Goal: Task Accomplishment & Management: Manage account settings

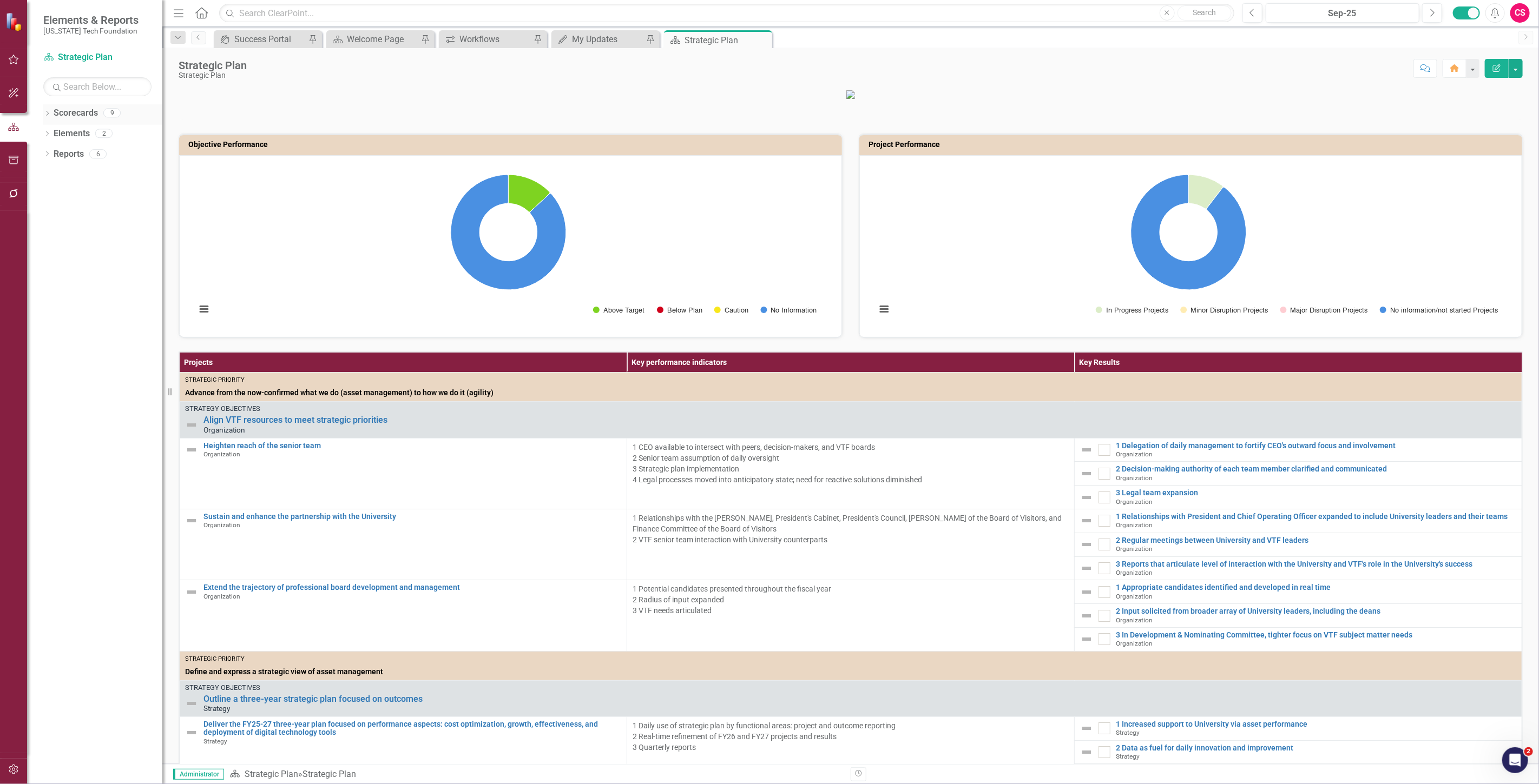
click at [76, 112] on link "Scorecards" at bounding box center [76, 113] width 44 height 13
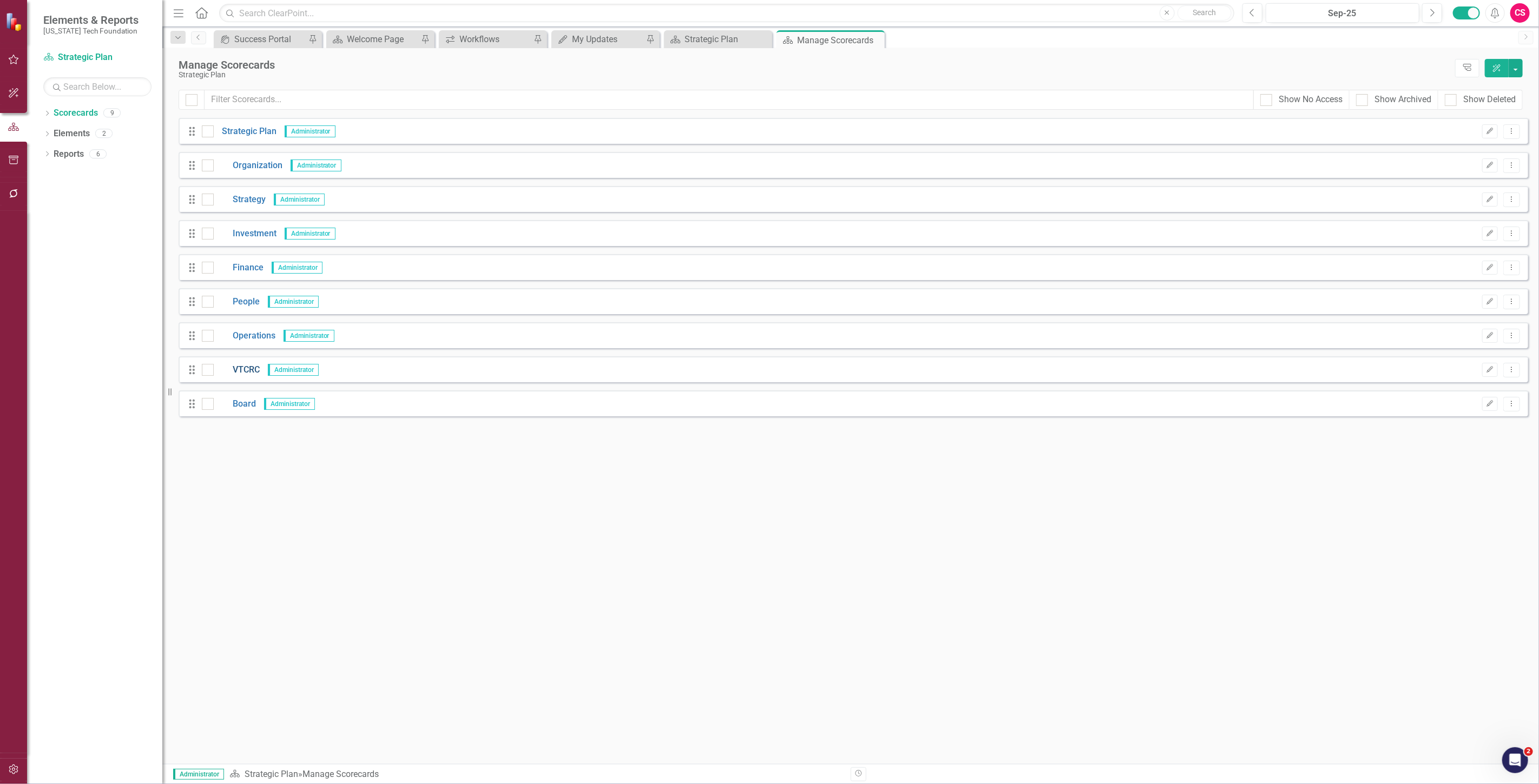
click at [240, 368] on link "VTCRC" at bounding box center [237, 370] width 46 height 13
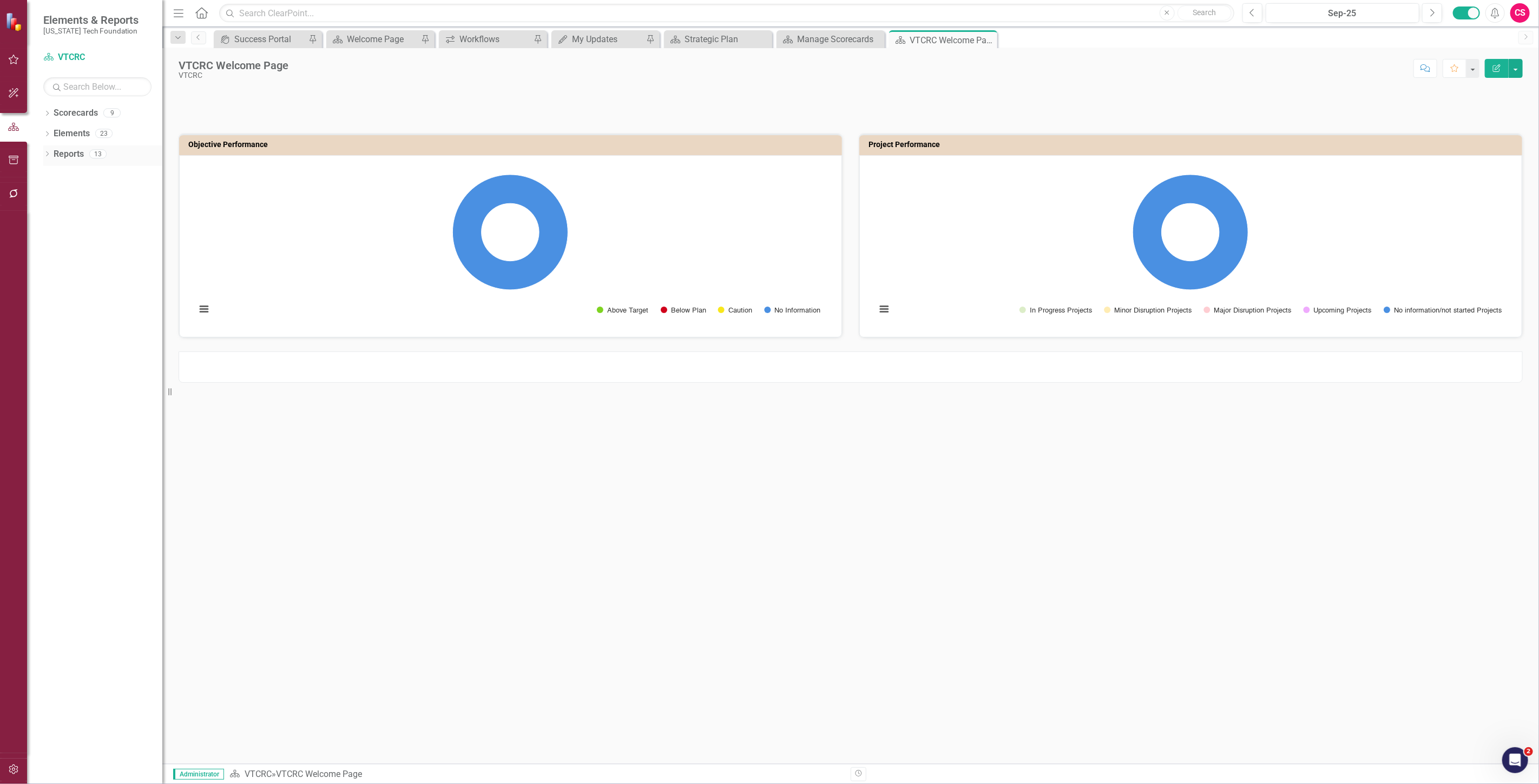
click at [57, 158] on link "Reports" at bounding box center [69, 154] width 30 height 13
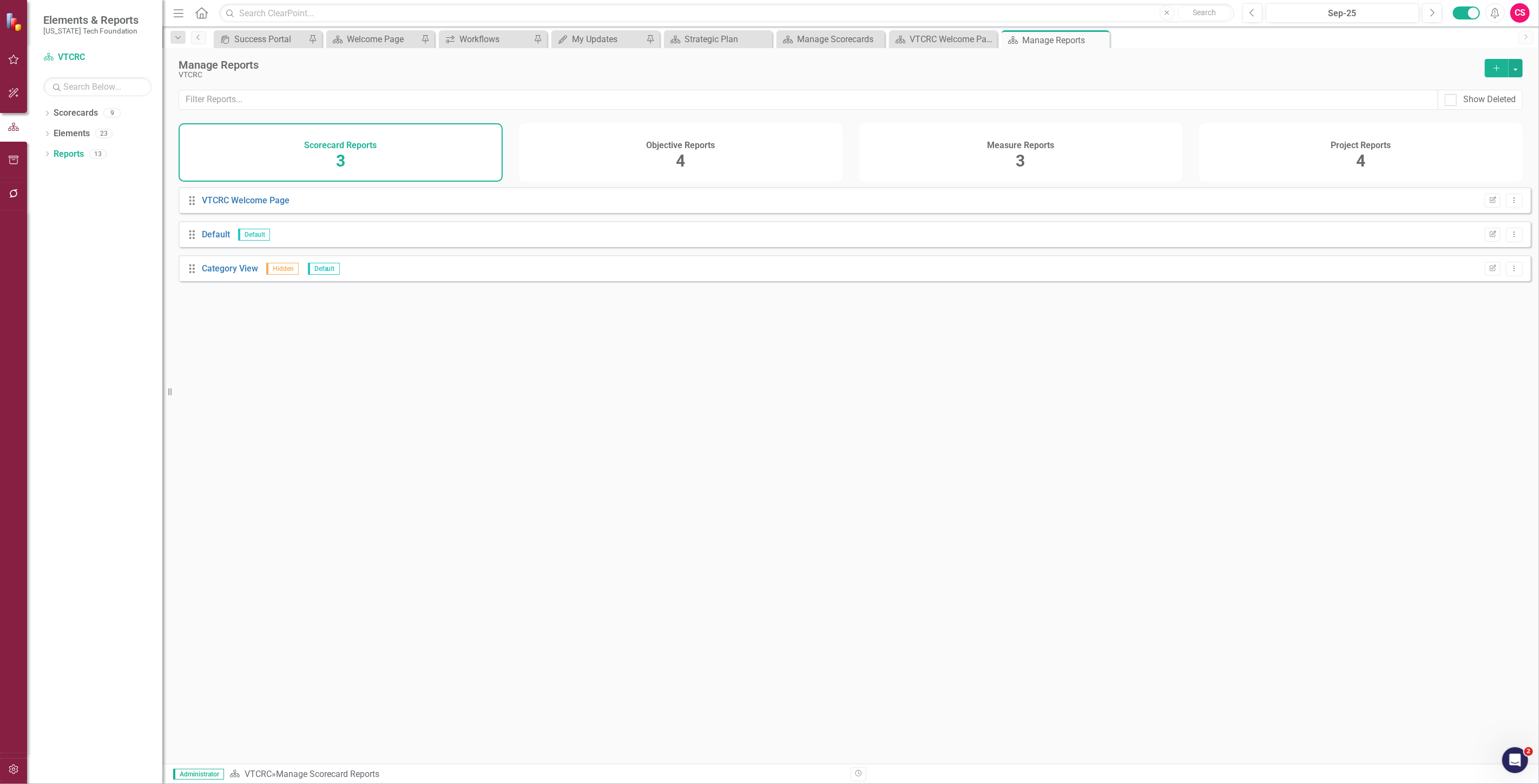
click at [1286, 168] on div "Project Reports 4" at bounding box center [1361, 153] width 324 height 59
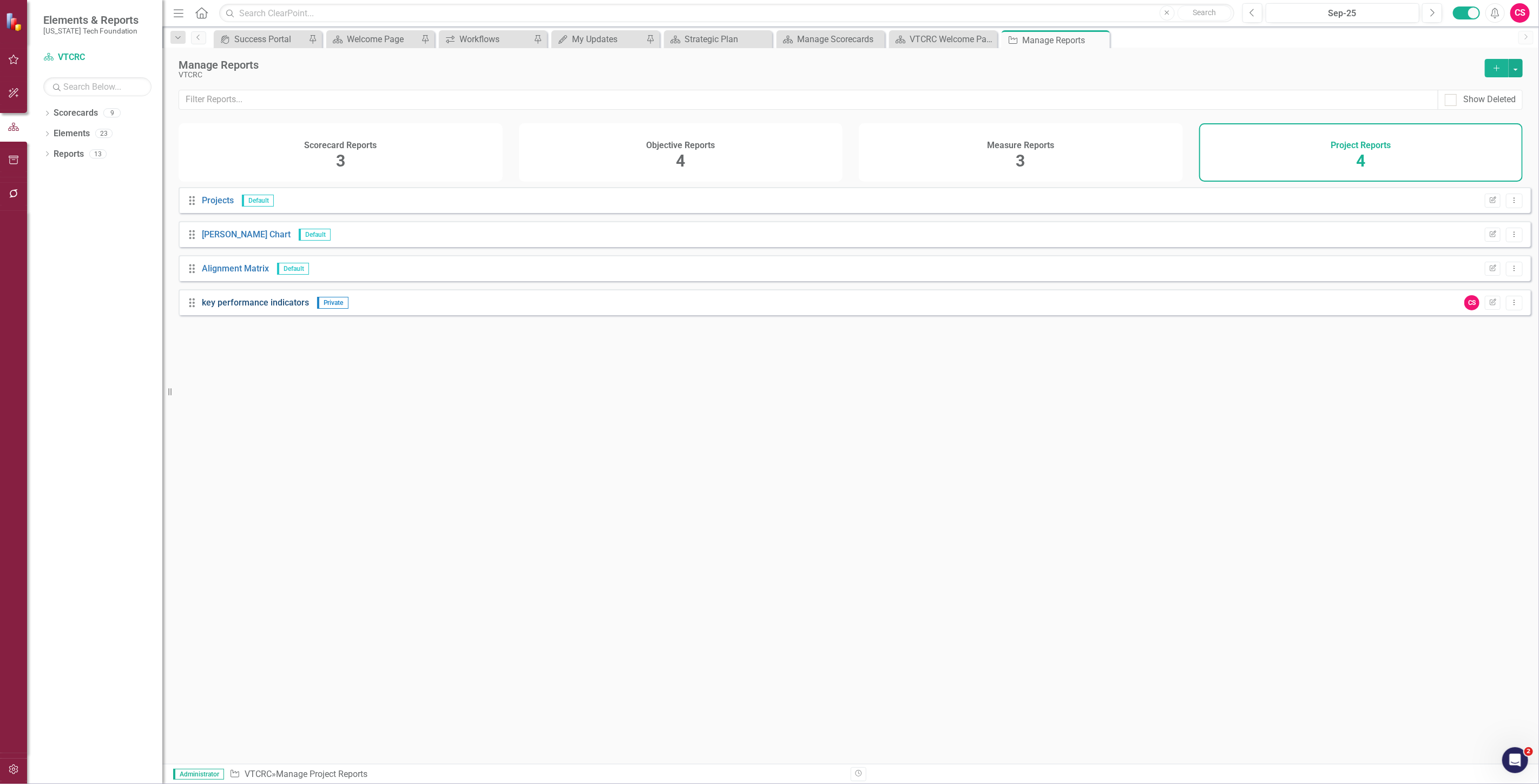
click at [253, 308] on link "key performance indicators" at bounding box center [255, 302] width 107 height 10
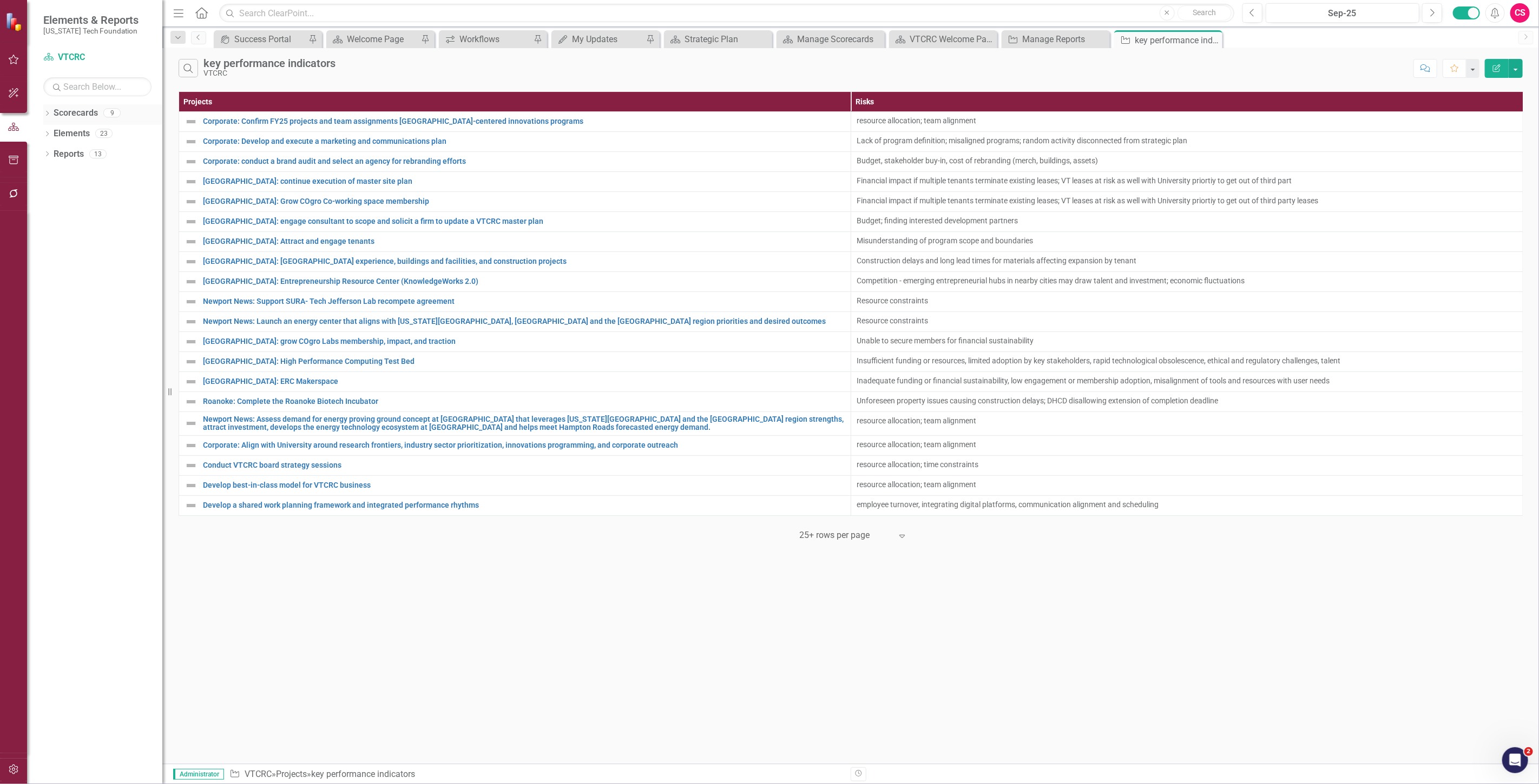
click at [77, 122] on div "Scorecards 9" at bounding box center [108, 115] width 109 height 20
click at [82, 112] on link "Scorecards" at bounding box center [76, 113] width 44 height 13
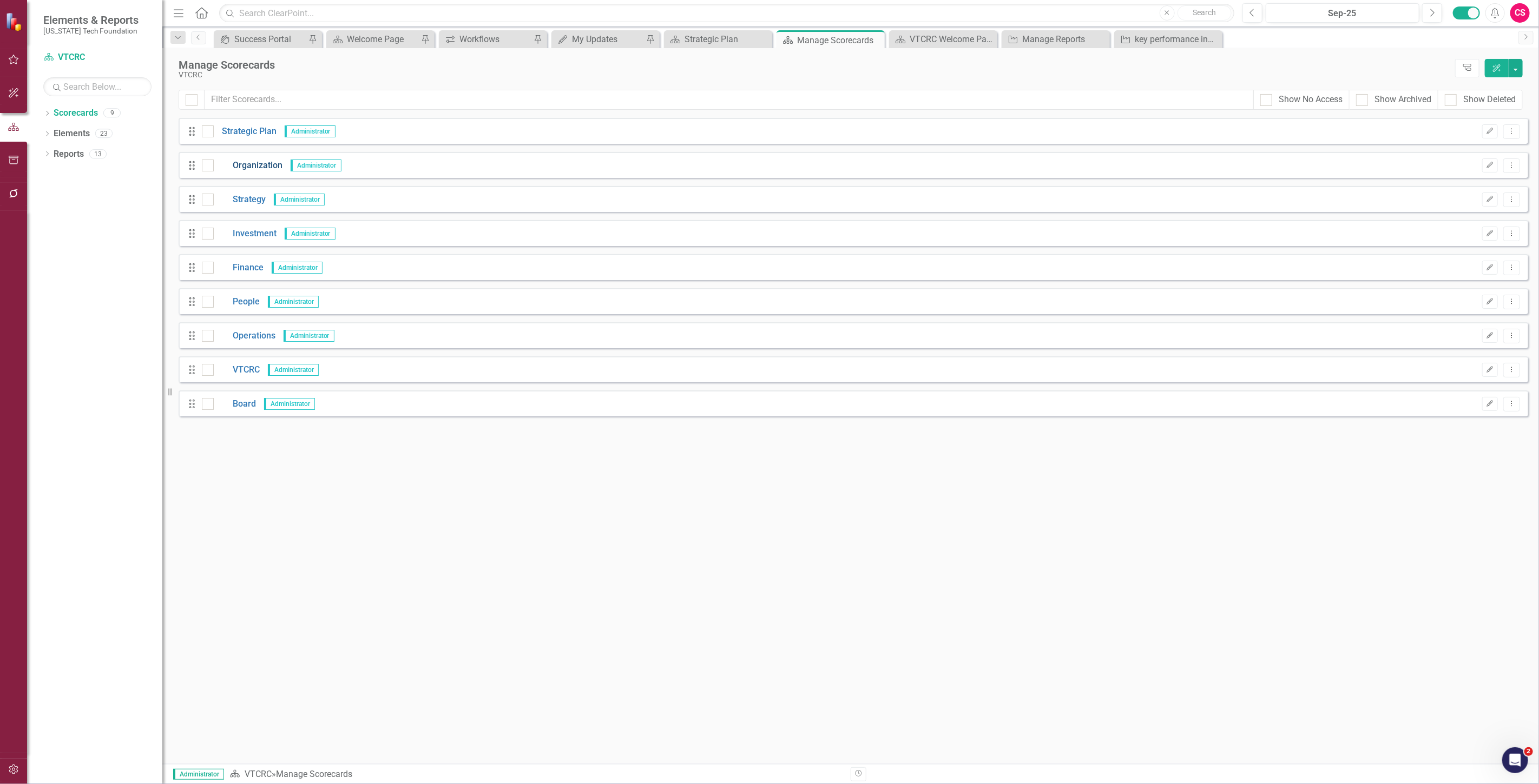
click at [251, 165] on link "Organization" at bounding box center [248, 165] width 69 height 13
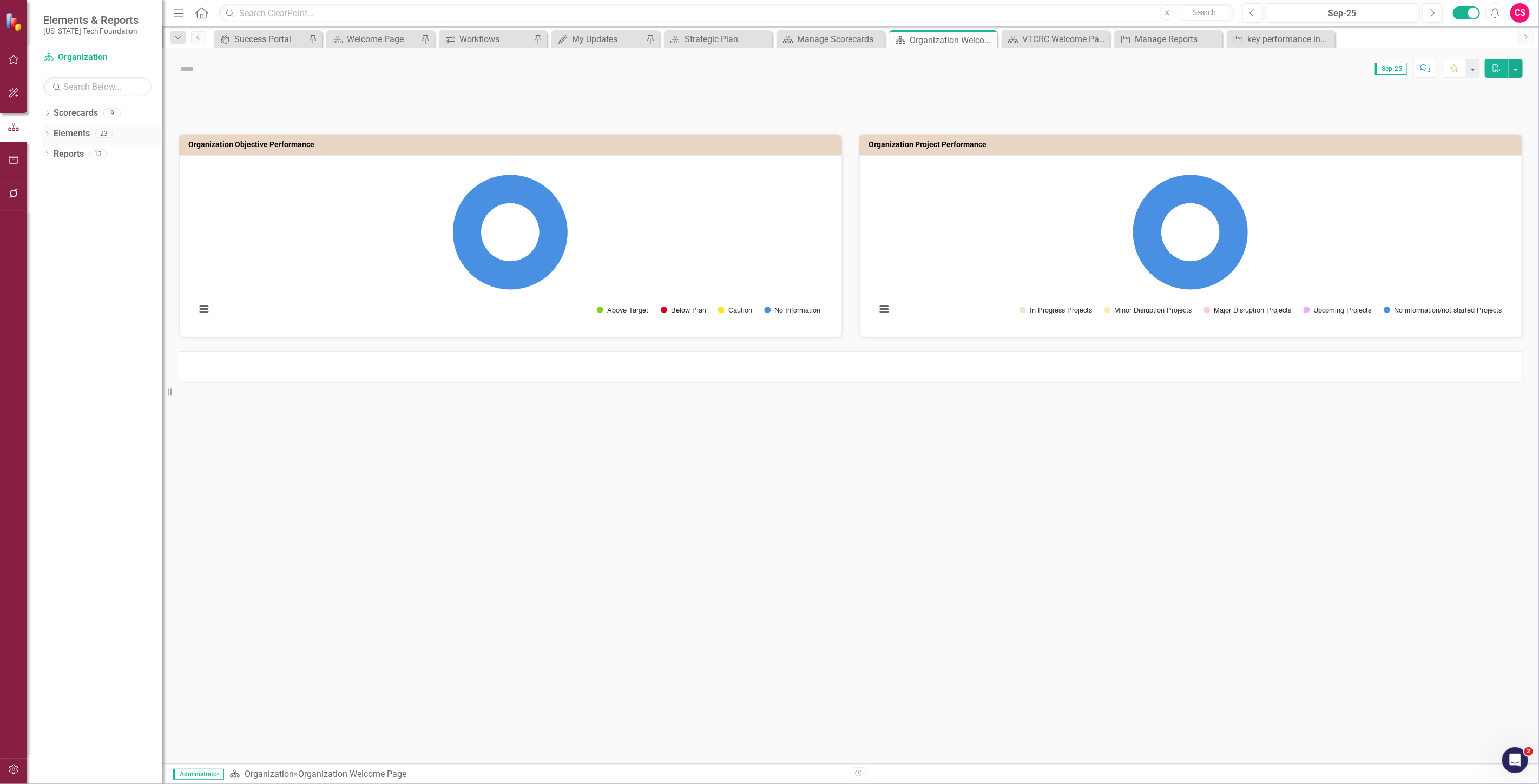
click at [44, 136] on icon "Dropdown" at bounding box center [47, 135] width 8 height 6
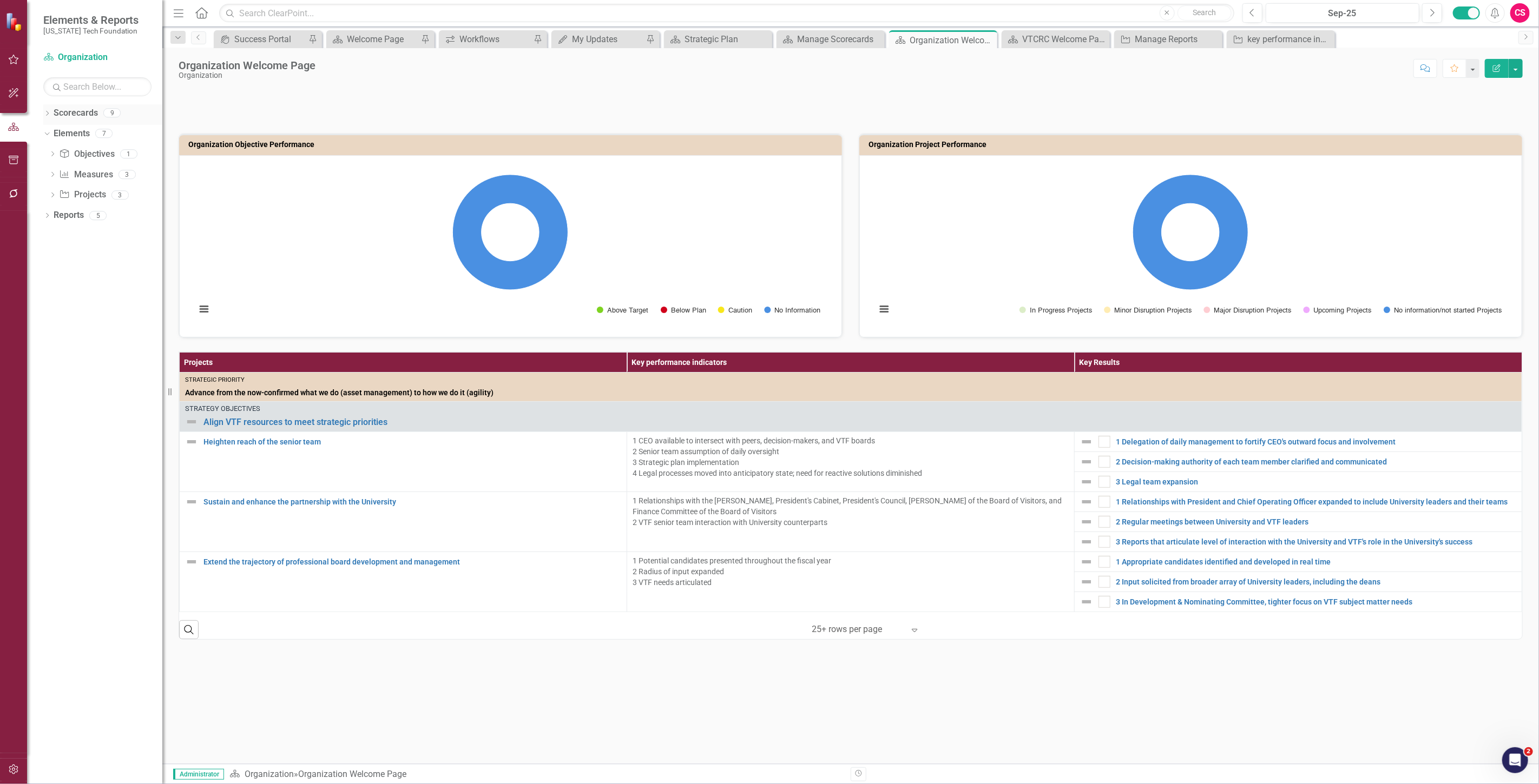
click at [84, 115] on link "Scorecards" at bounding box center [76, 113] width 44 height 13
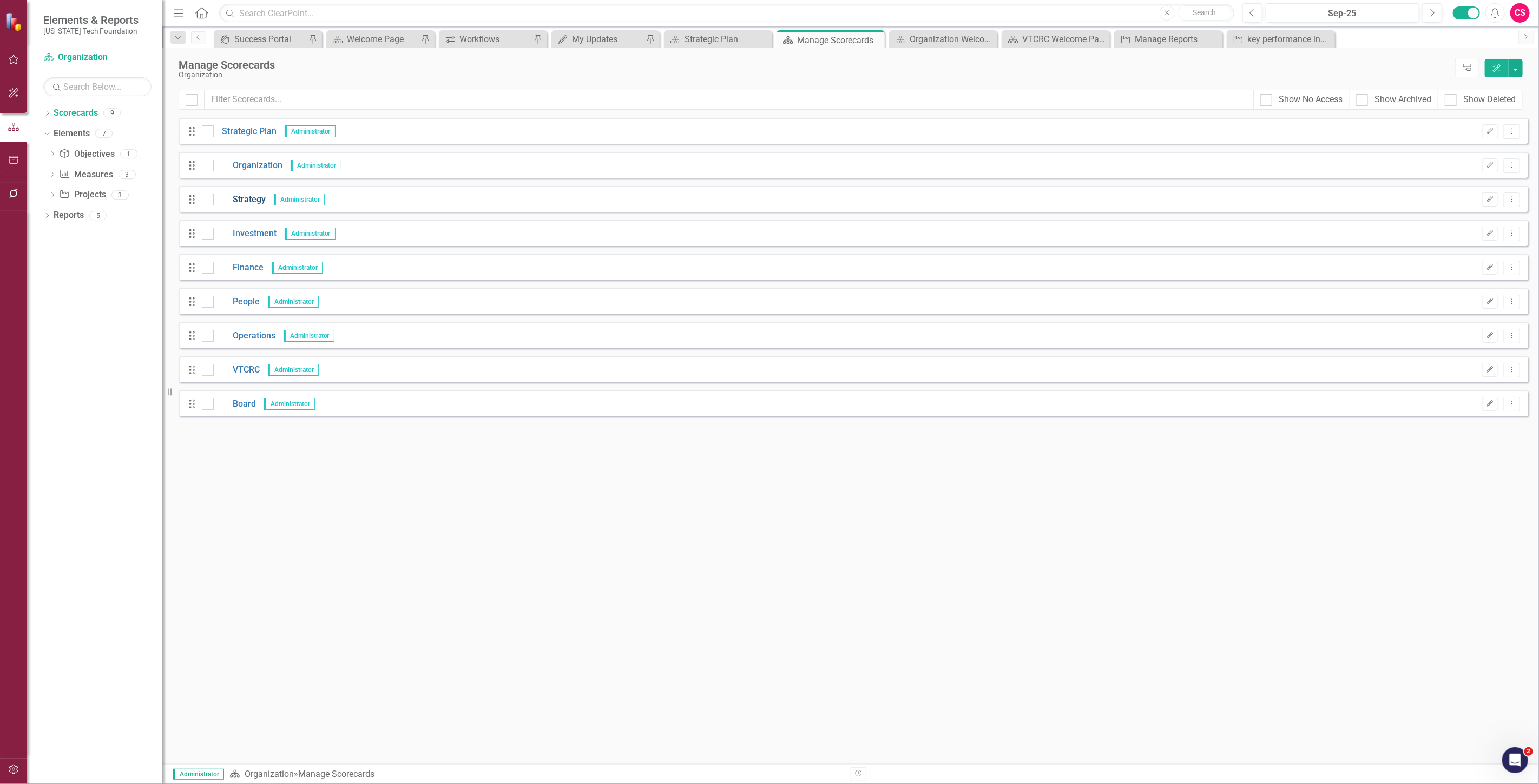
click at [238, 198] on link "Strategy" at bounding box center [240, 199] width 52 height 13
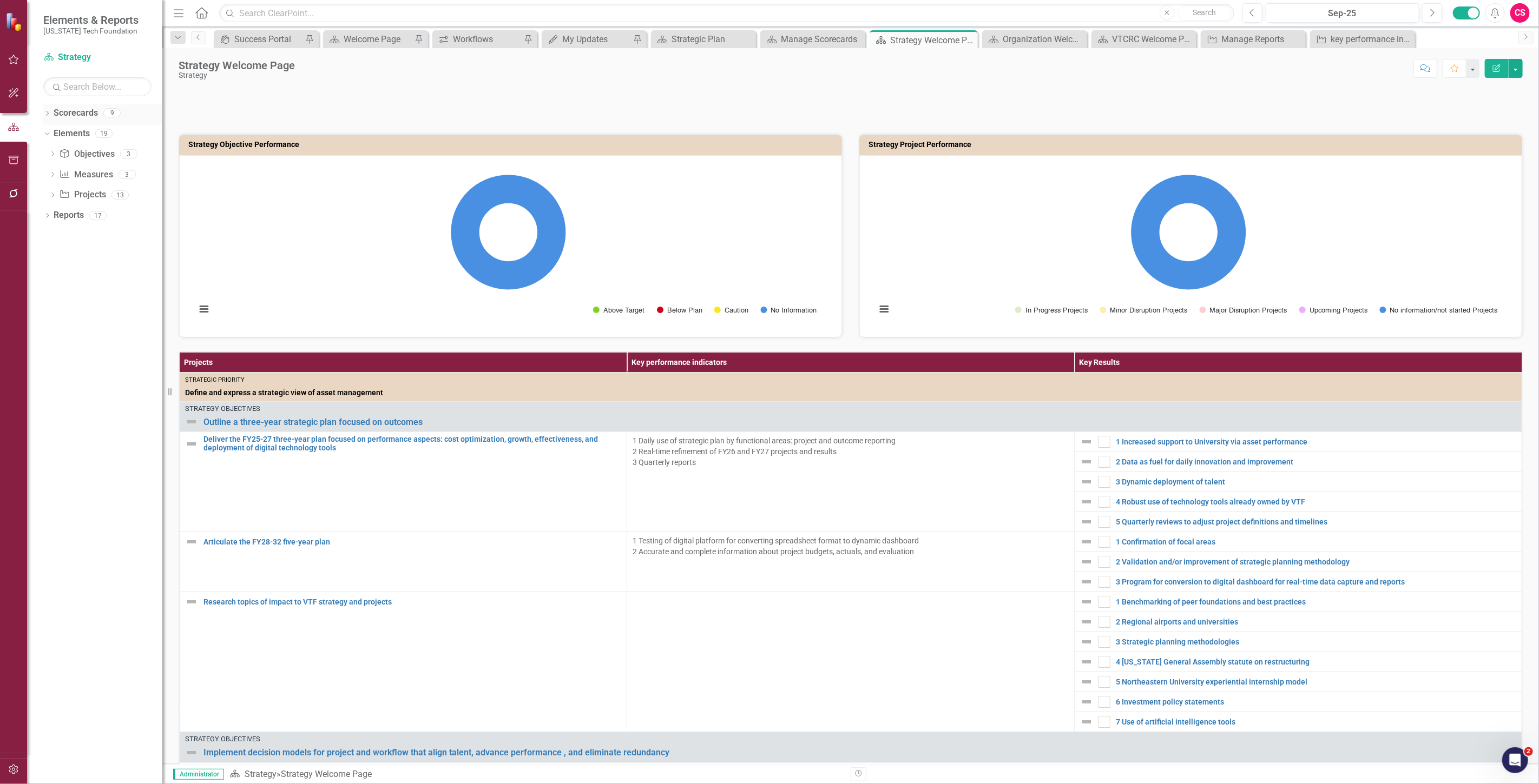
click at [84, 118] on link "Scorecards" at bounding box center [76, 113] width 44 height 13
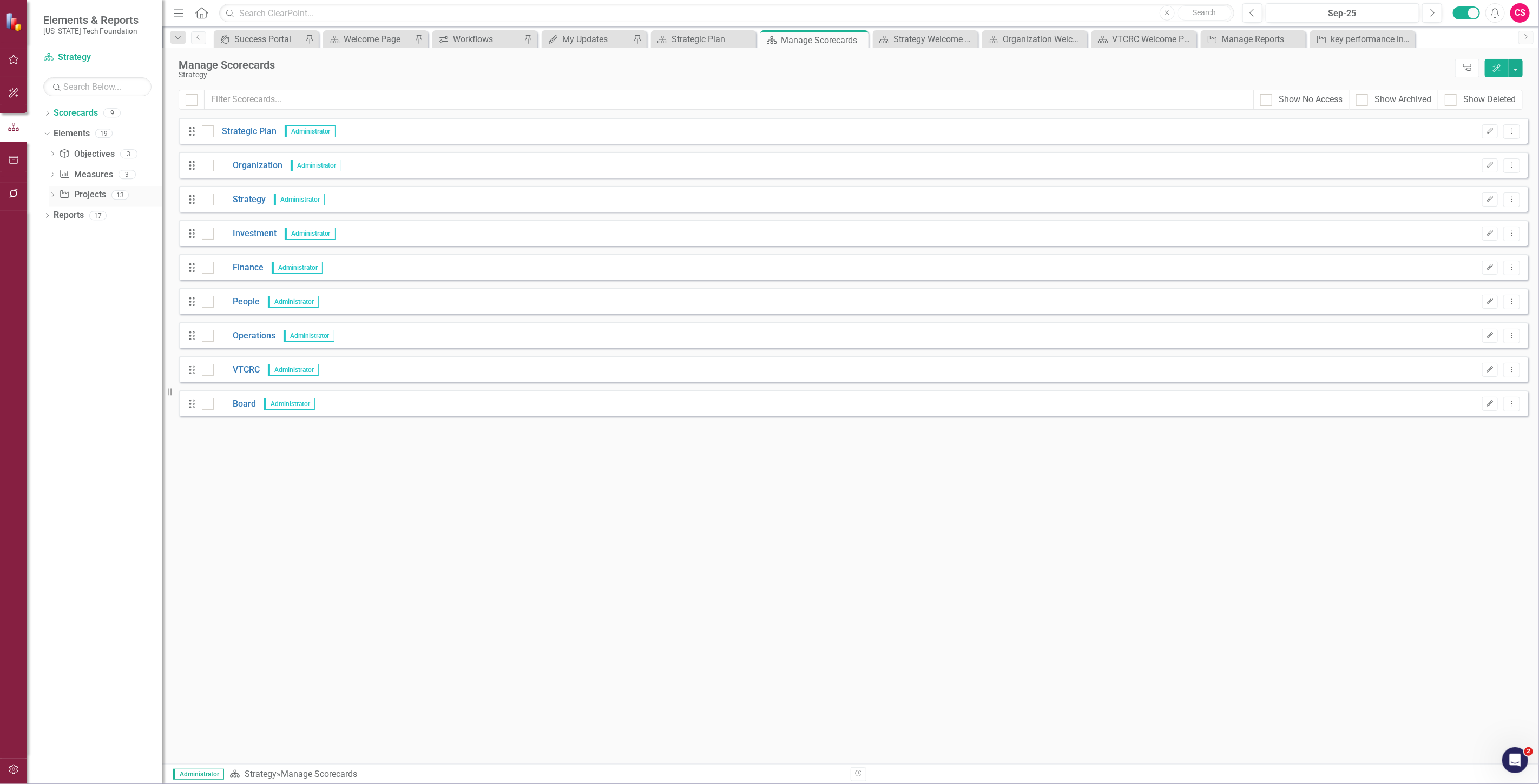
click at [80, 197] on link "Project Projects" at bounding box center [82, 195] width 47 height 13
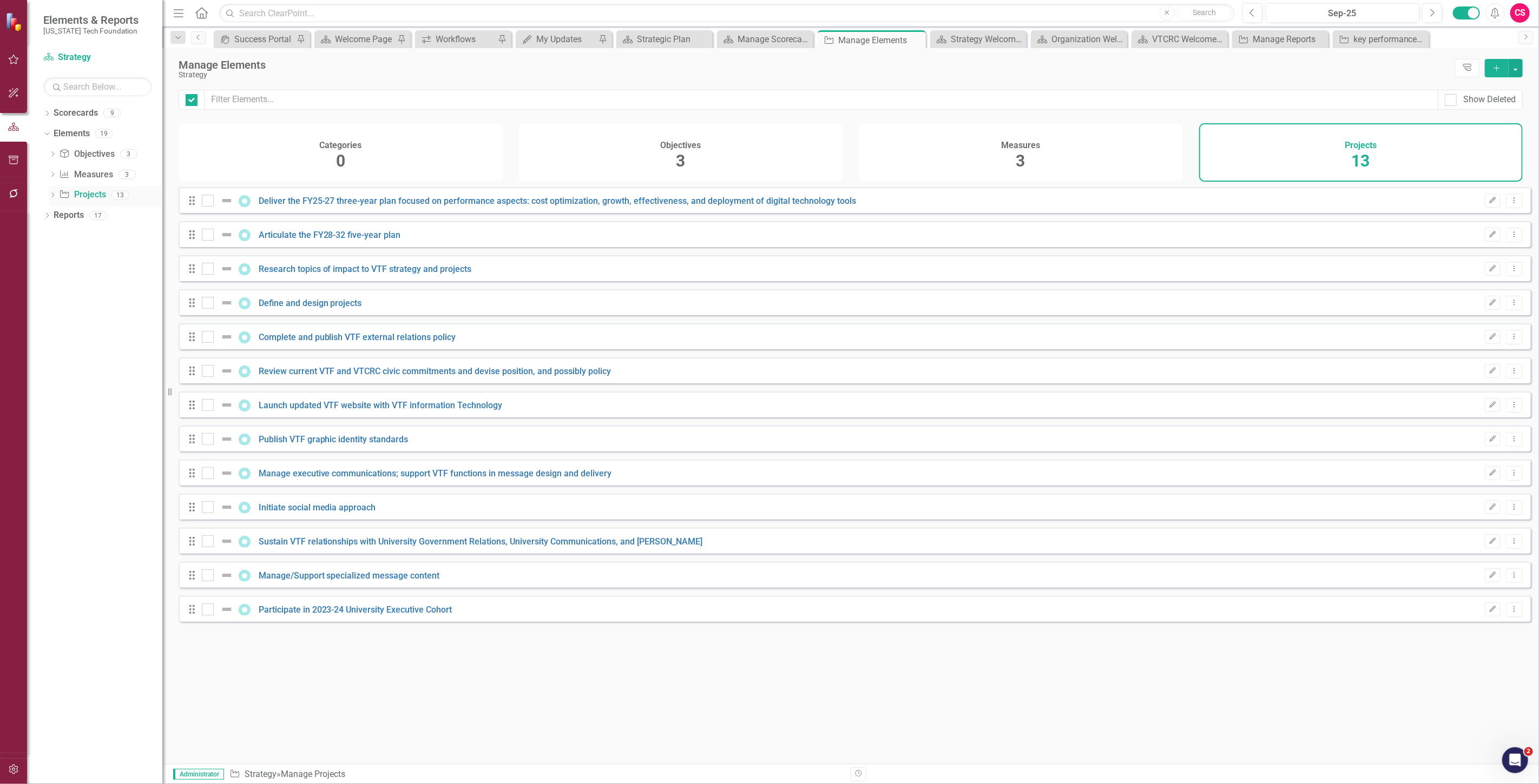
checkbox input "false"
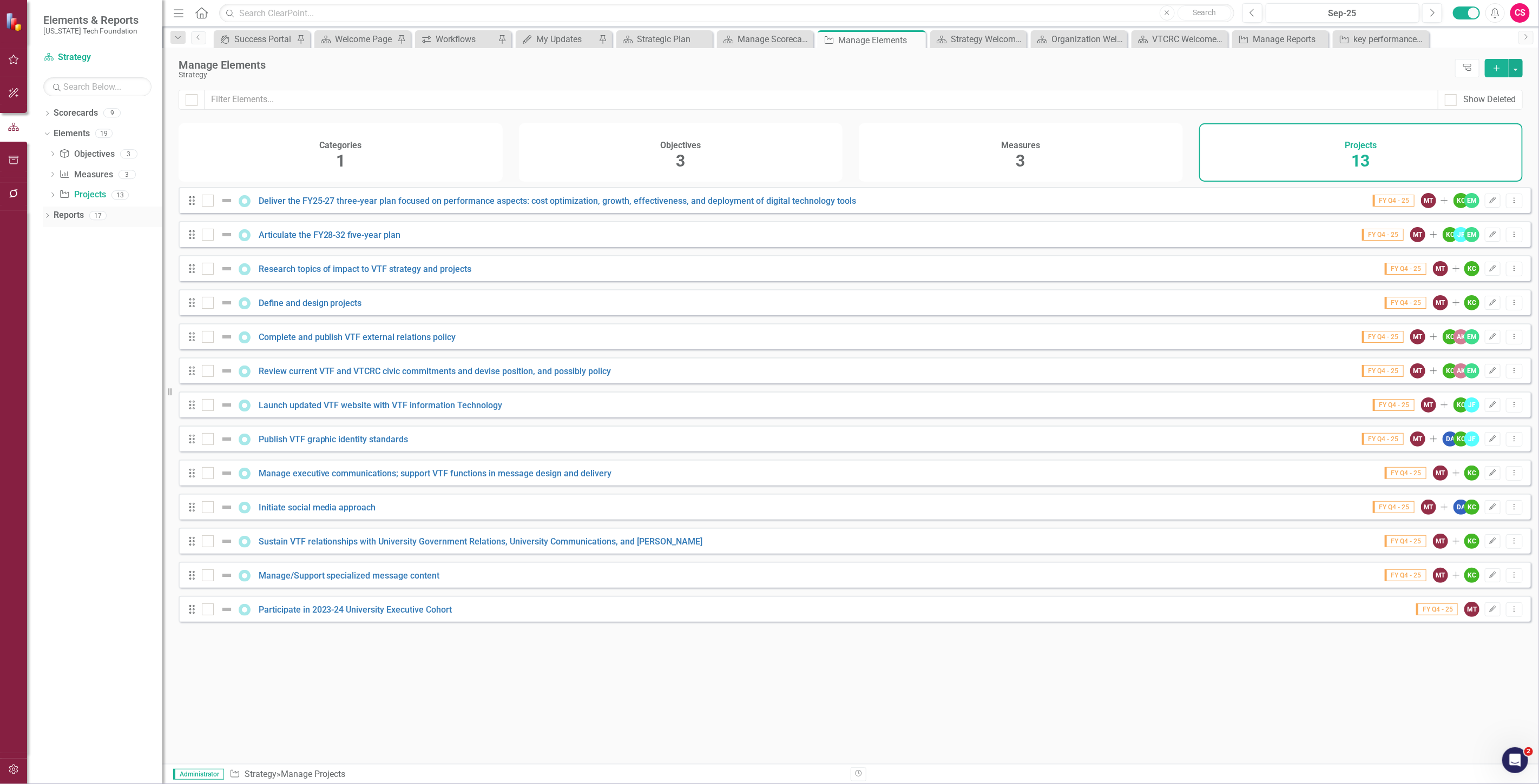
click at [68, 213] on link "Reports" at bounding box center [69, 216] width 30 height 13
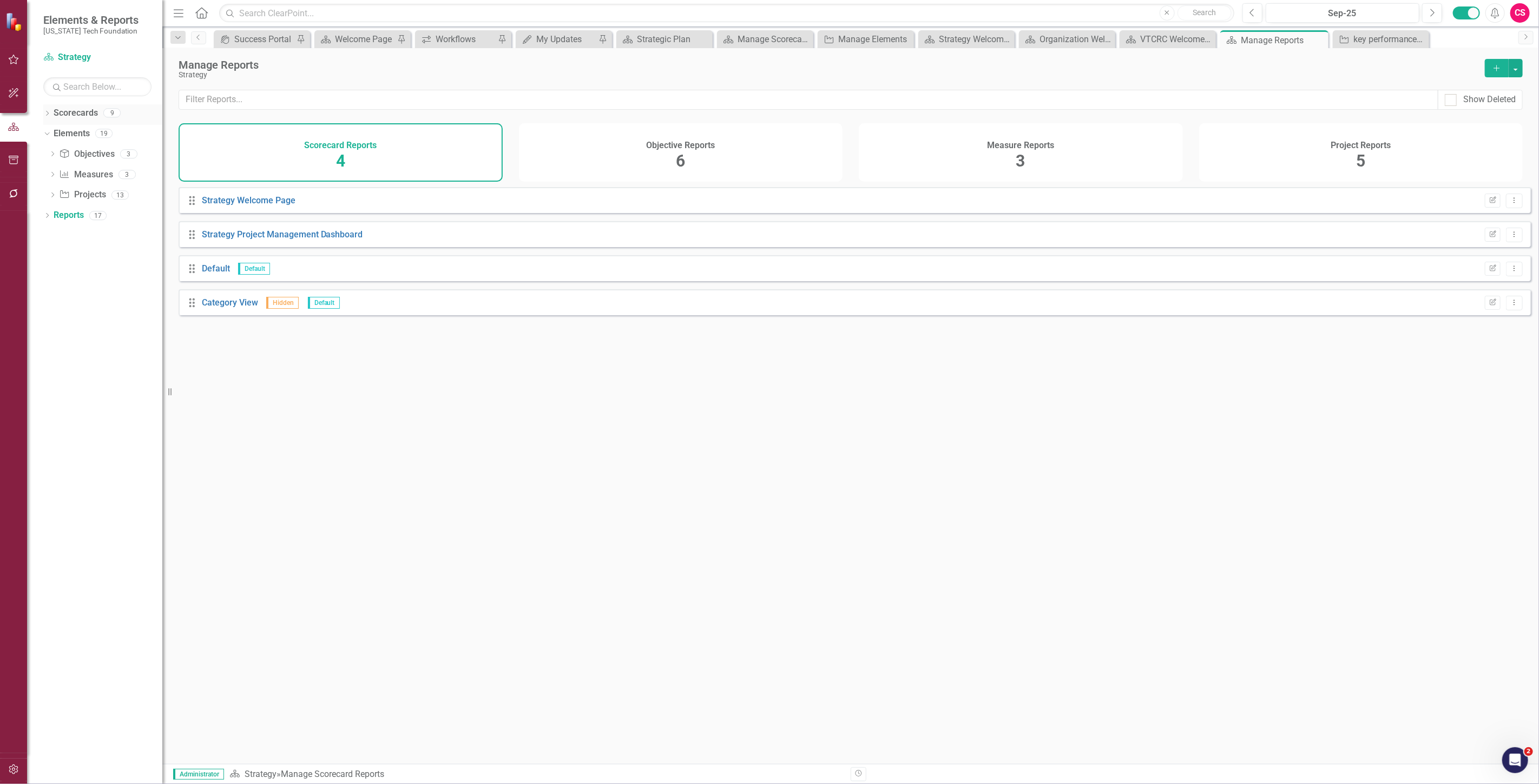
click at [79, 122] on div "Scorecards 9" at bounding box center [108, 115] width 109 height 20
click at [79, 112] on link "Scorecards" at bounding box center [76, 113] width 44 height 13
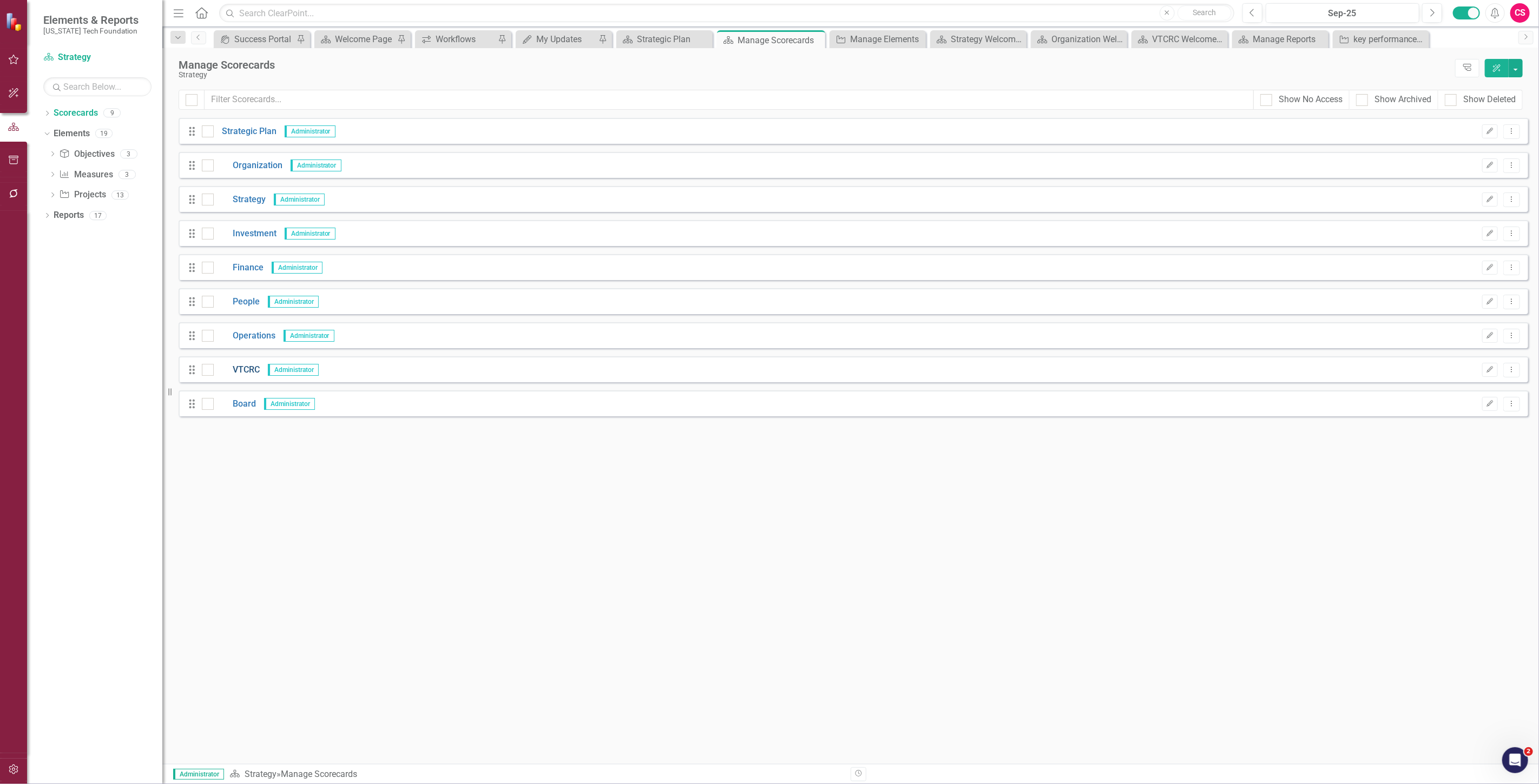
click at [245, 372] on link "VTCRC" at bounding box center [237, 370] width 46 height 13
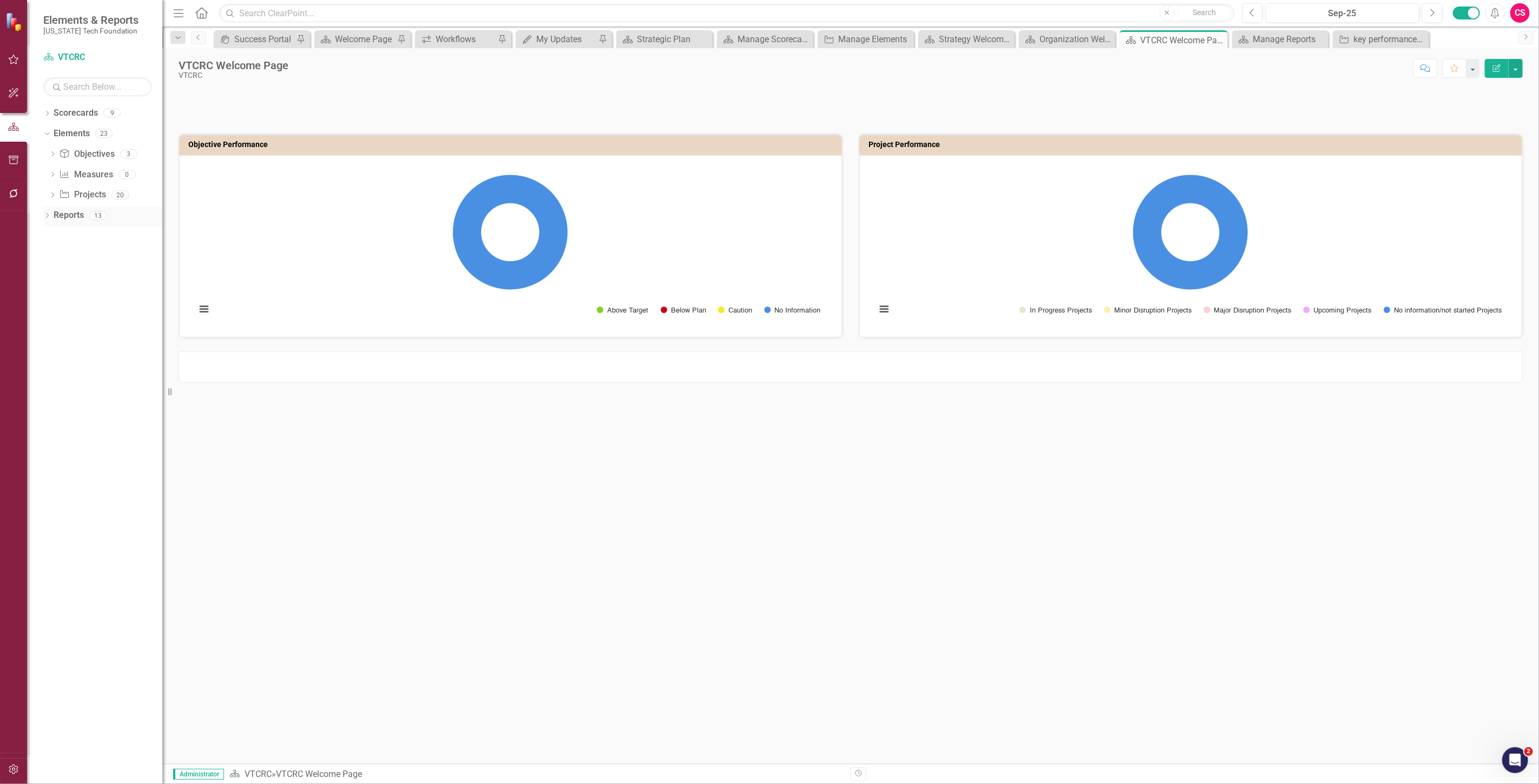
click at [71, 219] on link "Reports" at bounding box center [69, 216] width 30 height 13
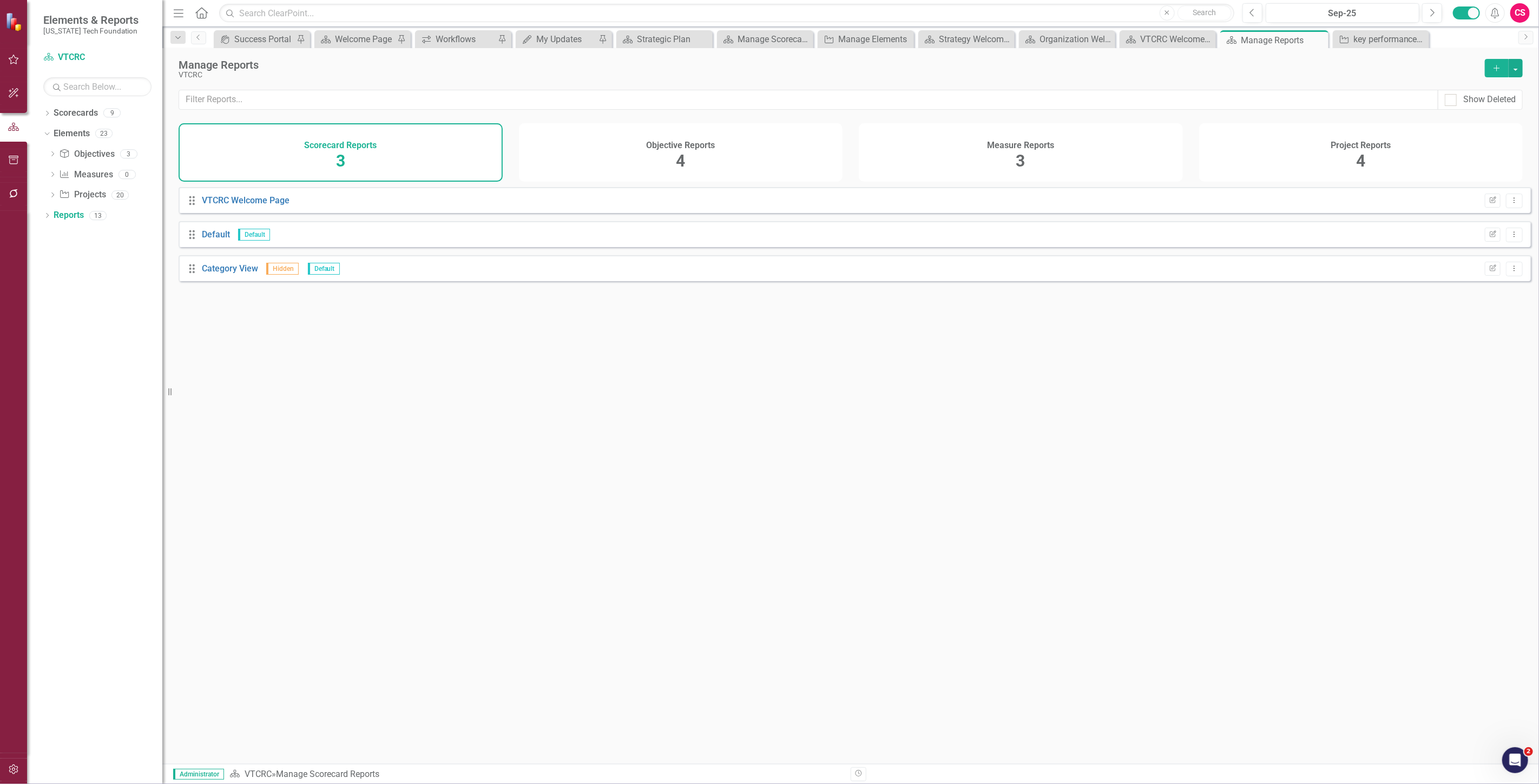
click at [630, 142] on div "Objective Reports 4" at bounding box center [681, 153] width 324 height 59
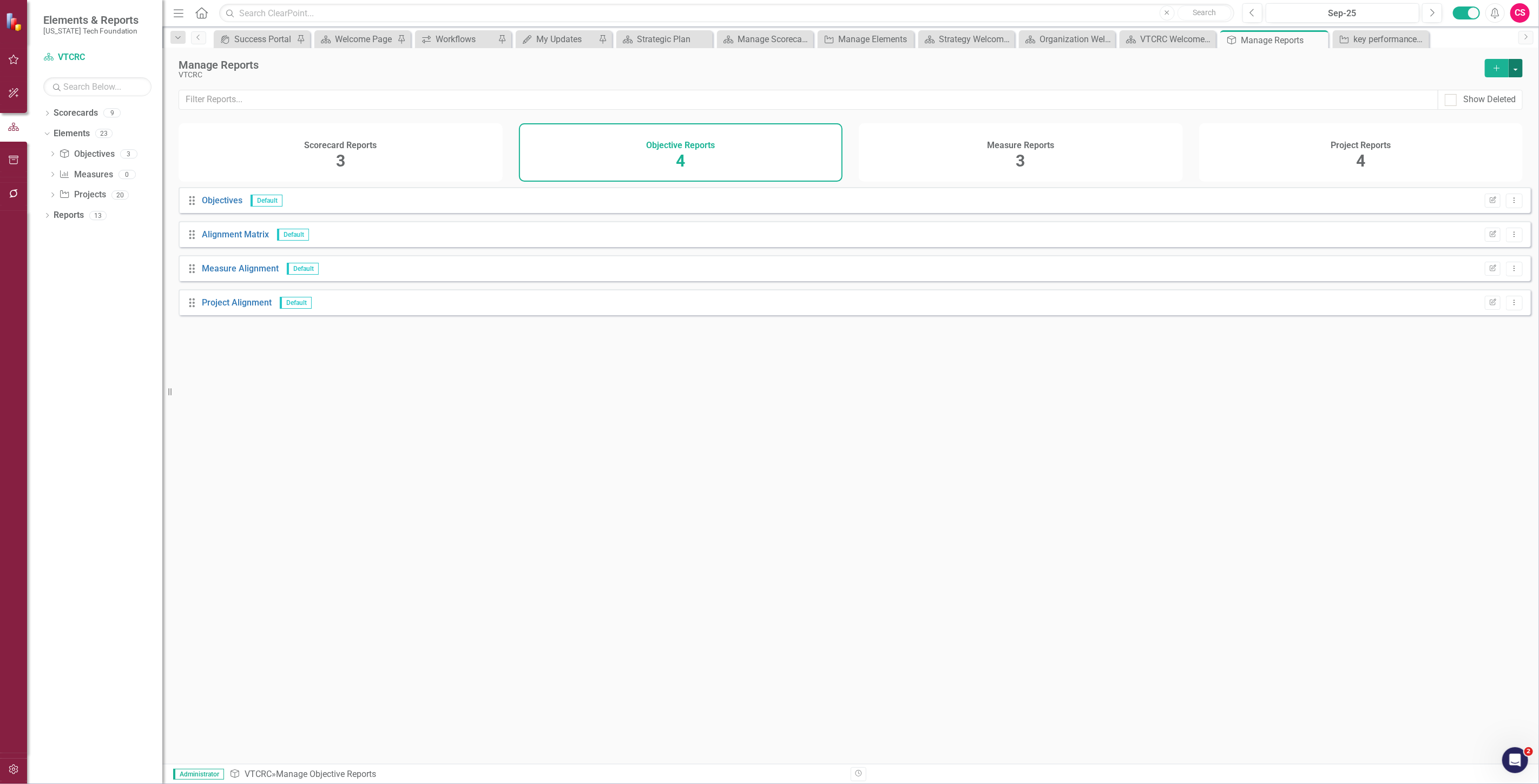
click at [1510, 67] on button "button" at bounding box center [1516, 68] width 14 height 19
click at [1516, 67] on button "button" at bounding box center [1516, 68] width 14 height 19
click at [1523, 63] on div "Manage Reports VTCRC Add" at bounding box center [851, 69] width 1376 height 42
click at [1516, 71] on button "button" at bounding box center [1516, 68] width 14 height 19
click at [1503, 105] on link "Copy Add From Template" at bounding box center [1471, 108] width 101 height 20
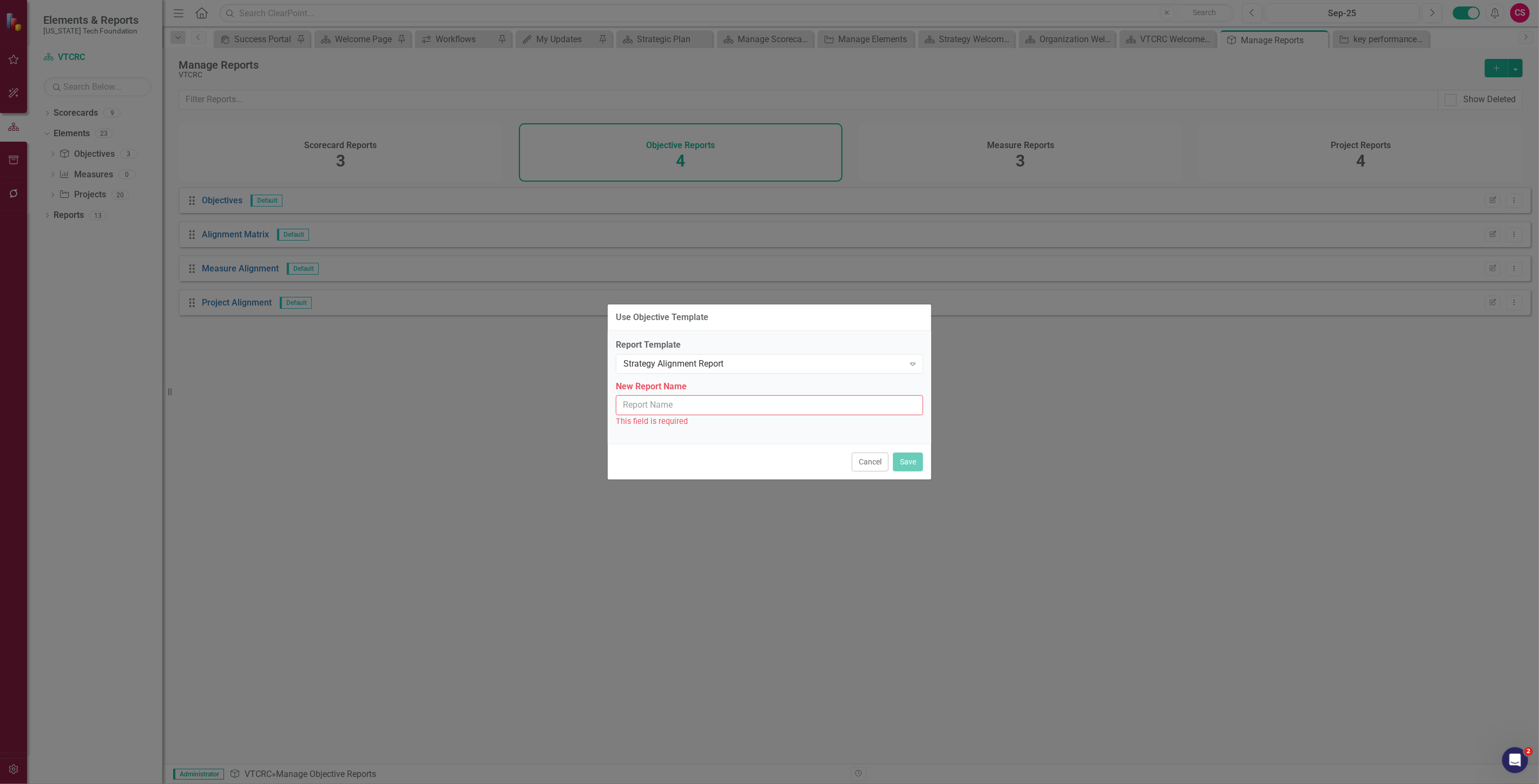
click at [712, 376] on div "Report Template Strategy Alignment Report Expand New Report Name This field is …" at bounding box center [770, 387] width 324 height 113
click at [711, 361] on div "Strategy Alignment Report" at bounding box center [764, 364] width 281 height 13
click at [725, 407] on input "New Report Name" at bounding box center [770, 405] width 307 height 20
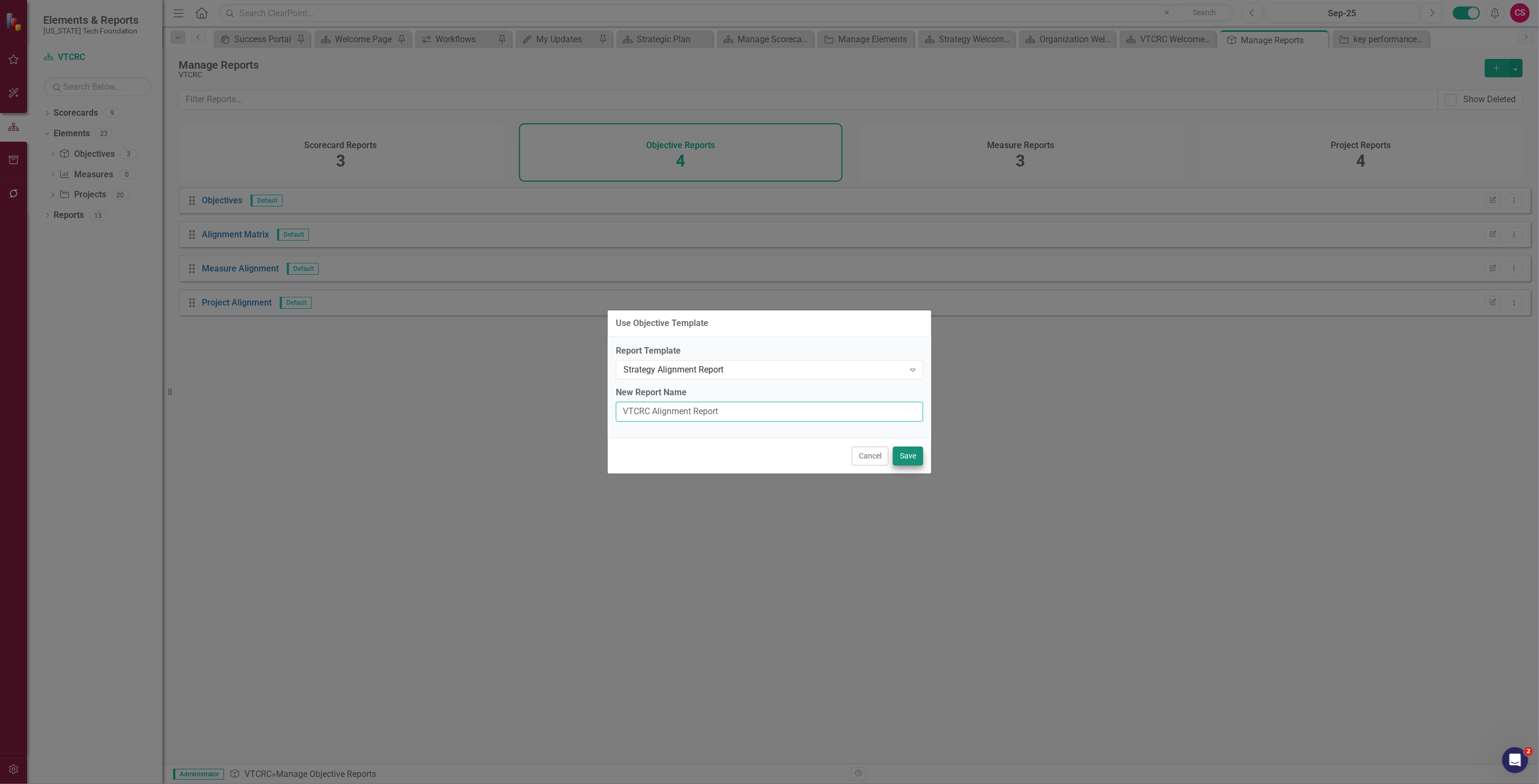
type input "VTCRC Alignment Report"
drag, startPoint x: 908, startPoint y: 457, endPoint x: 899, endPoint y: 448, distance: 12.7
click at [905, 456] on button "Save" at bounding box center [908, 456] width 30 height 19
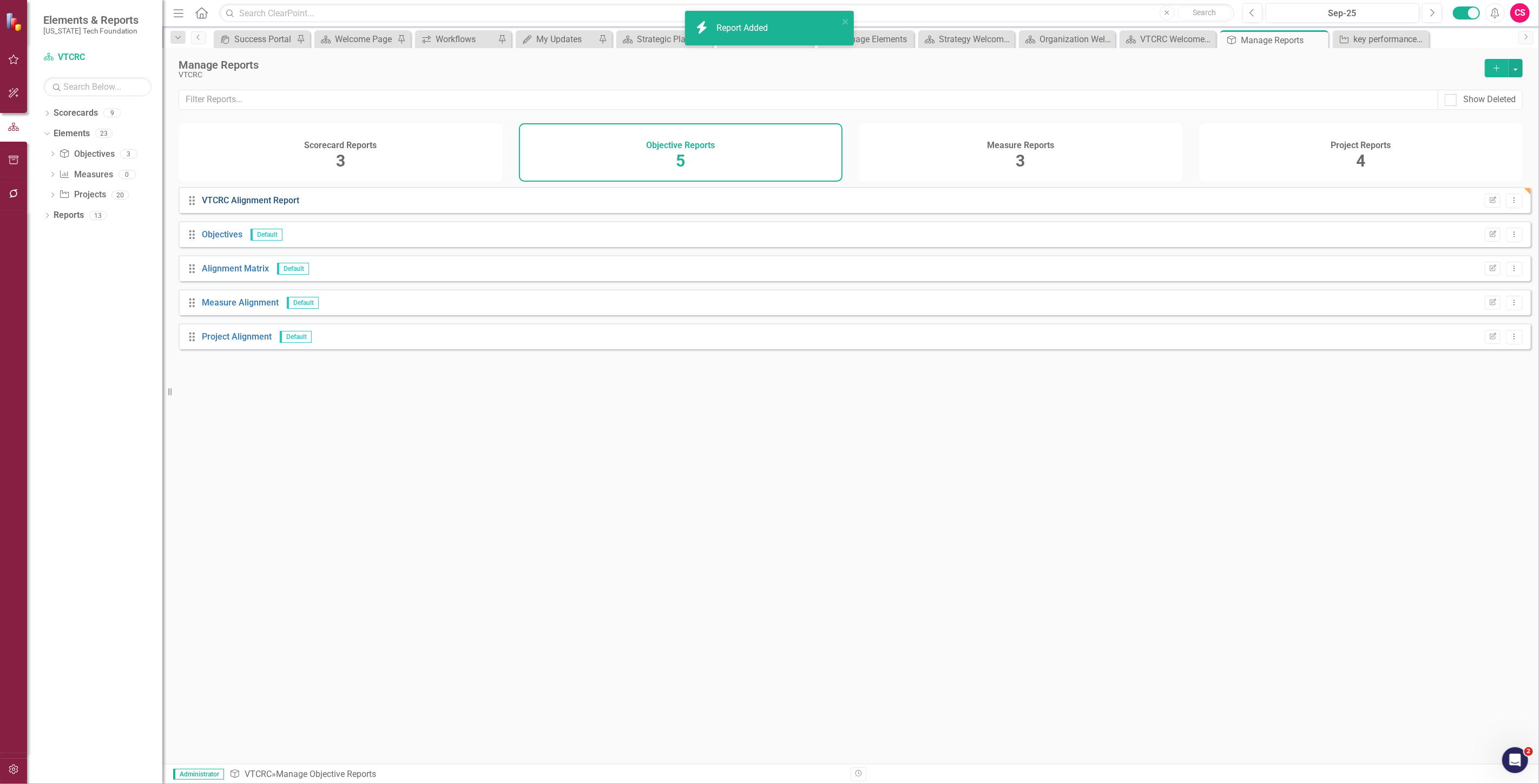
click at [265, 205] on link "VTCRC Alignment Report" at bounding box center [250, 200] width 97 height 10
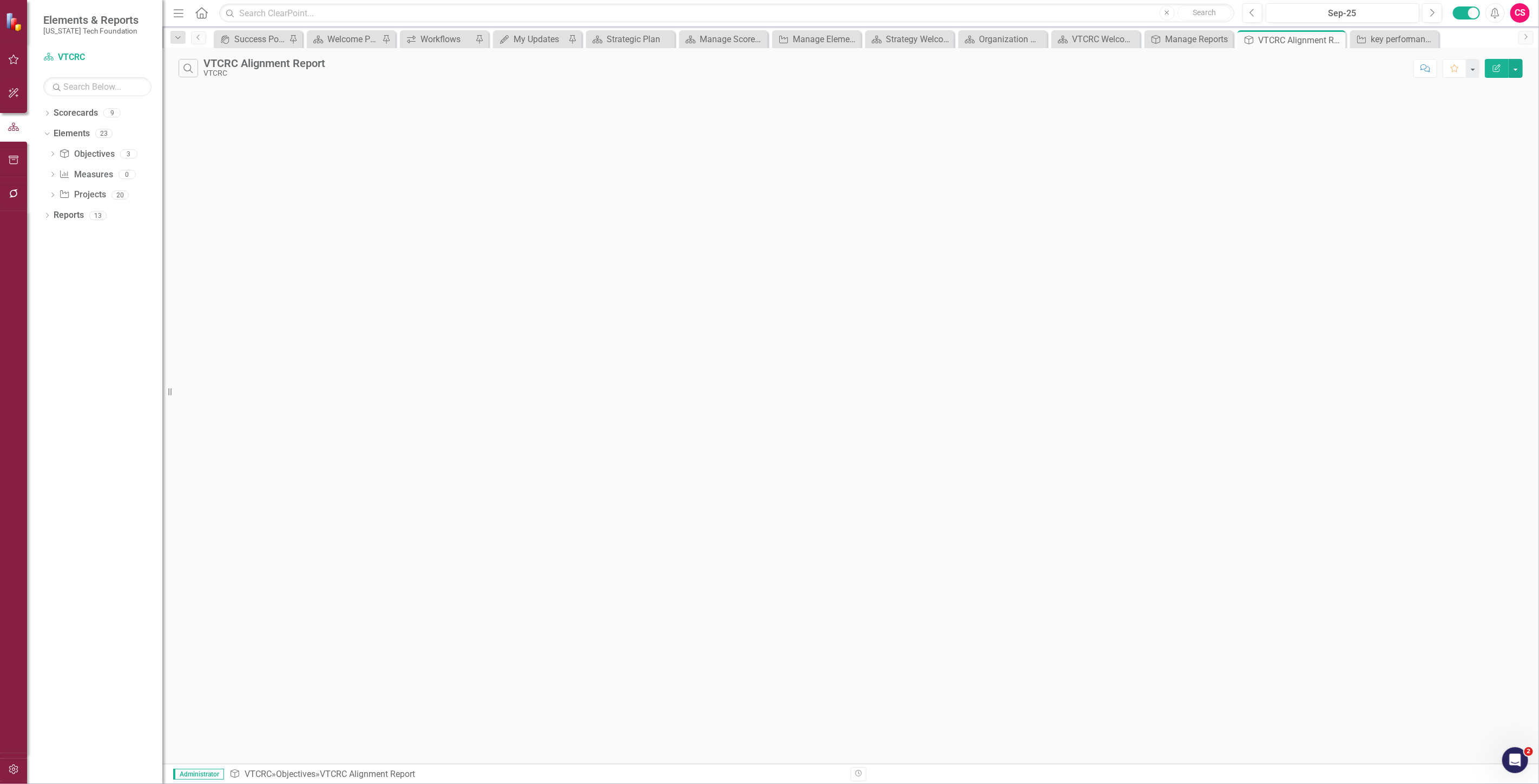
click at [1496, 72] on button "Edit Report" at bounding box center [1497, 69] width 24 height 19
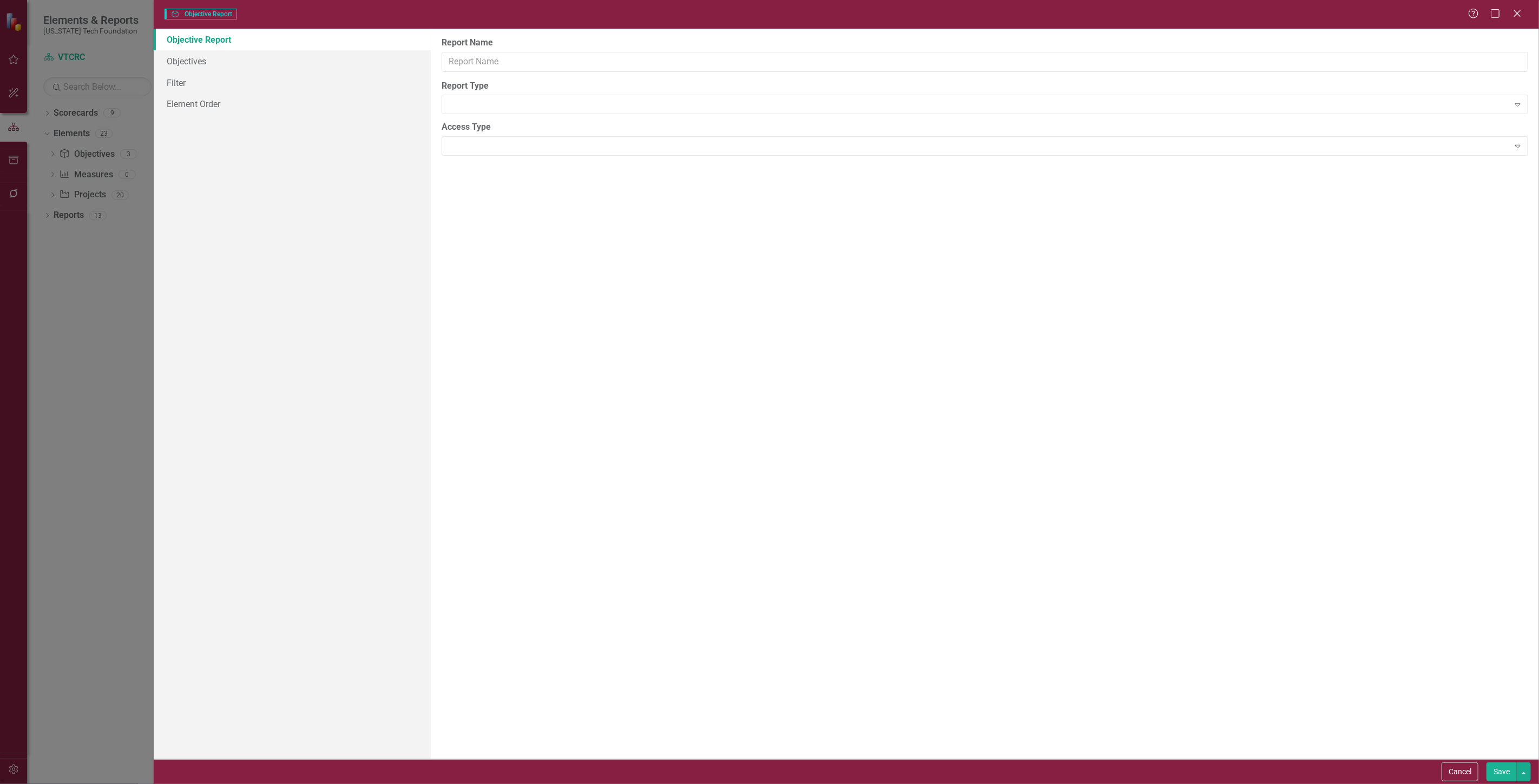
type input "VTCRC Alignment Report"
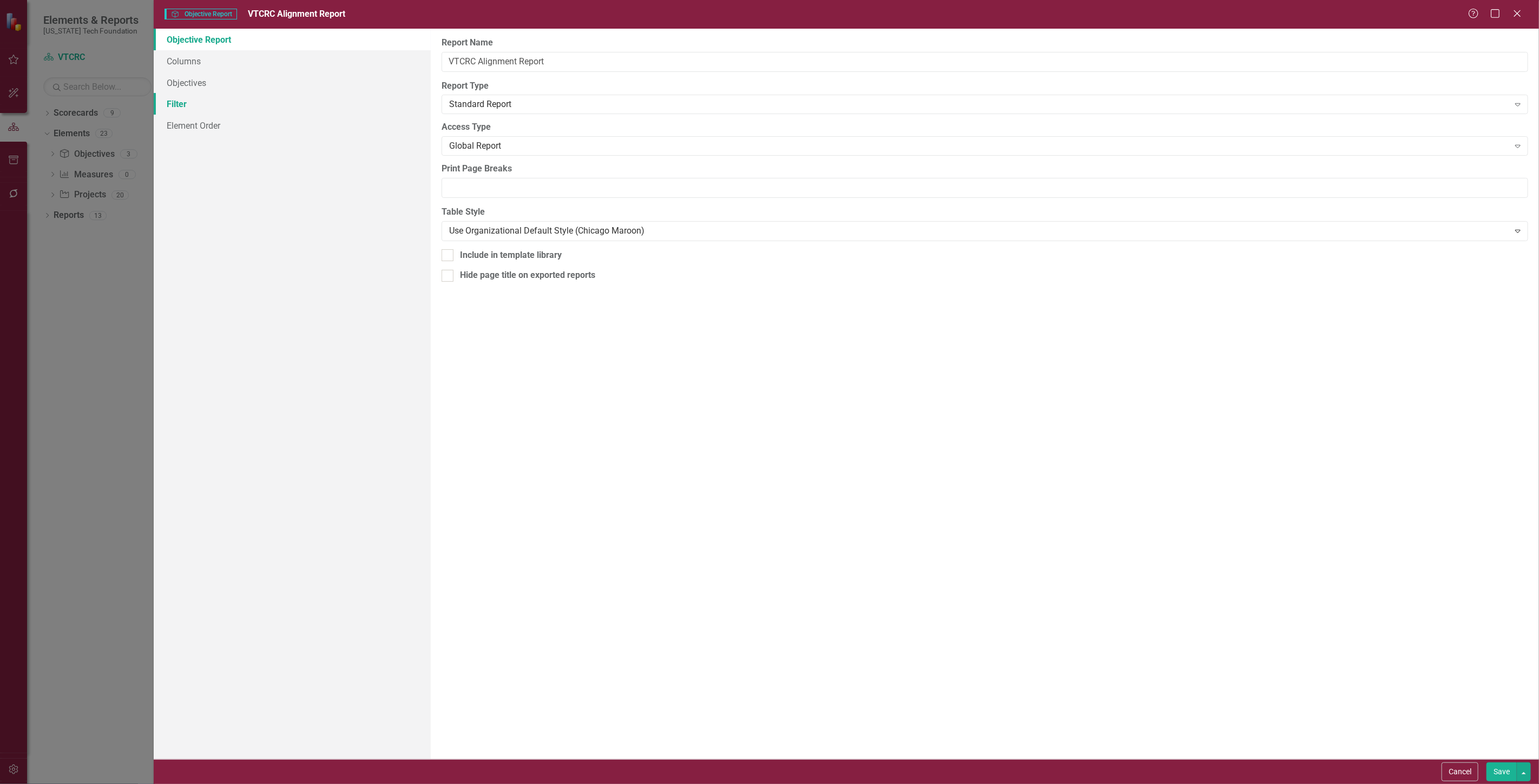
click at [228, 104] on link "Filter" at bounding box center [292, 104] width 277 height 21
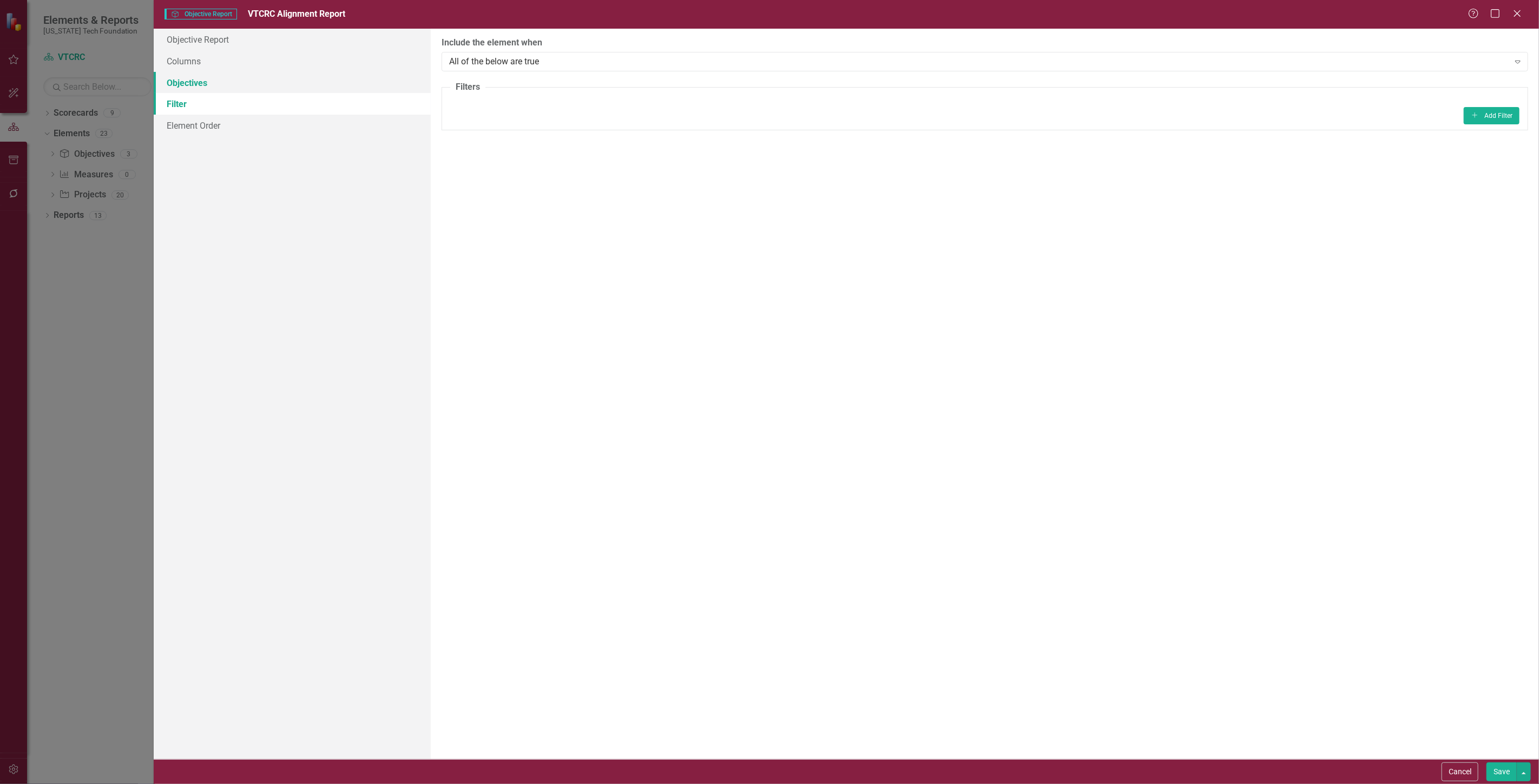
click at [217, 73] on link "Objectives" at bounding box center [292, 82] width 277 height 21
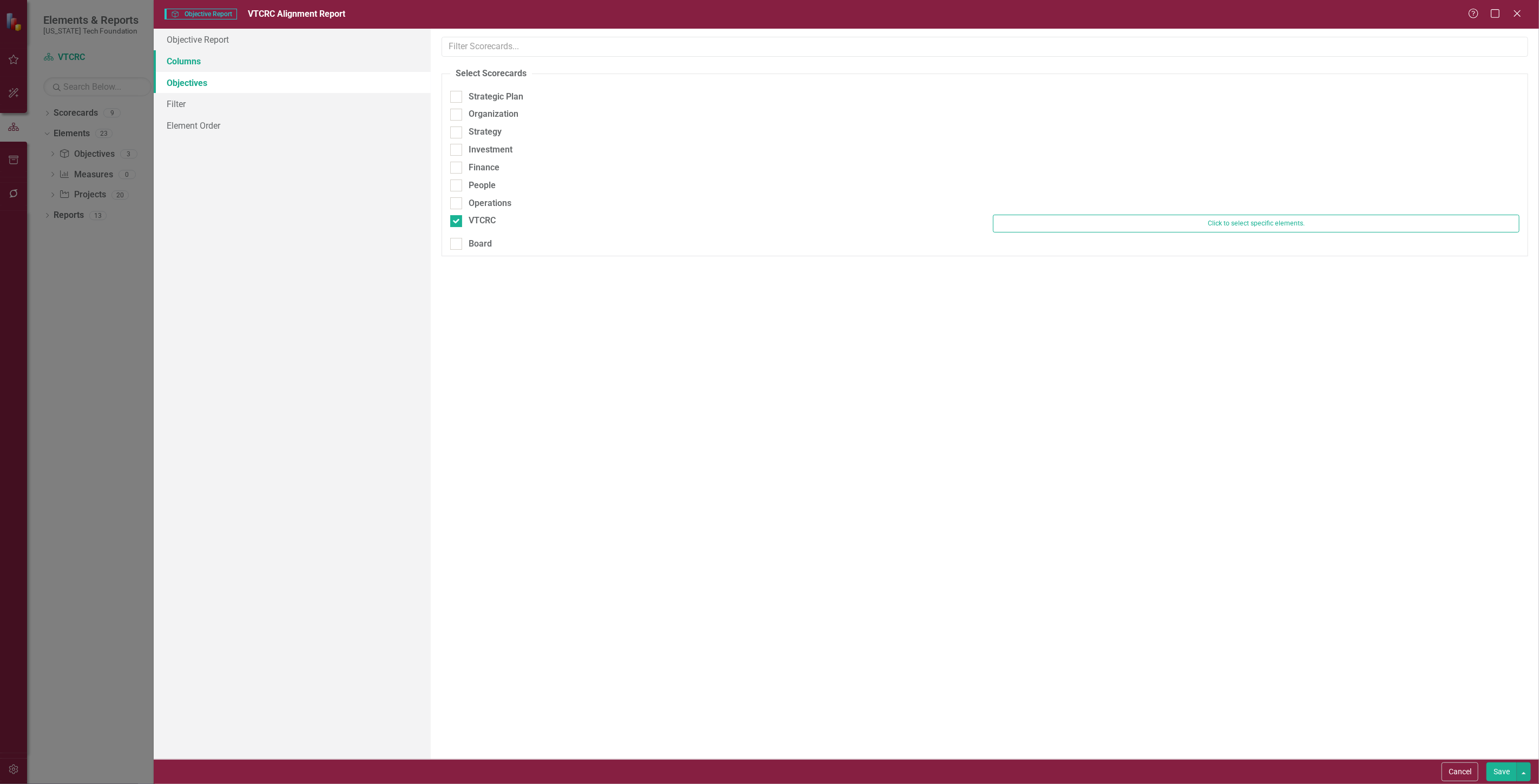
click at [269, 62] on link "Columns" at bounding box center [292, 61] width 277 height 21
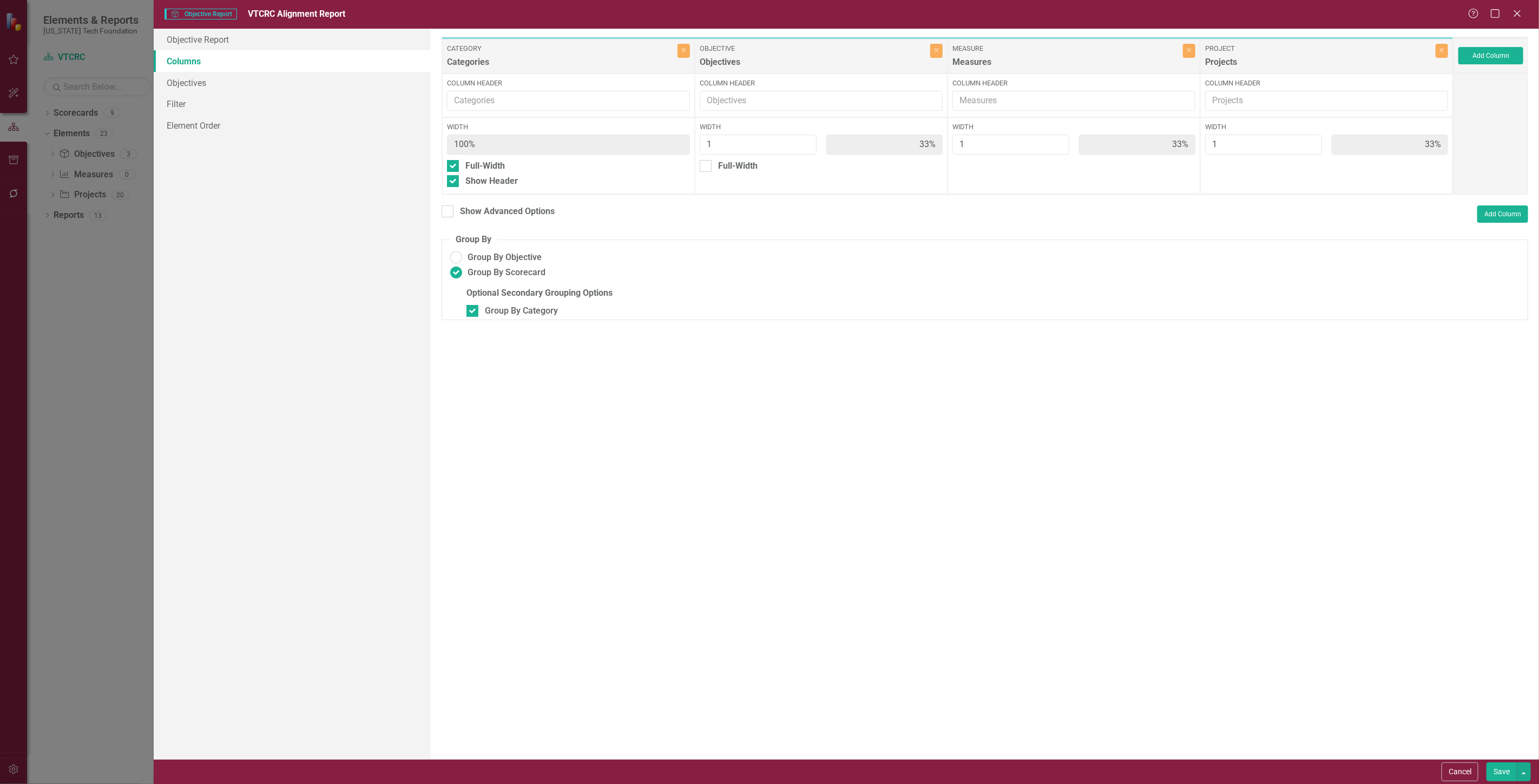
click at [1496, 772] on button "Save" at bounding box center [1501, 772] width 30 height 19
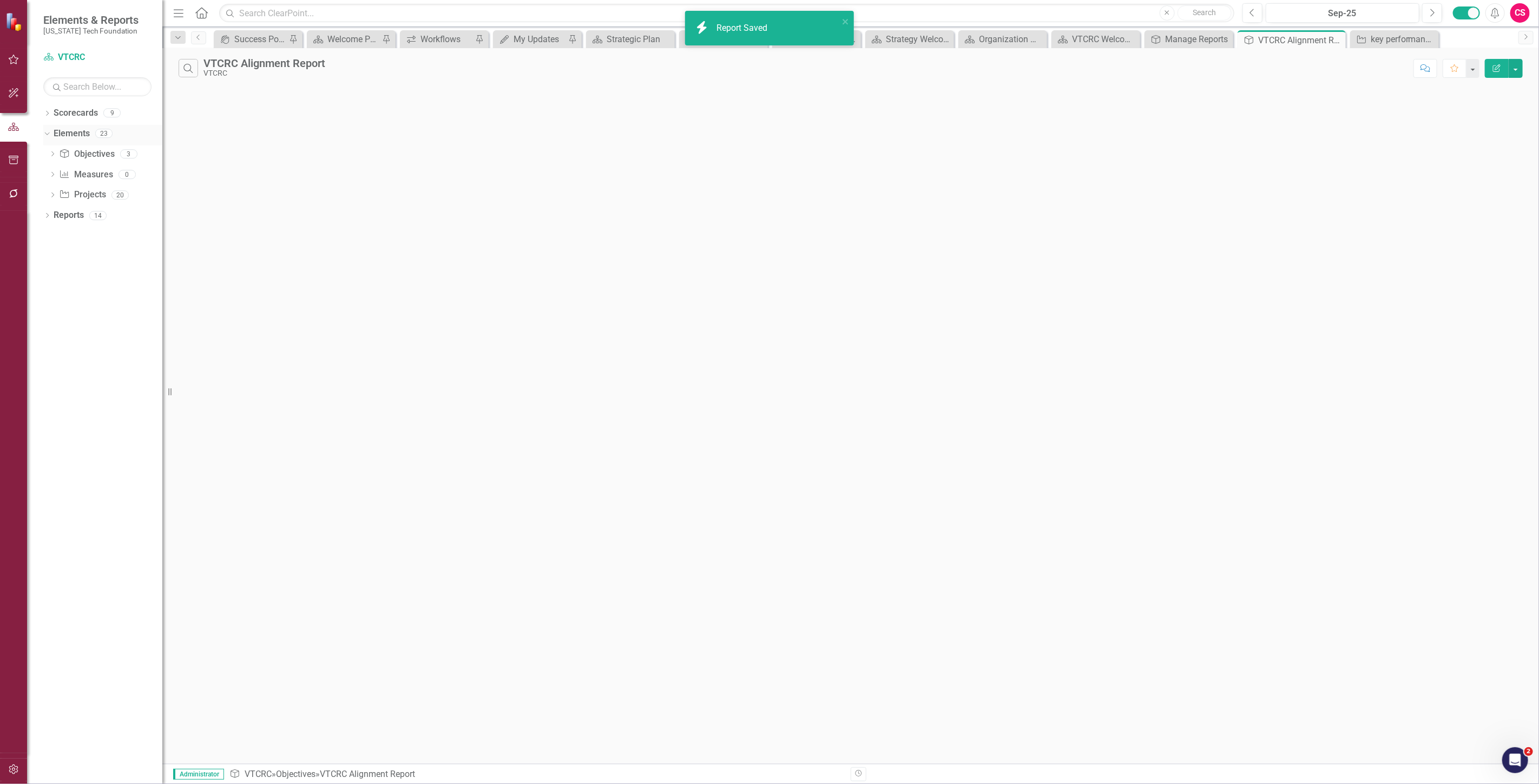
click at [76, 140] on link "Elements" at bounding box center [72, 134] width 36 height 13
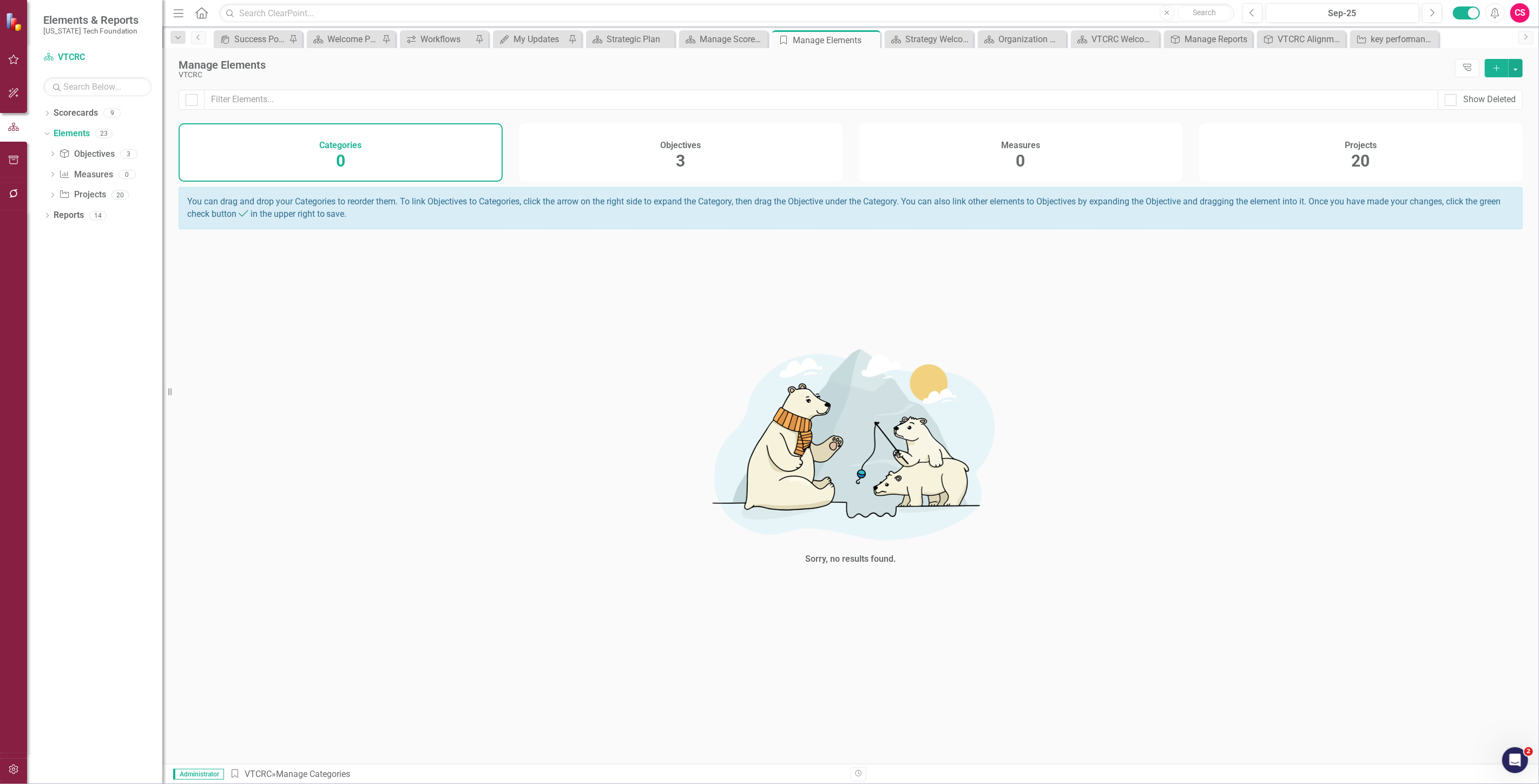
click at [669, 140] on h4 "Objectives" at bounding box center [680, 145] width 41 height 10
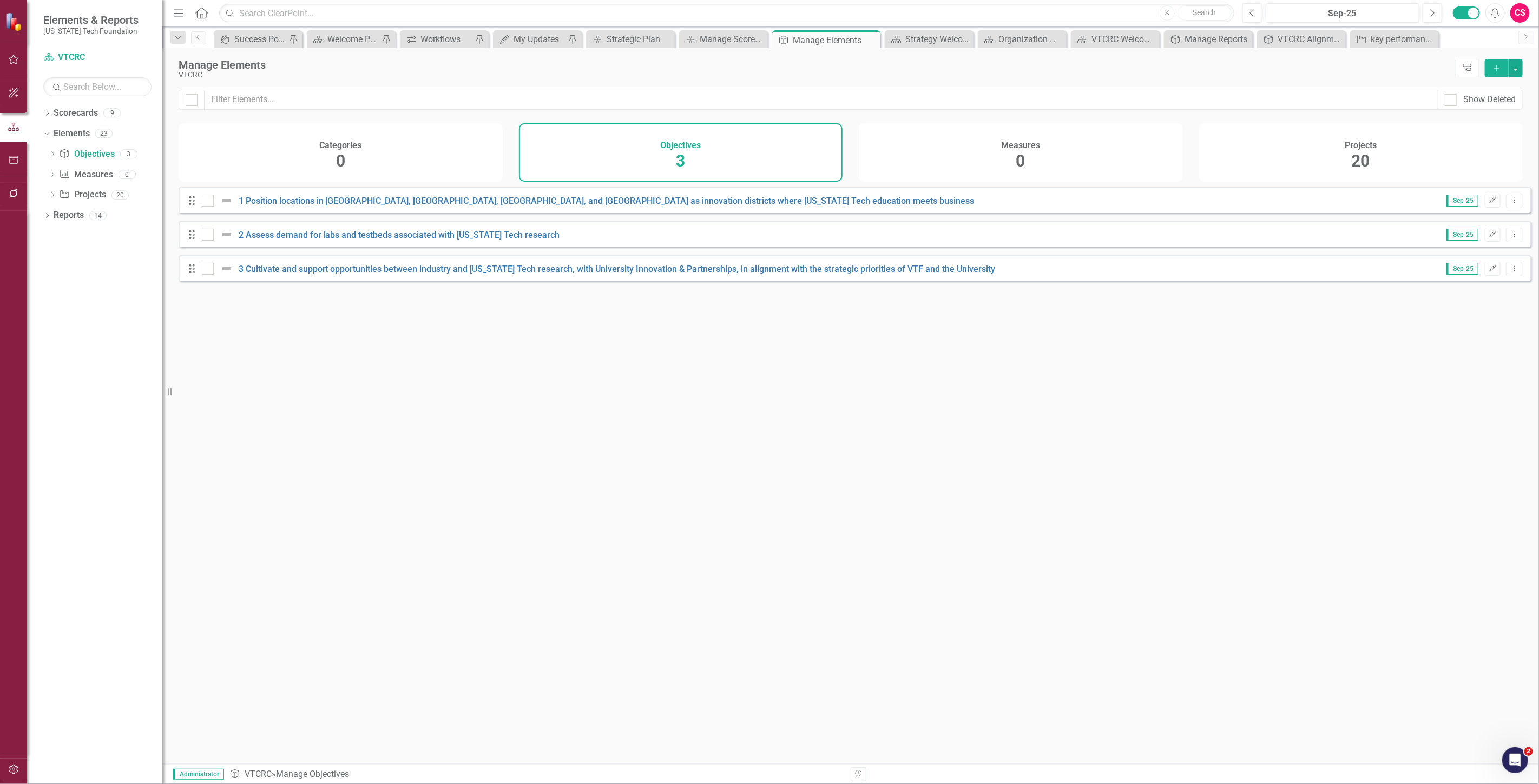
click at [416, 140] on div "Categories 0" at bounding box center [341, 153] width 324 height 59
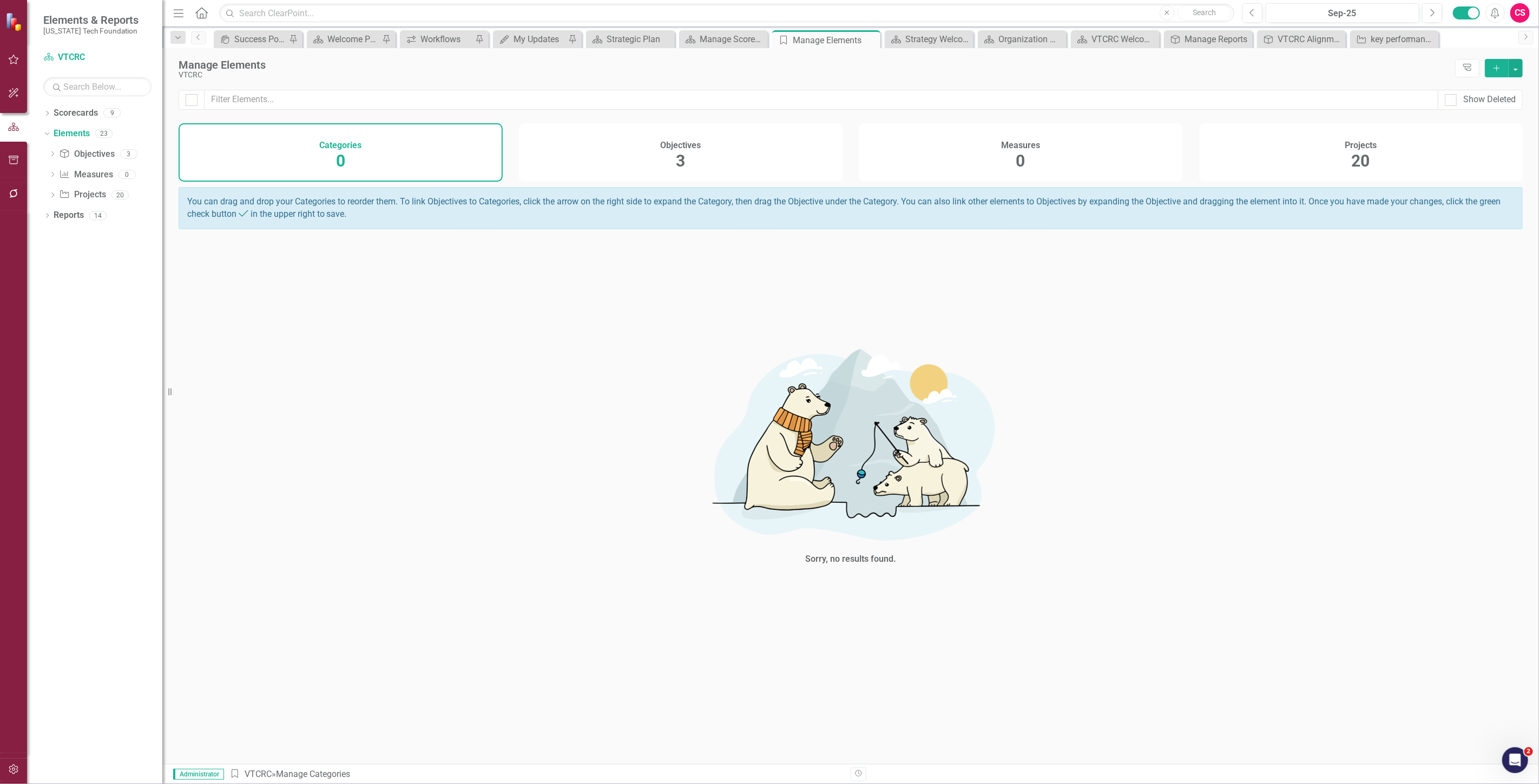
click at [1494, 67] on icon "Add" at bounding box center [1497, 68] width 10 height 8
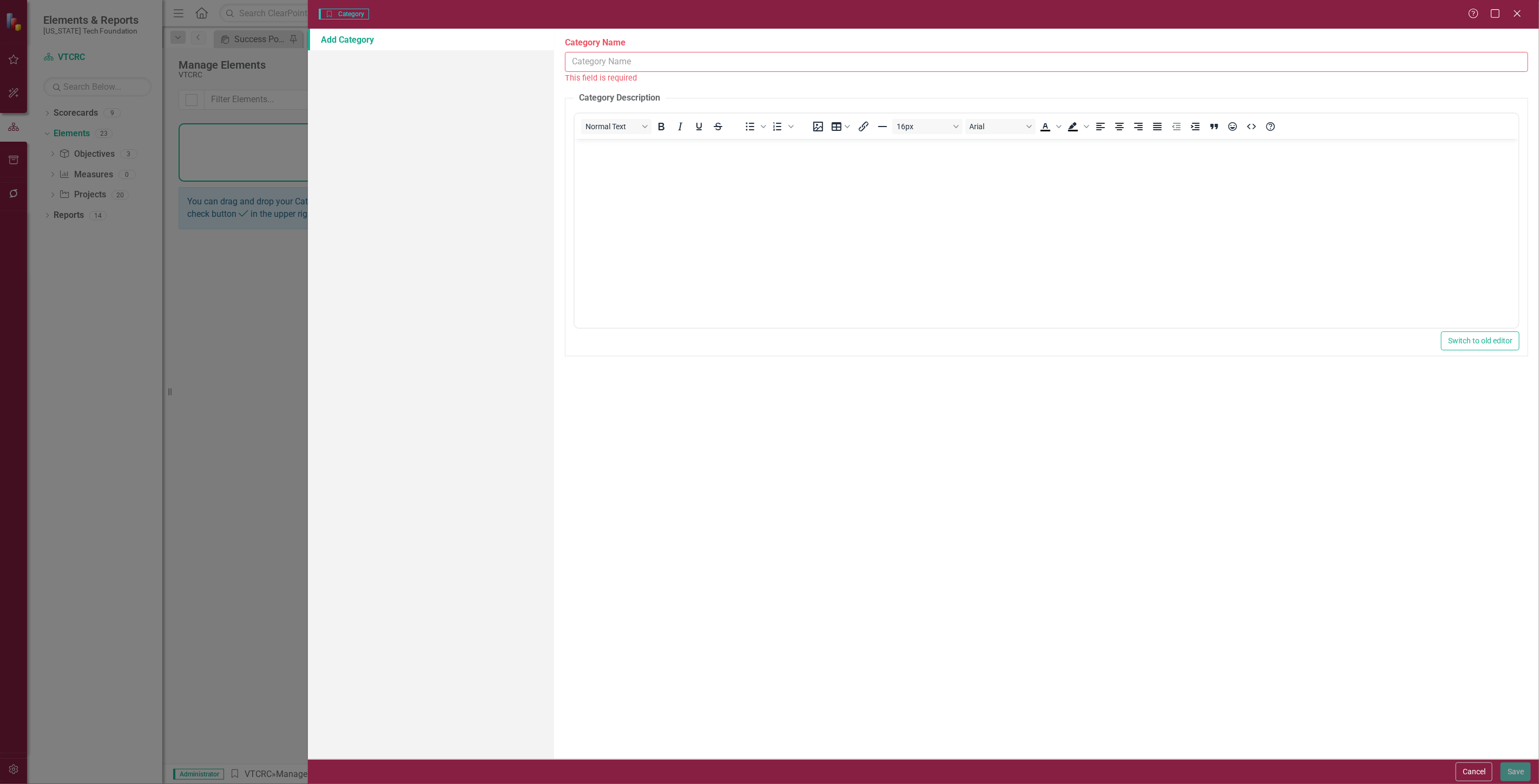
click at [606, 67] on input "Category Name" at bounding box center [1047, 62] width 963 height 20
paste input "VTCRC FY25-27 strategic priority: Design a sustainable business model for VTCRC…"
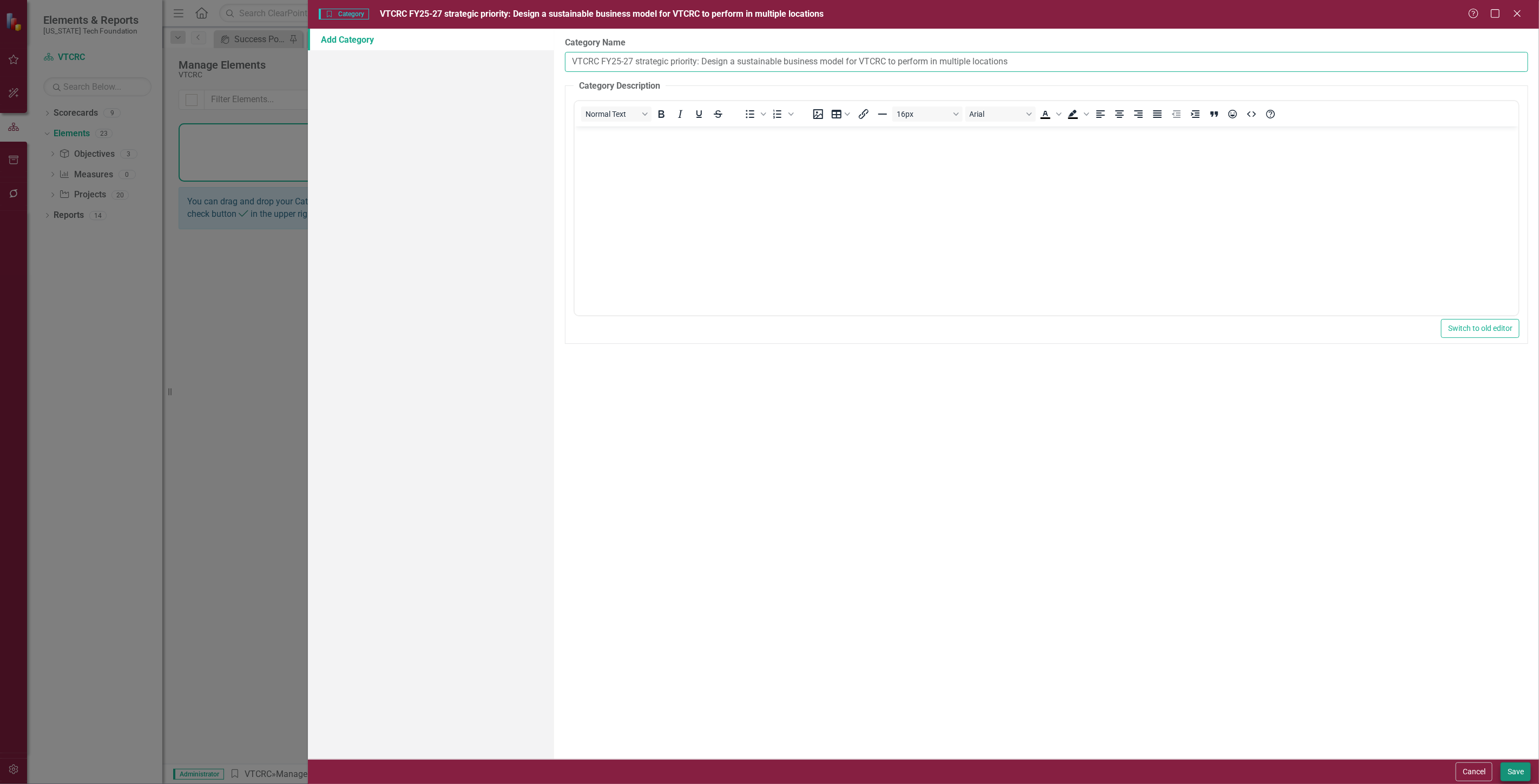
type input "VTCRC FY25-27 strategic priority: Design a sustainable business model for VTCRC…"
click at [1517, 773] on button "Save" at bounding box center [1516, 772] width 30 height 19
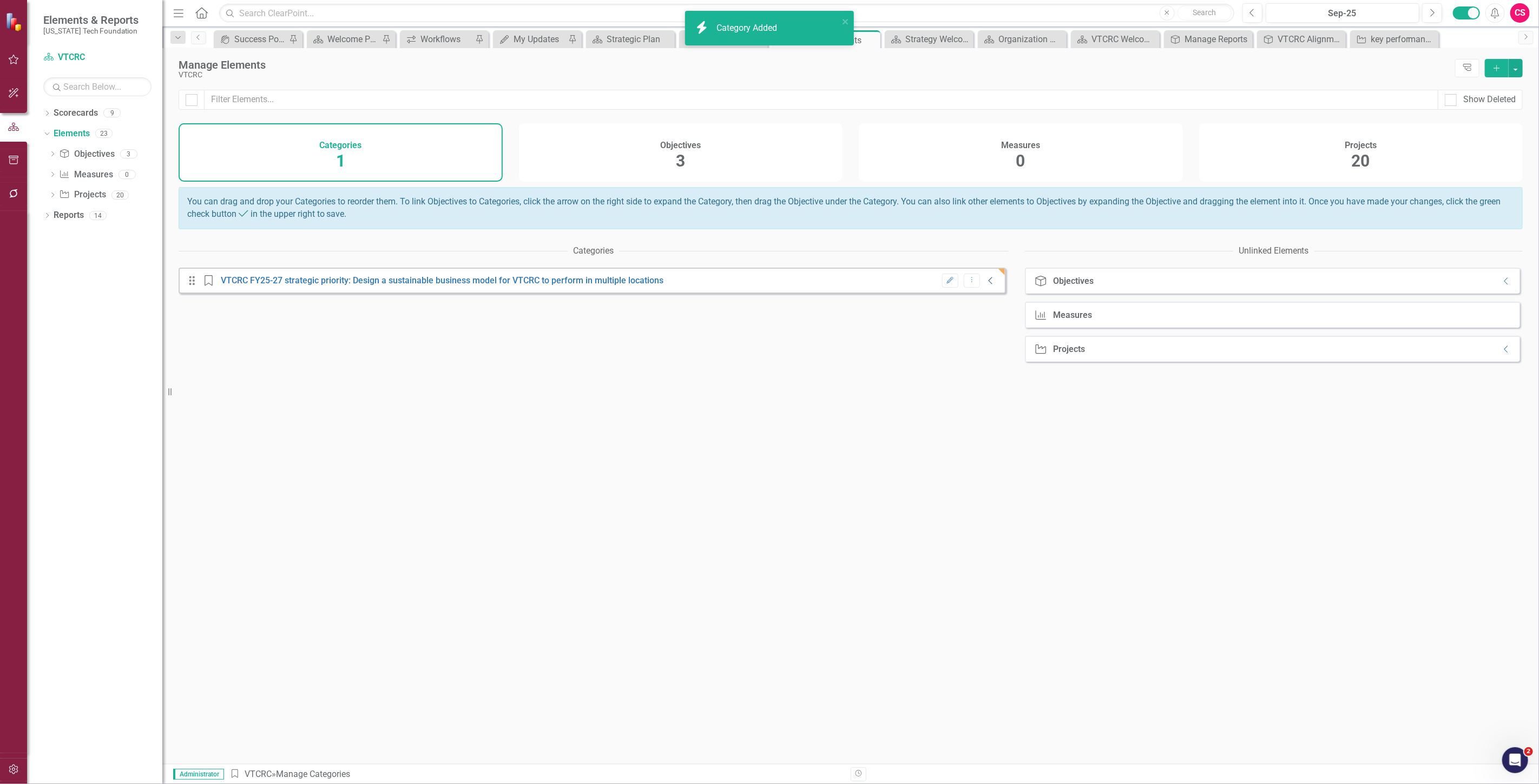
drag, startPoint x: 991, startPoint y: 293, endPoint x: 983, endPoint y: 290, distance: 8.5
click at [988, 293] on div "Drag Category VTCRC FY25-27 strategic priority: Design a sustainable business m…" at bounding box center [592, 280] width 827 height 26
click at [985, 285] on icon "Collapse" at bounding box center [991, 281] width 11 height 8
click at [1501, 285] on icon "Collapse" at bounding box center [1507, 281] width 11 height 8
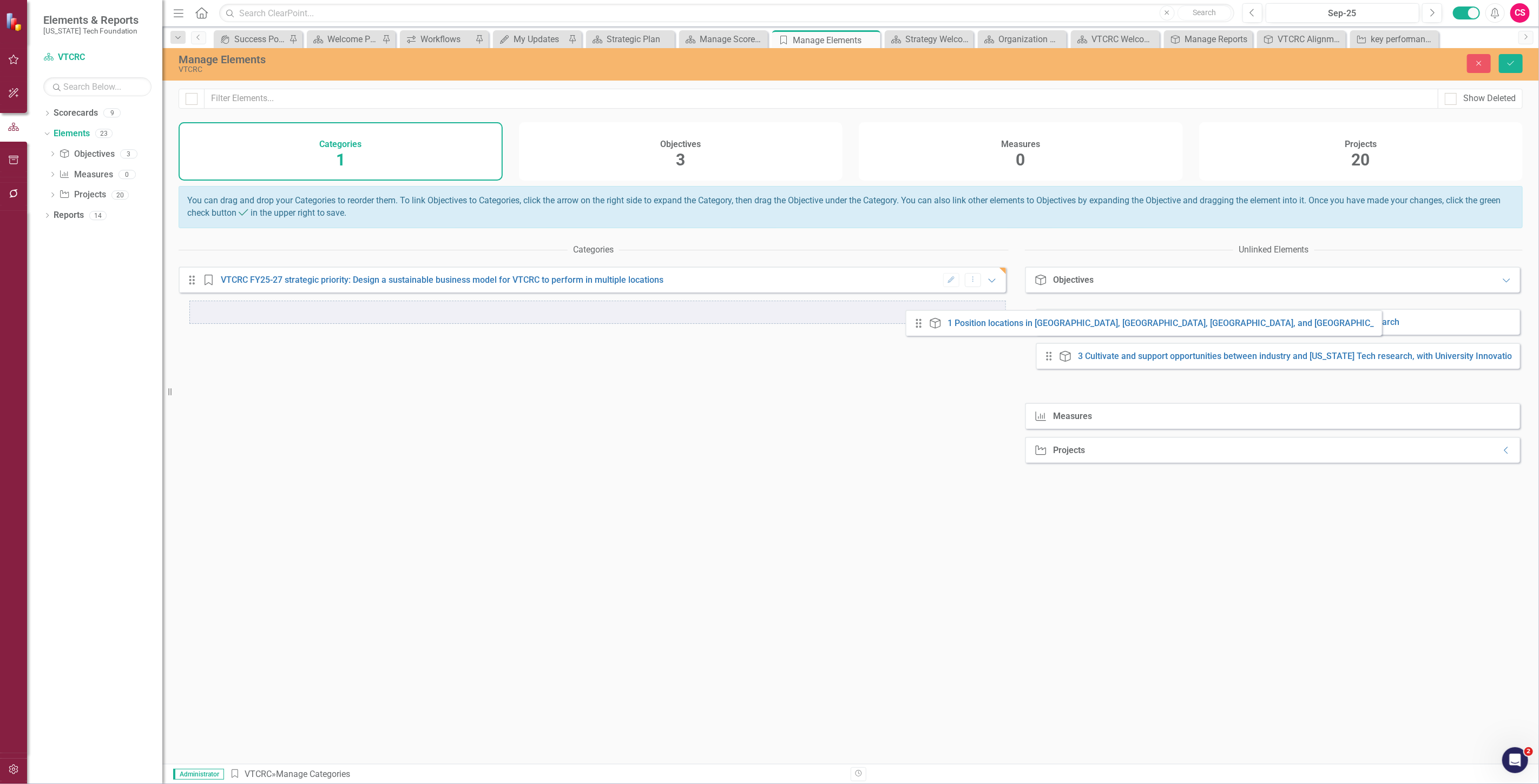
drag, startPoint x: 1051, startPoint y: 323, endPoint x: 847, endPoint y: 323, distance: 204.0
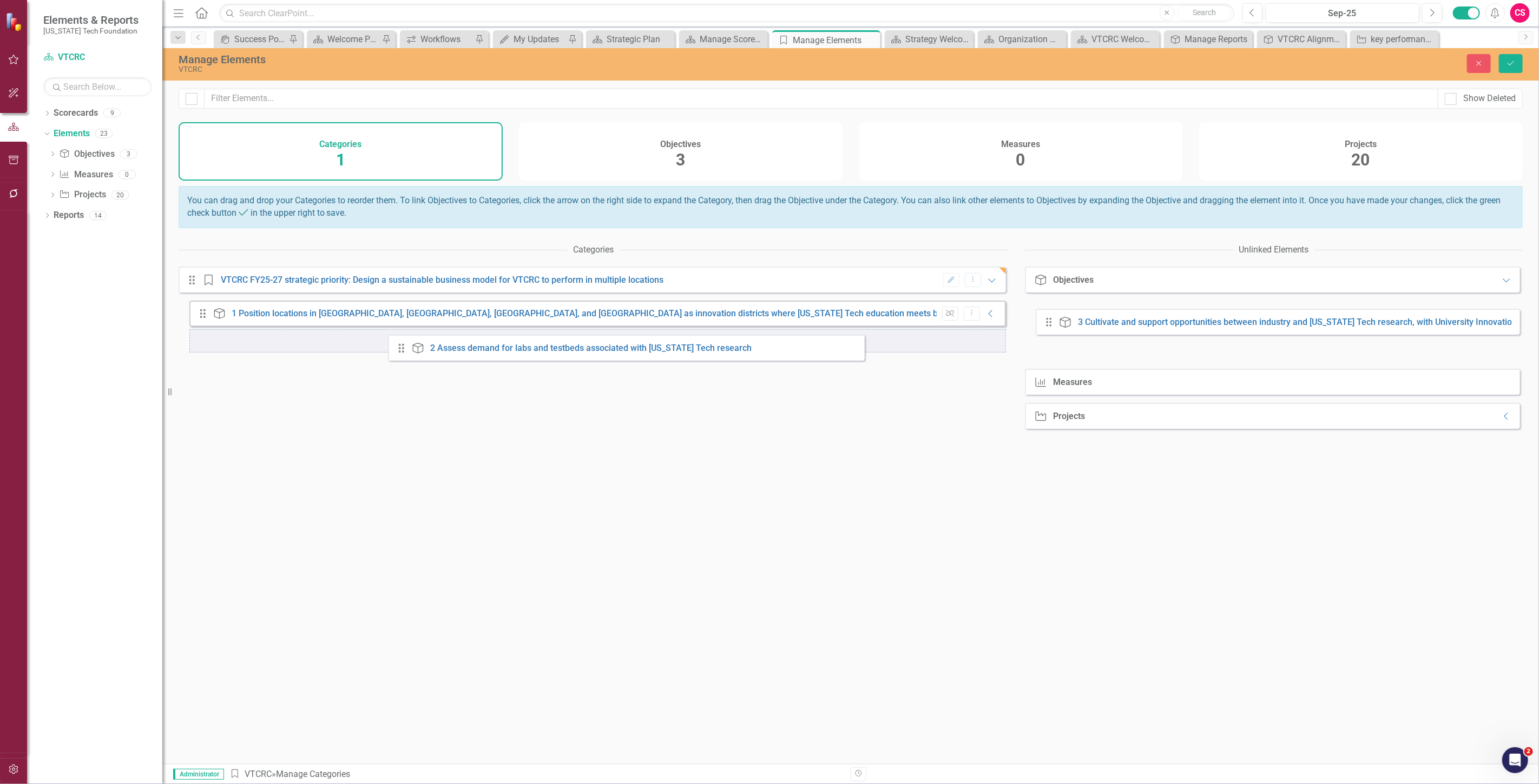
drag, startPoint x: 1045, startPoint y: 321, endPoint x: 396, endPoint y: 348, distance: 649.6
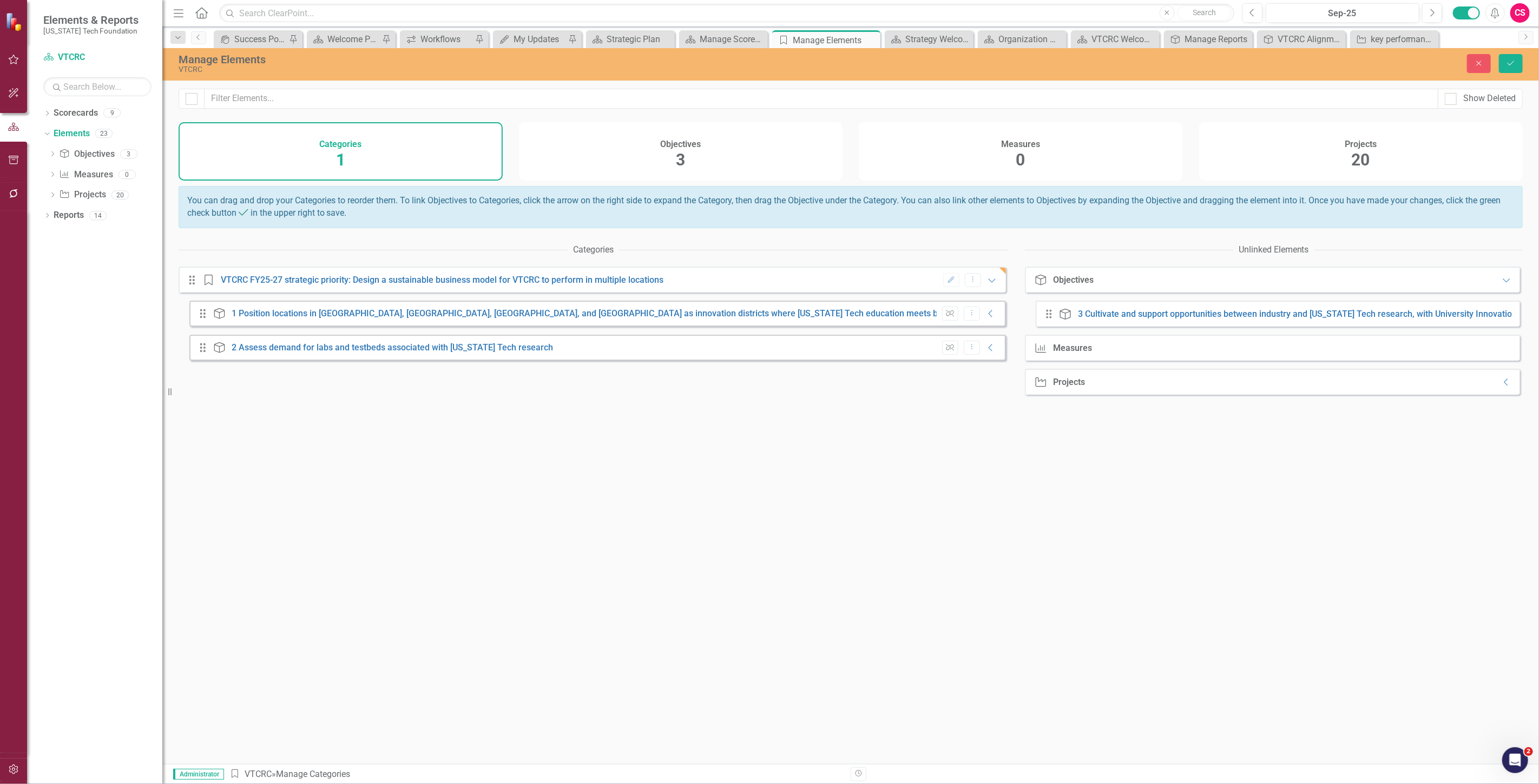
drag, startPoint x: 1058, startPoint y: 320, endPoint x: 1003, endPoint y: 326, distance: 55.3
click at [1003, 326] on div "Categories Drag Category VTCRC FY25-27 strategic priority: Design a sustainable…" at bounding box center [851, 501] width 1344 height 525
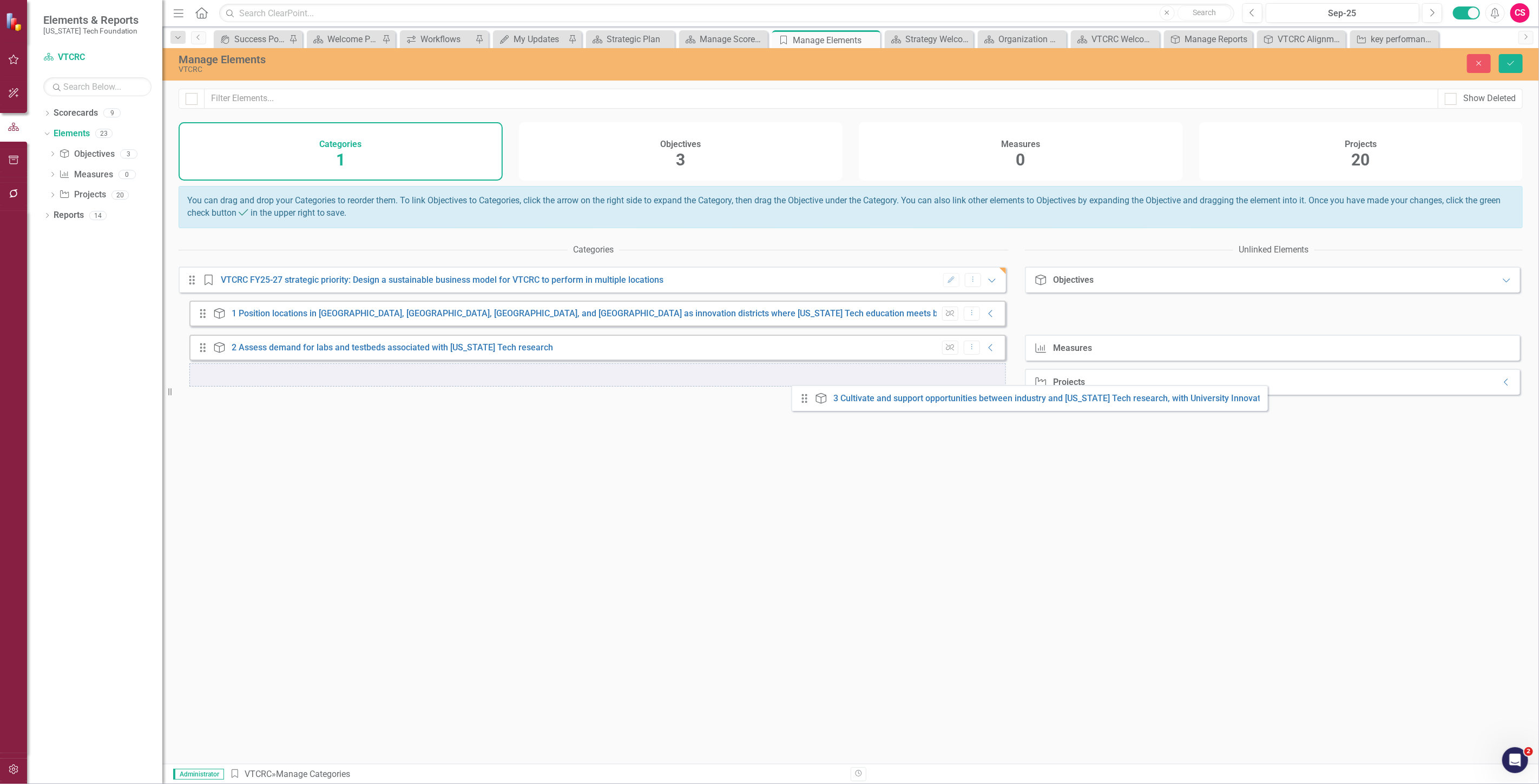
drag, startPoint x: 1048, startPoint y: 317, endPoint x: 804, endPoint y: 393, distance: 255.6
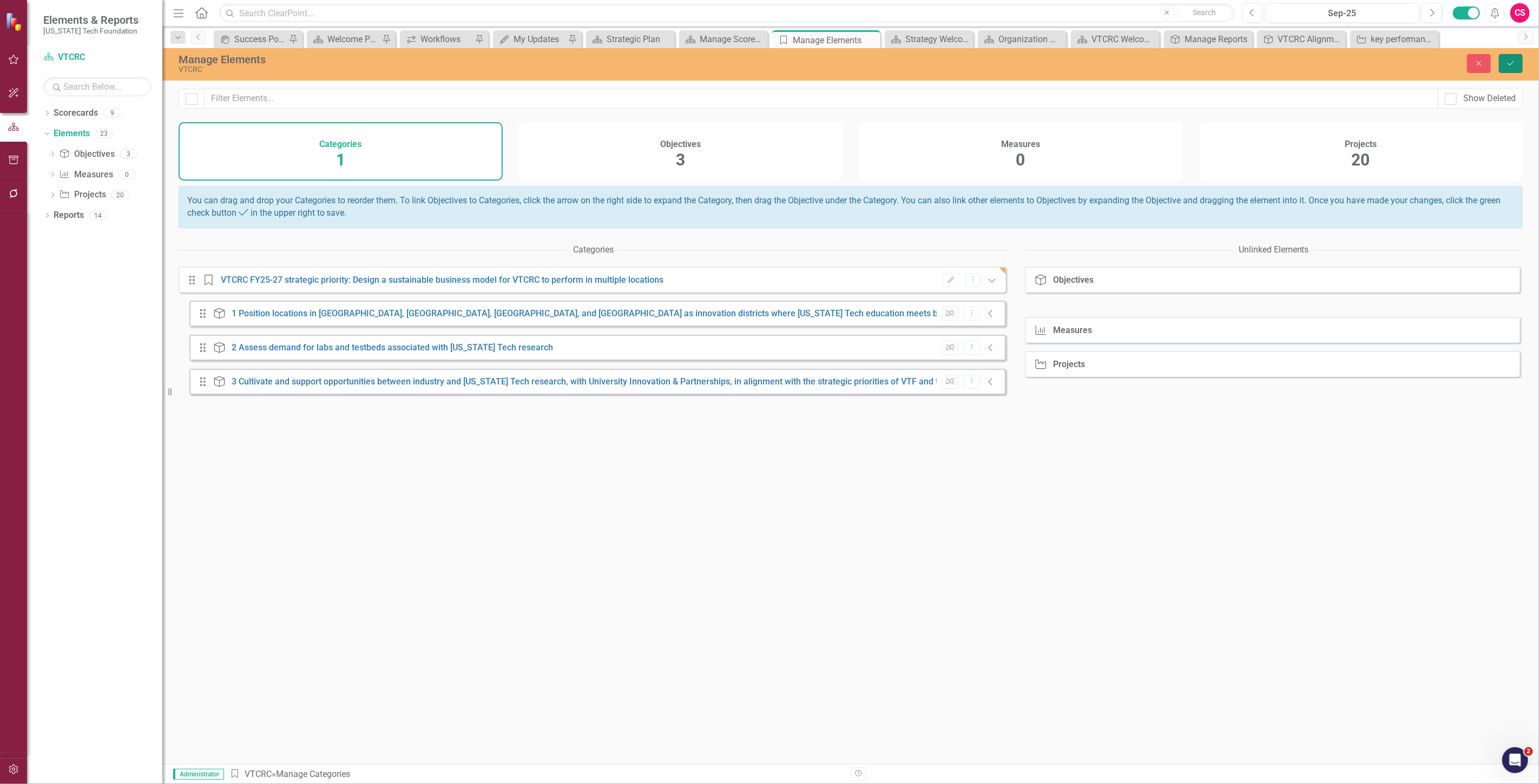
click at [1509, 68] on button "Save" at bounding box center [1511, 64] width 24 height 19
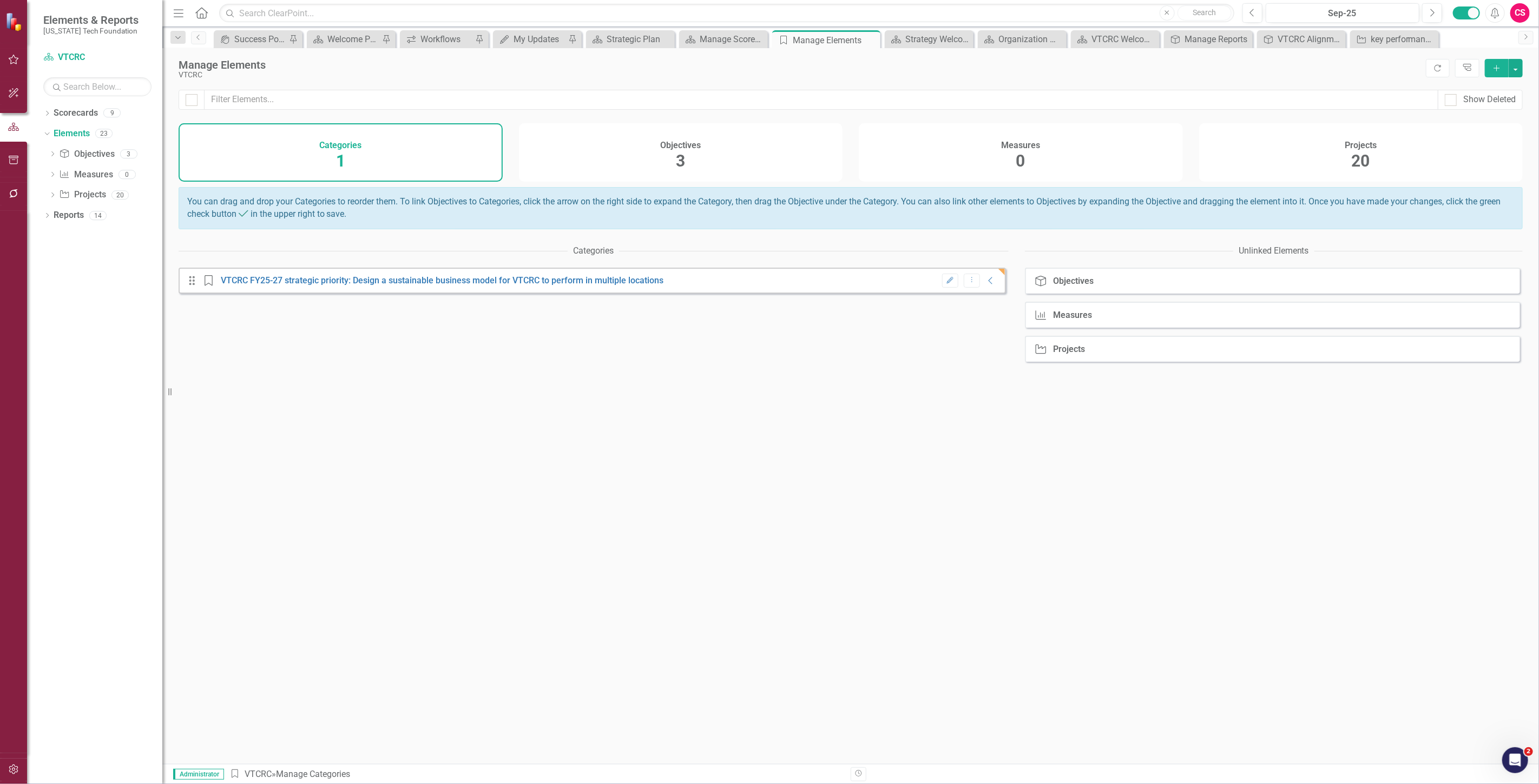
click at [767, 138] on div "Objectives 3" at bounding box center [681, 153] width 324 height 59
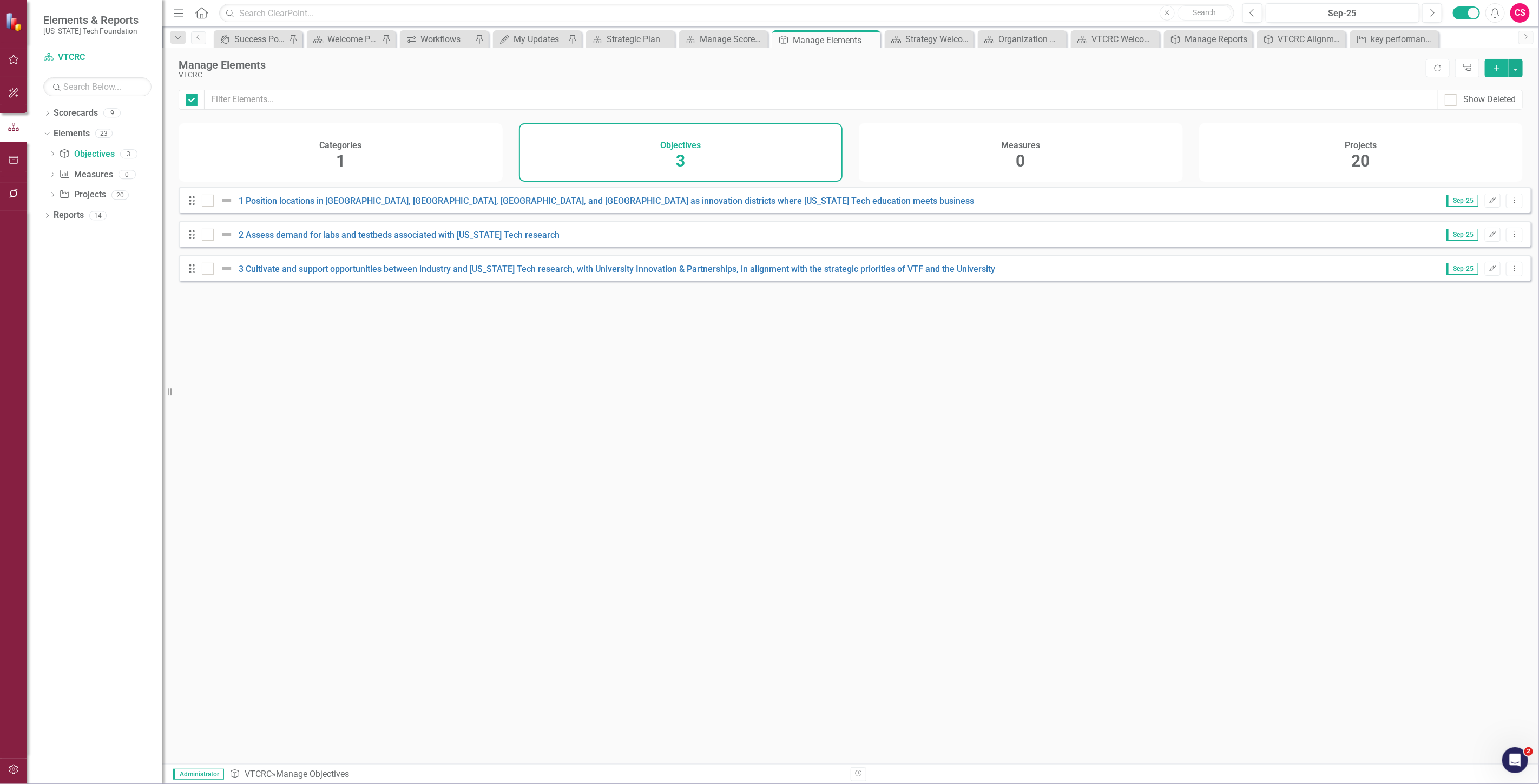
checkbox input "false"
click at [1489, 204] on icon "Edit" at bounding box center [1493, 201] width 8 height 7
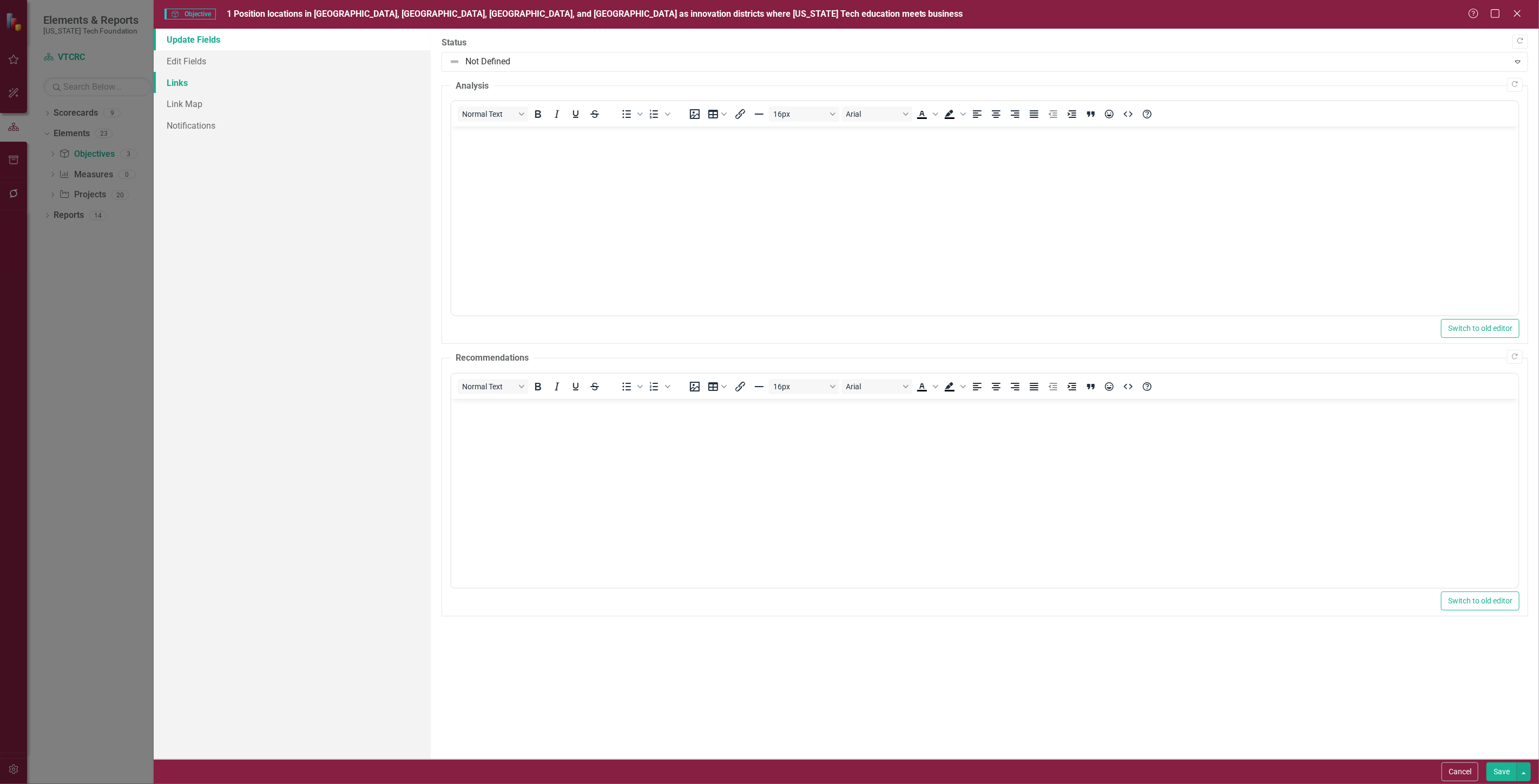
click at [303, 82] on link "Links" at bounding box center [292, 82] width 277 height 21
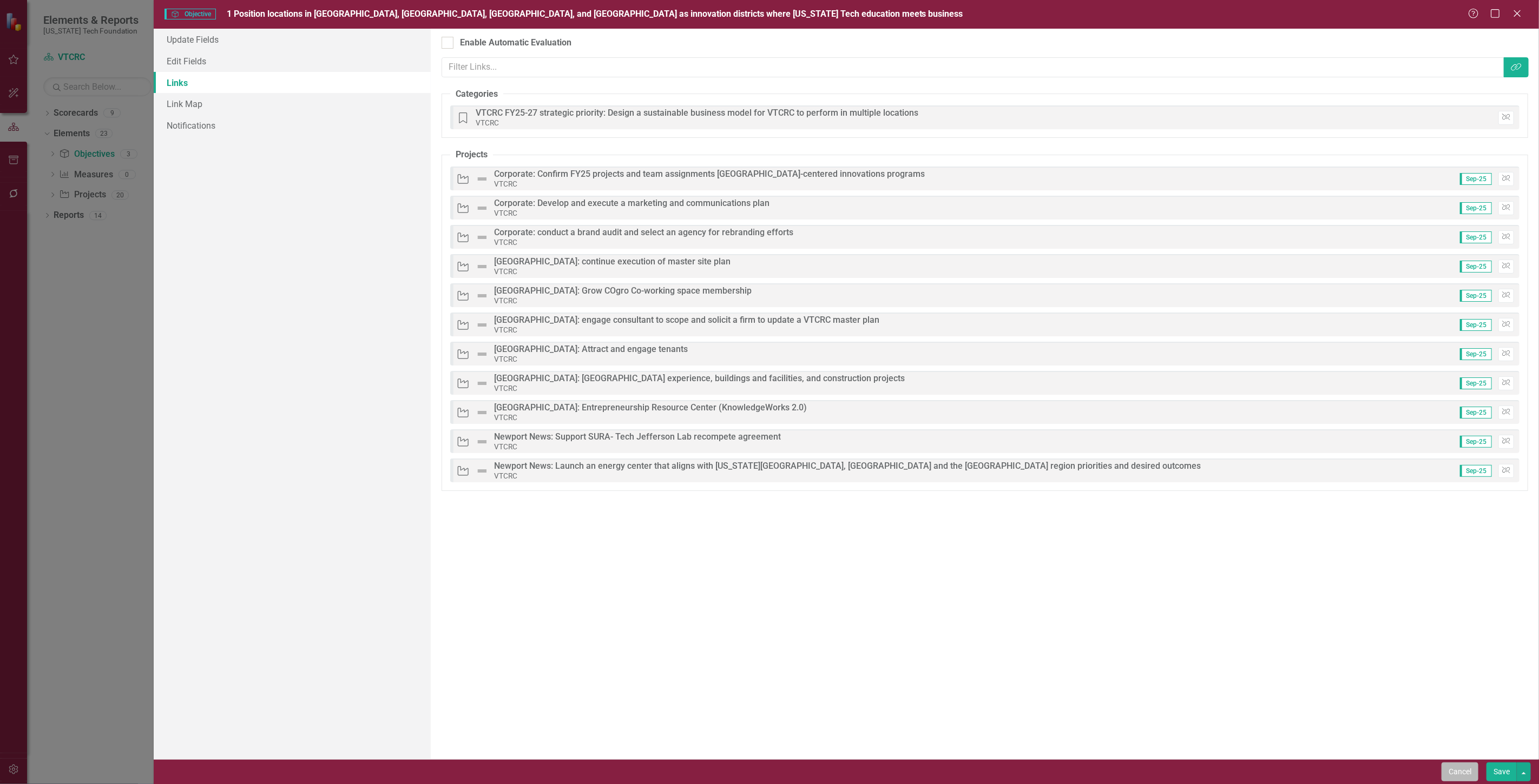
click at [1460, 779] on button "Cancel" at bounding box center [1460, 772] width 37 height 19
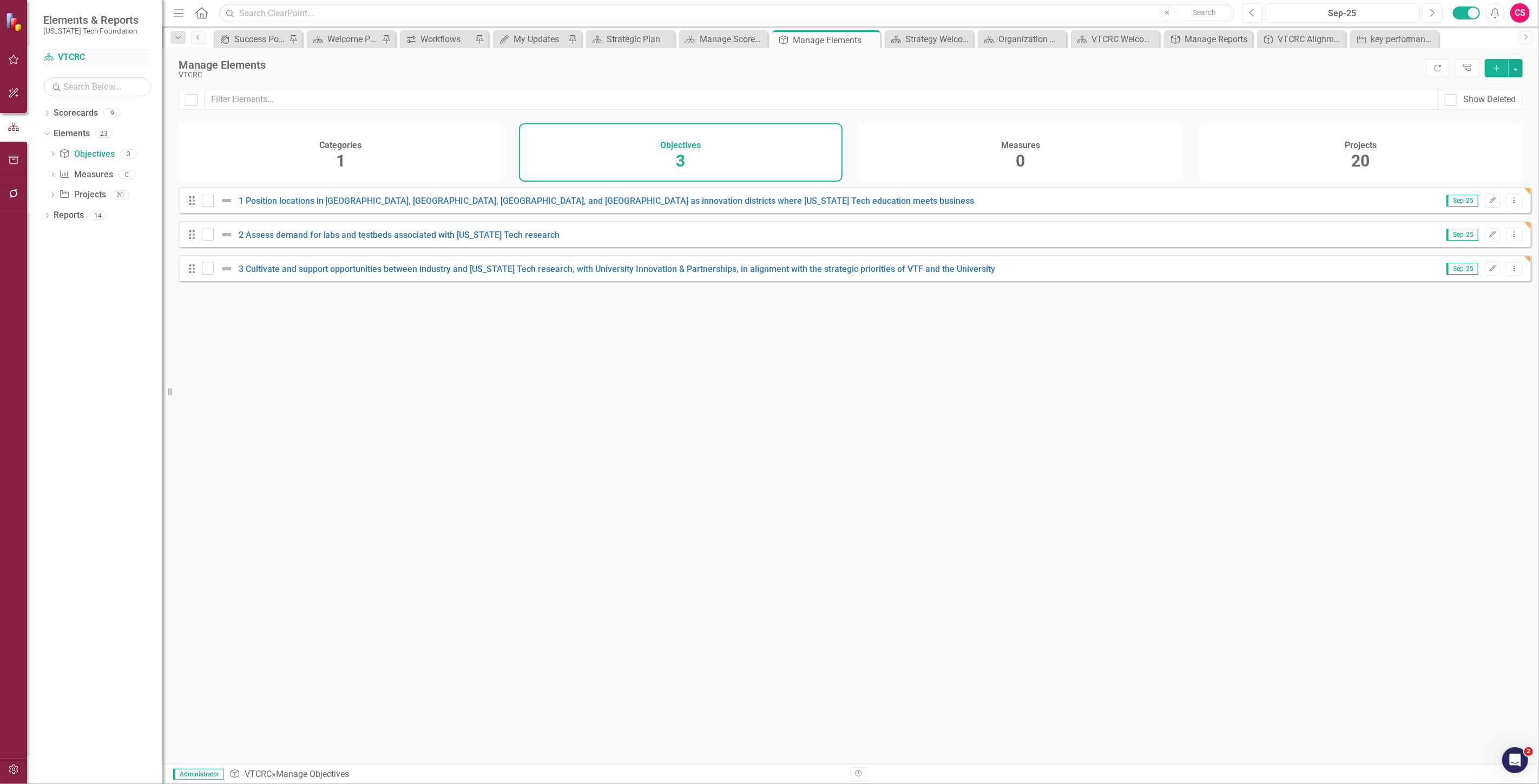
click at [61, 57] on link "Scorecard VTCRC" at bounding box center [97, 57] width 108 height 13
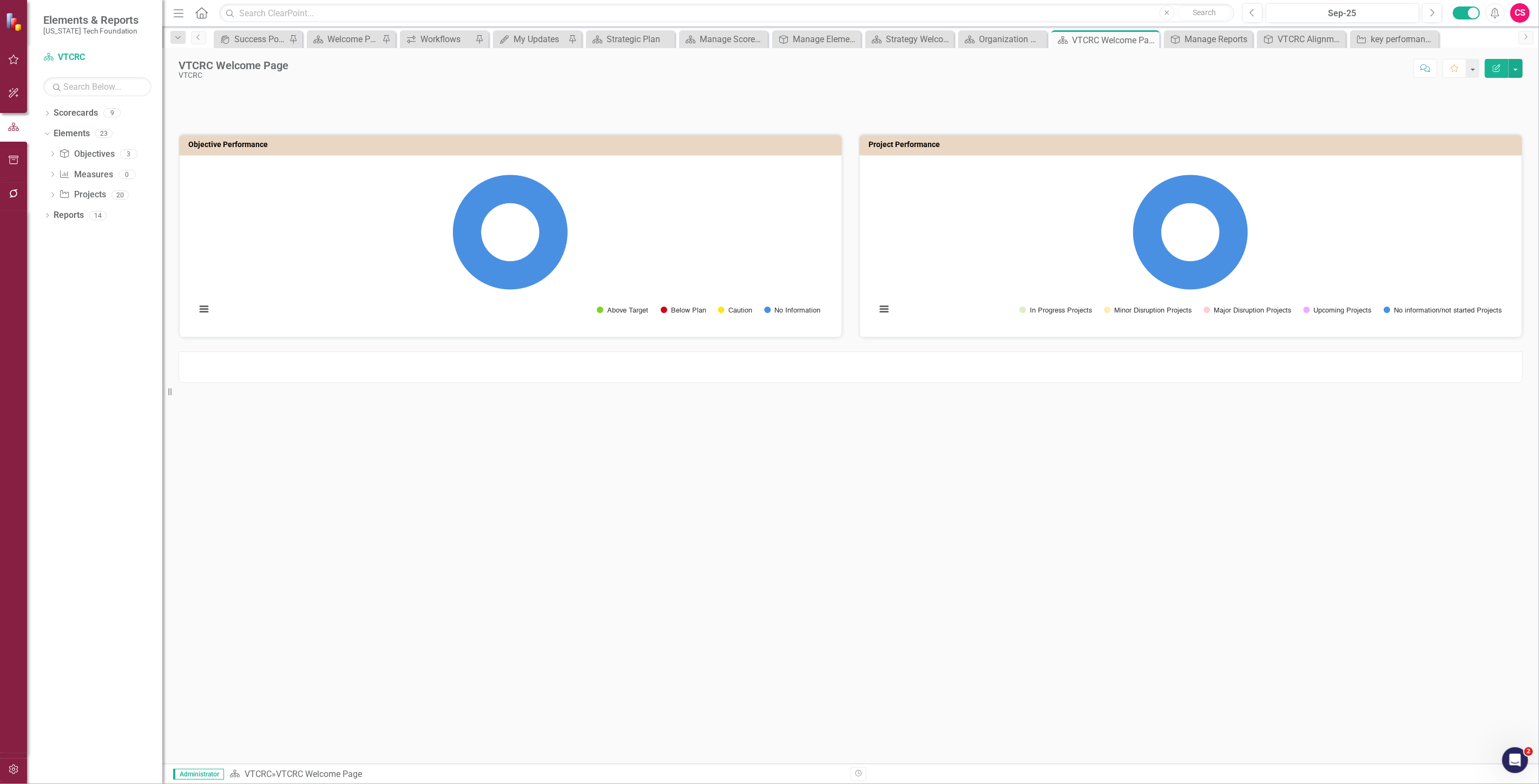
click at [451, 365] on div at bounding box center [851, 367] width 1344 height 32
click at [448, 364] on div at bounding box center [851, 367] width 1344 height 32
click at [1055, 363] on div at bounding box center [851, 367] width 1344 height 32
click at [1055, 362] on div at bounding box center [851, 367] width 1344 height 32
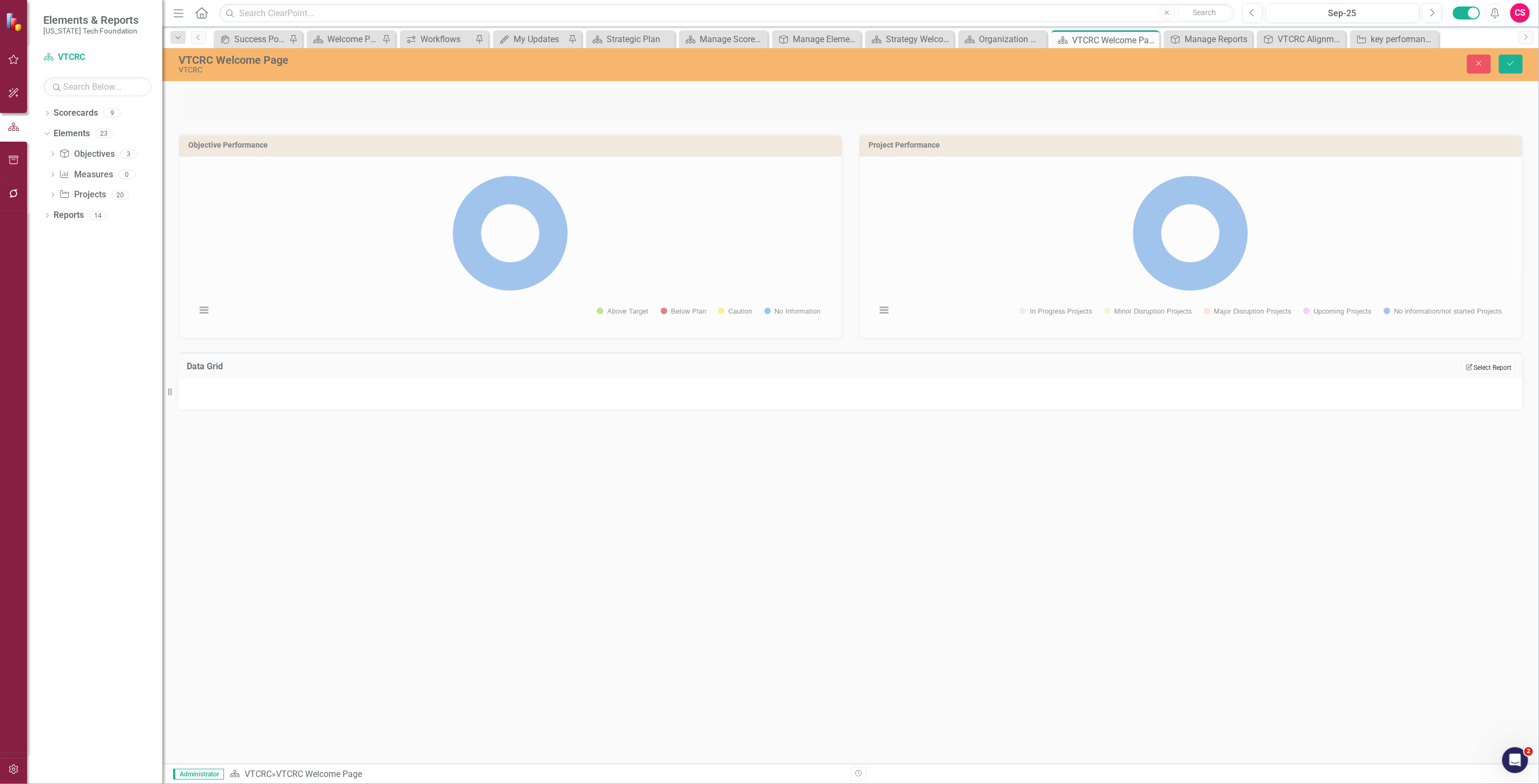
click at [1462, 367] on button "Edit Report Select Report" at bounding box center [1488, 368] width 53 height 12
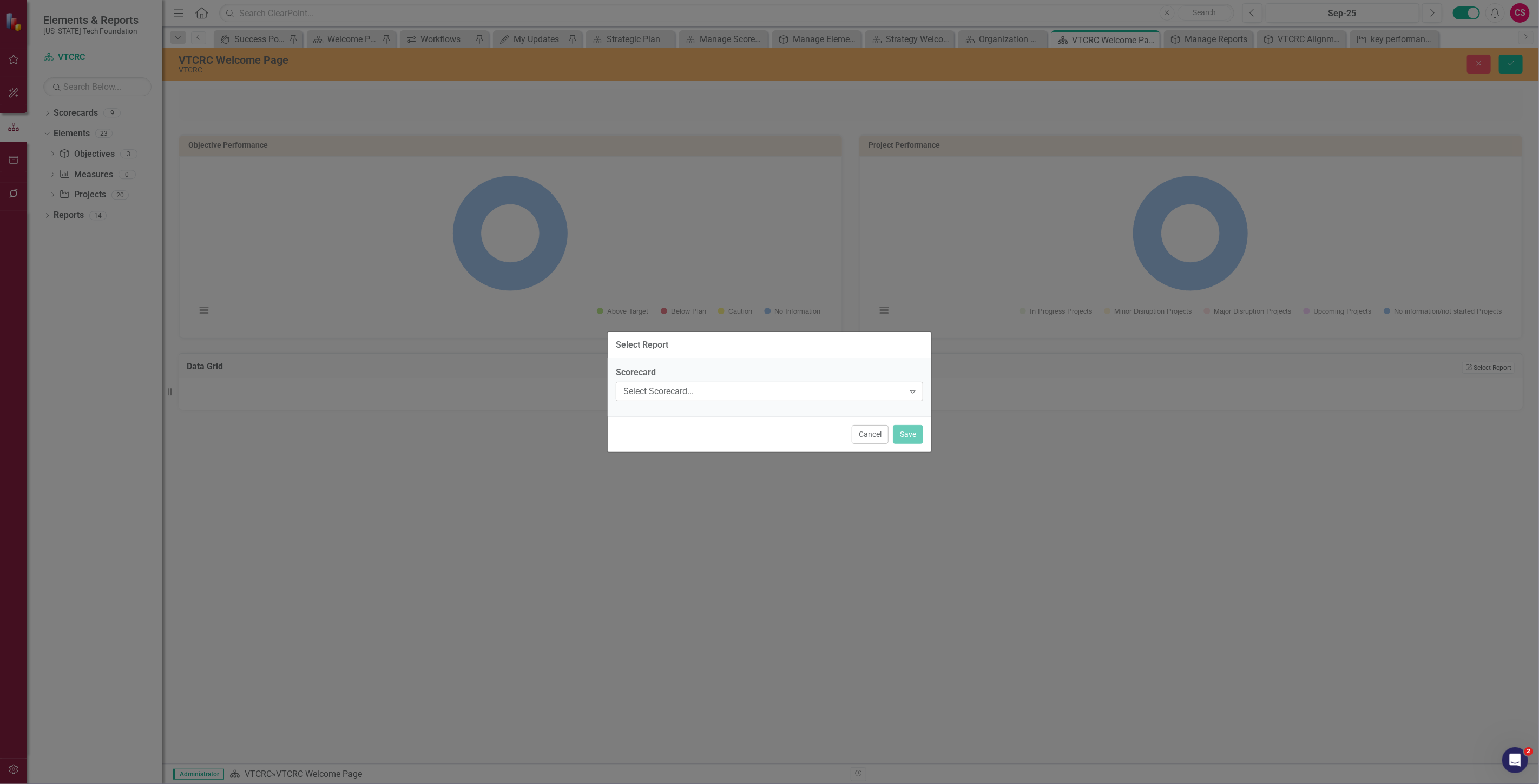
click at [666, 389] on div "Select Scorecard..." at bounding box center [764, 391] width 281 height 13
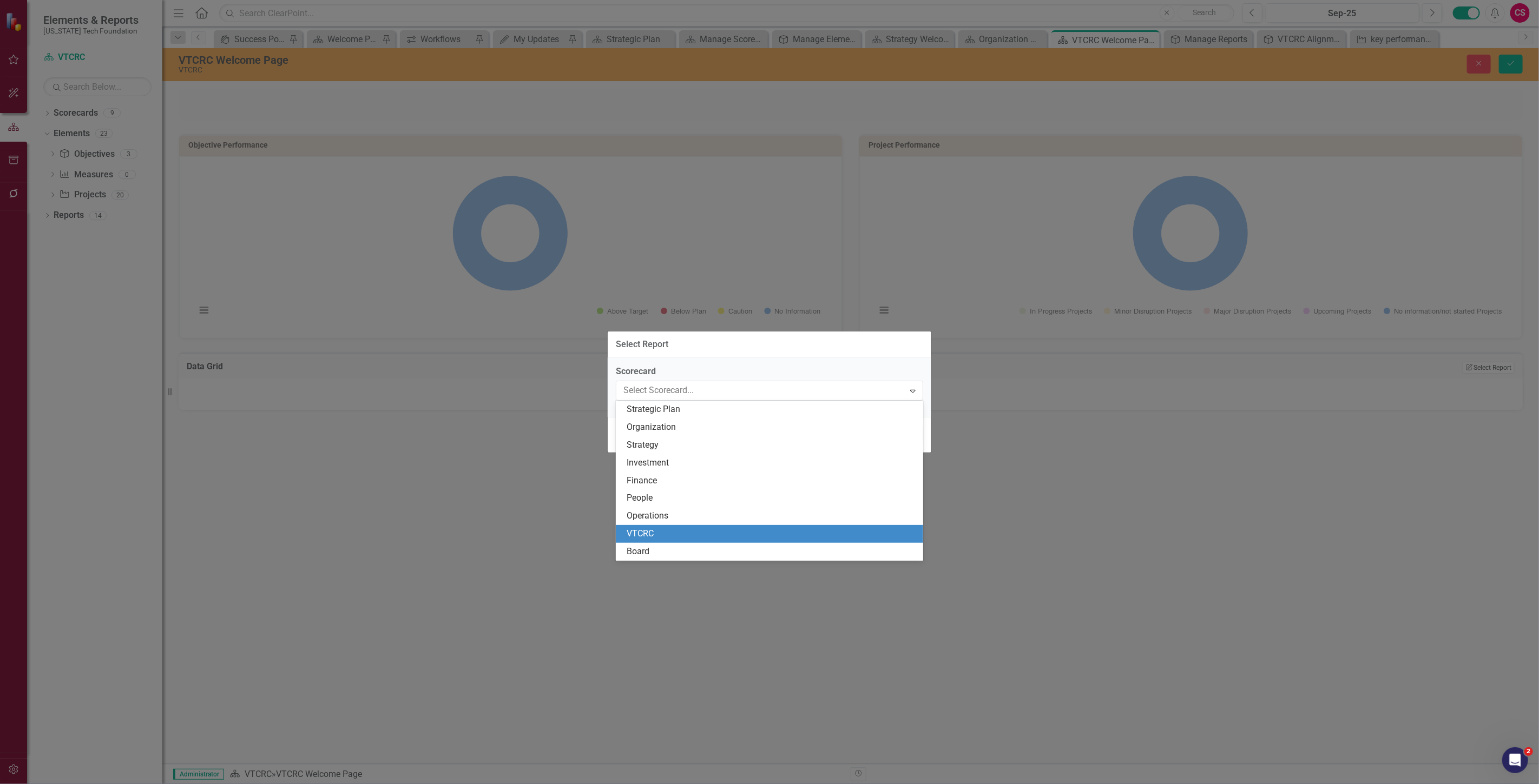
drag, startPoint x: 664, startPoint y: 537, endPoint x: 663, endPoint y: 500, distance: 37.0
click at [664, 537] on div "VTCRC" at bounding box center [771, 534] width 290 height 13
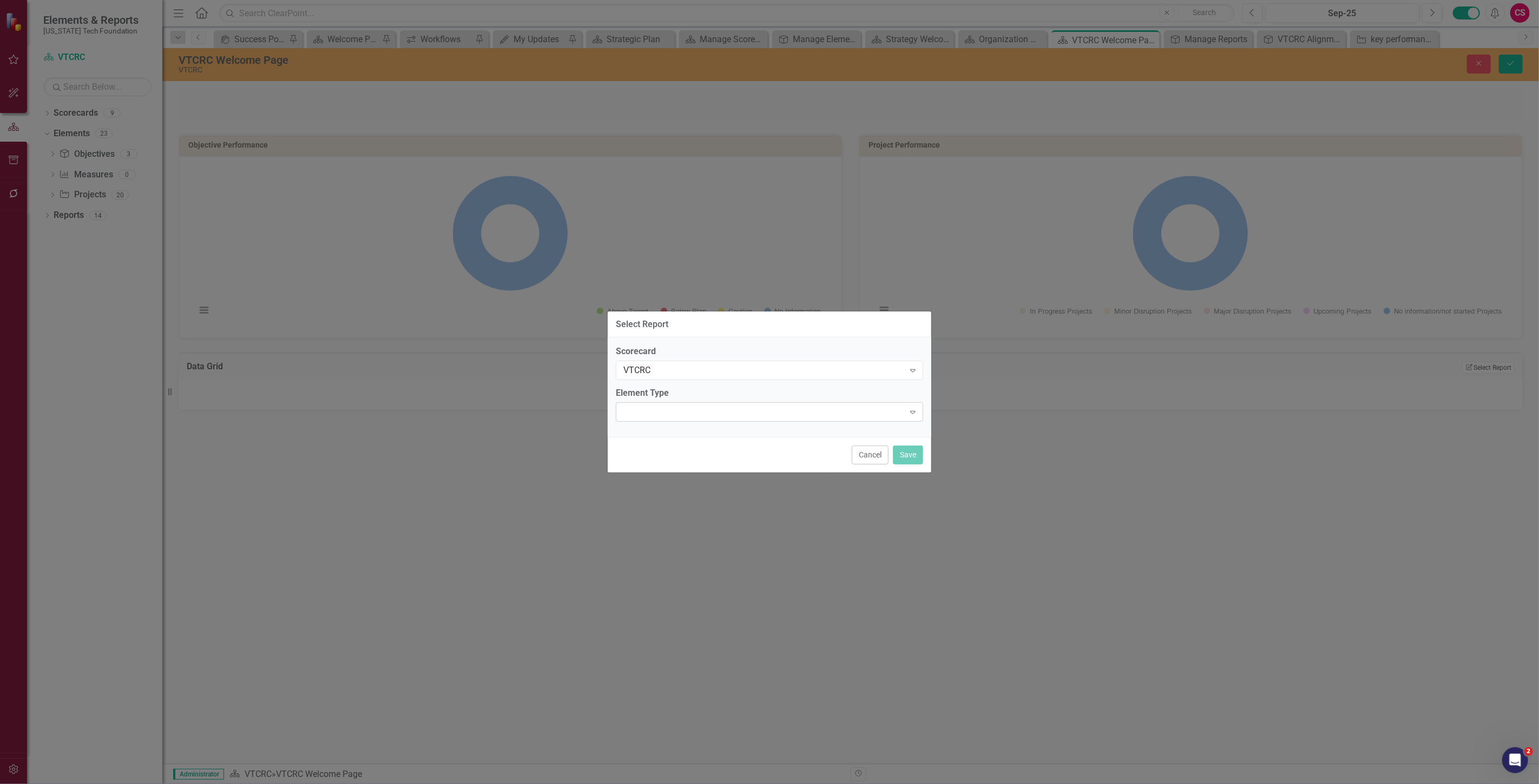
click at [646, 414] on div "Expand" at bounding box center [770, 412] width 307 height 20
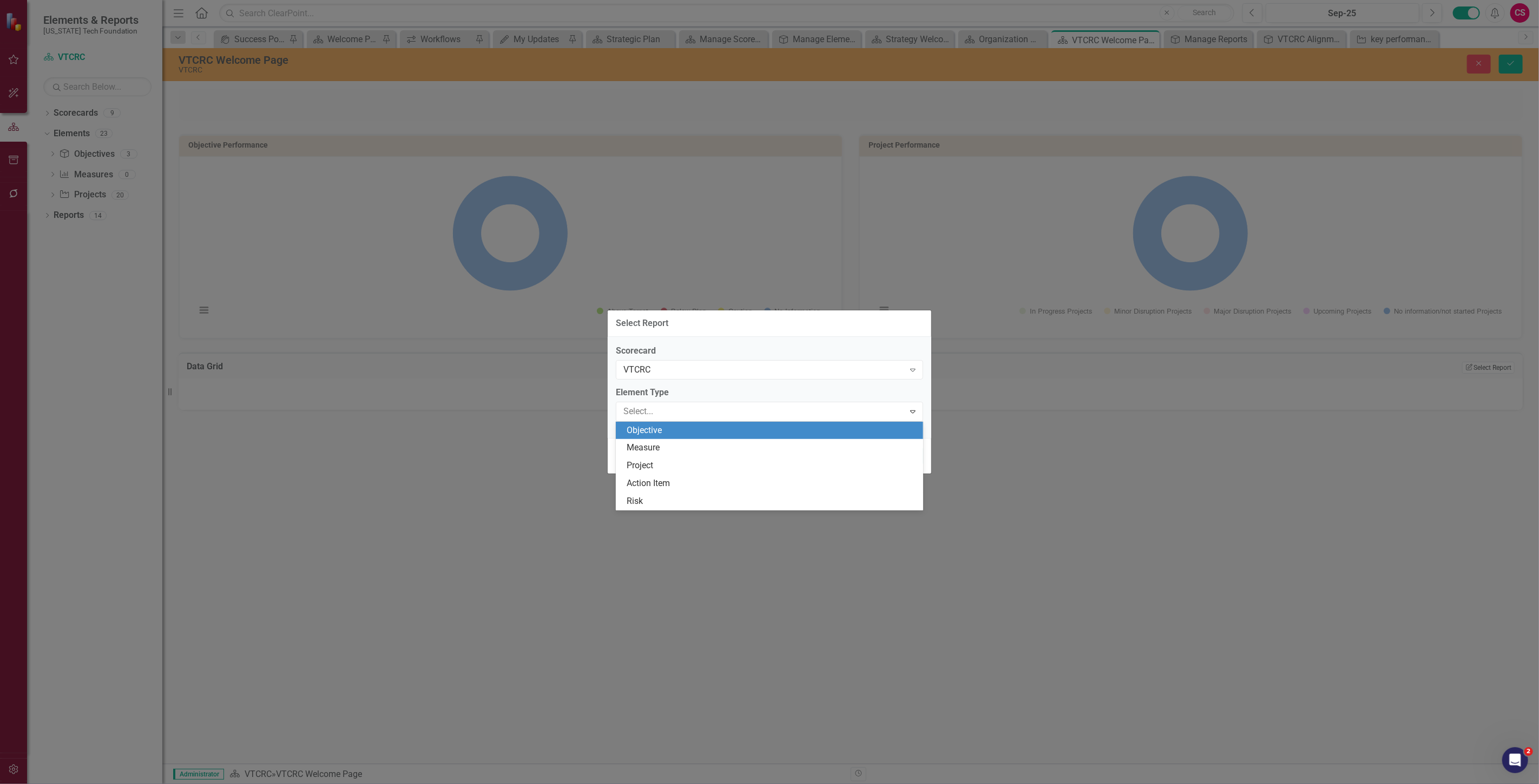
click at [666, 436] on div "Objective" at bounding box center [771, 431] width 290 height 13
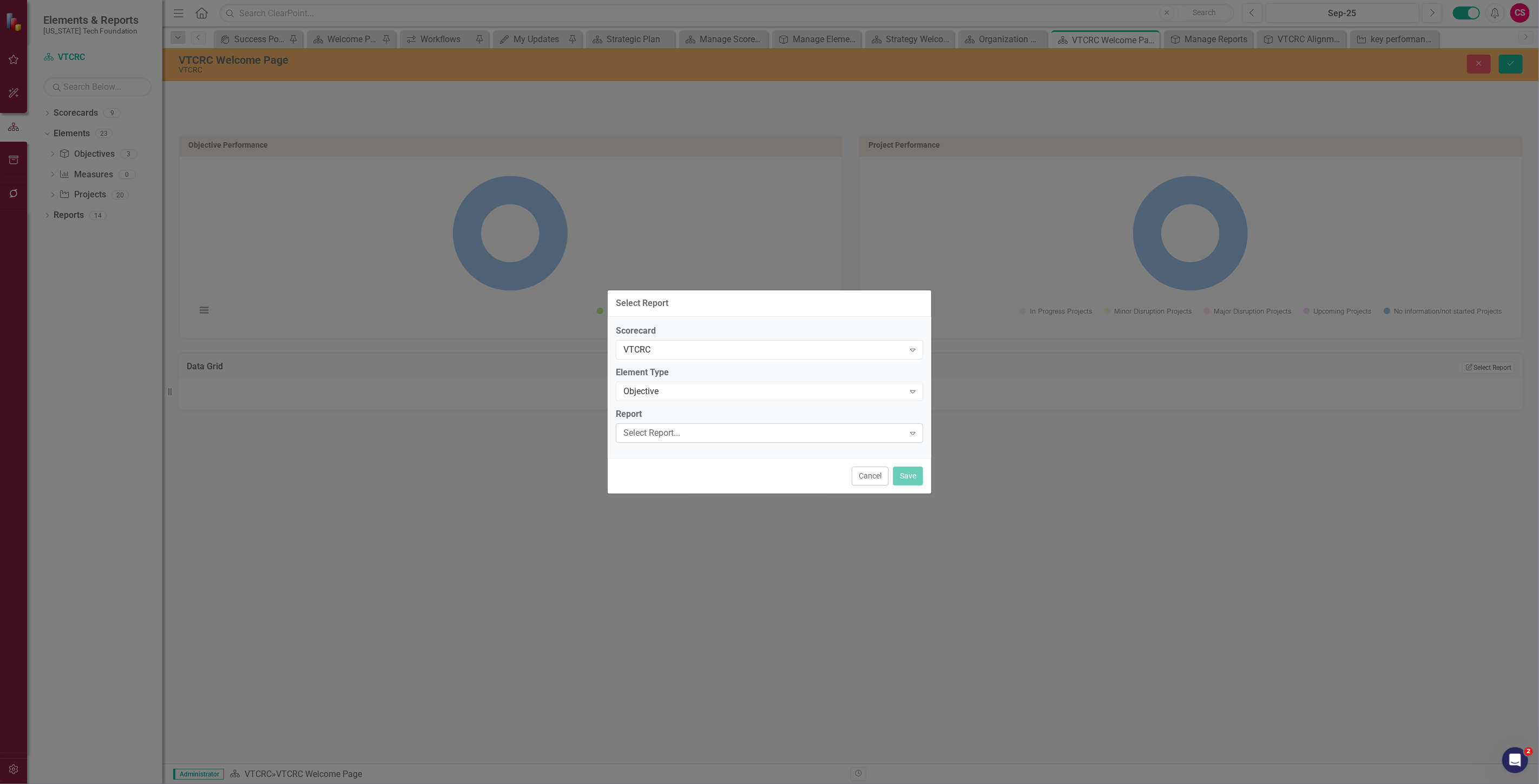
drag, startPoint x: 666, startPoint y: 436, endPoint x: 663, endPoint y: 430, distance: 6.7
click at [663, 430] on div "Select Report..." at bounding box center [764, 433] width 281 height 13
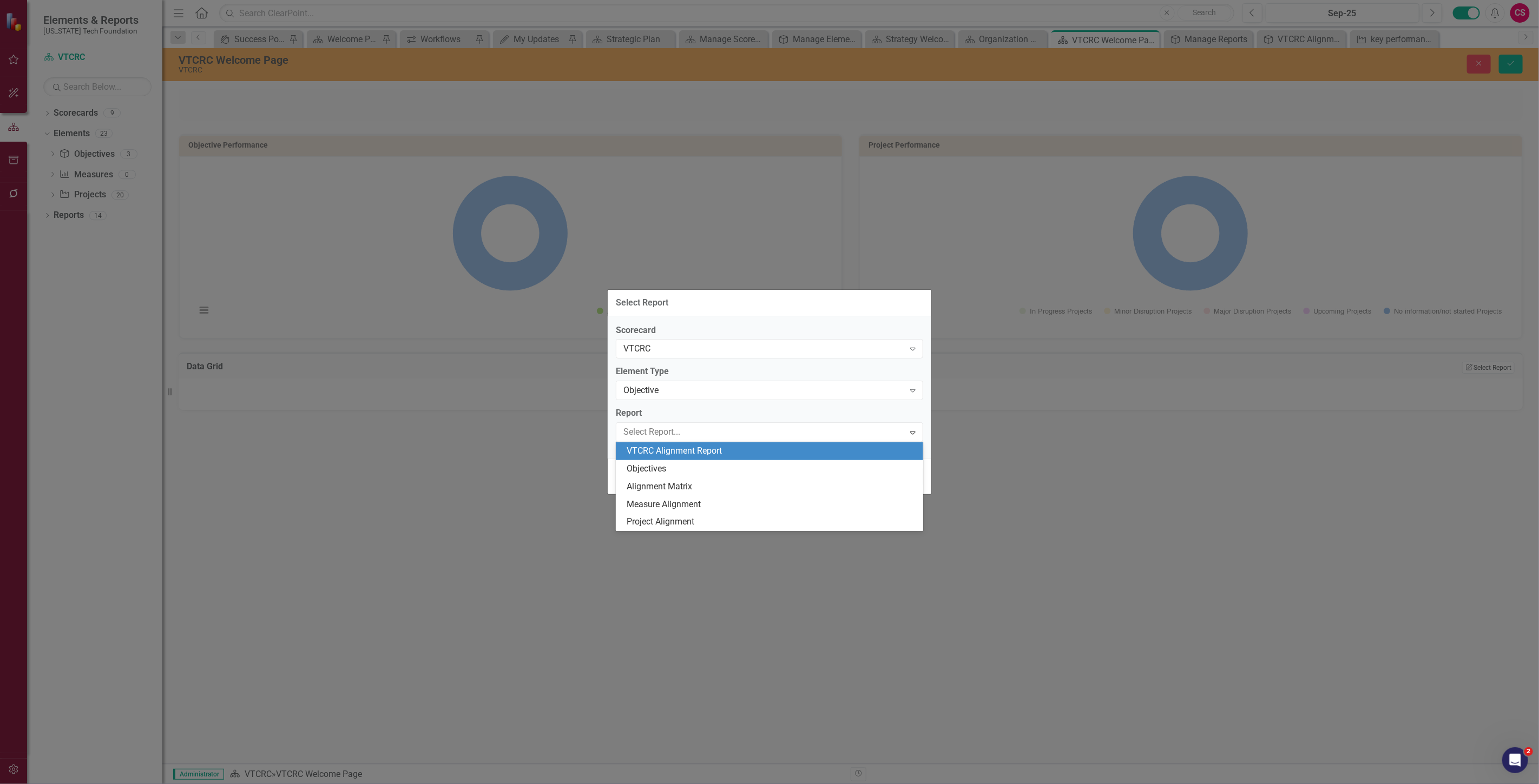
click at [667, 451] on div "VTCRC Alignment Report" at bounding box center [771, 451] width 290 height 13
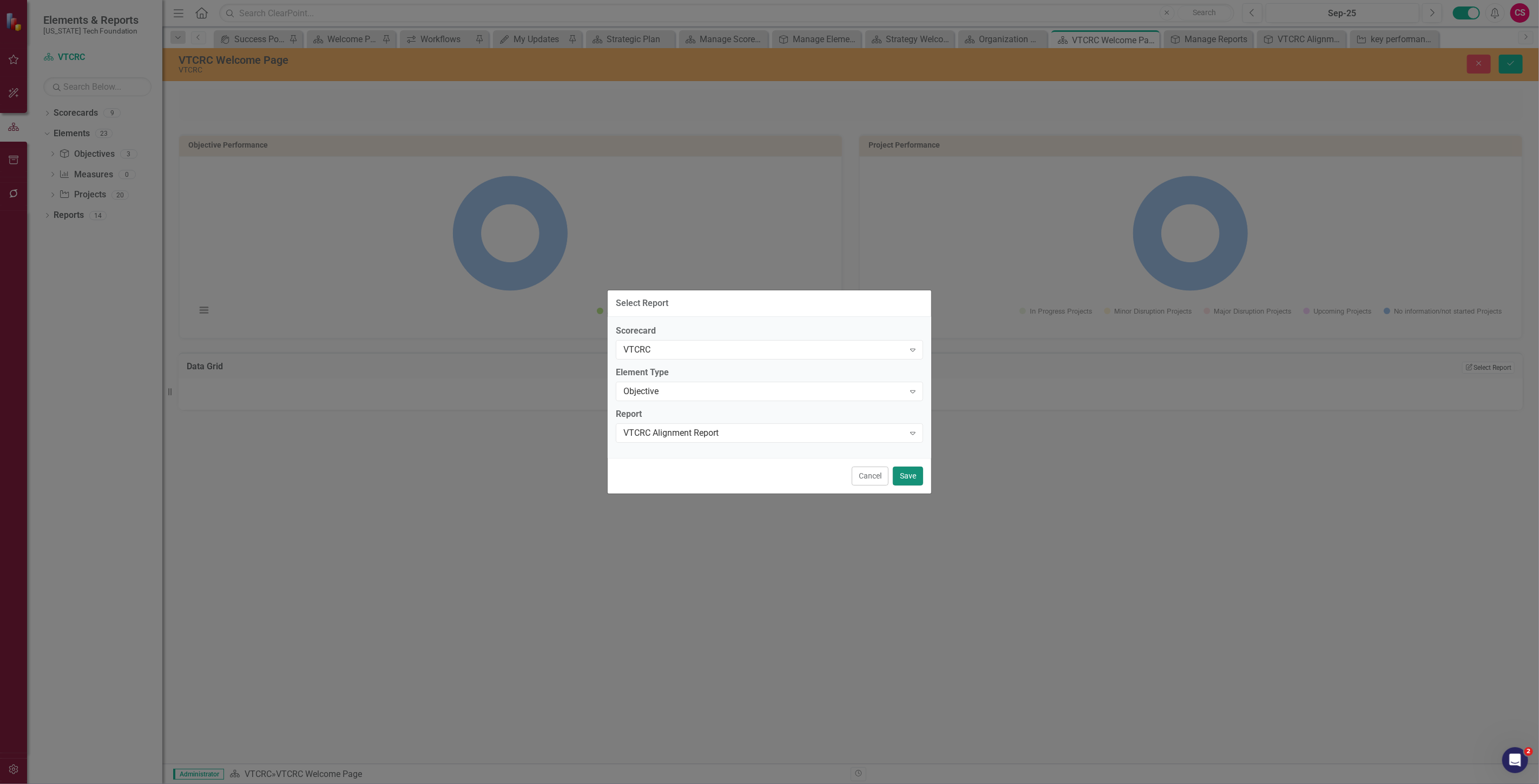
click at [902, 472] on button "Save" at bounding box center [908, 476] width 30 height 19
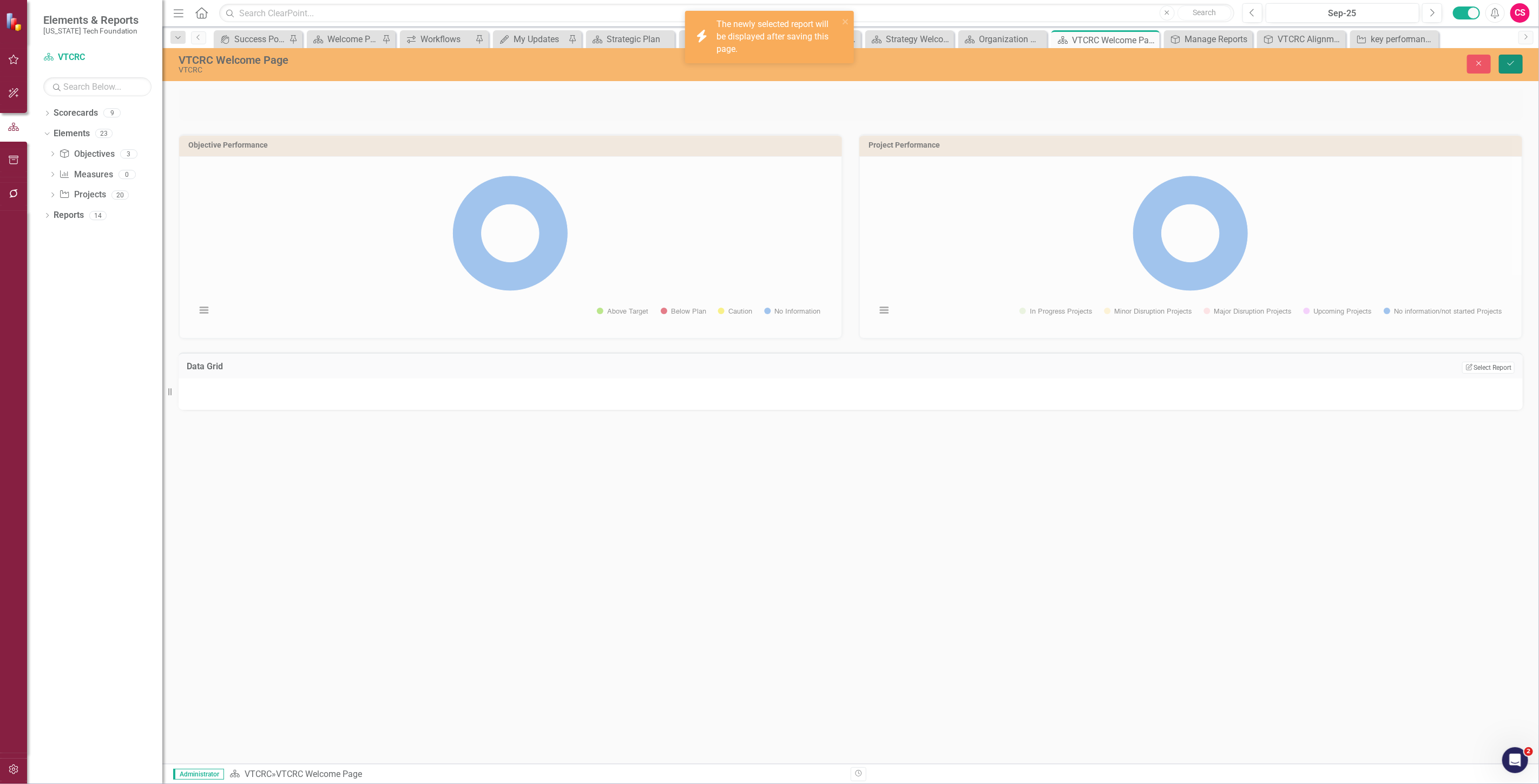
click at [1508, 71] on button "Save" at bounding box center [1511, 64] width 24 height 19
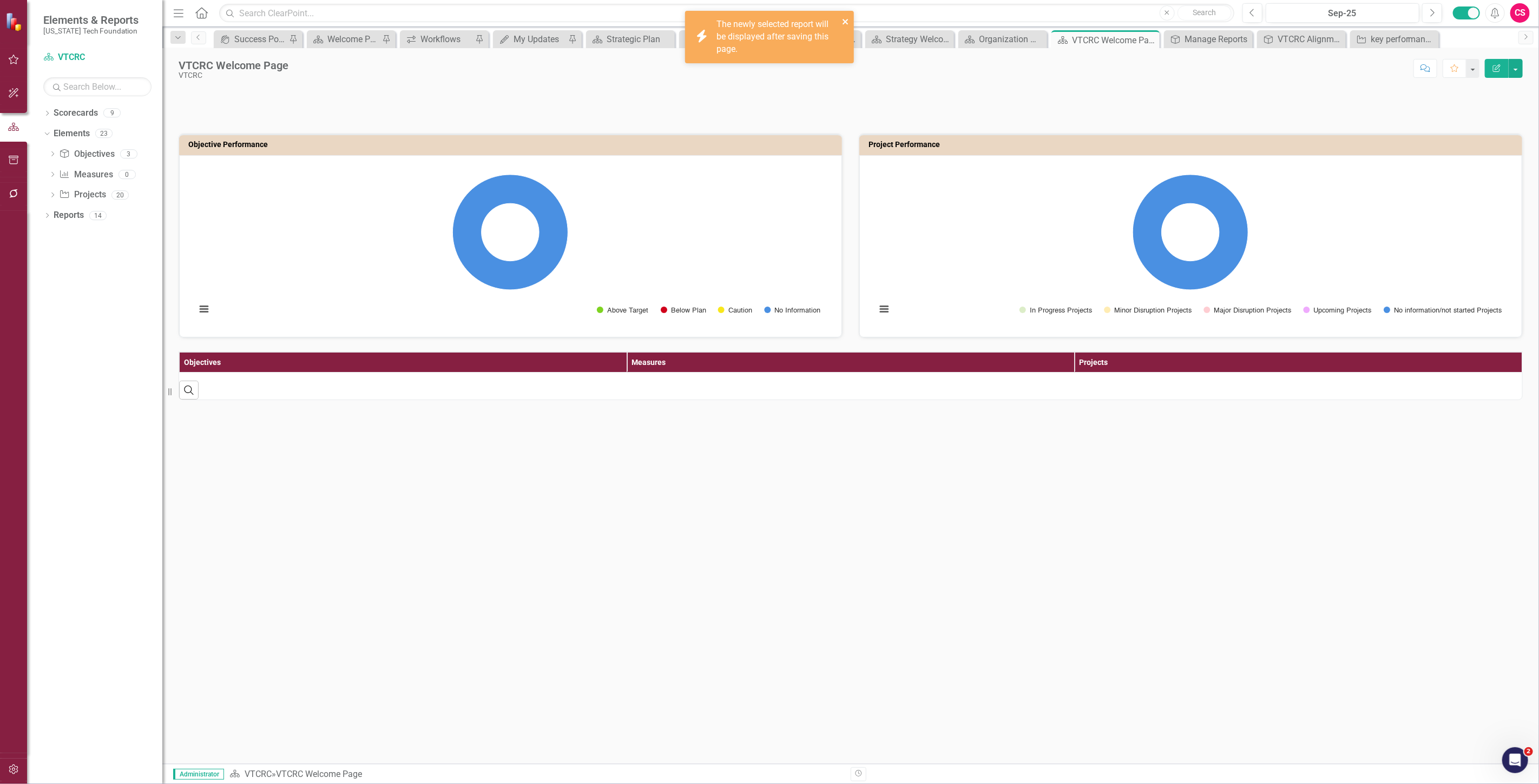
click at [850, 20] on icon "close" at bounding box center [845, 21] width 8 height 8
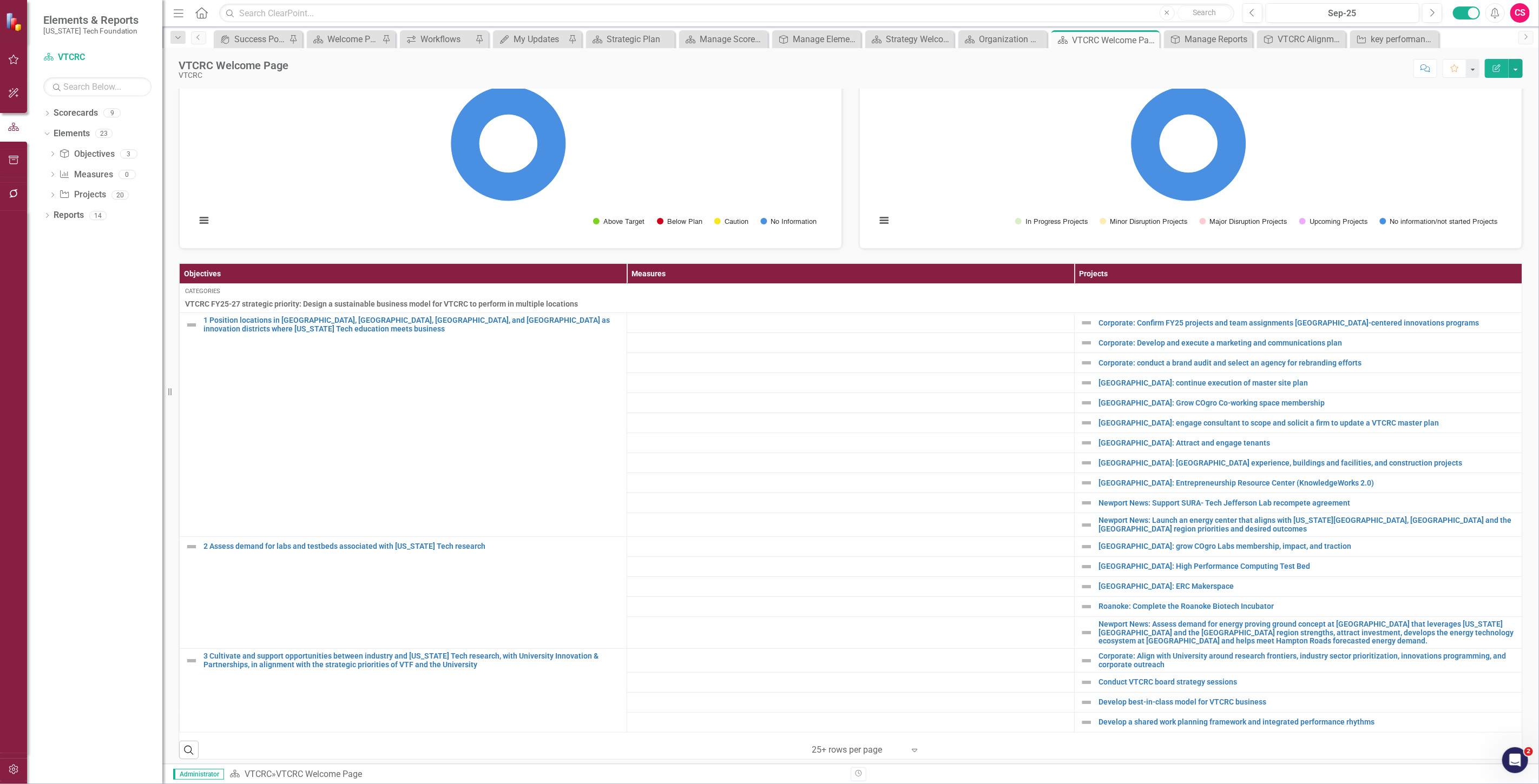
scroll to position [96, 0]
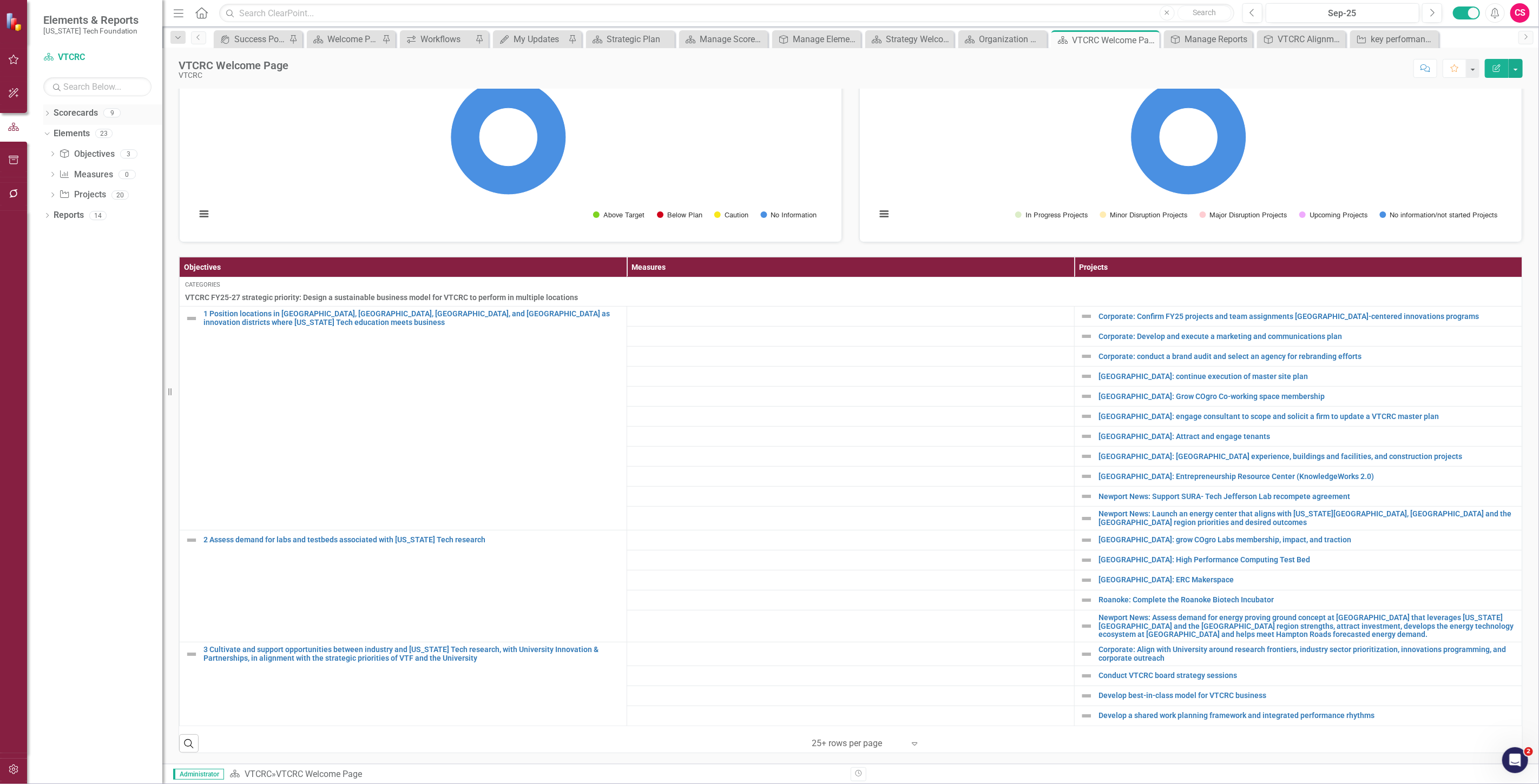
click at [83, 110] on link "Scorecards" at bounding box center [76, 113] width 44 height 13
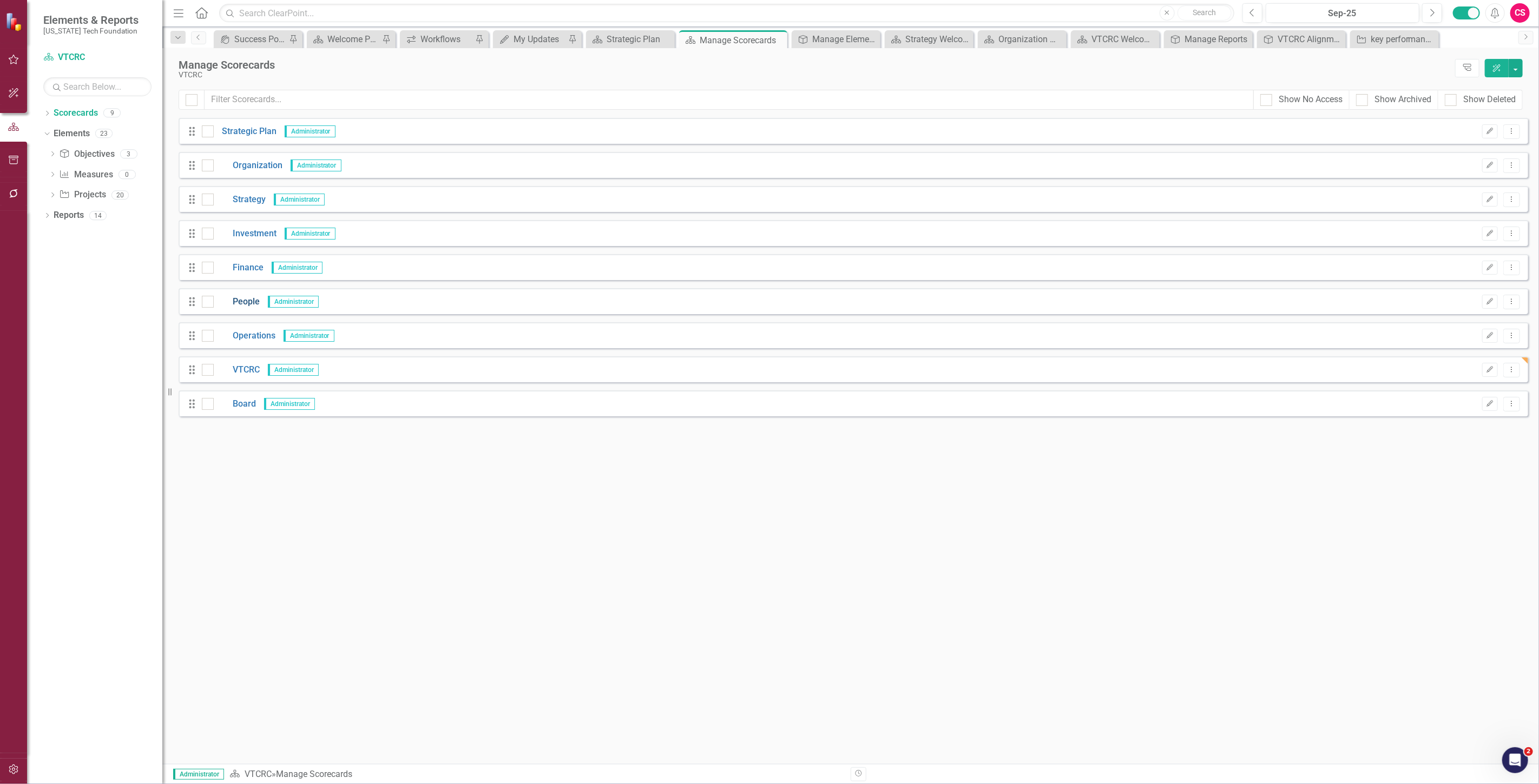
click at [244, 299] on link "People" at bounding box center [237, 302] width 46 height 13
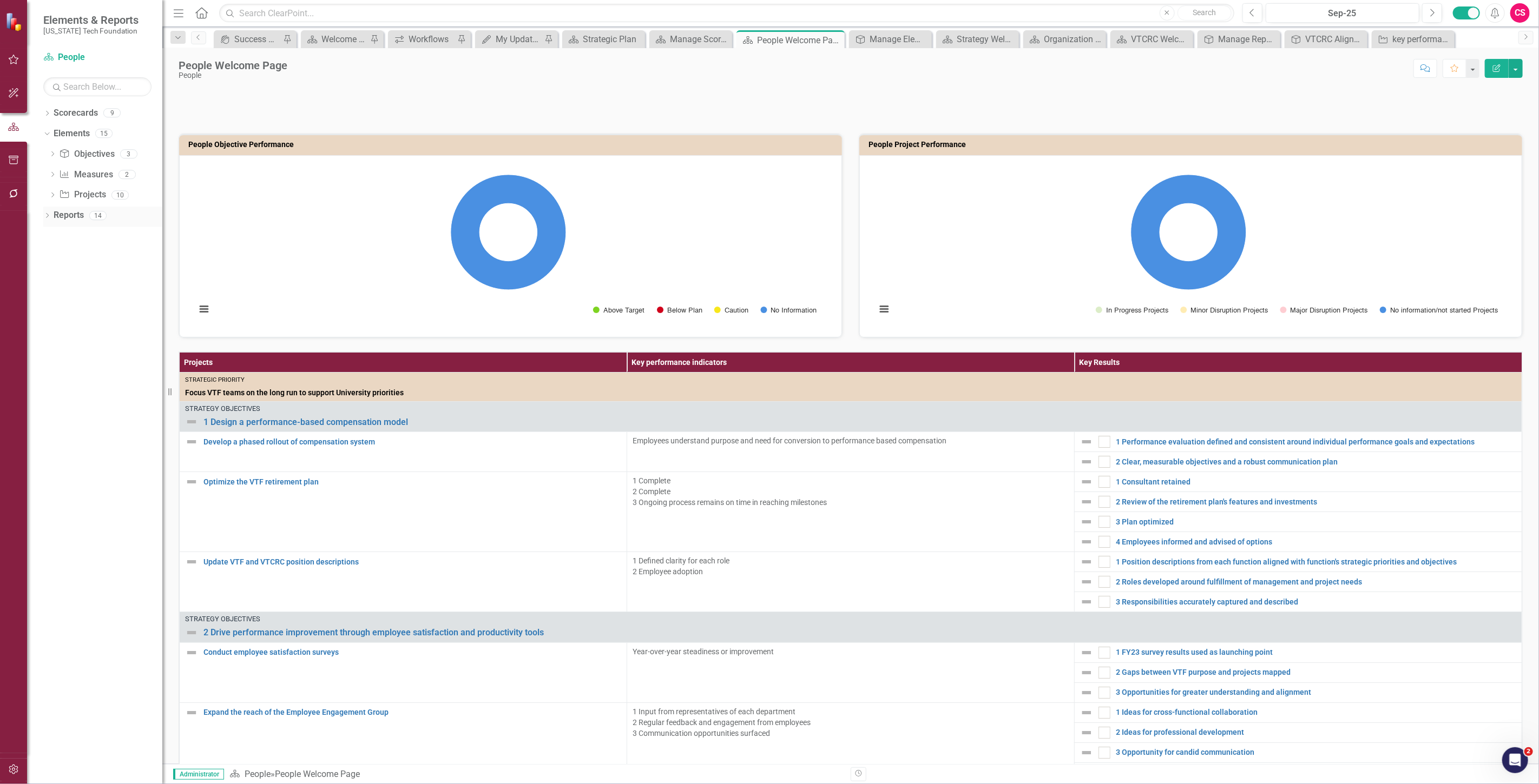
click at [77, 221] on link "Reports" at bounding box center [69, 216] width 30 height 13
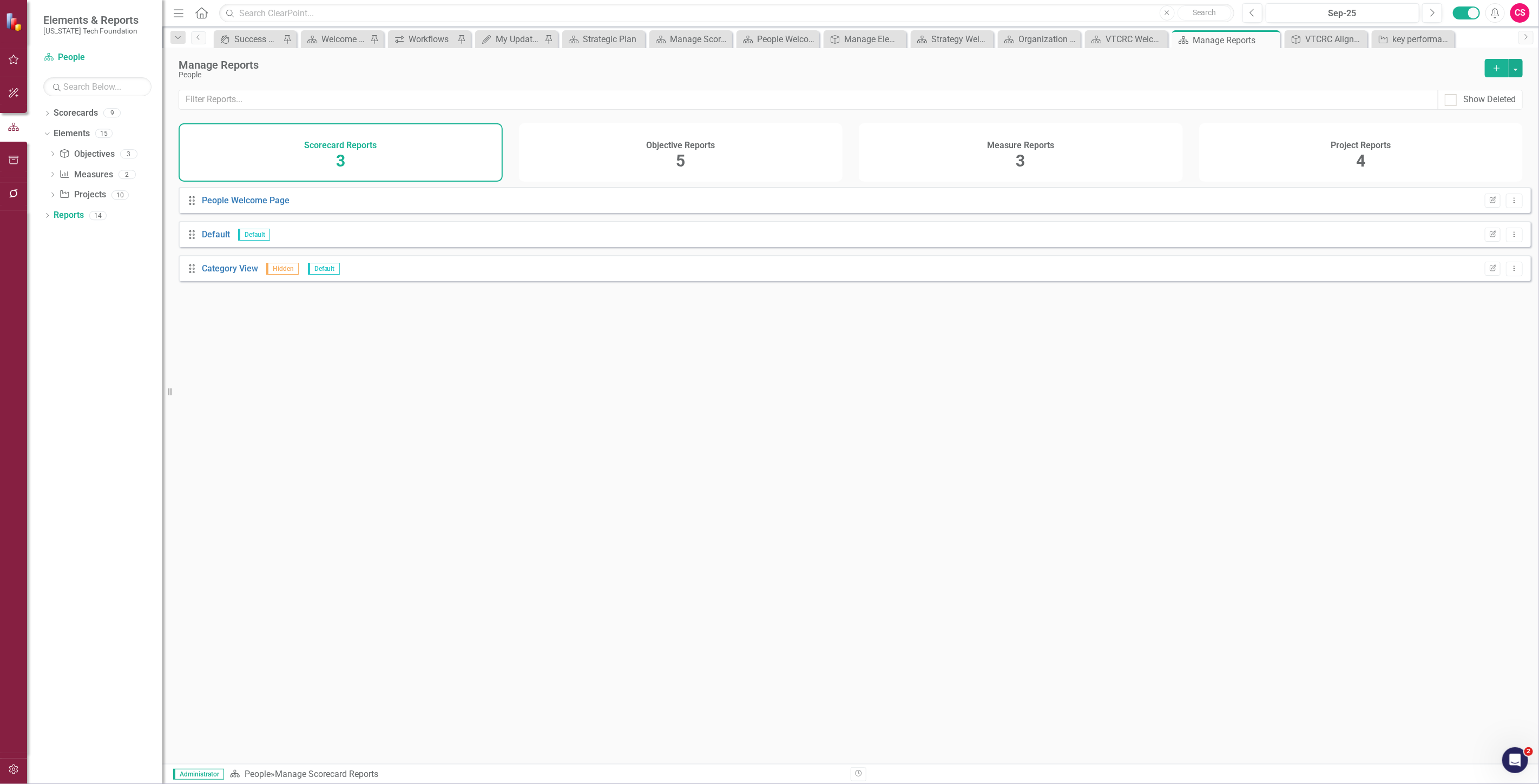
click at [602, 158] on div "Objective Reports 5" at bounding box center [681, 153] width 324 height 59
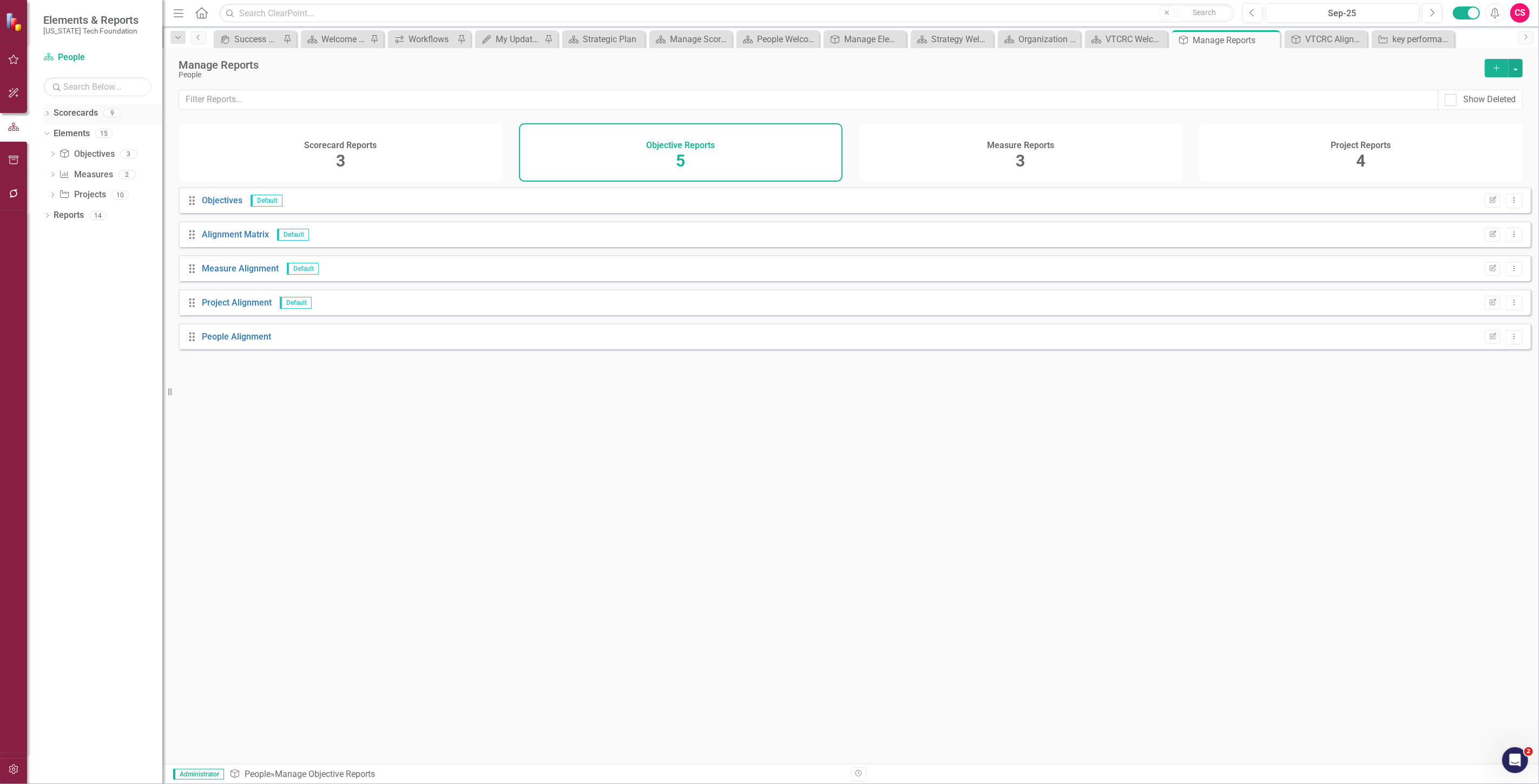
click at [78, 111] on link "Scorecards" at bounding box center [76, 113] width 44 height 13
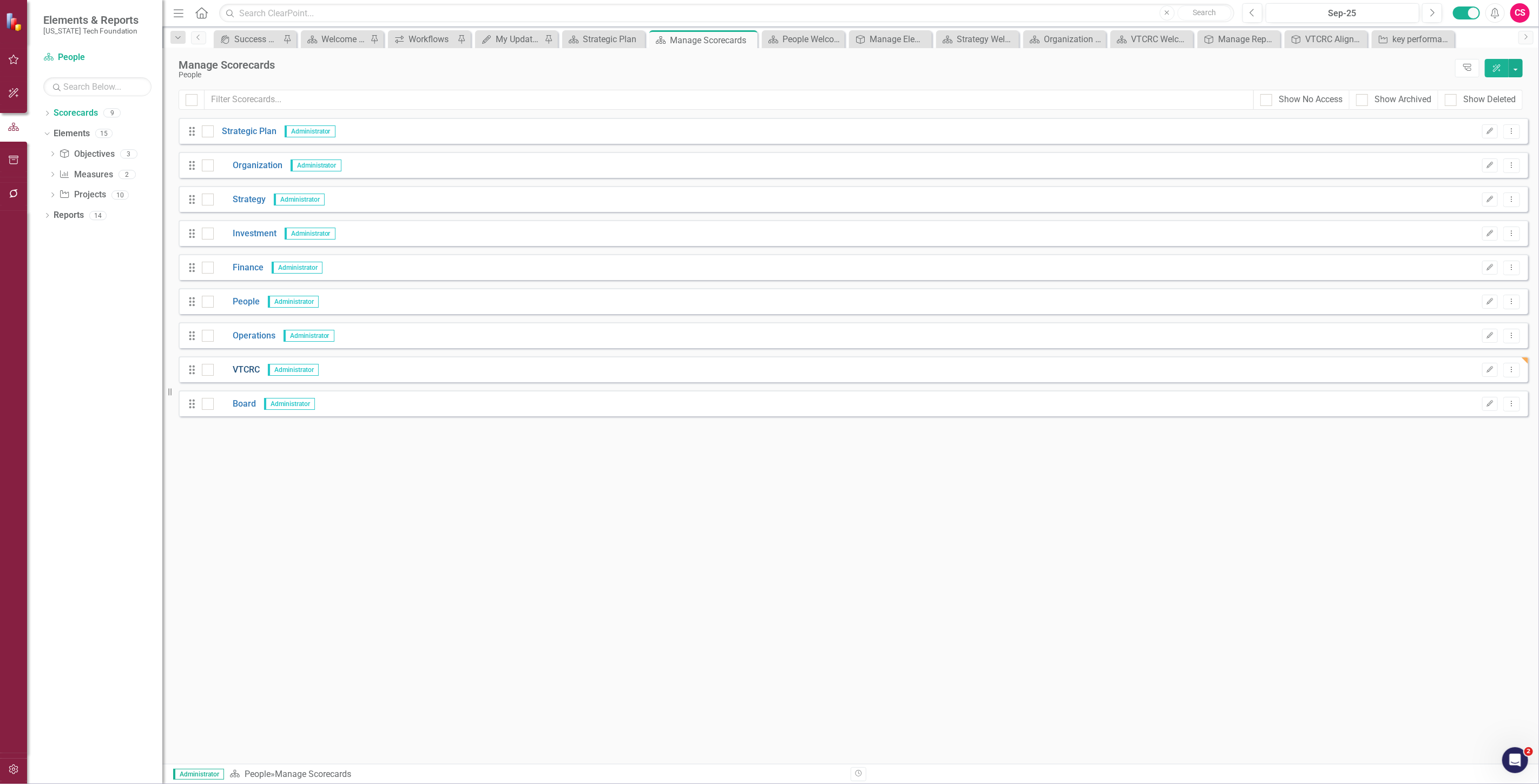
click at [238, 364] on link "VTCRC" at bounding box center [237, 370] width 46 height 13
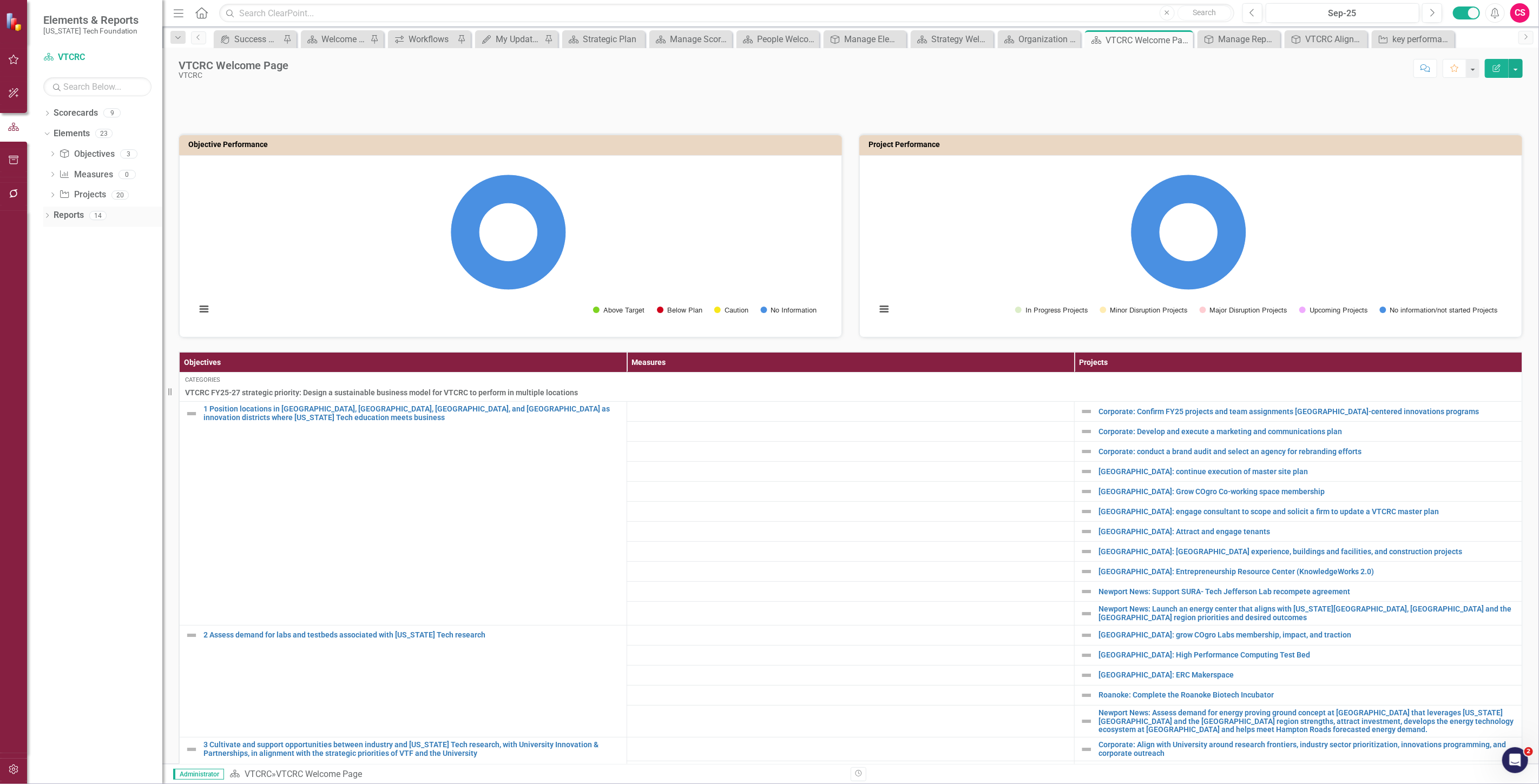
click at [72, 214] on link "Reports" at bounding box center [69, 216] width 30 height 13
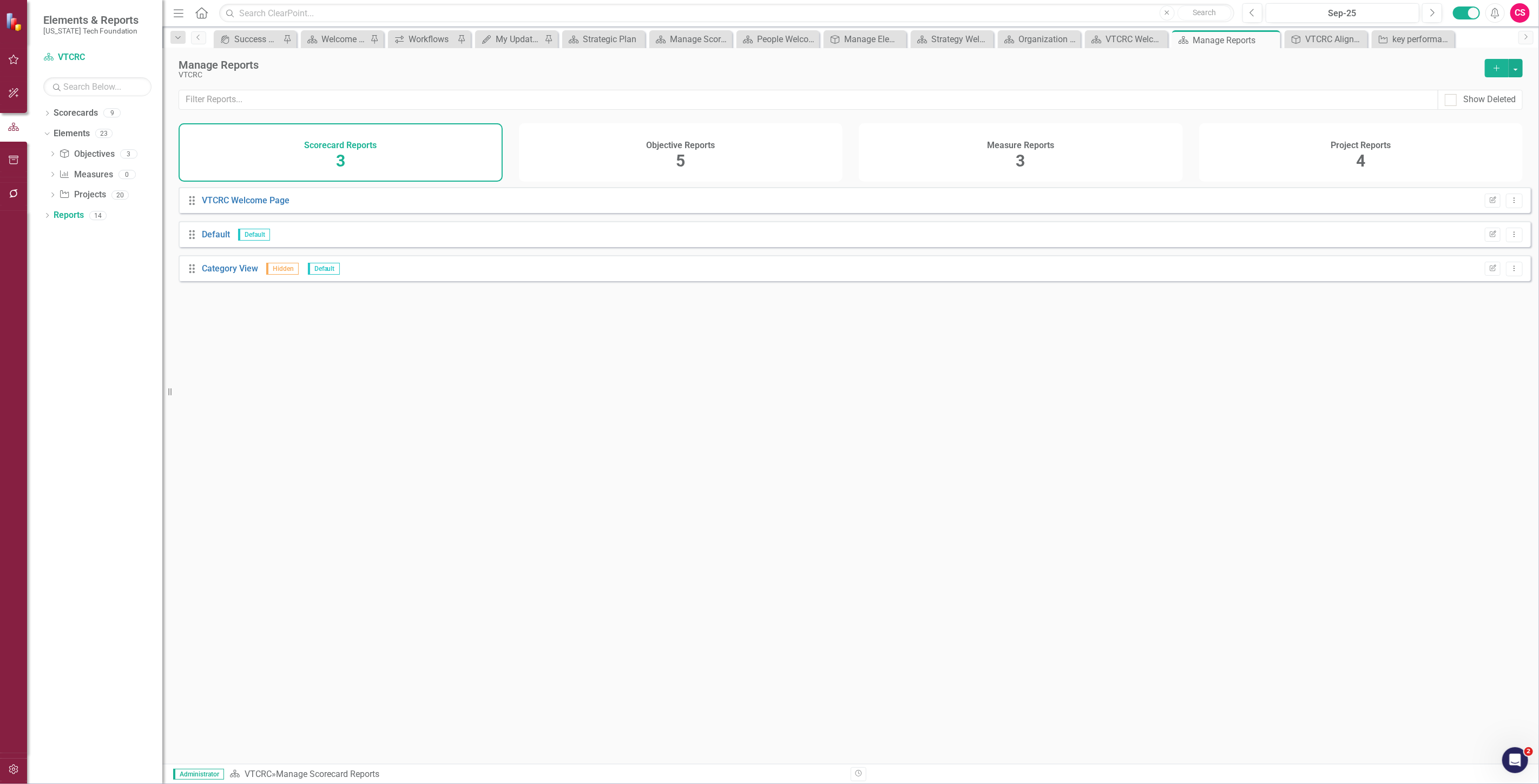
click at [690, 147] on h4 "Objective Reports" at bounding box center [680, 145] width 69 height 10
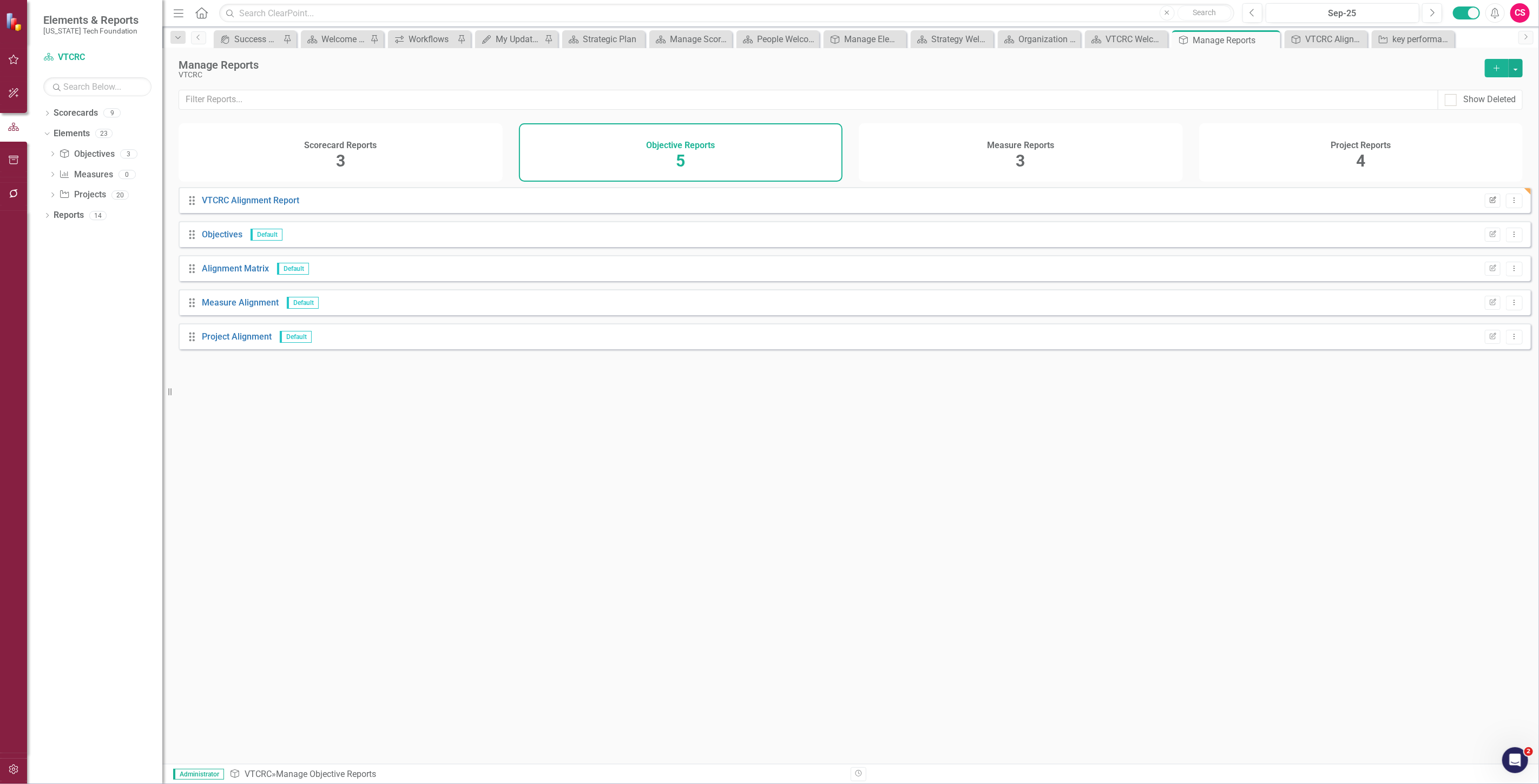
click at [1489, 208] on button "Edit Report" at bounding box center [1492, 201] width 16 height 14
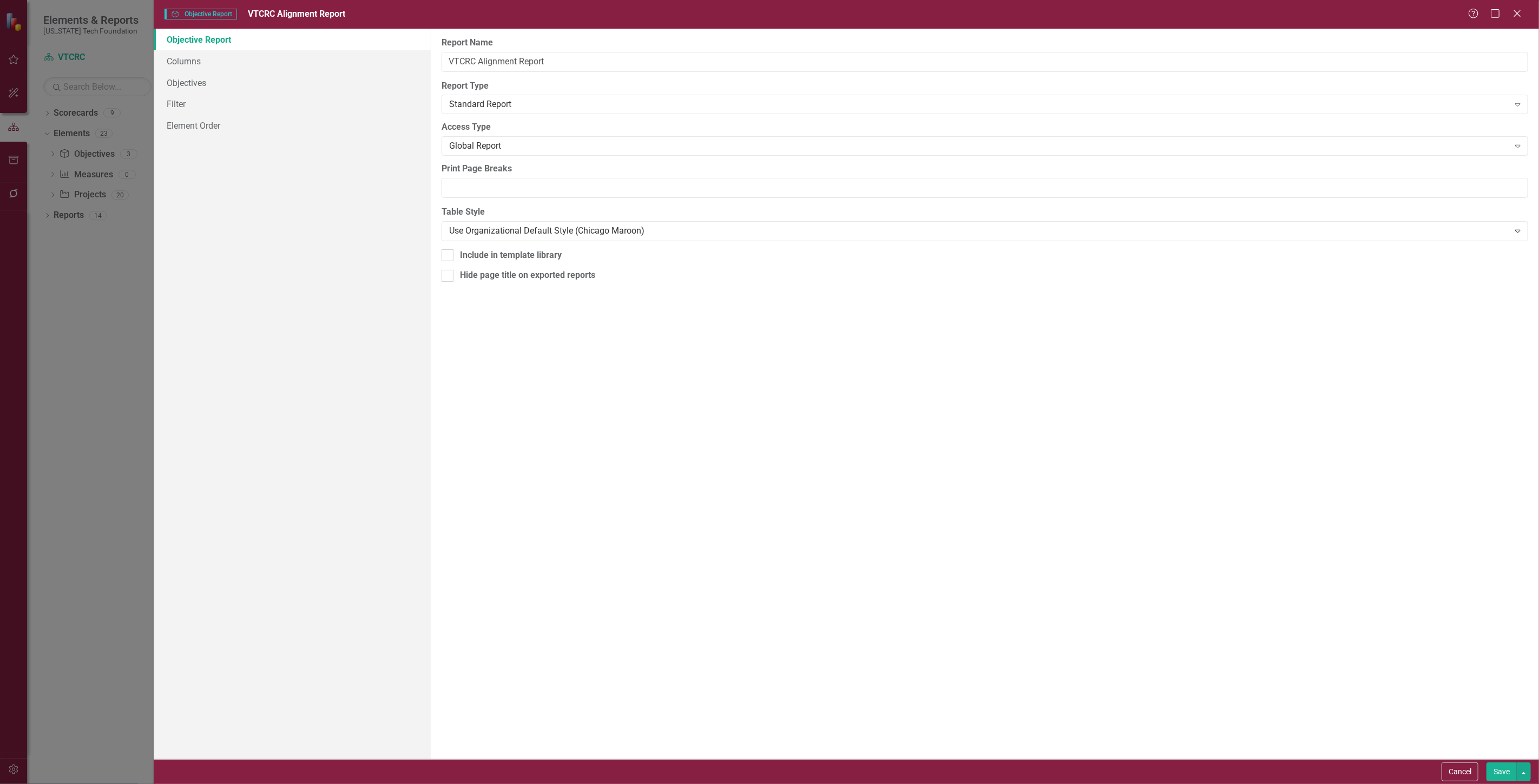
click at [220, 47] on link "Objective Report" at bounding box center [292, 39] width 277 height 21
click at [243, 84] on link "Objectives" at bounding box center [292, 82] width 277 height 21
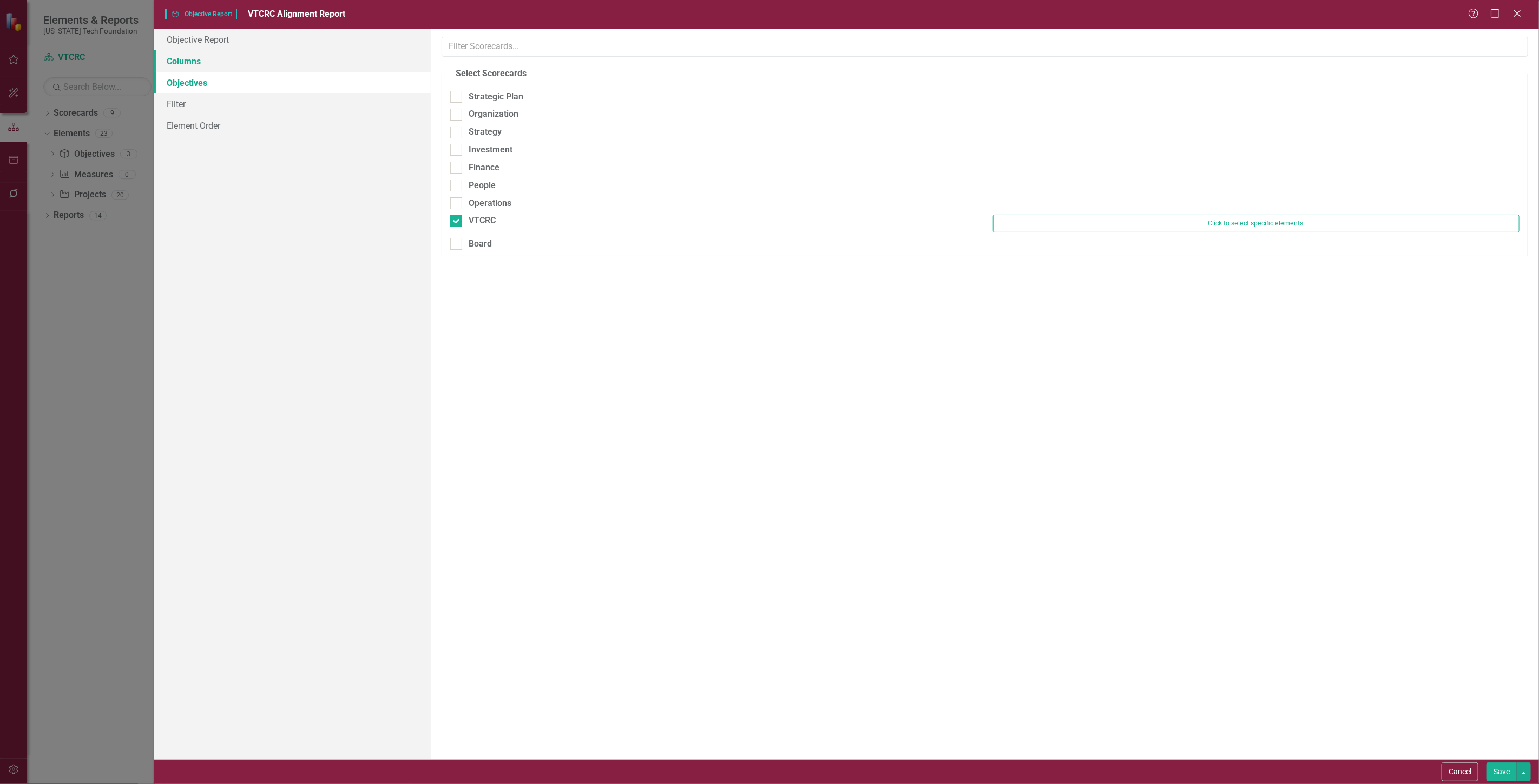
click at [253, 53] on link "Columns" at bounding box center [292, 61] width 277 height 21
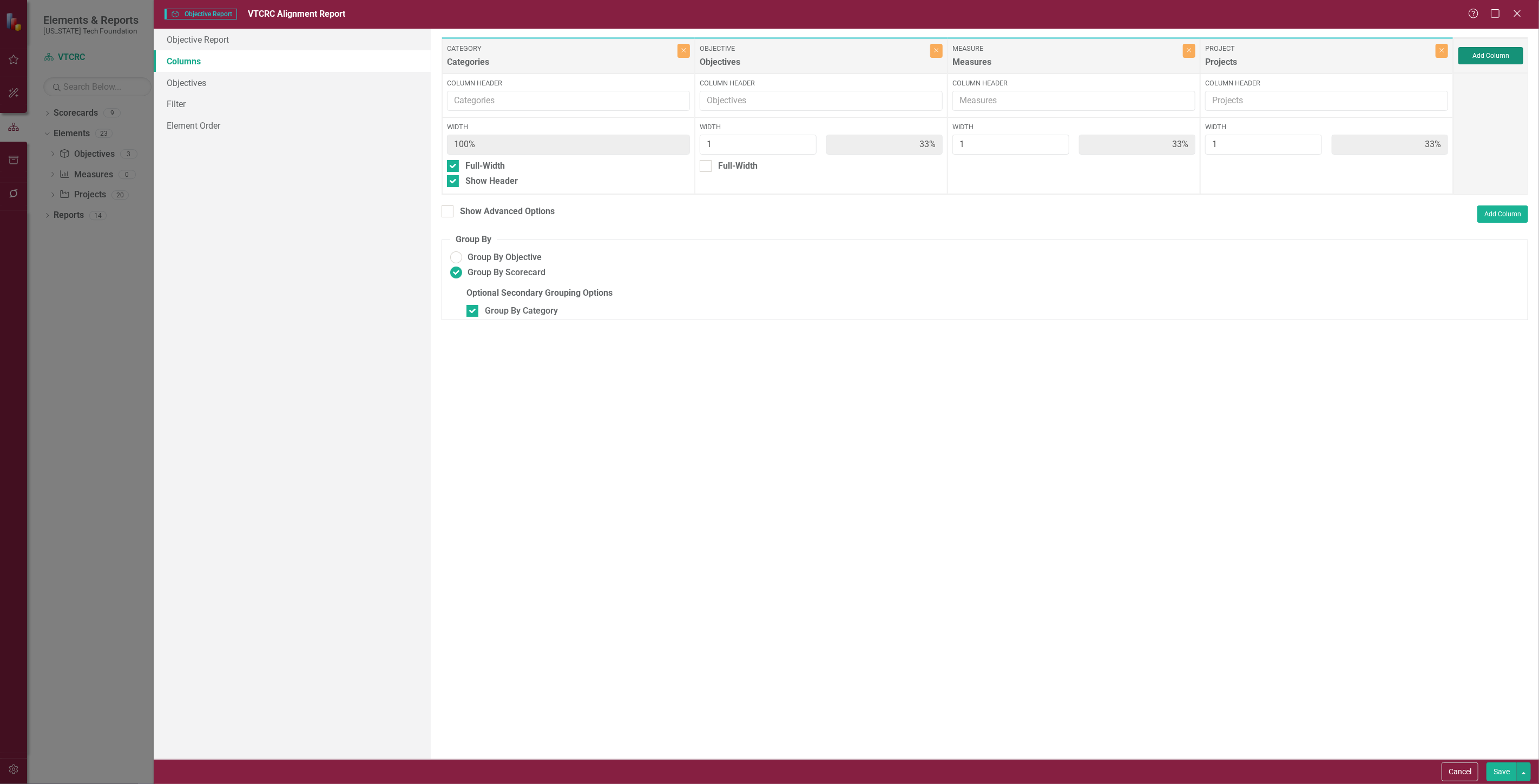
click at [1494, 57] on button "Add Column" at bounding box center [1491, 56] width 65 height 17
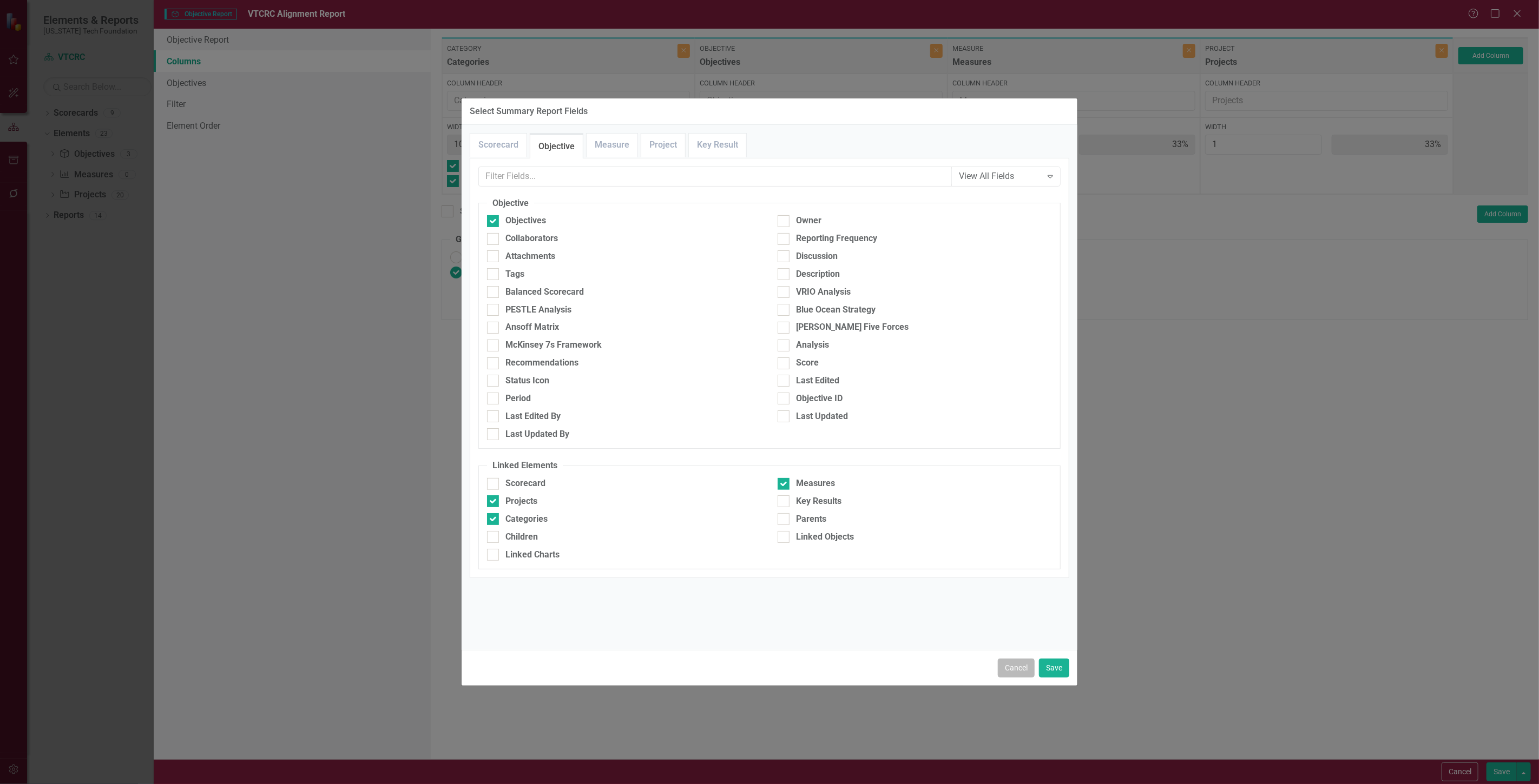
click at [1025, 674] on button "Cancel" at bounding box center [1016, 668] width 37 height 19
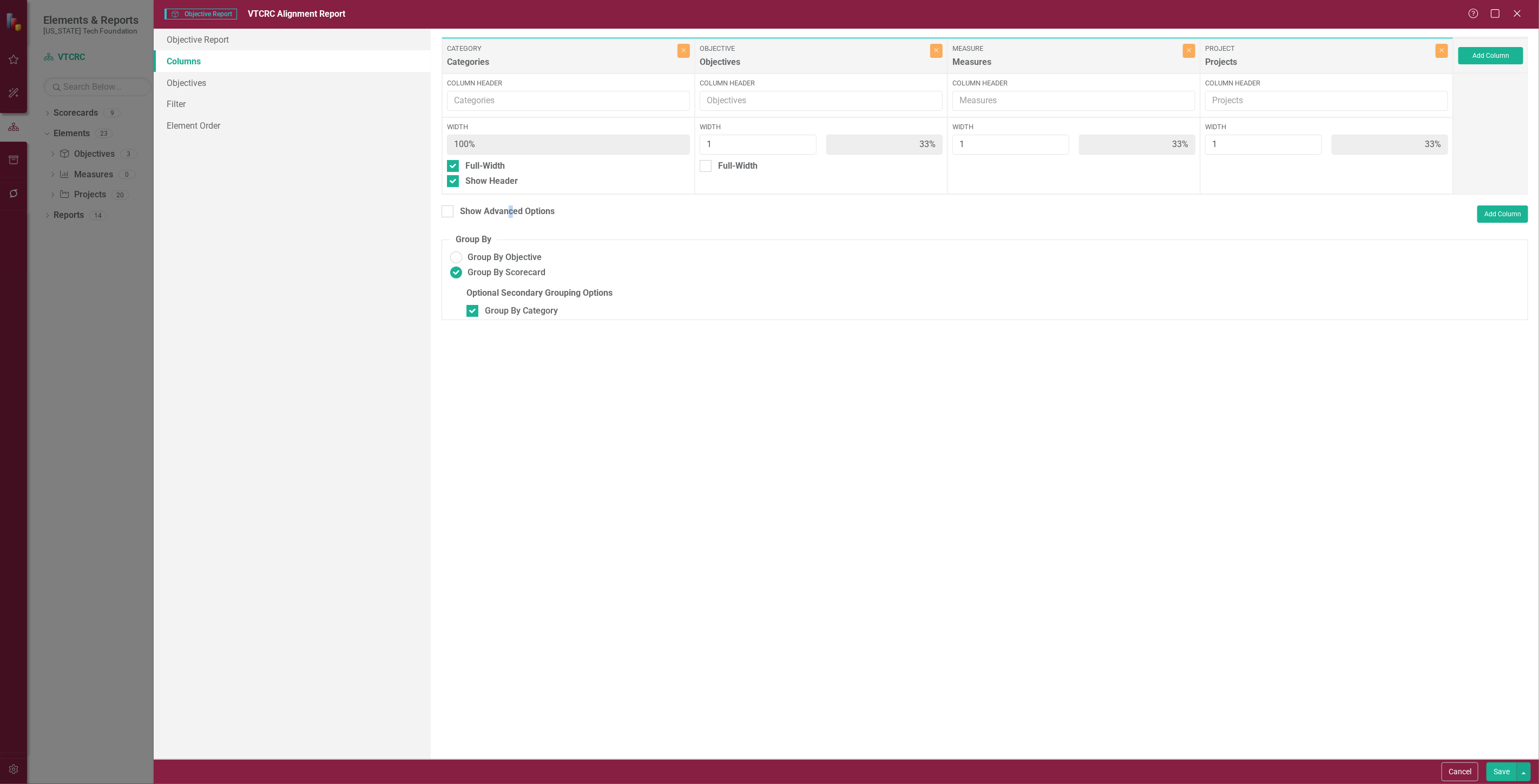
drag, startPoint x: 510, startPoint y: 204, endPoint x: 505, endPoint y: 196, distance: 9.4
click at [510, 204] on div "To add columns to your report, click on the "Select Columns" button below. All …" at bounding box center [985, 394] width 1108 height 731
click at [518, 207] on div "Show Advanced Options" at bounding box center [507, 211] width 95 height 13
click at [449, 207] on input "Show Advanced Options" at bounding box center [445, 209] width 7 height 7
checkbox input "true"
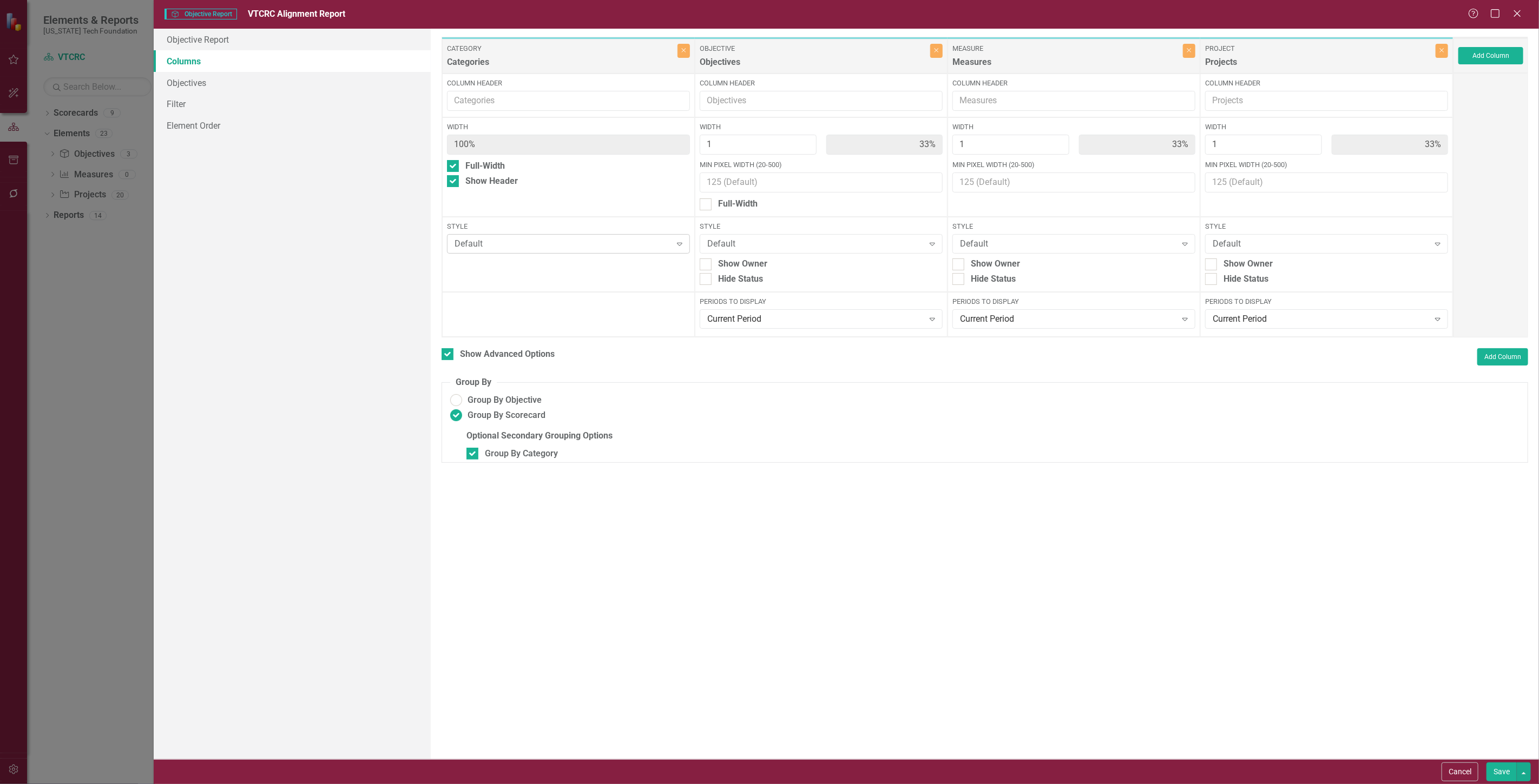
click at [545, 247] on div "Default" at bounding box center [562, 244] width 216 height 13
click at [519, 352] on div "Level 2 Grey" at bounding box center [571, 352] width 226 height 13
click at [1475, 60] on button "Add Column" at bounding box center [1491, 56] width 65 height 17
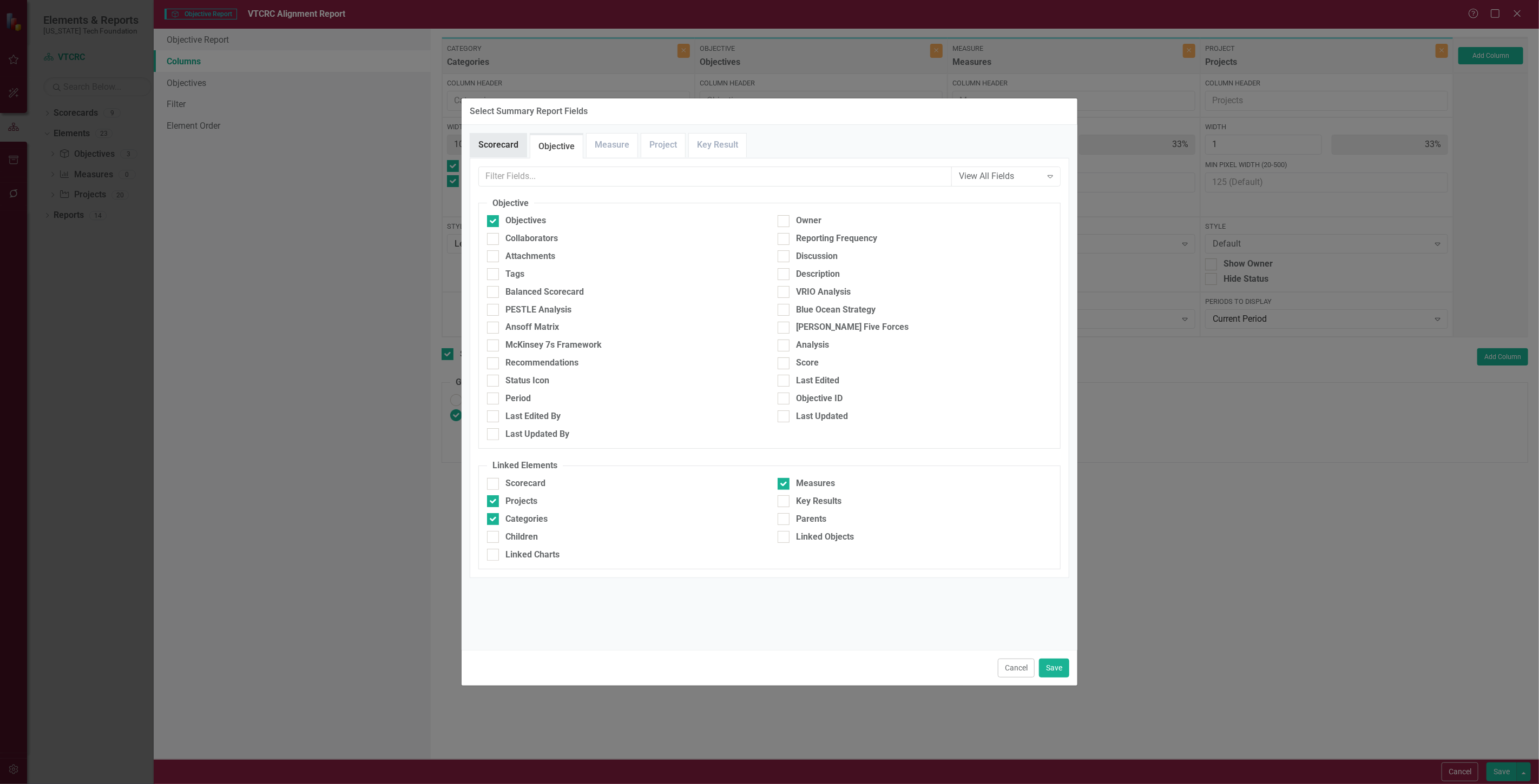
drag, startPoint x: 507, startPoint y: 141, endPoint x: 510, endPoint y: 147, distance: 6.7
click at [507, 141] on link "Scorecard" at bounding box center [498, 145] width 56 height 23
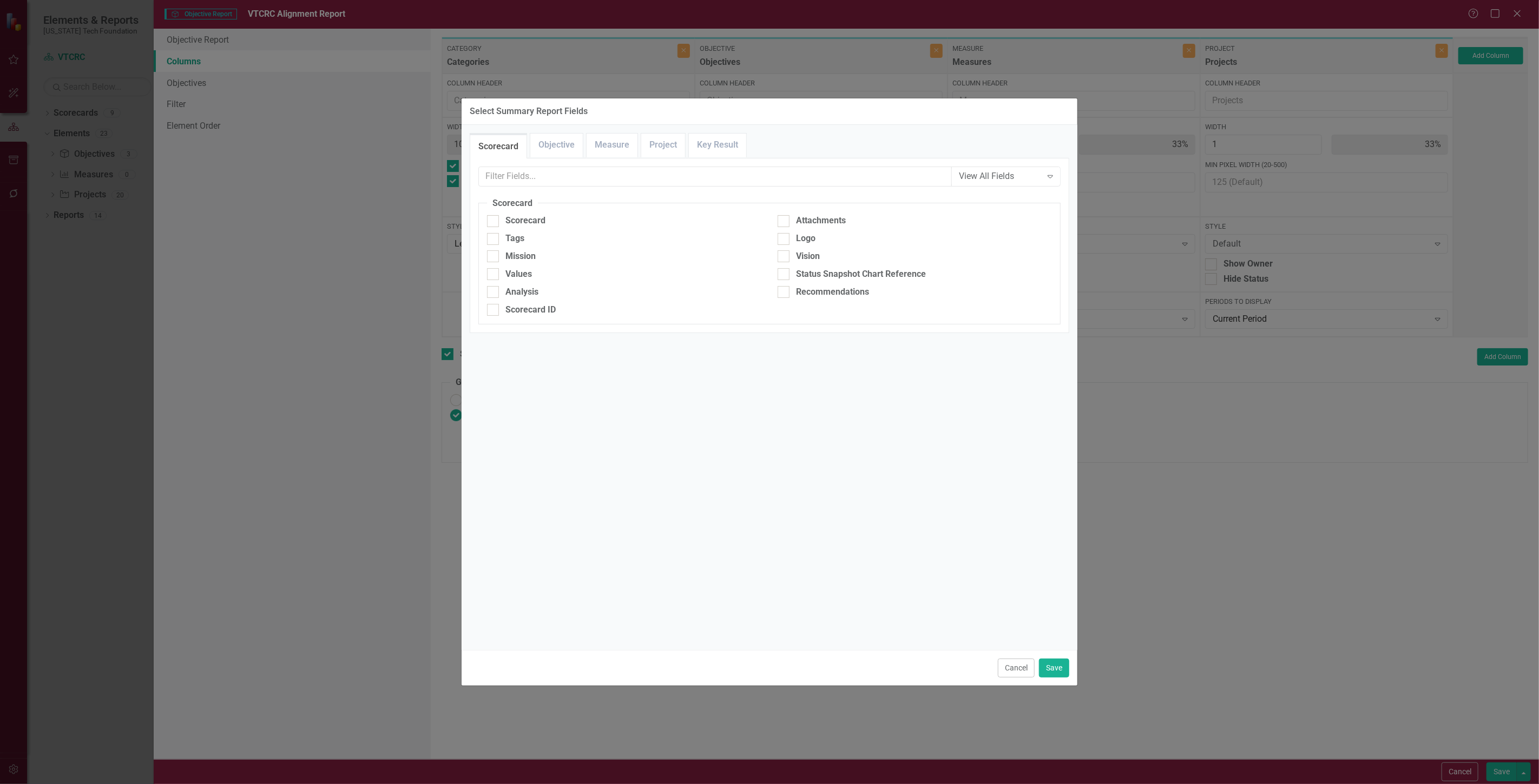
click at [533, 204] on div "View All Fields Expand Scorecard Scorecard Attachments Tags Logo Mission Vision…" at bounding box center [770, 245] width 583 height 158
click at [533, 219] on fieldset "Scorecard Scorecard Attachments Tags Logo Mission Vision Values Status Snapshot…" at bounding box center [770, 262] width 583 height 128
click at [536, 223] on div "Scorecard" at bounding box center [525, 221] width 40 height 13
click at [494, 222] on input "Scorecard" at bounding box center [490, 219] width 7 height 7
checkbox input "true"
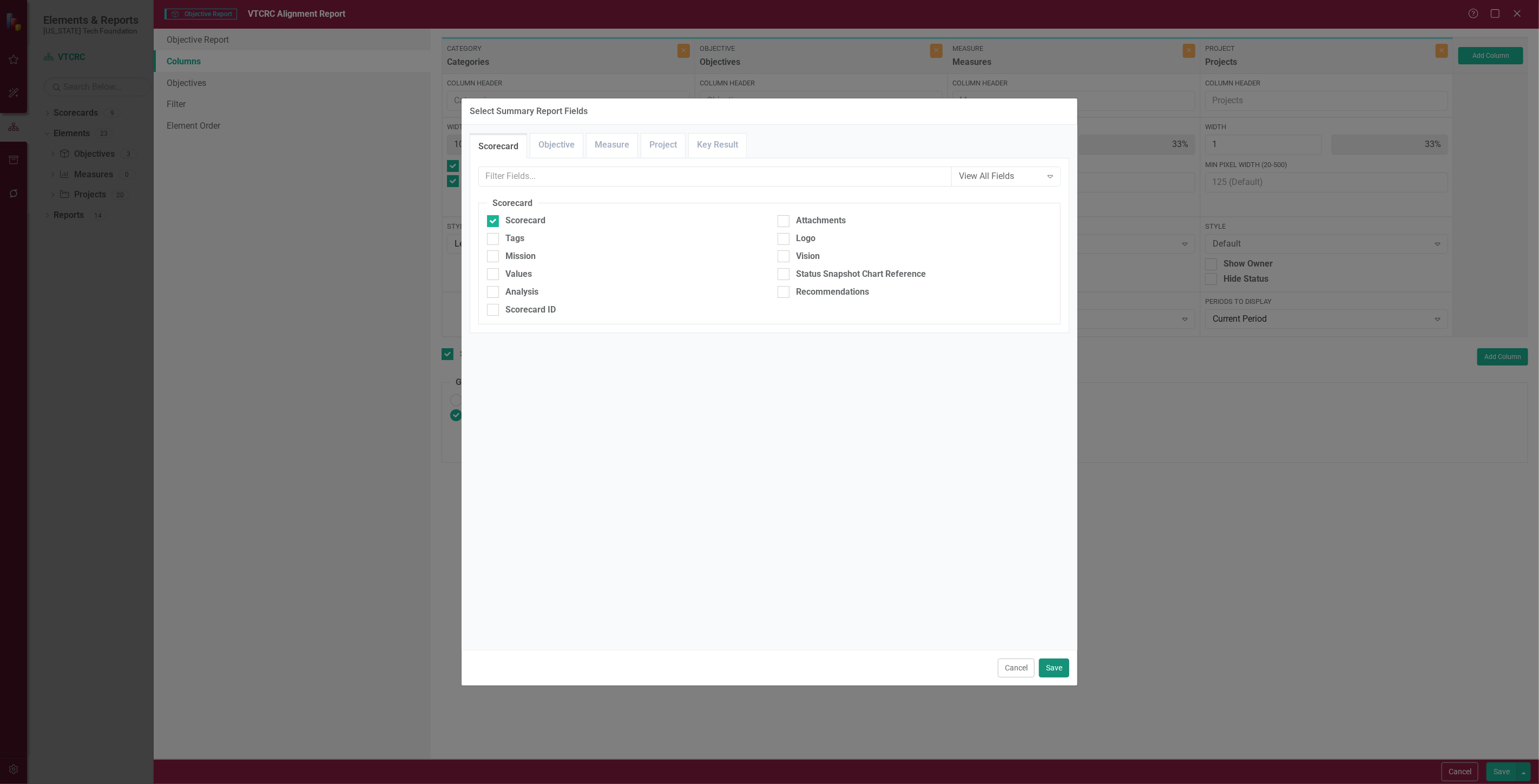
click at [1063, 660] on button "Save" at bounding box center [1054, 668] width 30 height 19
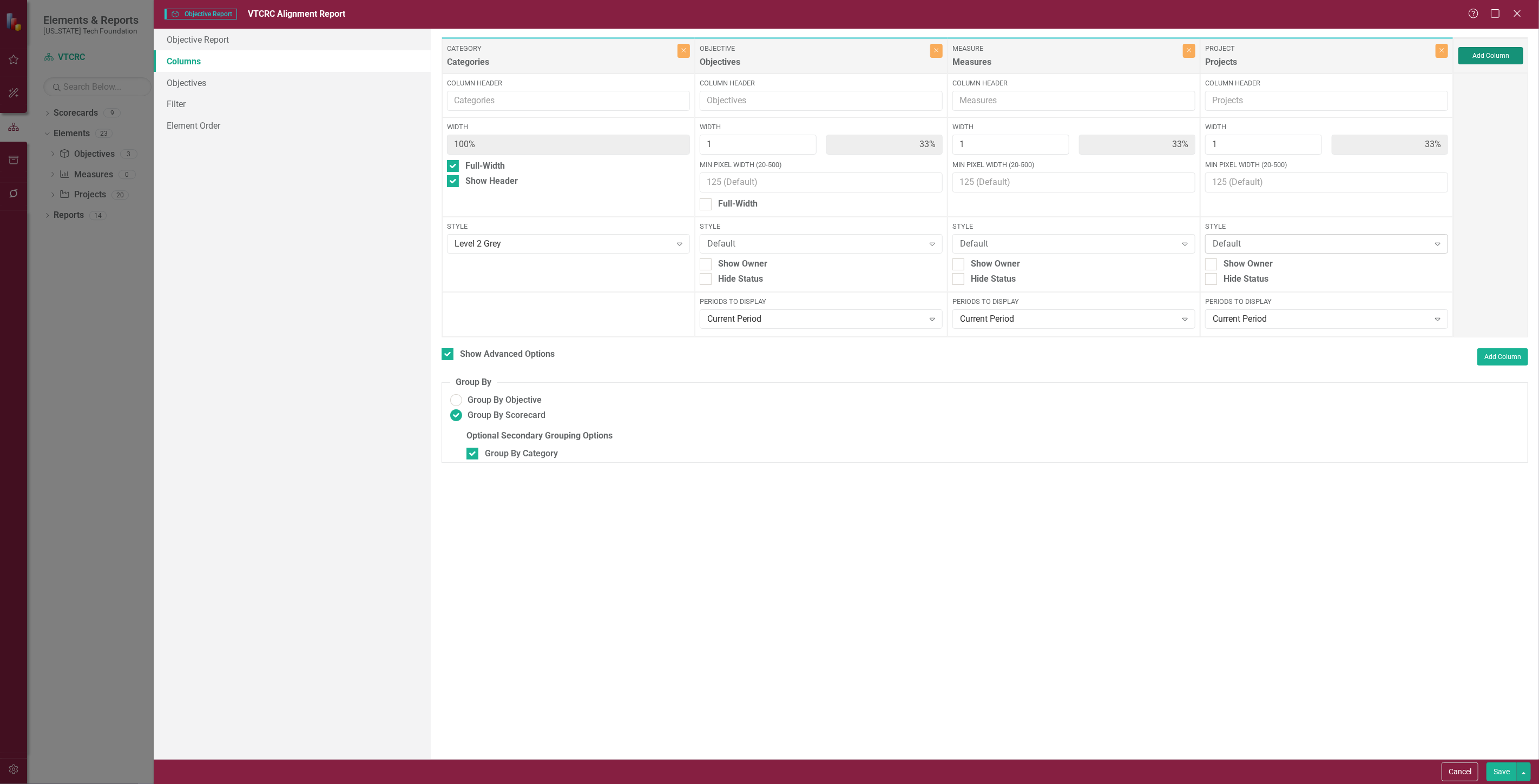
type input "25%"
type input "33%"
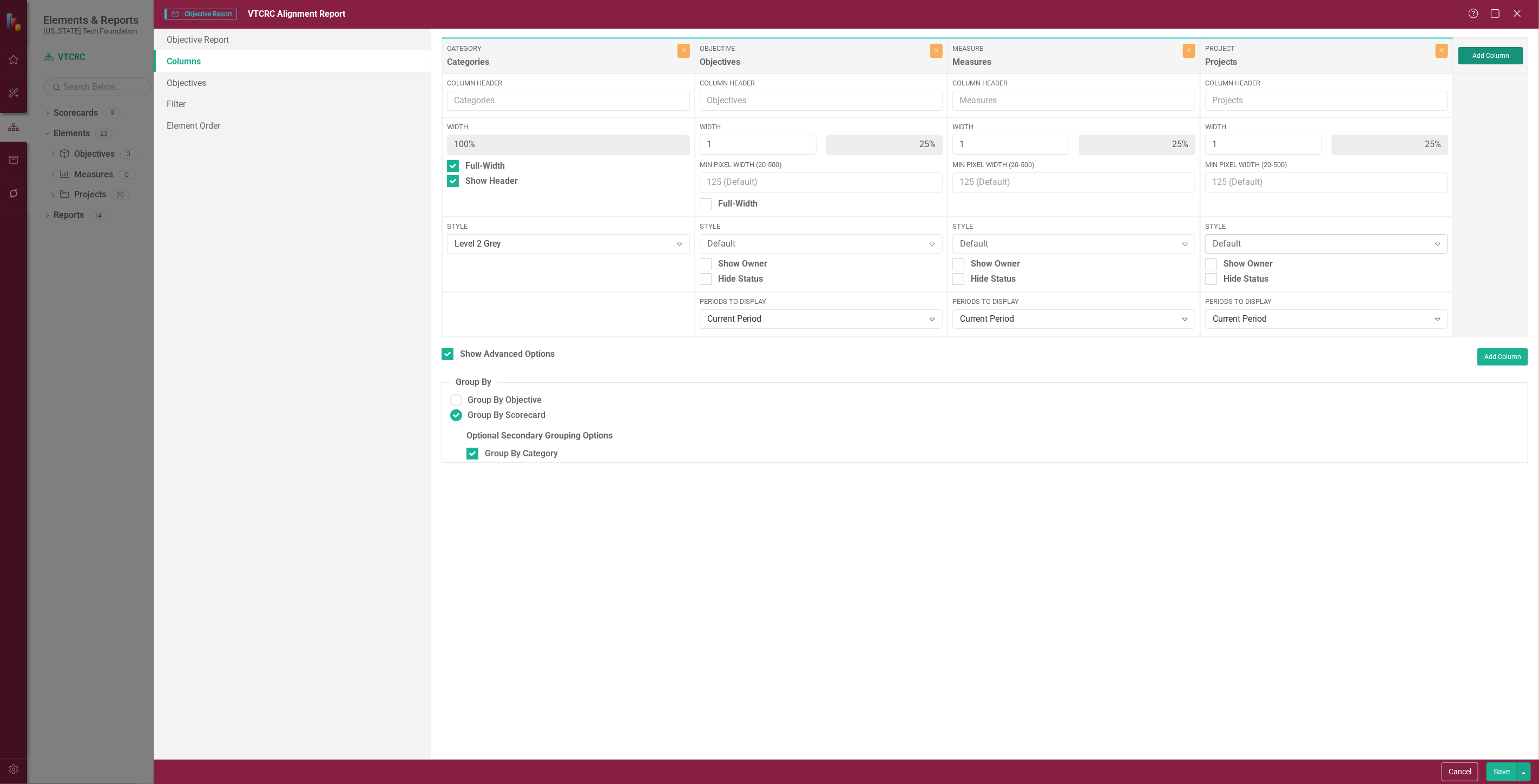
type input "33%"
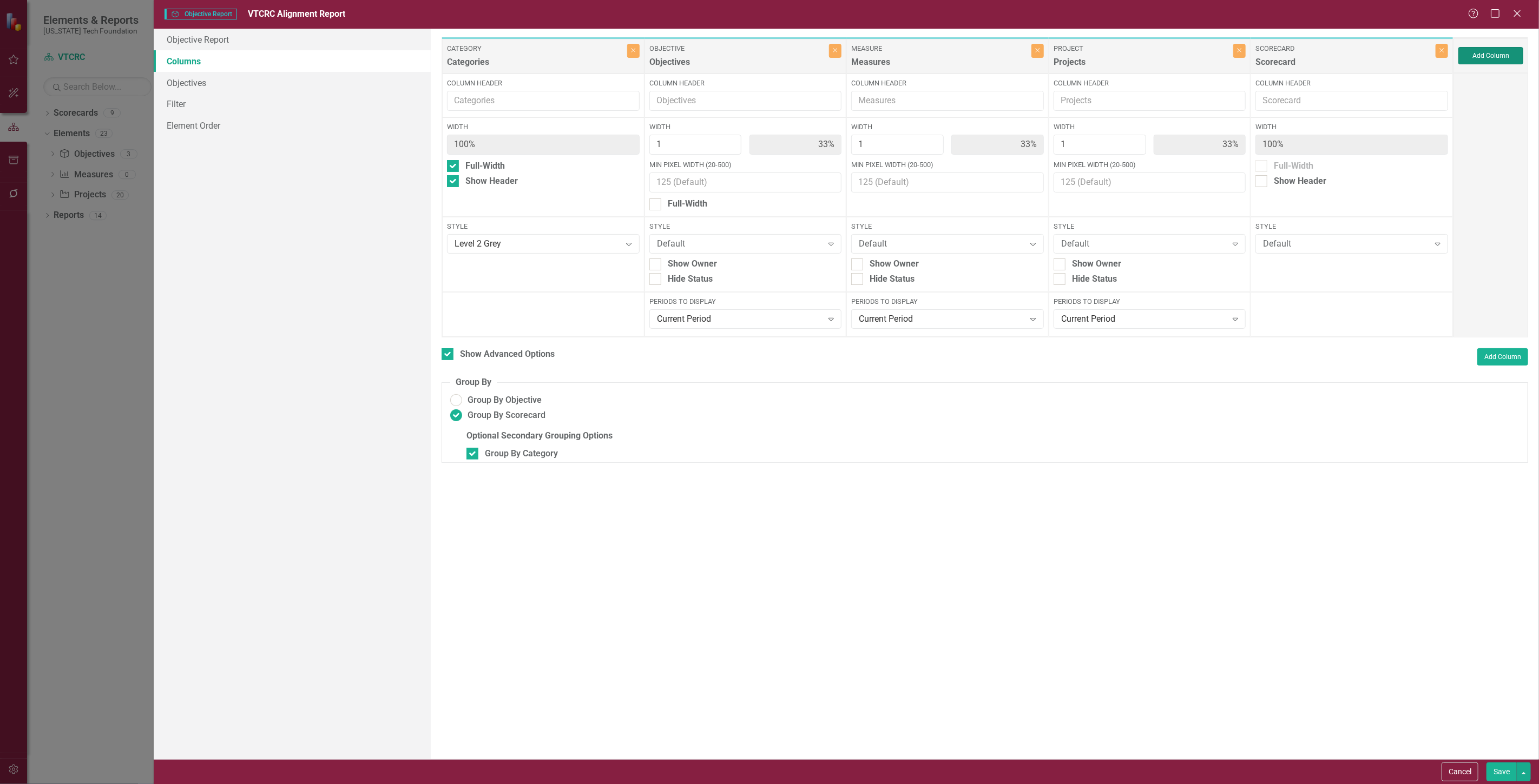
checkbox input "true"
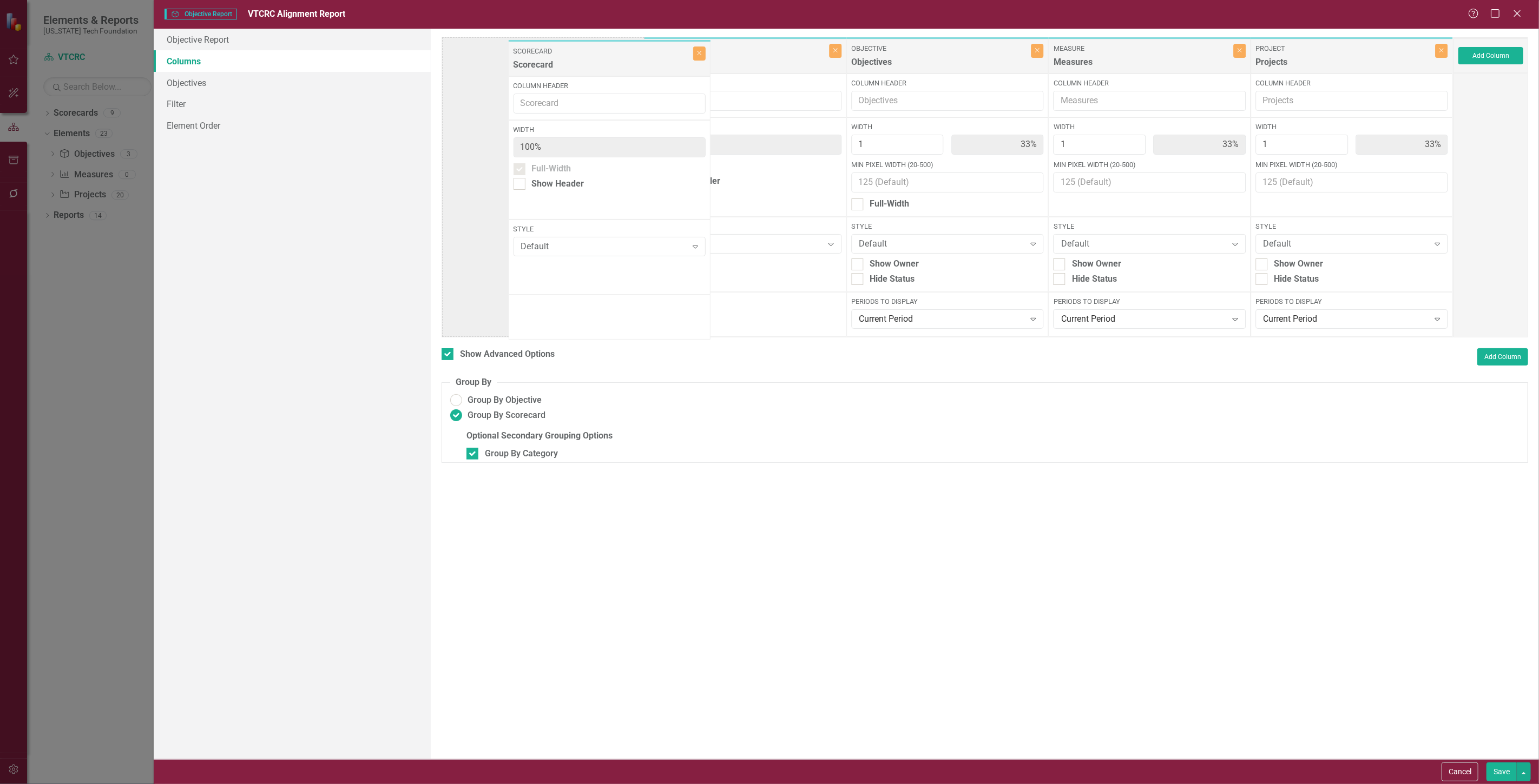
drag, startPoint x: 1275, startPoint y: 76, endPoint x: 575, endPoint y: 60, distance: 700.2
click at [575, 60] on div "Category Categories Close Column Header Width 100% Full-Width Show Header Style…" at bounding box center [948, 187] width 1012 height 301
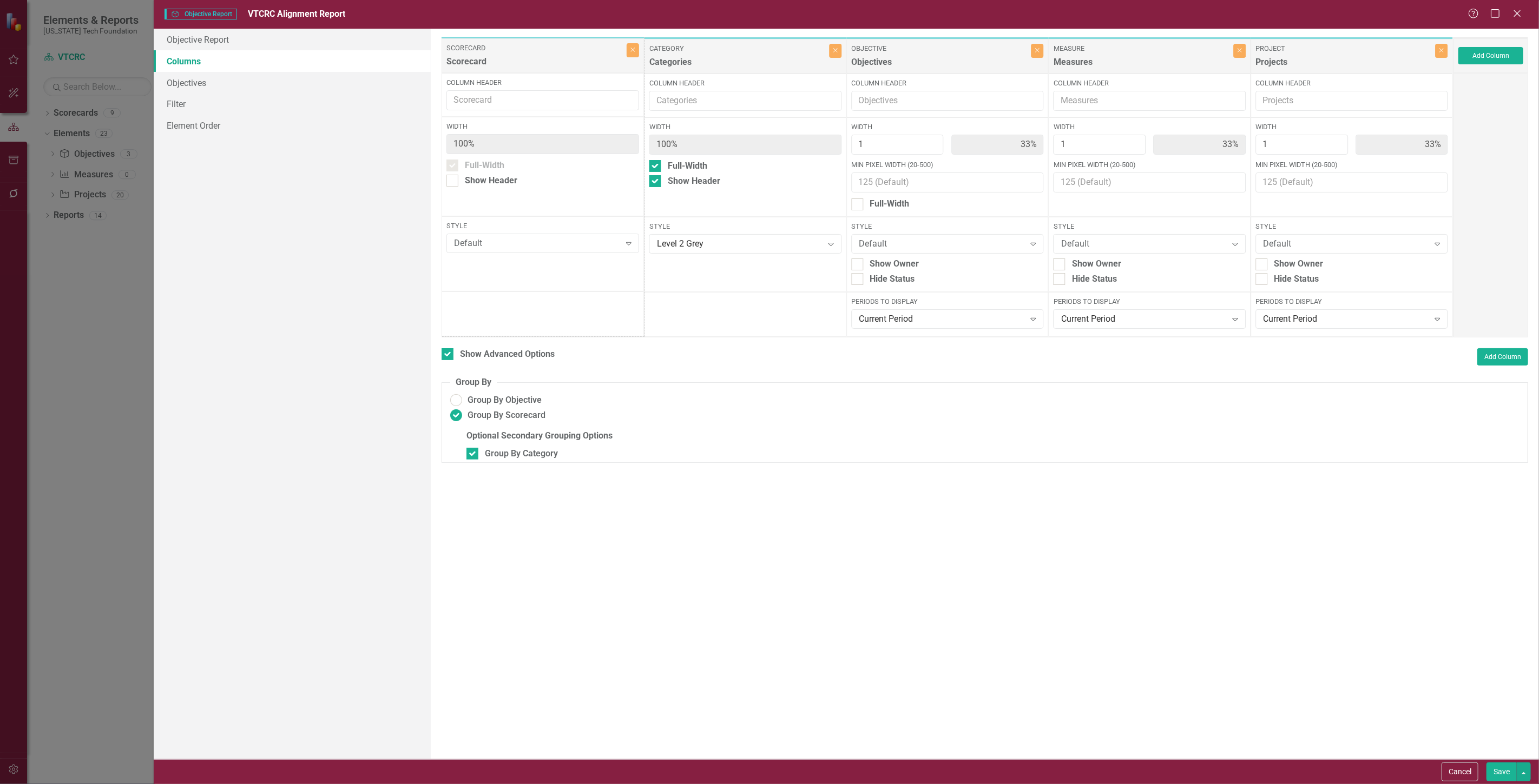
checkbox input "true"
click at [547, 245] on div "Default" at bounding box center [537, 244] width 165 height 13
click at [536, 319] on div "Impact Bronze table cell" at bounding box center [545, 316] width 175 height 13
click at [1240, 53] on button "Close" at bounding box center [1239, 51] width 13 height 14
type input "50%"
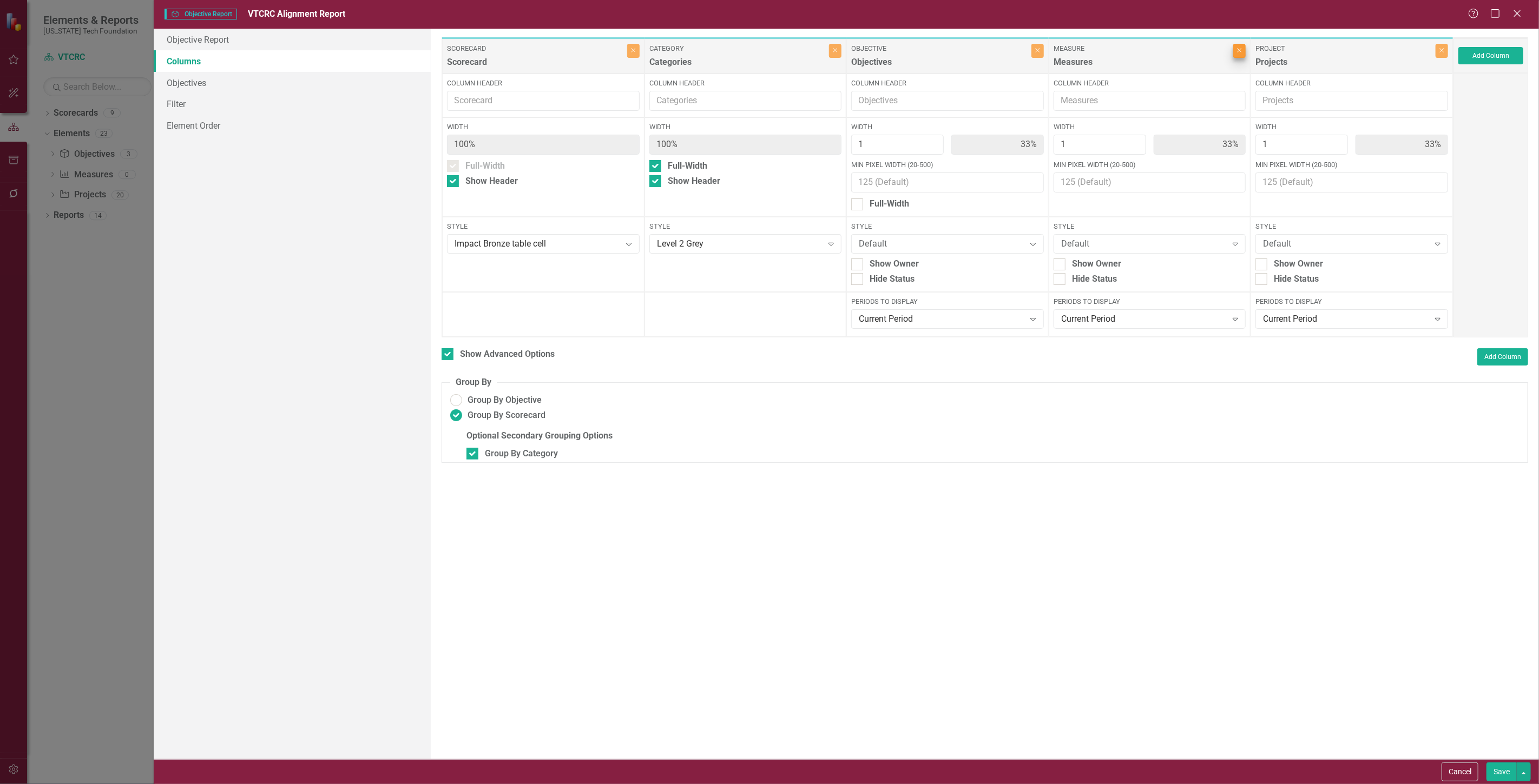
type input "50%"
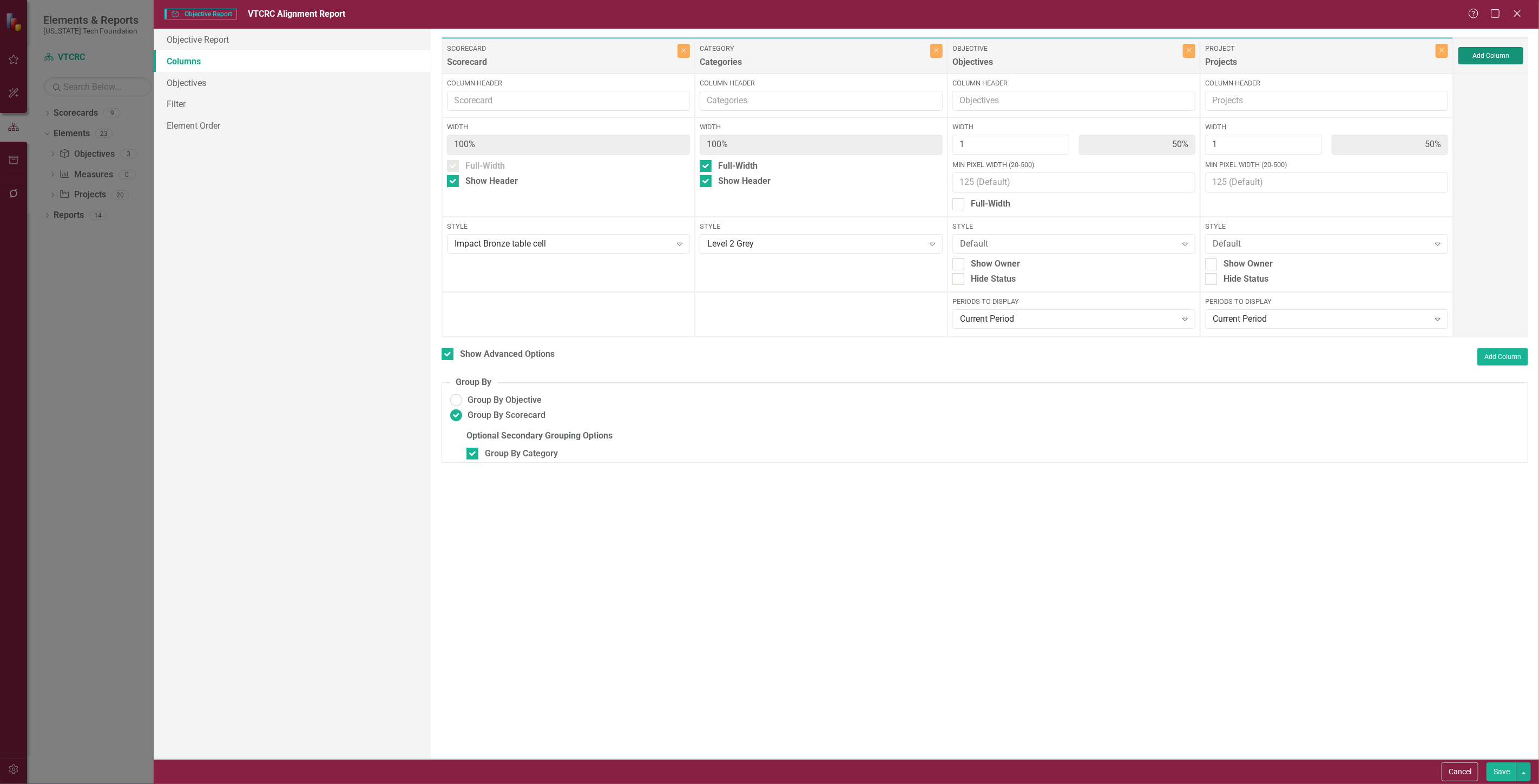
click at [1478, 56] on button "Add Column" at bounding box center [1491, 56] width 65 height 17
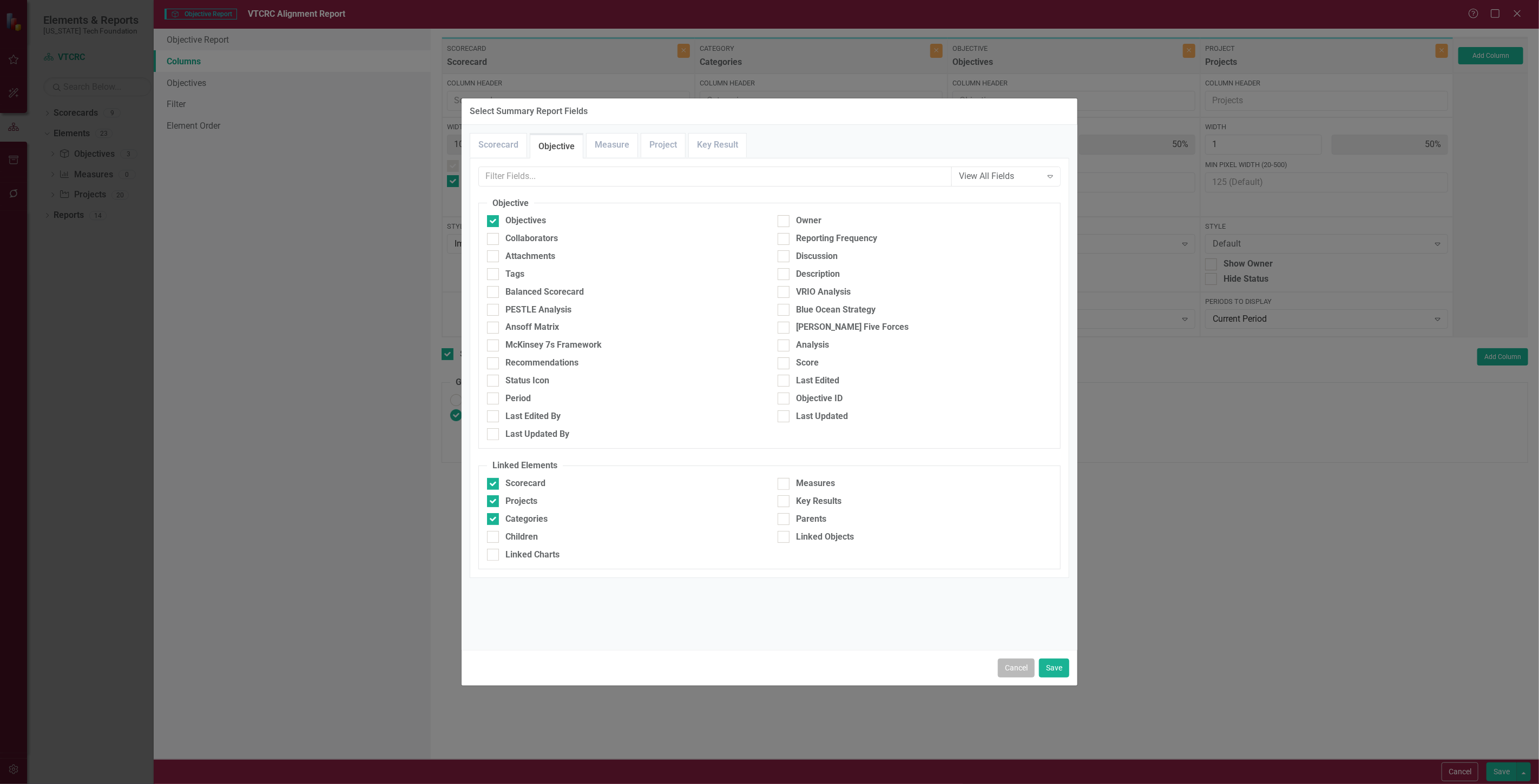
click at [1012, 677] on button "Cancel" at bounding box center [1016, 668] width 37 height 19
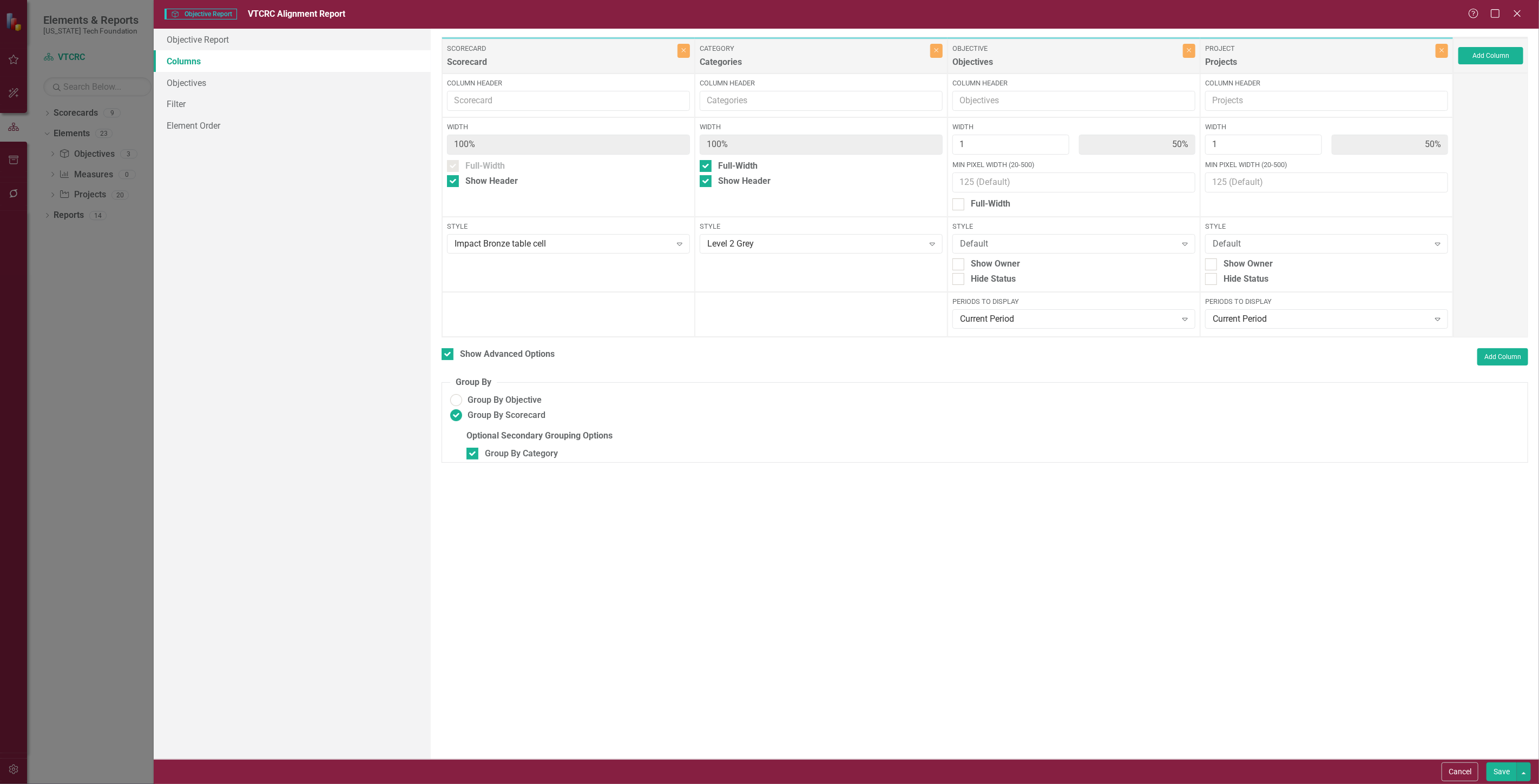
click at [1500, 770] on button "Save" at bounding box center [1501, 772] width 30 height 19
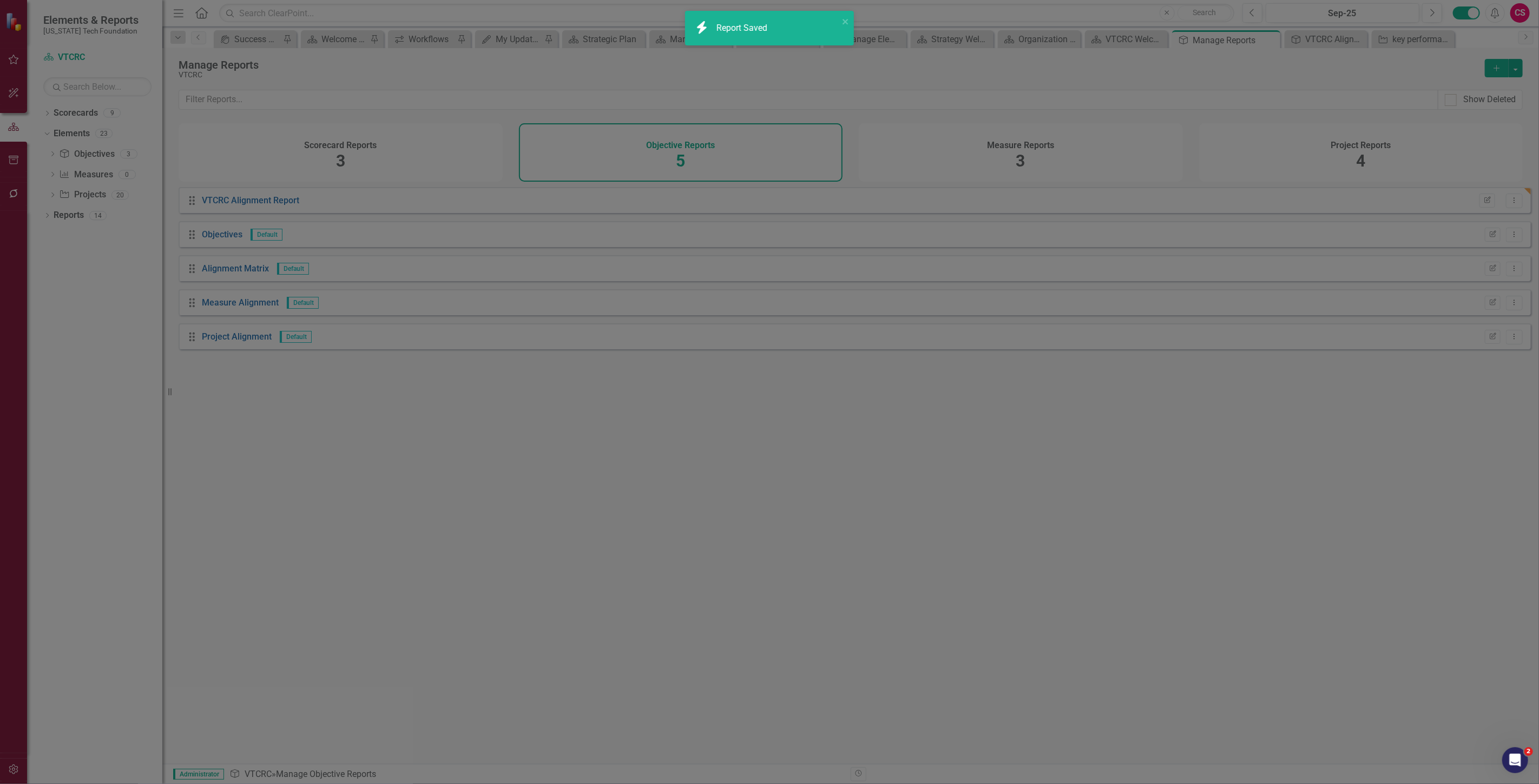
checkbox input "false"
radio input "false"
checkbox input "false"
radio input "true"
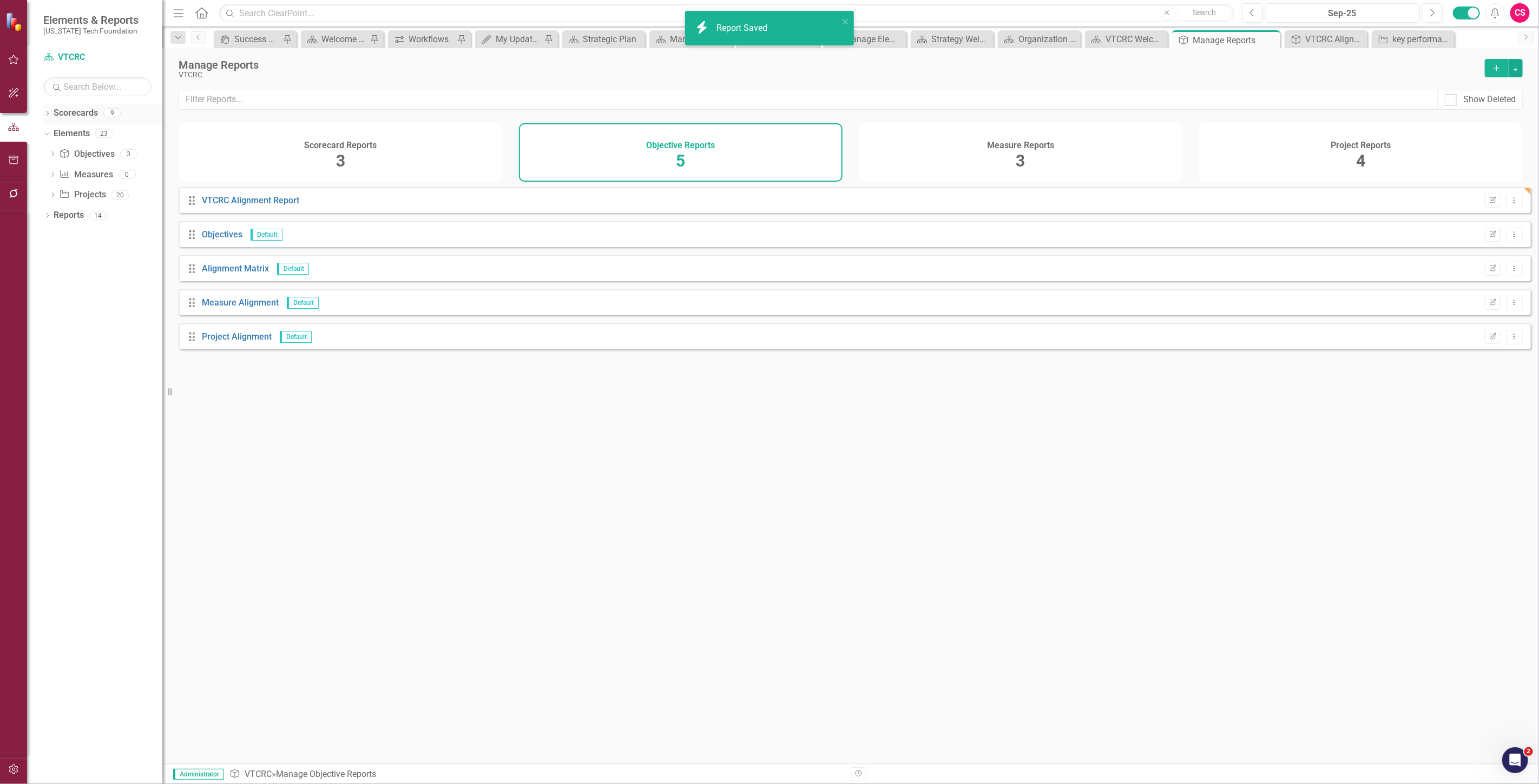
click at [66, 115] on link "Scorecards" at bounding box center [76, 113] width 44 height 13
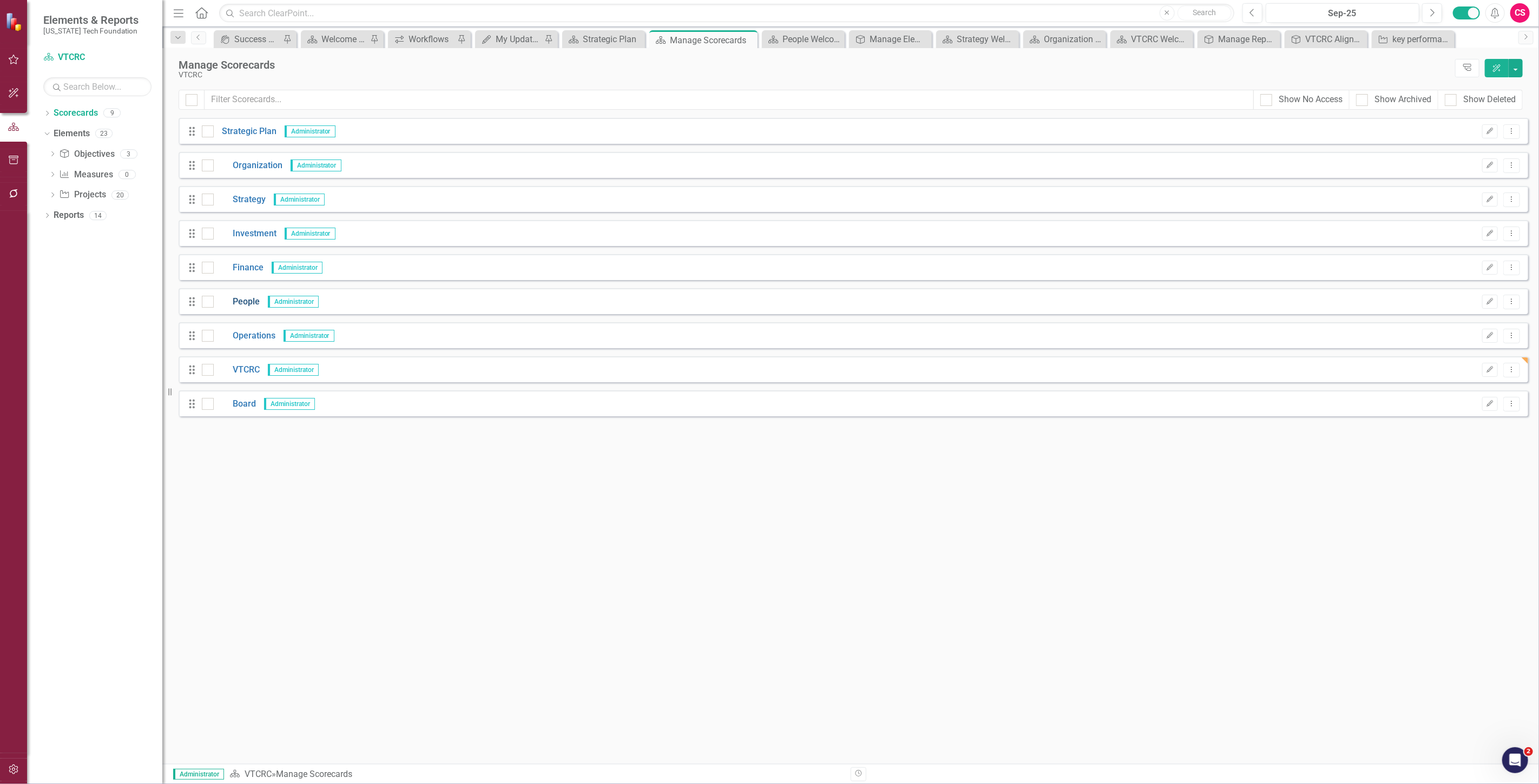
click at [244, 304] on link "People" at bounding box center [237, 302] width 46 height 13
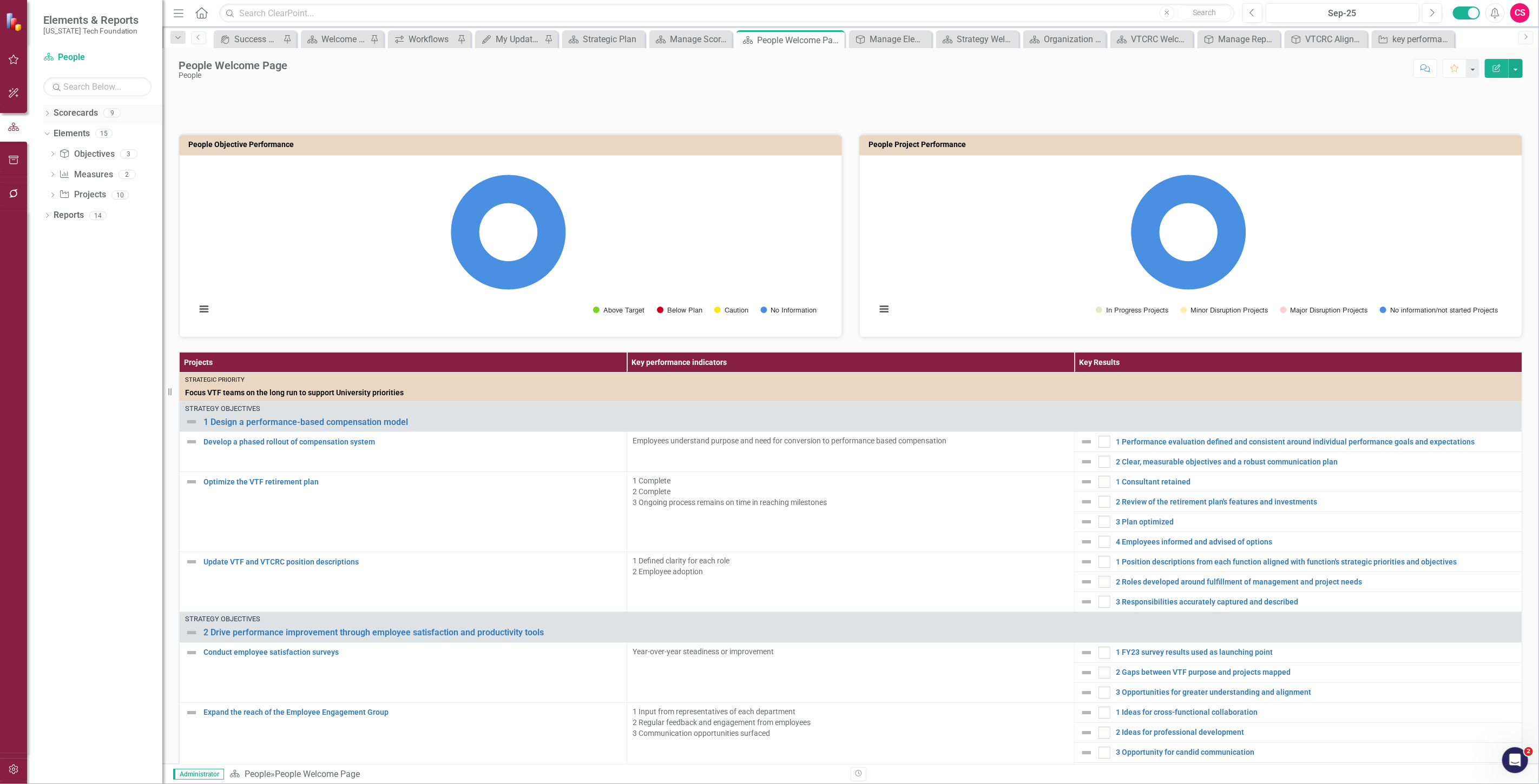
click at [84, 113] on link "Scorecards" at bounding box center [76, 113] width 44 height 13
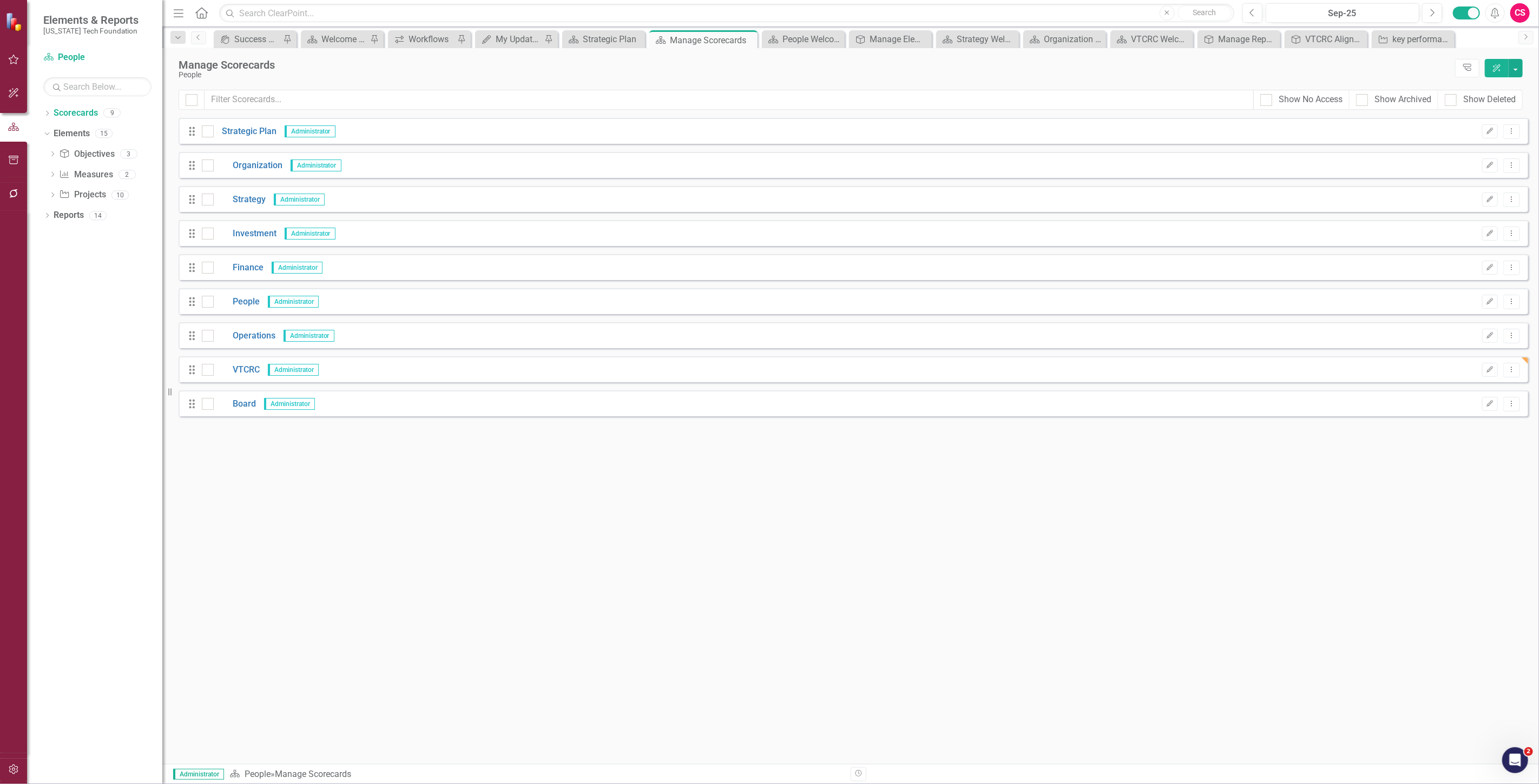
click at [242, 363] on div "Drag VTCRC Administrator Edit Dropdown Menu" at bounding box center [853, 369] width 1350 height 26
click at [243, 365] on link "VTCRC" at bounding box center [237, 370] width 46 height 13
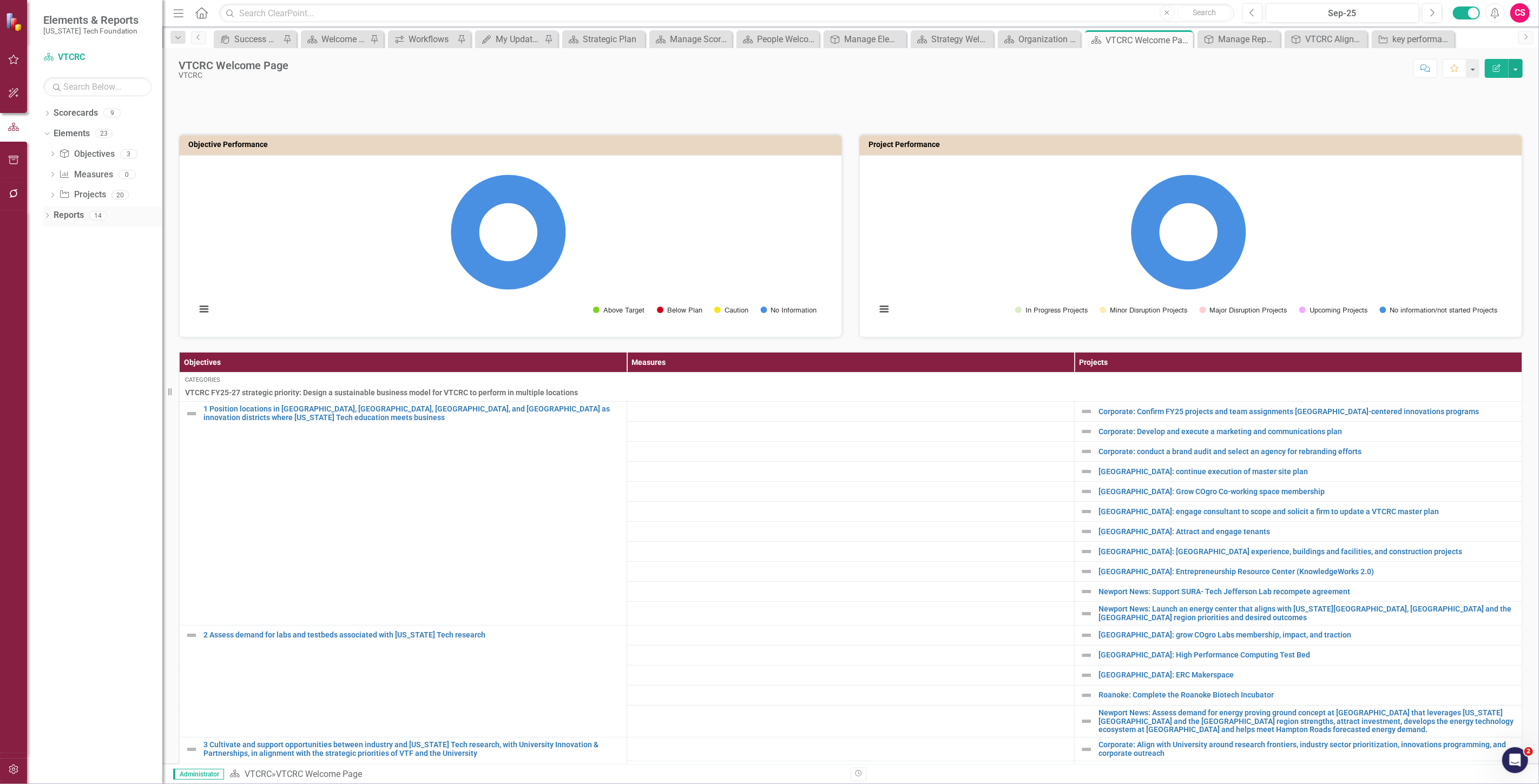
click at [64, 216] on link "Reports" at bounding box center [69, 216] width 30 height 13
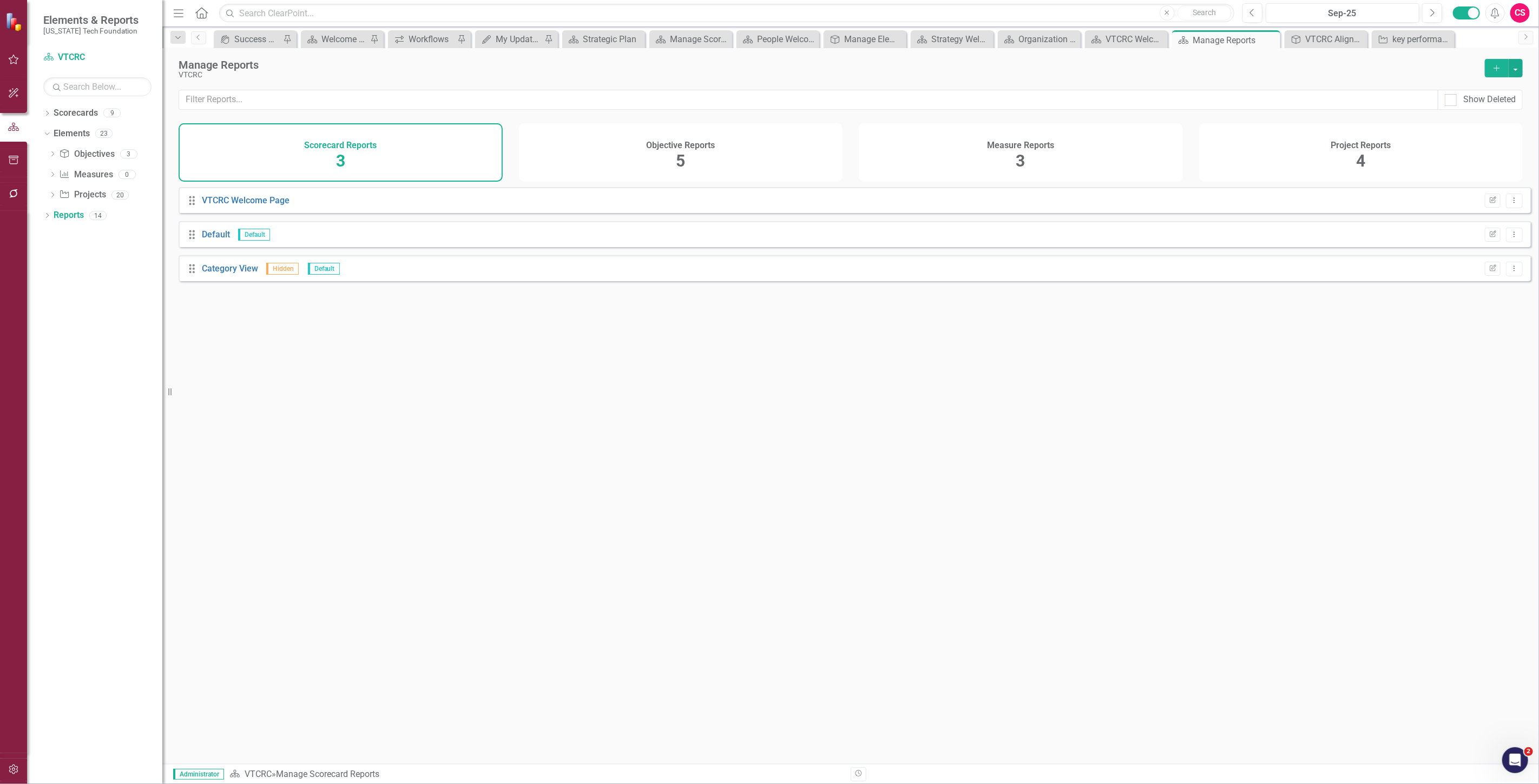
click at [747, 164] on div "Objective Reports 5" at bounding box center [681, 153] width 324 height 59
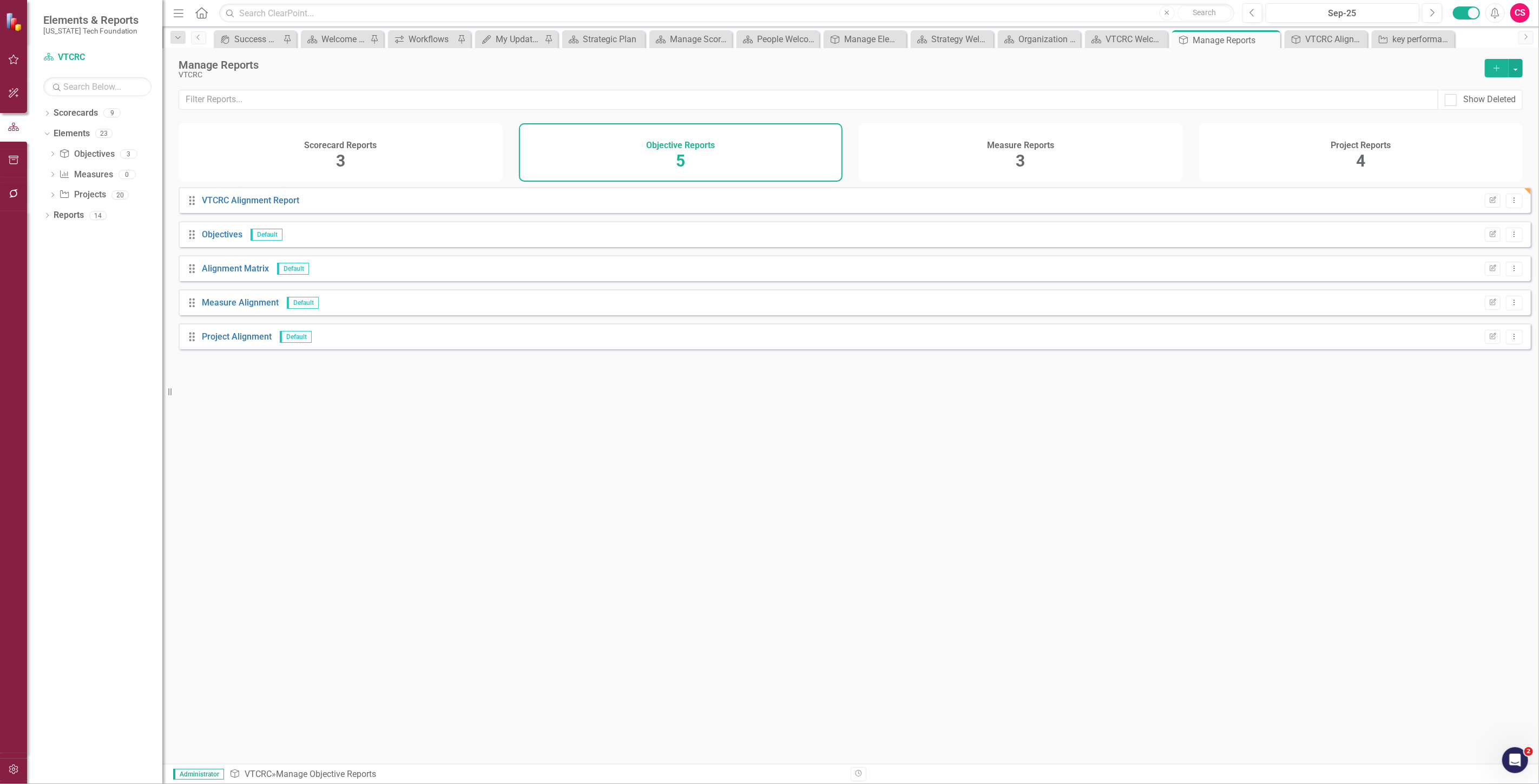
click at [255, 207] on div "VTCRC Alignment Report" at bounding box center [250, 201] width 97 height 13
click at [228, 213] on div "Drag VTCRC Alignment Report Edit Report Dropdown Menu" at bounding box center [855, 199] width 1353 height 26
click at [228, 205] on link "VTCRC Alignment Report" at bounding box center [250, 200] width 97 height 10
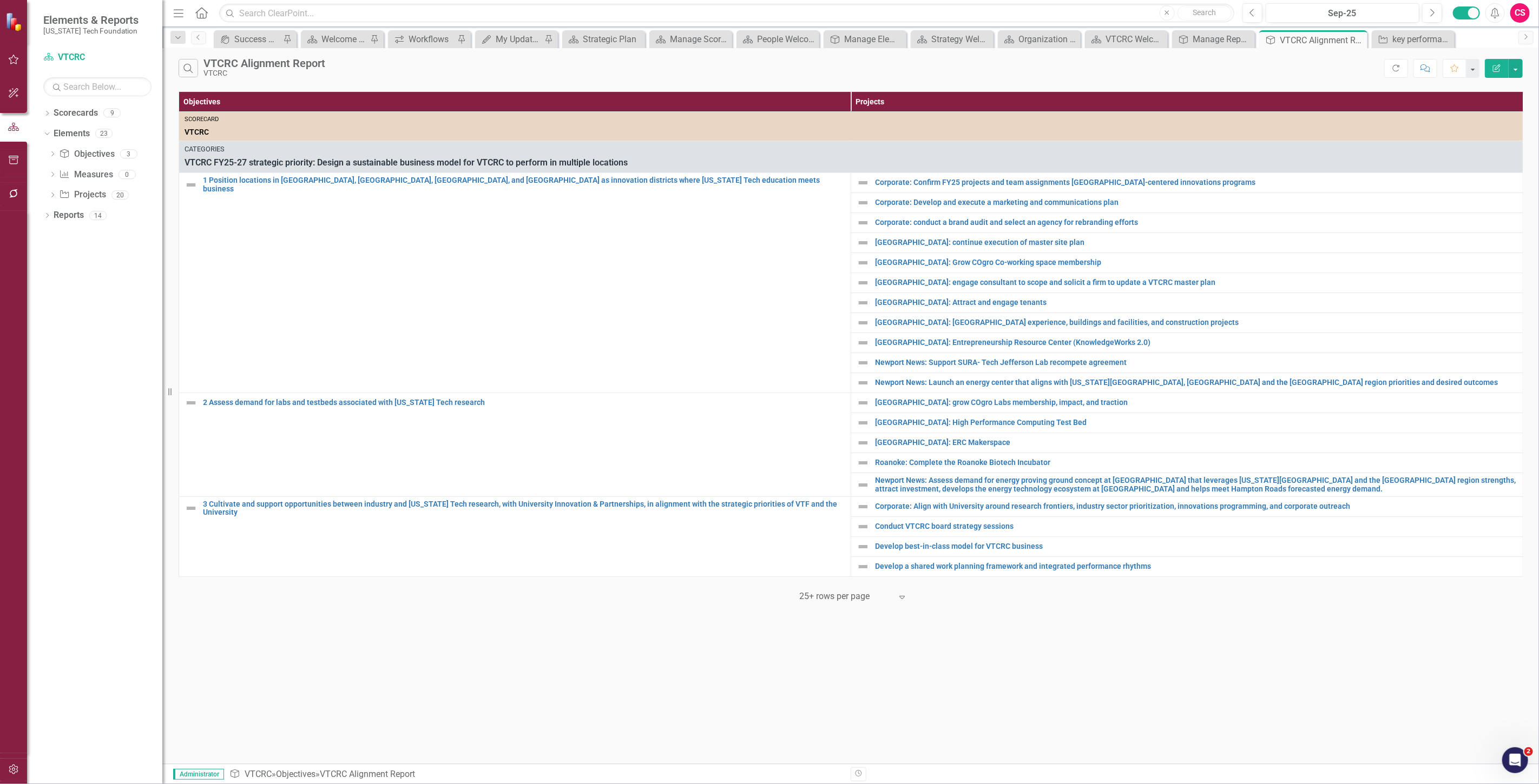
click at [1487, 67] on button "Edit Report" at bounding box center [1497, 69] width 24 height 19
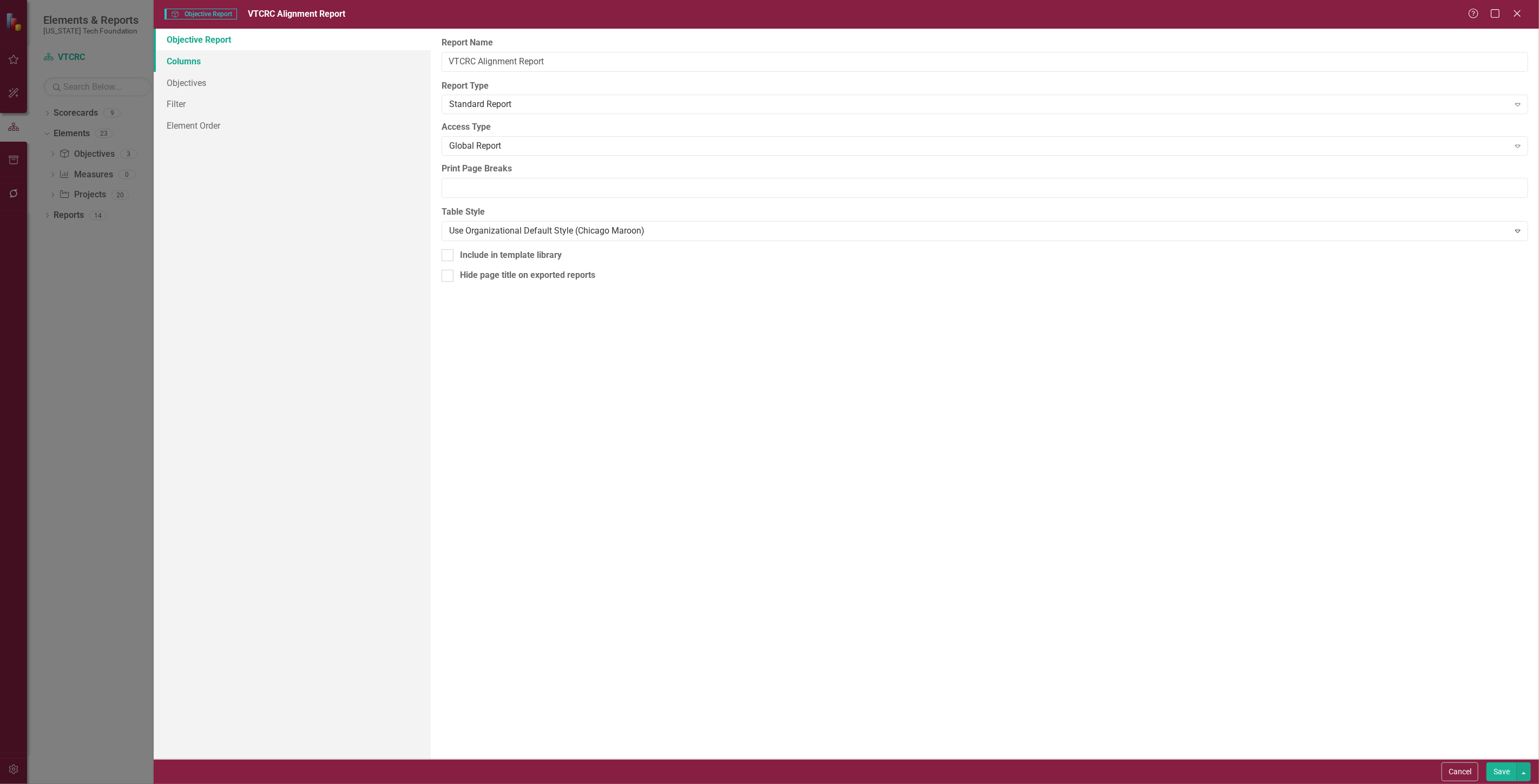
click at [379, 67] on link "Columns" at bounding box center [292, 61] width 277 height 21
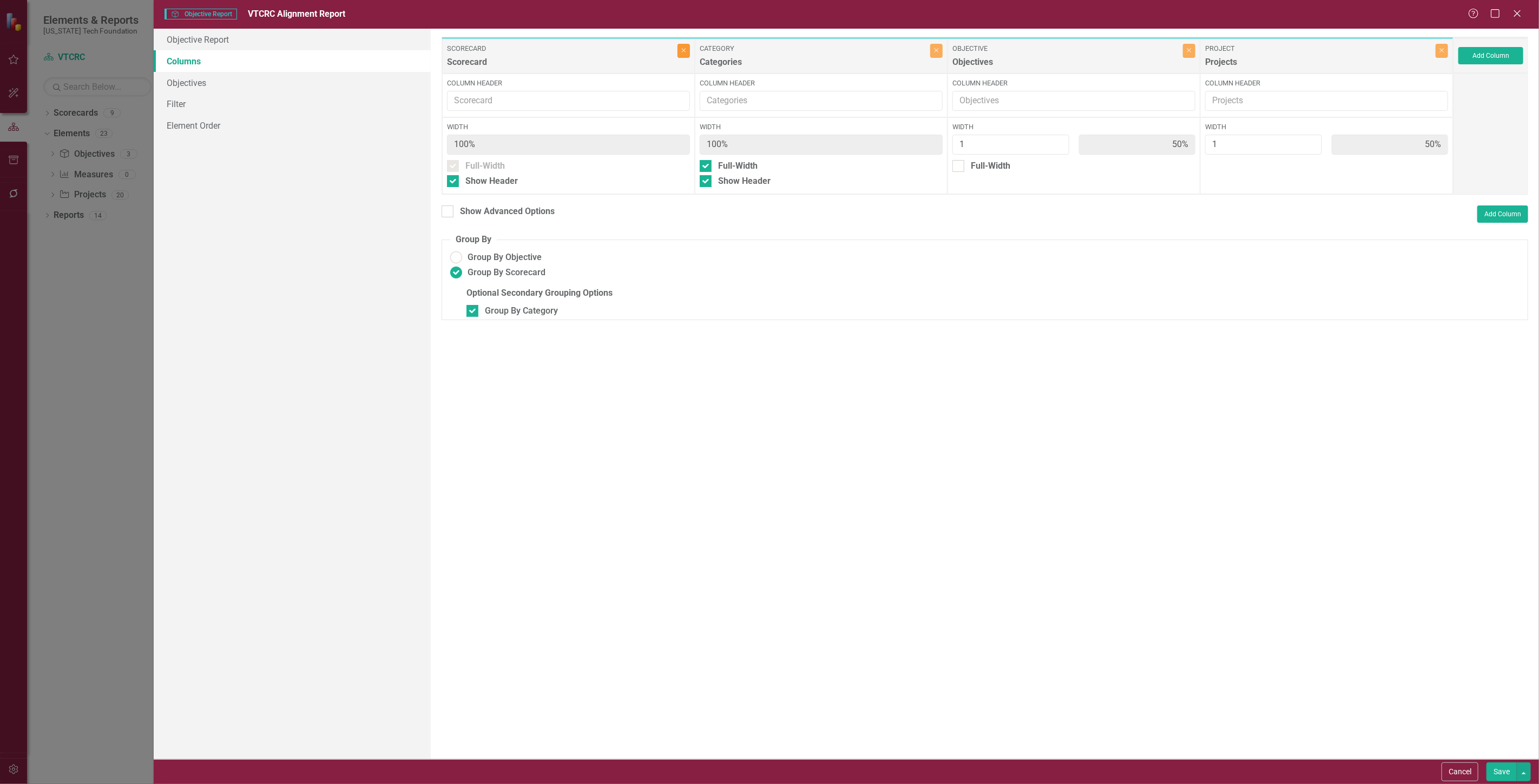
click at [682, 56] on button "Close" at bounding box center [683, 51] width 13 height 14
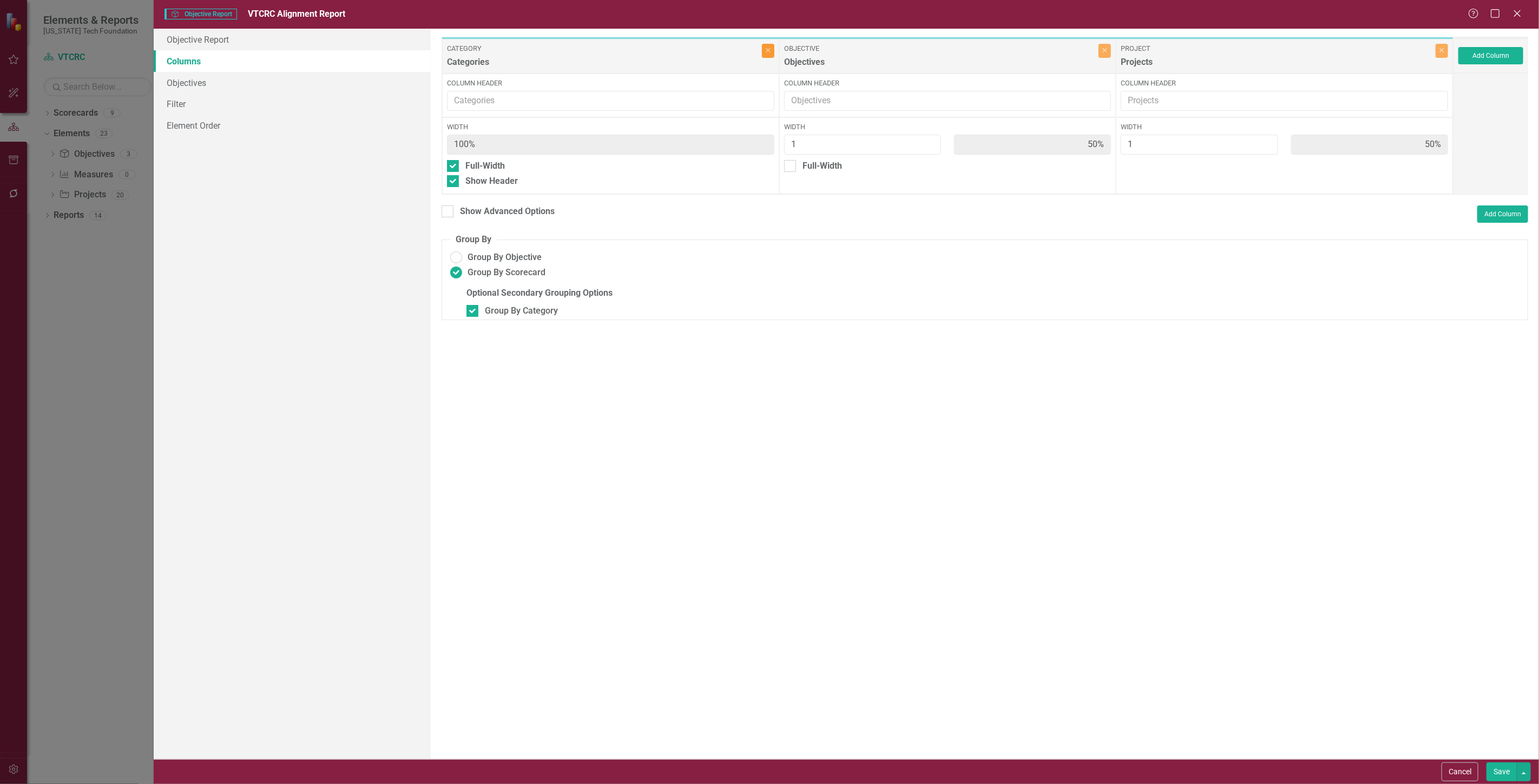
click at [769, 44] on button "Close" at bounding box center [768, 51] width 13 height 14
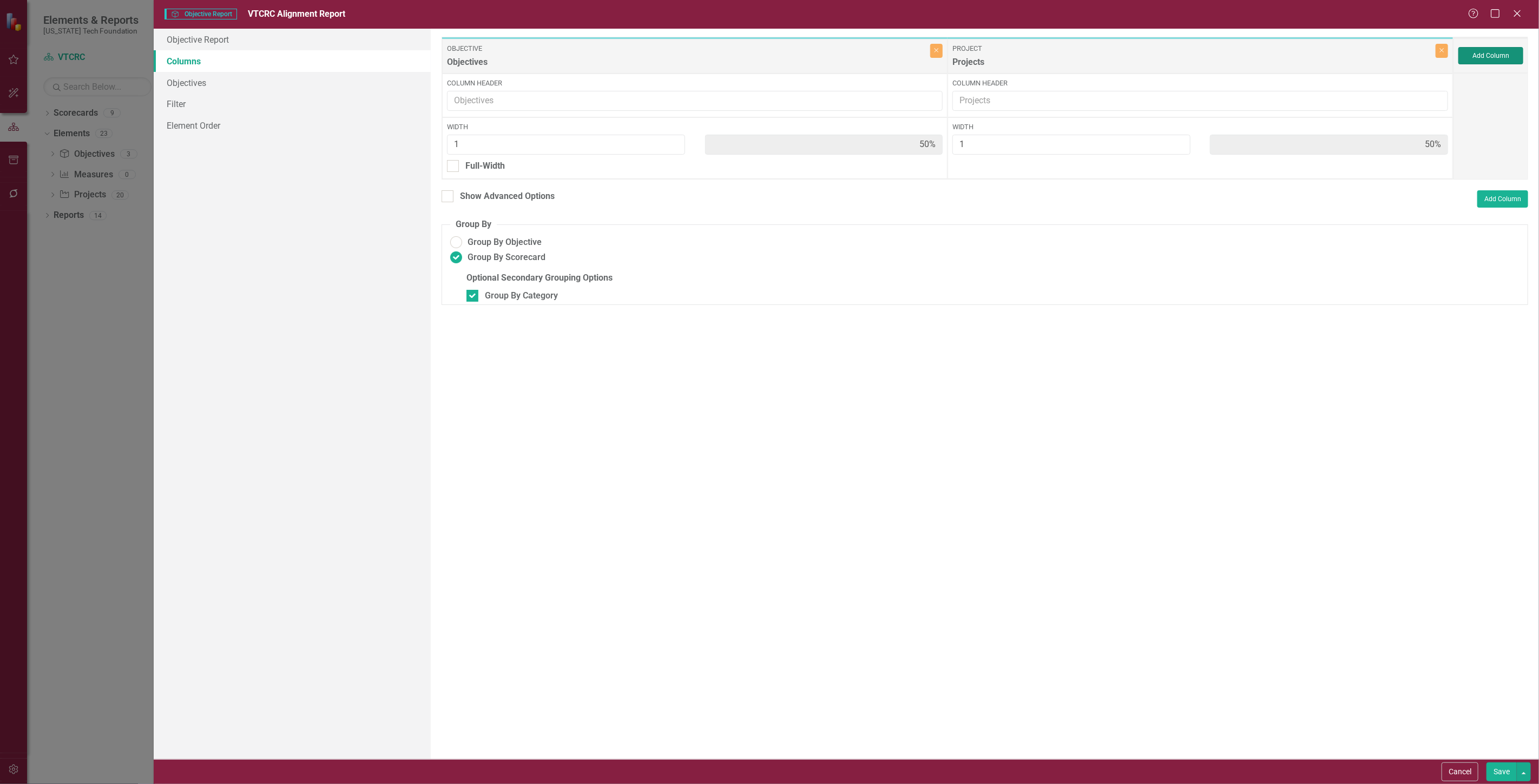
click at [1501, 47] on button "Add Column" at bounding box center [1491, 56] width 65 height 17
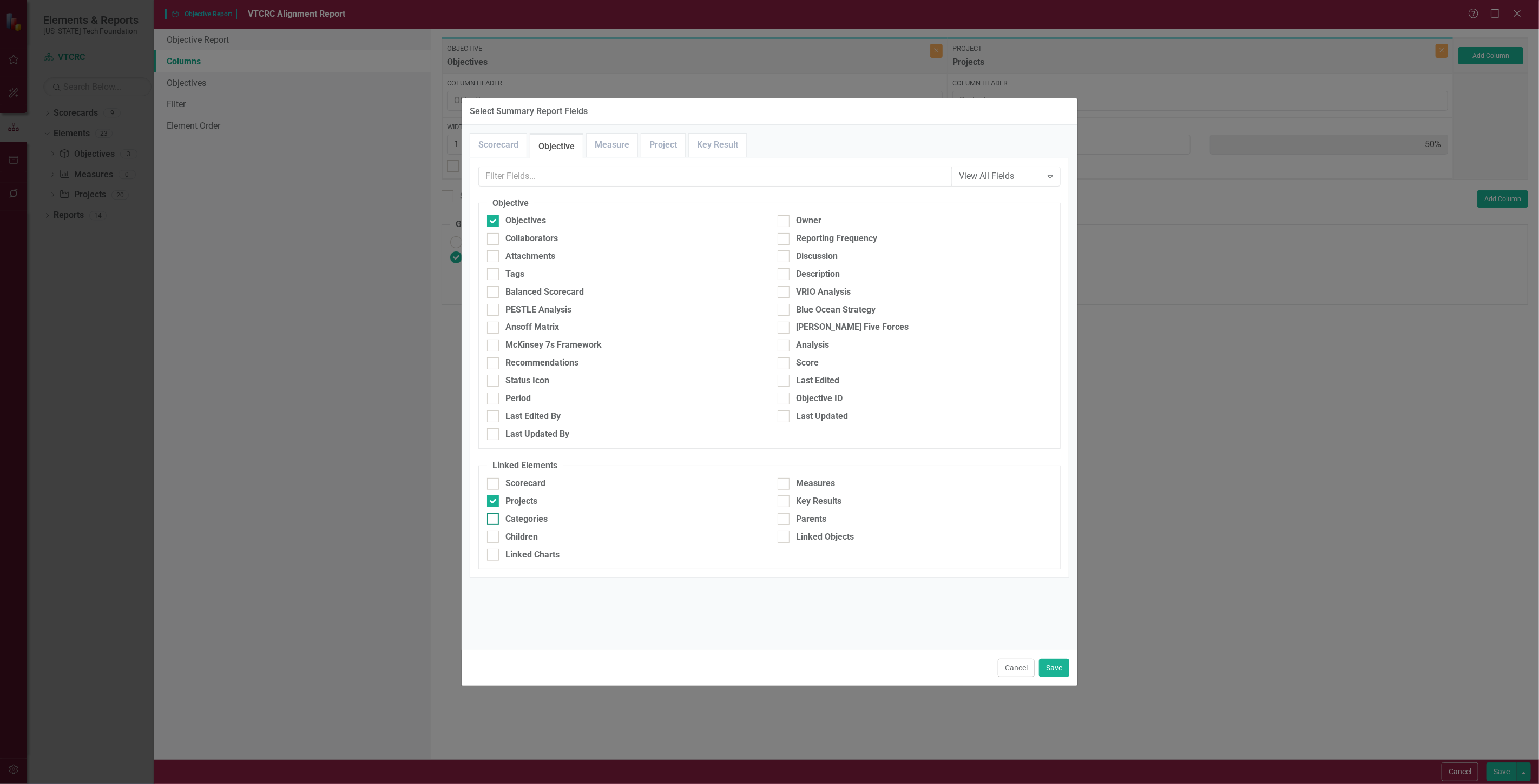
click at [634, 522] on div "Categories" at bounding box center [624, 519] width 274 height 13
click at [494, 520] on input "Categories" at bounding box center [490, 517] width 7 height 7
checkbox input "true"
click at [653, 143] on link "Project" at bounding box center [663, 145] width 44 height 23
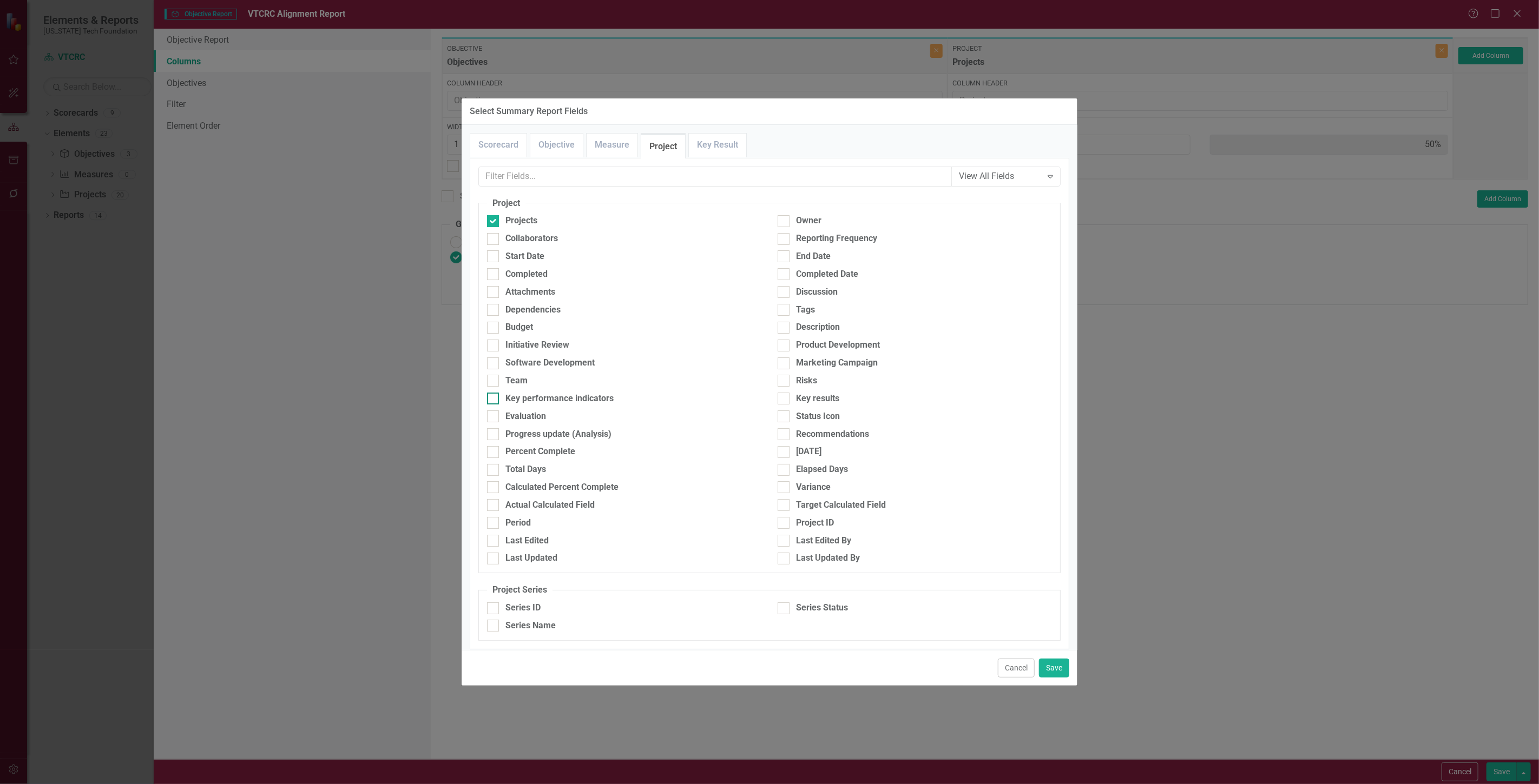
click at [588, 398] on div "Key performance indicators" at bounding box center [559, 399] width 108 height 13
click at [494, 398] on input "Key performance indicators" at bounding box center [490, 396] width 7 height 7
checkbox input "true"
click at [832, 400] on div "Key results" at bounding box center [817, 399] width 43 height 13
click at [784, 399] on input "Key results" at bounding box center [781, 396] width 7 height 7
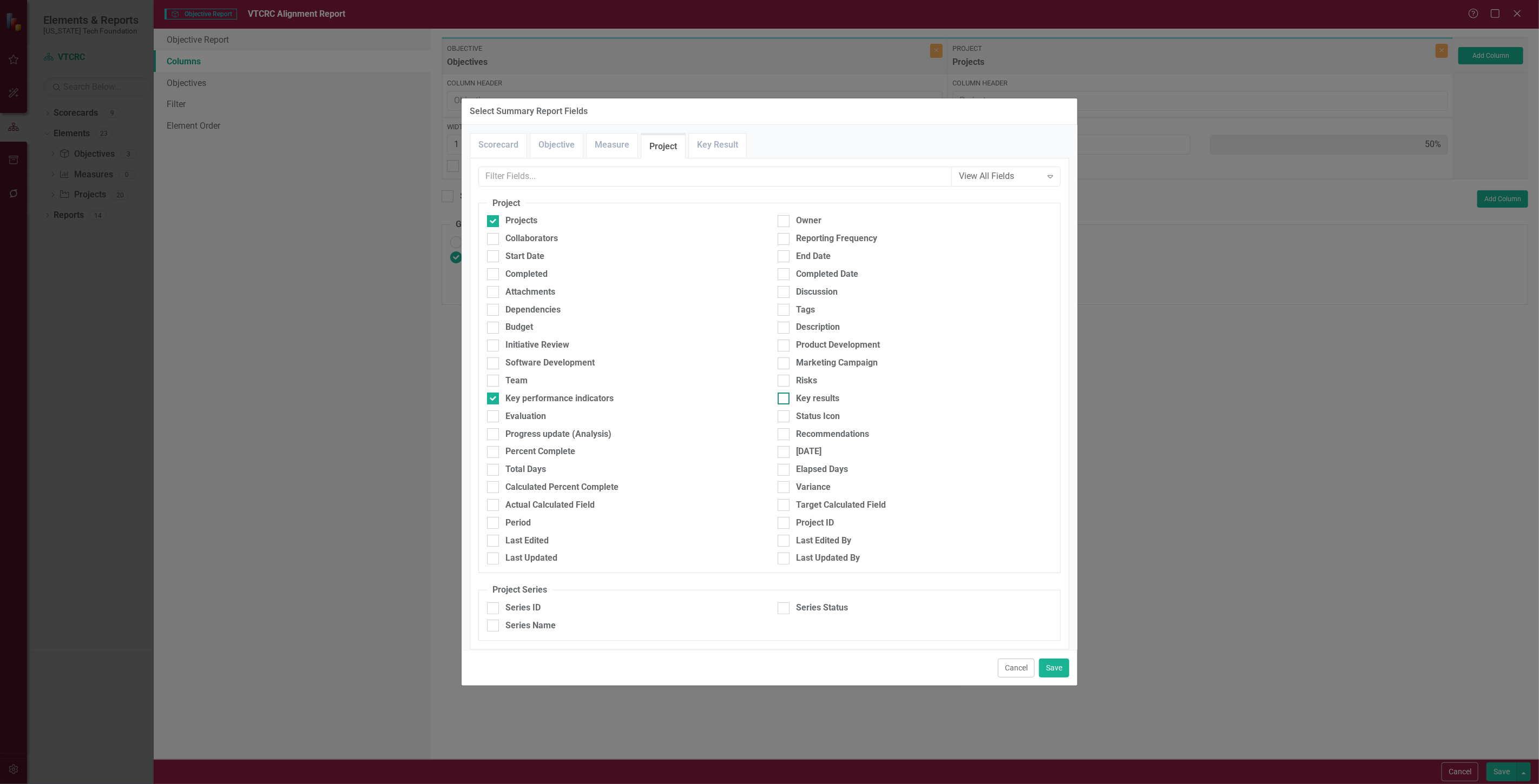
checkbox input "true"
click at [1047, 668] on button "Save" at bounding box center [1054, 668] width 30 height 19
type input "20%"
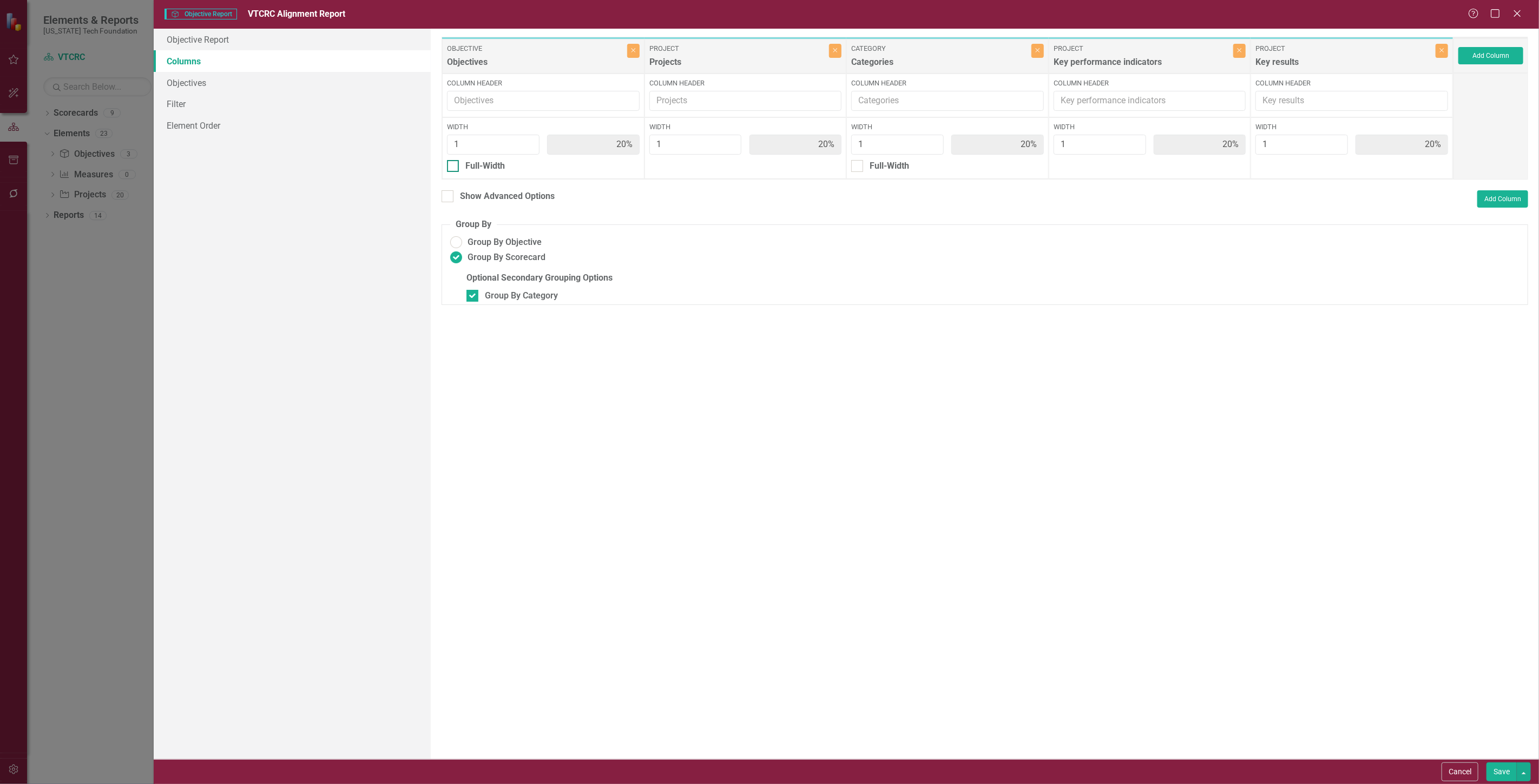
click at [493, 163] on div "Full-Width" at bounding box center [485, 166] width 39 height 13
click at [454, 163] on input "Full-Width" at bounding box center [450, 164] width 7 height 7
checkbox input "true"
type input "100%"
type input "33%"
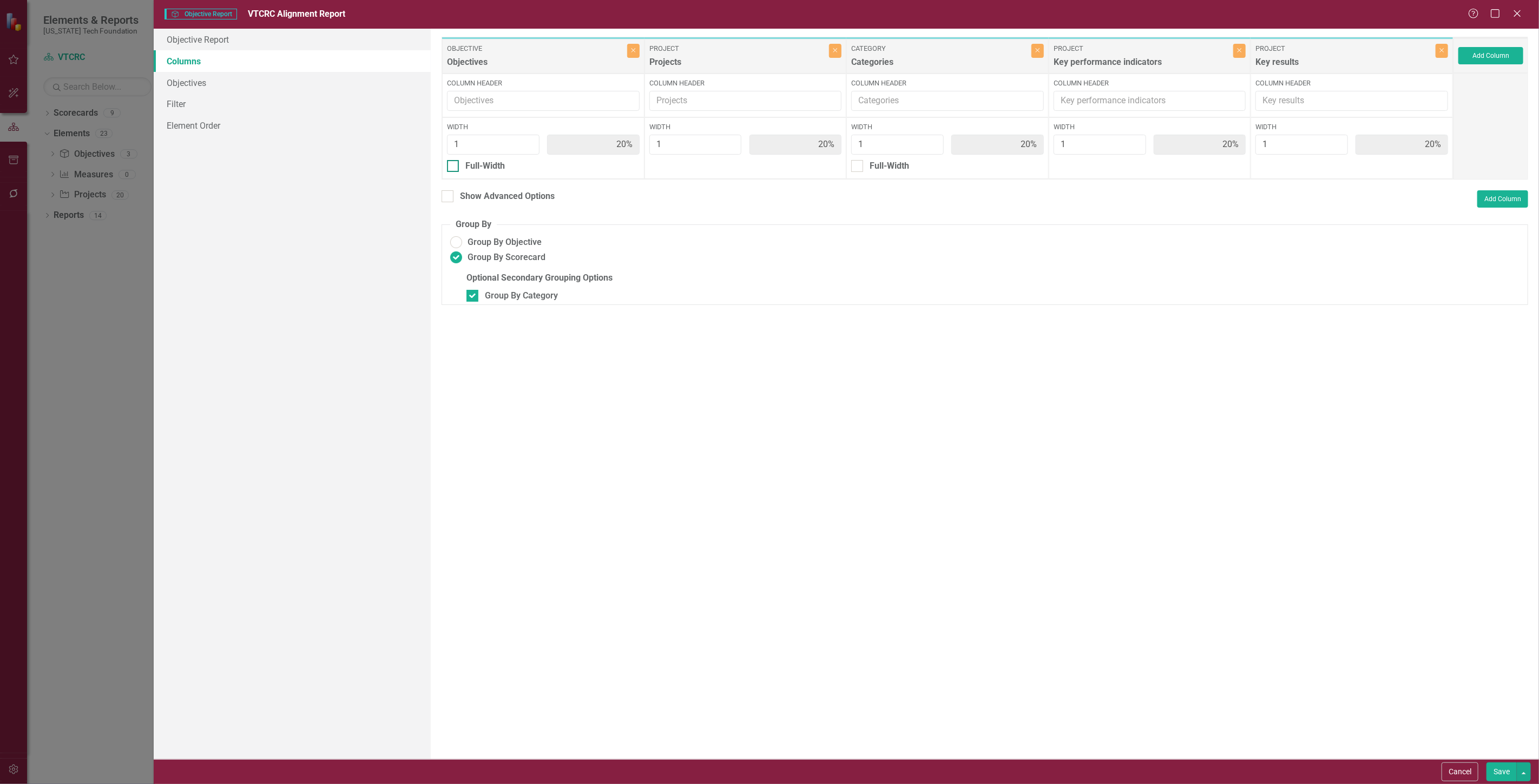
type input "100%"
type input "33%"
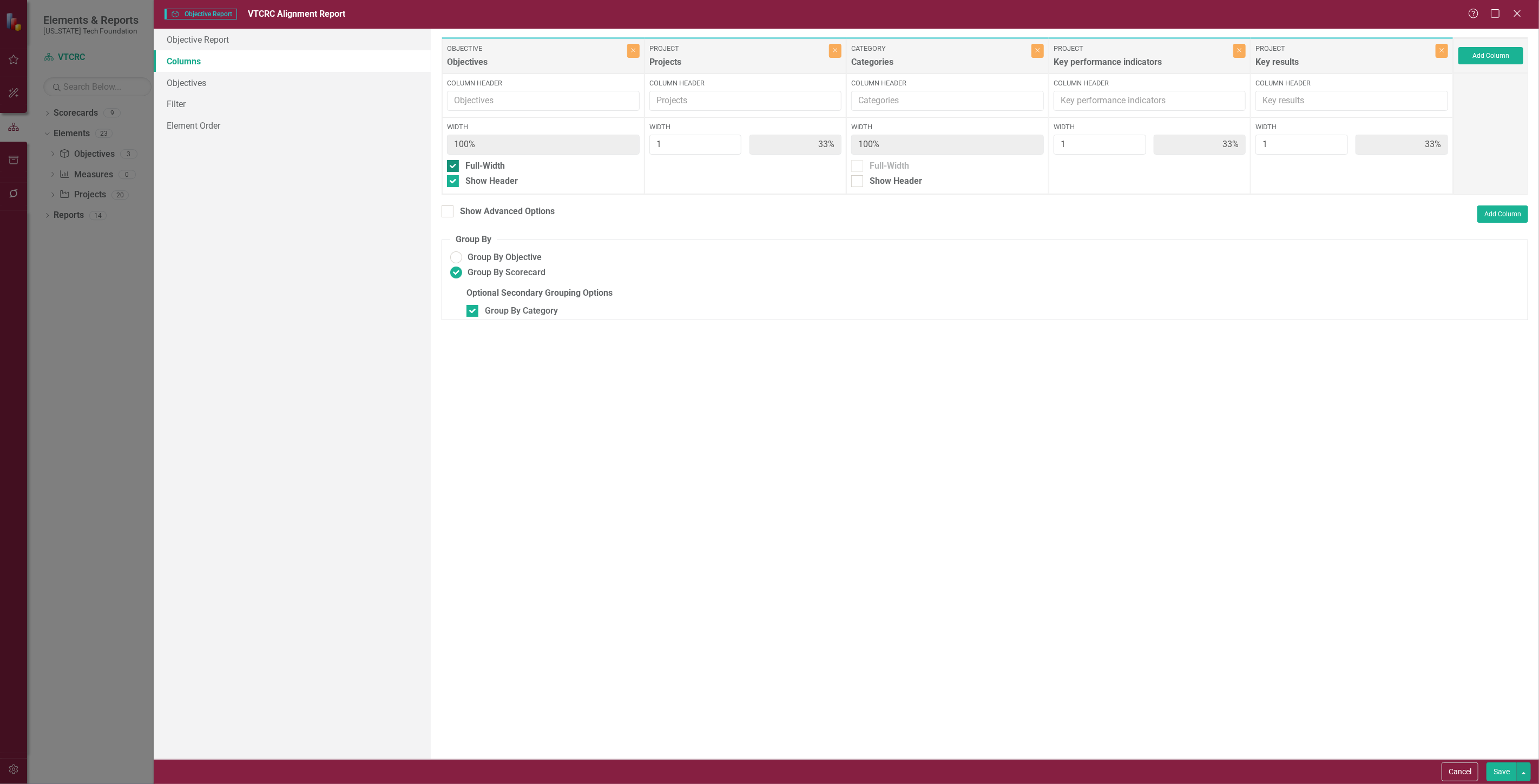
checkbox input "true"
click at [526, 256] on span "Group By Objective" at bounding box center [505, 257] width 74 height 13
click at [465, 256] on input "Group By Objective" at bounding box center [456, 258] width 17 height 17
radio input "true"
type input "25%"
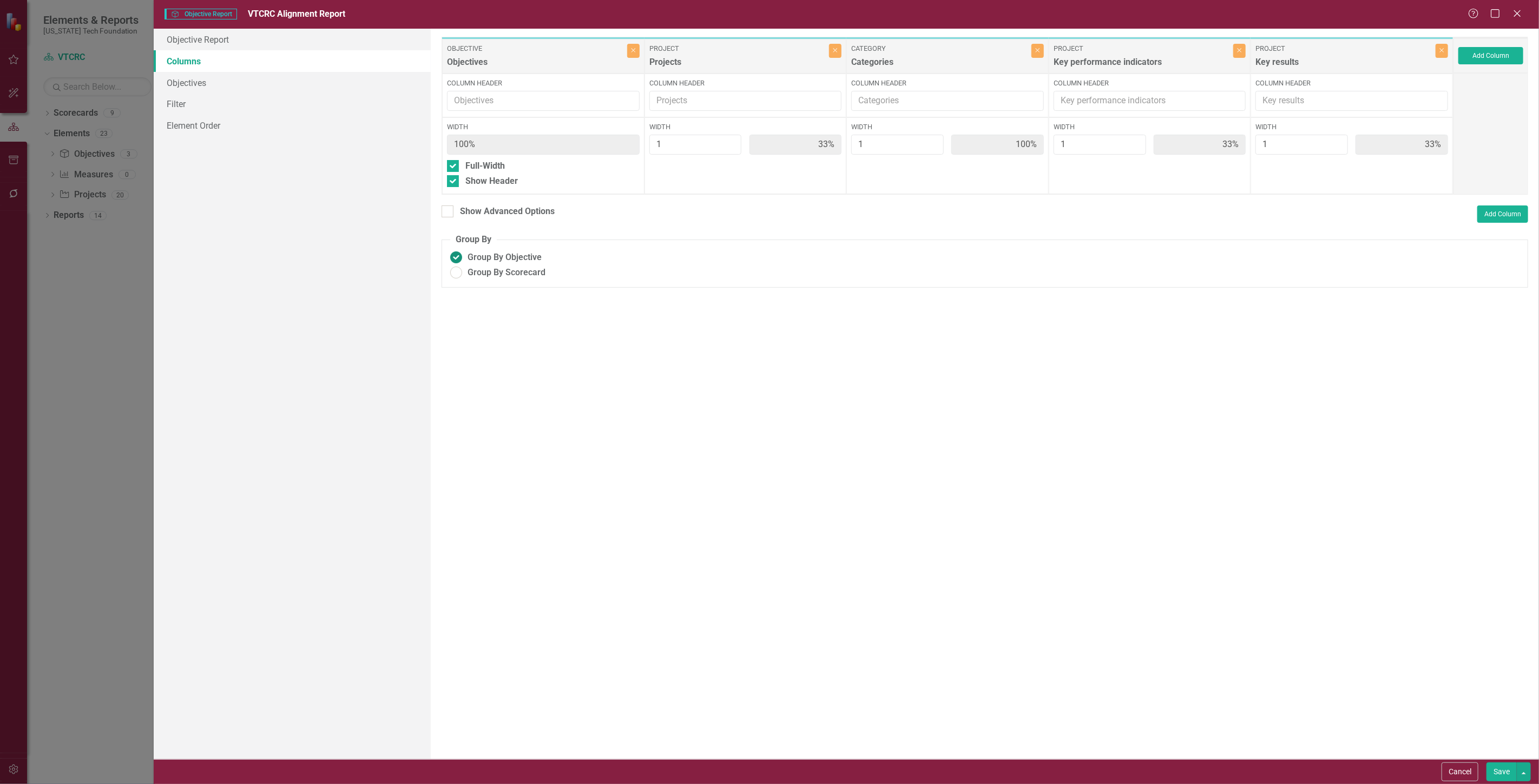
type input "25%"
click at [540, 279] on fieldset "Group By Group By Objective Group By Scorecard" at bounding box center [985, 260] width 1087 height 54
click at [526, 267] on span "Group By Scorecard" at bounding box center [507, 273] width 78 height 13
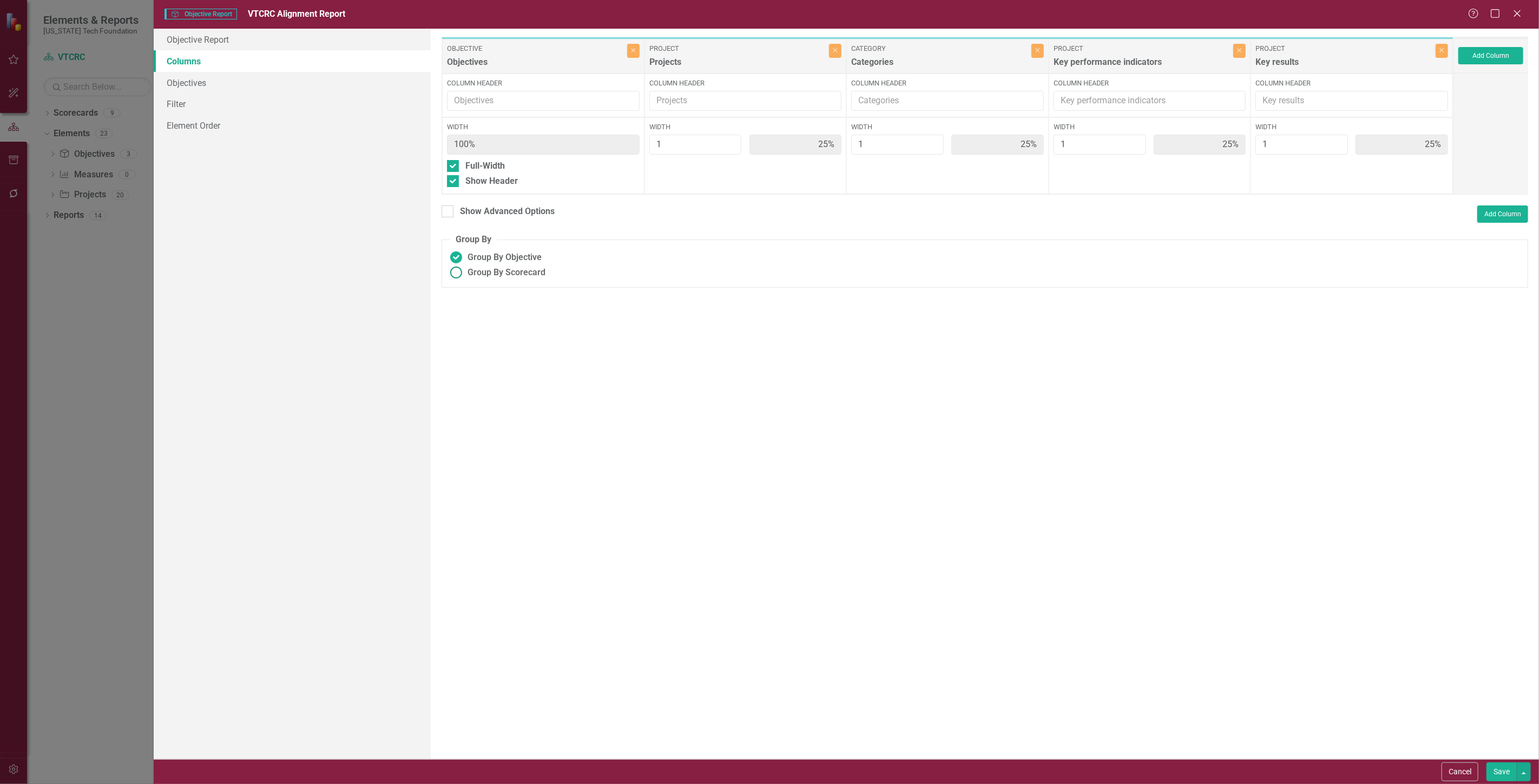
click at [465, 267] on input "Group By Scorecard" at bounding box center [456, 273] width 17 height 17
radio input "true"
click at [518, 255] on span "Group By Objective" at bounding box center [505, 257] width 74 height 13
click at [465, 255] on input "Group By Objective" at bounding box center [456, 258] width 17 height 17
radio input "true"
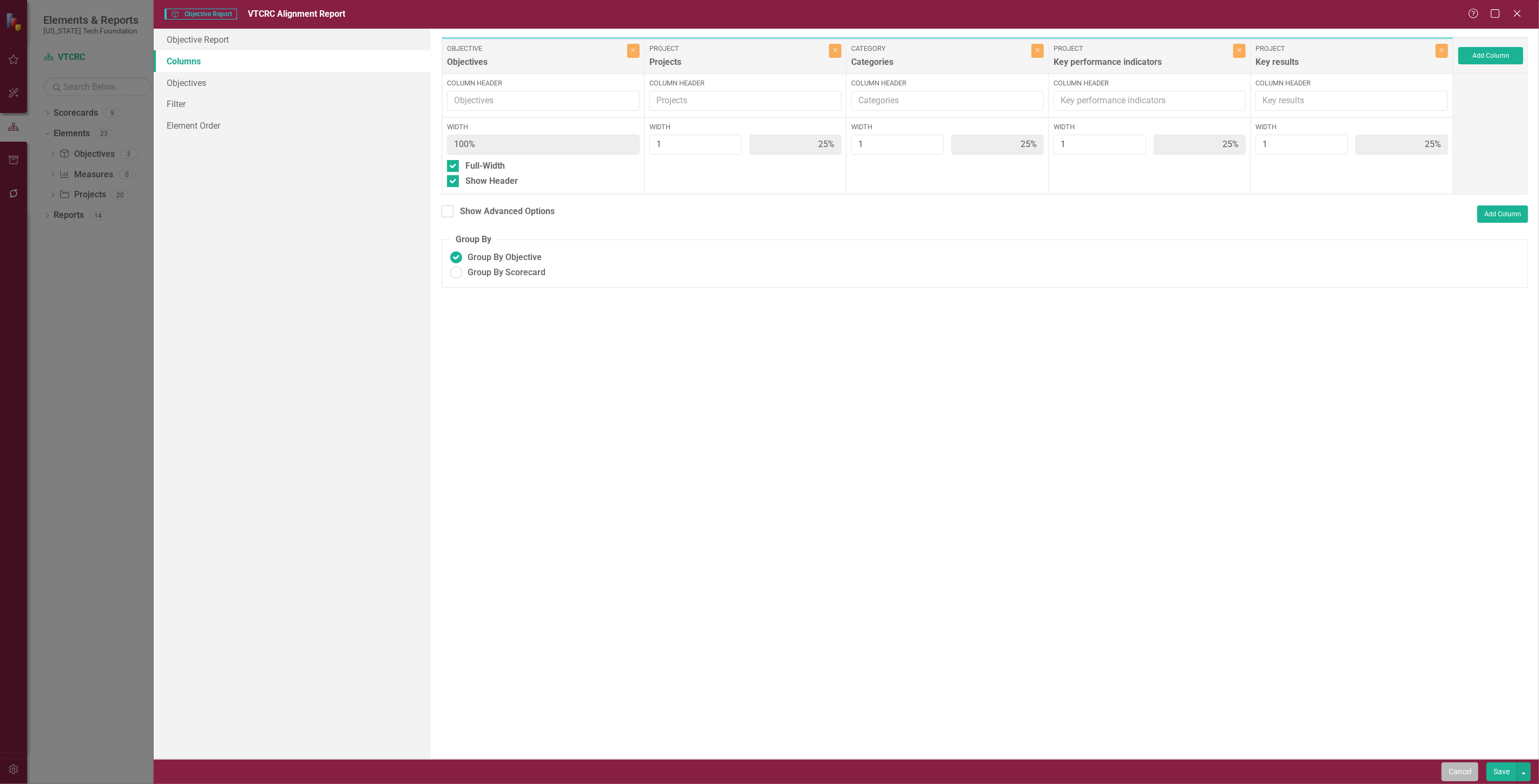
click at [1473, 766] on button "Cancel" at bounding box center [1460, 772] width 37 height 19
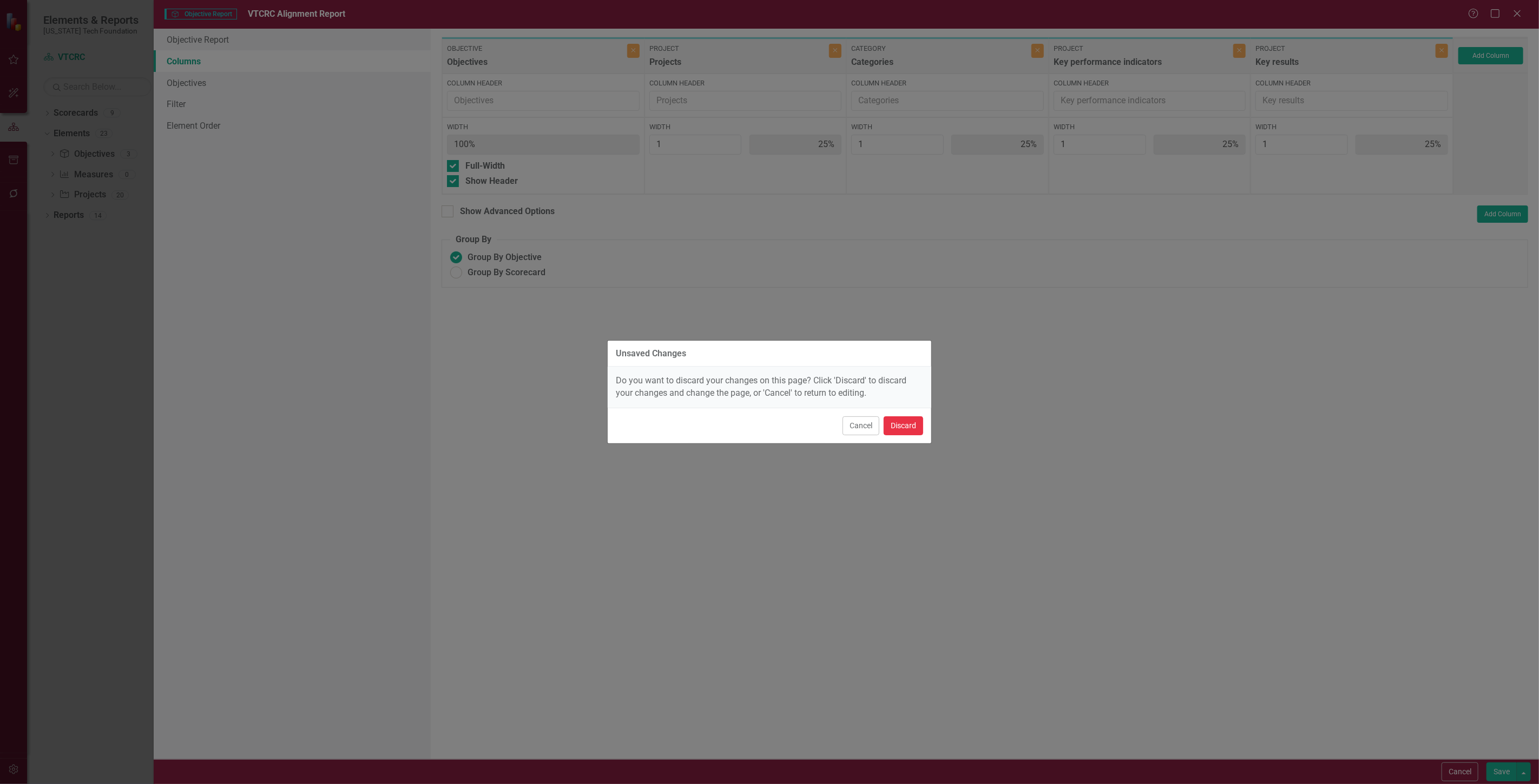
click at [908, 424] on button "Discard" at bounding box center [903, 426] width 39 height 19
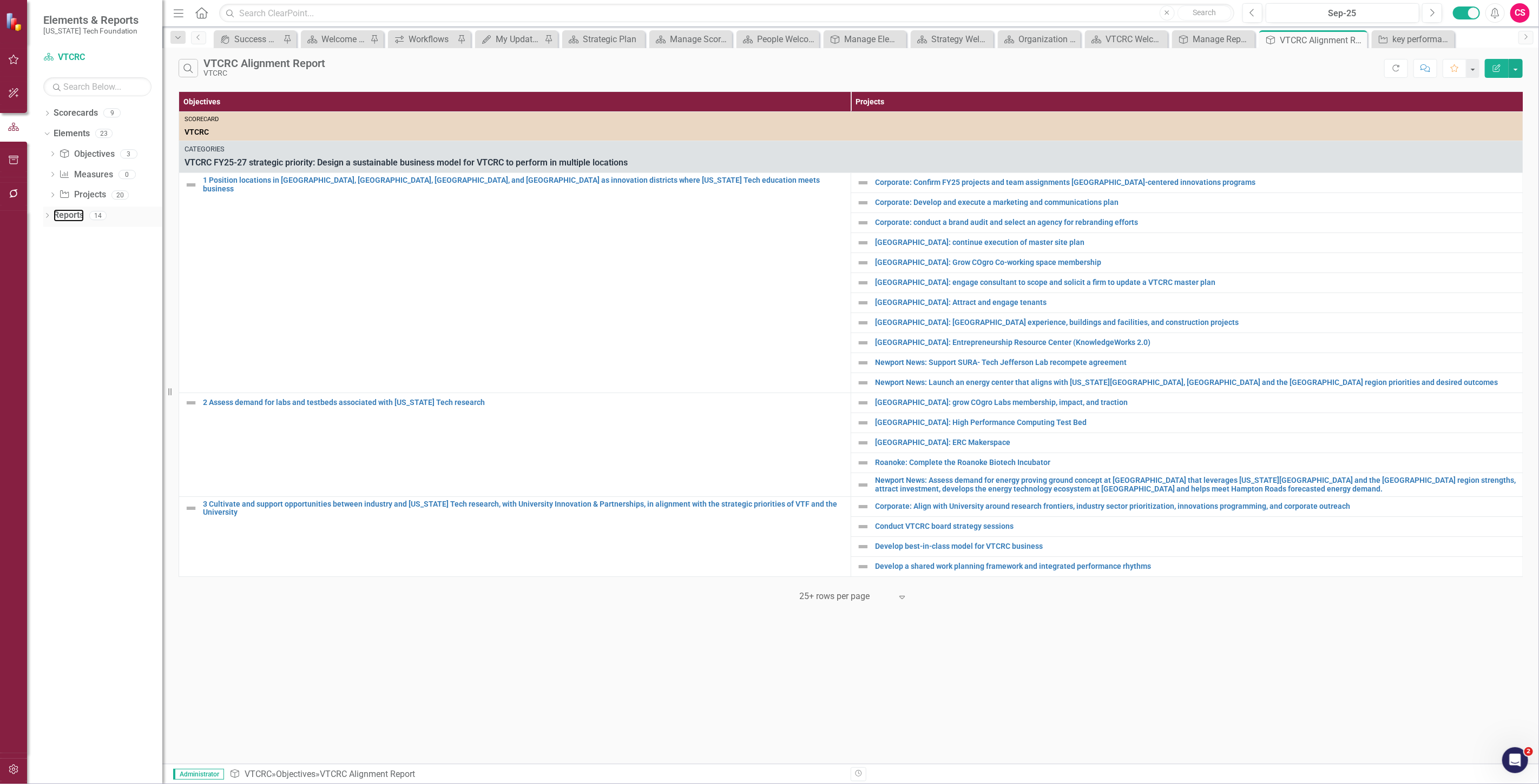
click at [68, 221] on link "Reports" at bounding box center [69, 216] width 30 height 13
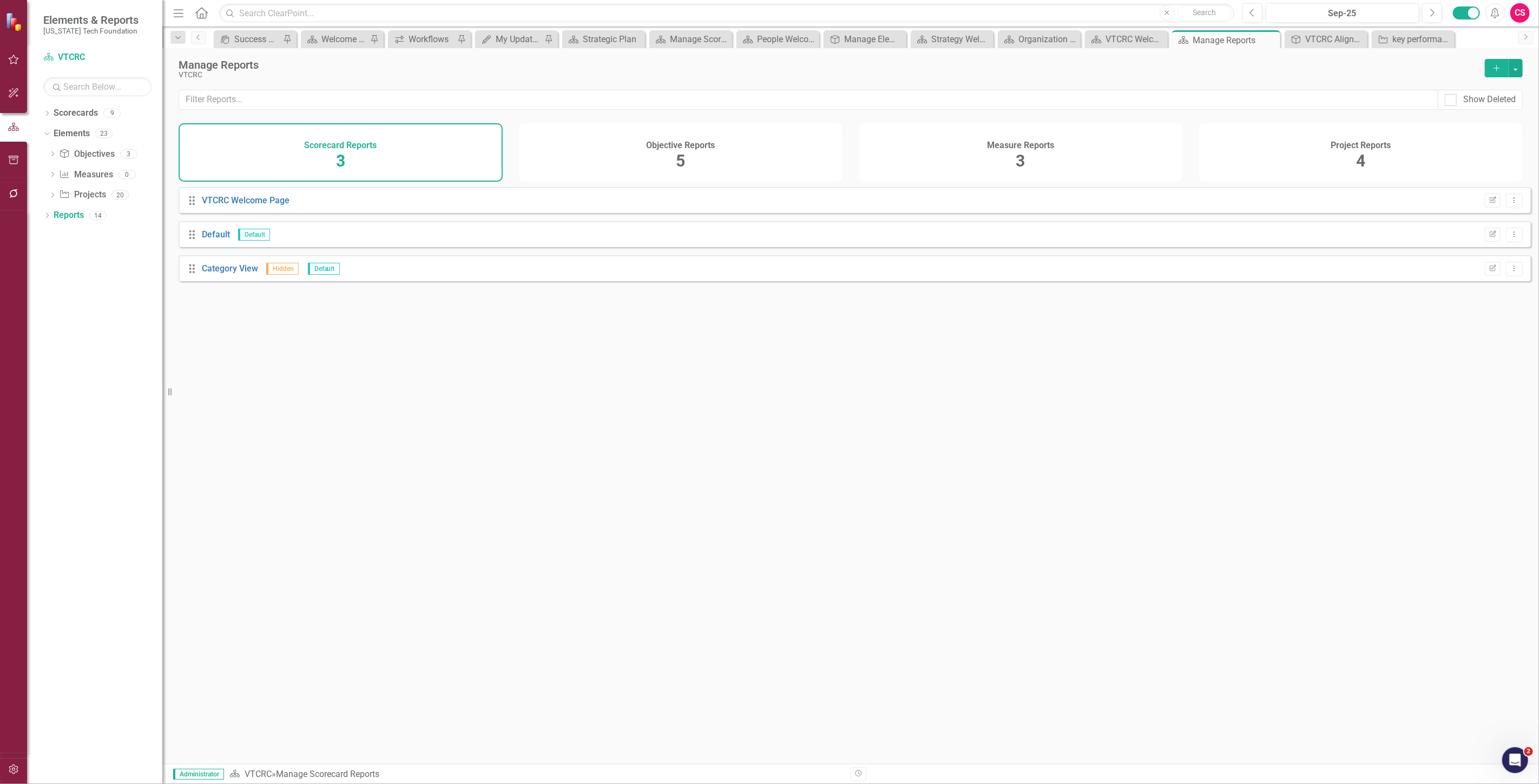
click at [793, 173] on div "Objective Reports 5" at bounding box center [681, 153] width 324 height 59
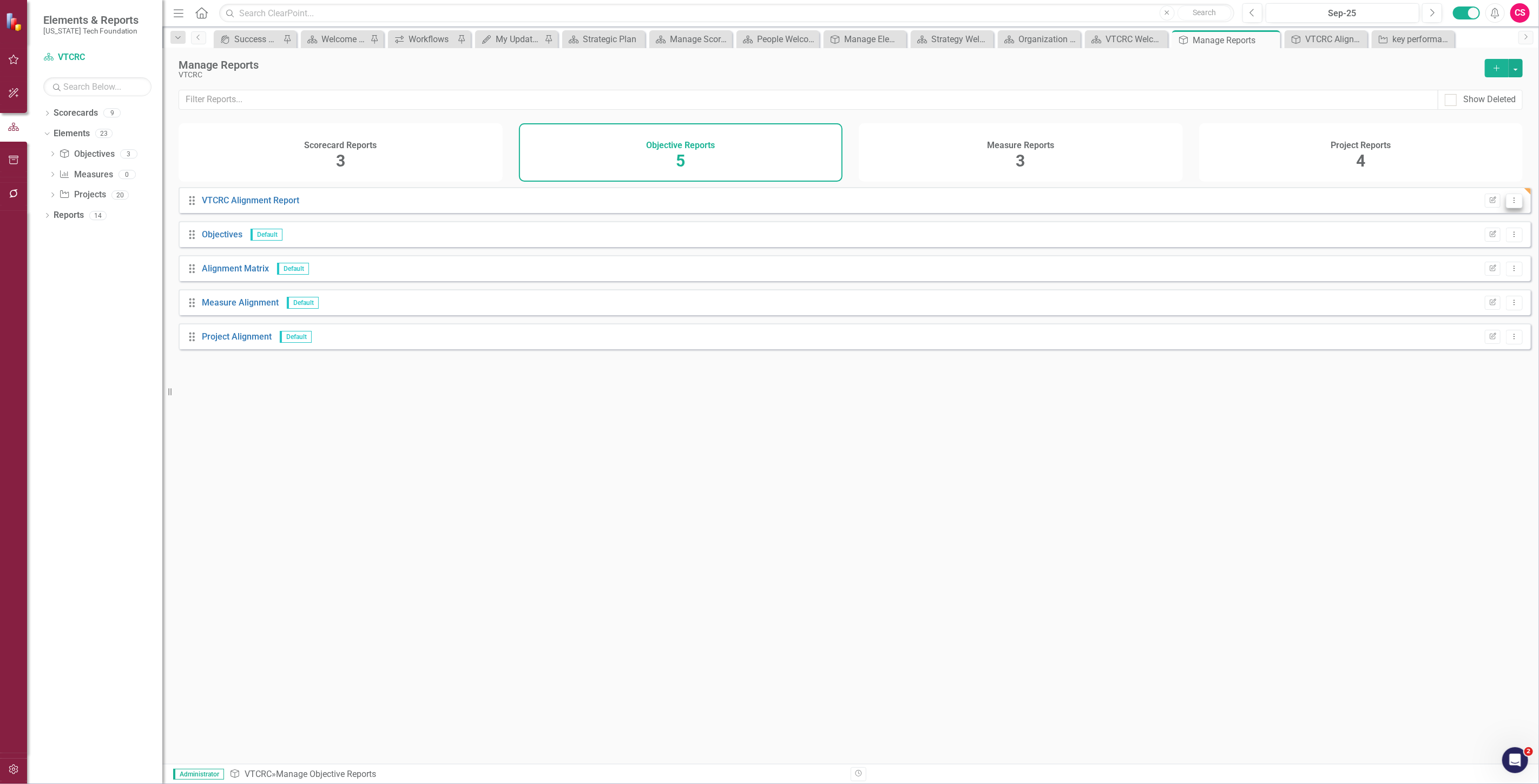
click at [1506, 208] on button "Dropdown Menu" at bounding box center [1515, 201] width 17 height 14
click at [1461, 280] on link "Trash Delete Report" at bounding box center [1470, 287] width 89 height 20
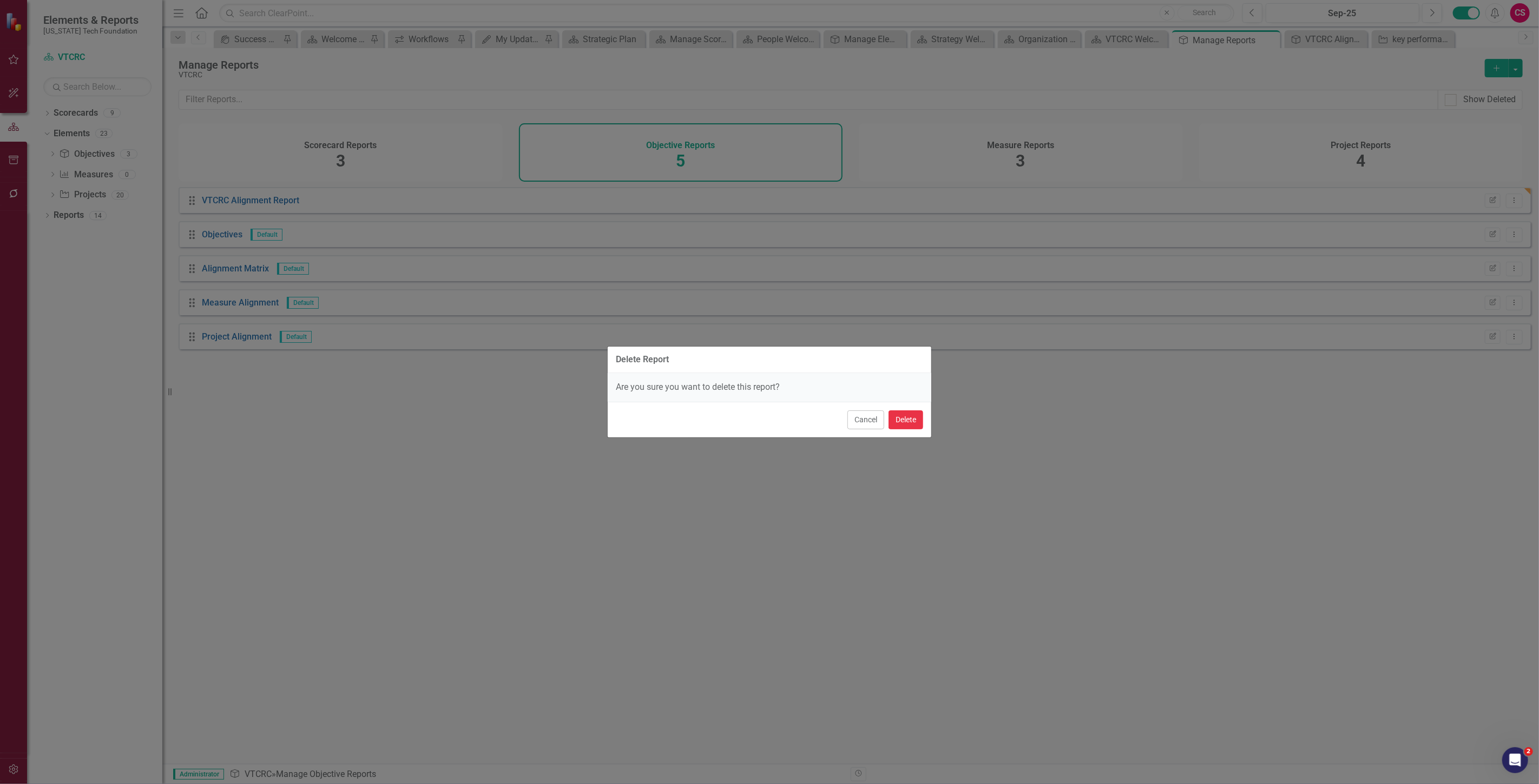
click at [905, 423] on button "Delete" at bounding box center [906, 420] width 35 height 19
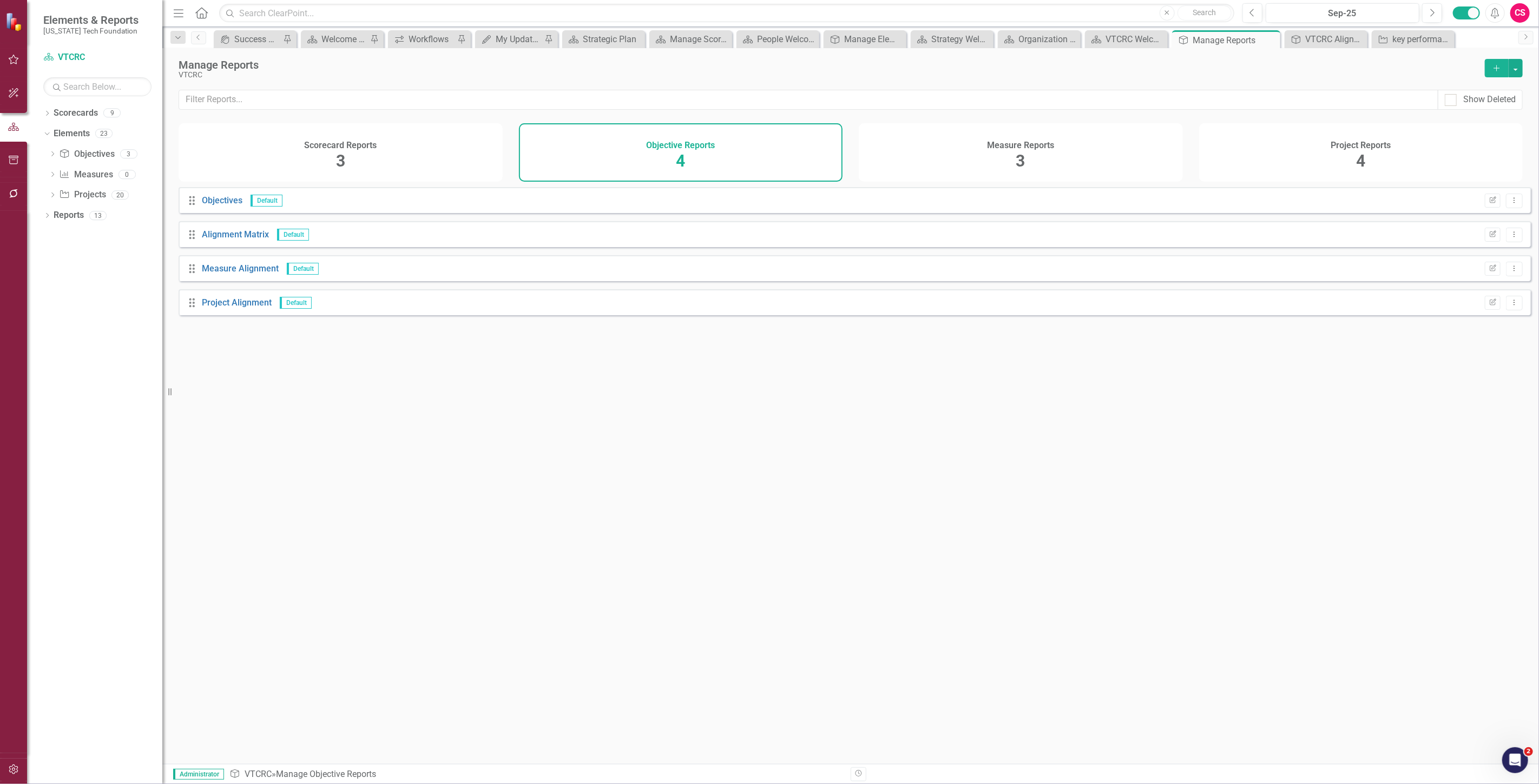
click at [1008, 147] on h4 "Measure Reports" at bounding box center [1020, 145] width 67 height 10
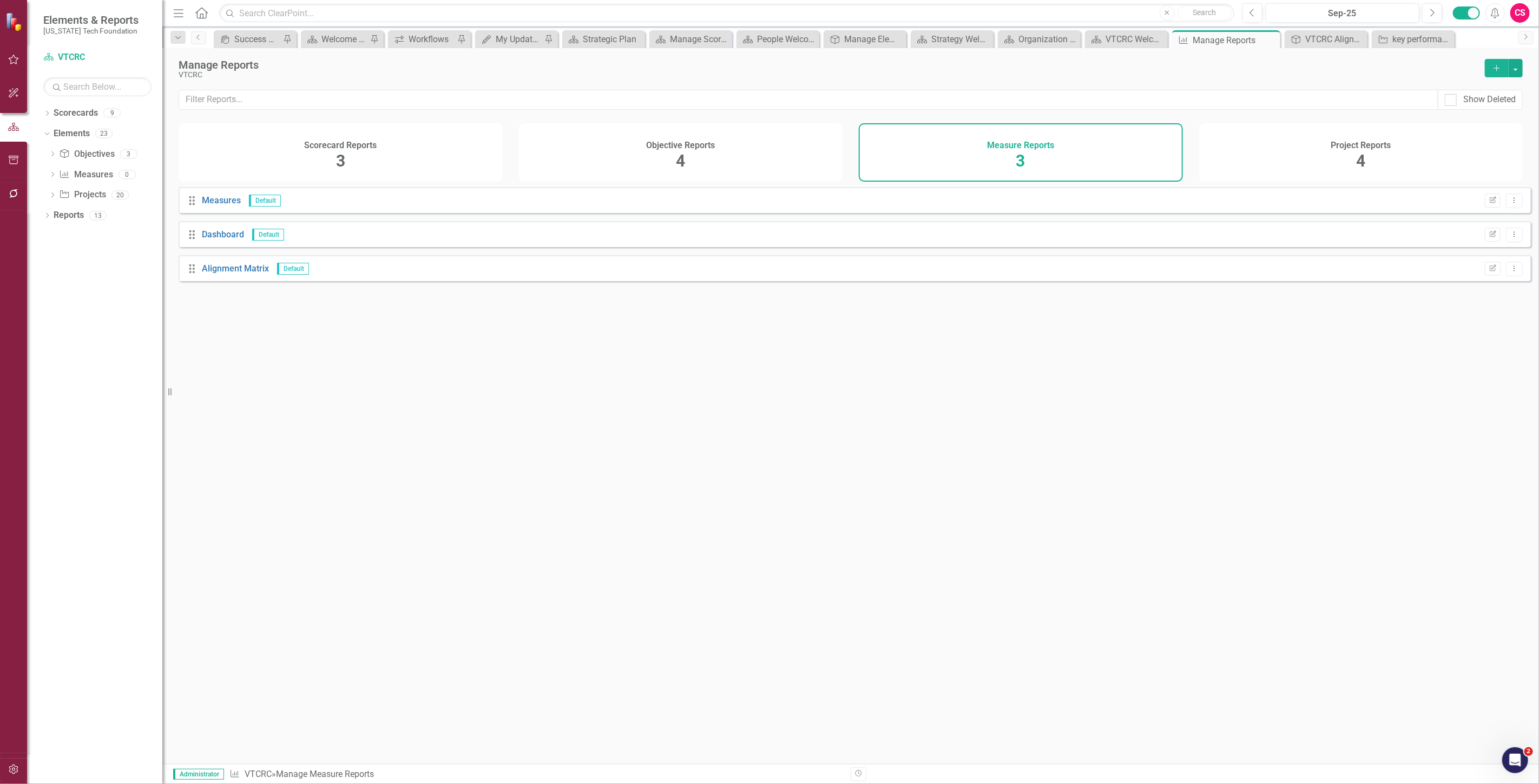
click at [1271, 159] on div "Project Reports 4" at bounding box center [1361, 153] width 324 height 59
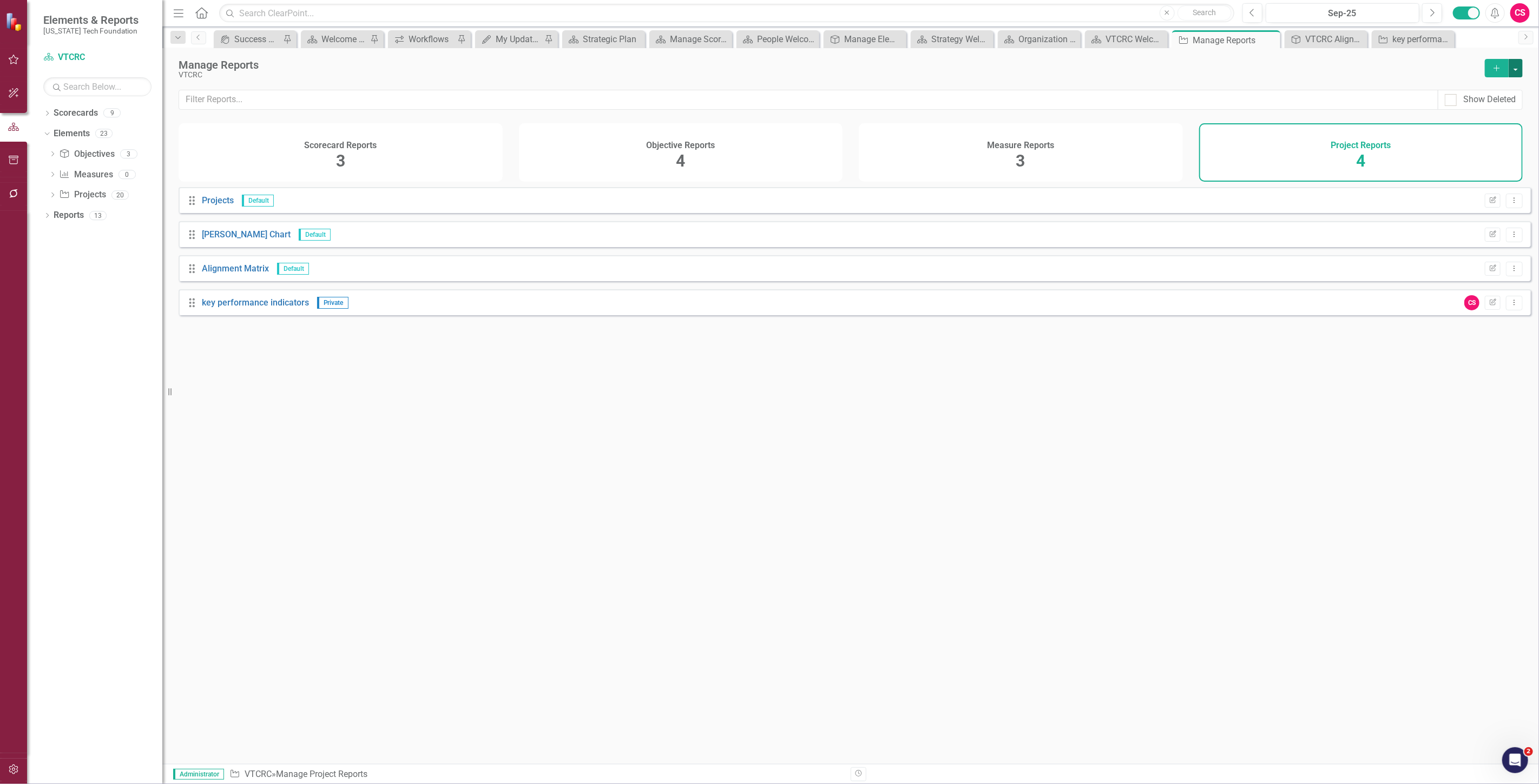
click at [1510, 66] on button "button" at bounding box center [1516, 68] width 14 height 19
click at [1500, 108] on link "Copy Add From Template" at bounding box center [1471, 108] width 101 height 20
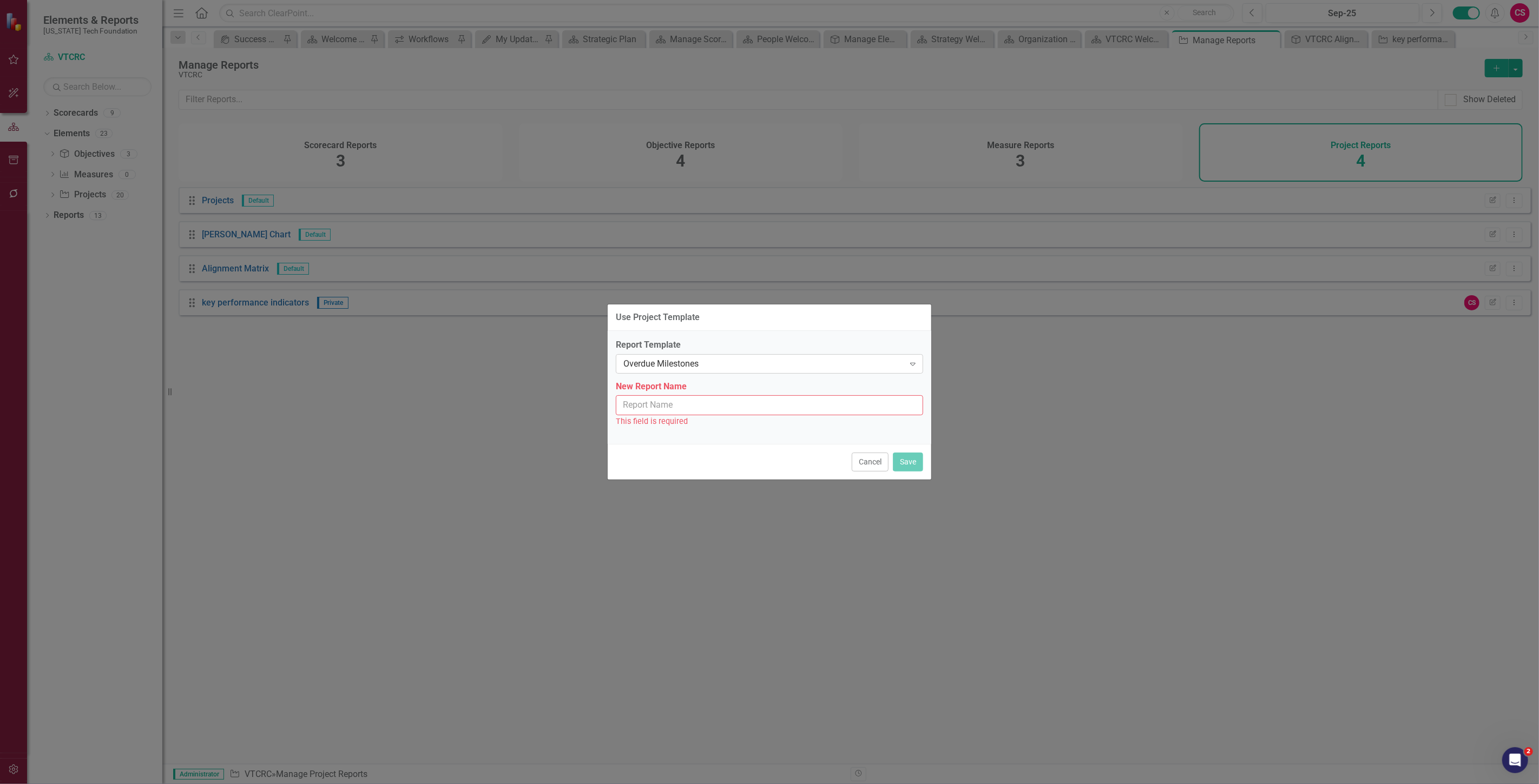
click at [675, 361] on div "Overdue Milestones" at bounding box center [764, 364] width 281 height 13
click at [790, 339] on label "Report Template" at bounding box center [770, 345] width 307 height 13
click at [874, 465] on button "Cancel" at bounding box center [870, 462] width 37 height 19
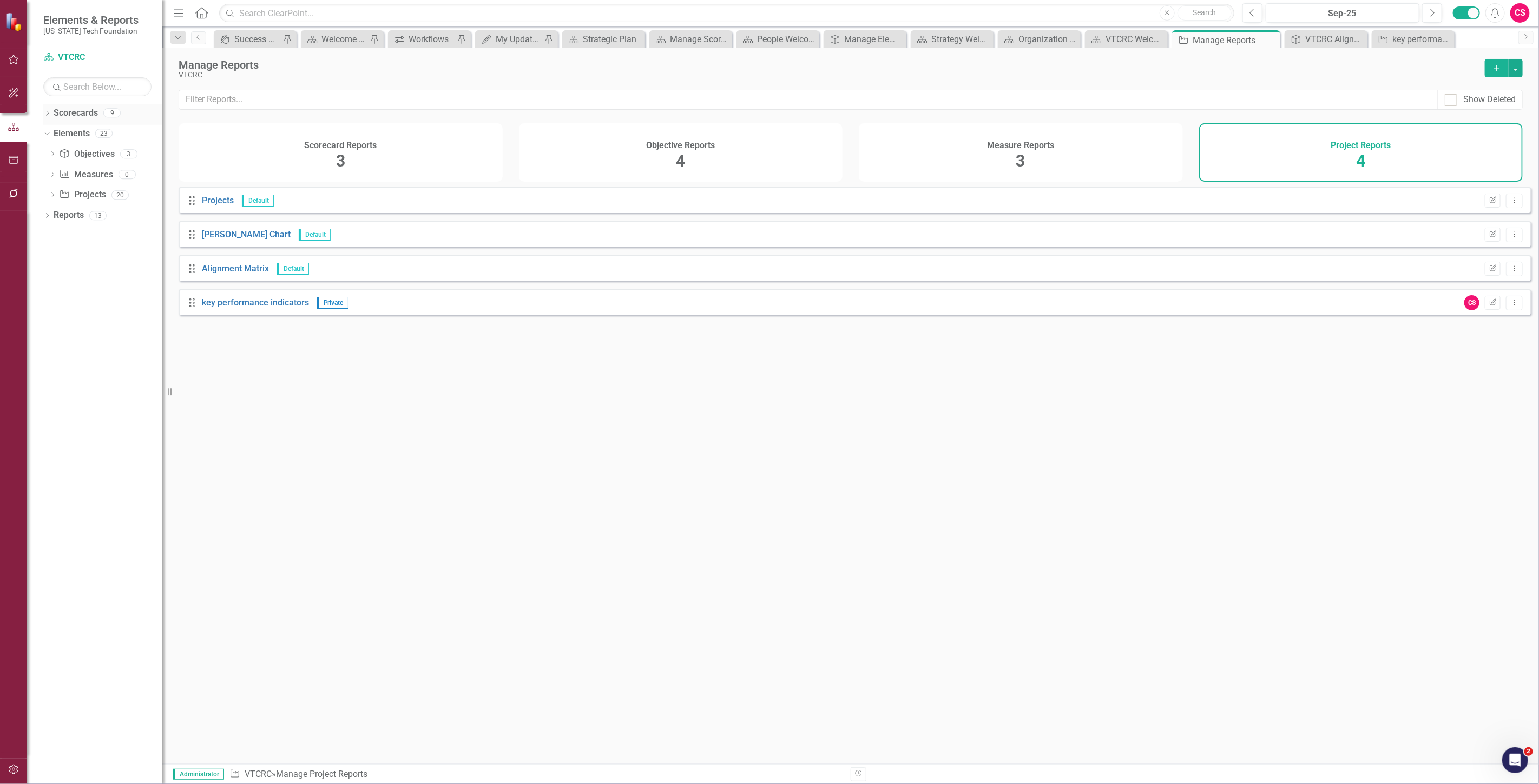
click at [69, 113] on link "Scorecards" at bounding box center [76, 113] width 44 height 13
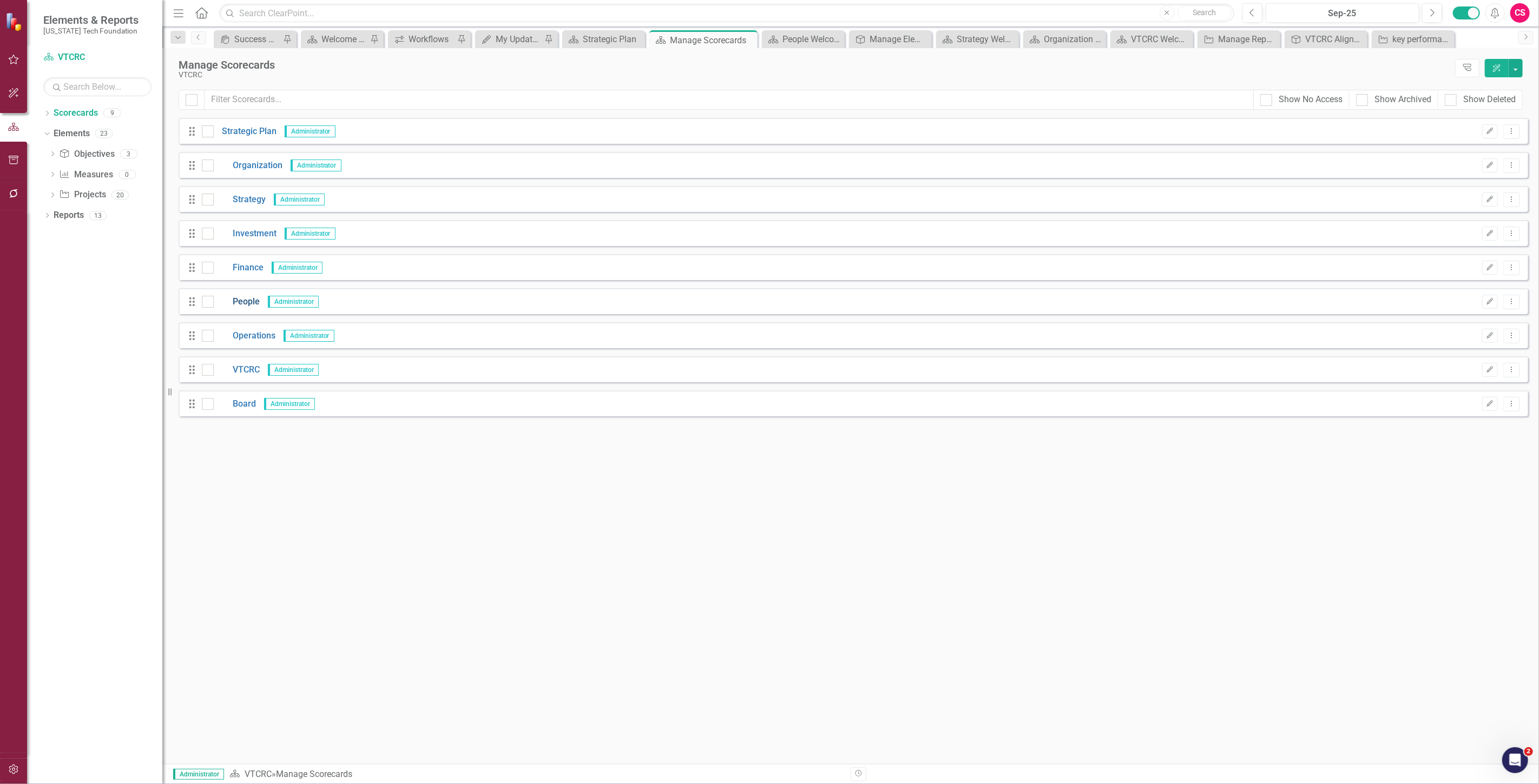
click at [238, 296] on link "People" at bounding box center [237, 302] width 46 height 13
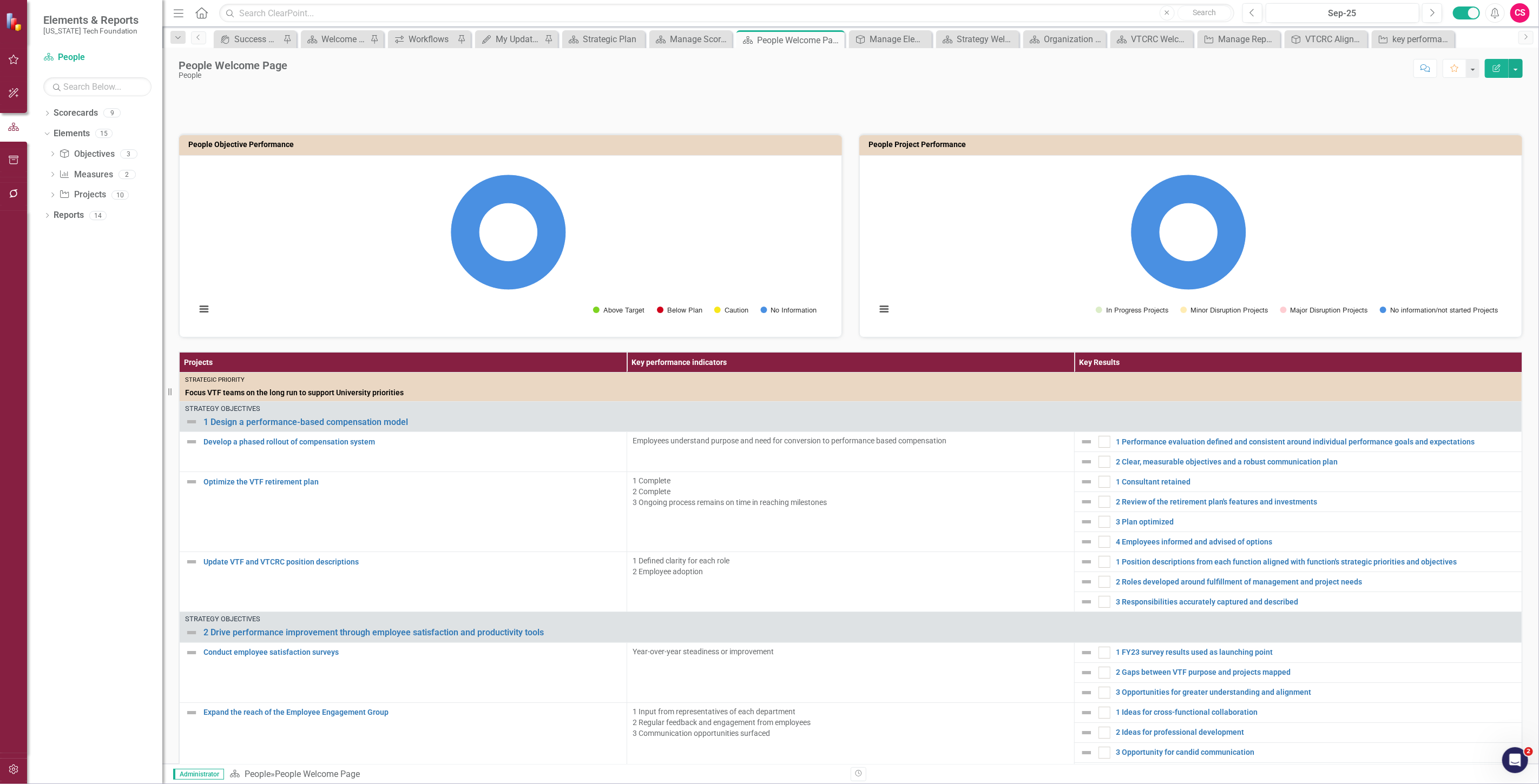
click at [290, 348] on div "Projects Key performance indicators Key Results Strategic Priority Focus VTF te…" at bounding box center [850, 653] width 1360 height 629
click at [289, 346] on div "Projects Key performance indicators Key Results Strategic Priority Focus VTF te…" at bounding box center [850, 653] width 1360 height 629
click at [305, 364] on th "Projects" at bounding box center [403, 363] width 447 height 20
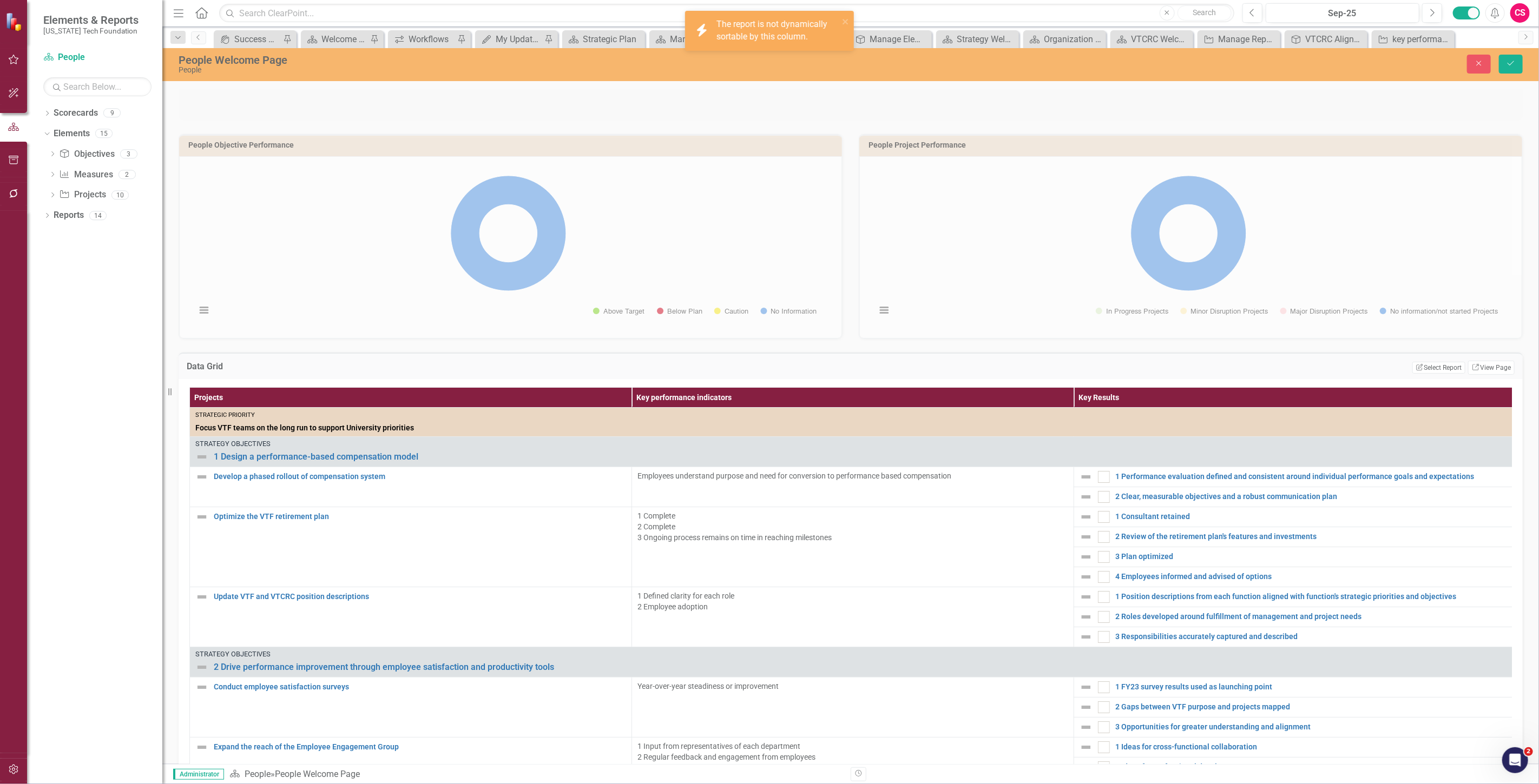
click at [305, 364] on h3 "Data Grid" at bounding box center [360, 367] width 348 height 10
click at [1490, 370] on link "Link View Page" at bounding box center [1491, 368] width 47 height 14
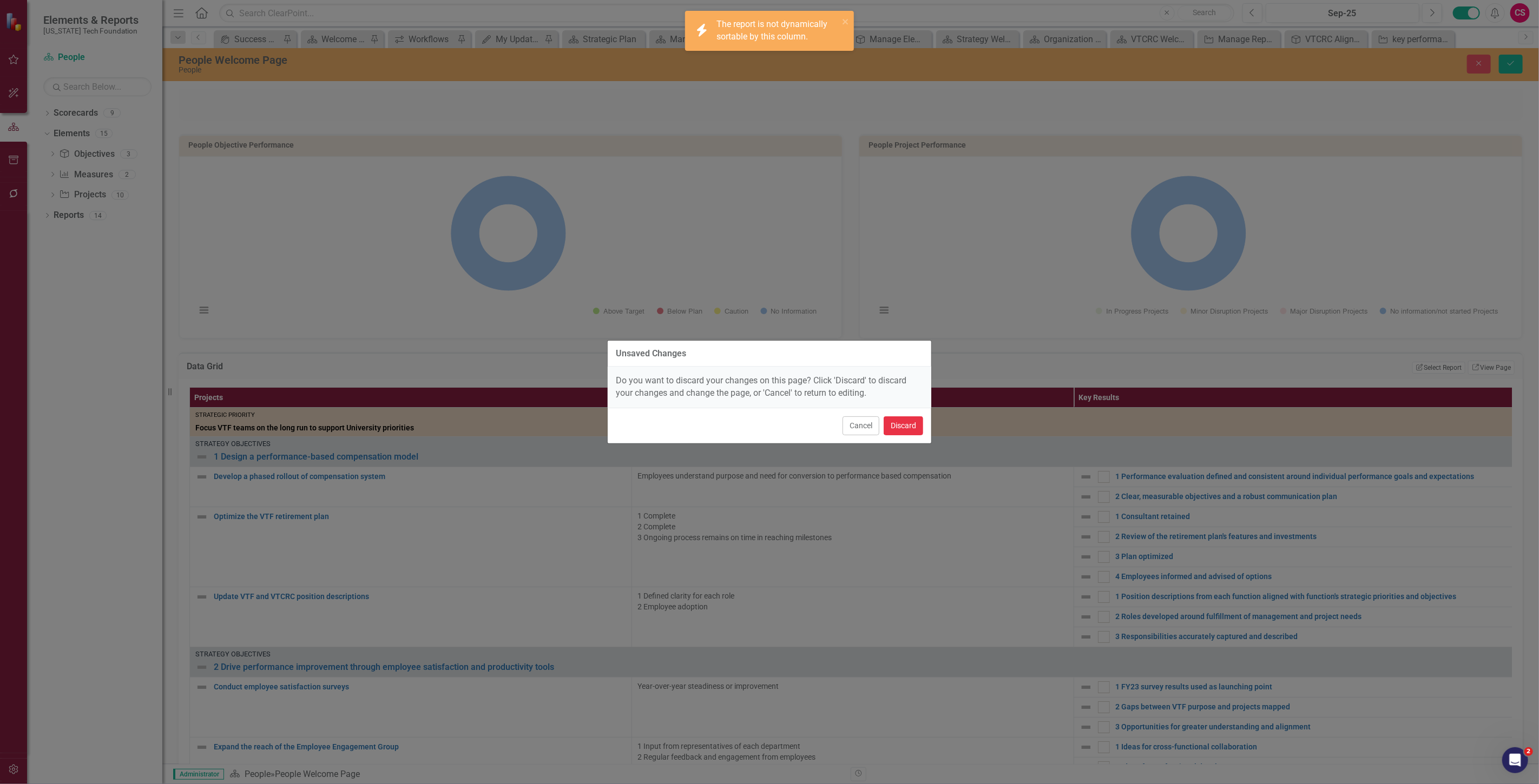
click at [897, 426] on button "Discard" at bounding box center [903, 426] width 39 height 19
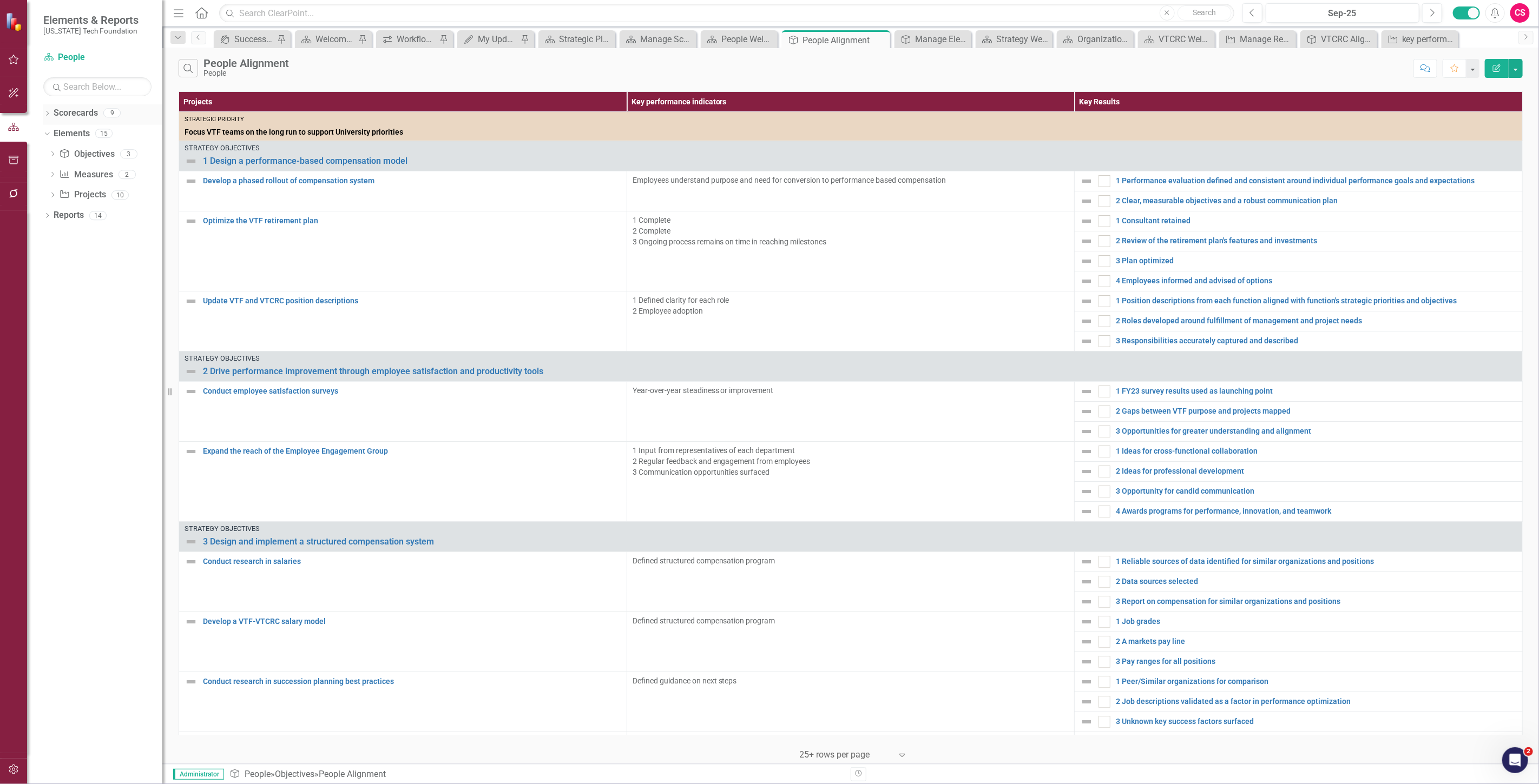
click at [93, 109] on link "Scorecards" at bounding box center [76, 113] width 44 height 13
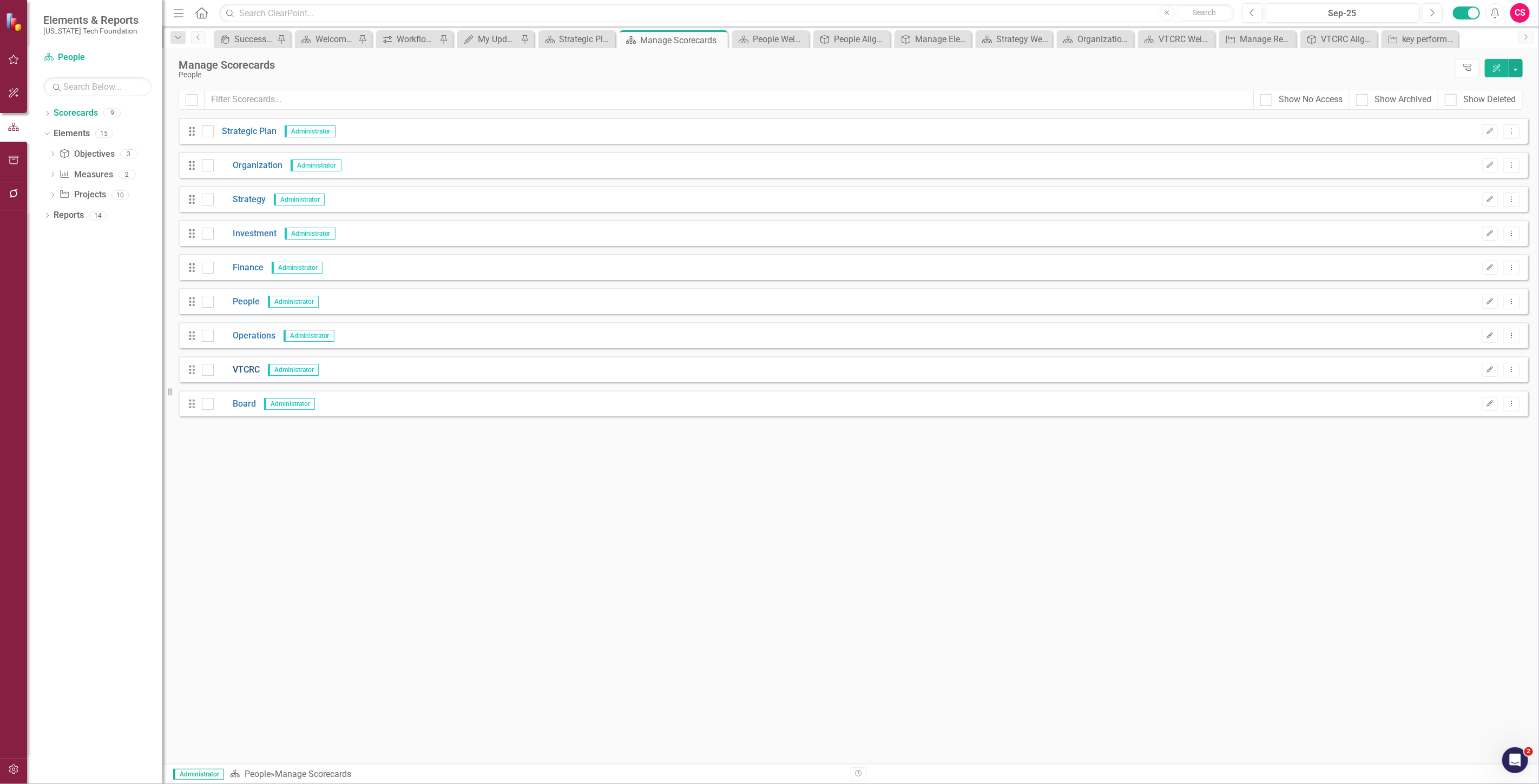
click at [251, 370] on link "VTCRC" at bounding box center [237, 370] width 46 height 13
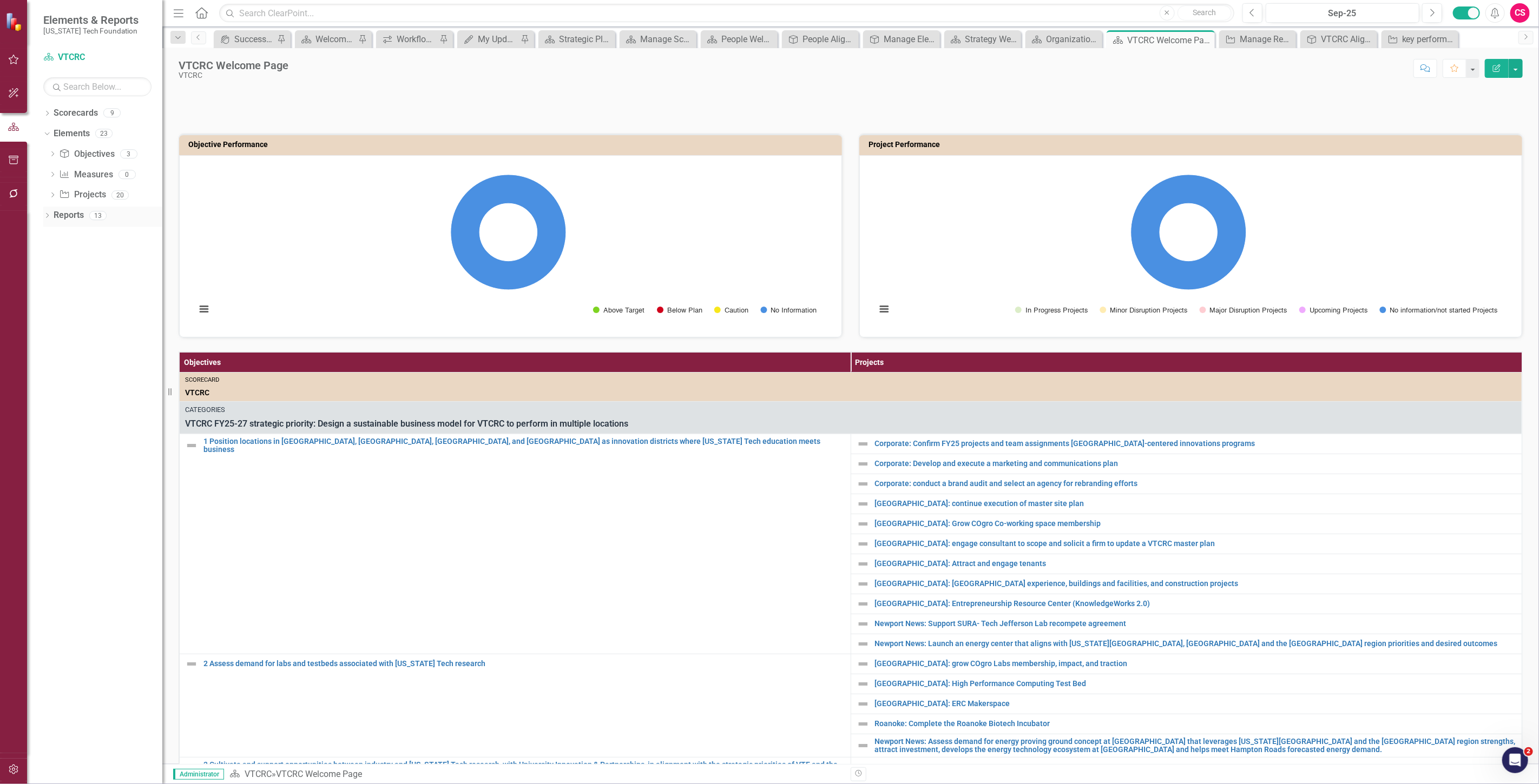
click at [66, 214] on link "Reports" at bounding box center [69, 216] width 30 height 13
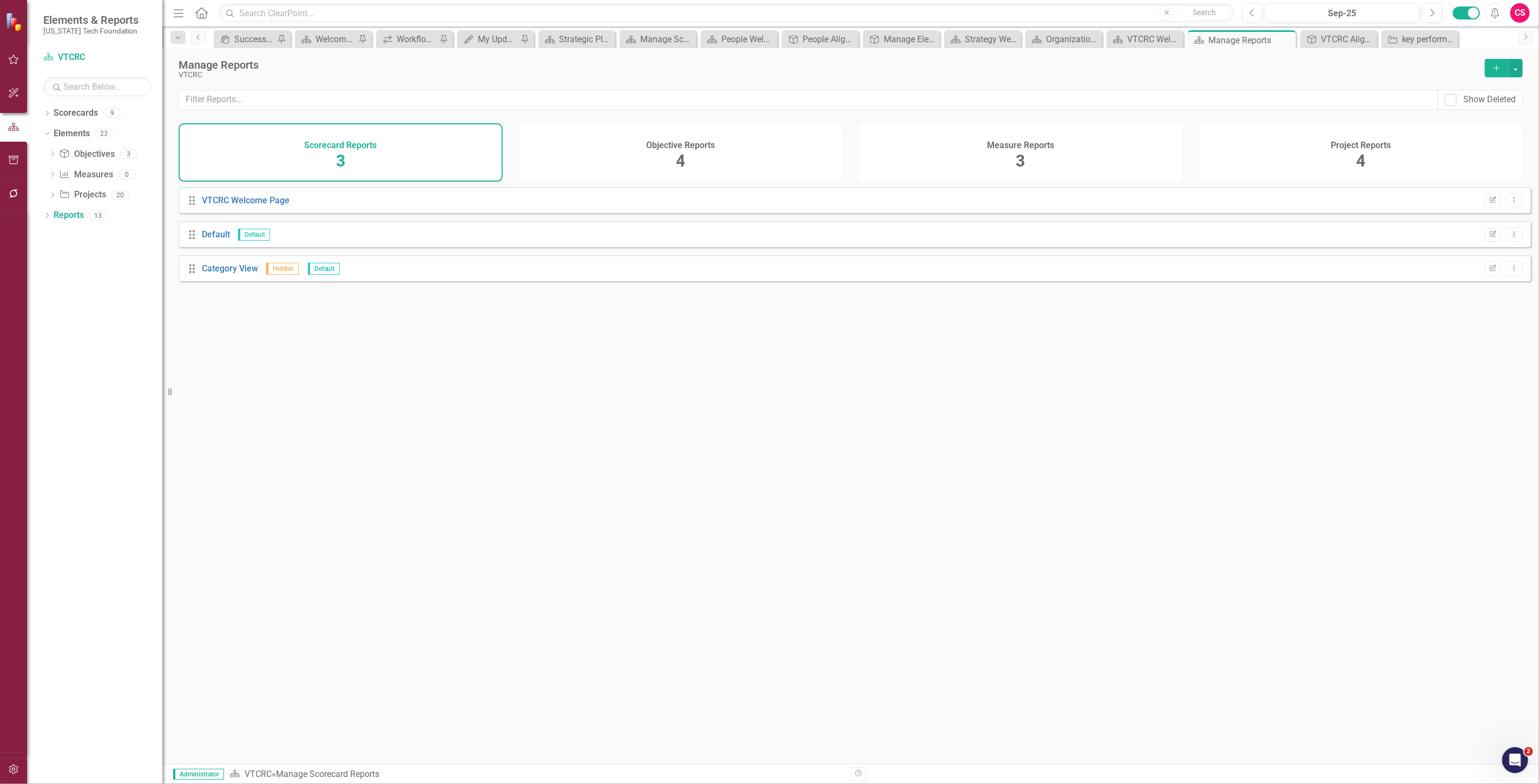
click at [569, 137] on div "Objective Reports 4" at bounding box center [681, 153] width 324 height 59
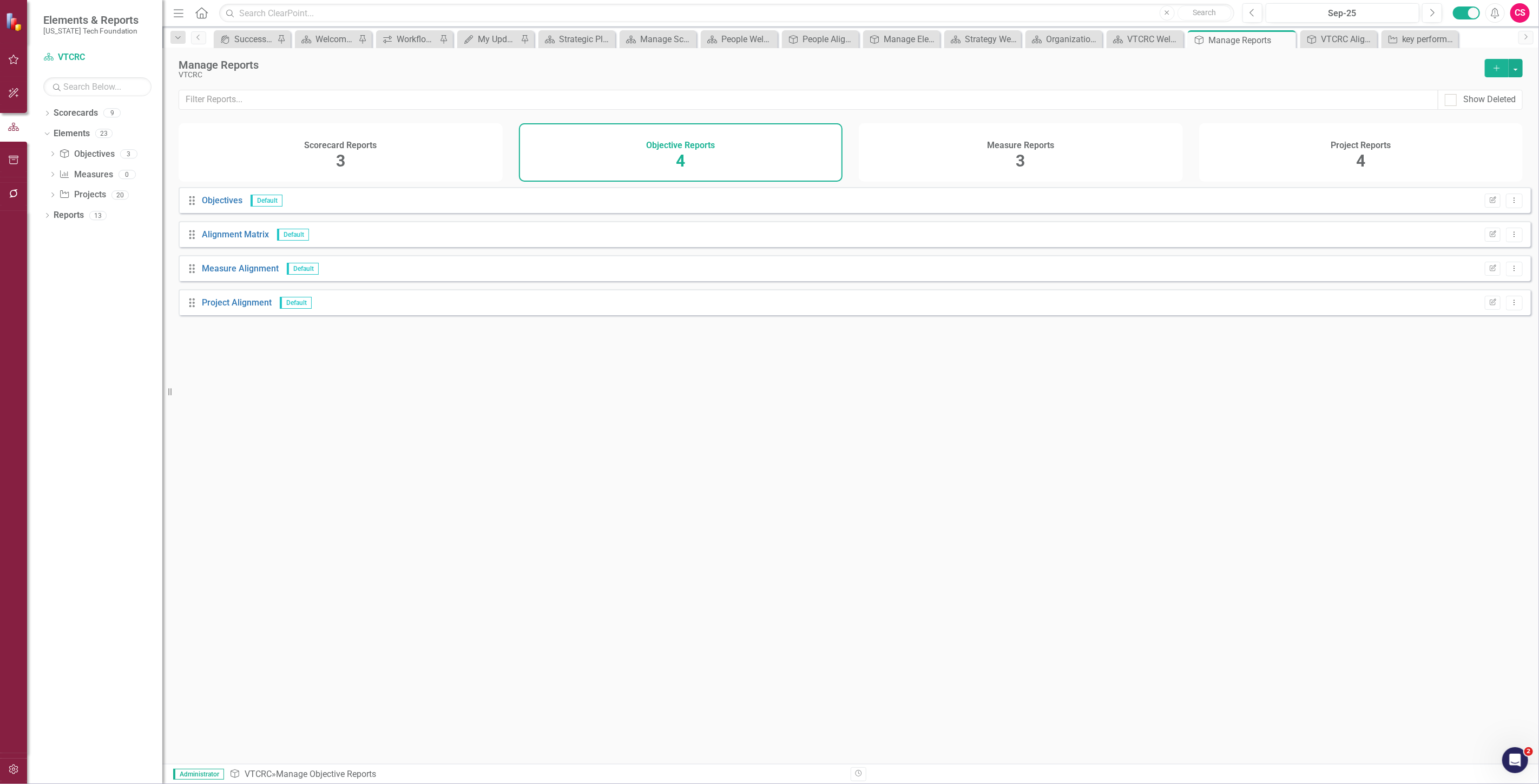
click at [1502, 66] on button "Add" at bounding box center [1497, 68] width 24 height 19
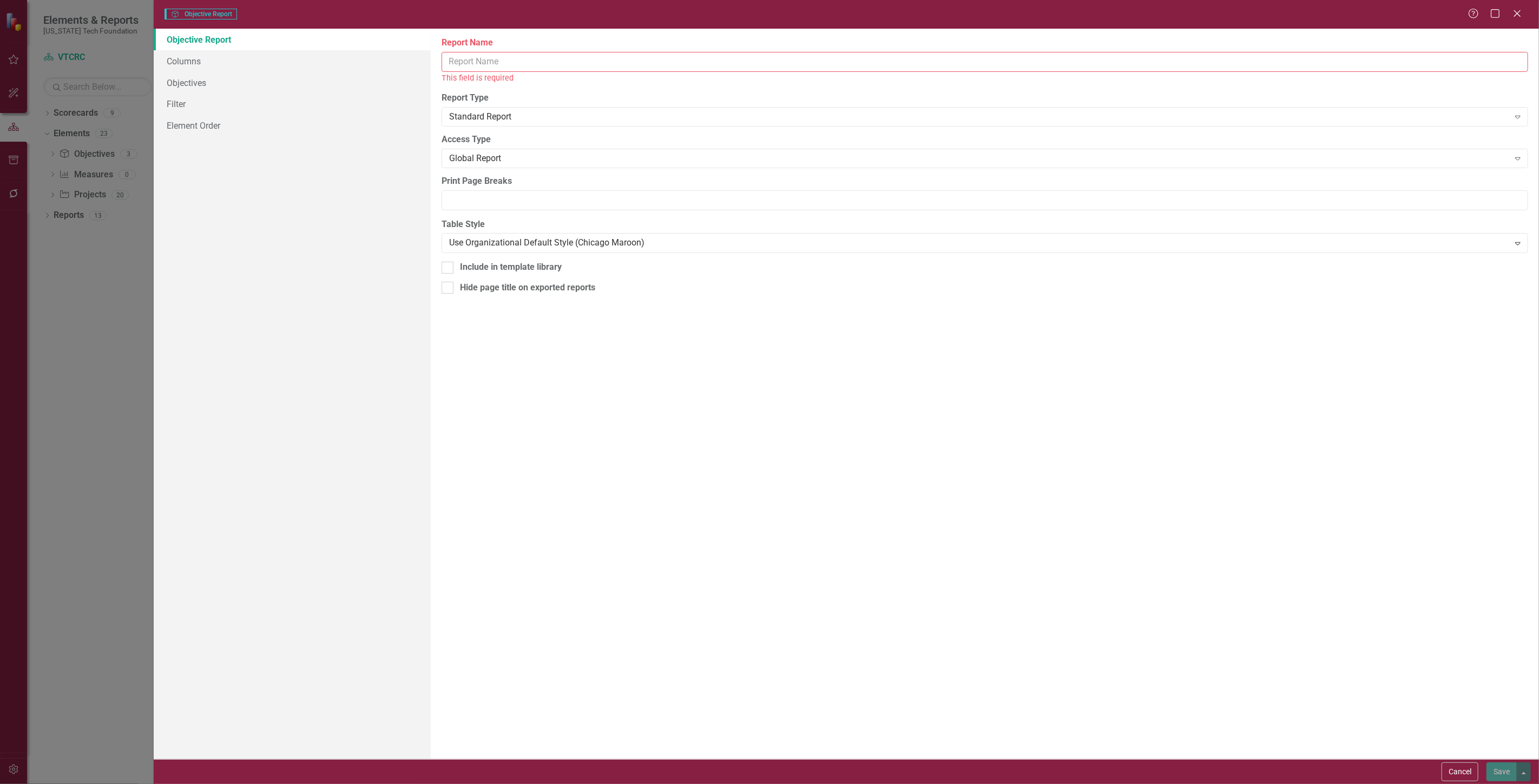
click at [477, 66] on input "Report Name" at bounding box center [985, 62] width 1087 height 20
click at [1448, 756] on div "Report Name This field is required Report Type Standard Report Expand Global Re…" at bounding box center [985, 394] width 1108 height 731
click at [1458, 773] on button "Cancel" at bounding box center [1460, 772] width 37 height 19
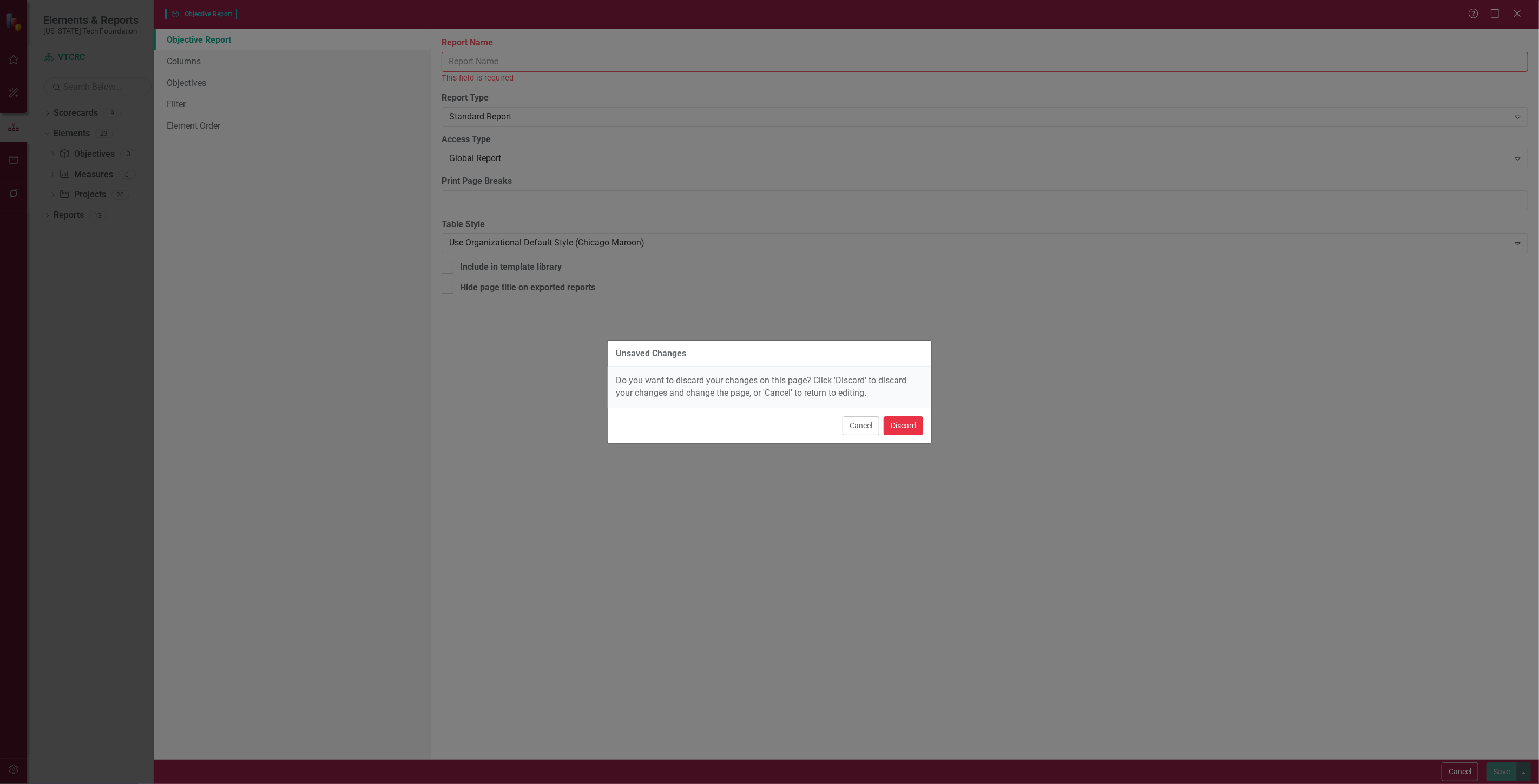
click at [909, 433] on button "Discard" at bounding box center [903, 426] width 39 height 19
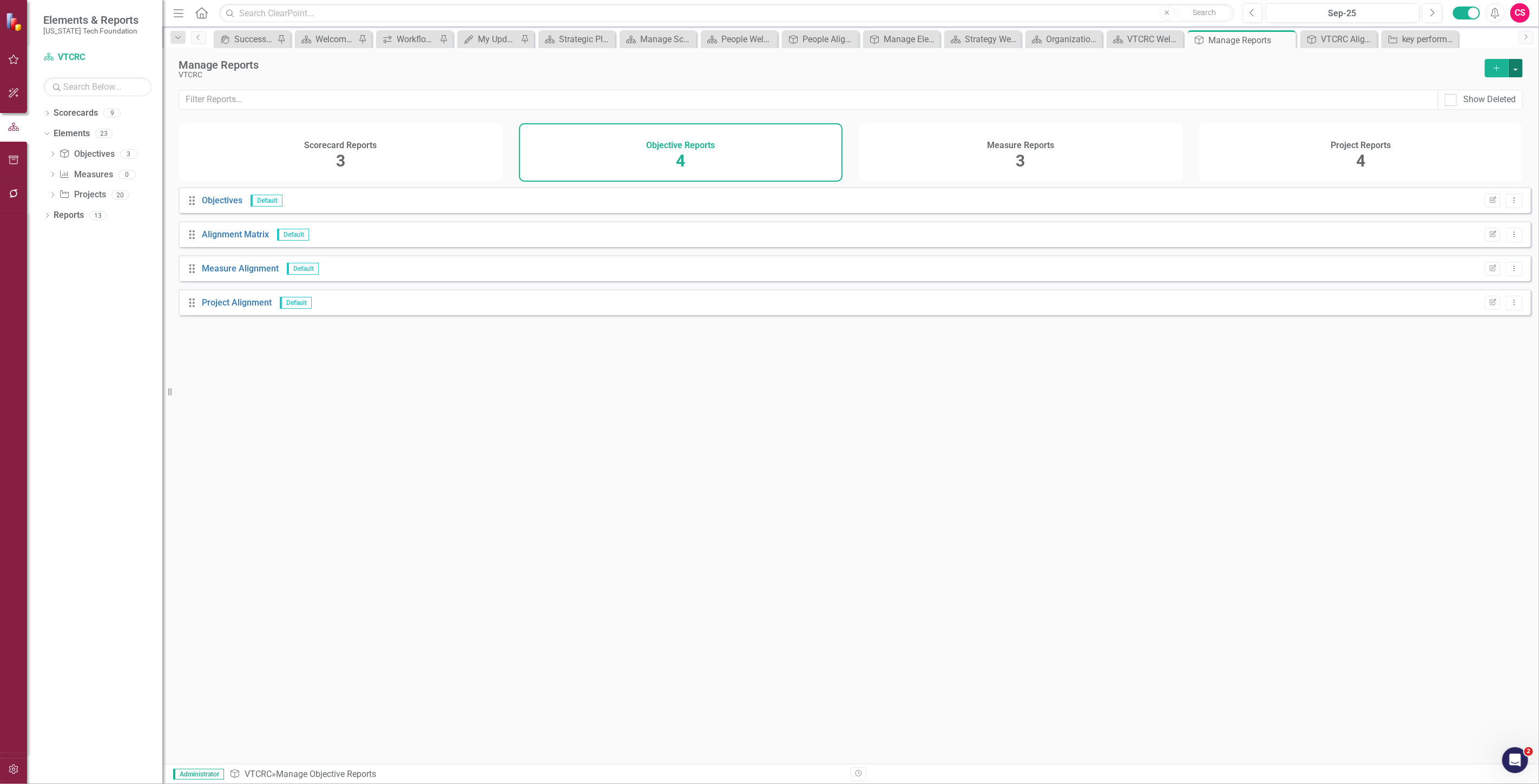
click at [1513, 66] on button "button" at bounding box center [1516, 68] width 14 height 19
click at [1506, 109] on link "Copy Add From Template" at bounding box center [1471, 108] width 101 height 20
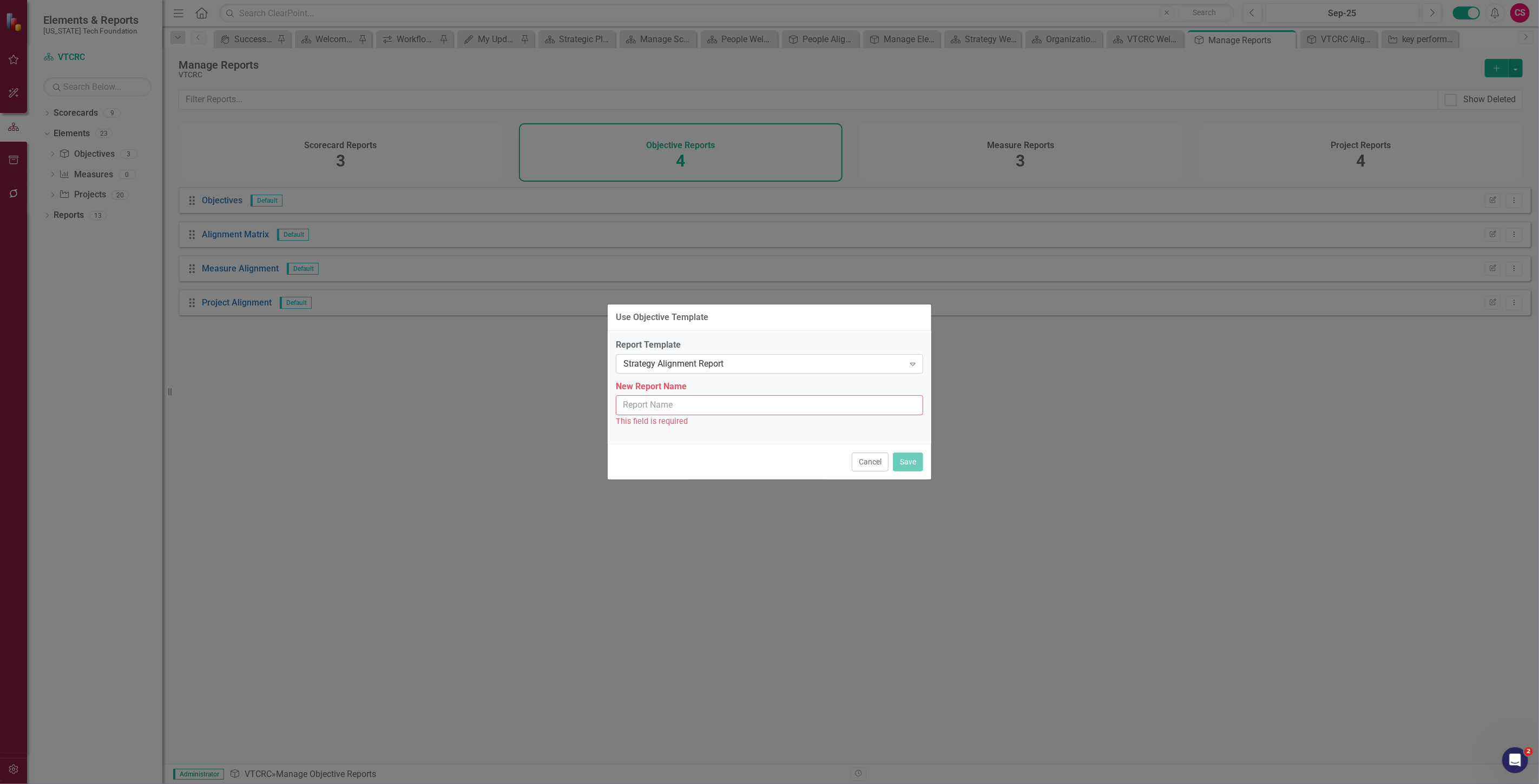
click at [685, 361] on div "Strategy Alignment Report" at bounding box center [764, 364] width 281 height 13
click at [726, 399] on div "Strategy Alignment" at bounding box center [771, 399] width 290 height 13
click at [726, 399] on input "New Report Name" at bounding box center [770, 405] width 307 height 20
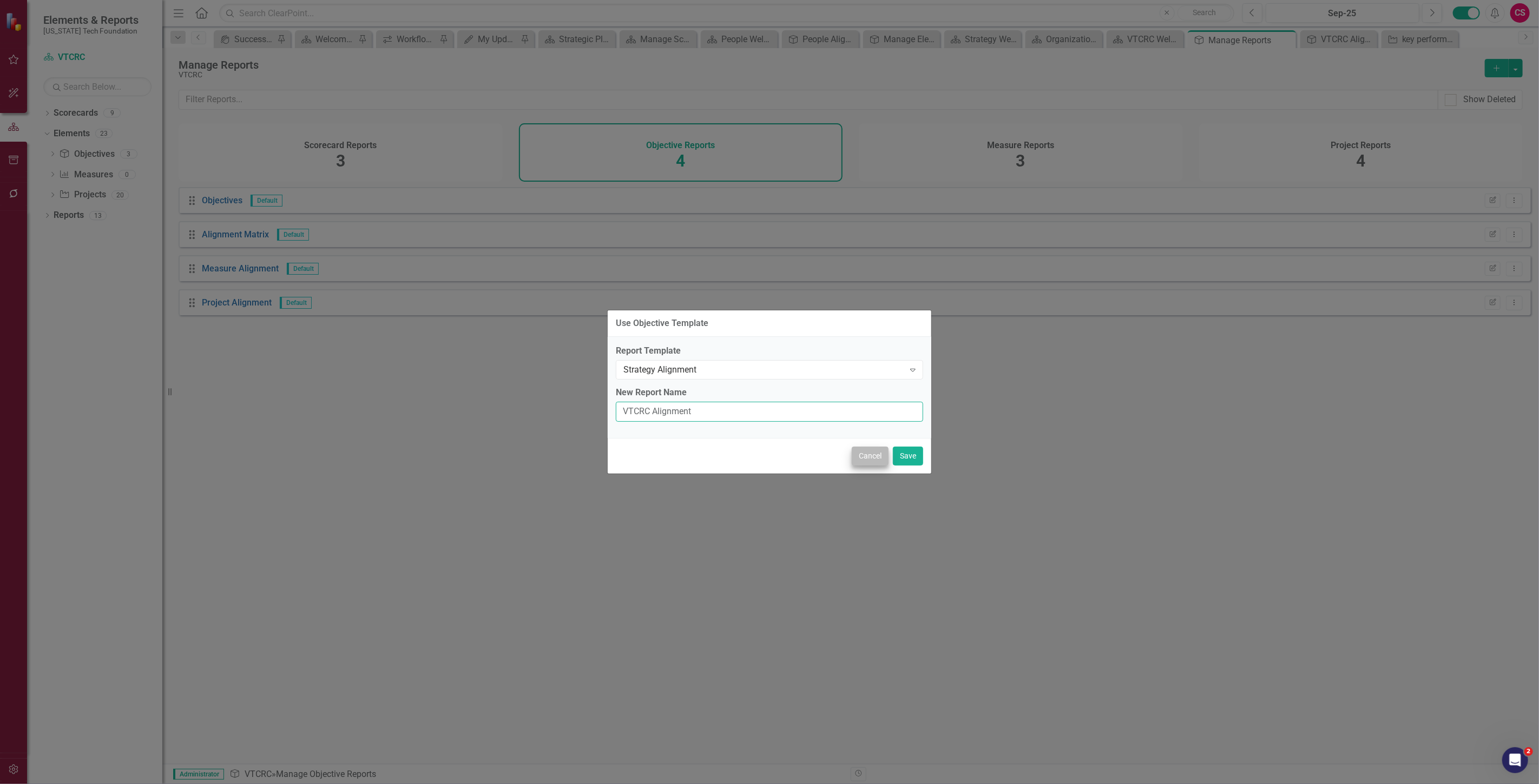
type input "VTCRC Alignment"
click at [883, 461] on button "Cancel" at bounding box center [870, 456] width 37 height 19
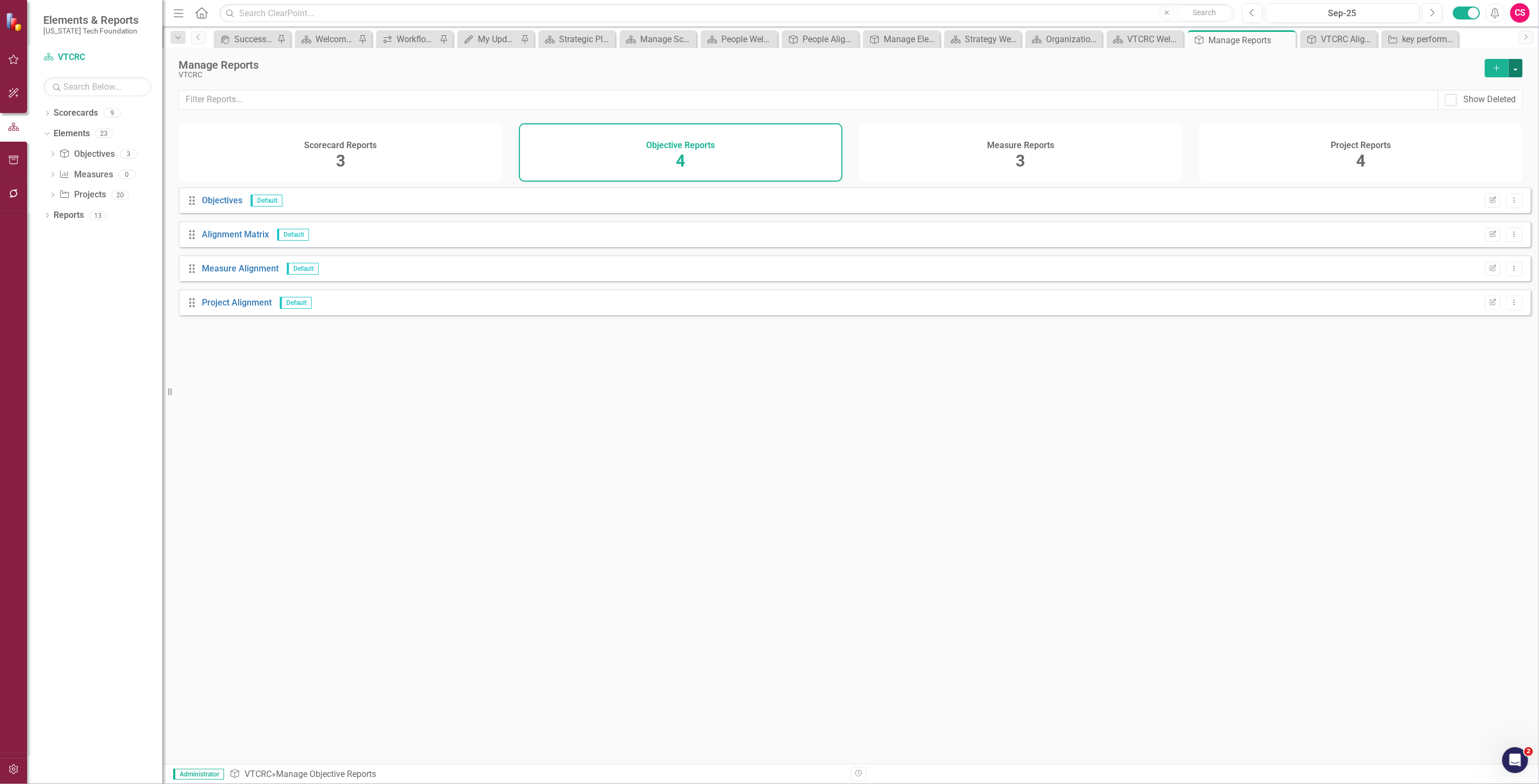
click at [1519, 63] on button "button" at bounding box center [1516, 68] width 14 height 19
click at [1498, 106] on link "Copy Add From Template" at bounding box center [1471, 108] width 101 height 20
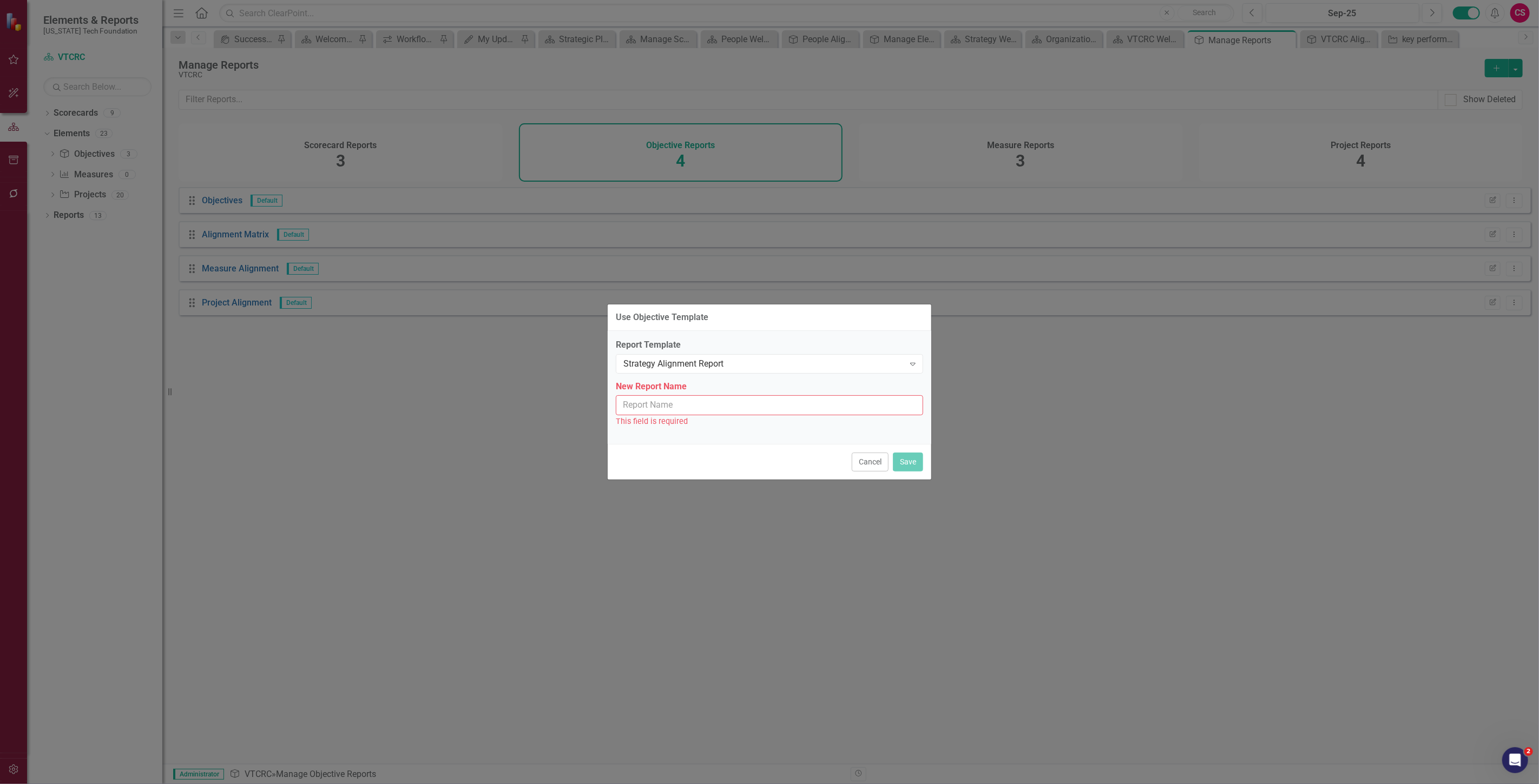
click at [750, 382] on label "New Report Name" at bounding box center [770, 387] width 307 height 13
click at [750, 395] on input "New Report Name" at bounding box center [770, 405] width 307 height 20
click at [743, 368] on div "Strategy Alignment Report" at bounding box center [764, 364] width 281 height 13
click at [729, 393] on div "Strategy Alignment" at bounding box center [771, 399] width 290 height 13
click at [695, 395] on div "New Report Name This field is required" at bounding box center [770, 404] width 307 height 47
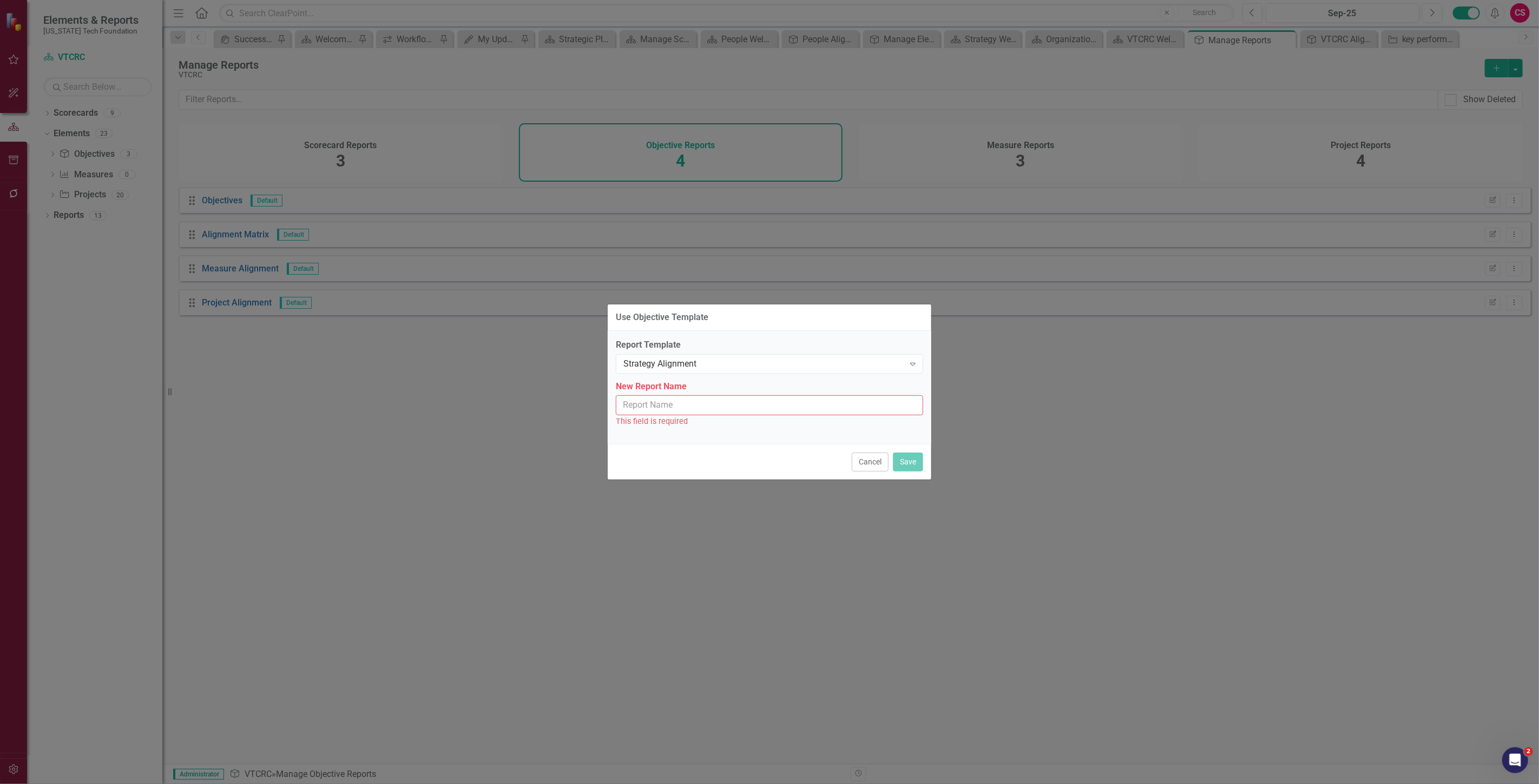
click at [695, 398] on input "New Report Name" at bounding box center [770, 405] width 307 height 20
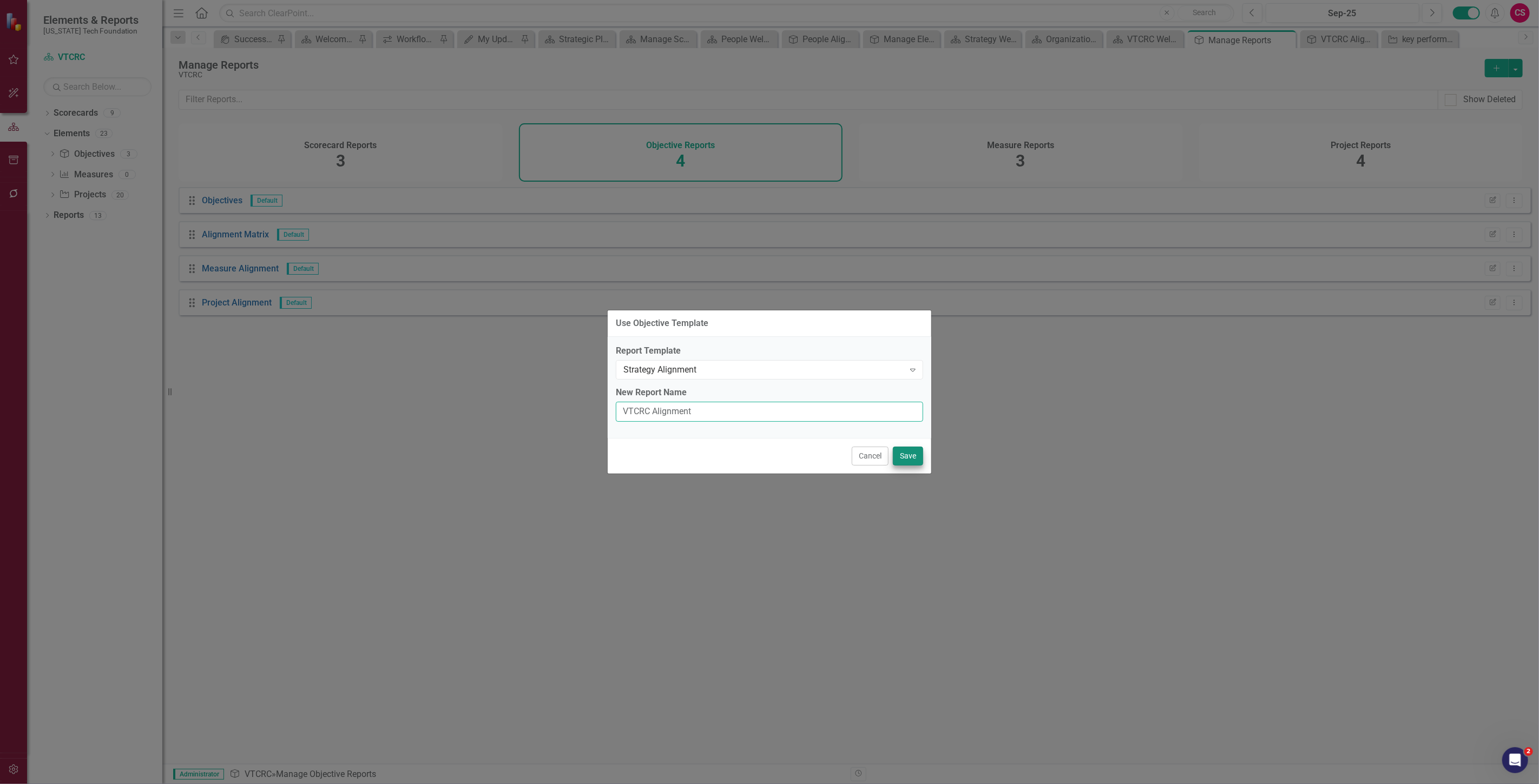
type input "VTCRC Alignment"
click at [915, 456] on button "Save" at bounding box center [908, 456] width 30 height 19
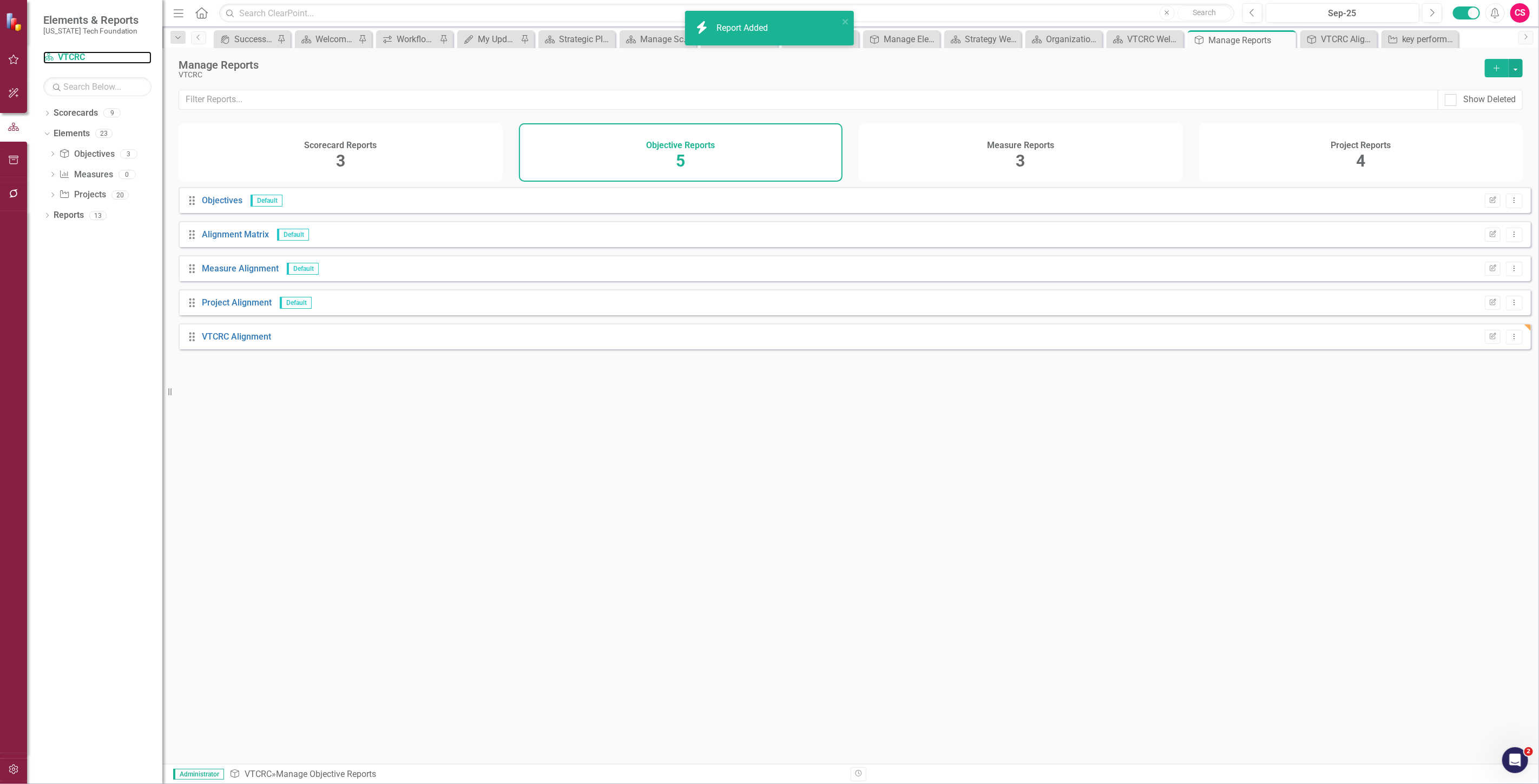
drag, startPoint x: 69, startPoint y: 57, endPoint x: 135, endPoint y: 68, distance: 66.9
click at [69, 57] on link "Scorecard VTCRC" at bounding box center [97, 57] width 108 height 13
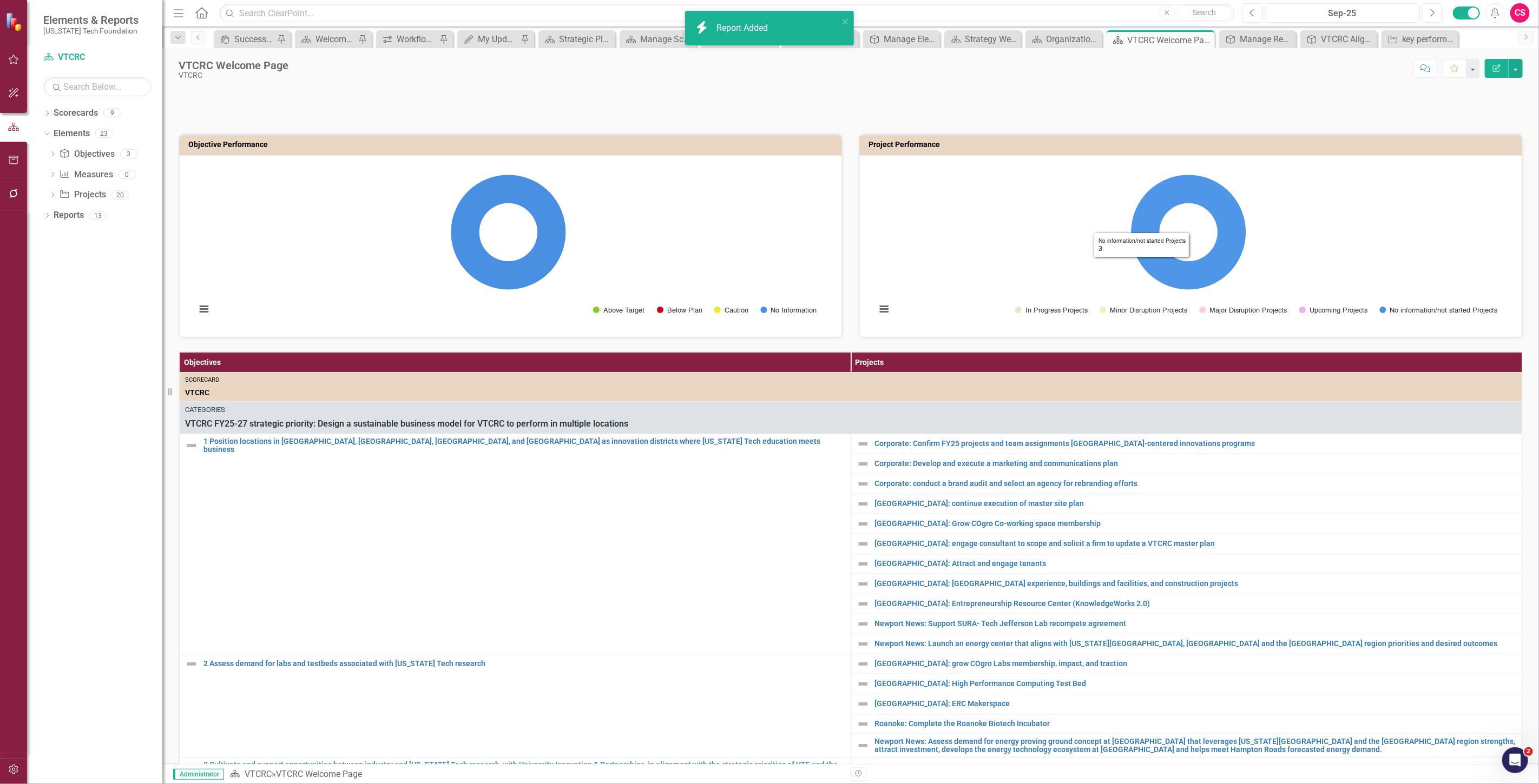
click at [1046, 353] on th "Projects" at bounding box center [1187, 363] width 672 height 20
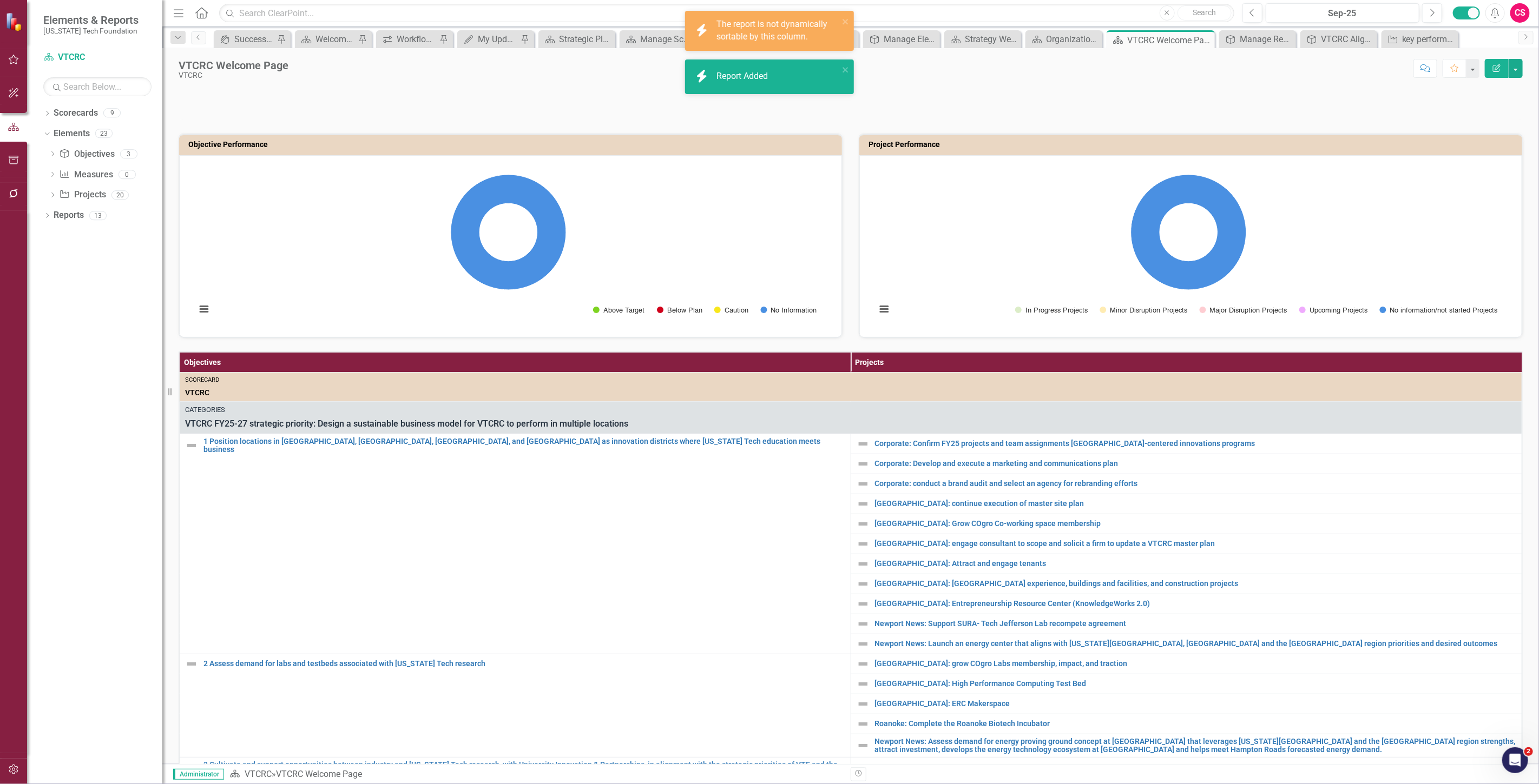
click at [1046, 353] on th "Projects" at bounding box center [1187, 363] width 672 height 20
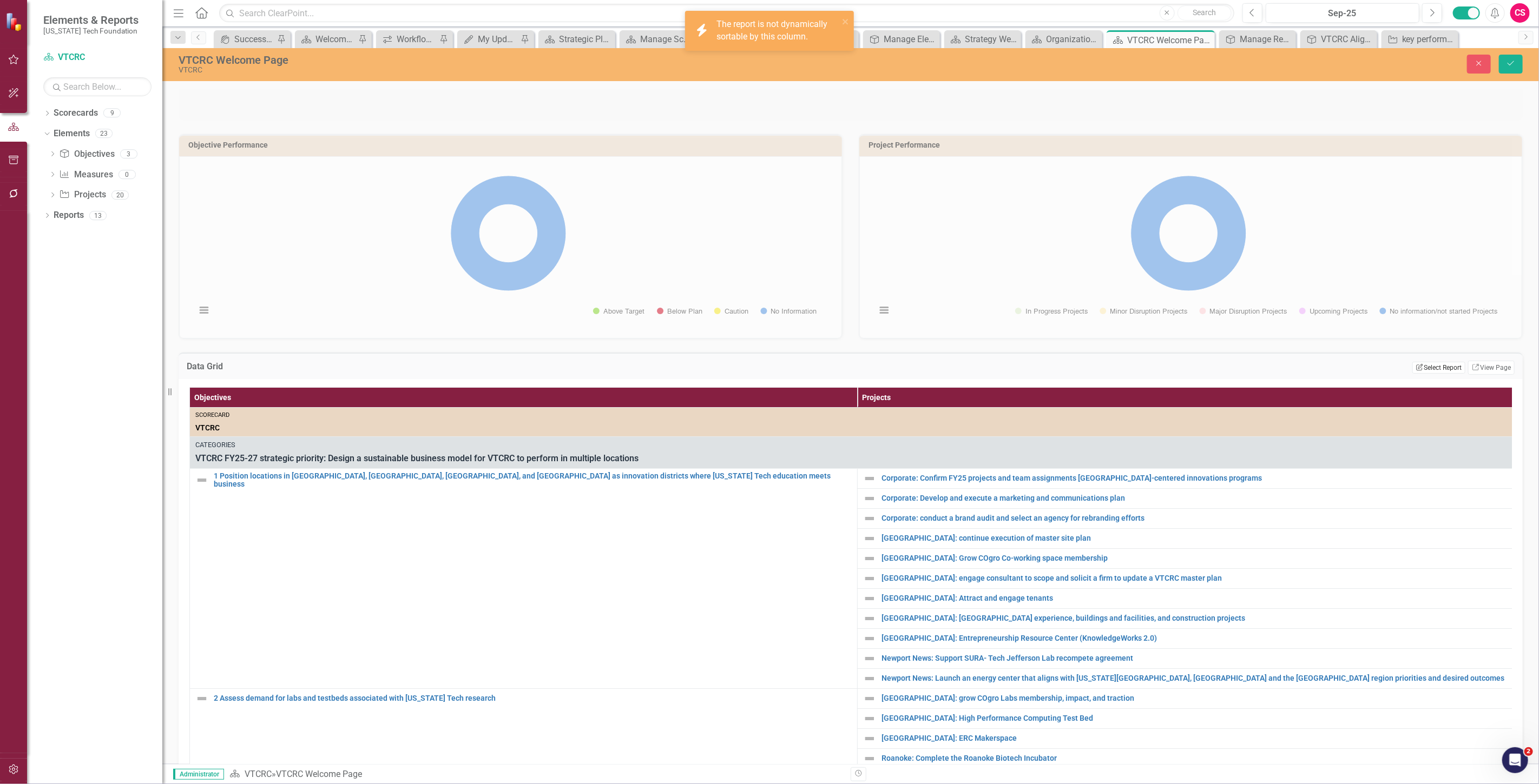
click at [1426, 369] on button "Edit Report Select Report" at bounding box center [1439, 368] width 53 height 12
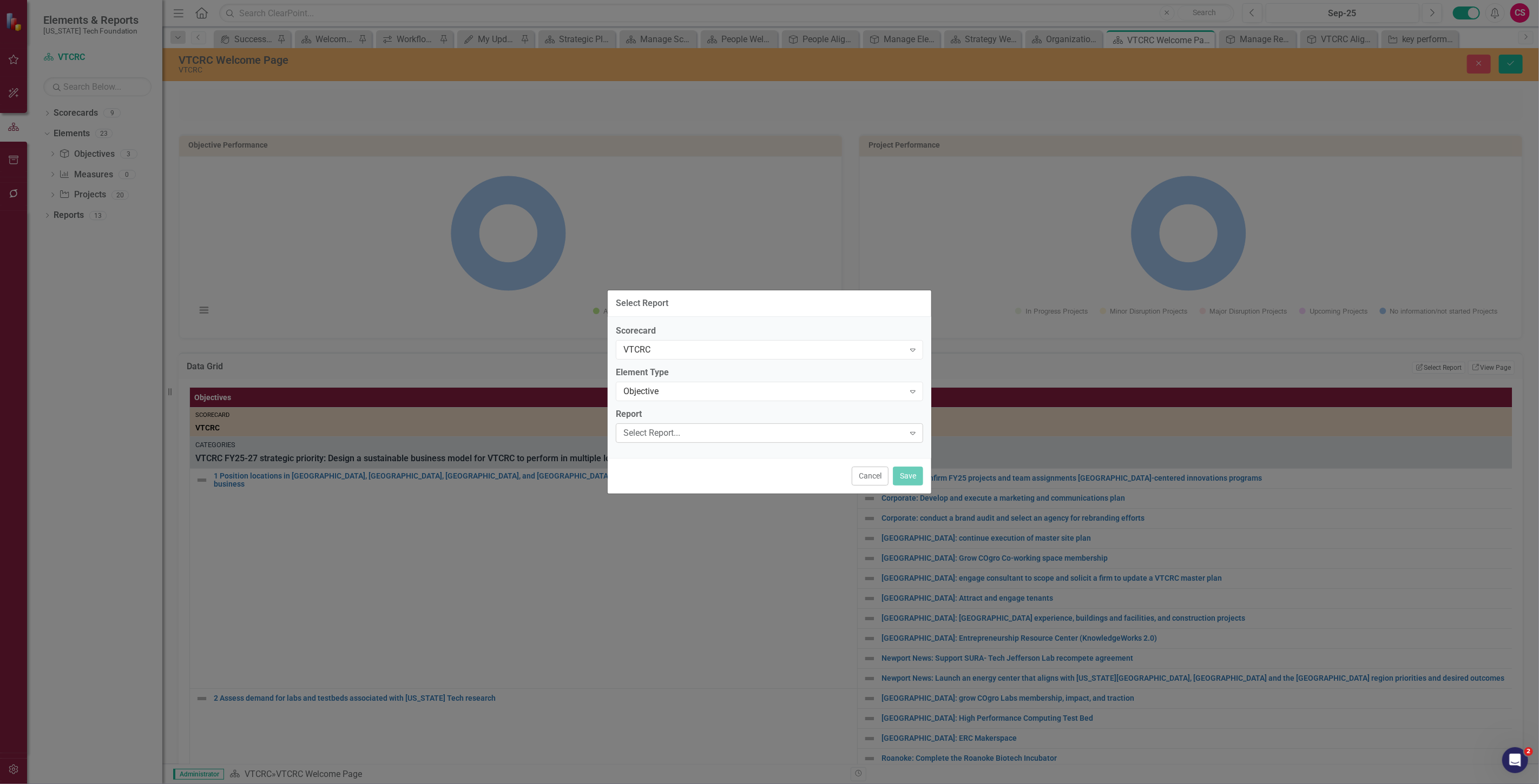
click at [691, 427] on div "Select Report..." at bounding box center [764, 433] width 281 height 13
click at [705, 407] on div "Scorecard VTCRC Expand Element Type Objective Expand Report Select Report... Ex…" at bounding box center [770, 388] width 324 height 141
click at [696, 386] on div "Objective" at bounding box center [764, 391] width 281 height 13
click at [697, 370] on label "Element Type" at bounding box center [770, 373] width 307 height 13
click at [701, 428] on div "Select Report..." at bounding box center [764, 433] width 281 height 13
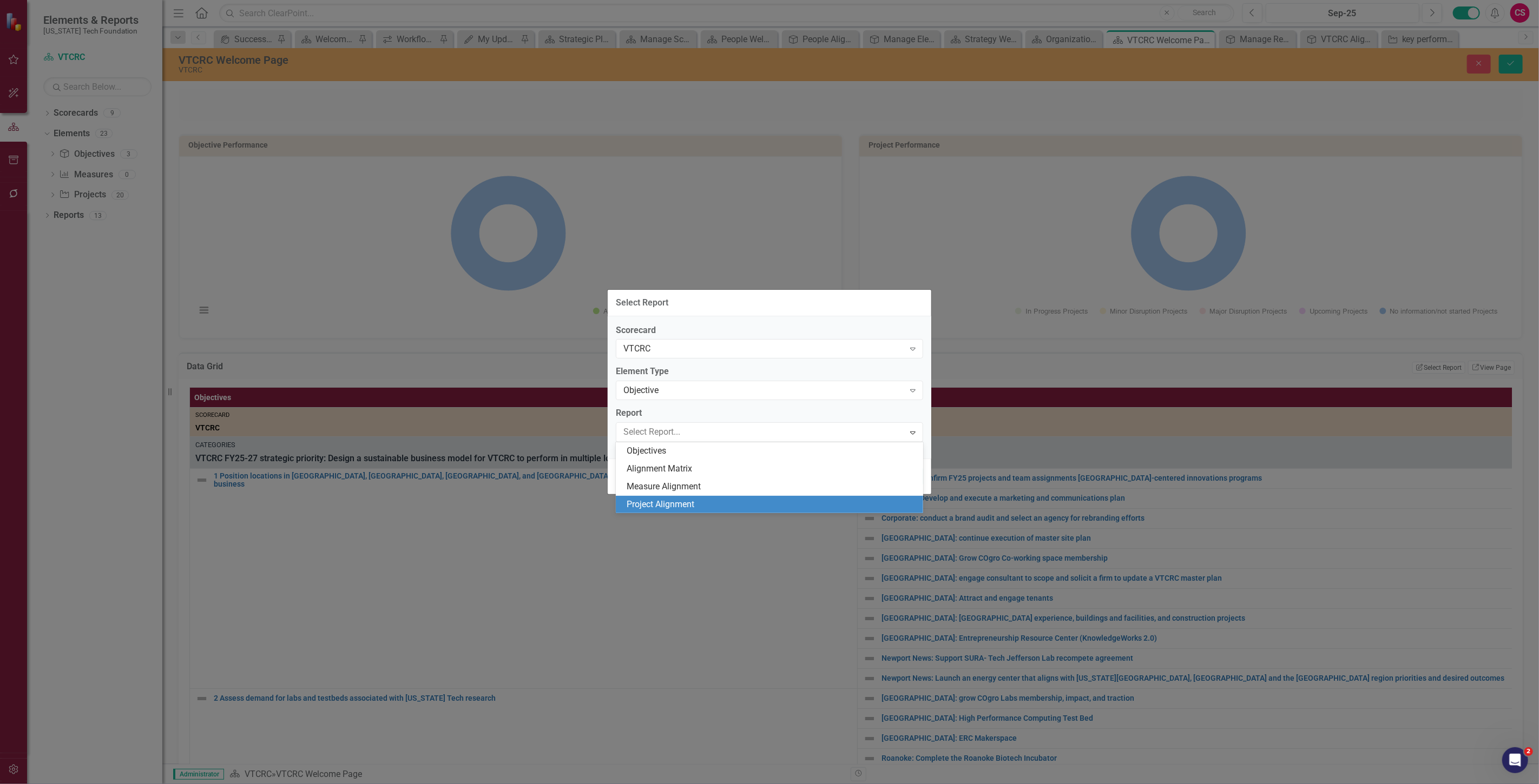
drag, startPoint x: 926, startPoint y: 520, endPoint x: 902, endPoint y: 490, distance: 38.4
click at [927, 521] on div "Select Report Scorecard VTCRC Expand Element Type Objective Expand Report 4 res…" at bounding box center [769, 392] width 324 height 784
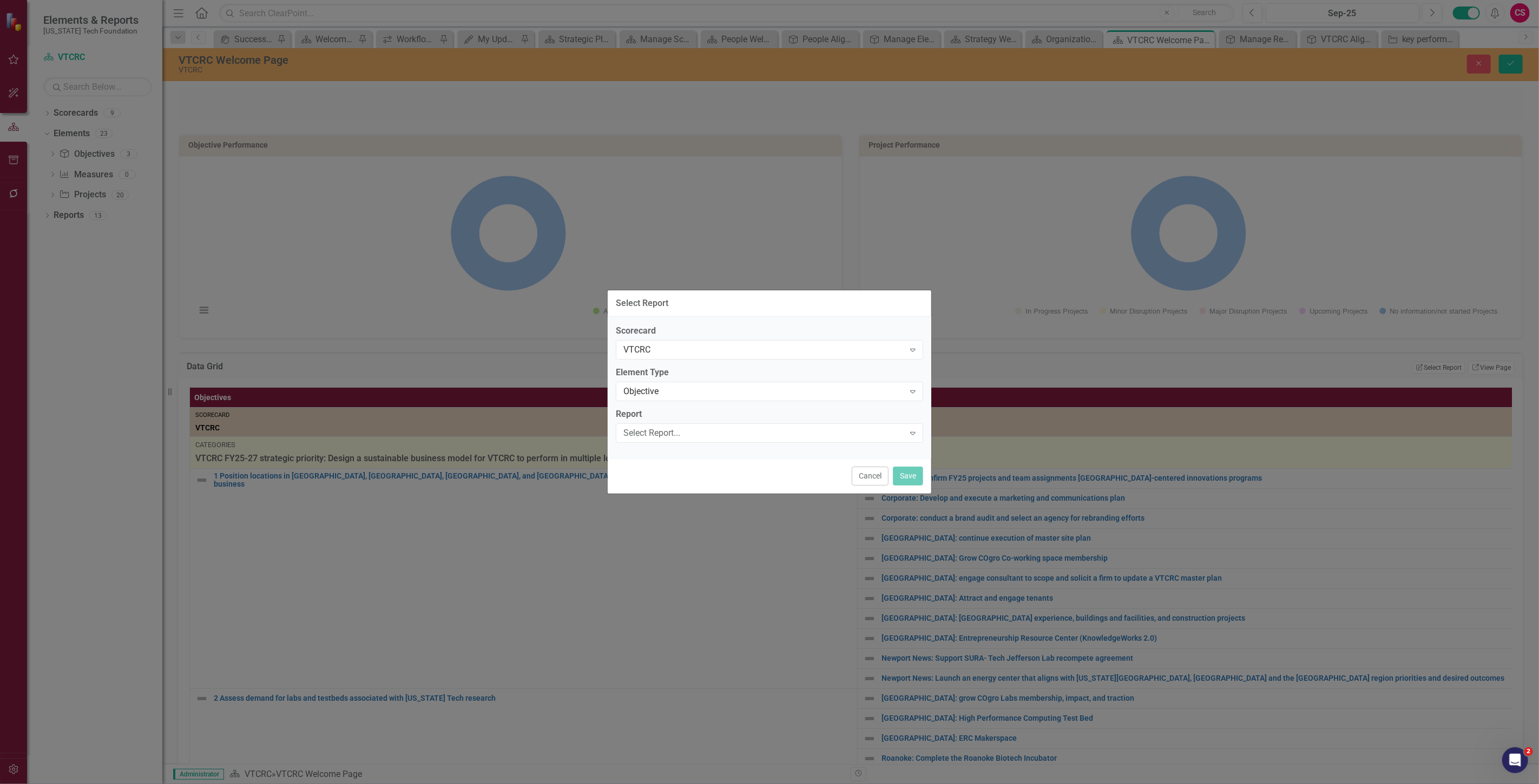
click at [878, 472] on button "Cancel" at bounding box center [870, 476] width 37 height 19
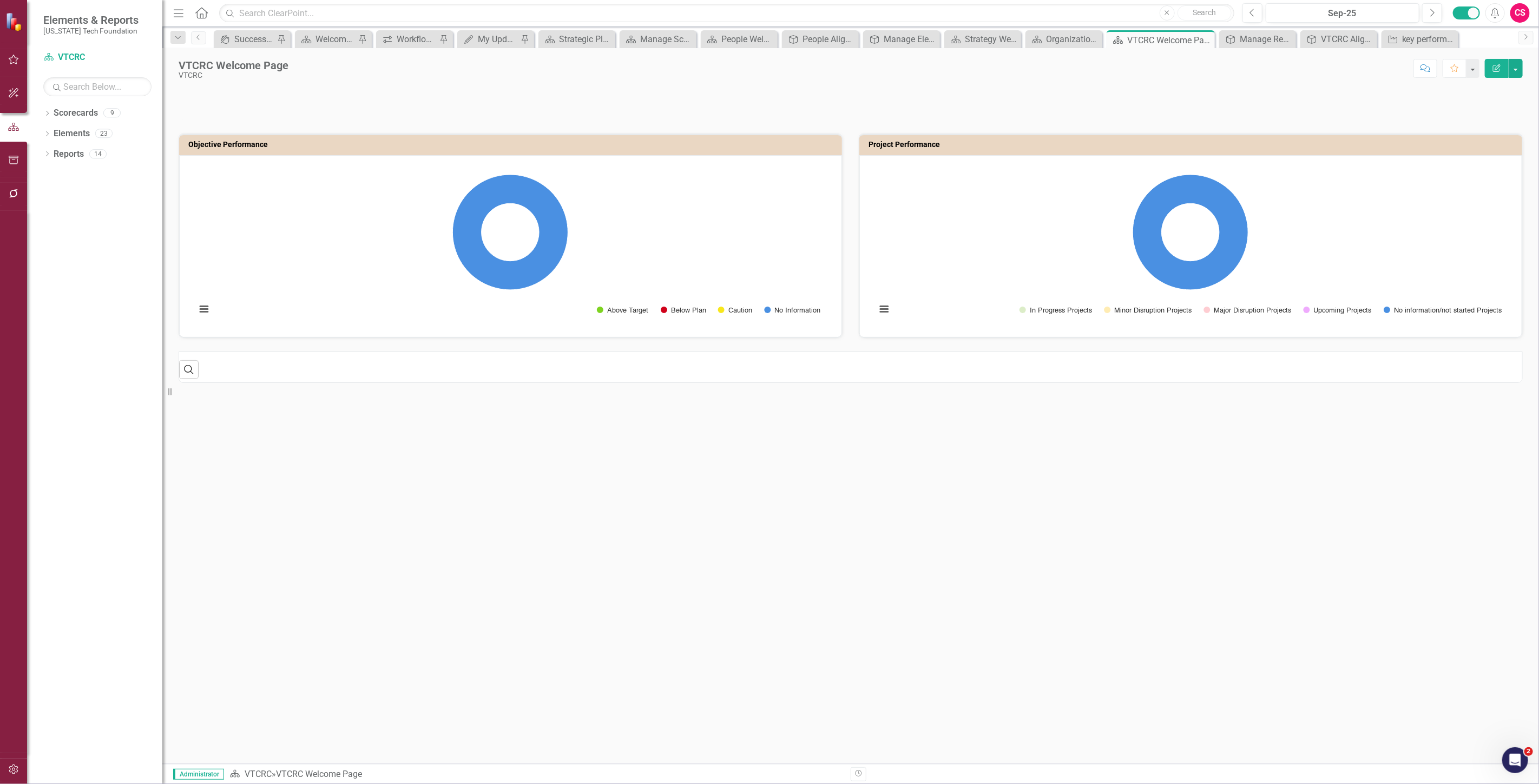
click at [1149, 359] on div "Search ‹ Previous › Next" at bounding box center [851, 365] width 1343 height 26
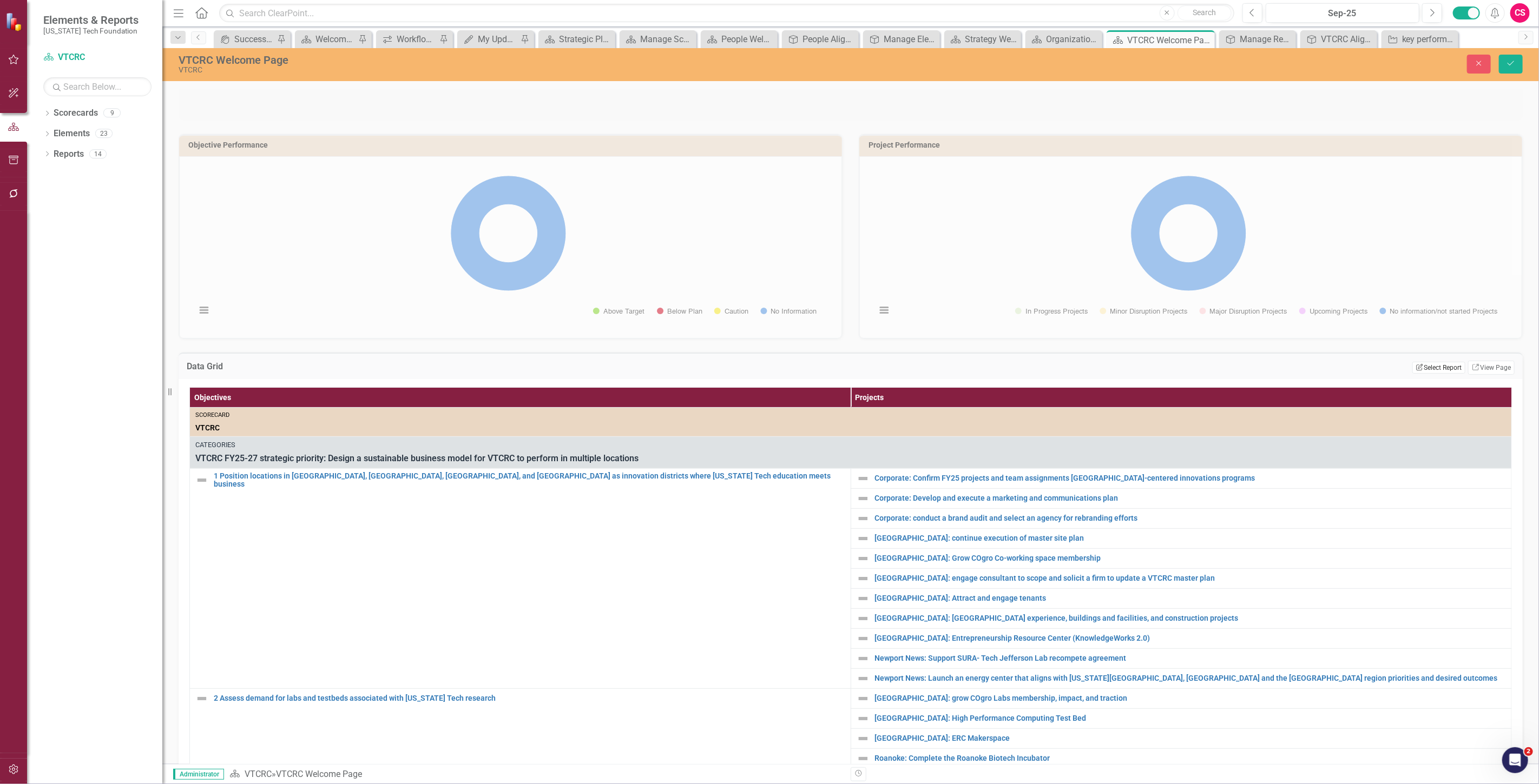
click at [1439, 369] on button "Edit Report Select Report" at bounding box center [1439, 368] width 53 height 12
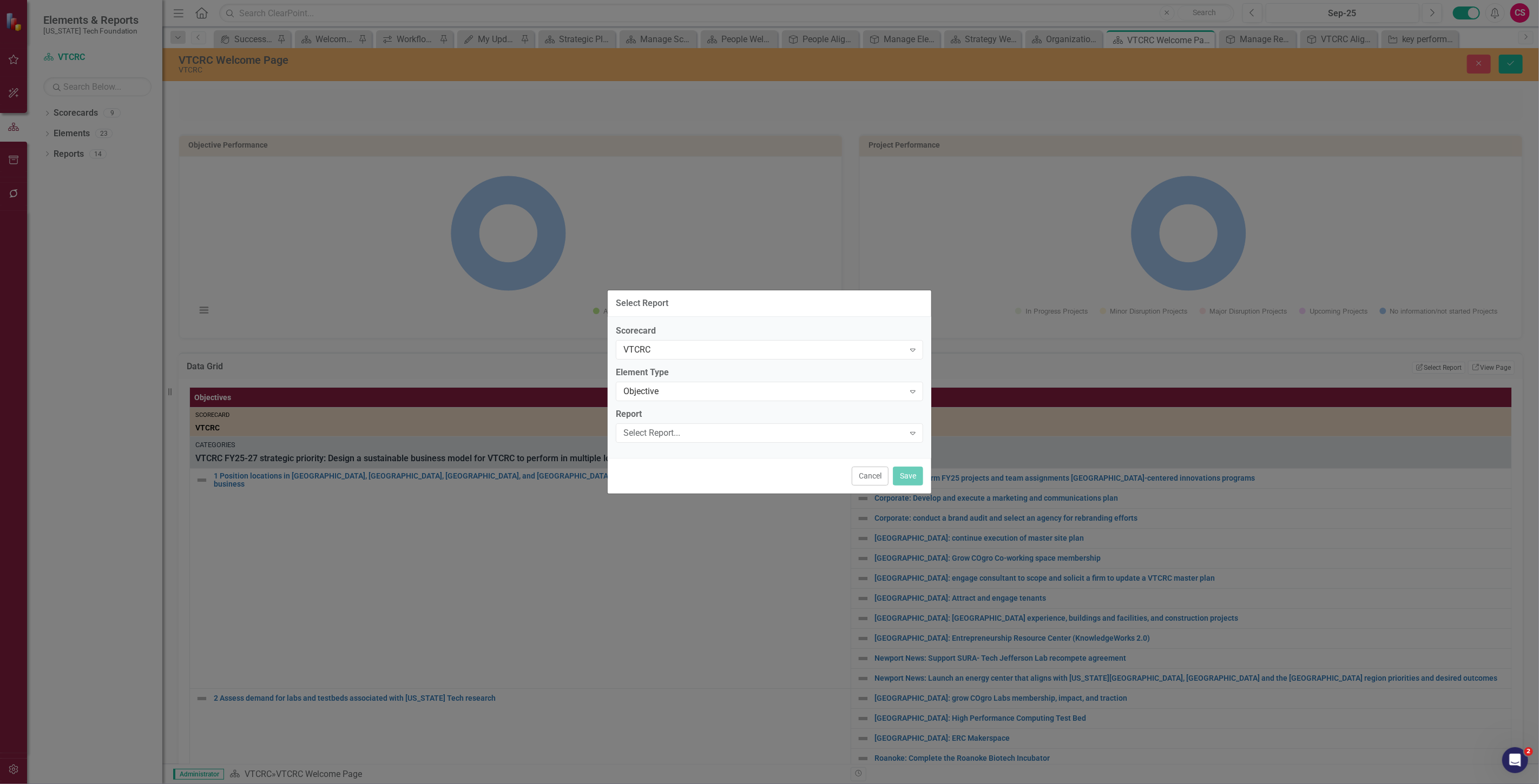
click at [664, 442] on div "Scorecard VTCRC Expand Element Type Objective Expand Report Select Report... Ex…" at bounding box center [770, 388] width 324 height 141
click at [663, 435] on div "Select Report..." at bounding box center [764, 433] width 281 height 13
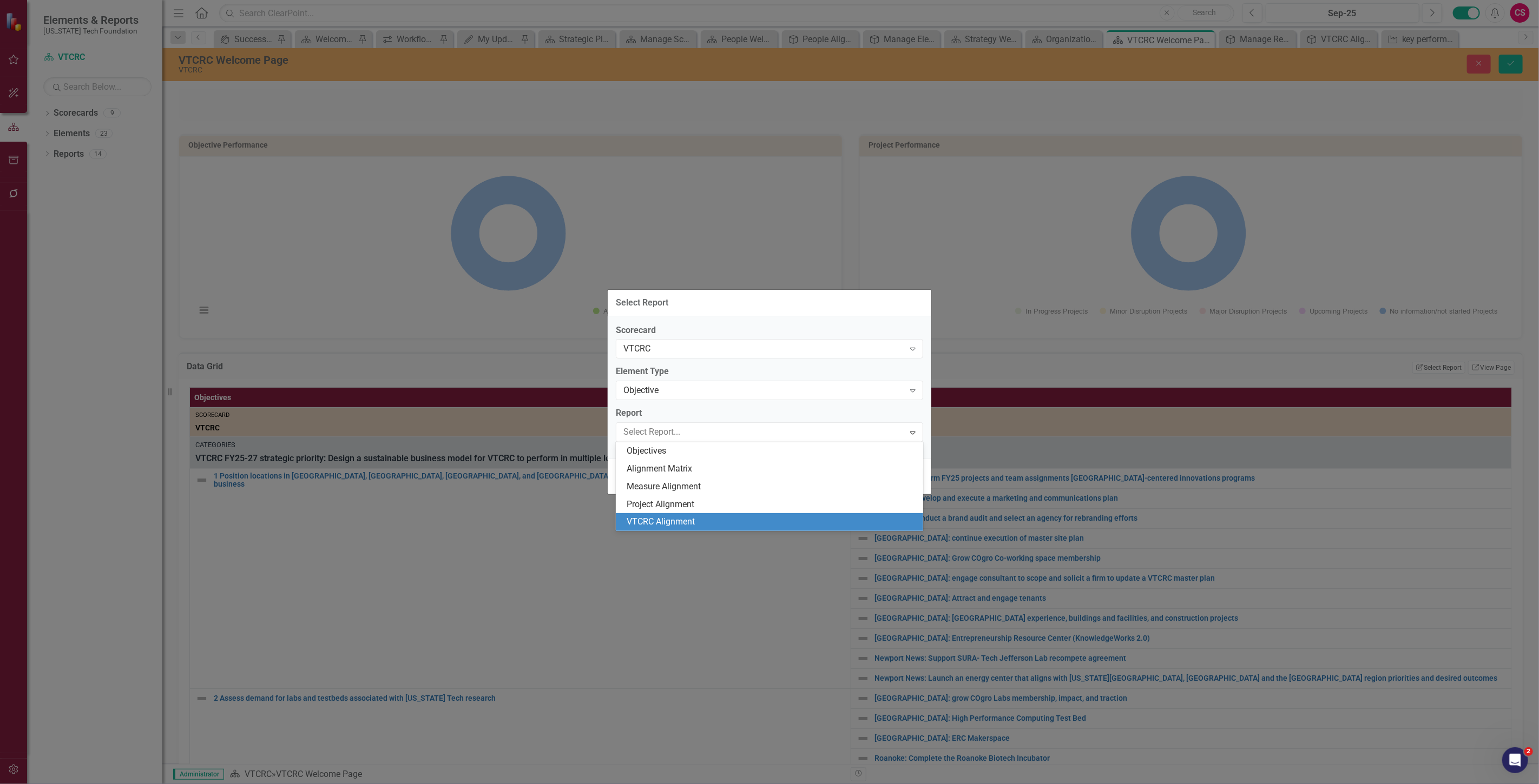
click at [689, 520] on div "VTCRC Alignment" at bounding box center [771, 522] width 290 height 13
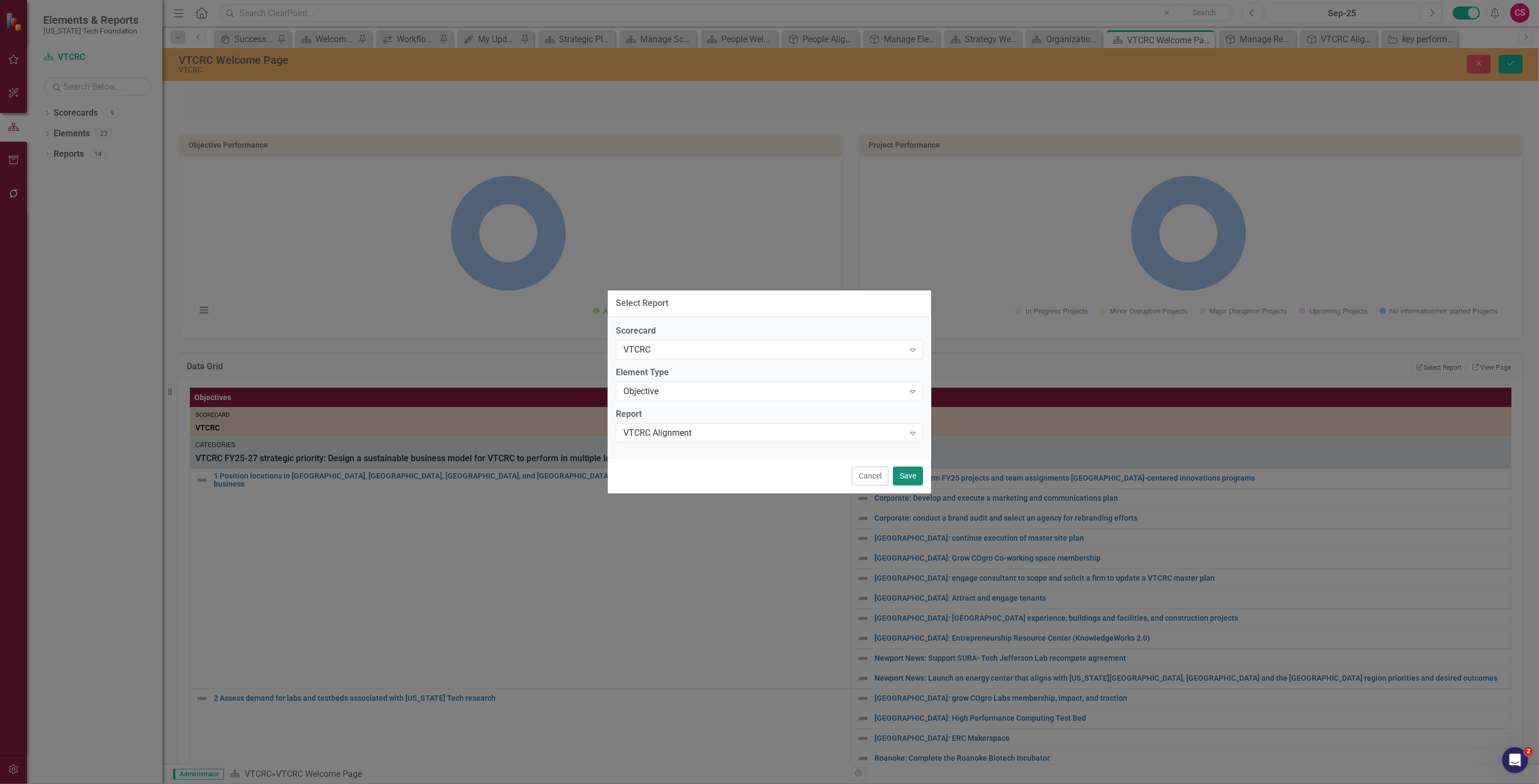
click at [902, 468] on button "Save" at bounding box center [908, 476] width 30 height 19
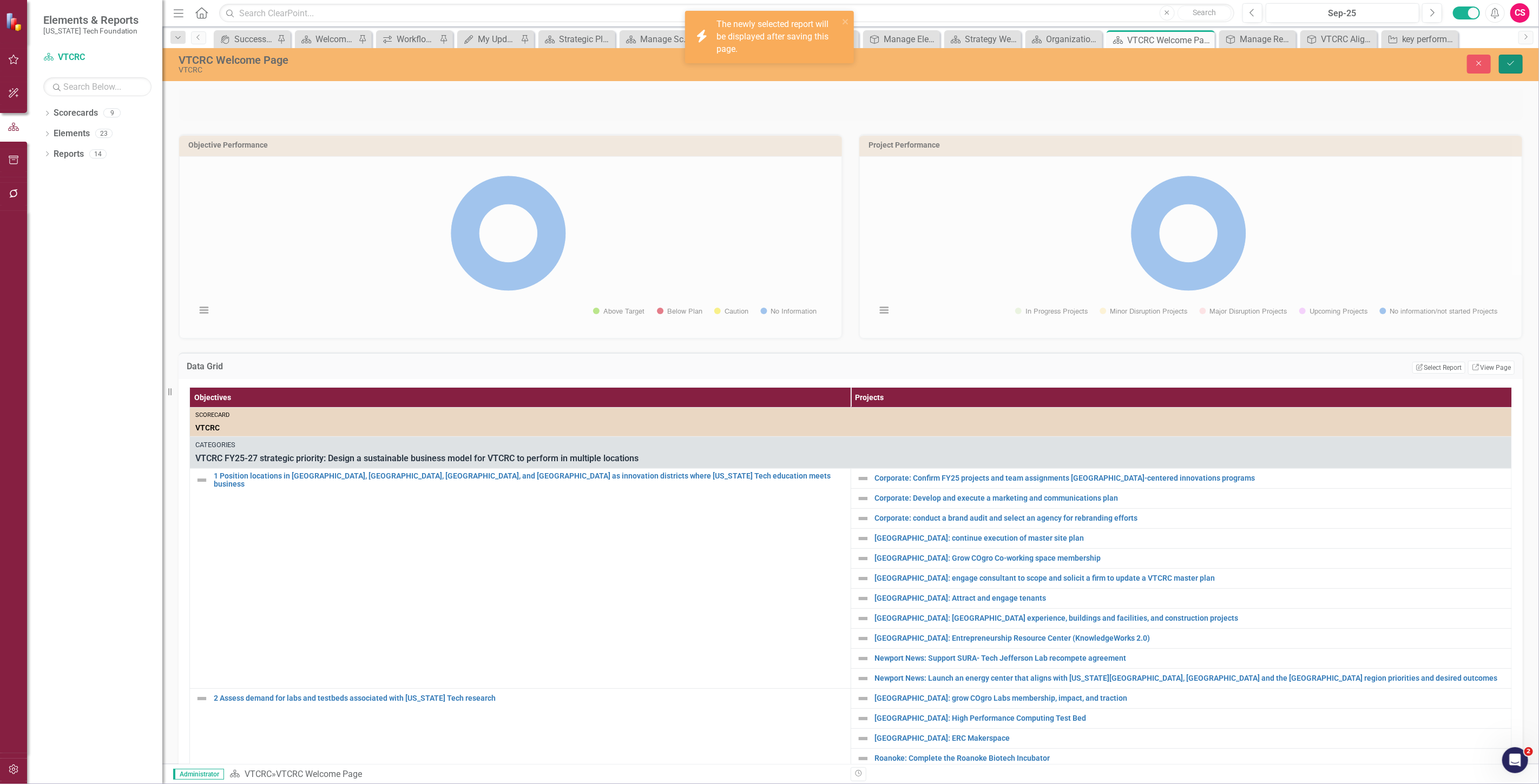
click at [1503, 63] on button "Save" at bounding box center [1511, 64] width 24 height 19
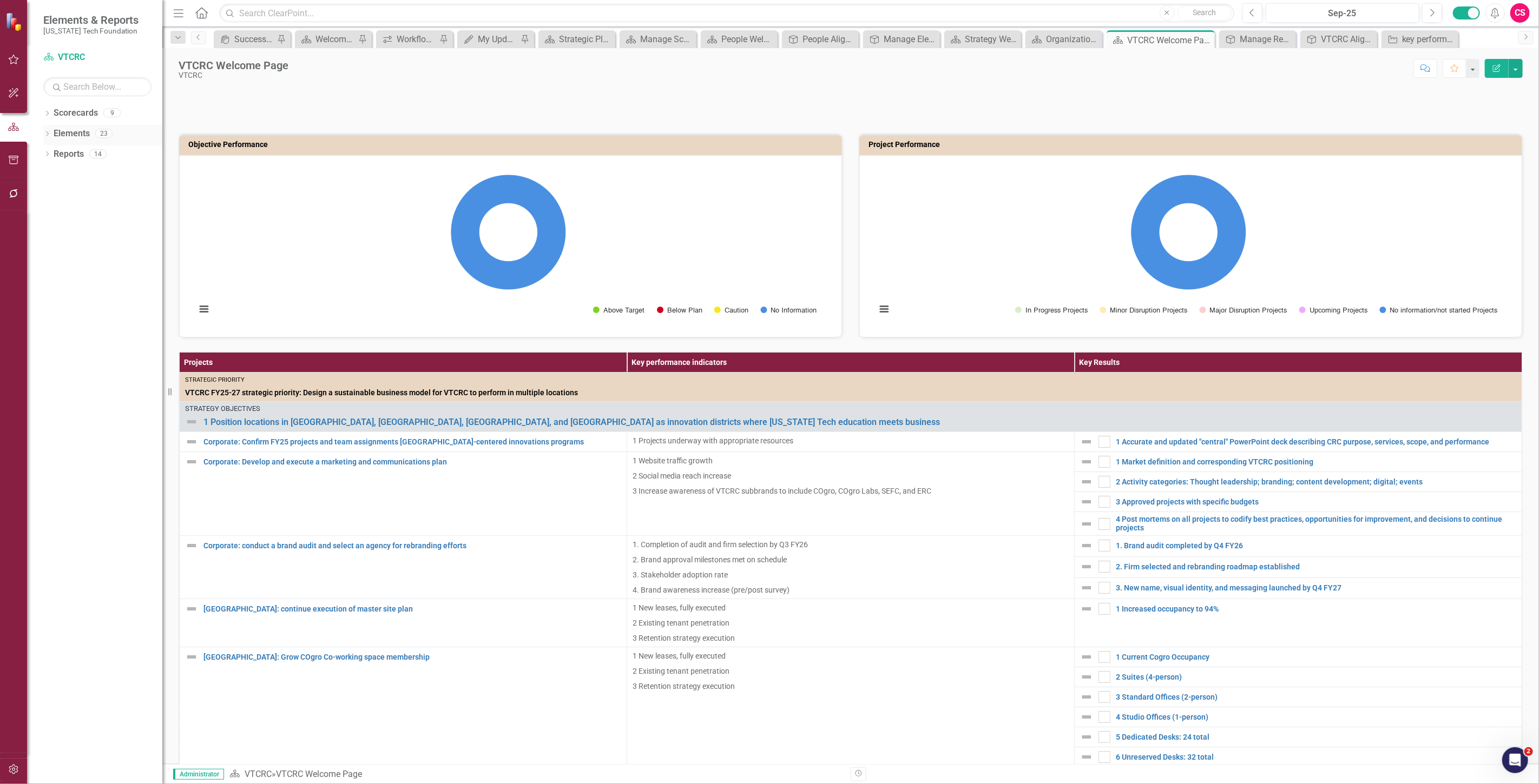
click at [64, 133] on link "Elements" at bounding box center [72, 134] width 36 height 13
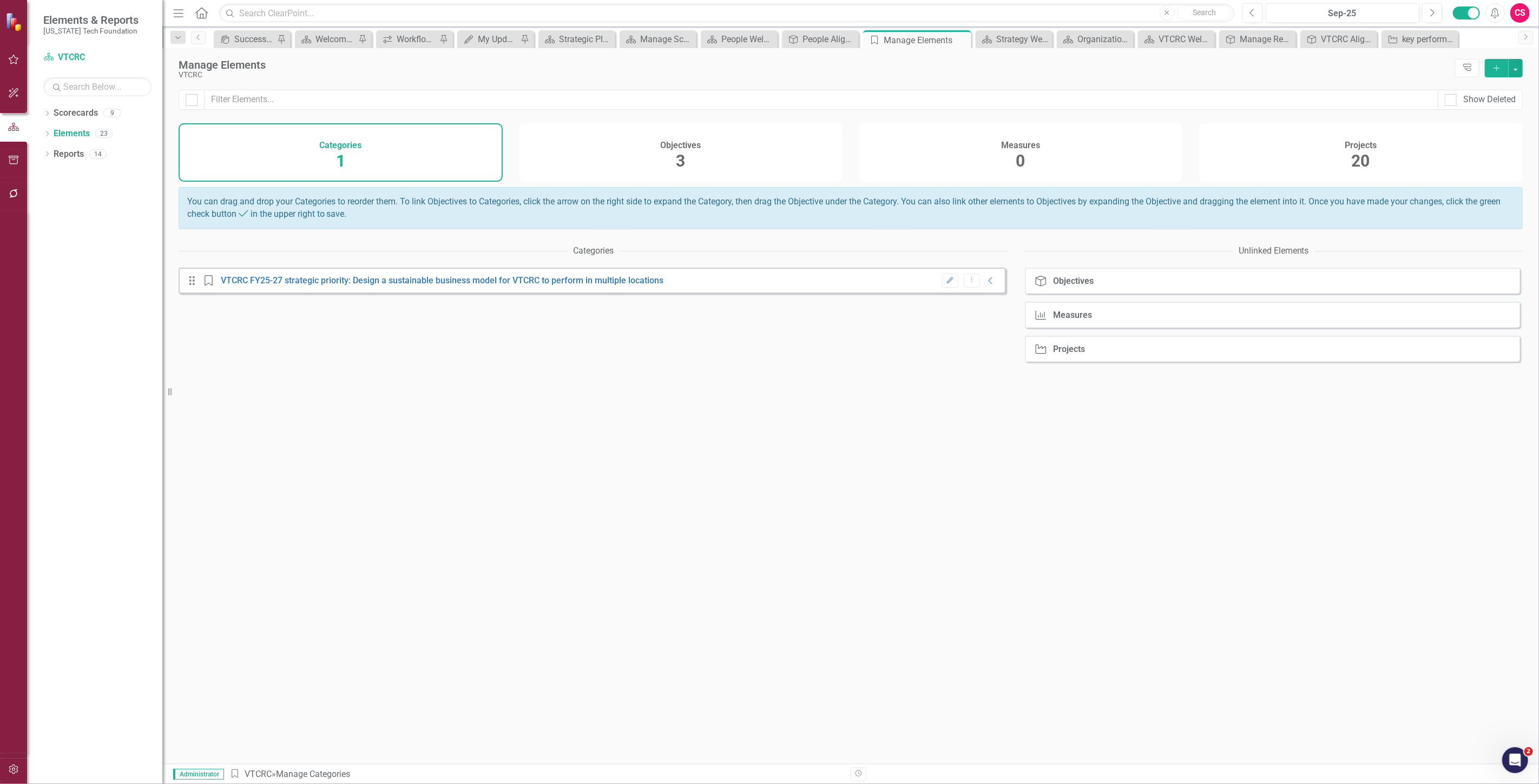
click at [1084, 165] on div "Measures 0" at bounding box center [1020, 153] width 324 height 59
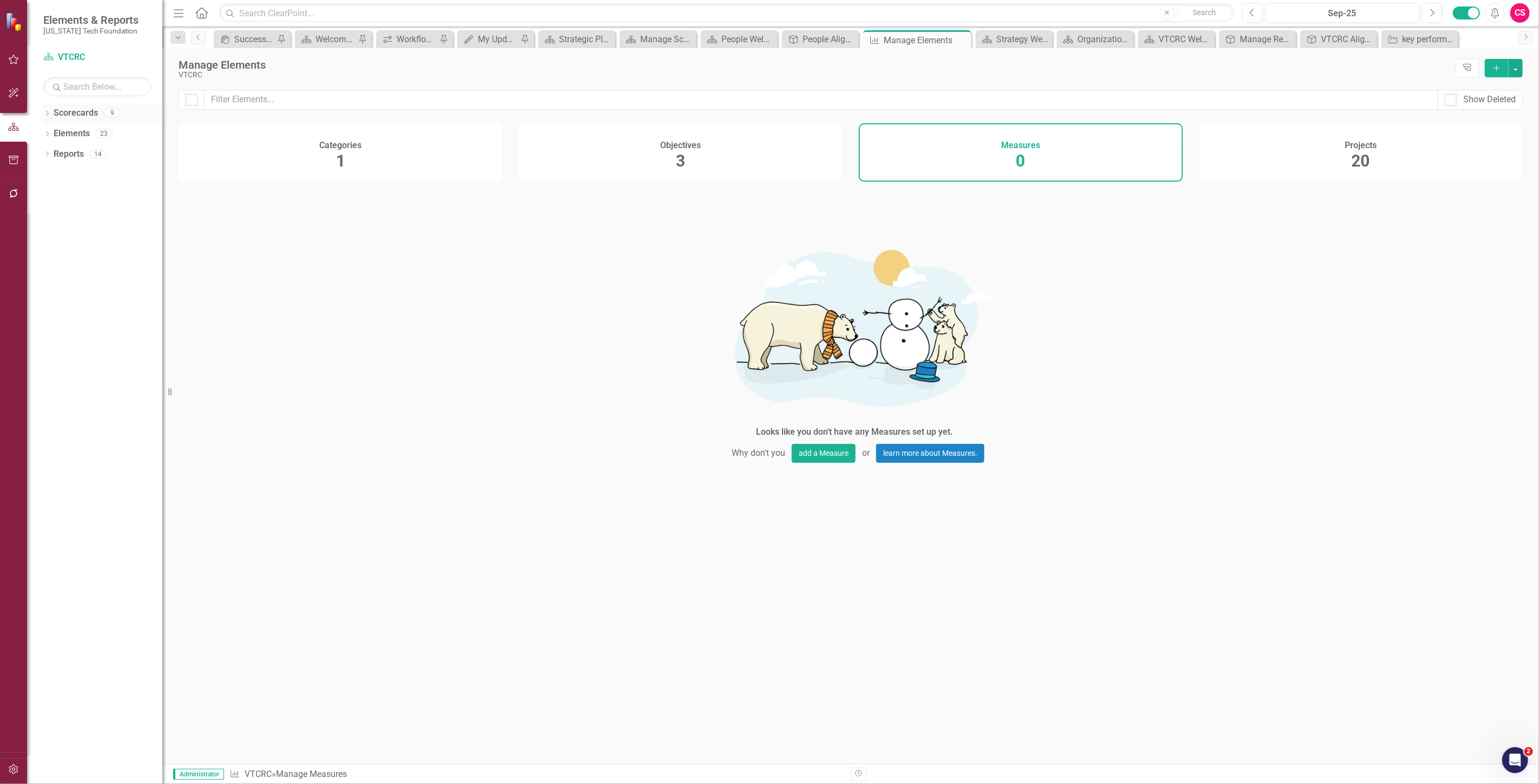
click at [92, 110] on link "Scorecards" at bounding box center [76, 113] width 44 height 13
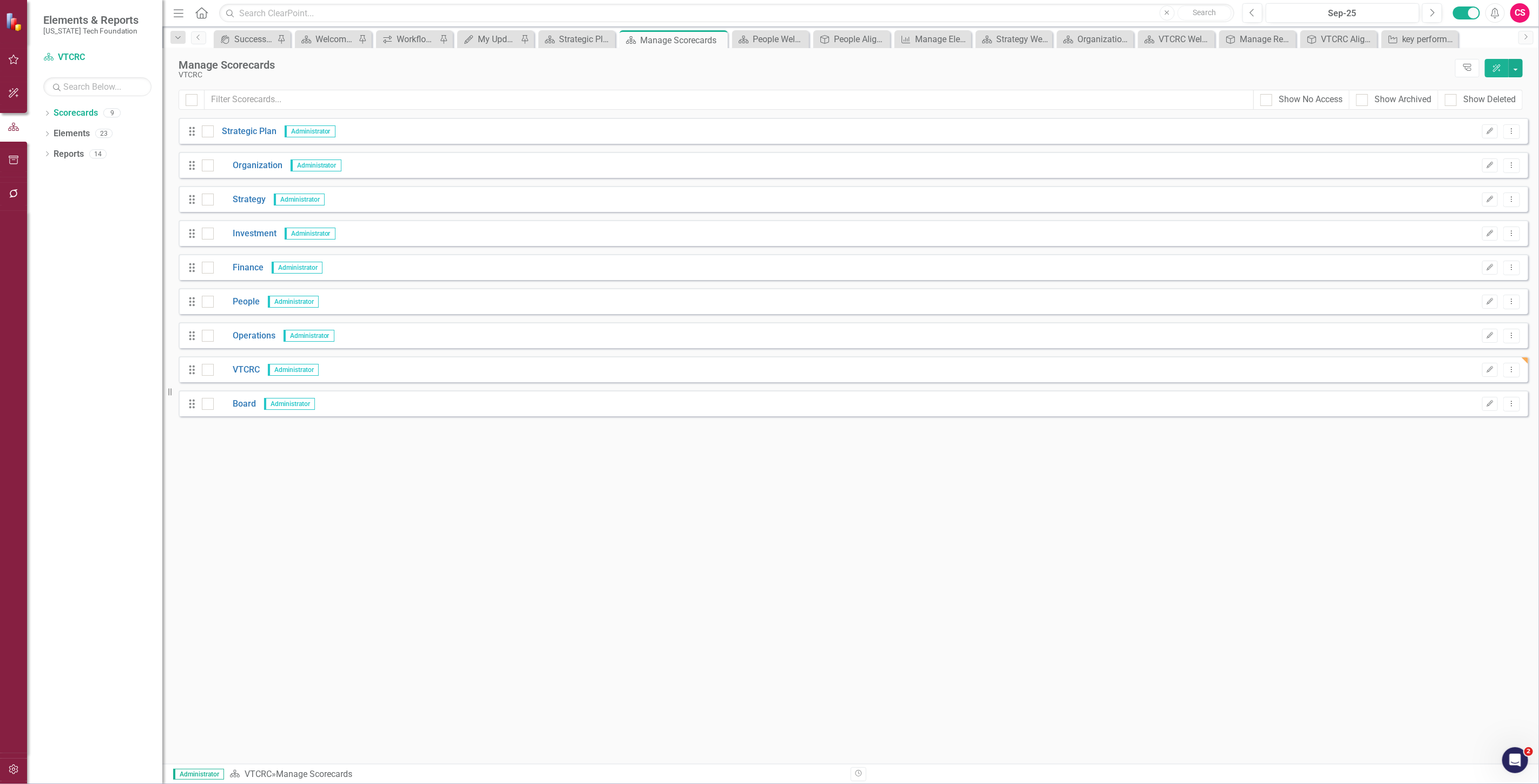
click at [244, 309] on div "Drag People Administrator Edit Dropdown Menu" at bounding box center [853, 301] width 1350 height 26
click at [244, 308] on div "Drag People Administrator Edit Dropdown Menu" at bounding box center [853, 301] width 1350 height 26
click at [244, 296] on link "People" at bounding box center [237, 302] width 46 height 13
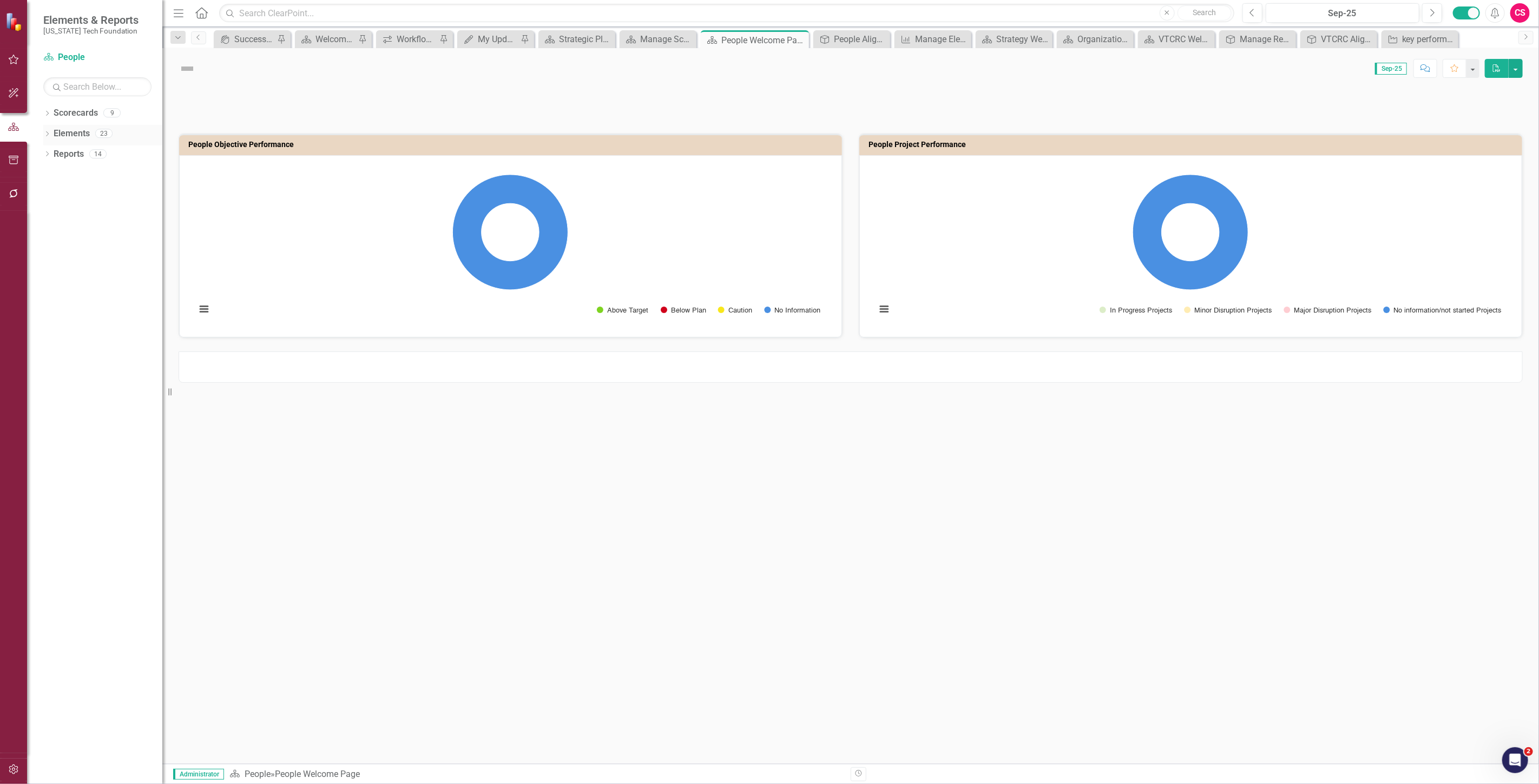
click at [83, 135] on link "Elements" at bounding box center [72, 134] width 36 height 13
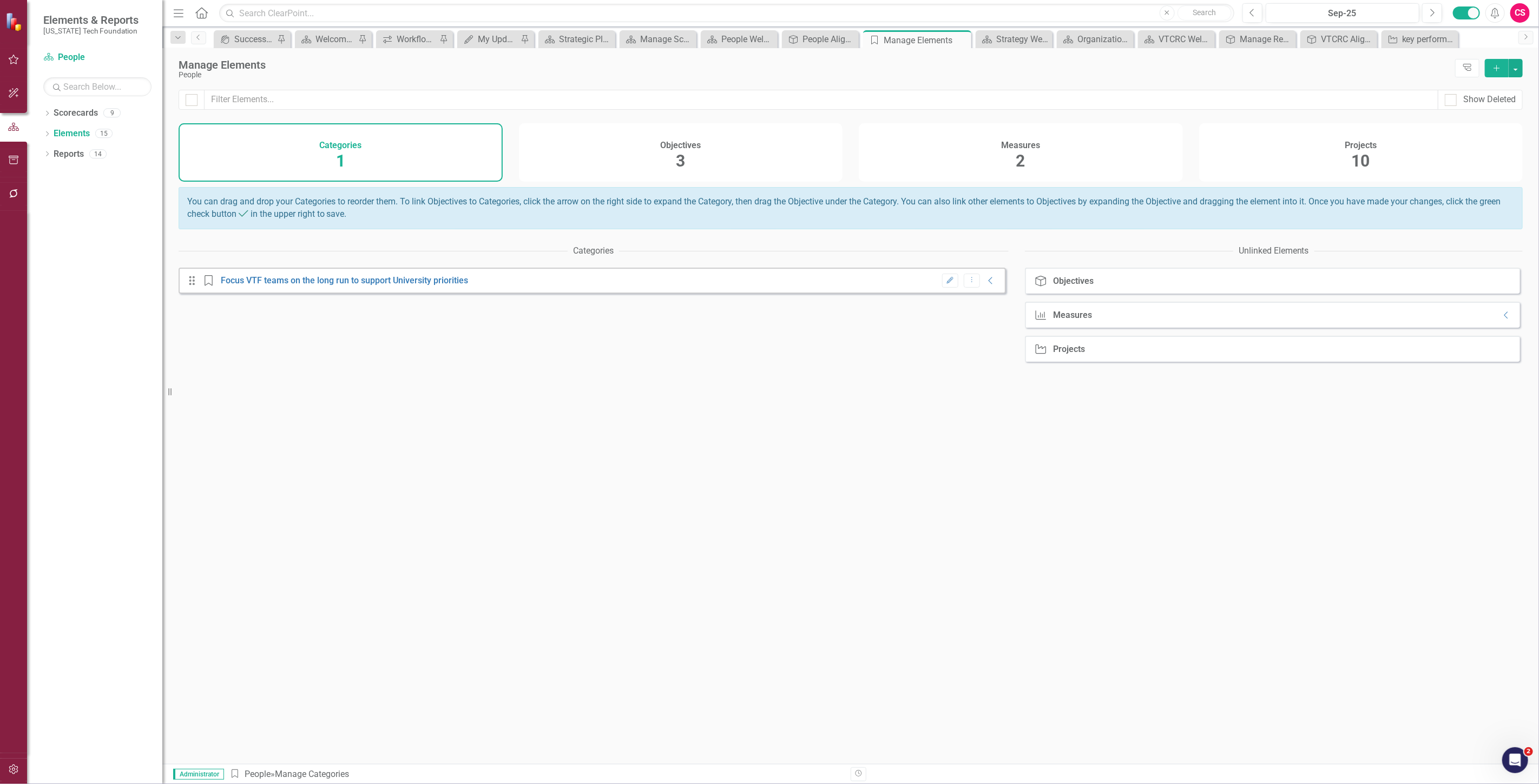
click at [1093, 139] on div "Measures 2" at bounding box center [1020, 153] width 324 height 59
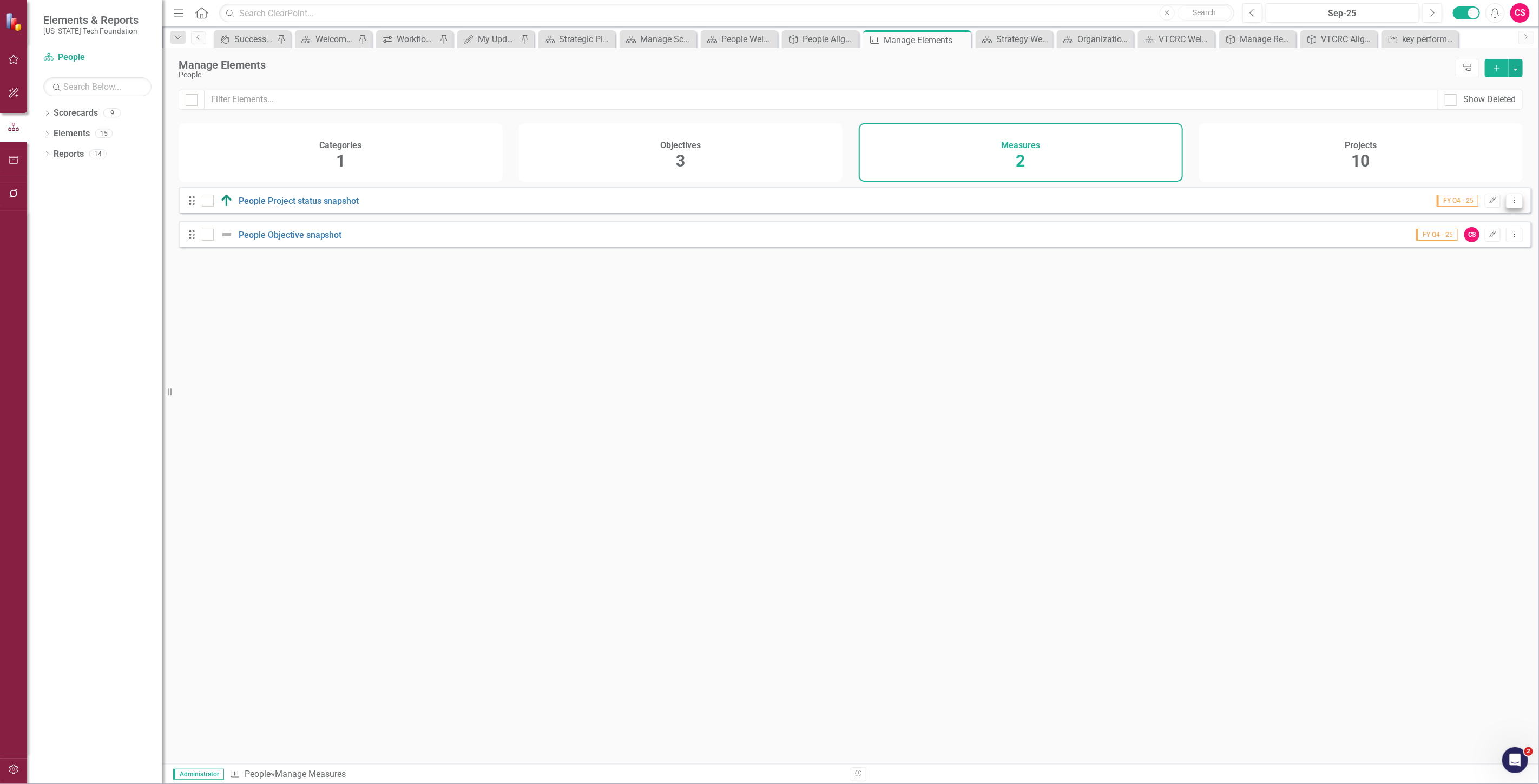
click at [1506, 208] on button "Dropdown Menu" at bounding box center [1515, 201] width 17 height 14
click at [1453, 263] on link "Copy Duplicate Measure" at bounding box center [1466, 266] width 97 height 20
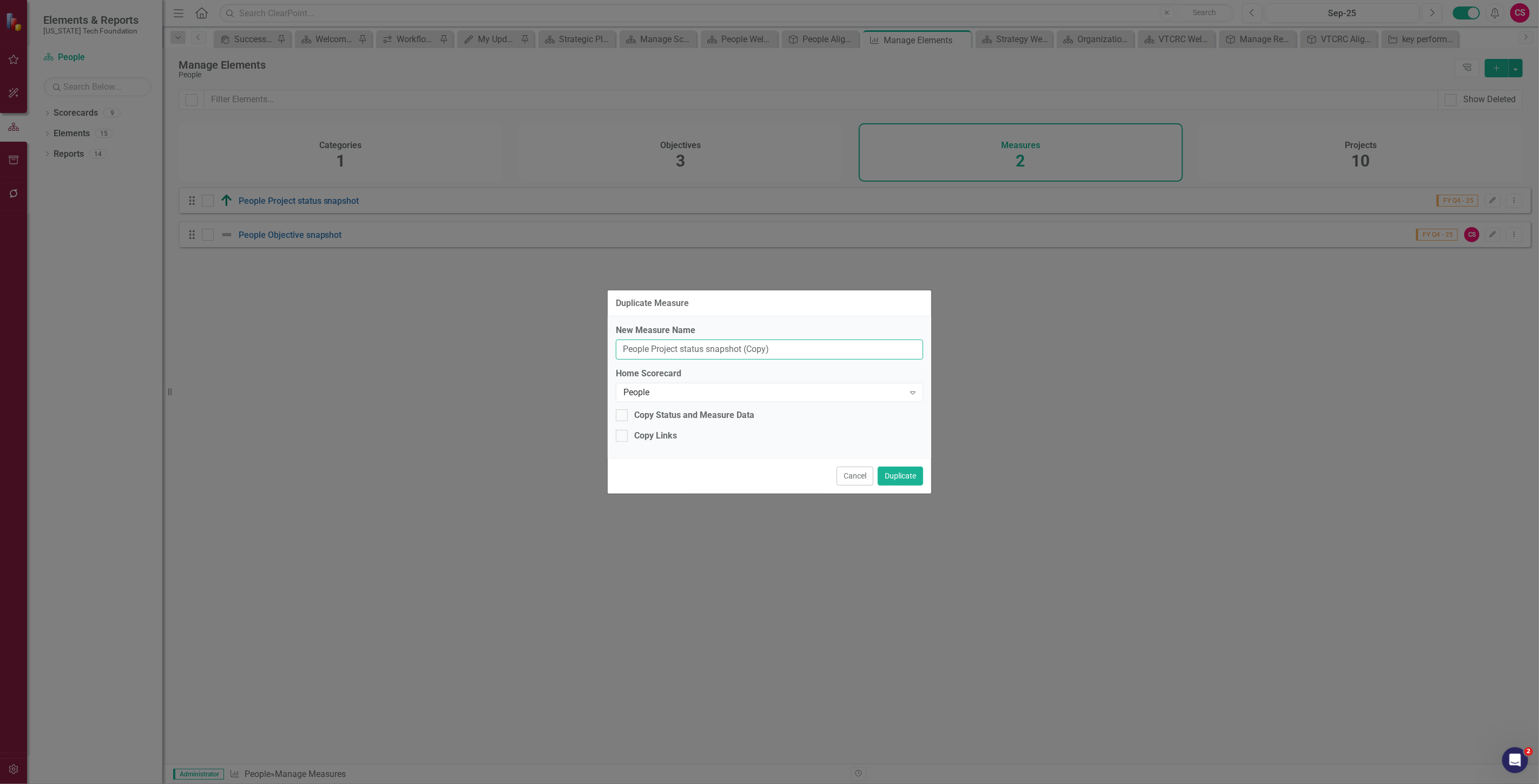
click at [641, 344] on input "People Project status snapshot (Copy)" at bounding box center [770, 350] width 307 height 20
type input "VTCRC Project status snapshot (Copy)"
click at [848, 402] on div "New Measure Name VTCRC Project status snapshot (Copy) Home Scorecard People Exp…" at bounding box center [770, 387] width 324 height 142
click at [836, 395] on div "People" at bounding box center [764, 392] width 281 height 13
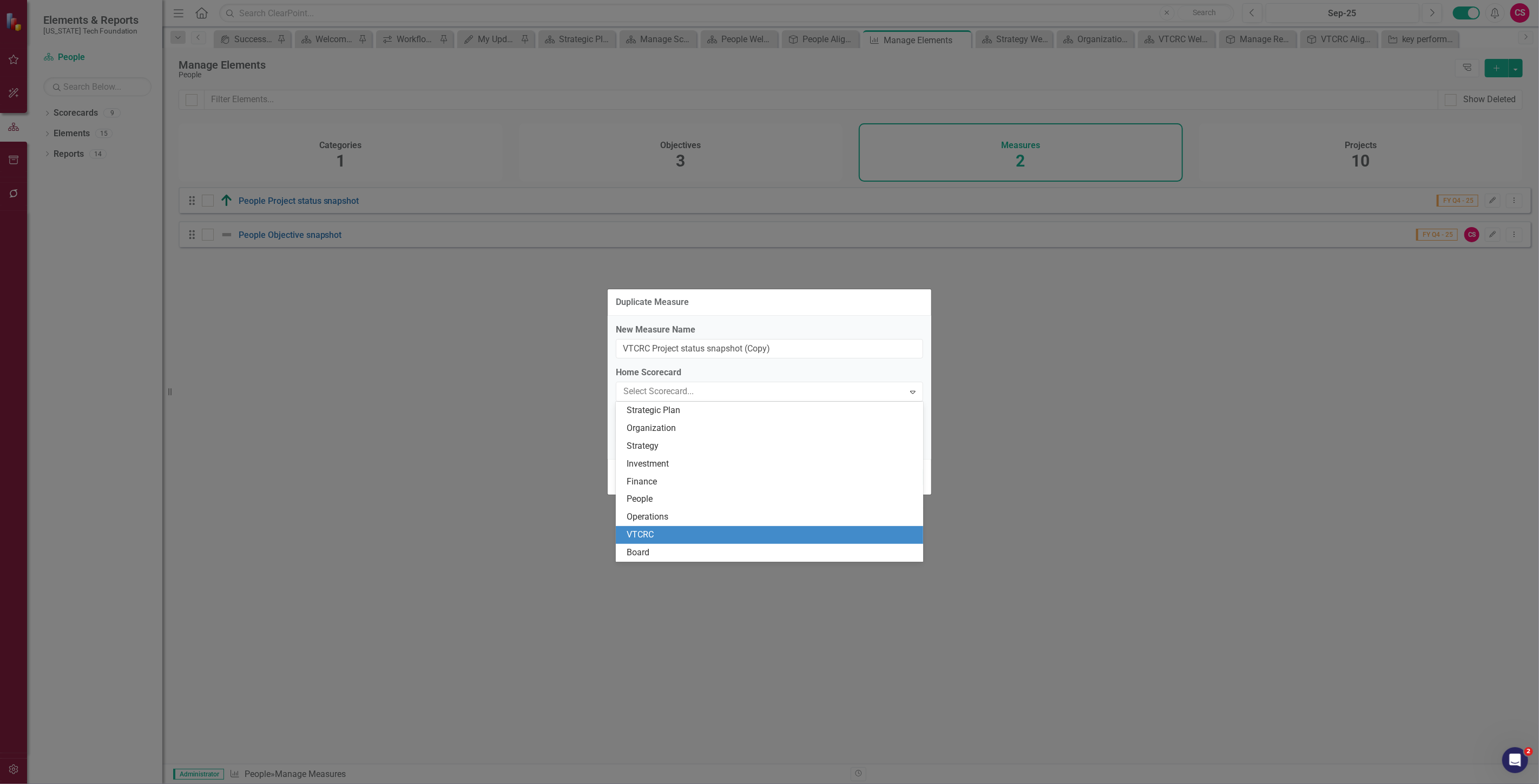
click at [697, 539] on div "VTCRC" at bounding box center [771, 535] width 290 height 13
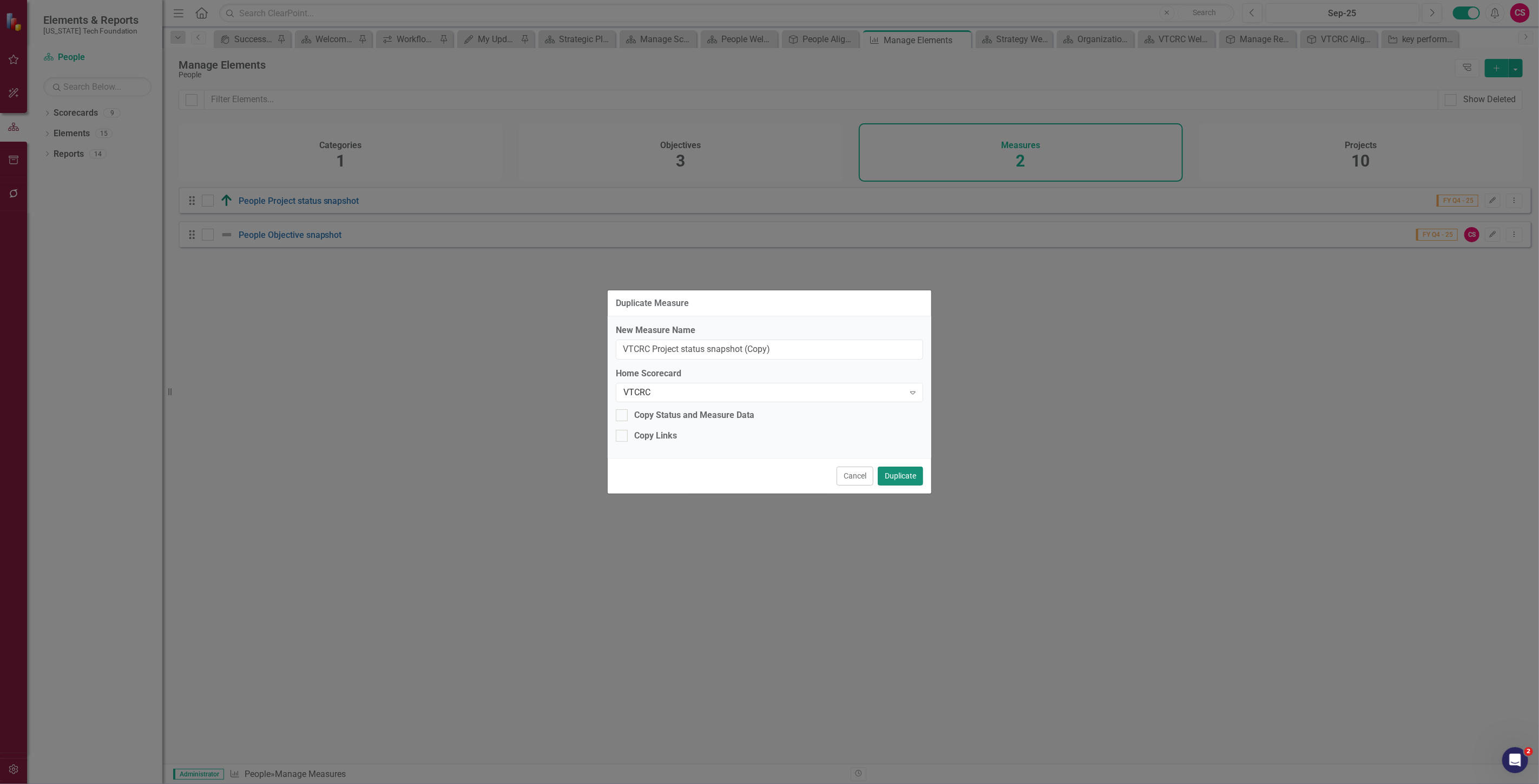
click at [905, 469] on button "Duplicate" at bounding box center [900, 476] width 45 height 19
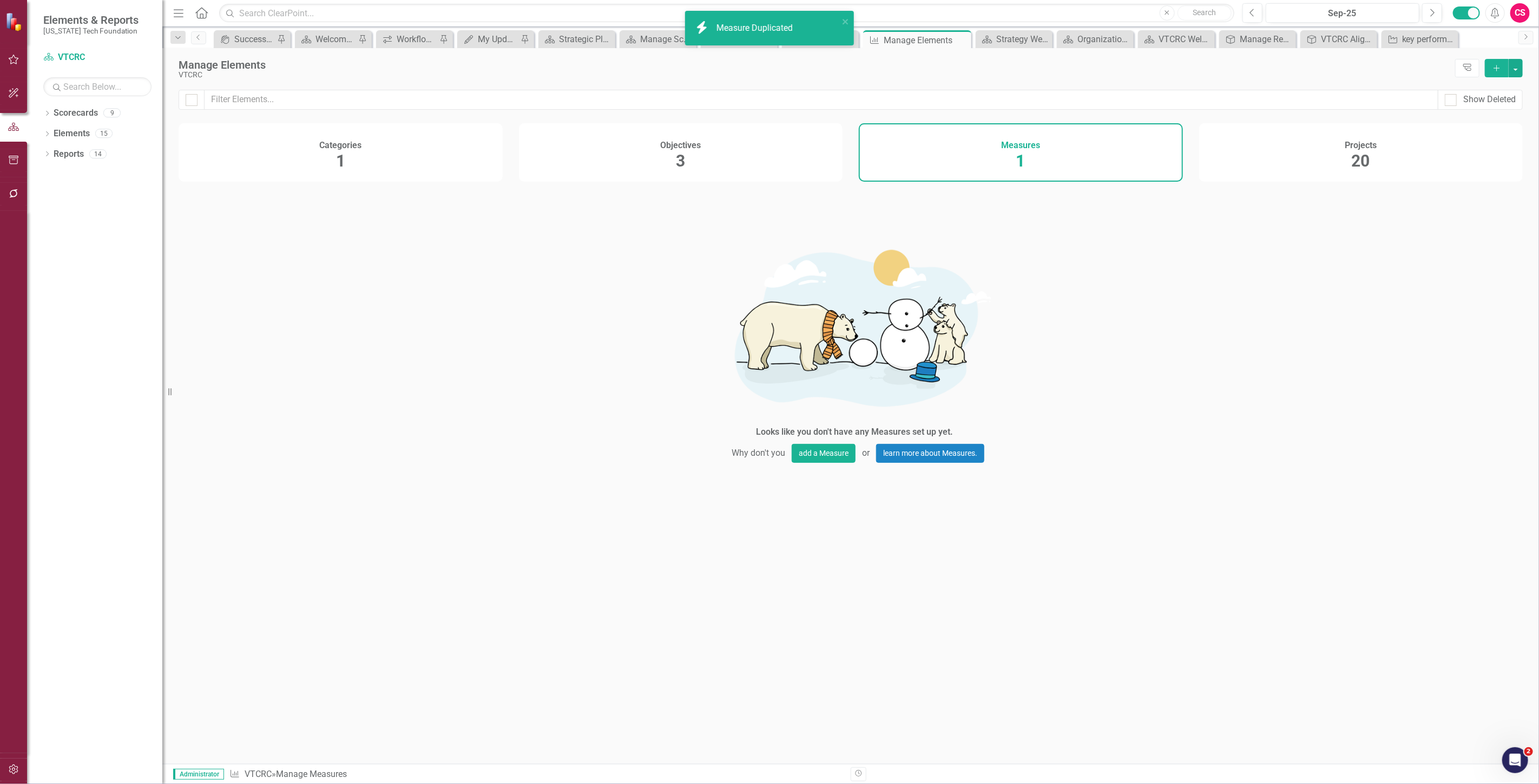
checkbox input "false"
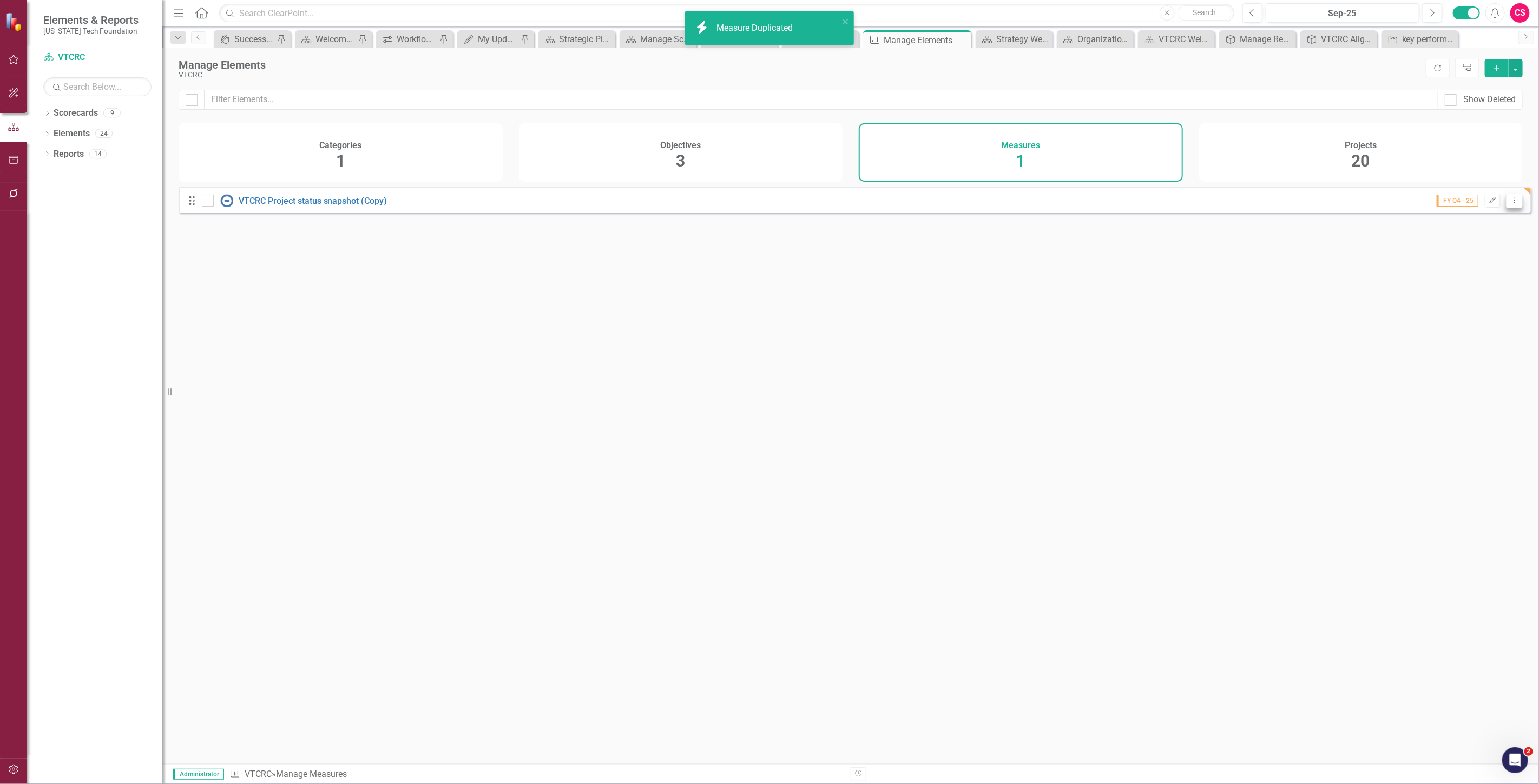
click at [1510, 204] on icon "Dropdown Menu" at bounding box center [1514, 201] width 9 height 7
click at [1490, 266] on link "Copy Duplicate Measure" at bounding box center [1466, 266] width 97 height 20
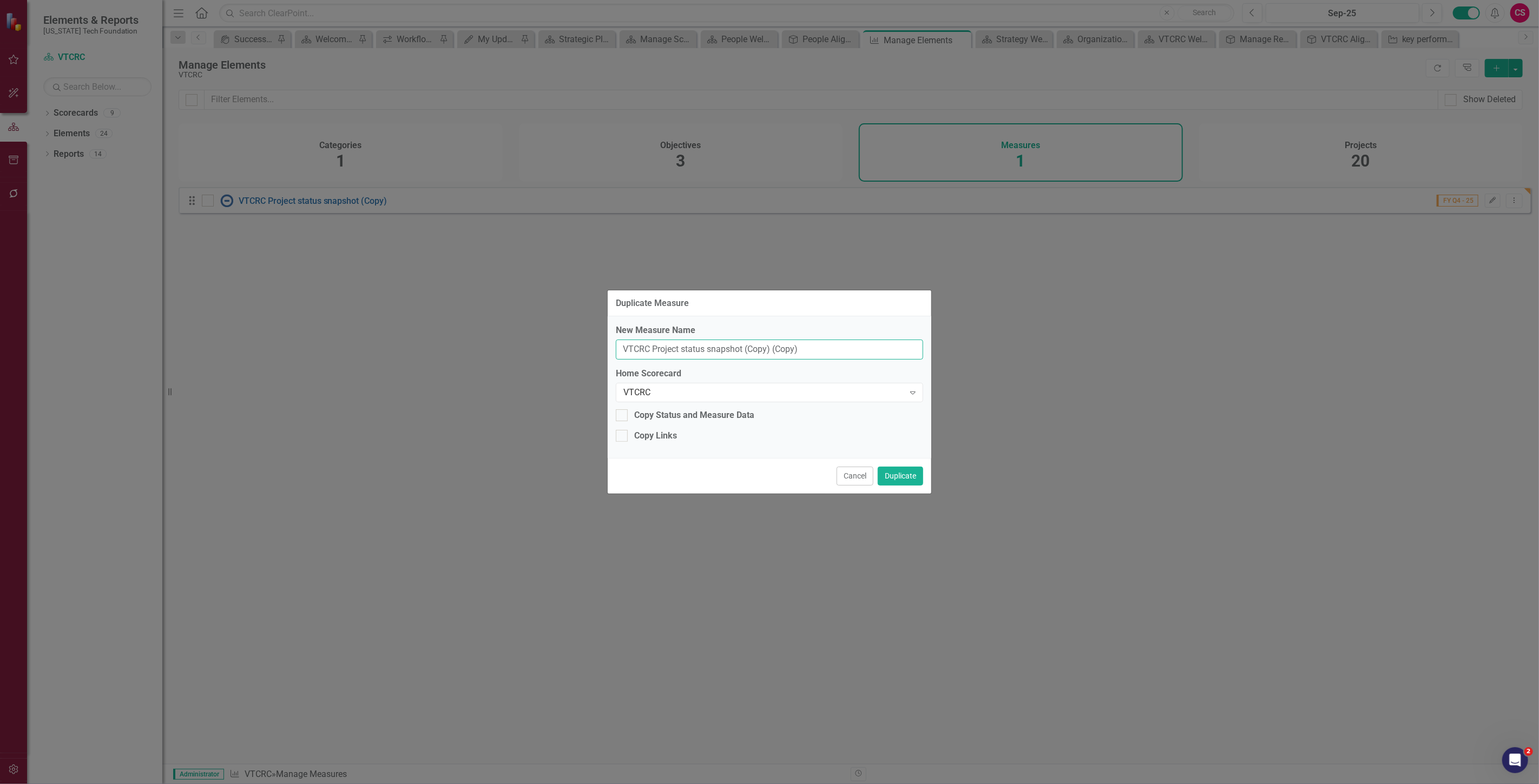
click at [656, 350] on input "VTCRC Project status snapshot (Copy) (Copy)" at bounding box center [770, 350] width 307 height 20
type input "VTCRC Key Results status snapshot (Copy) (Copy)"
click at [902, 468] on button "Duplicate" at bounding box center [900, 476] width 45 height 19
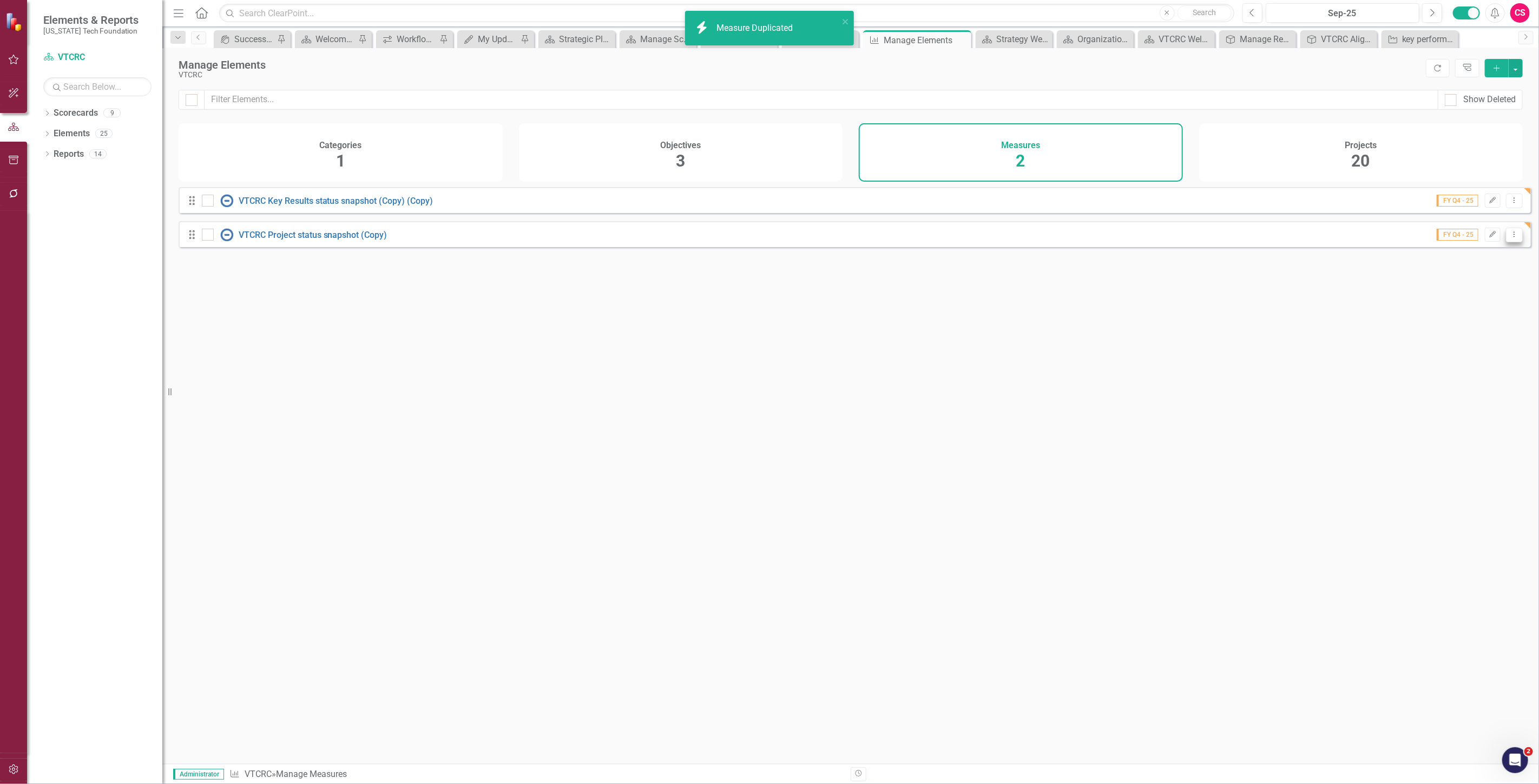
click at [1510, 238] on icon "Dropdown Menu" at bounding box center [1514, 235] width 9 height 7
click at [1456, 295] on link "Copy Duplicate Measure" at bounding box center [1466, 300] width 97 height 20
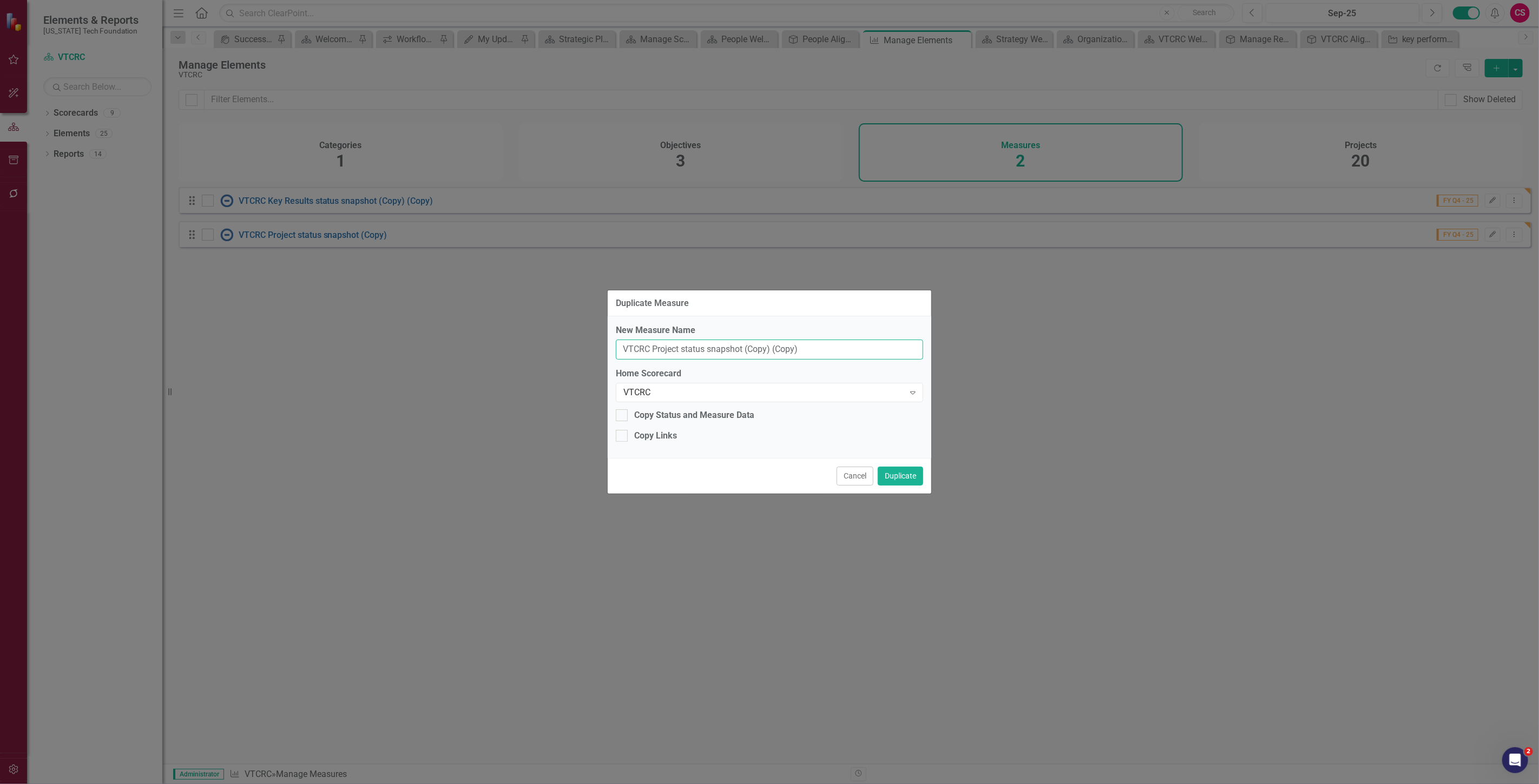
drag, startPoint x: 678, startPoint y: 349, endPoint x: 655, endPoint y: 356, distance: 24.0
click at [655, 356] on input "VTCRC Project status snapshot (Copy) (Copy)" at bounding box center [770, 350] width 307 height 20
type input "VTCRC Objective status snapshot (Copy) (Copy)"
click at [899, 474] on button "Duplicate" at bounding box center [900, 476] width 45 height 19
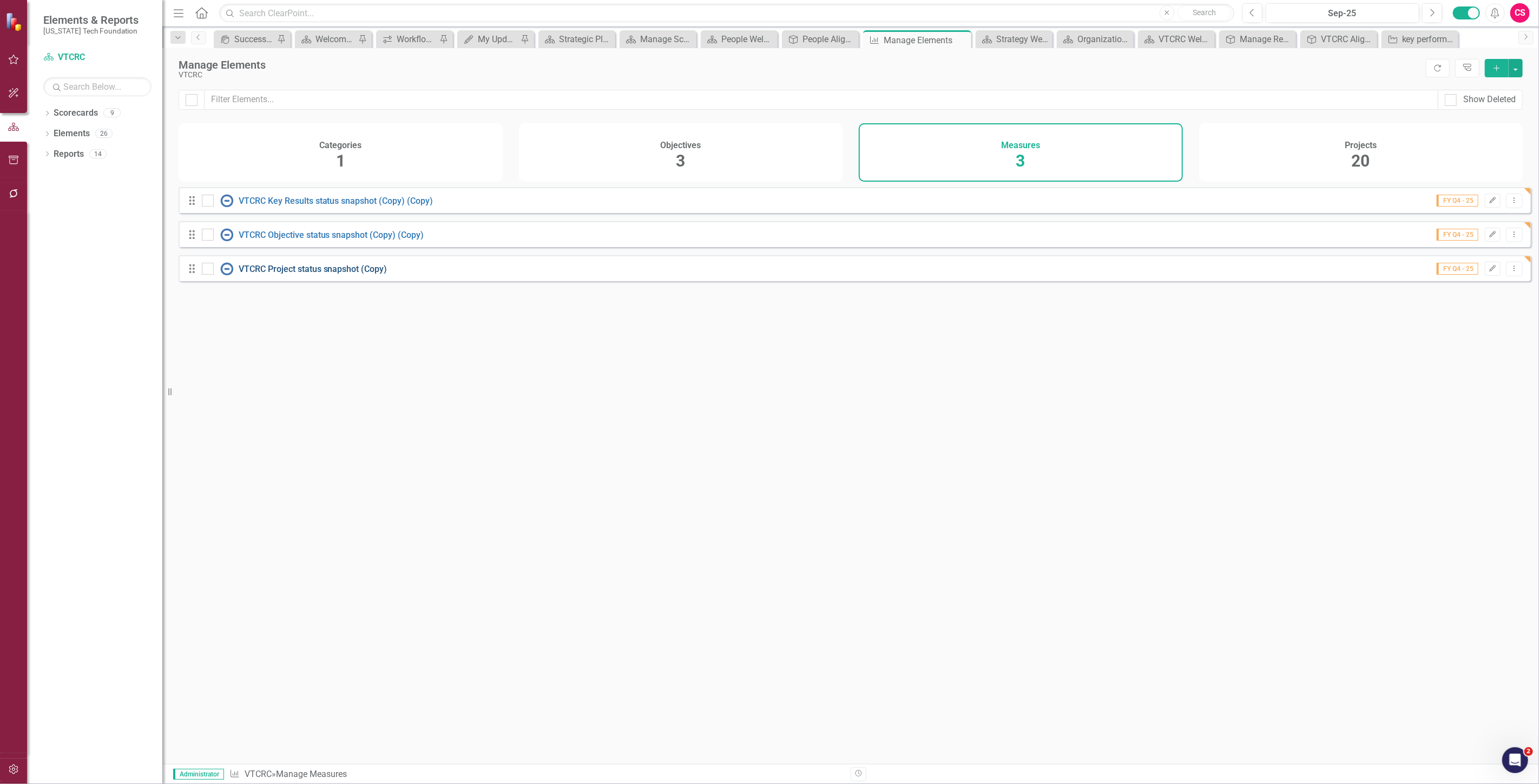
click at [298, 274] on link "VTCRC Project status snapshot (Copy)" at bounding box center [312, 269] width 149 height 10
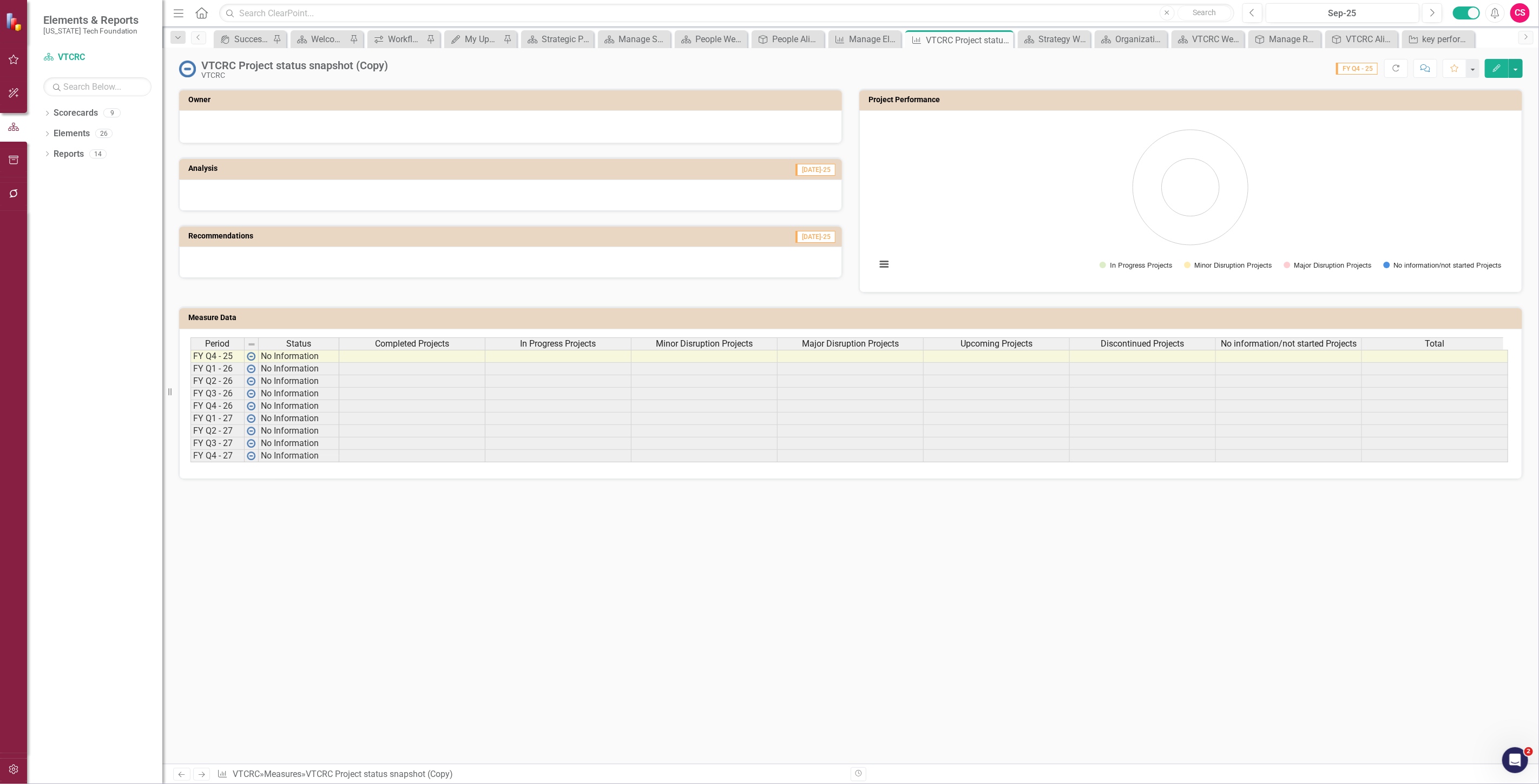
click at [447, 343] on span "Completed Projects" at bounding box center [412, 344] width 74 height 10
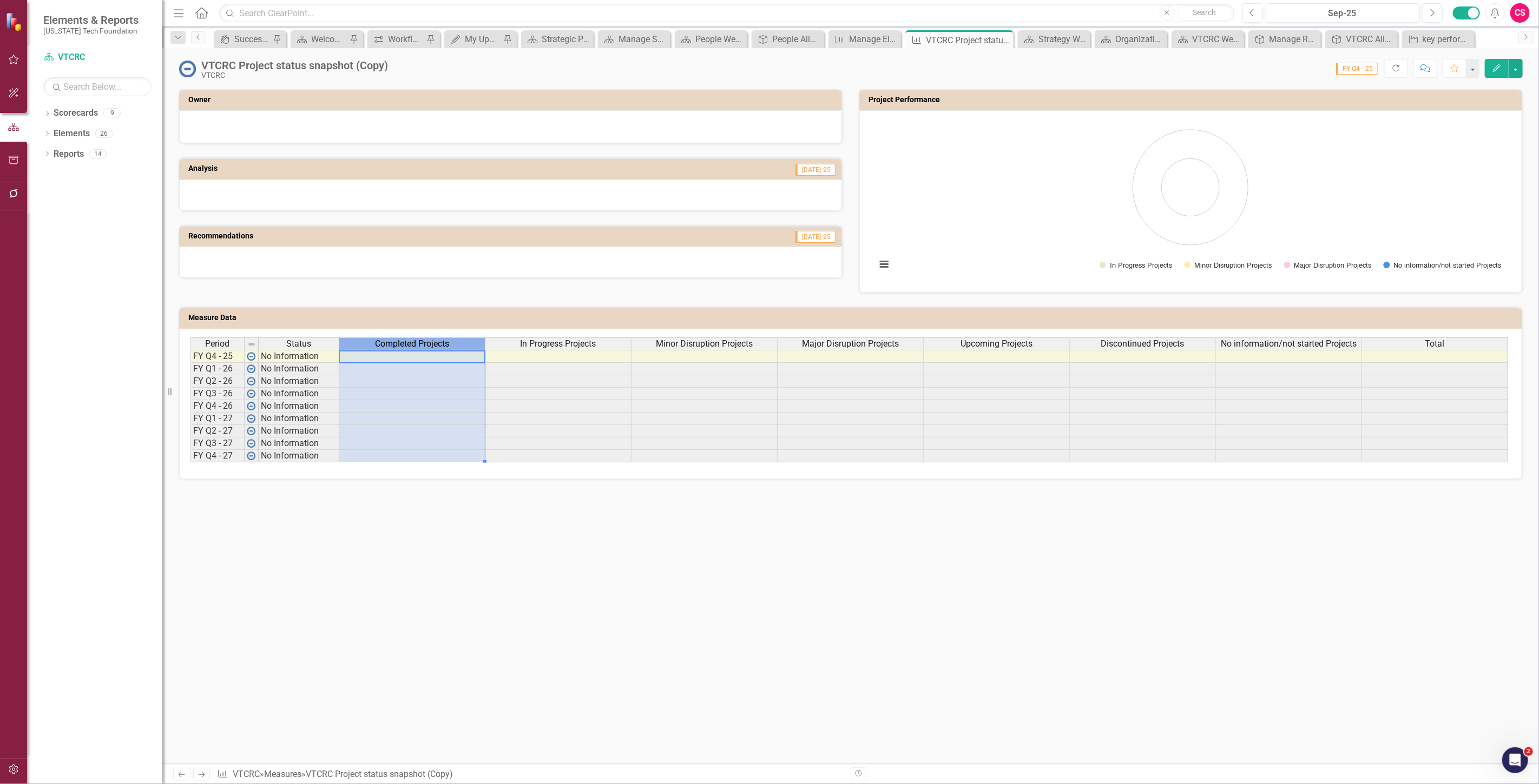
click at [447, 343] on span "Completed Projects" at bounding box center [412, 344] width 74 height 10
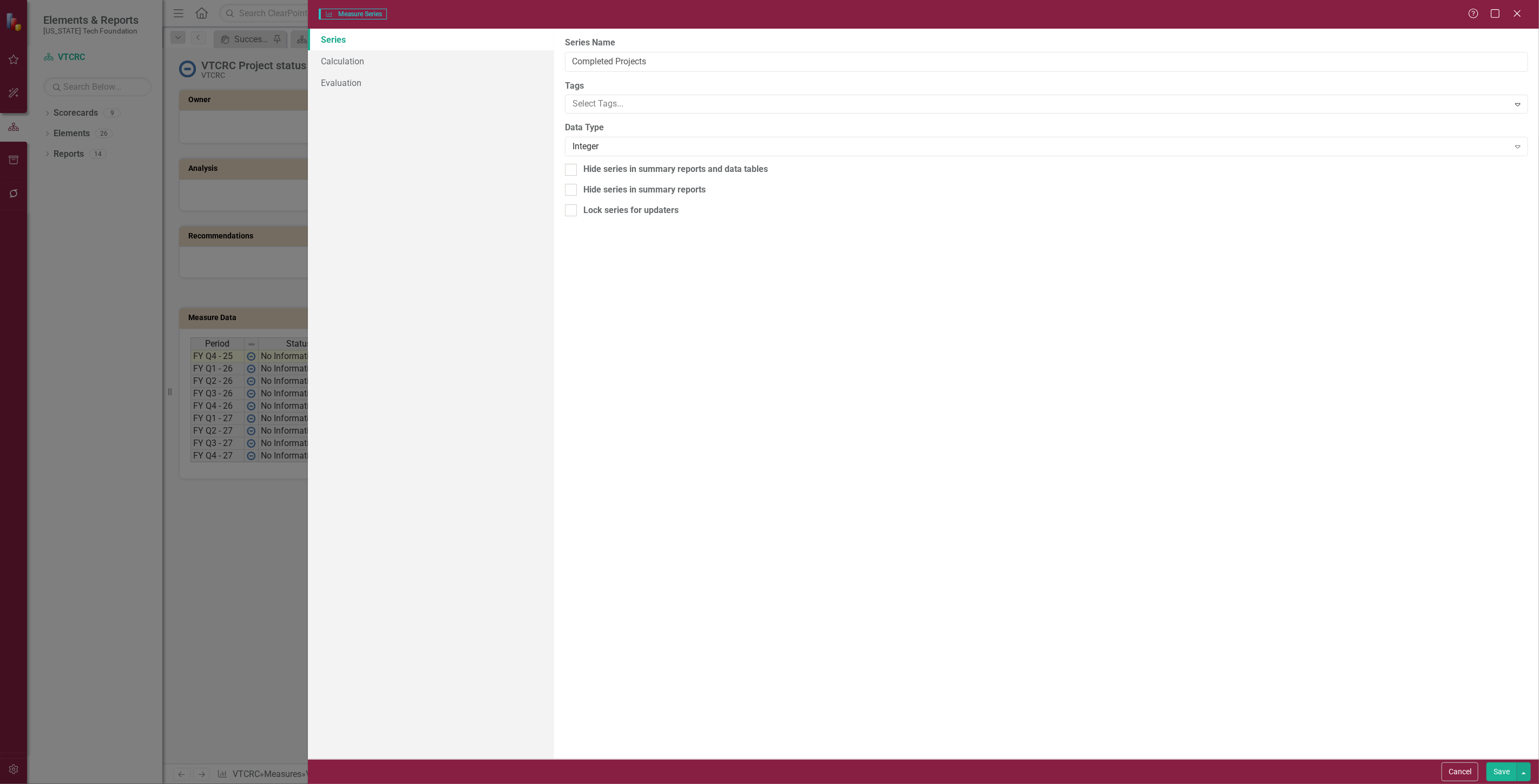
type input "Completed Projects"
click at [380, 57] on link "Calculation" at bounding box center [431, 61] width 246 height 21
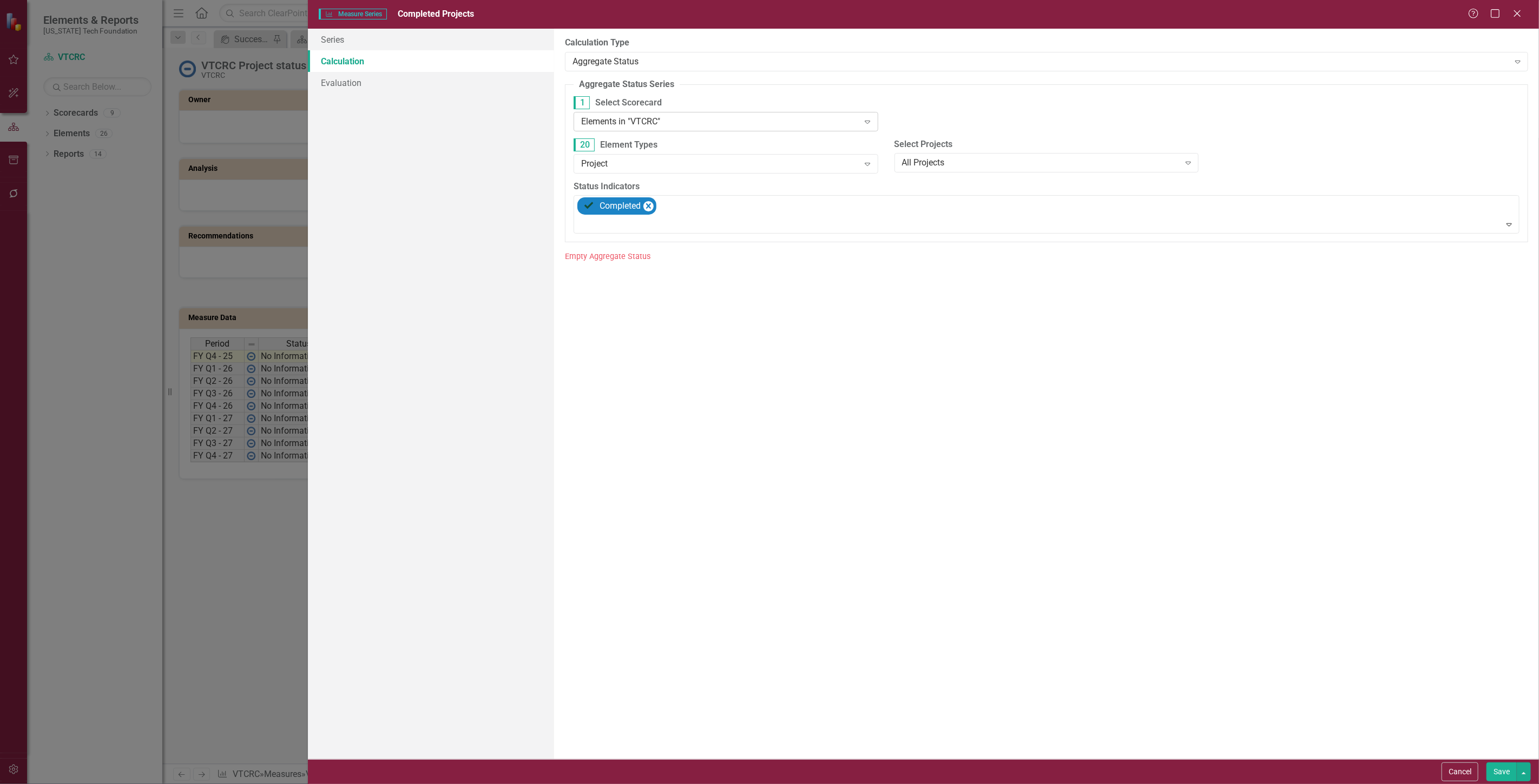
click at [695, 126] on div "Elements in "VTCRC"" at bounding box center [720, 121] width 278 height 13
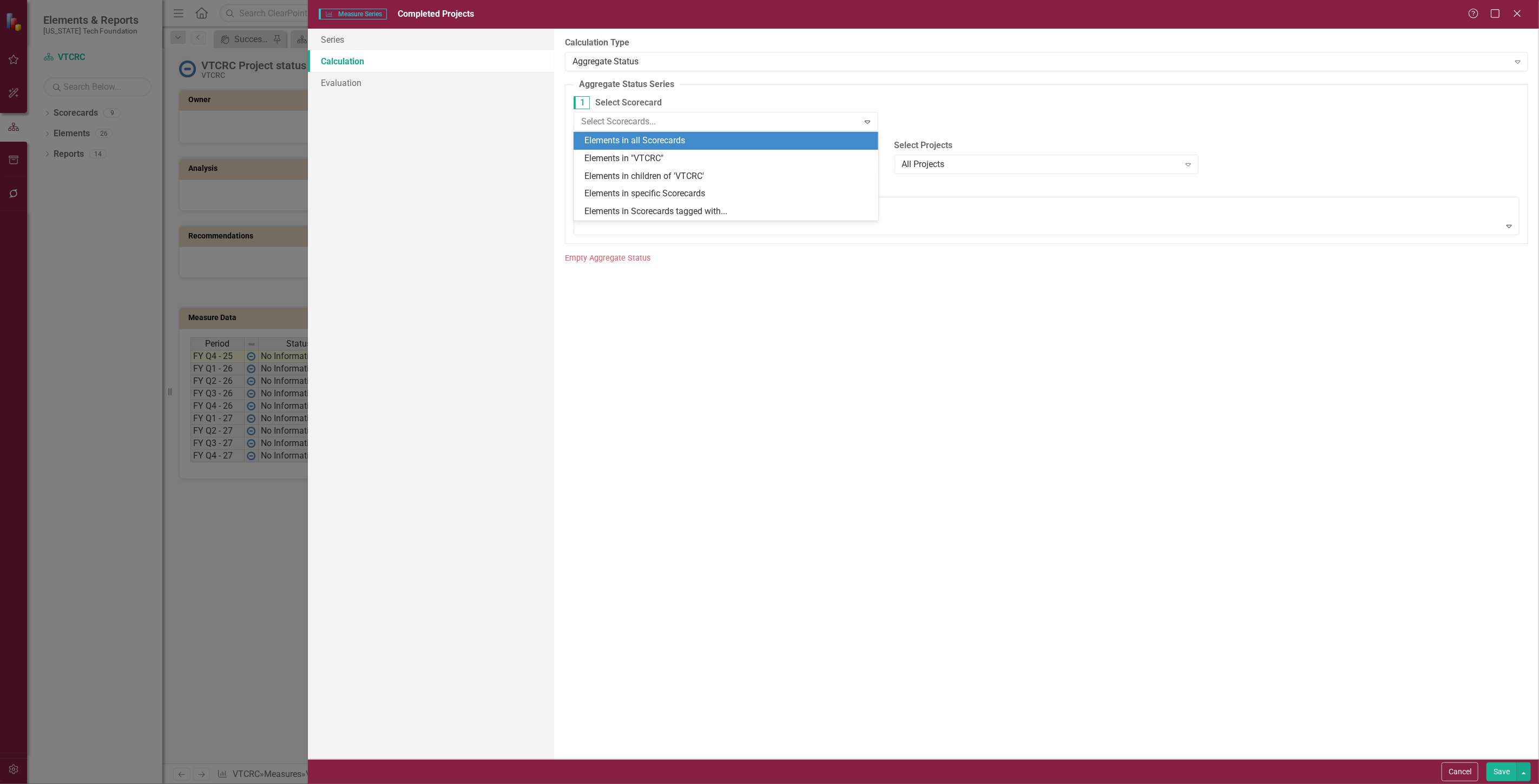
click at [692, 132] on div "Elements in all Scorecards" at bounding box center [726, 141] width 305 height 18
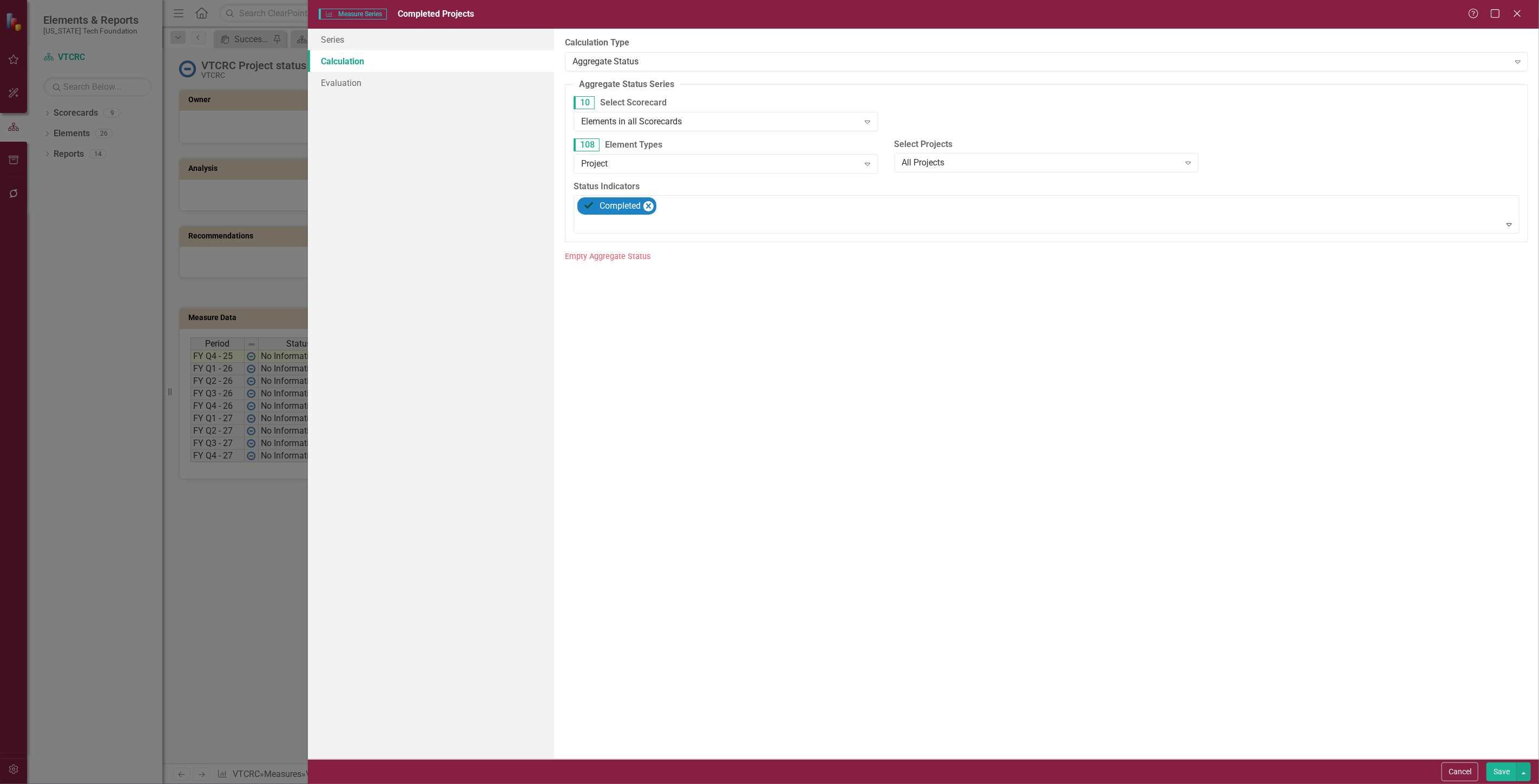
click at [1495, 777] on button "Save" at bounding box center [1501, 772] width 30 height 19
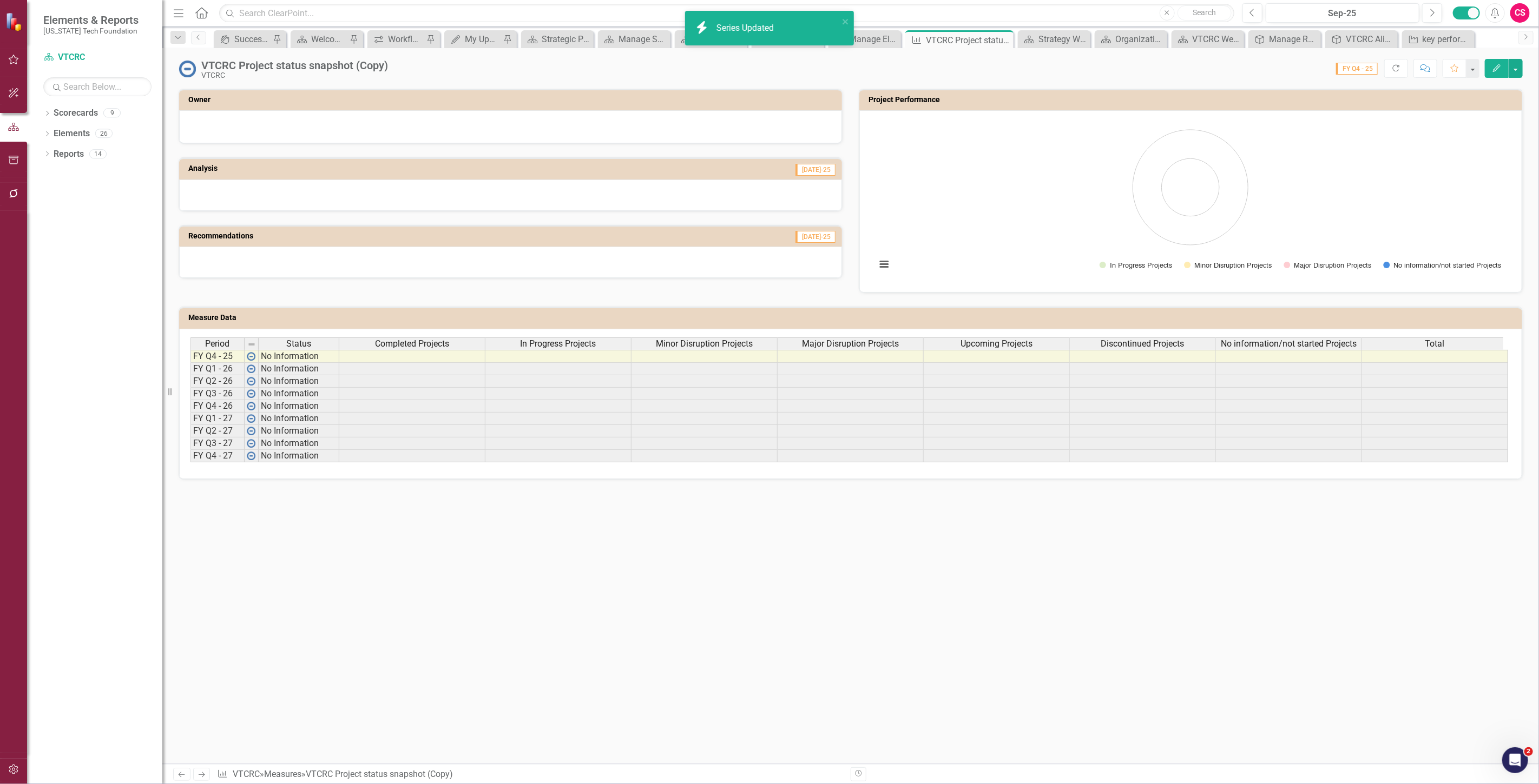
click at [430, 336] on div "Period Status Completed Projects In Progress Projects Minor Disruption Projects…" at bounding box center [851, 404] width 1343 height 150
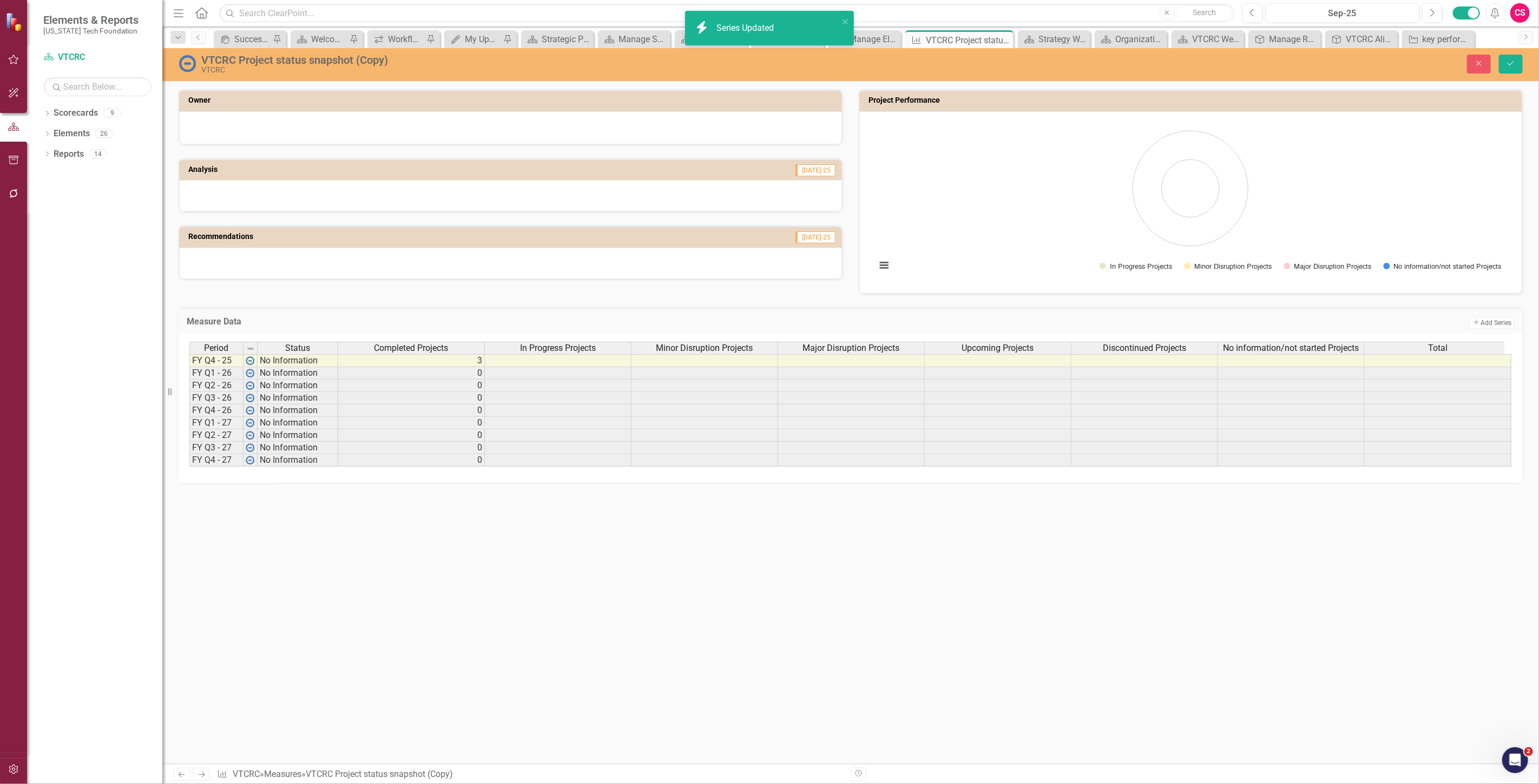
click at [434, 341] on div "Period Status Completed Projects In Progress Projects Minor Disruption Projects…" at bounding box center [851, 408] width 1344 height 149
click at [444, 349] on span "Completed Projects" at bounding box center [412, 348] width 74 height 10
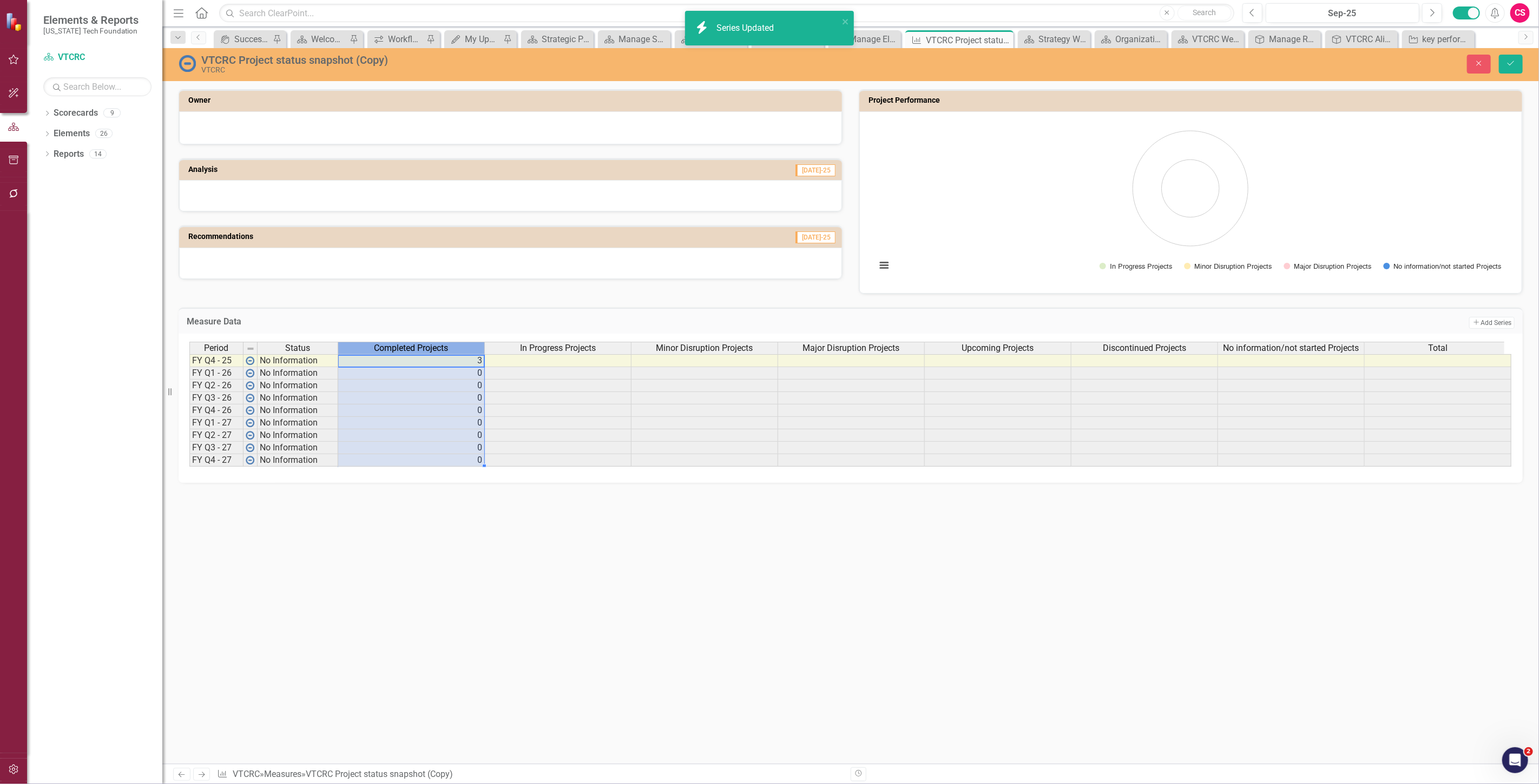
click at [444, 349] on span "Completed Projects" at bounding box center [412, 348] width 74 height 10
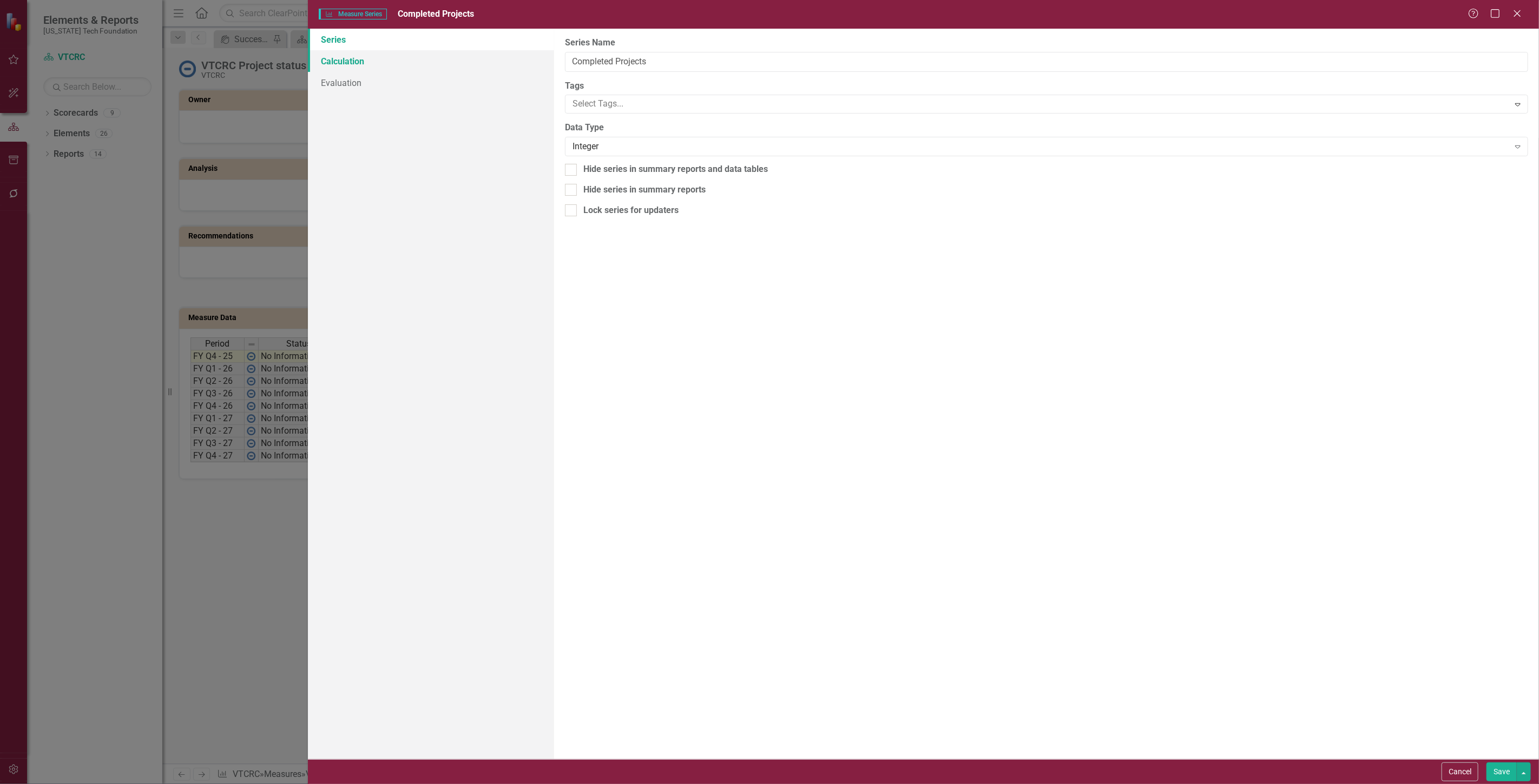
click at [382, 60] on link "Calculation" at bounding box center [431, 61] width 246 height 21
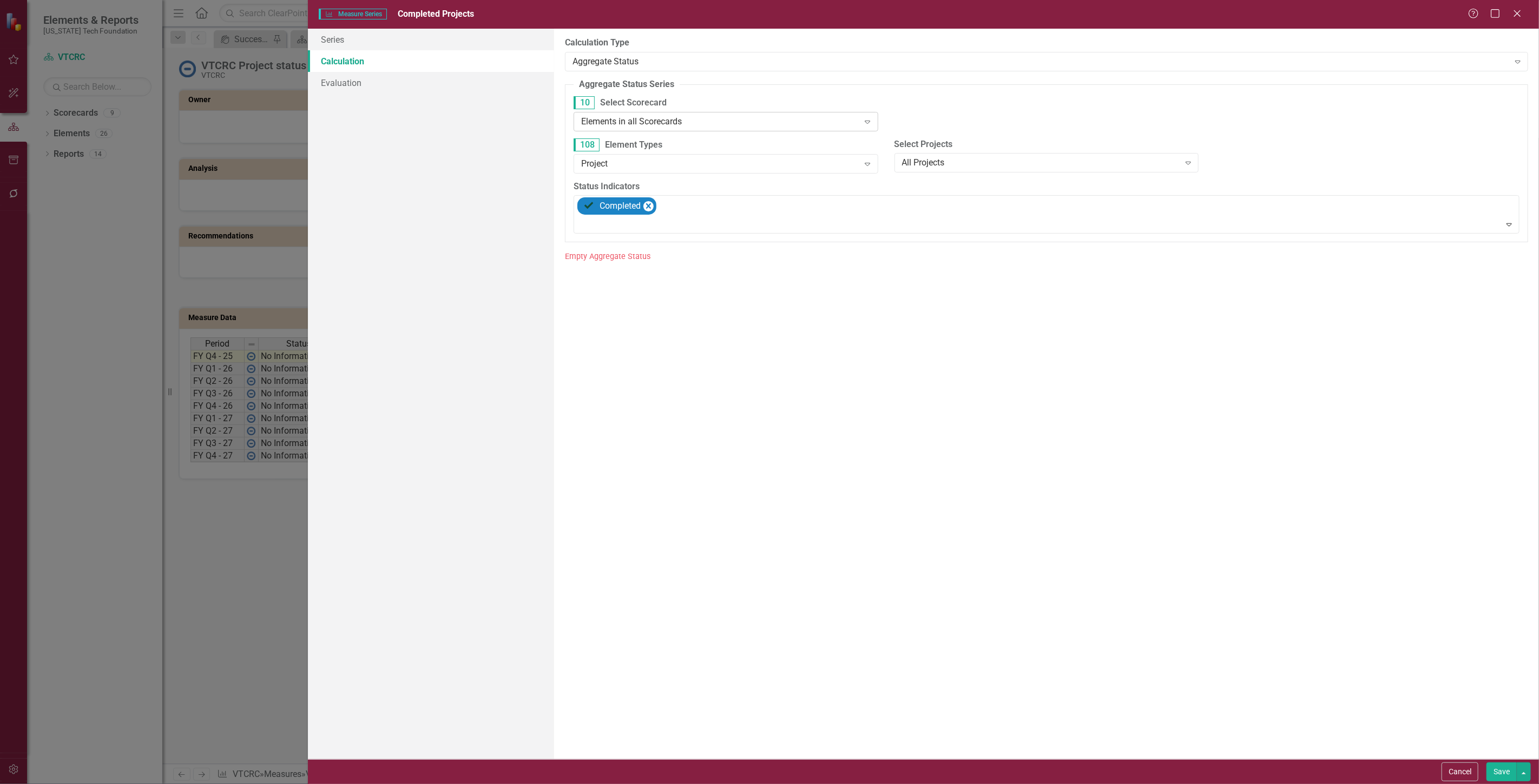
click at [722, 122] on div "Elements in all Scorecards" at bounding box center [720, 121] width 278 height 13
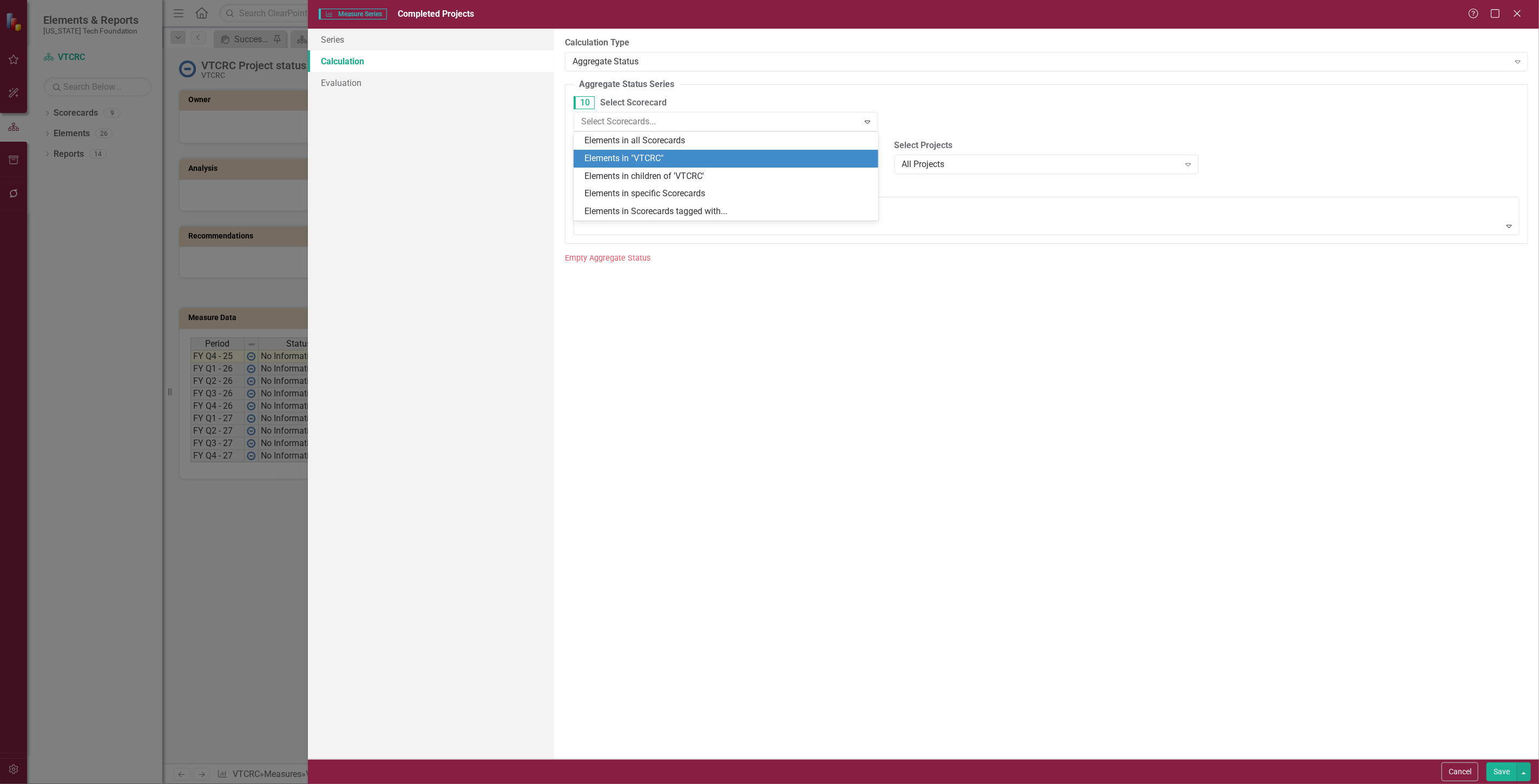
click at [720, 161] on div "Elements in "VTCRC"" at bounding box center [728, 158] width 287 height 13
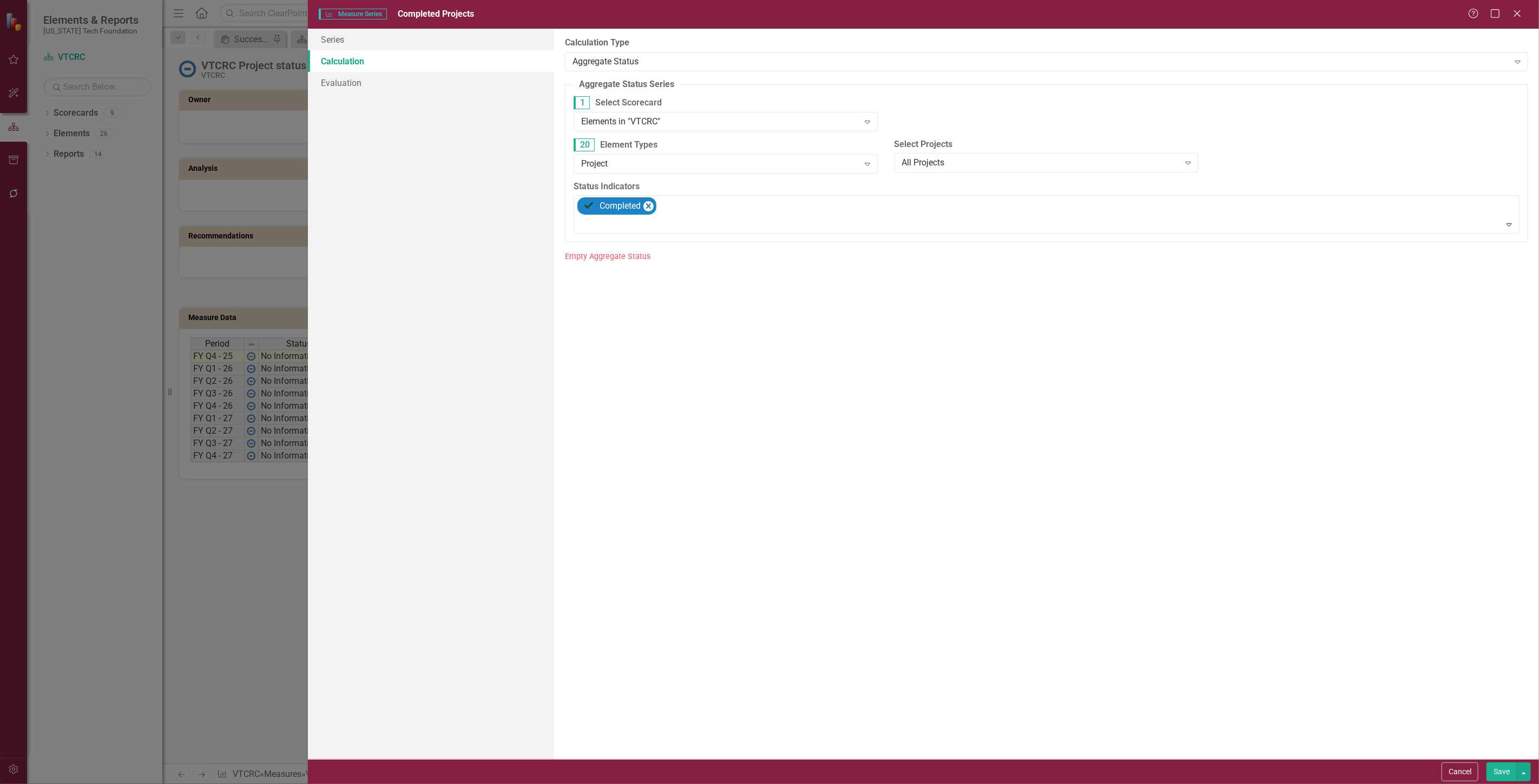
click at [1496, 777] on button "Save" at bounding box center [1501, 772] width 30 height 19
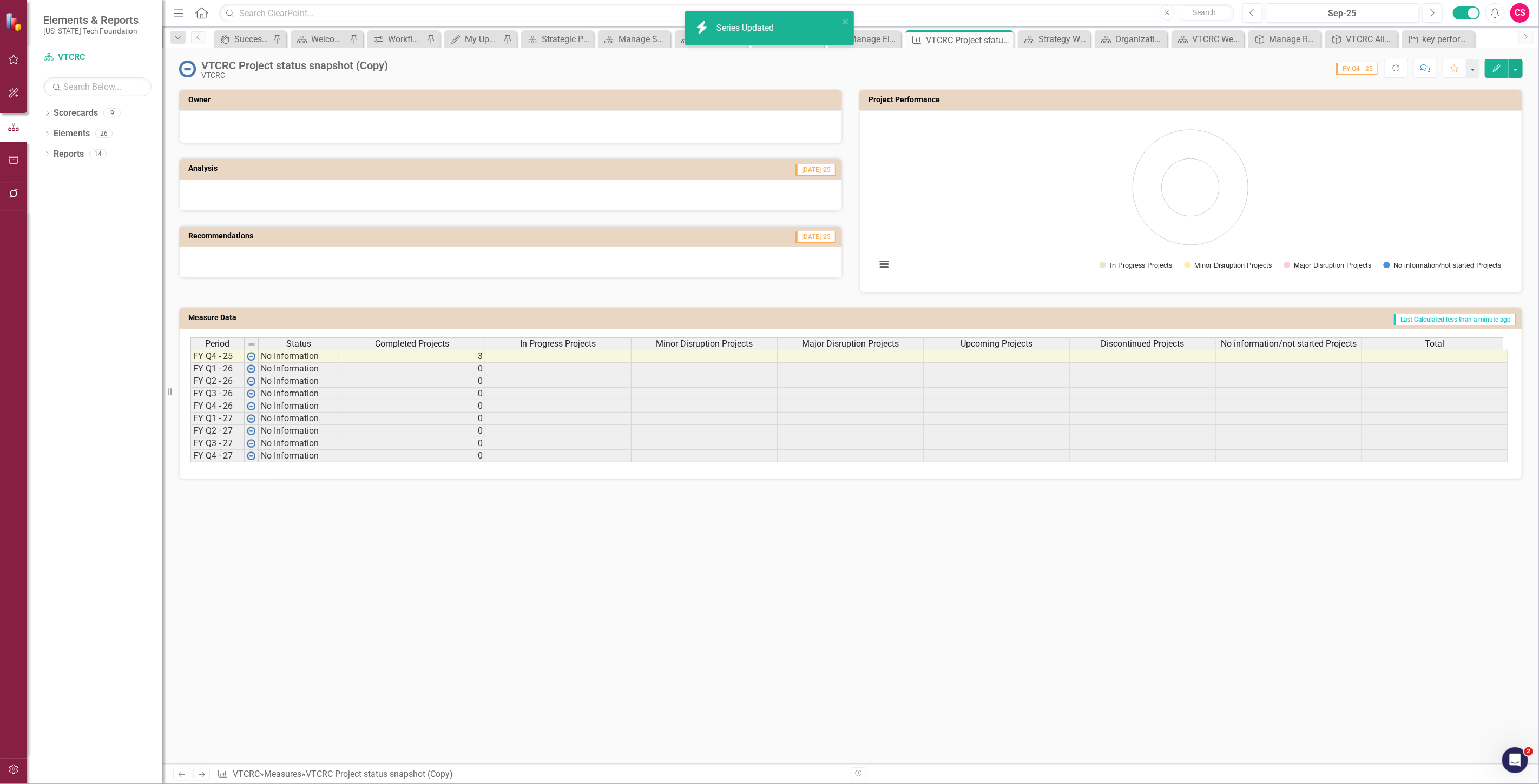
click at [582, 341] on span "In Progress Projects" at bounding box center [558, 344] width 76 height 10
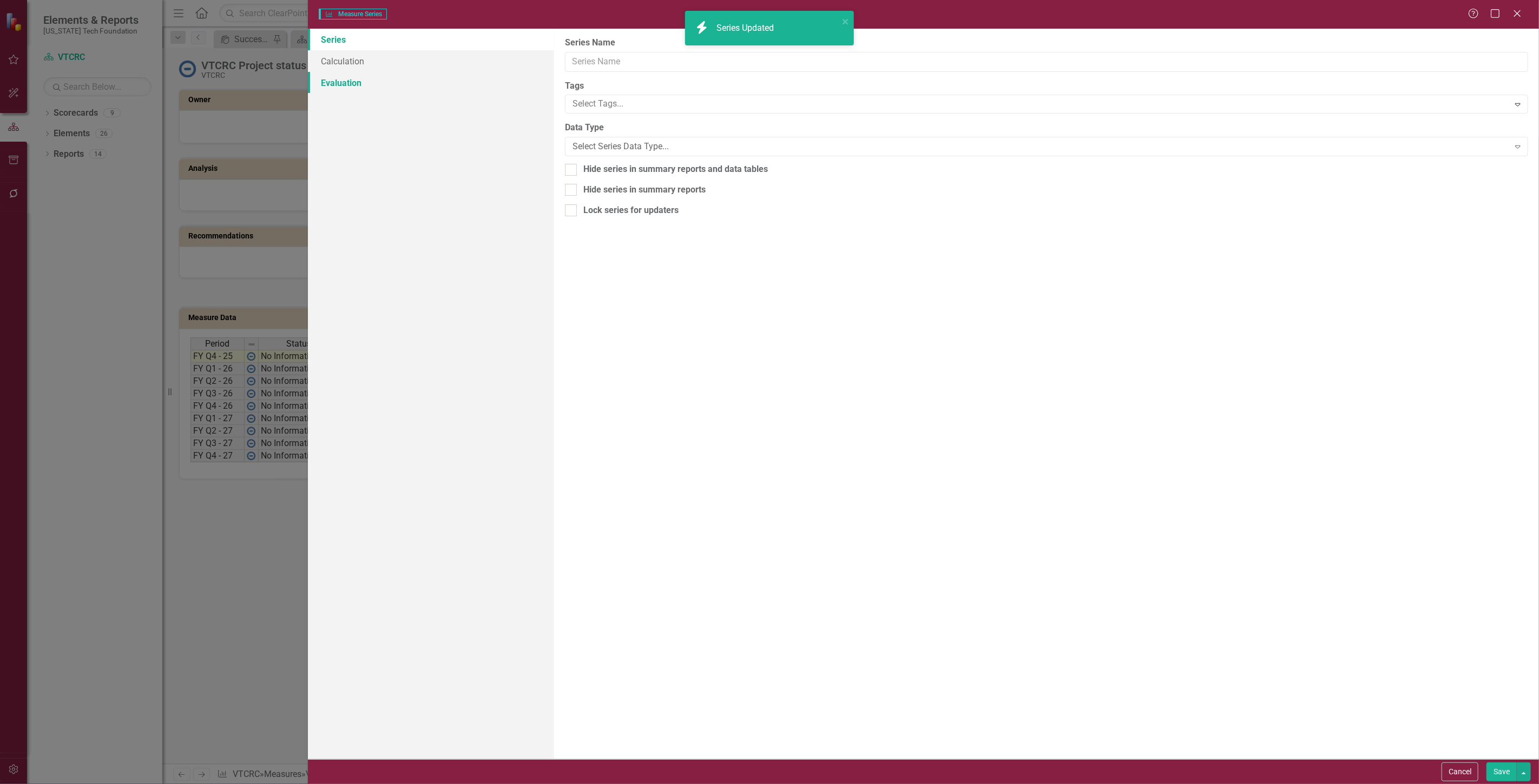
type input "In Progress Projects"
click at [382, 53] on link "Calculation" at bounding box center [431, 61] width 246 height 21
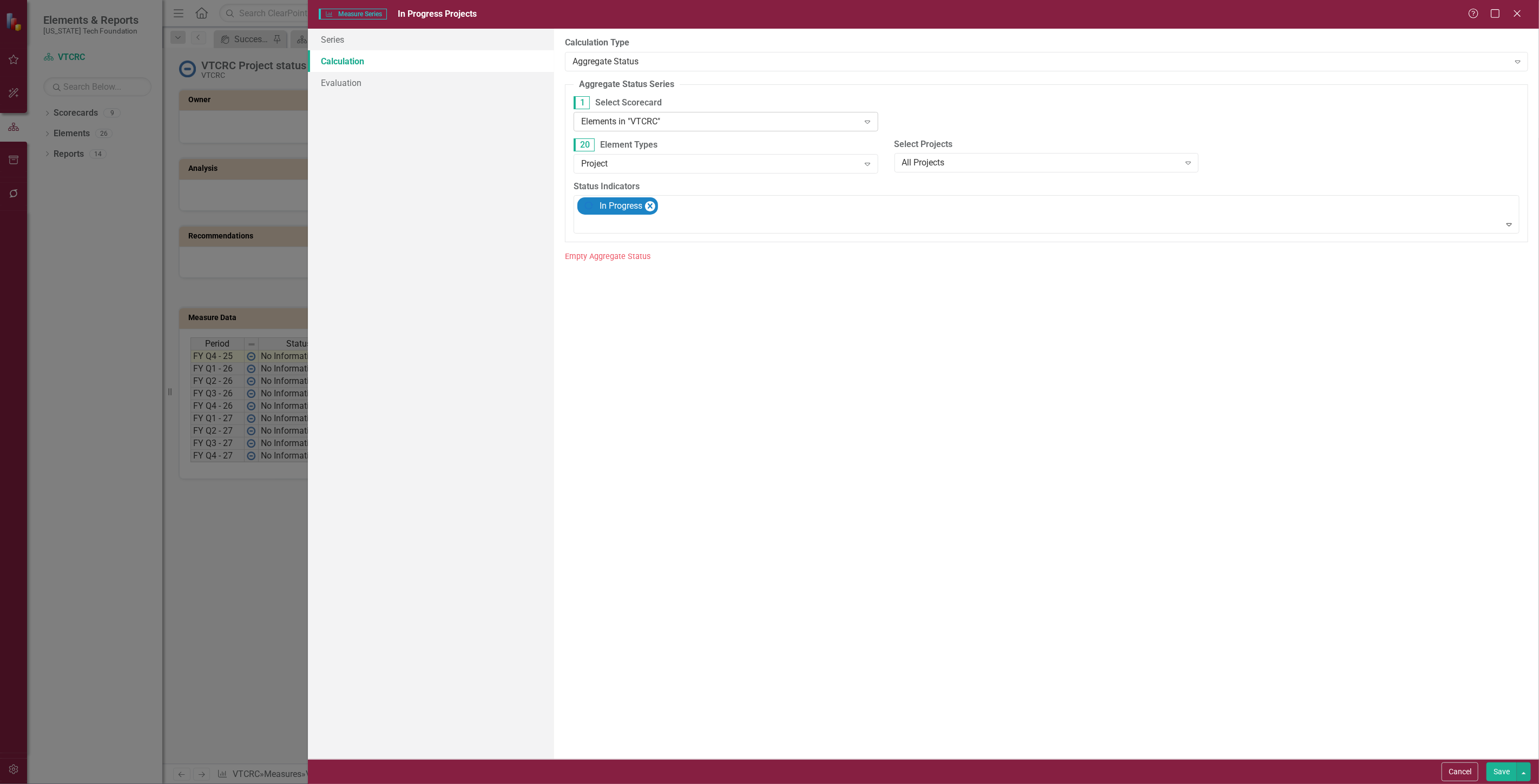
click at [641, 112] on div "Elements in "VTCRC" Expand" at bounding box center [726, 121] width 305 height 20
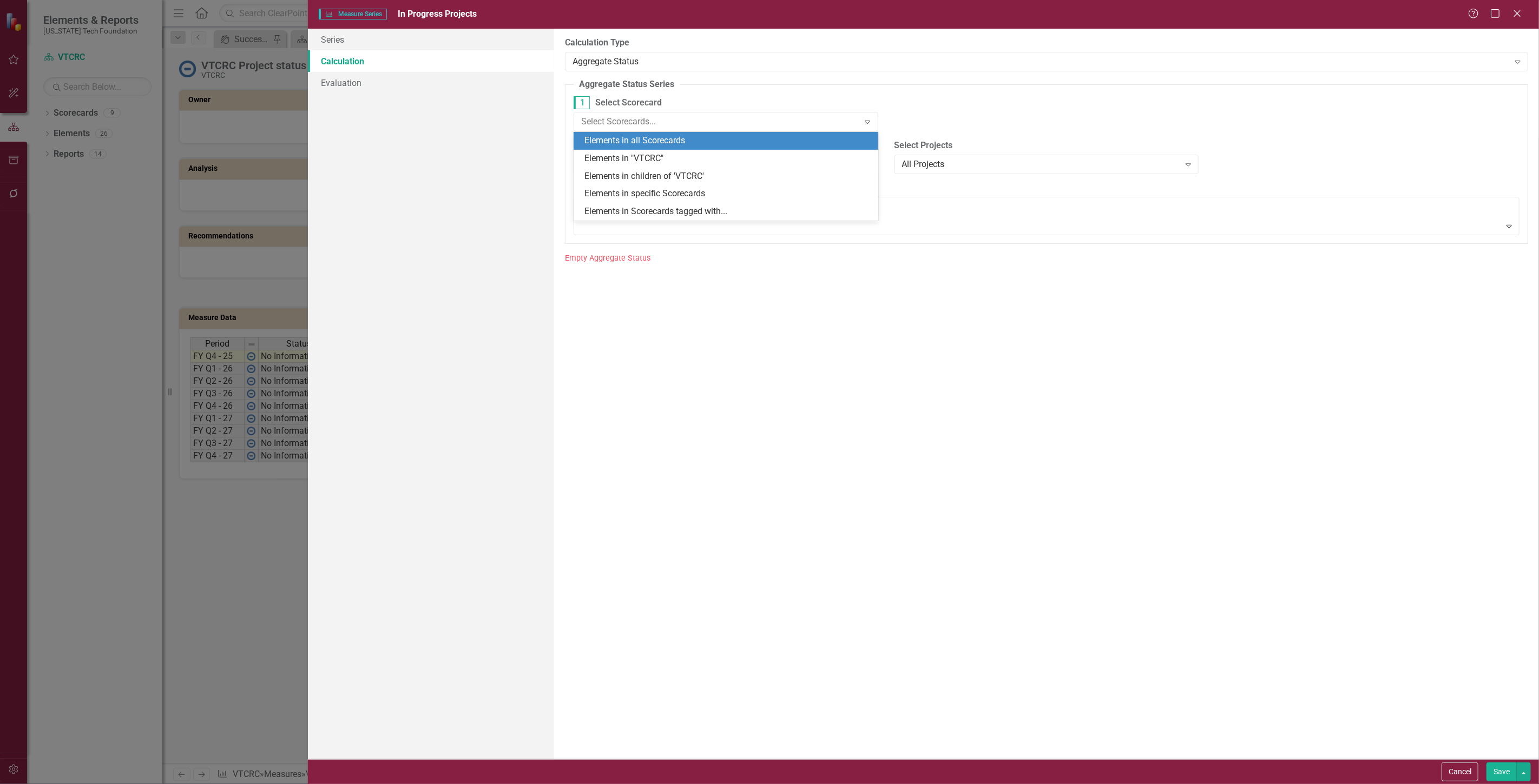
click at [649, 137] on div "Elements in all Scorecards" at bounding box center [728, 141] width 287 height 13
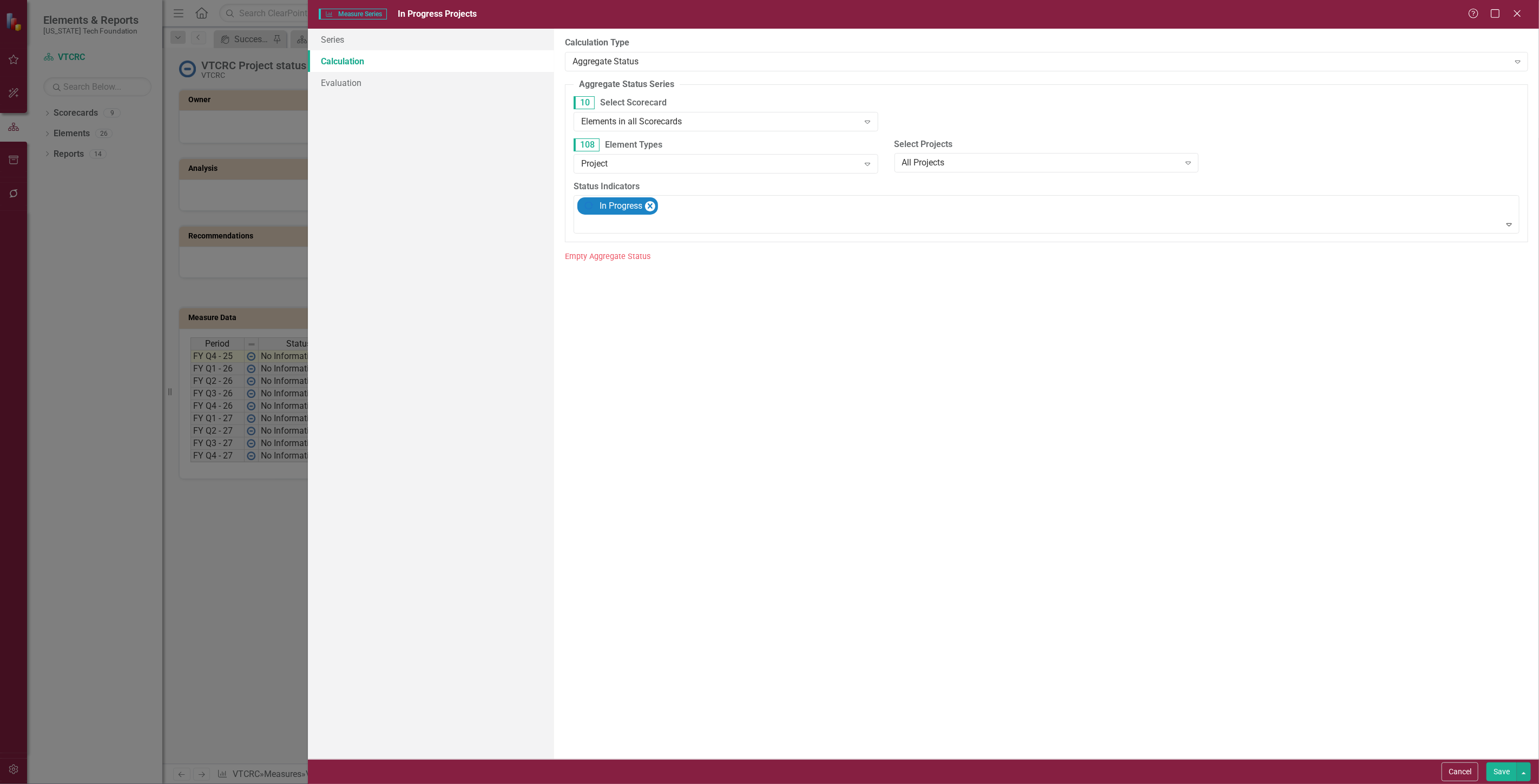
click at [1507, 774] on button "Save" at bounding box center [1501, 772] width 30 height 19
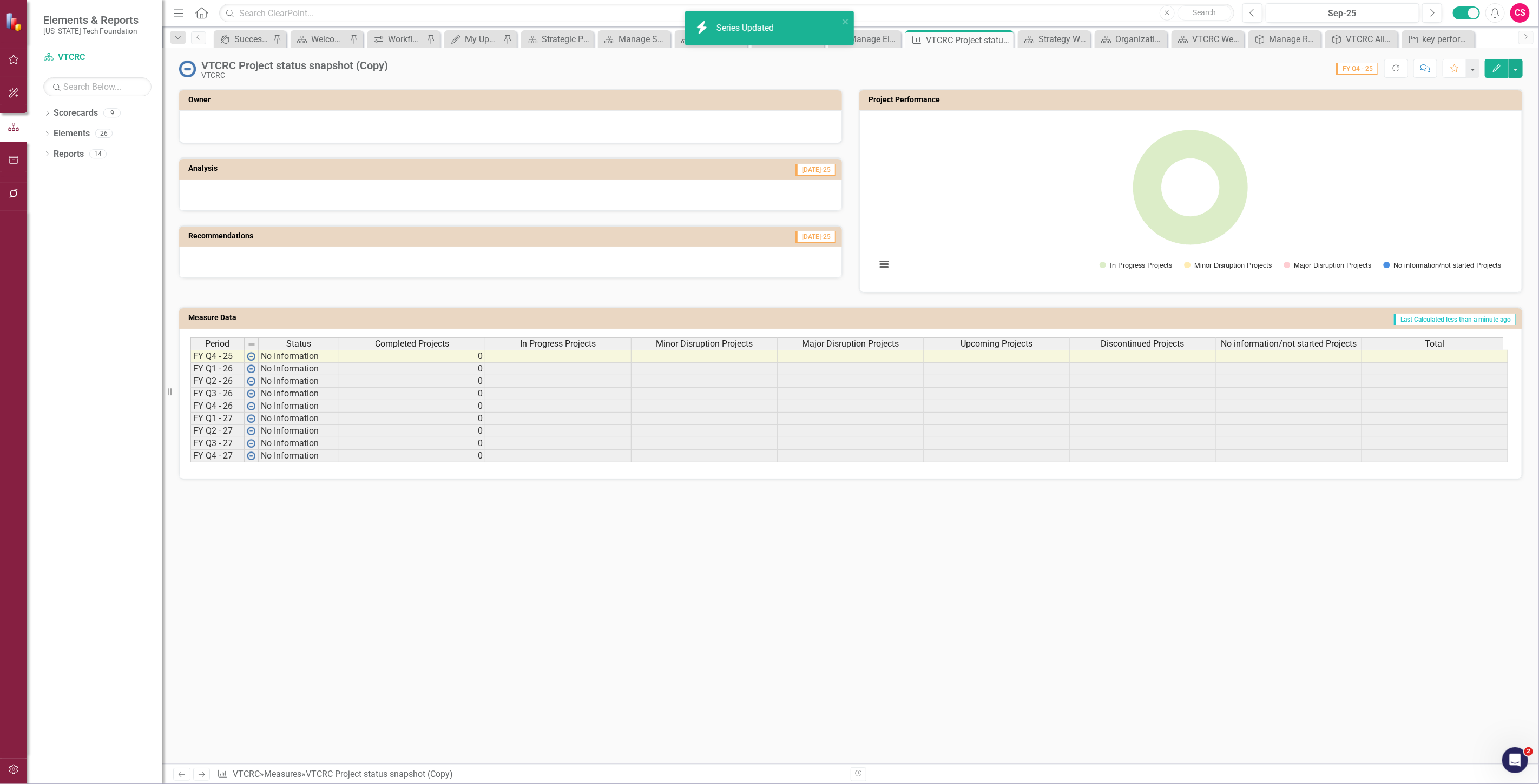
click at [566, 344] on span "In Progress Projects" at bounding box center [558, 344] width 76 height 10
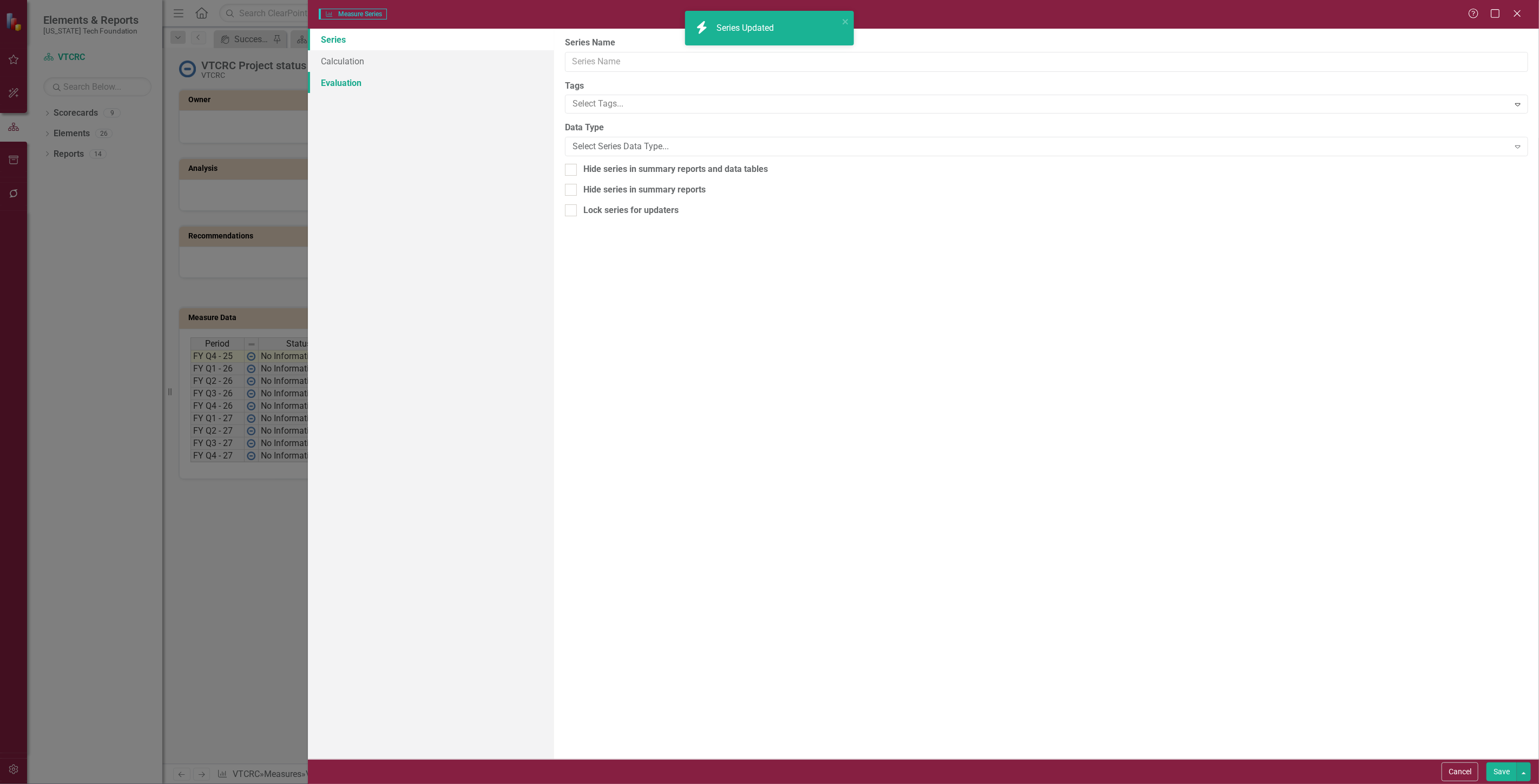
type input "In Progress Projects"
click at [468, 49] on div "Series Calculation Evaluation" at bounding box center [431, 394] width 246 height 731
click at [404, 69] on link "Calculation" at bounding box center [431, 61] width 246 height 21
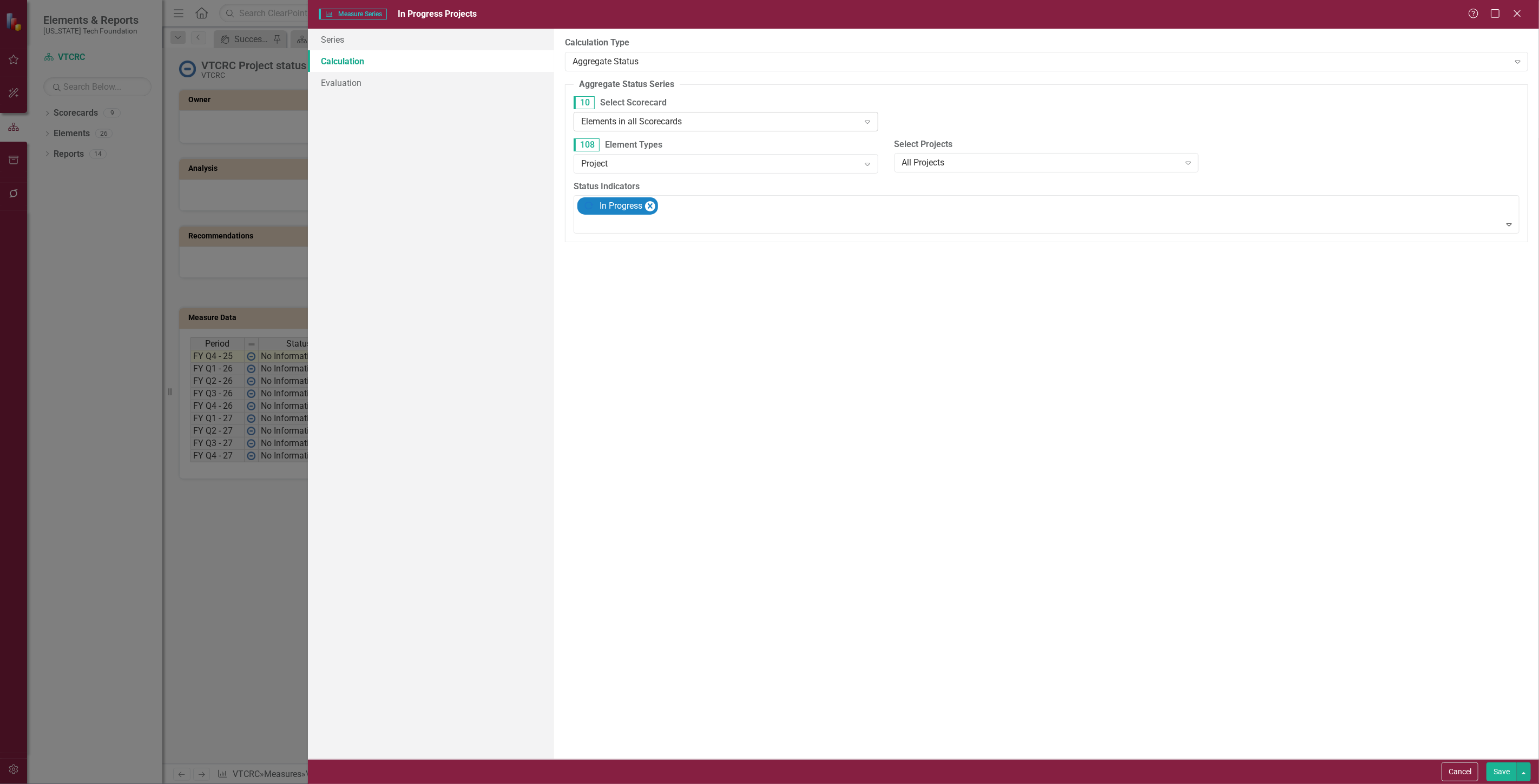
click at [715, 119] on div "Elements in all Scorecards" at bounding box center [720, 121] width 278 height 13
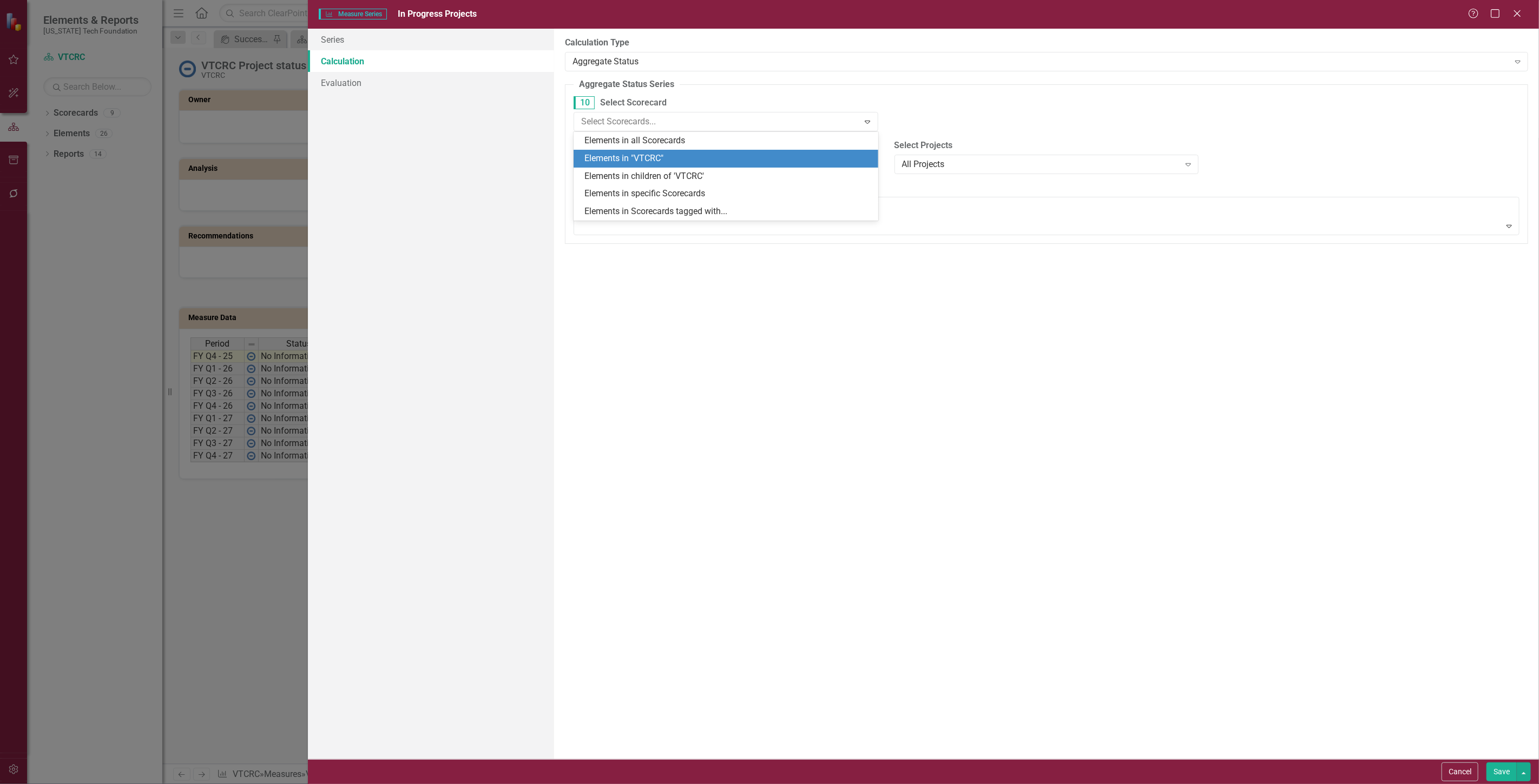
click at [706, 164] on div "Elements in "VTCRC"" at bounding box center [728, 158] width 287 height 13
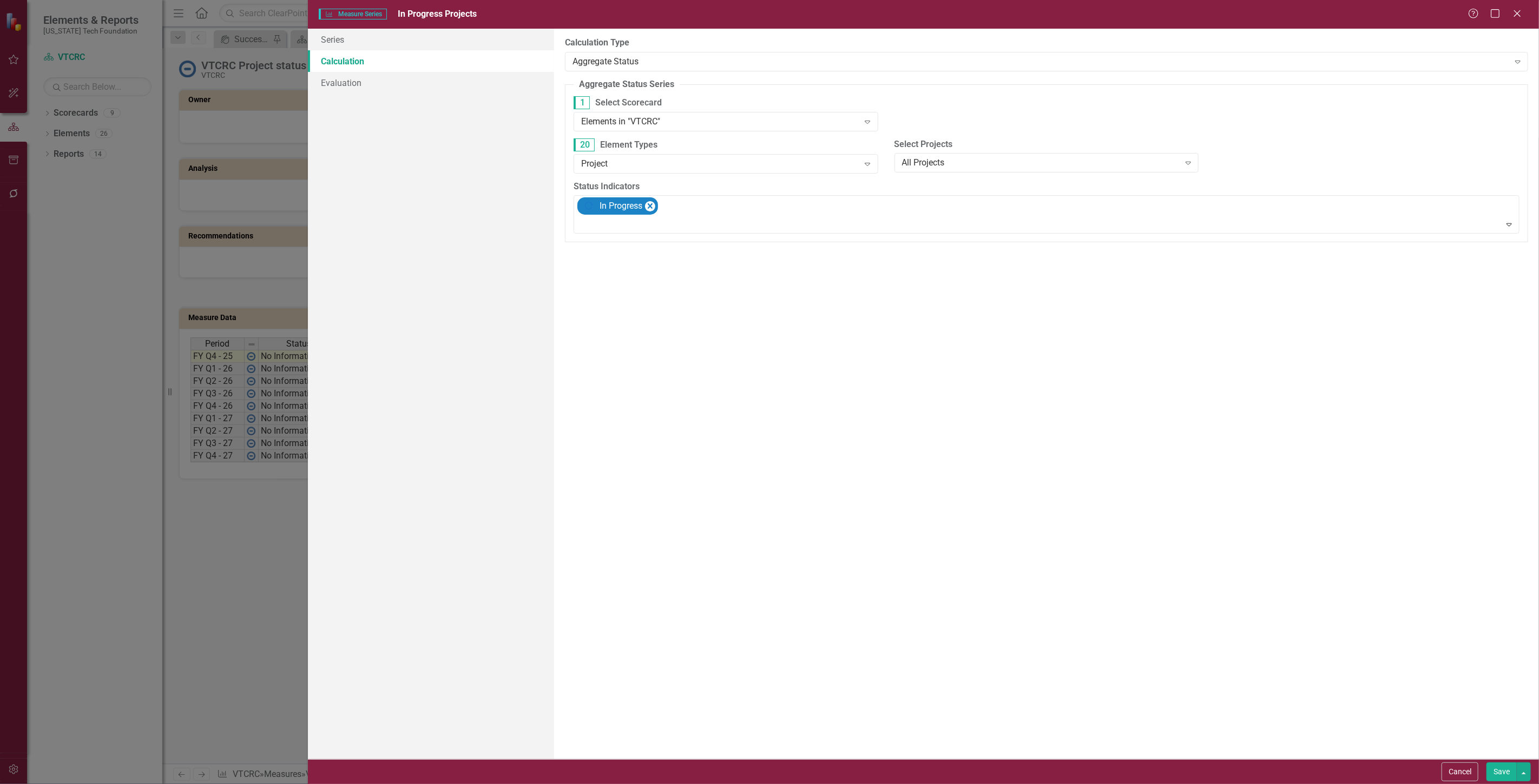
click at [1497, 776] on button "Save" at bounding box center [1501, 772] width 30 height 19
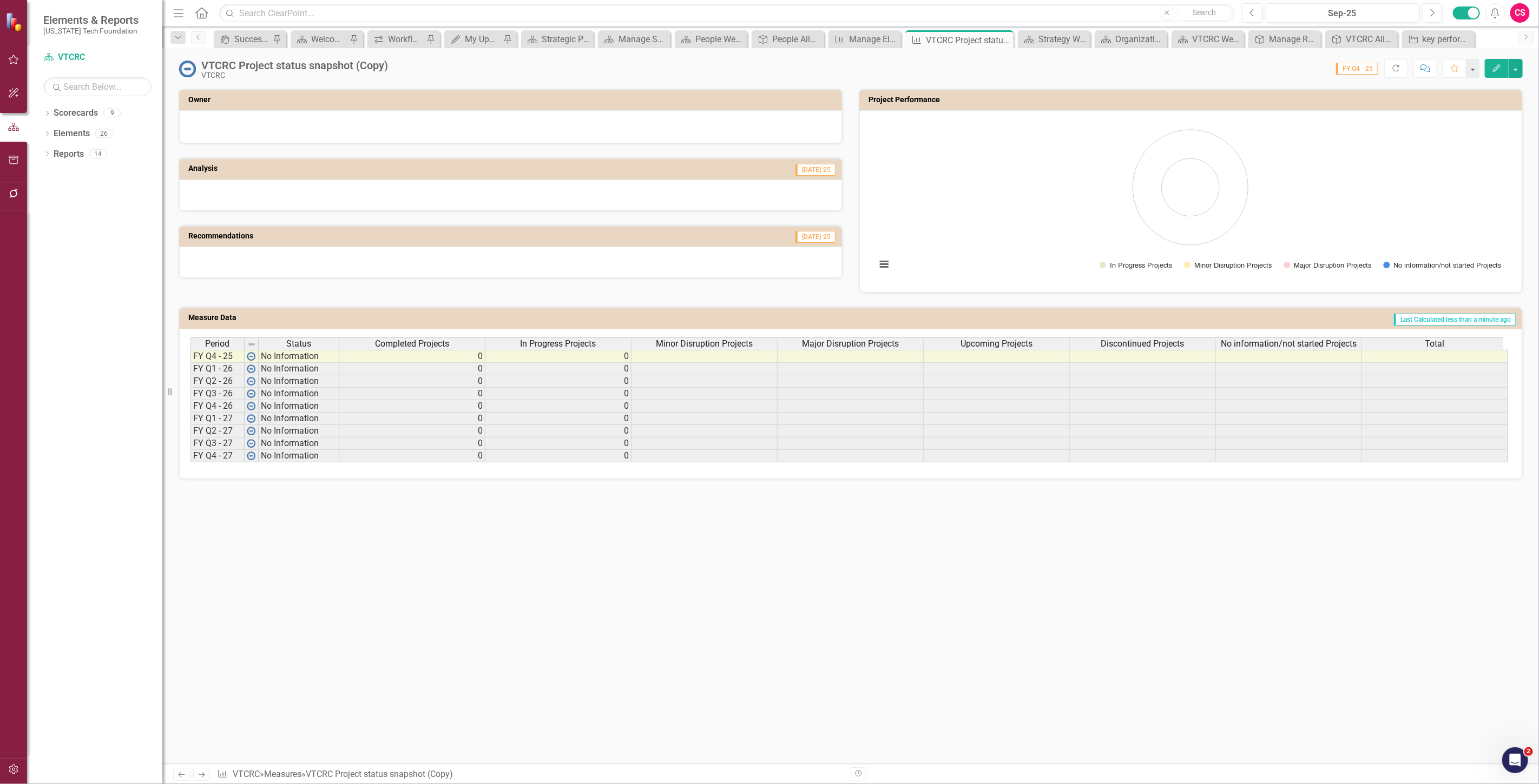
click at [700, 339] on span "Minor Disruption Projects" at bounding box center [704, 344] width 97 height 10
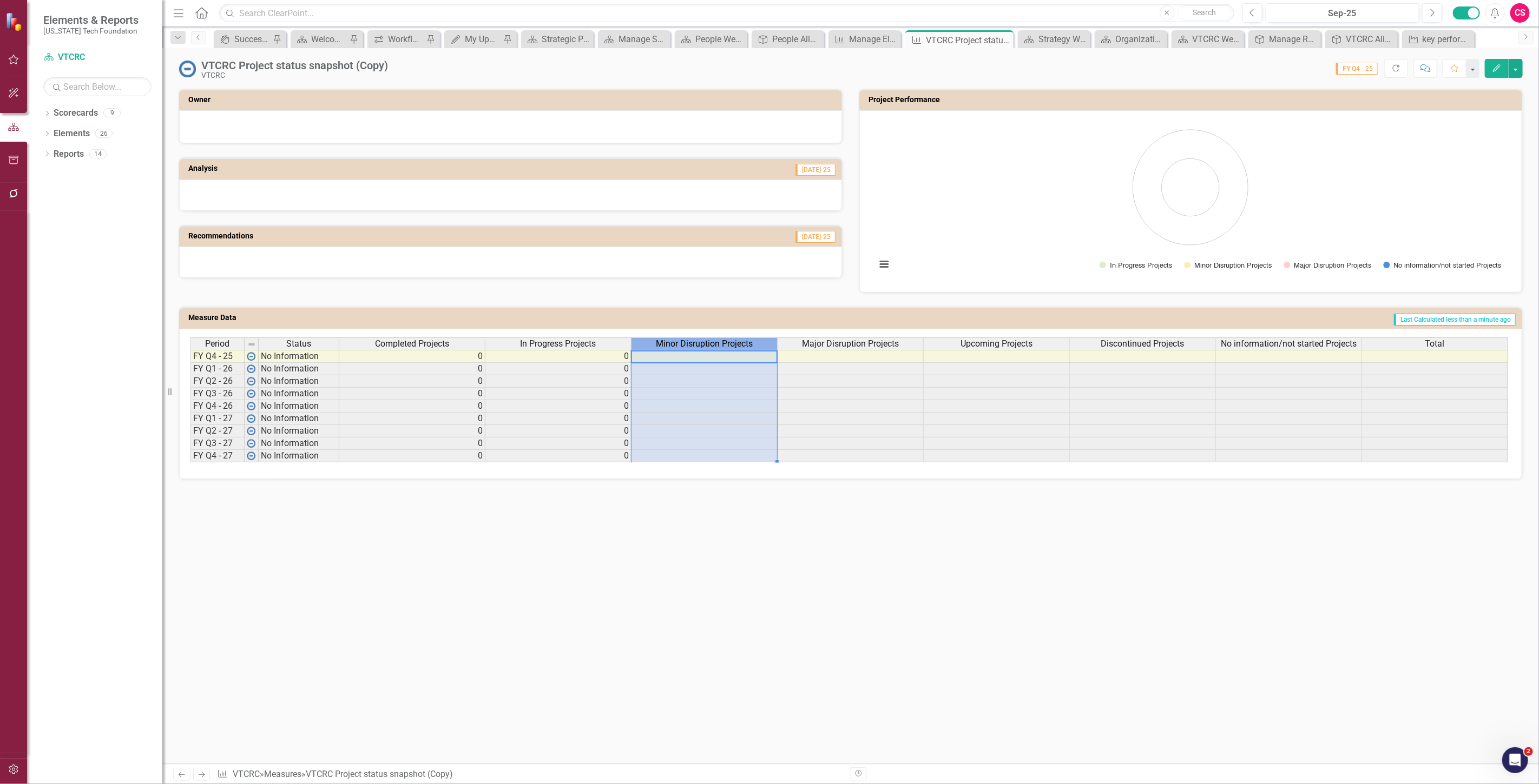
click at [700, 339] on span "Minor Disruption Projects" at bounding box center [704, 344] width 97 height 10
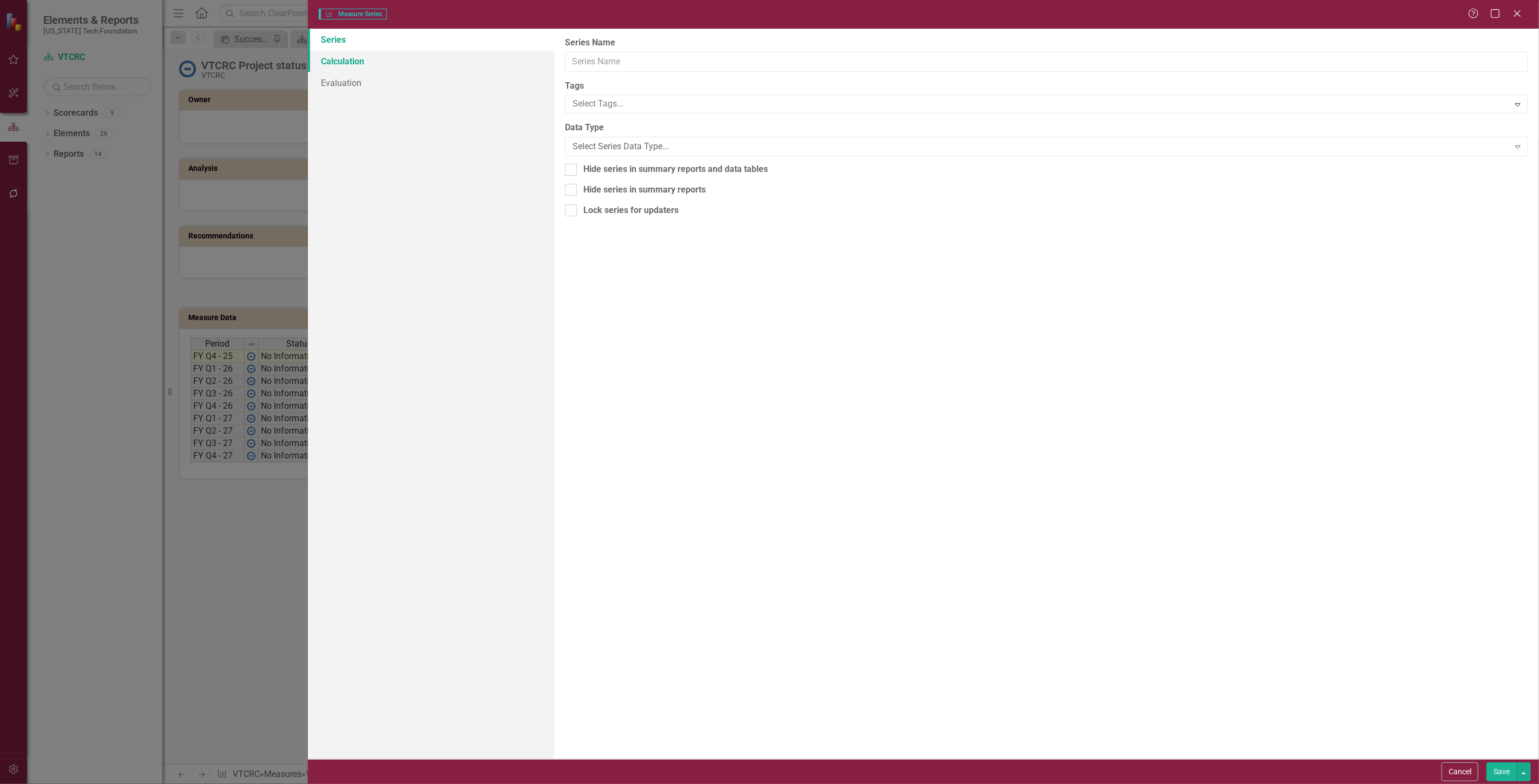
type input "Minor Disruption Projects"
click at [419, 63] on link "Calculation" at bounding box center [431, 61] width 246 height 21
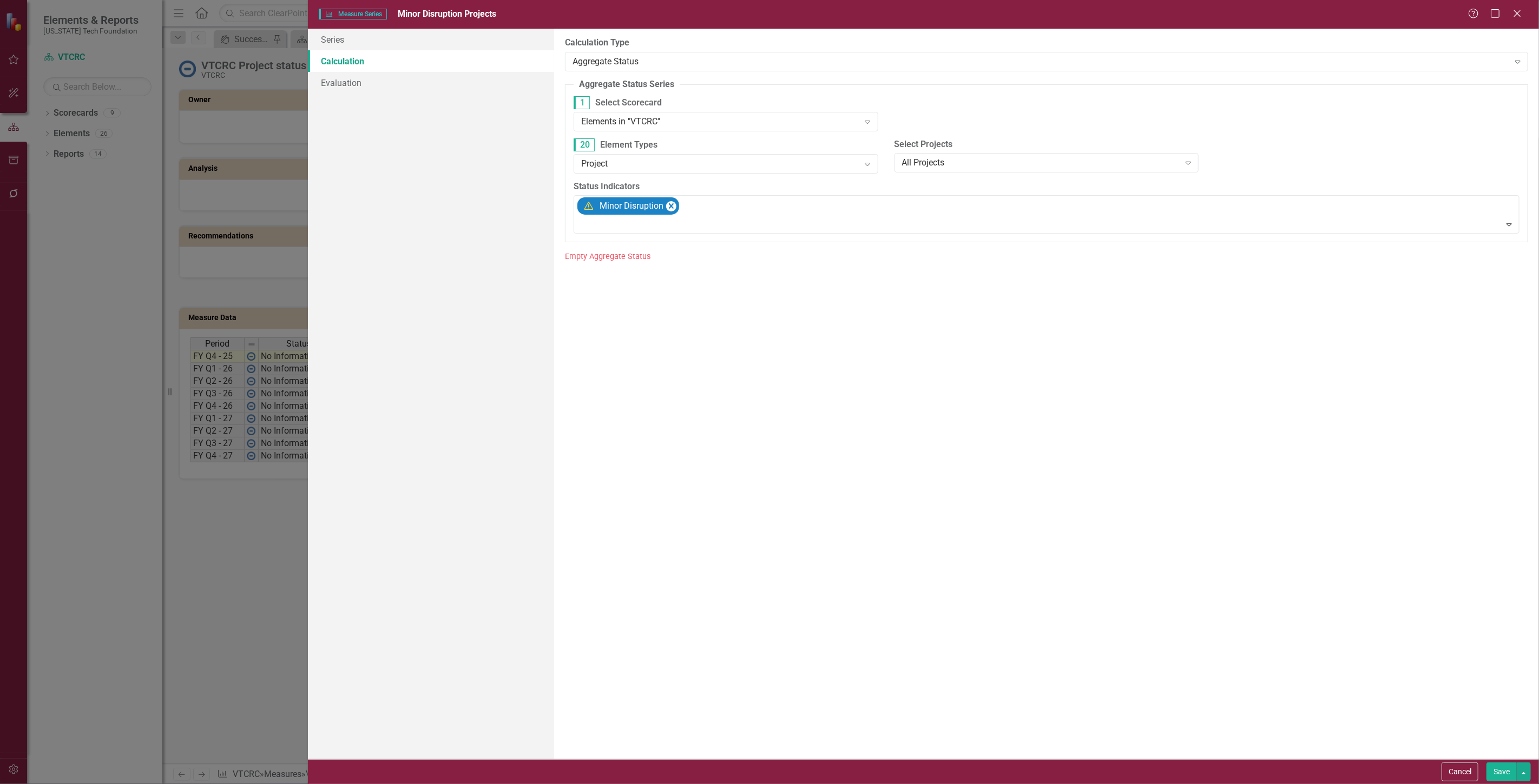
click at [637, 139] on label "20 Element Types" at bounding box center [726, 145] width 305 height 13
click at [637, 128] on div "Elements in "VTCRC" Expand" at bounding box center [726, 121] width 305 height 20
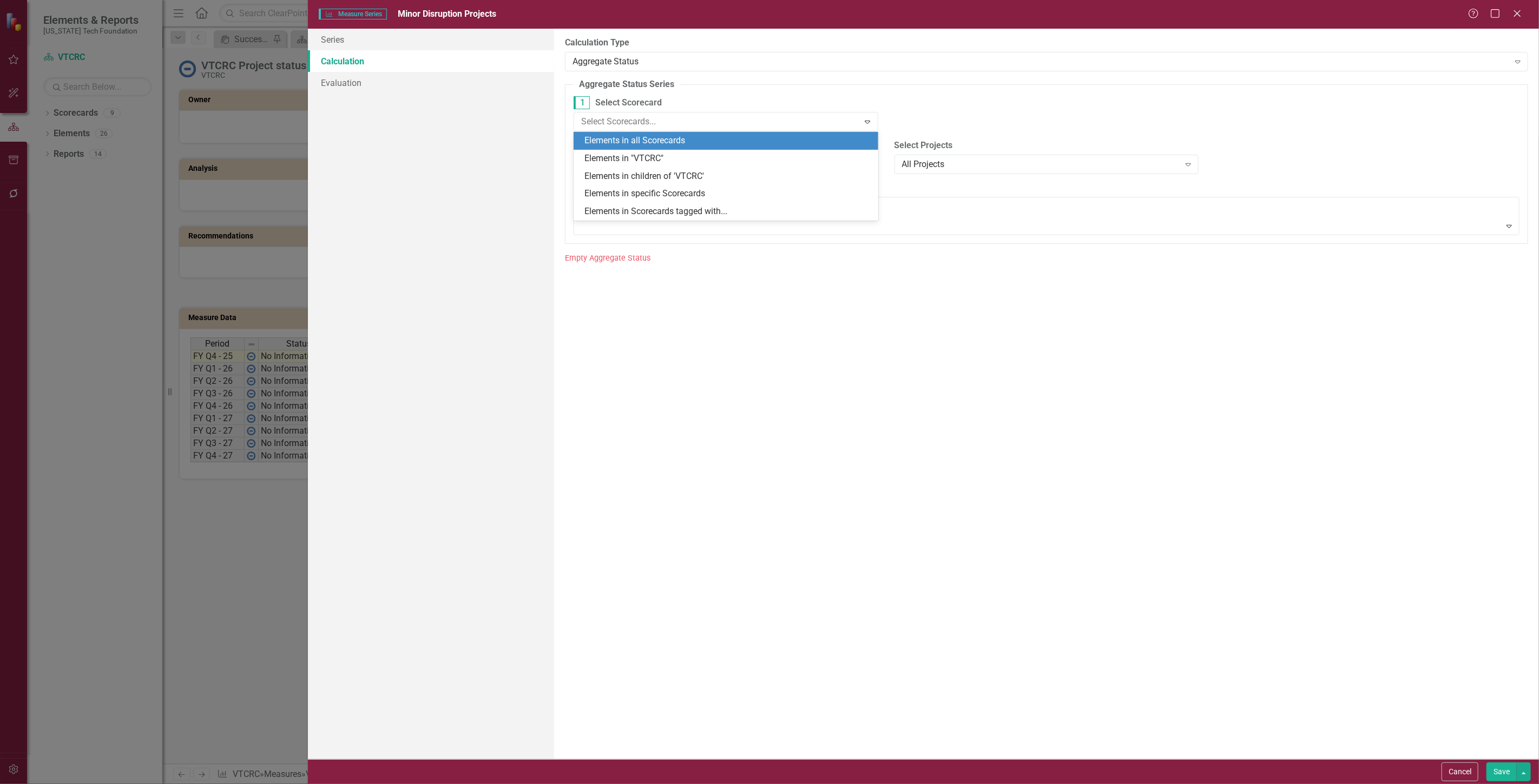
click at [640, 142] on div "Elements in all Scorecards" at bounding box center [728, 141] width 287 height 13
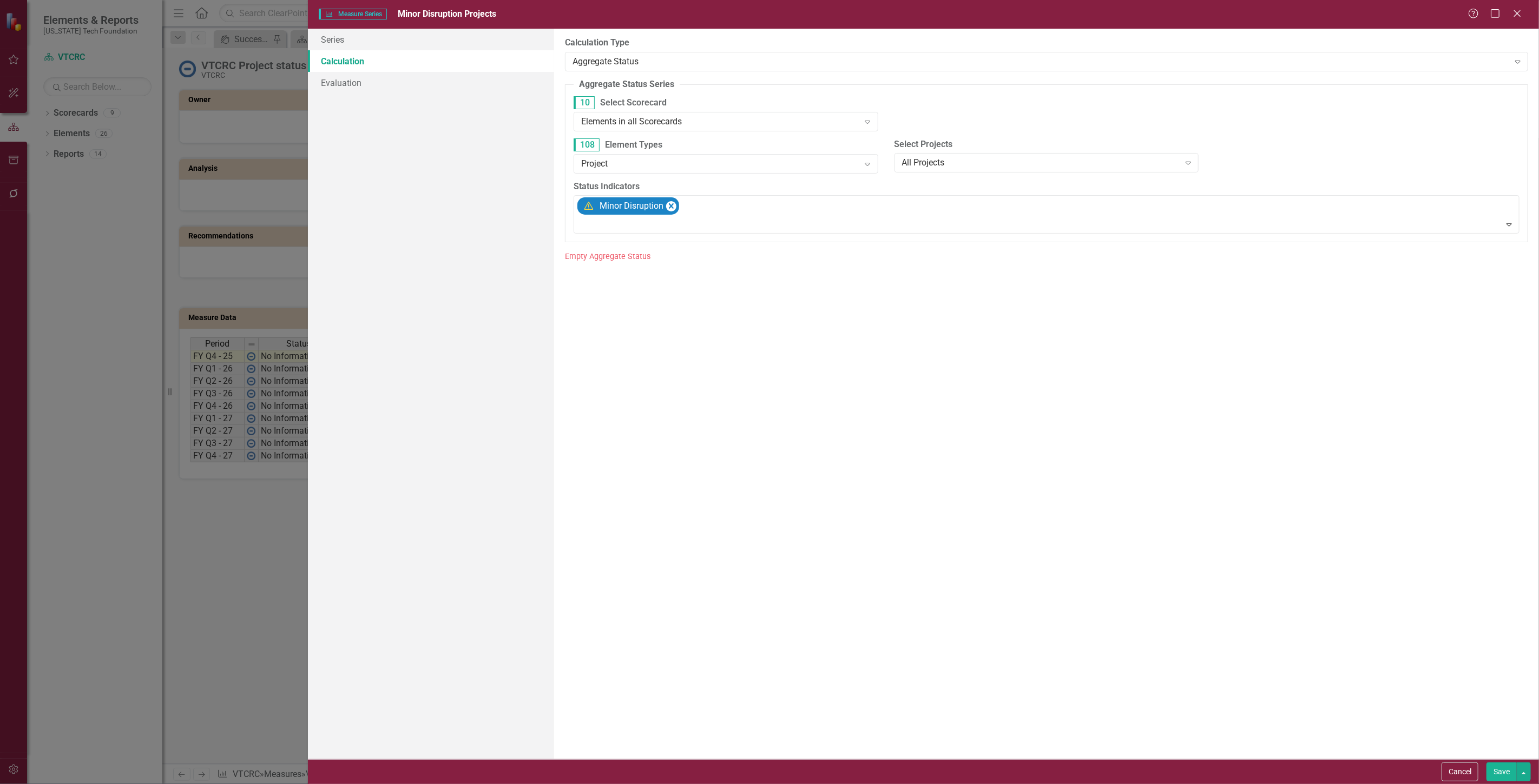
click at [1487, 768] on button "Save" at bounding box center [1501, 772] width 30 height 19
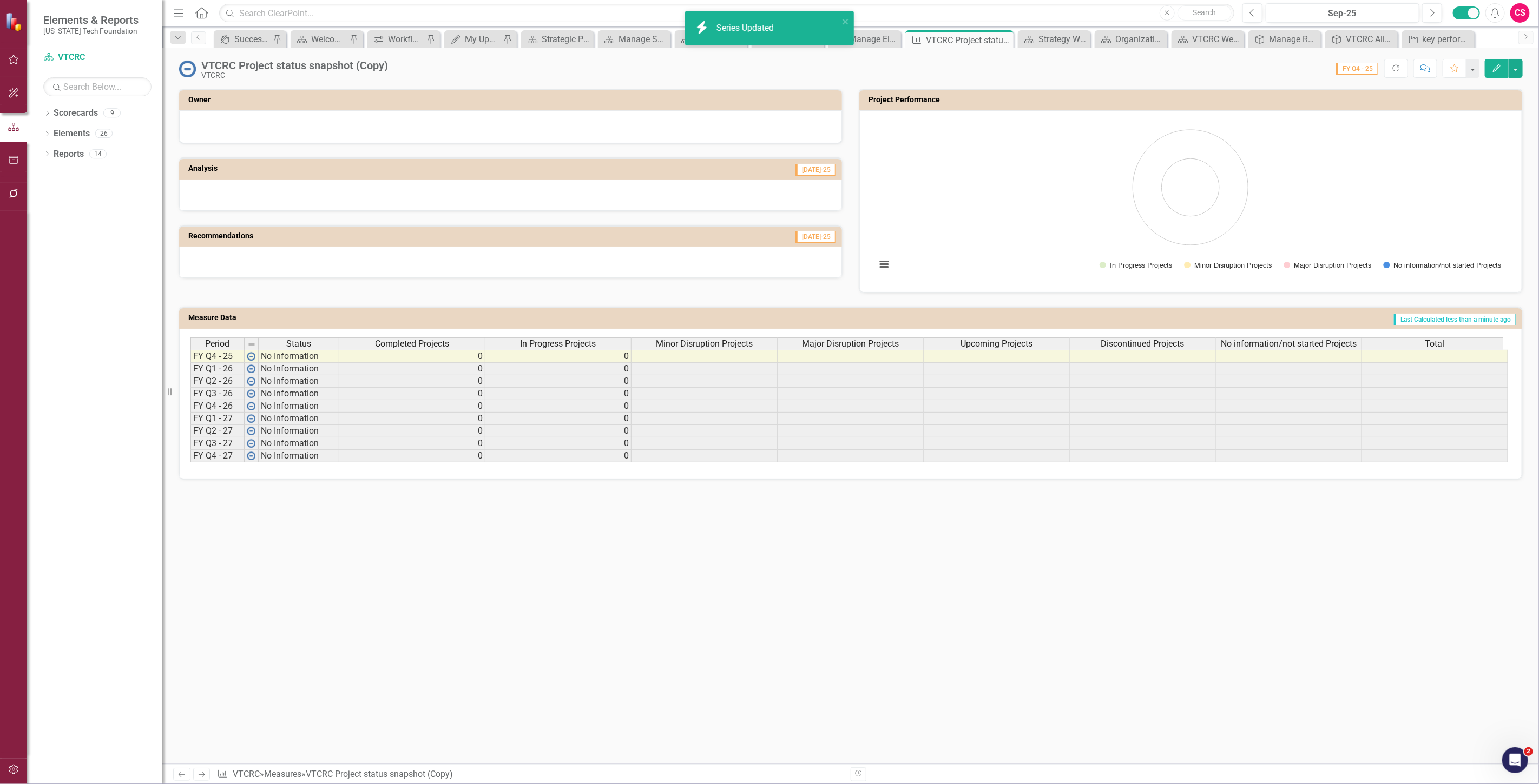
click at [719, 344] on span "Minor Disruption Projects" at bounding box center [704, 344] width 97 height 10
click at [718, 343] on span "Minor Disruption Projects" at bounding box center [704, 344] width 97 height 10
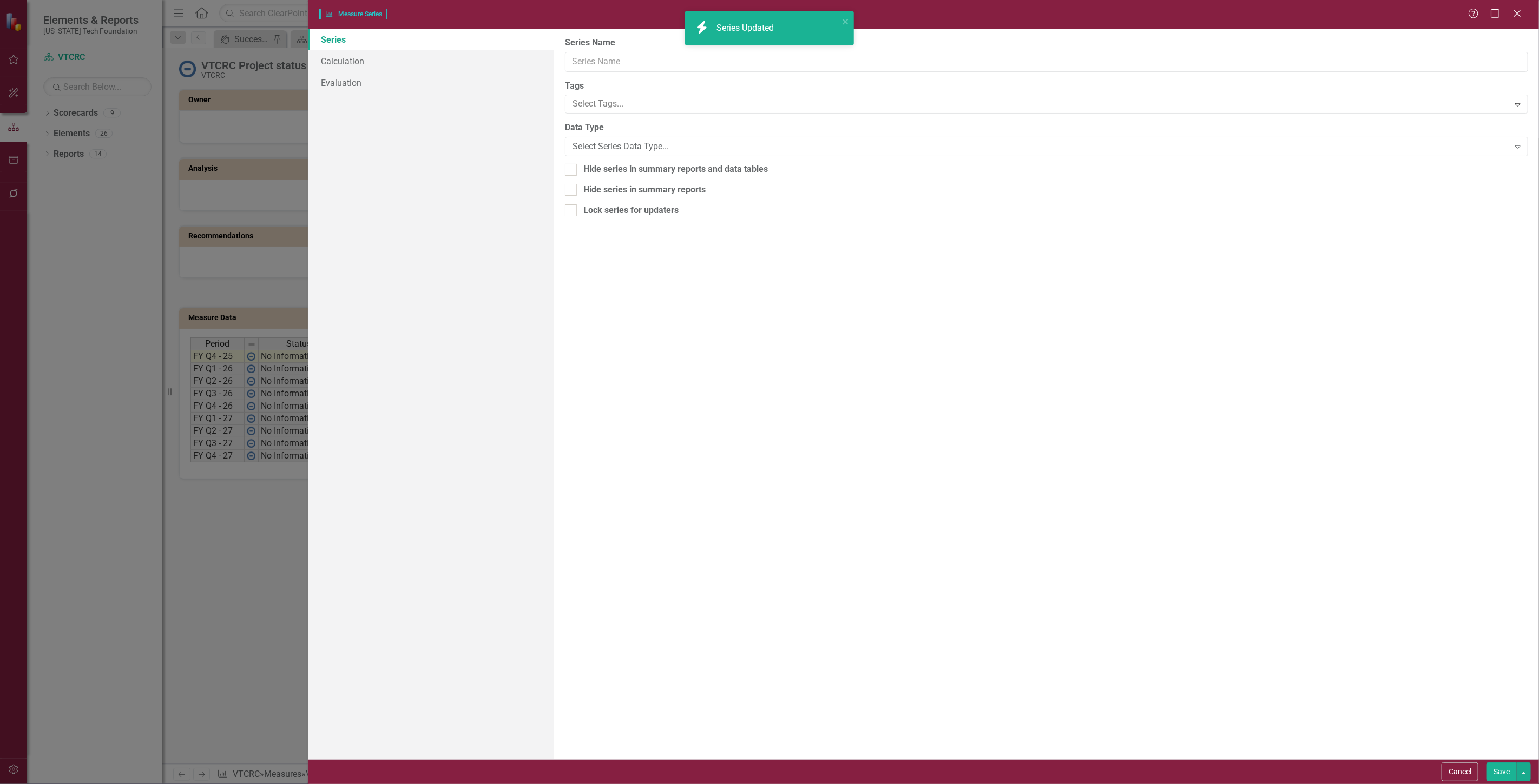
type input "Minor Disruption Projects"
click at [360, 63] on link "Calculation" at bounding box center [431, 61] width 246 height 21
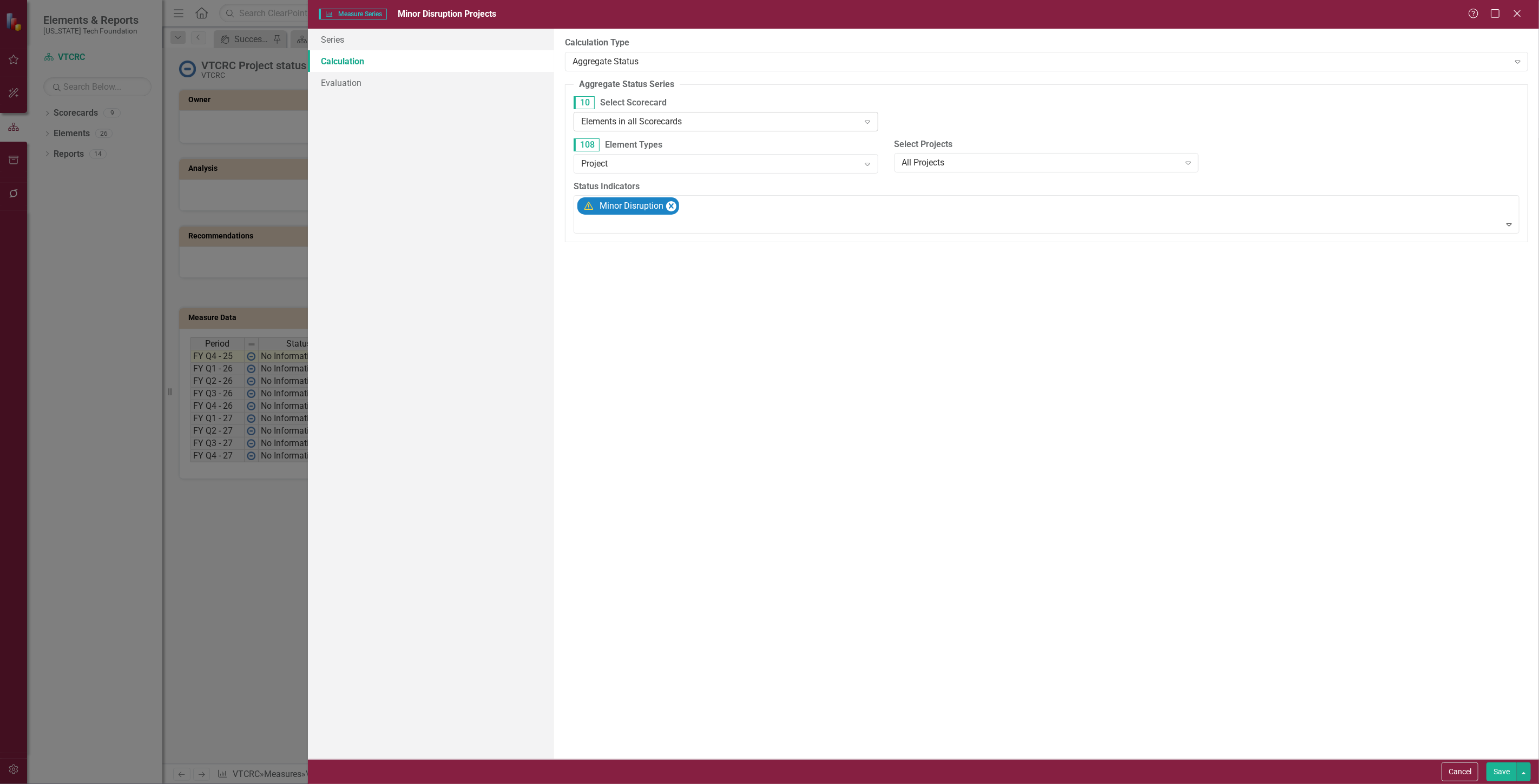
click at [646, 117] on div "Elements in all Scorecards" at bounding box center [720, 121] width 278 height 13
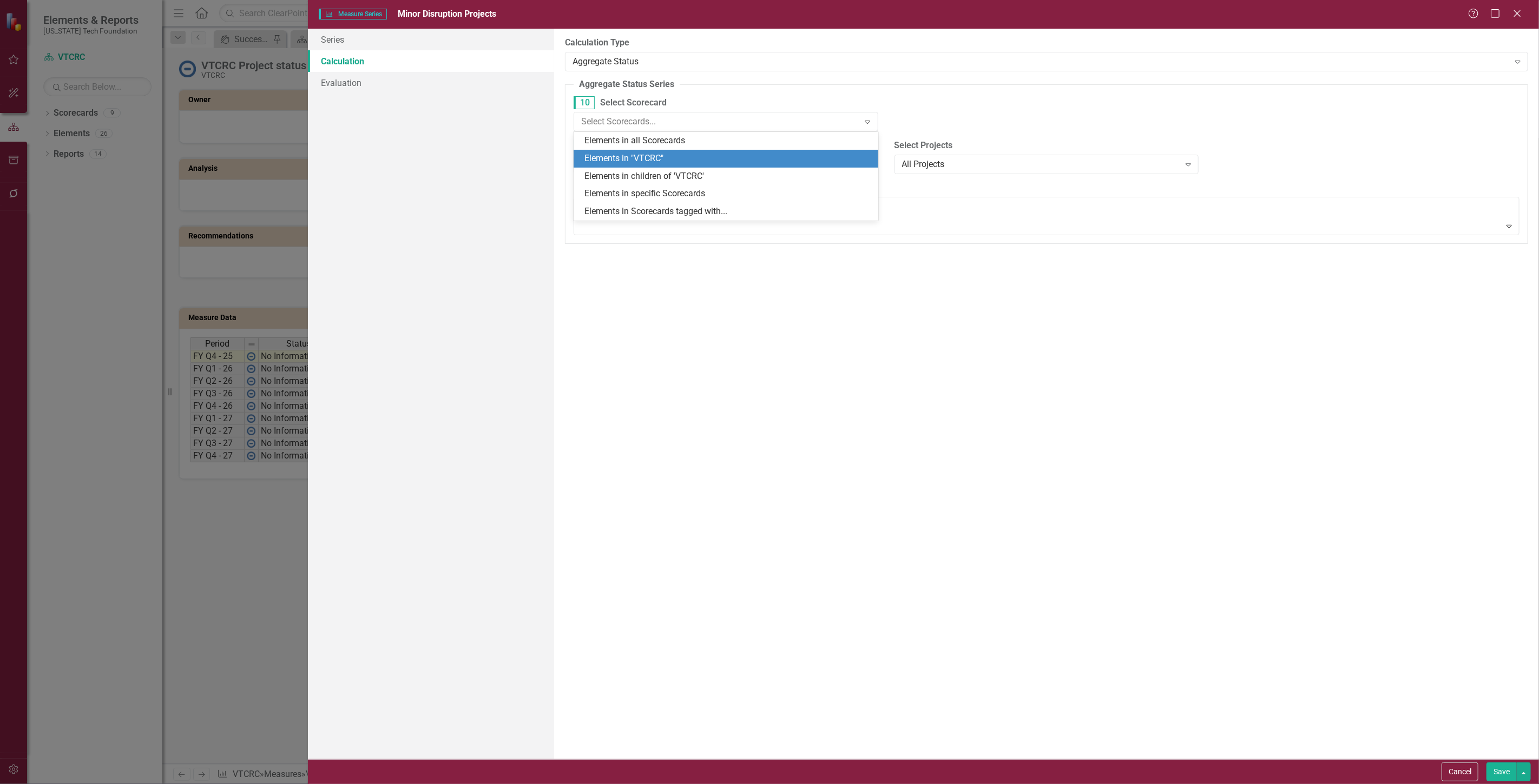
click at [667, 164] on div "Elements in "VTCRC"" at bounding box center [728, 158] width 287 height 13
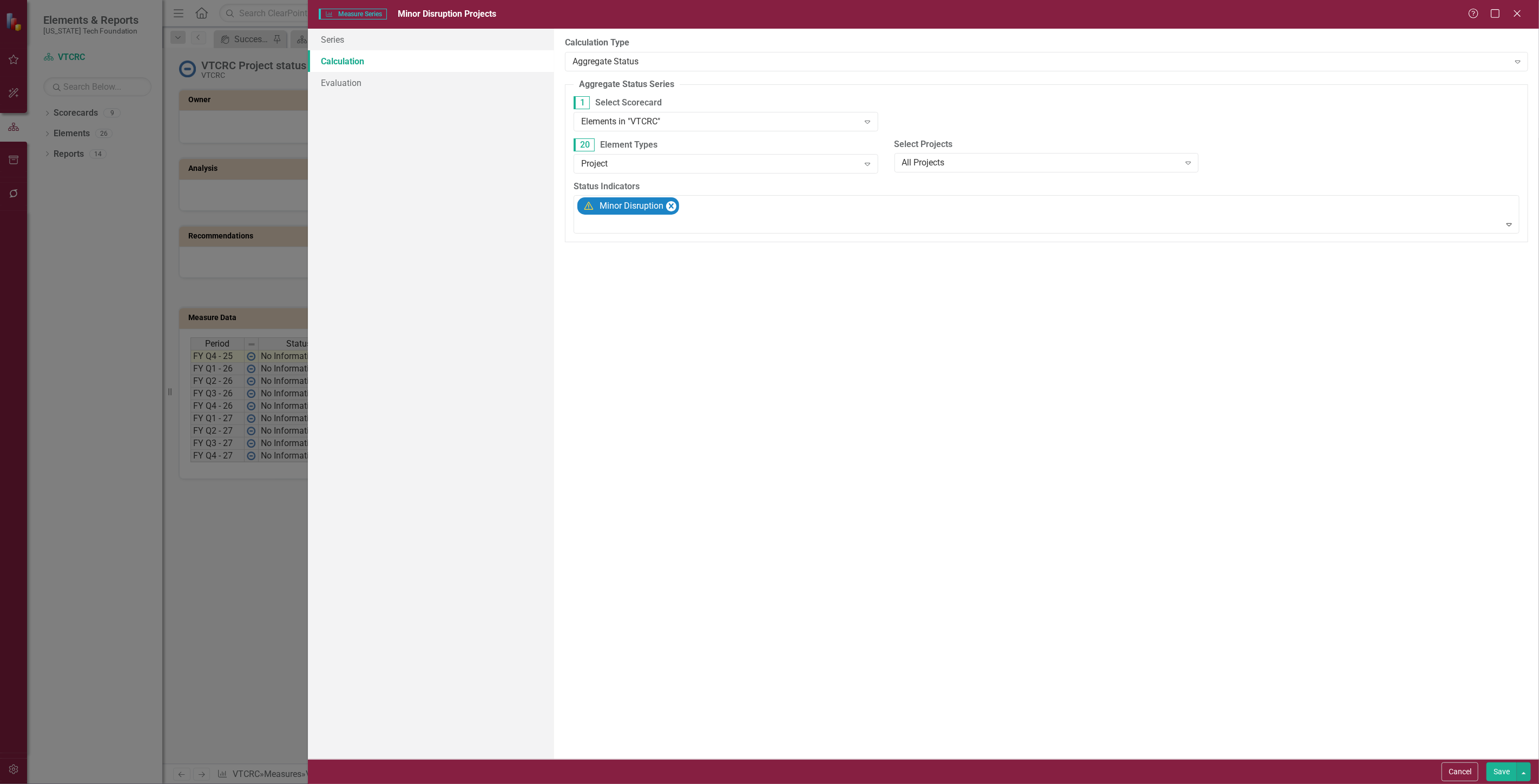
click at [1502, 767] on button "Save" at bounding box center [1501, 772] width 30 height 19
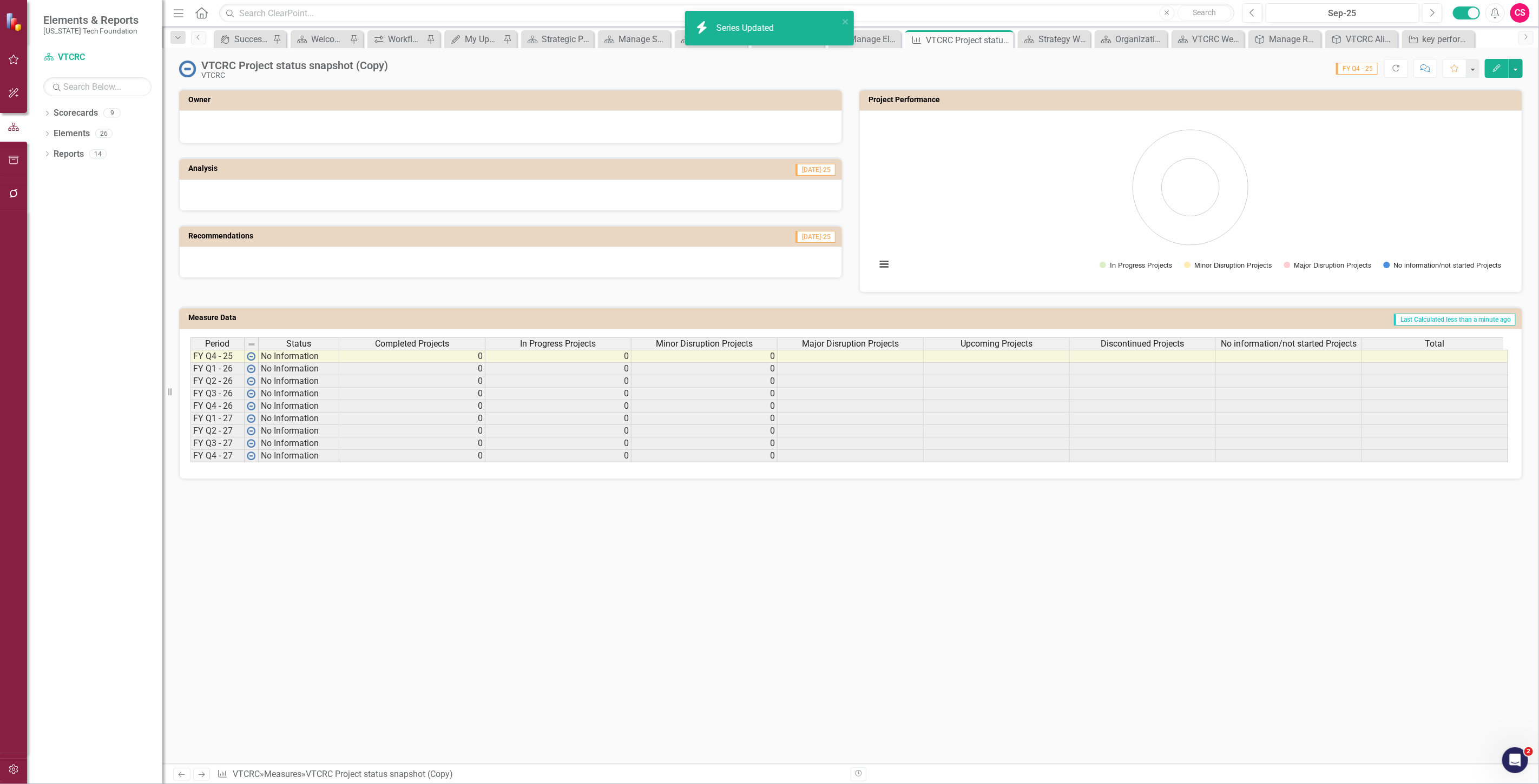
click at [829, 343] on span "Major Disruption Projects" at bounding box center [850, 344] width 97 height 10
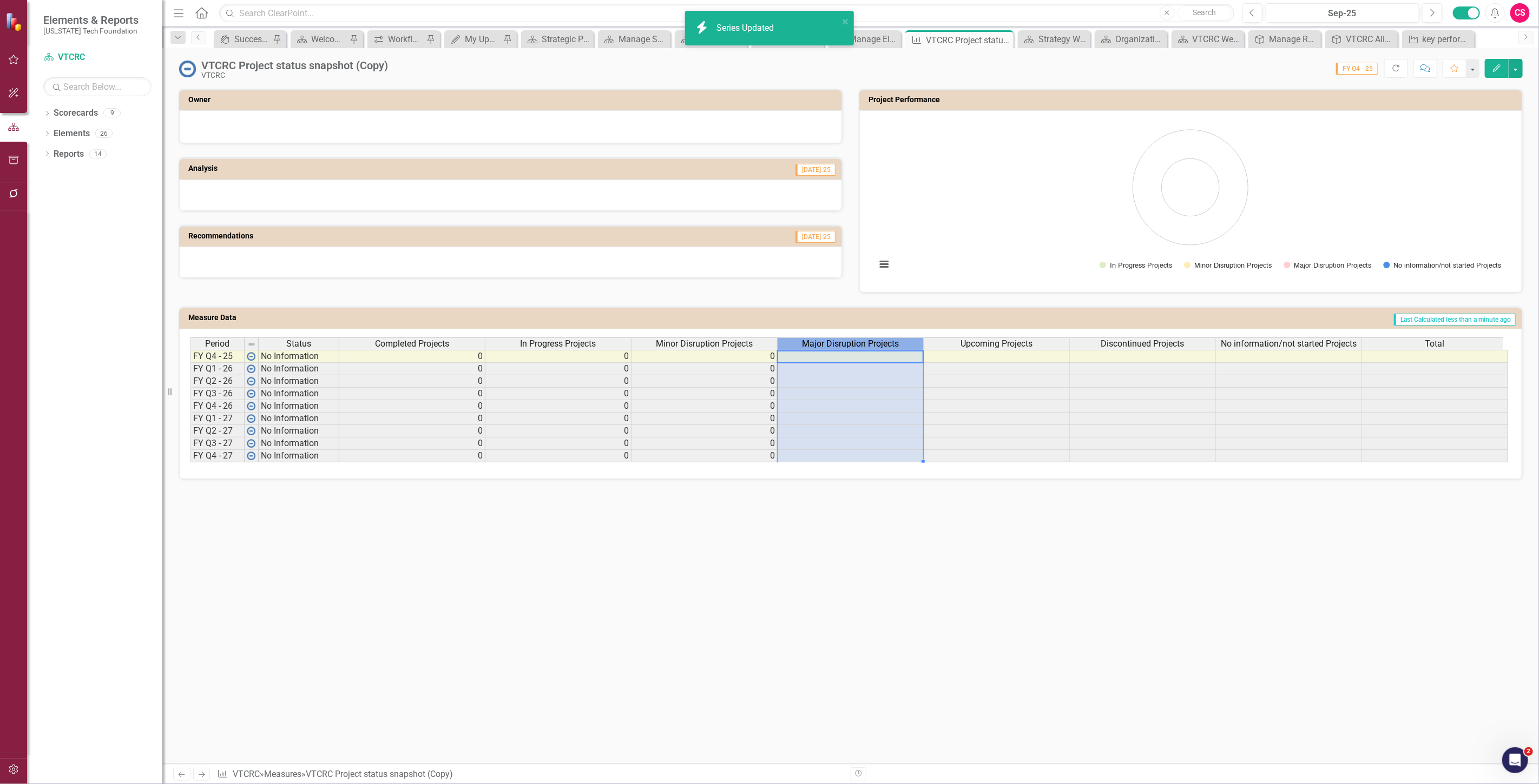
click at [829, 343] on span "Major Disruption Projects" at bounding box center [850, 344] width 97 height 10
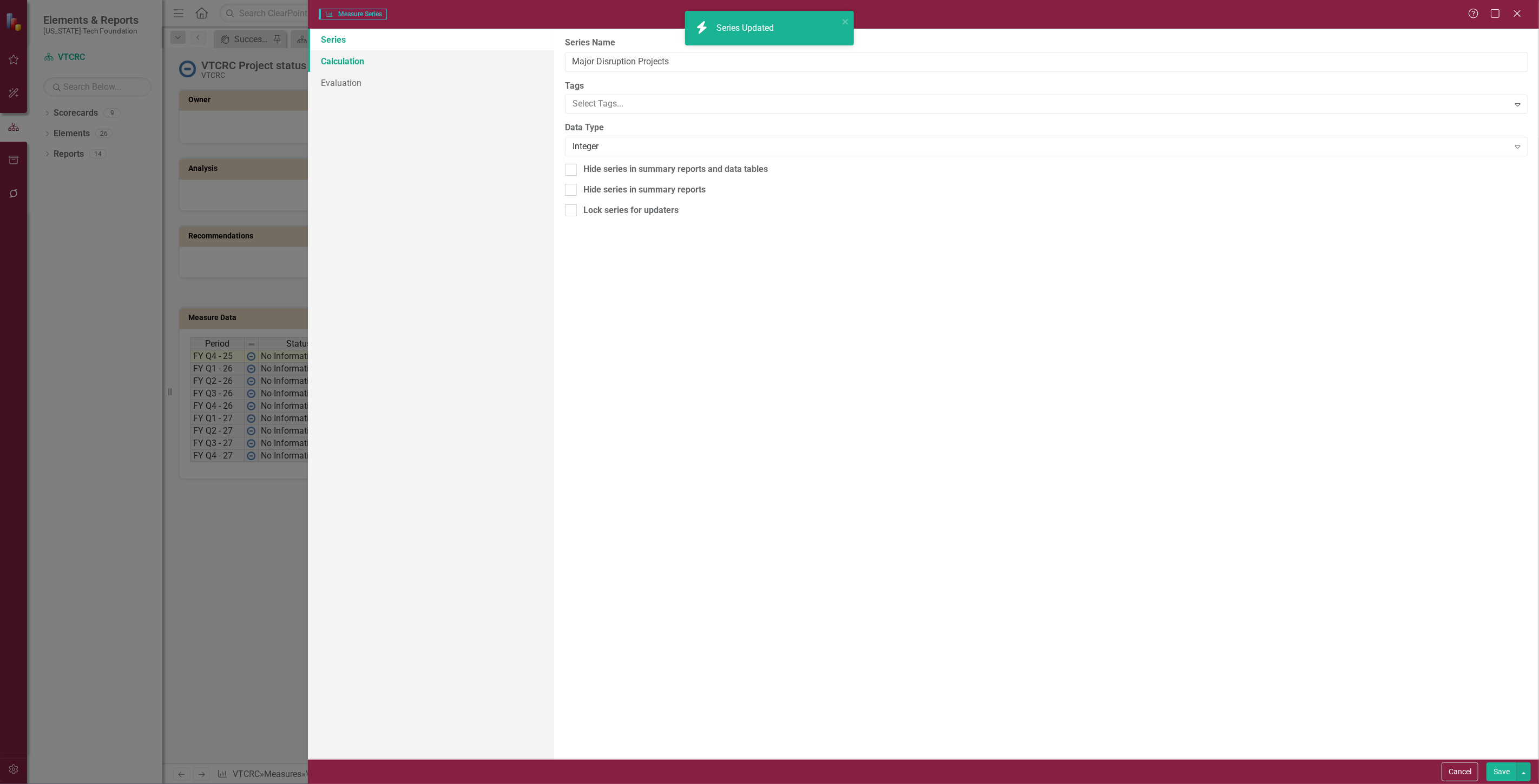
type input "Major Disruption Projects"
click at [406, 49] on link "Series" at bounding box center [431, 39] width 246 height 21
click at [412, 64] on link "Calculation" at bounding box center [431, 61] width 246 height 21
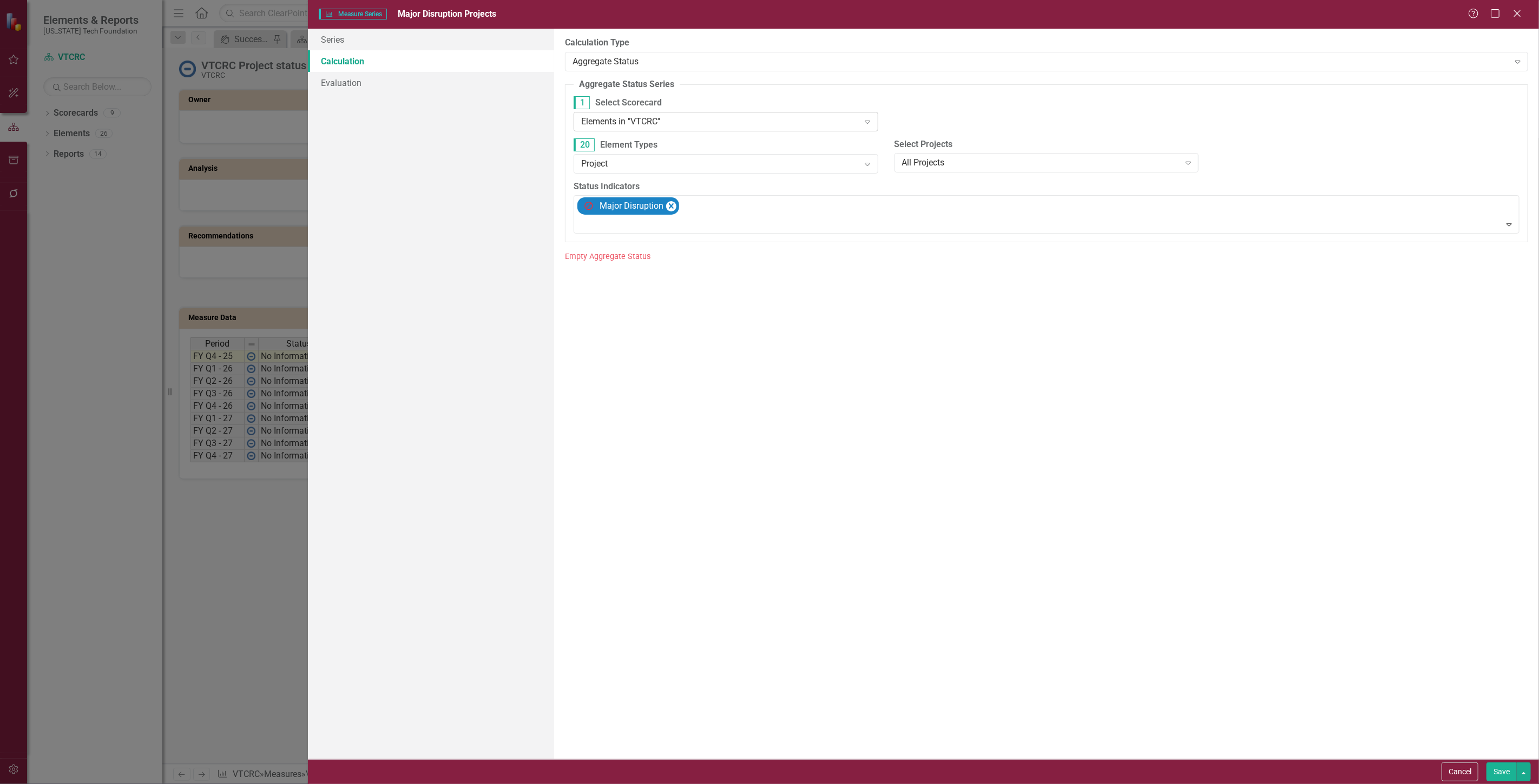
click at [618, 117] on div "Elements in "VTCRC"" at bounding box center [720, 121] width 278 height 13
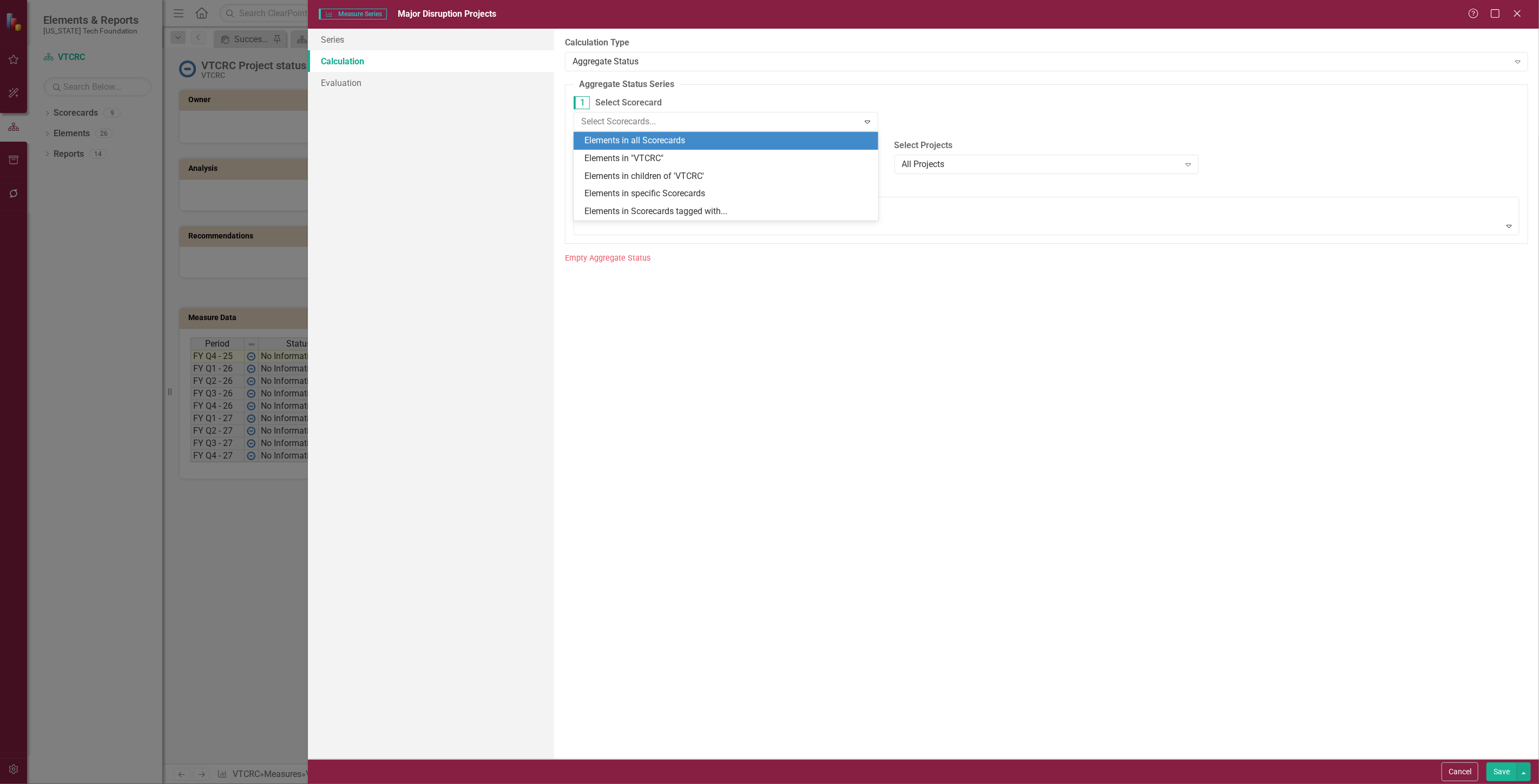
click at [633, 145] on div "Elements in all Scorecards" at bounding box center [728, 141] width 287 height 13
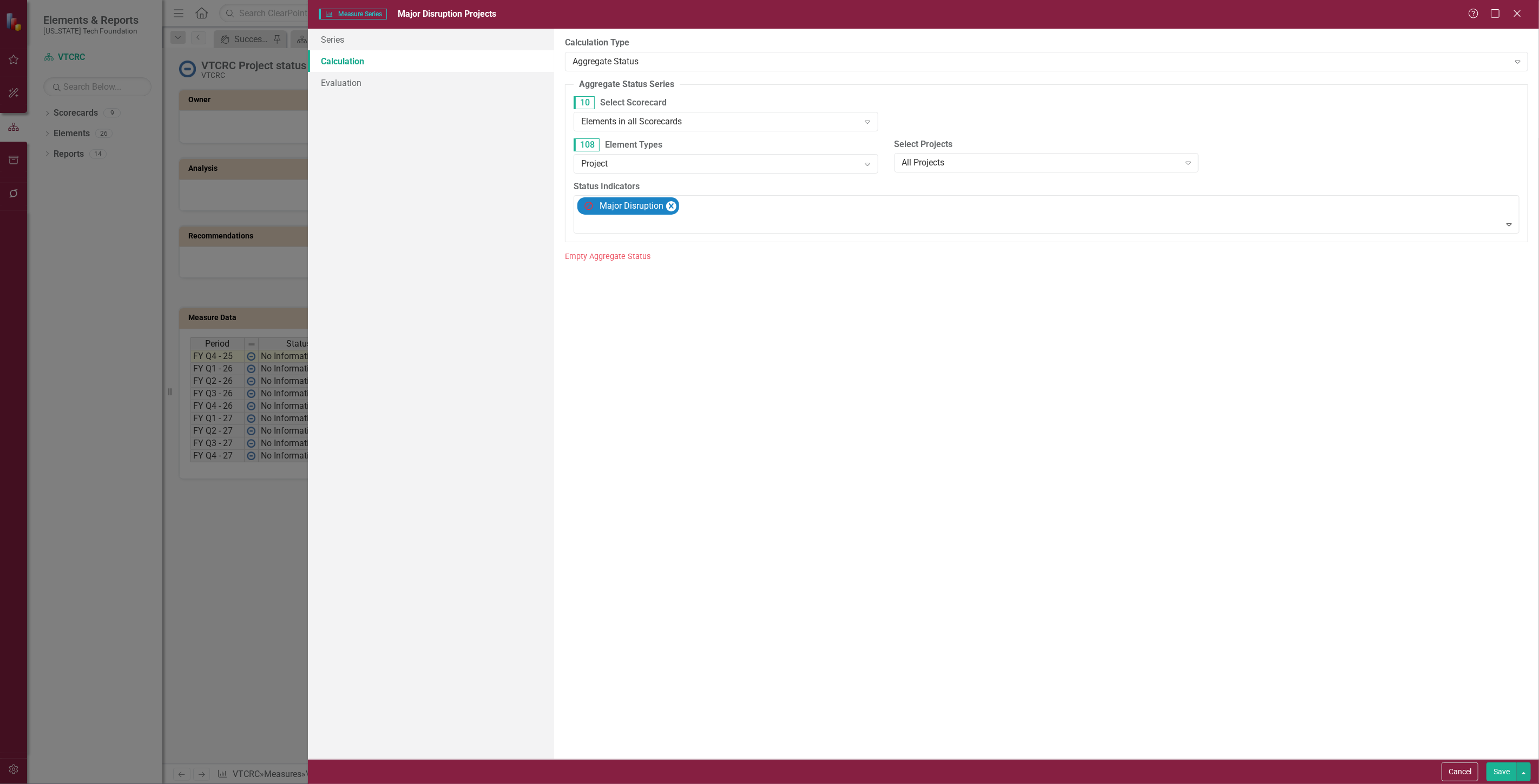
drag, startPoint x: 1501, startPoint y: 776, endPoint x: 1502, endPoint y: 770, distance: 6.1
click at [1502, 776] on button "Save" at bounding box center [1501, 772] width 30 height 19
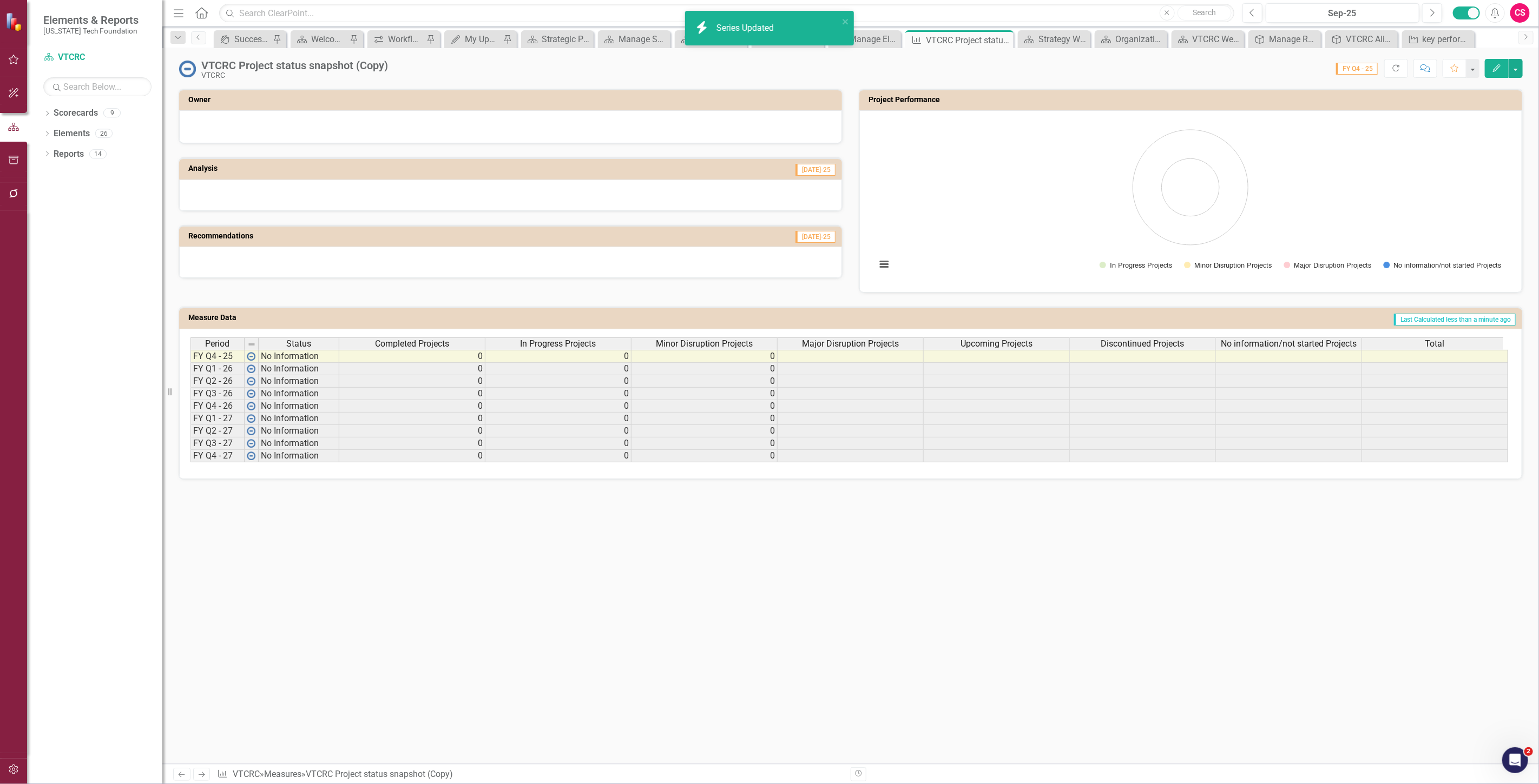
click at [841, 342] on span "Major Disruption Projects" at bounding box center [850, 344] width 97 height 10
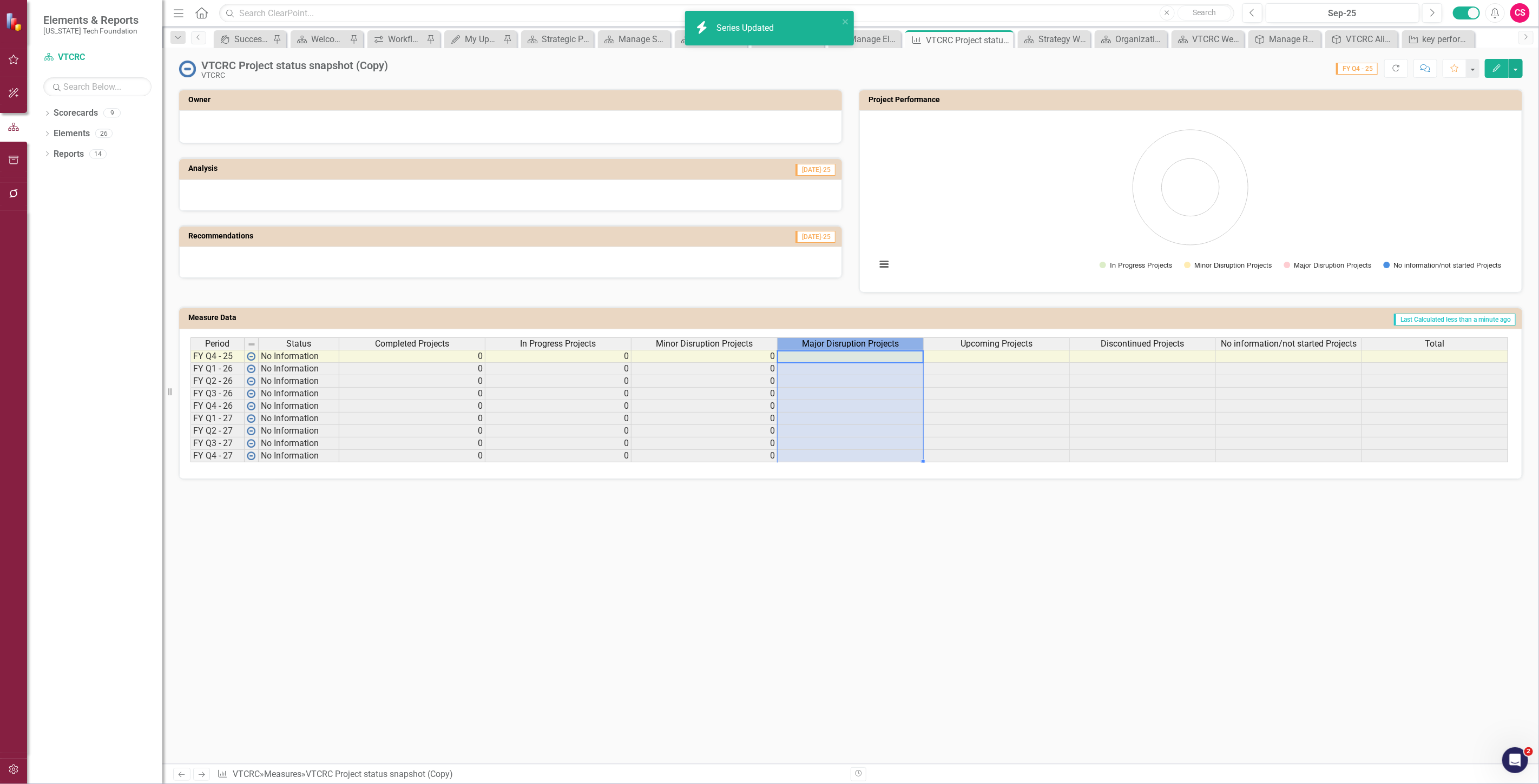
click at [841, 342] on span "Major Disruption Projects" at bounding box center [850, 344] width 97 height 10
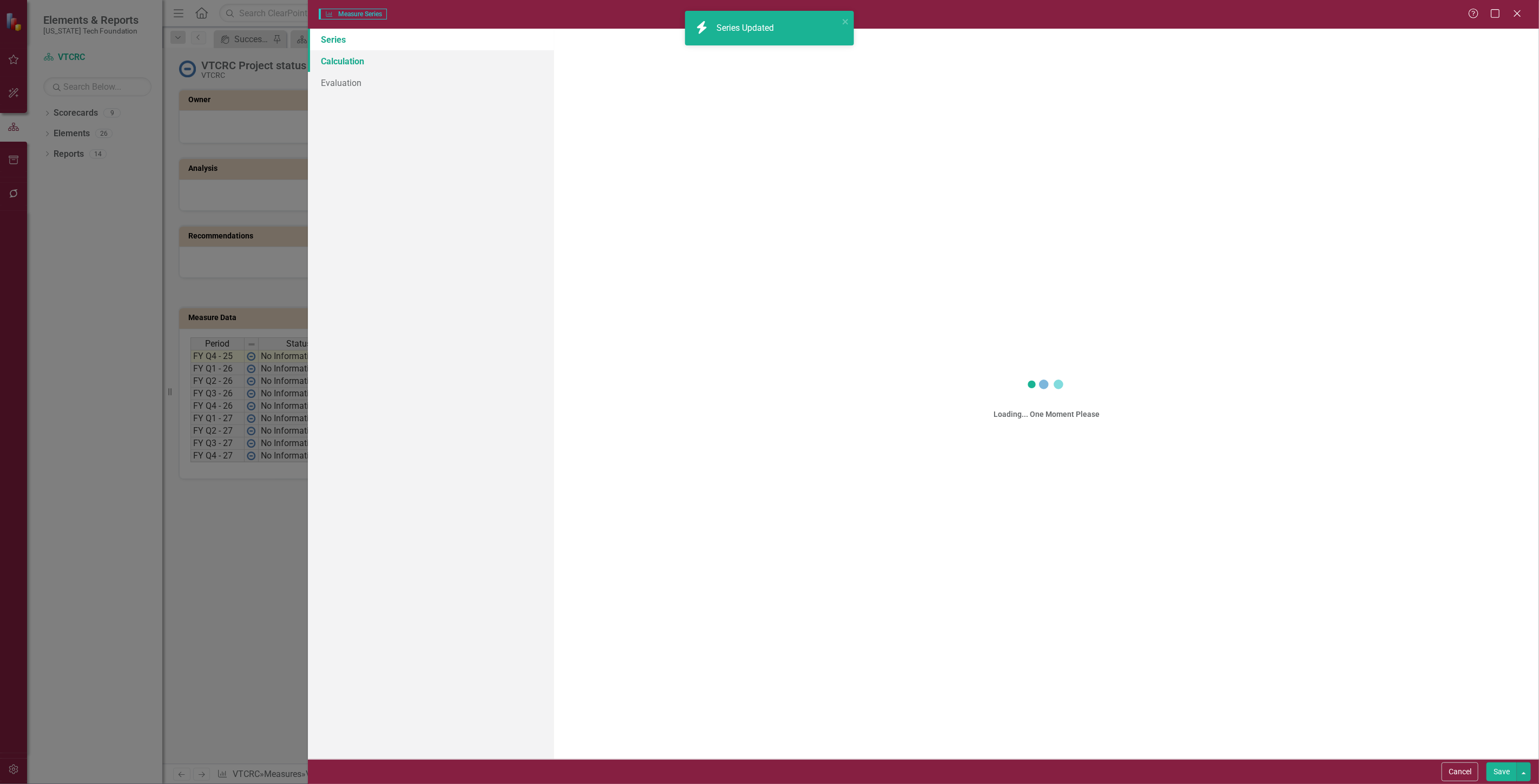
click at [365, 53] on link "Calculation" at bounding box center [431, 61] width 246 height 21
click at [353, 72] on link "Evaluation" at bounding box center [431, 82] width 246 height 21
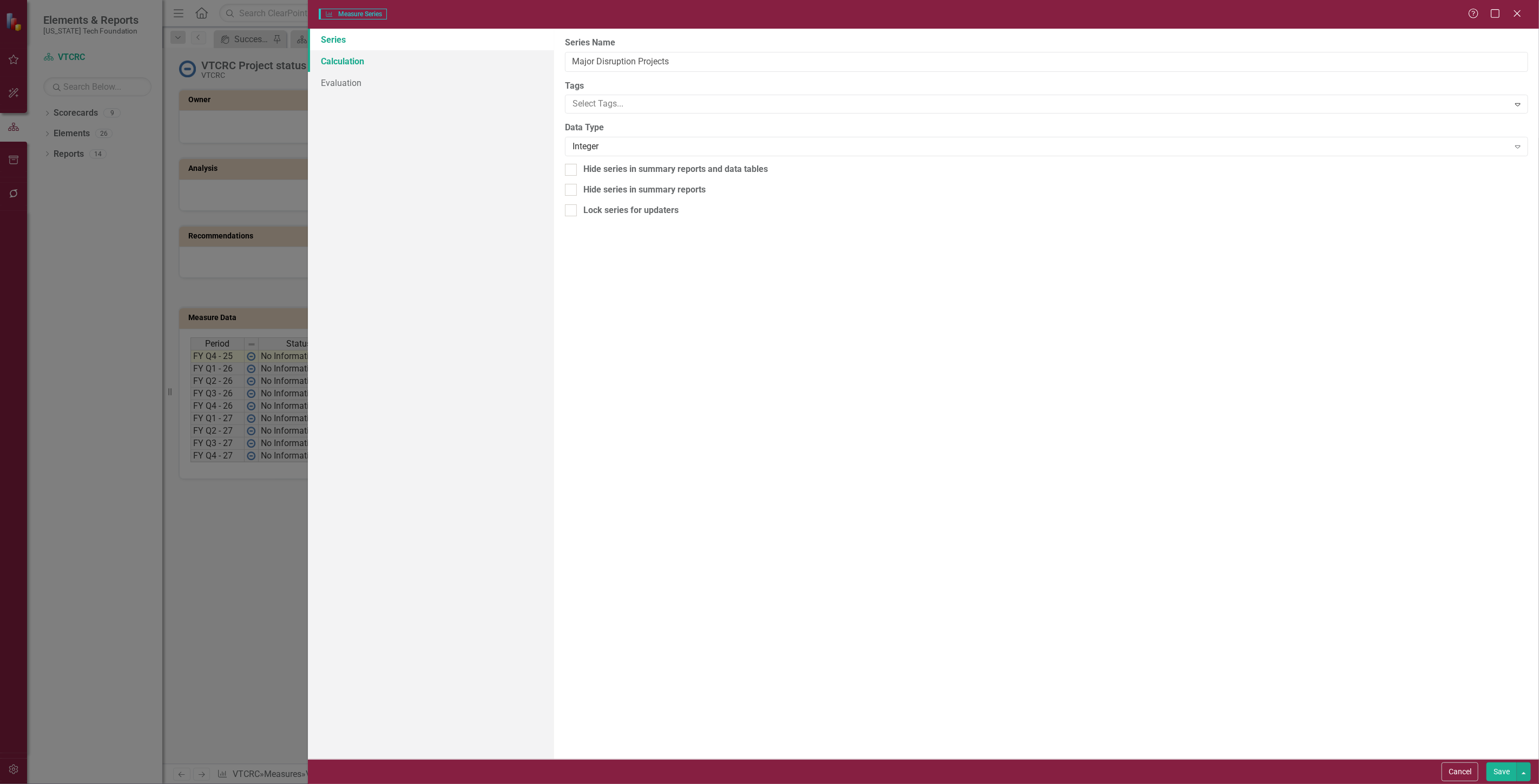
click at [351, 60] on link "Calculation" at bounding box center [431, 61] width 246 height 21
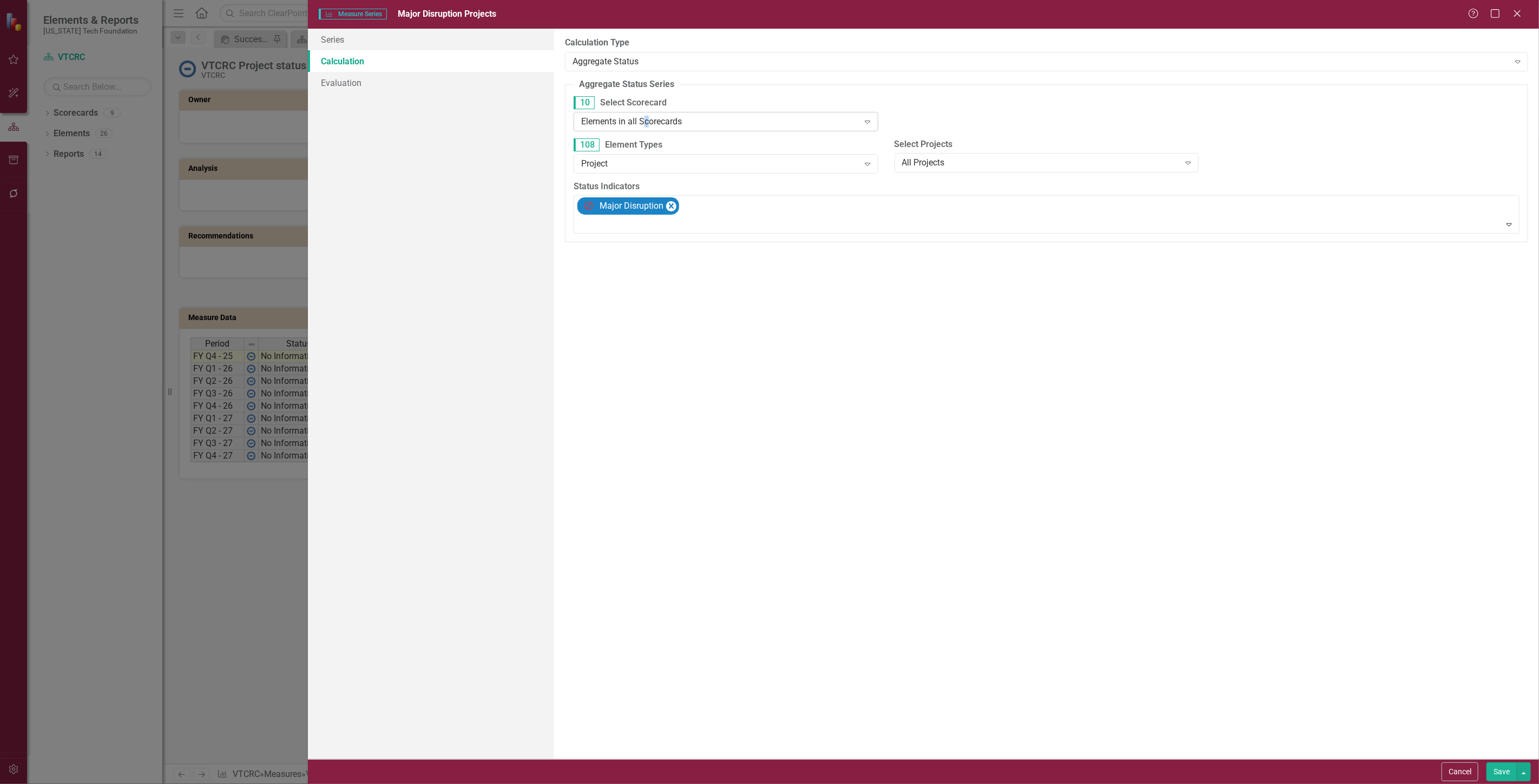
click at [646, 127] on div "Elements in all Scorecards" at bounding box center [720, 121] width 278 height 13
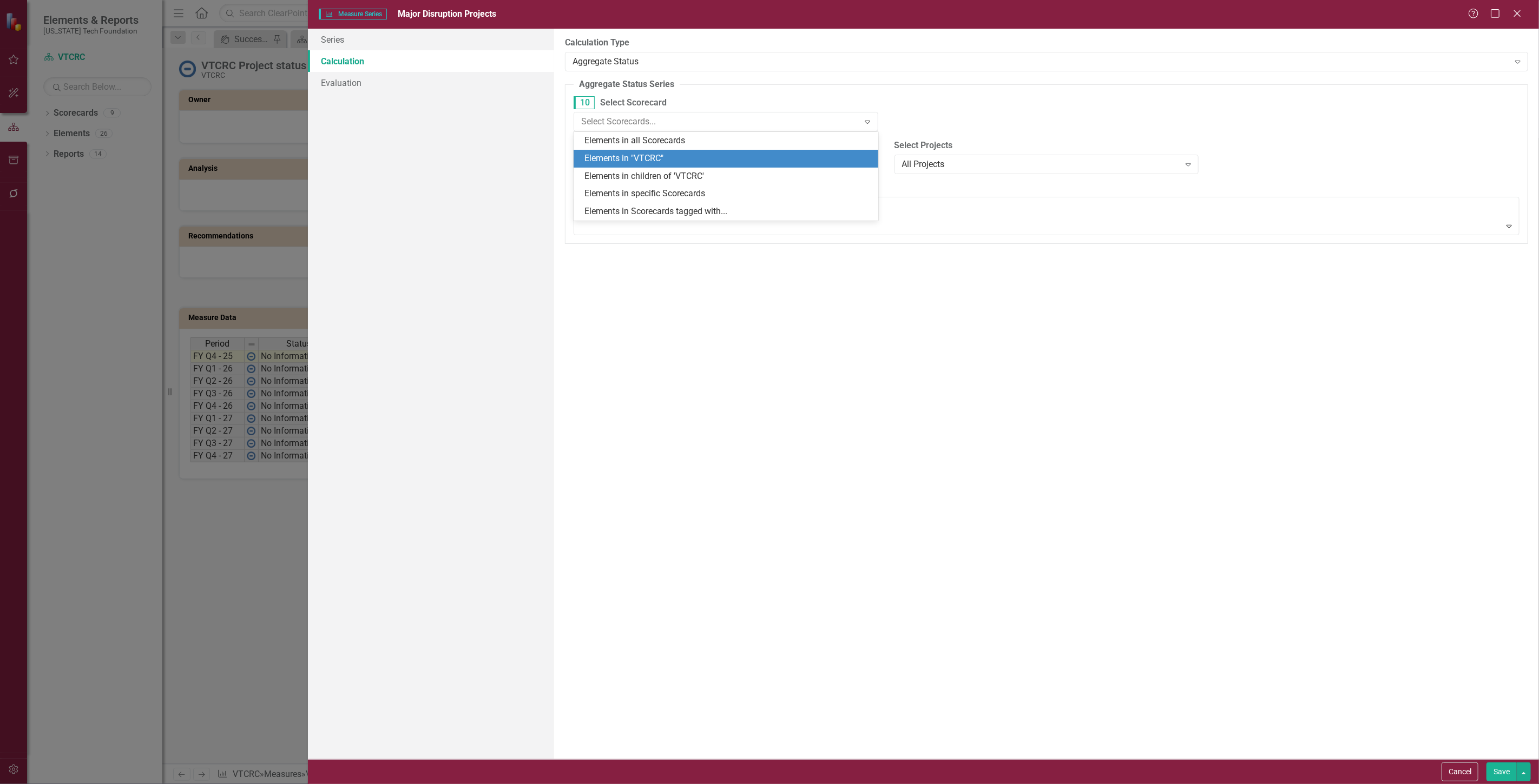
click at [655, 162] on div "Elements in "VTCRC"" at bounding box center [728, 158] width 287 height 13
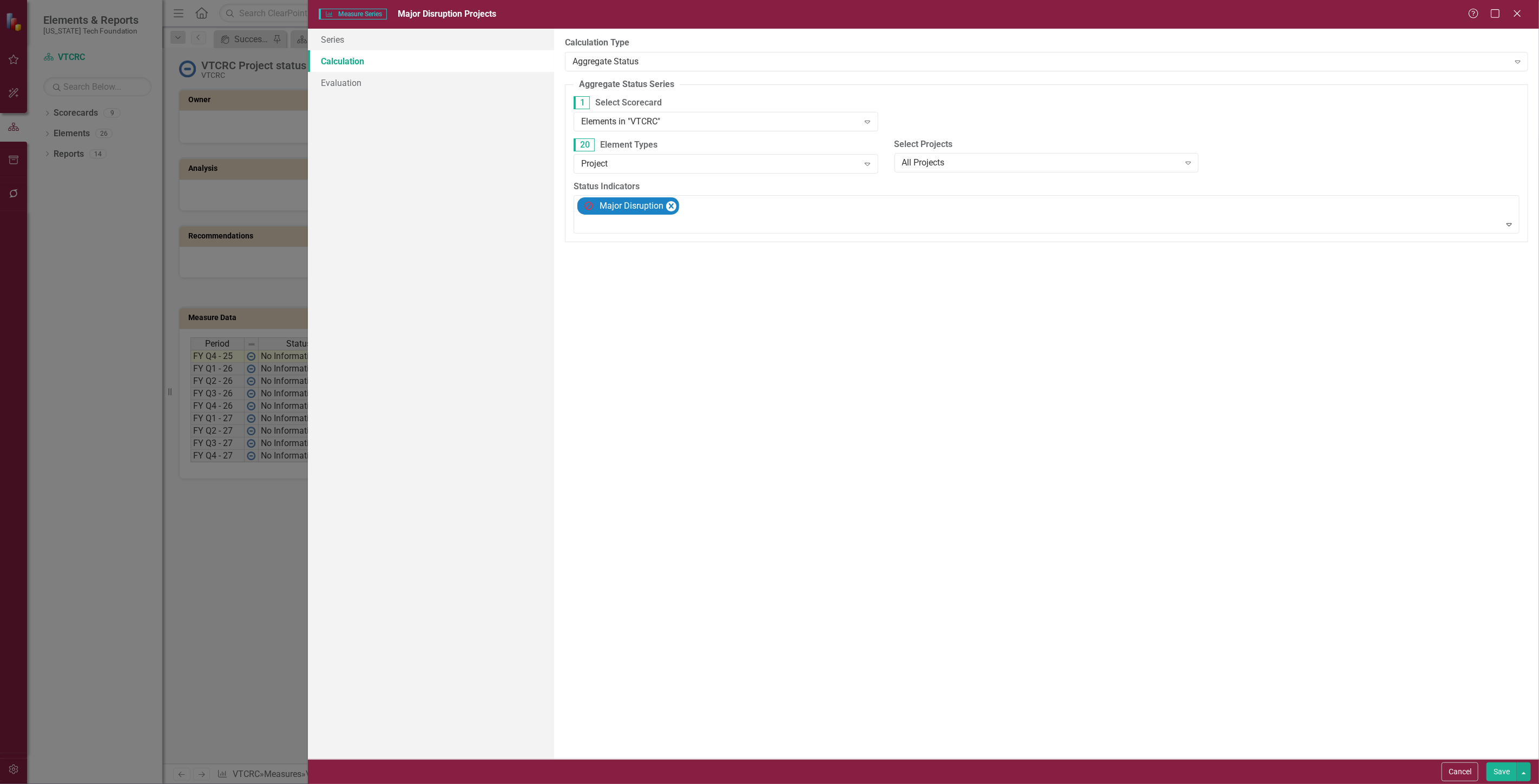
click at [1496, 763] on button "Save" at bounding box center [1501, 772] width 30 height 19
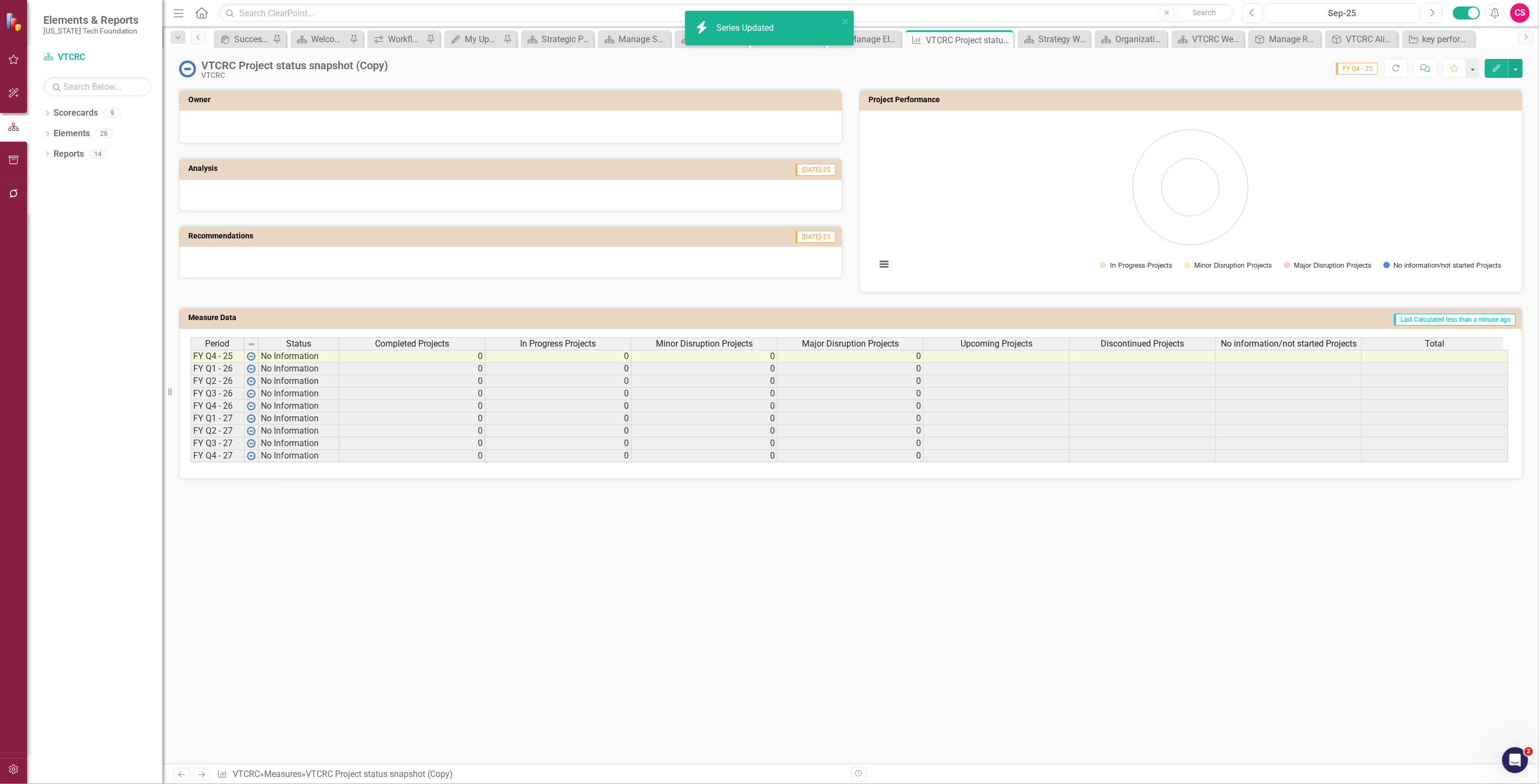
click at [1003, 342] on span "Upcoming Projects" at bounding box center [997, 344] width 72 height 10
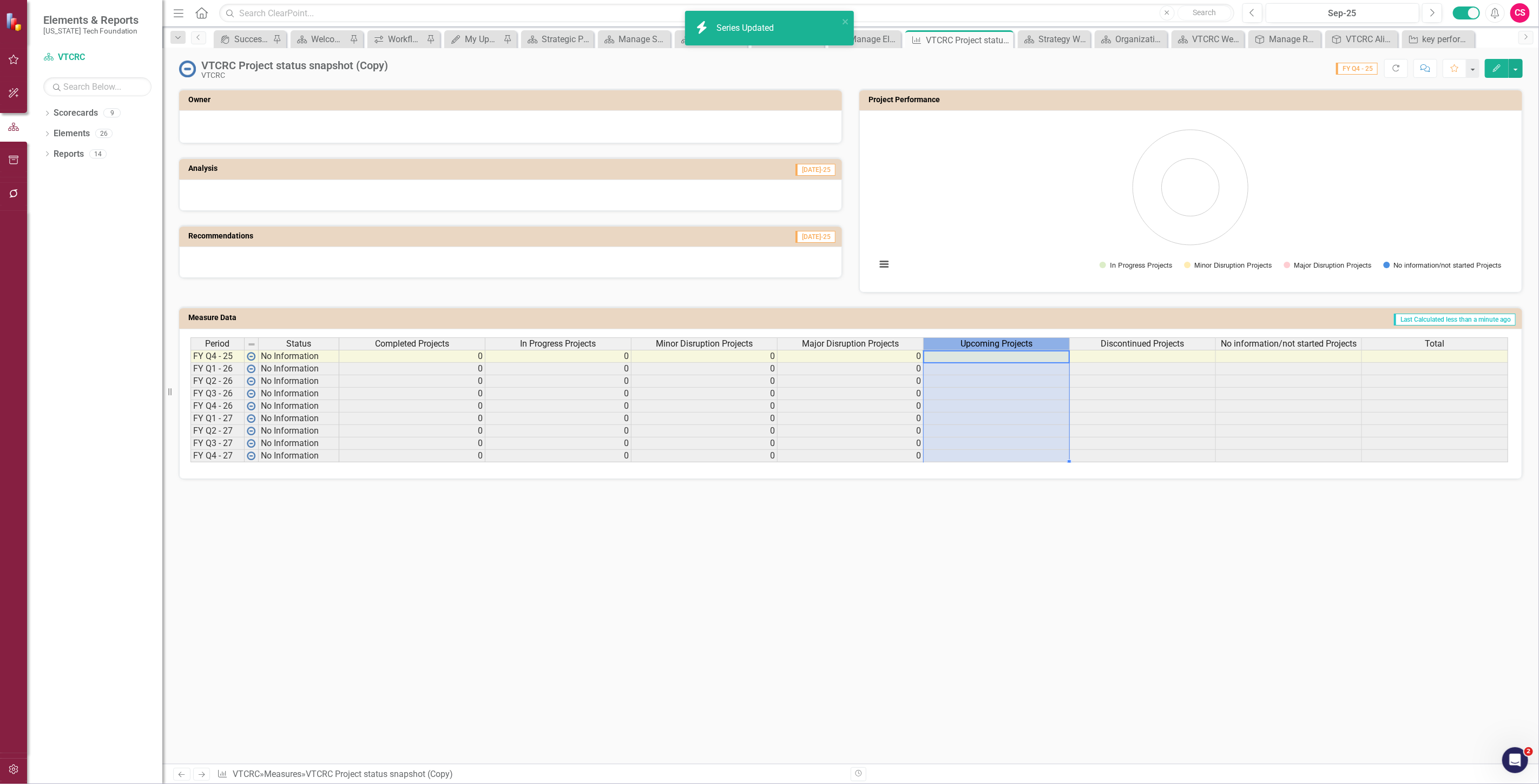
click at [1003, 342] on span "Upcoming Projects" at bounding box center [997, 344] width 72 height 10
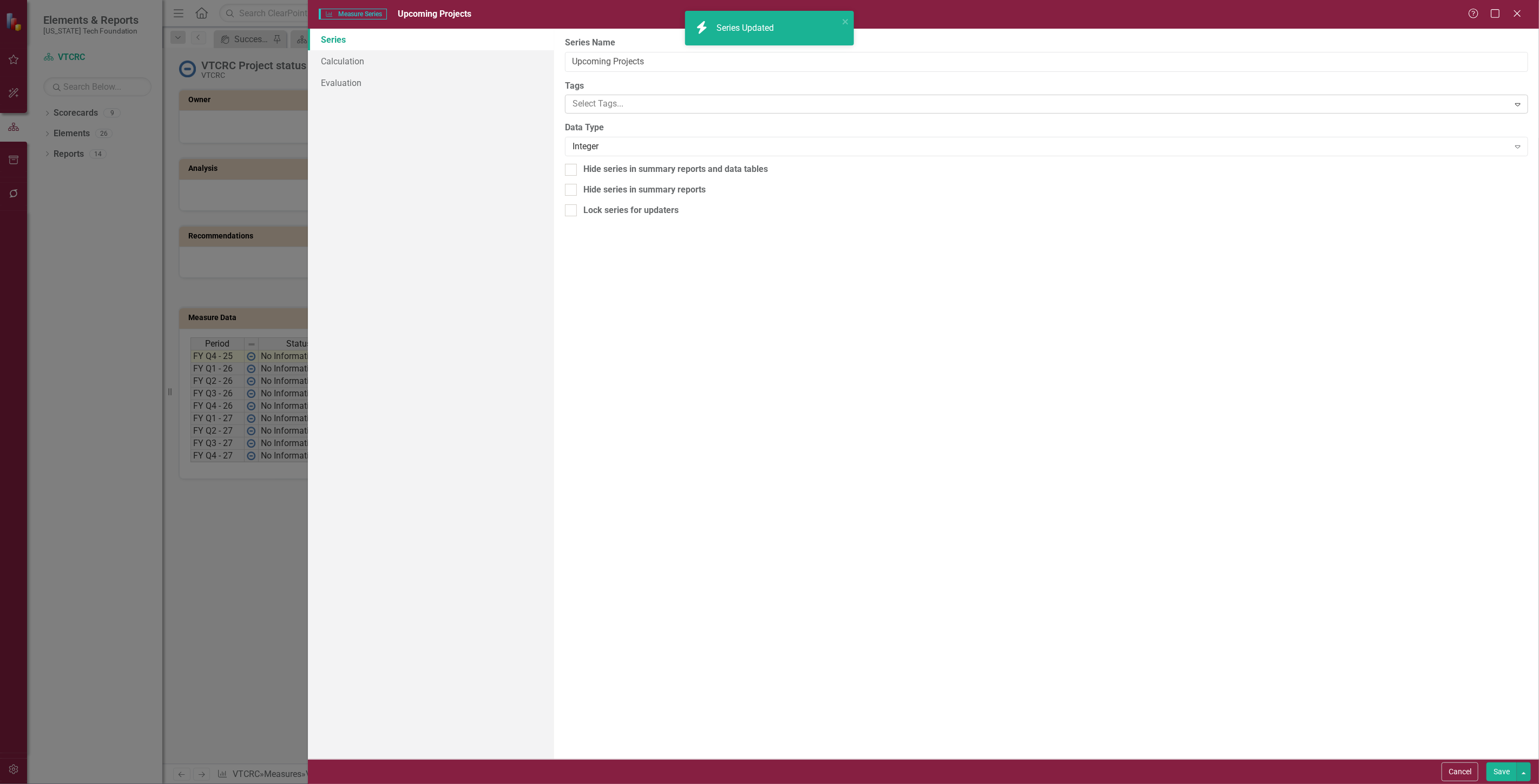
type input "Upcoming Projects"
click at [358, 61] on link "Calculation" at bounding box center [431, 61] width 246 height 21
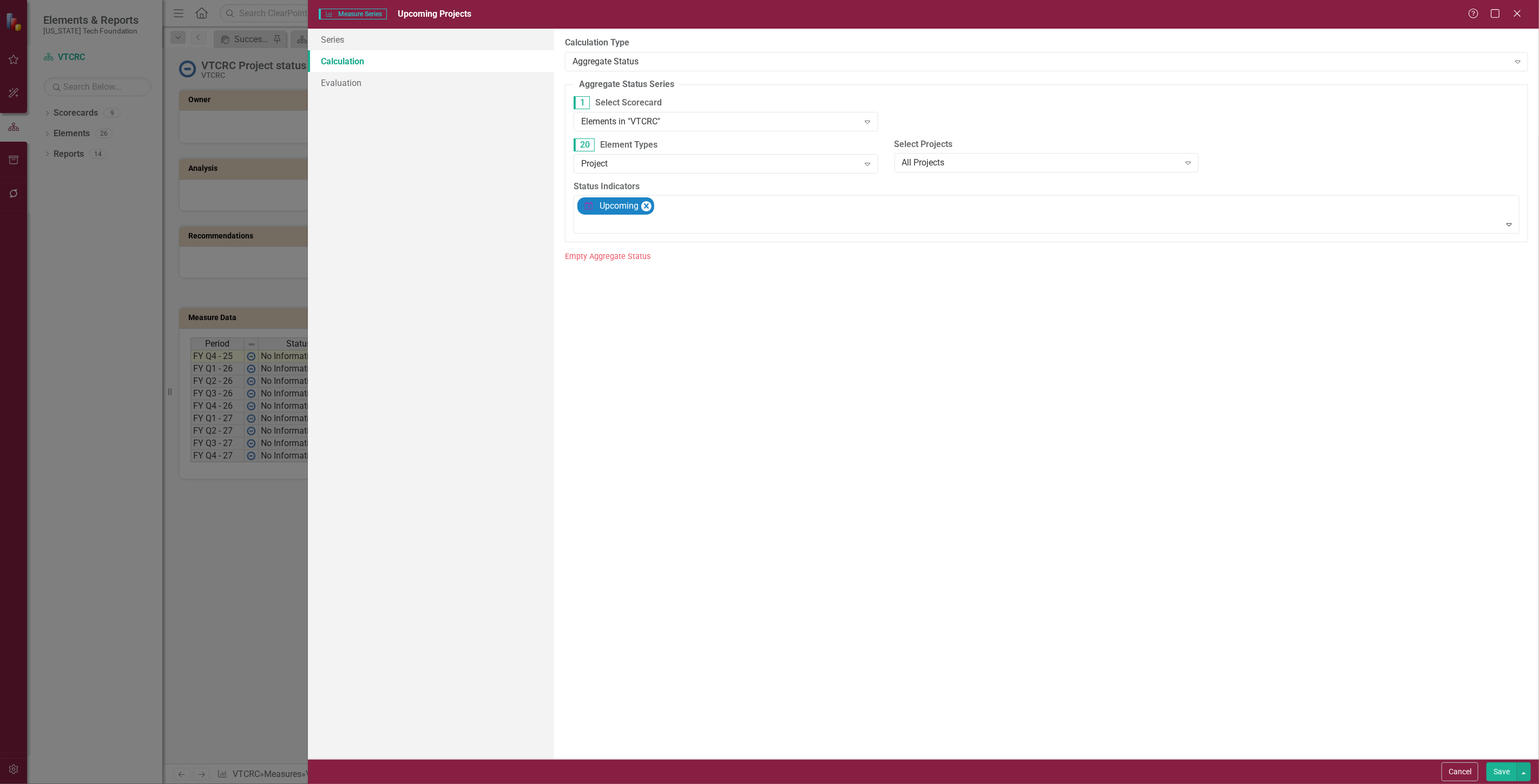
click at [646, 127] on div "Elements in "VTCRC"" at bounding box center [720, 121] width 278 height 13
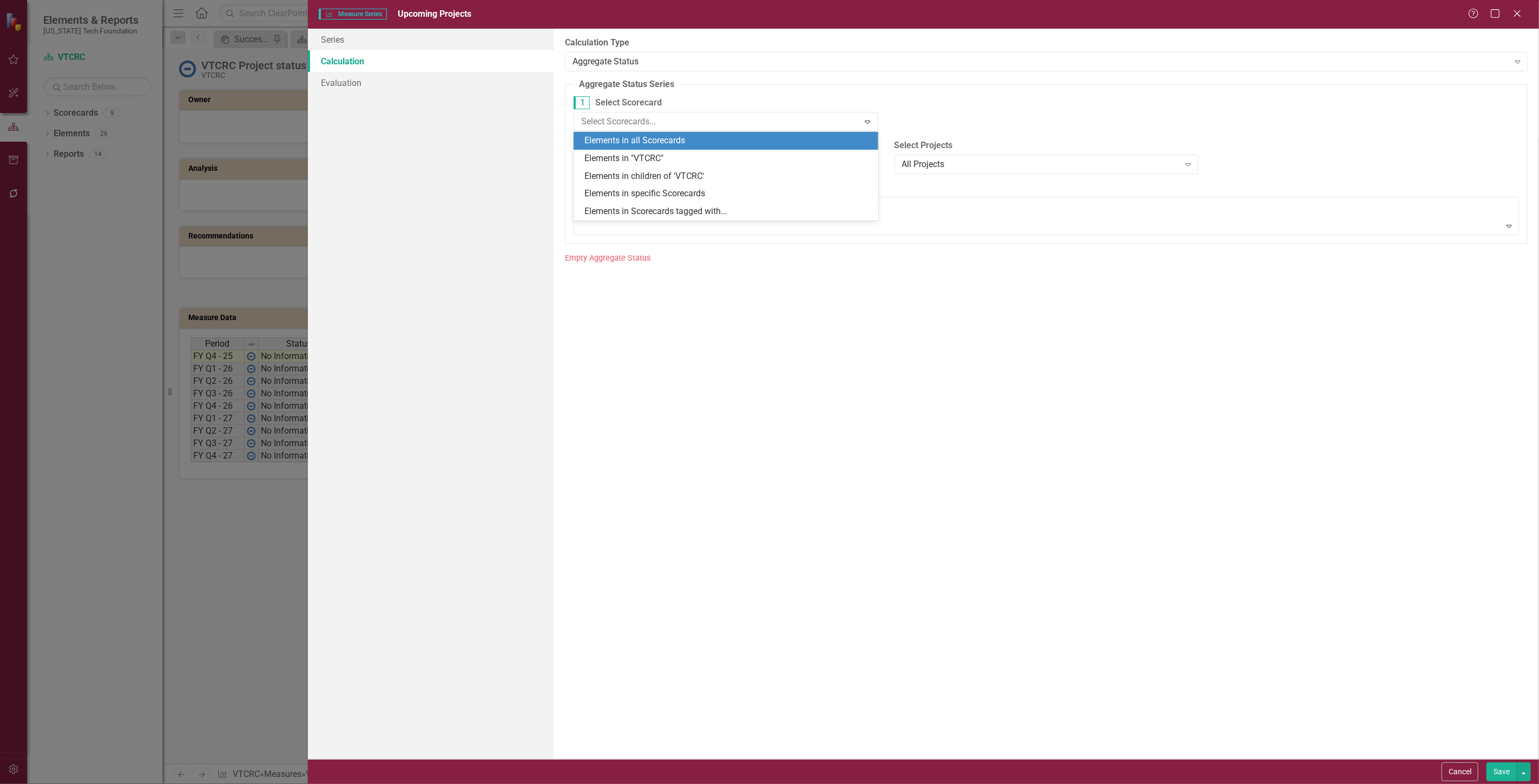
click at [646, 133] on div "Elements in all Scorecards" at bounding box center [726, 141] width 305 height 18
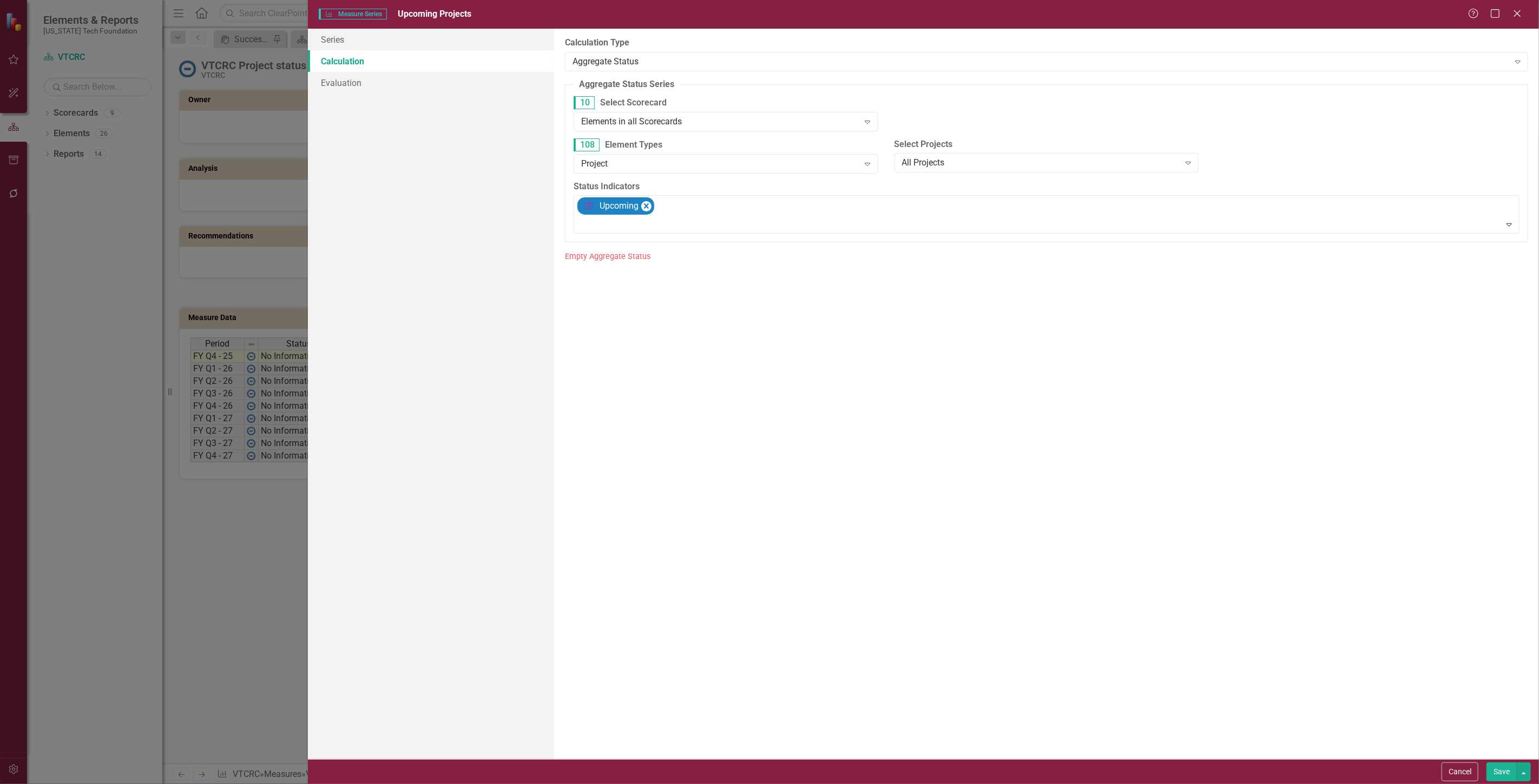
click at [1498, 766] on button "Save" at bounding box center [1501, 772] width 30 height 19
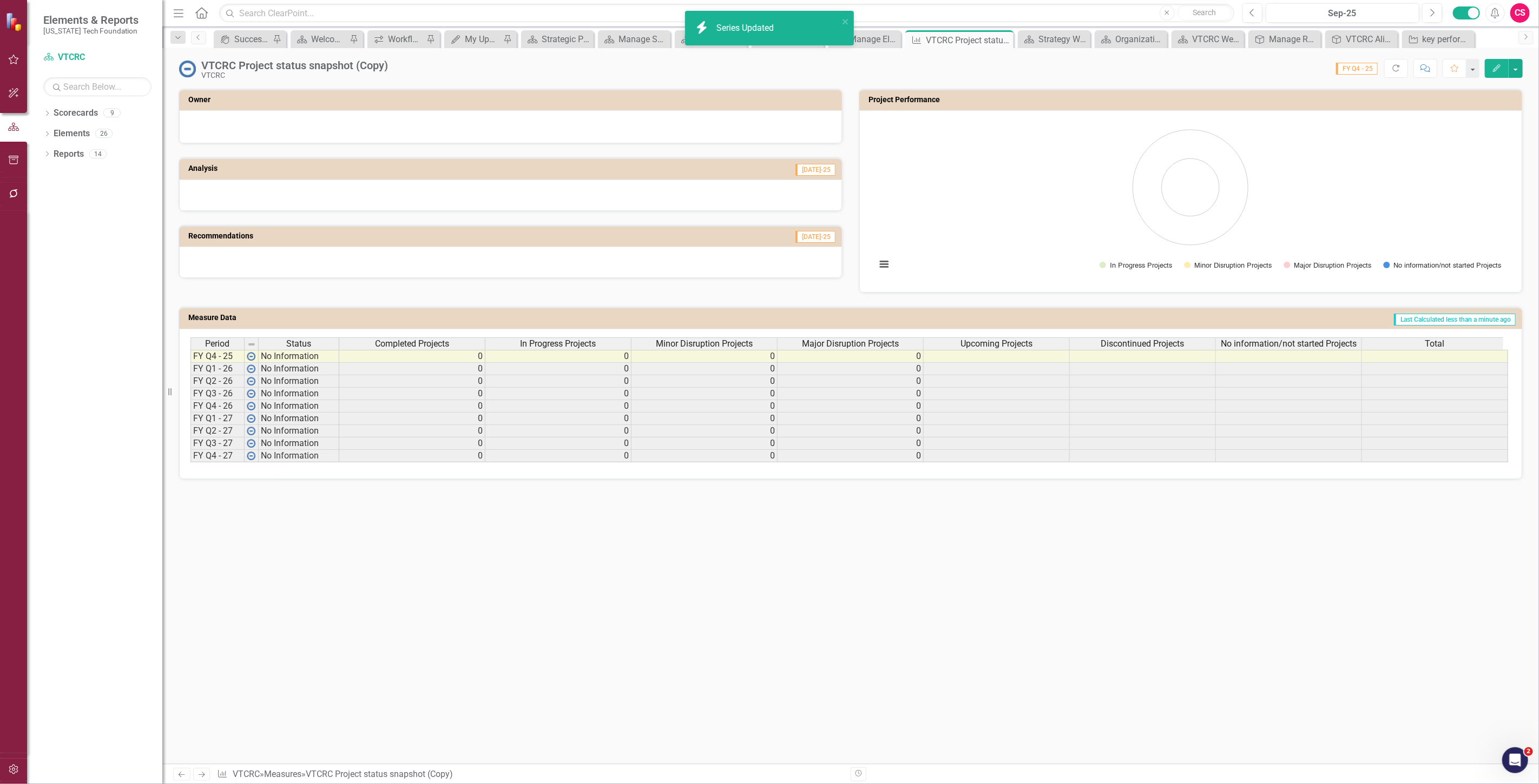
click at [974, 345] on span "Upcoming Projects" at bounding box center [997, 344] width 72 height 10
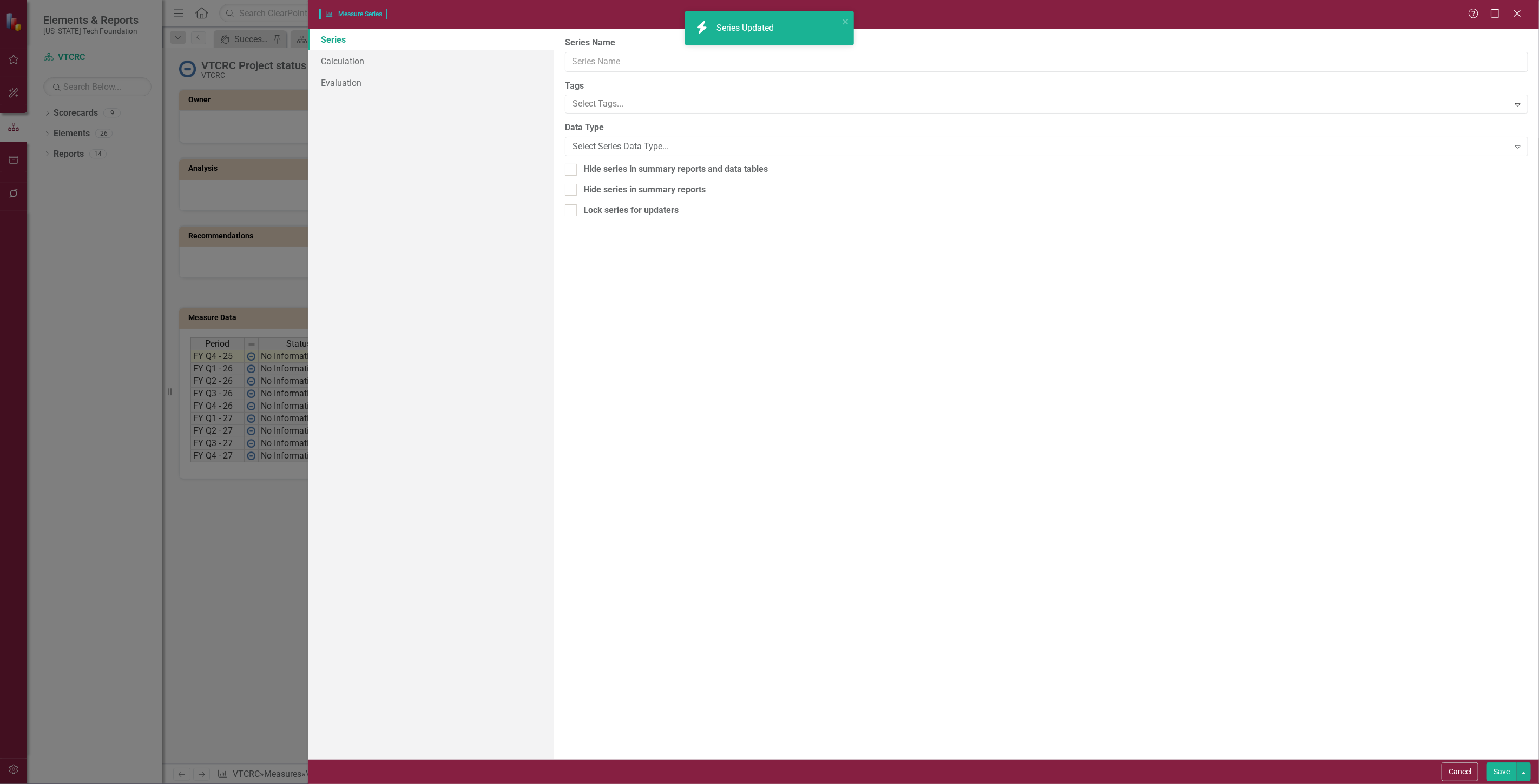
type input "Upcoming Projects"
click at [428, 66] on link "Calculation" at bounding box center [431, 61] width 246 height 21
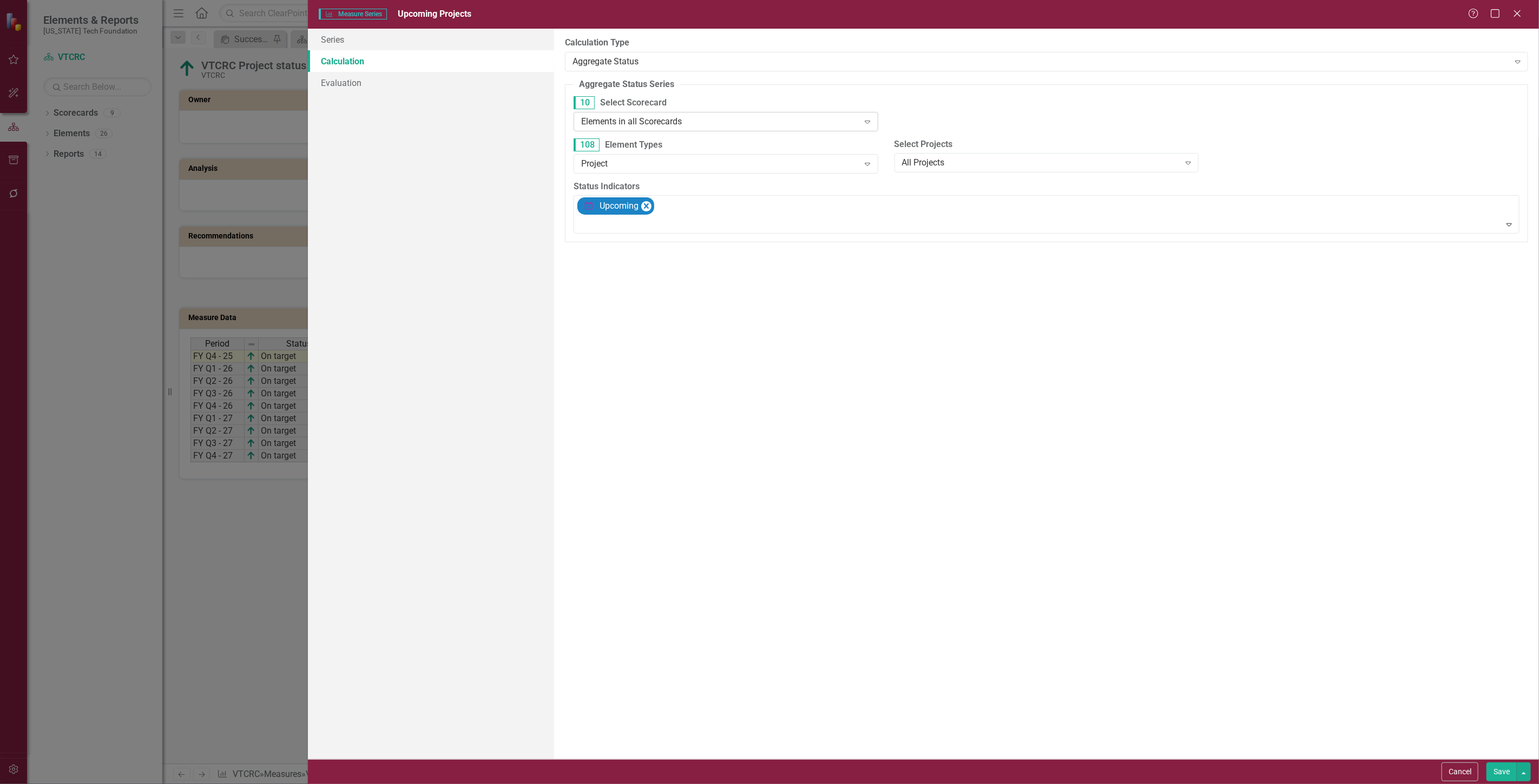
click at [667, 118] on div "Elements in all Scorecards" at bounding box center [720, 121] width 278 height 13
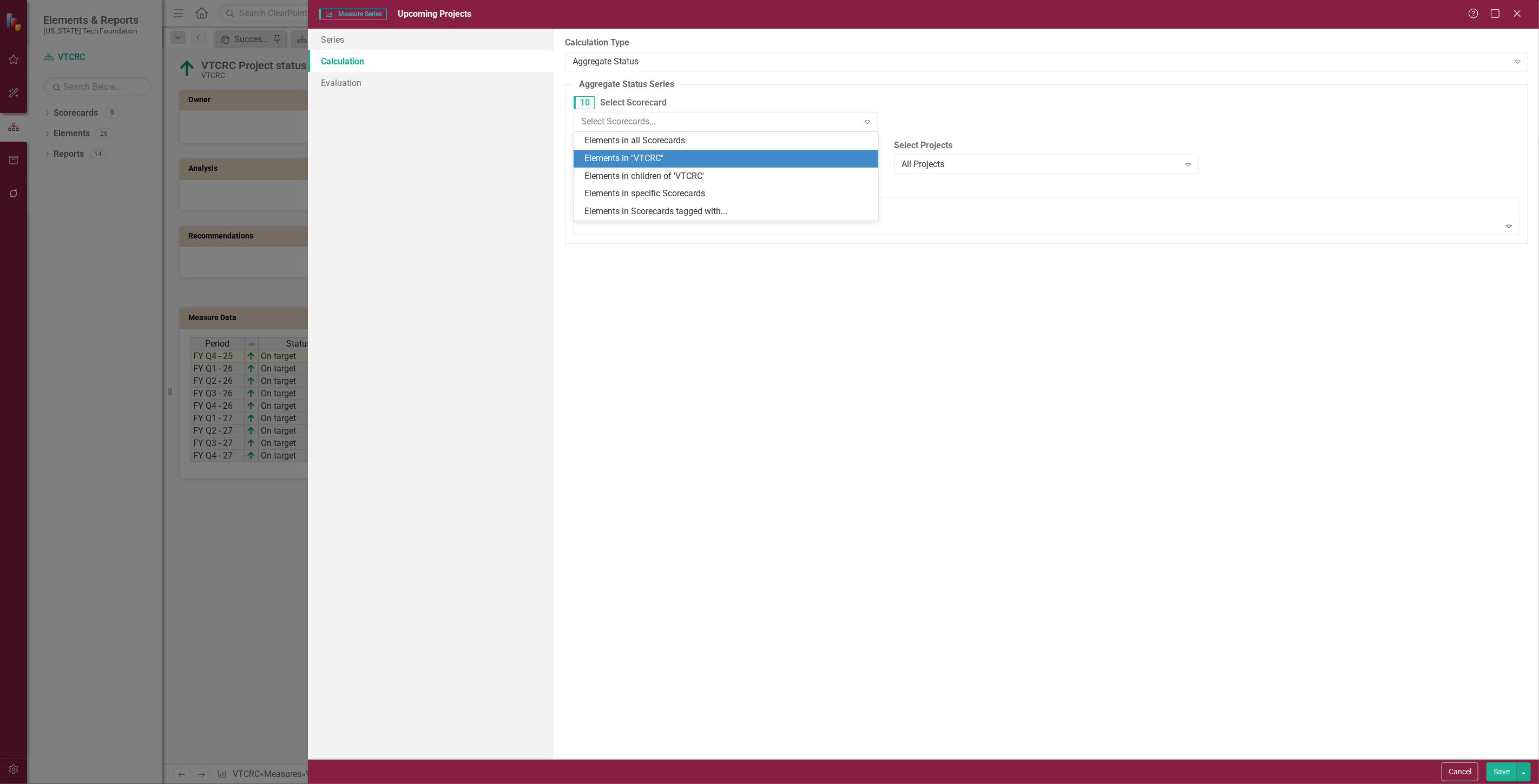
click at [675, 161] on div "Elements in "VTCRC"" at bounding box center [728, 158] width 287 height 13
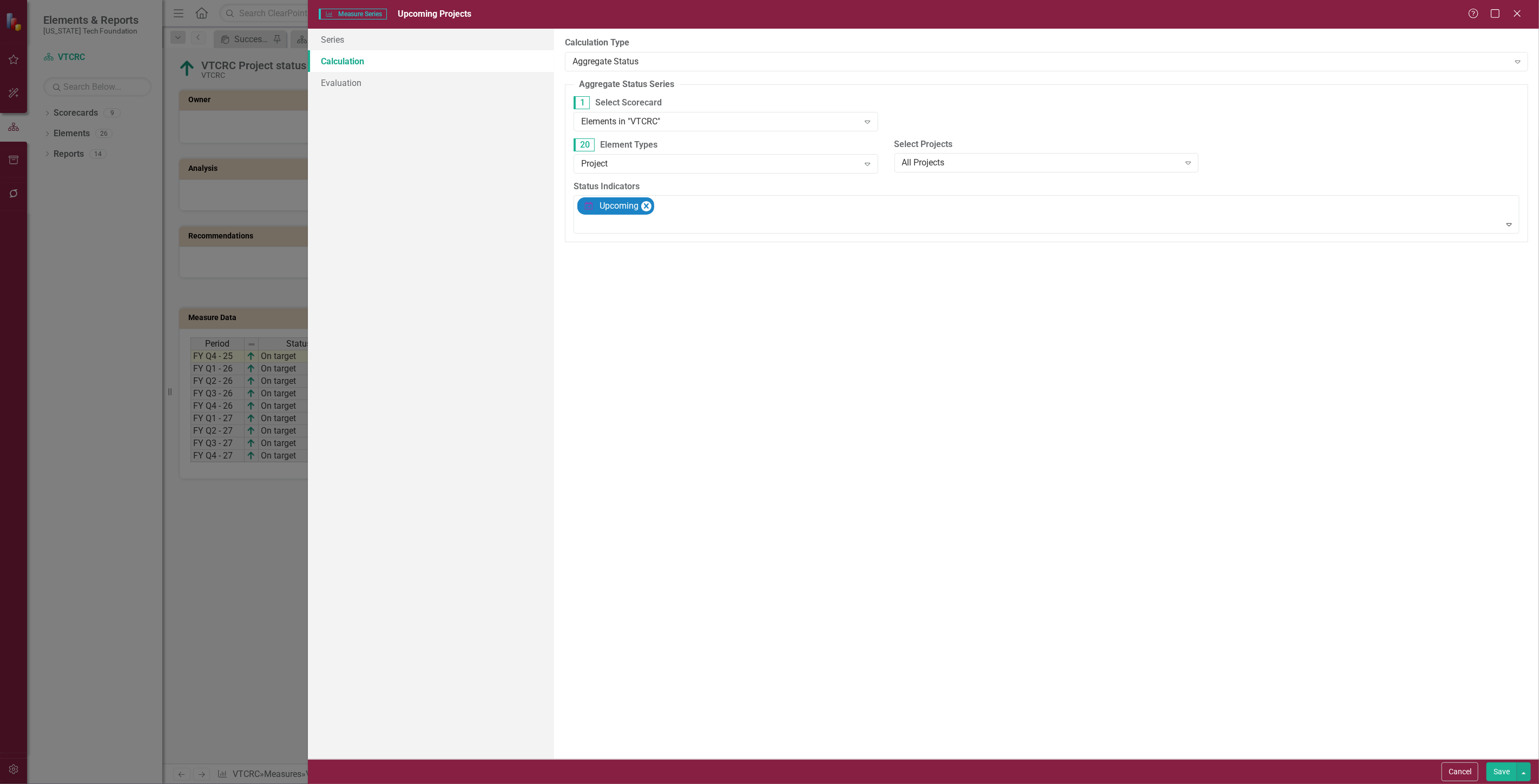
click at [1495, 776] on button "Save" at bounding box center [1501, 772] width 30 height 19
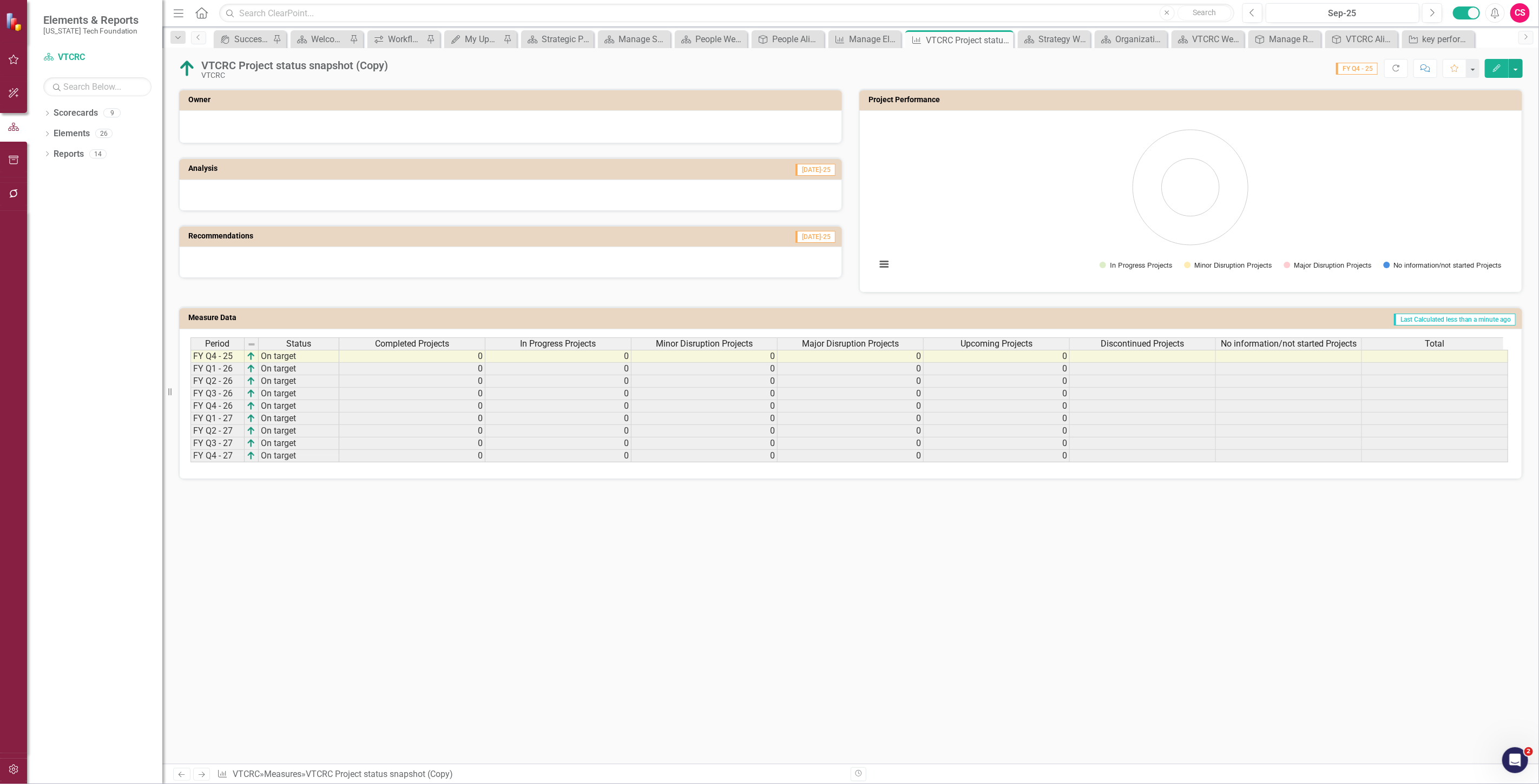
click at [1249, 344] on span "No information/not started Projects" at bounding box center [1288, 344] width 136 height 10
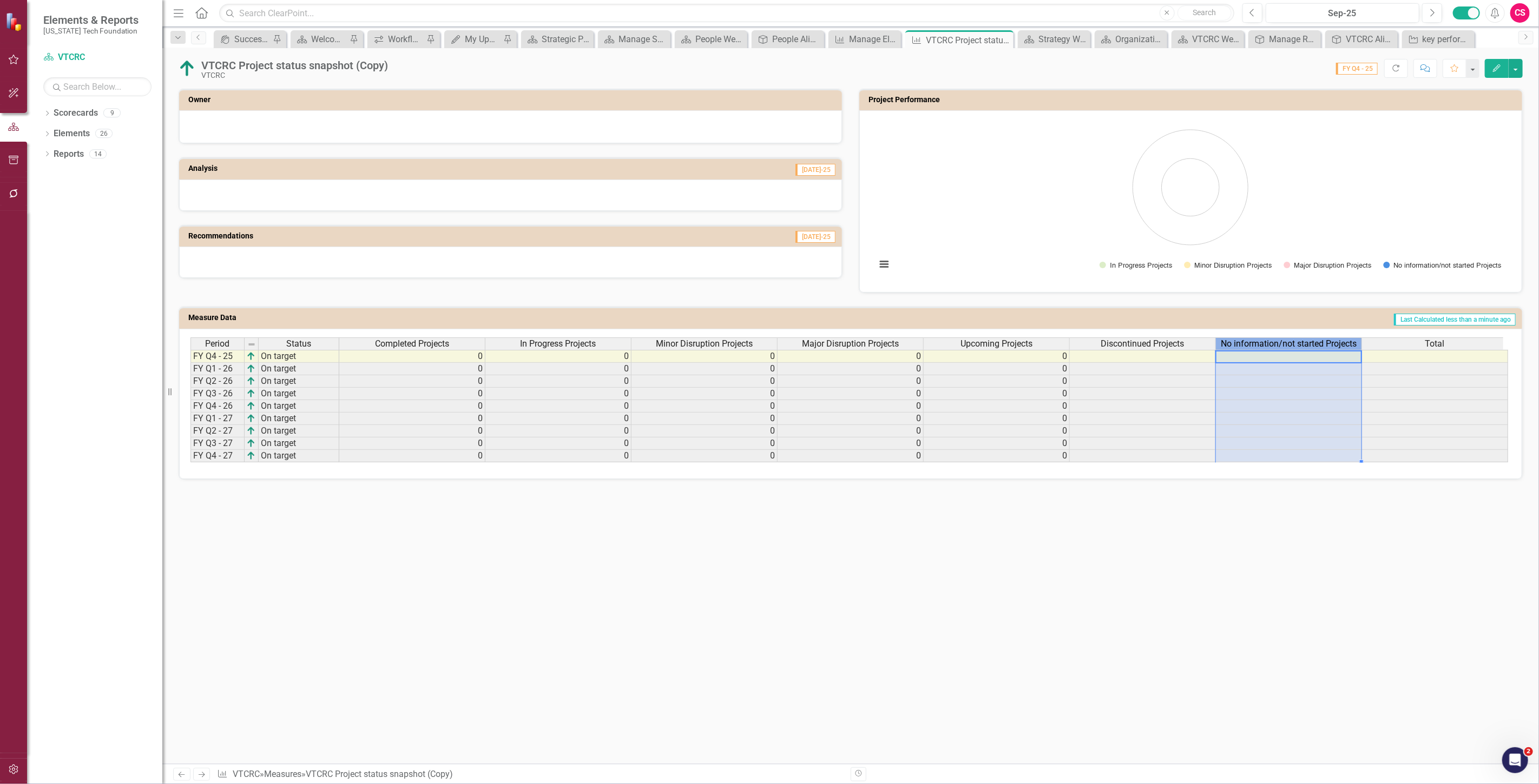
click at [1249, 344] on span "No information/not started Projects" at bounding box center [1288, 344] width 136 height 10
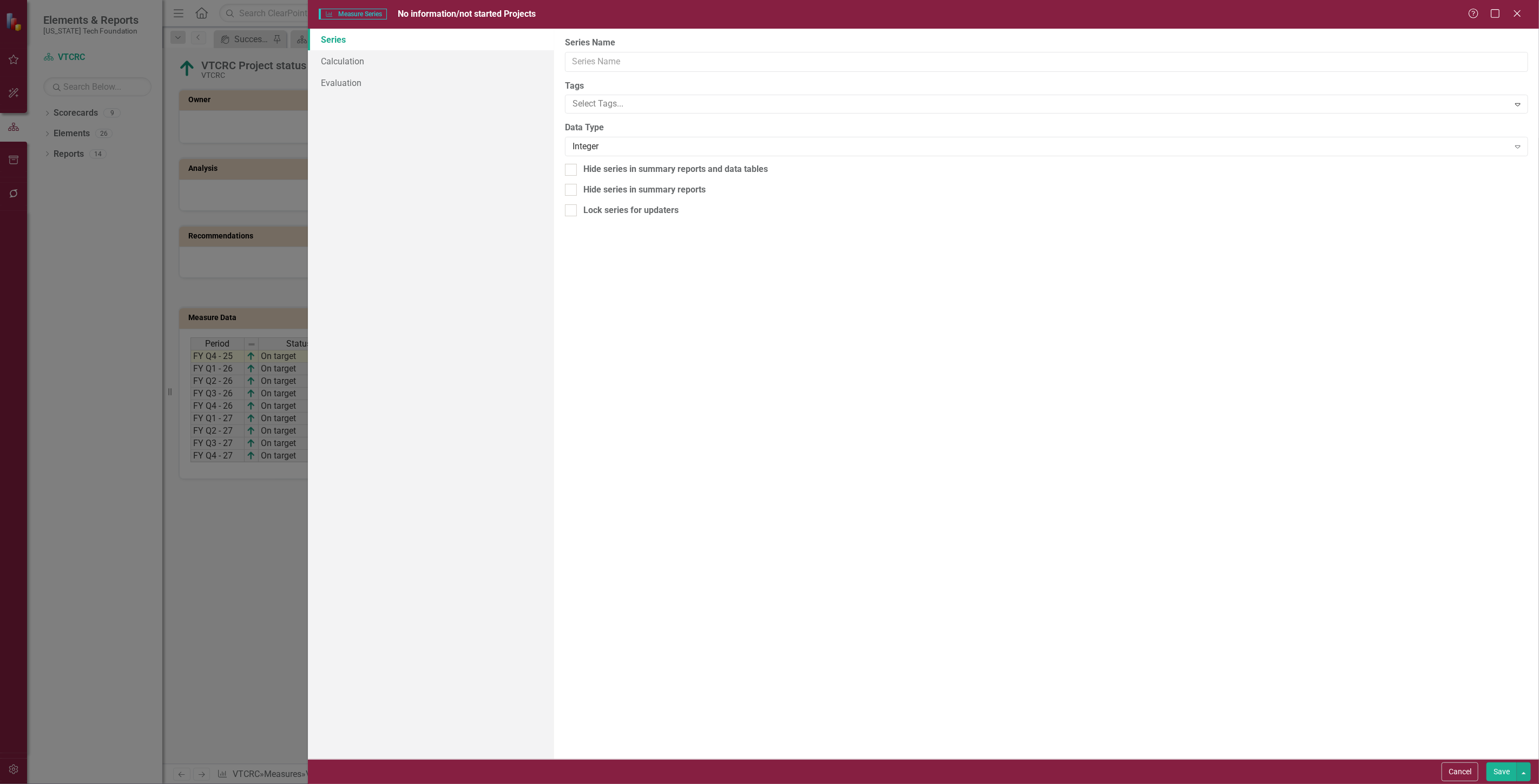
type input "No information/not started Projects"
click at [410, 68] on link "Calculation" at bounding box center [431, 61] width 246 height 21
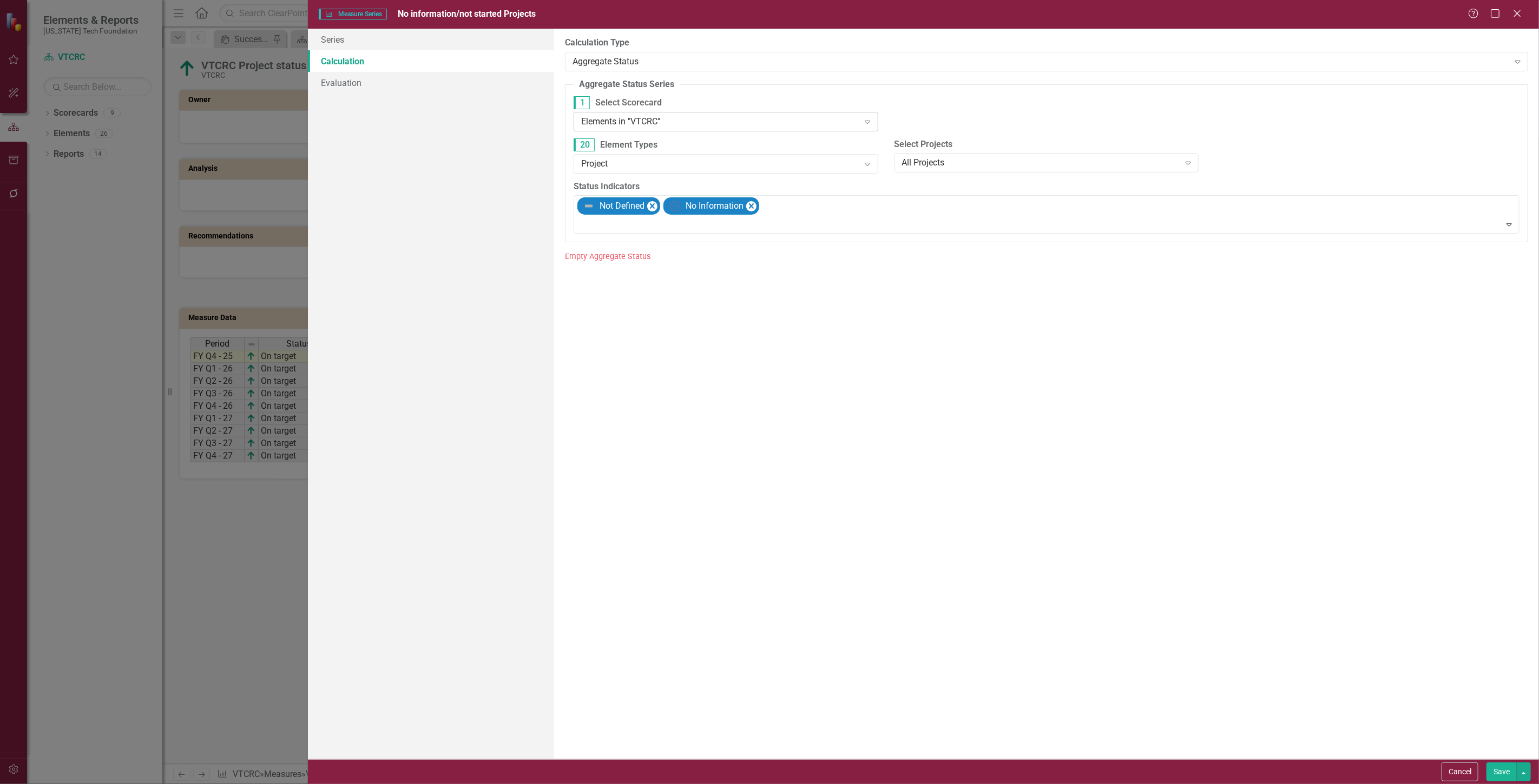
click at [640, 115] on div "Elements in "VTCRC" Expand" at bounding box center [726, 121] width 305 height 20
click at [646, 127] on div "Elements in "VTCRC"" at bounding box center [720, 121] width 278 height 13
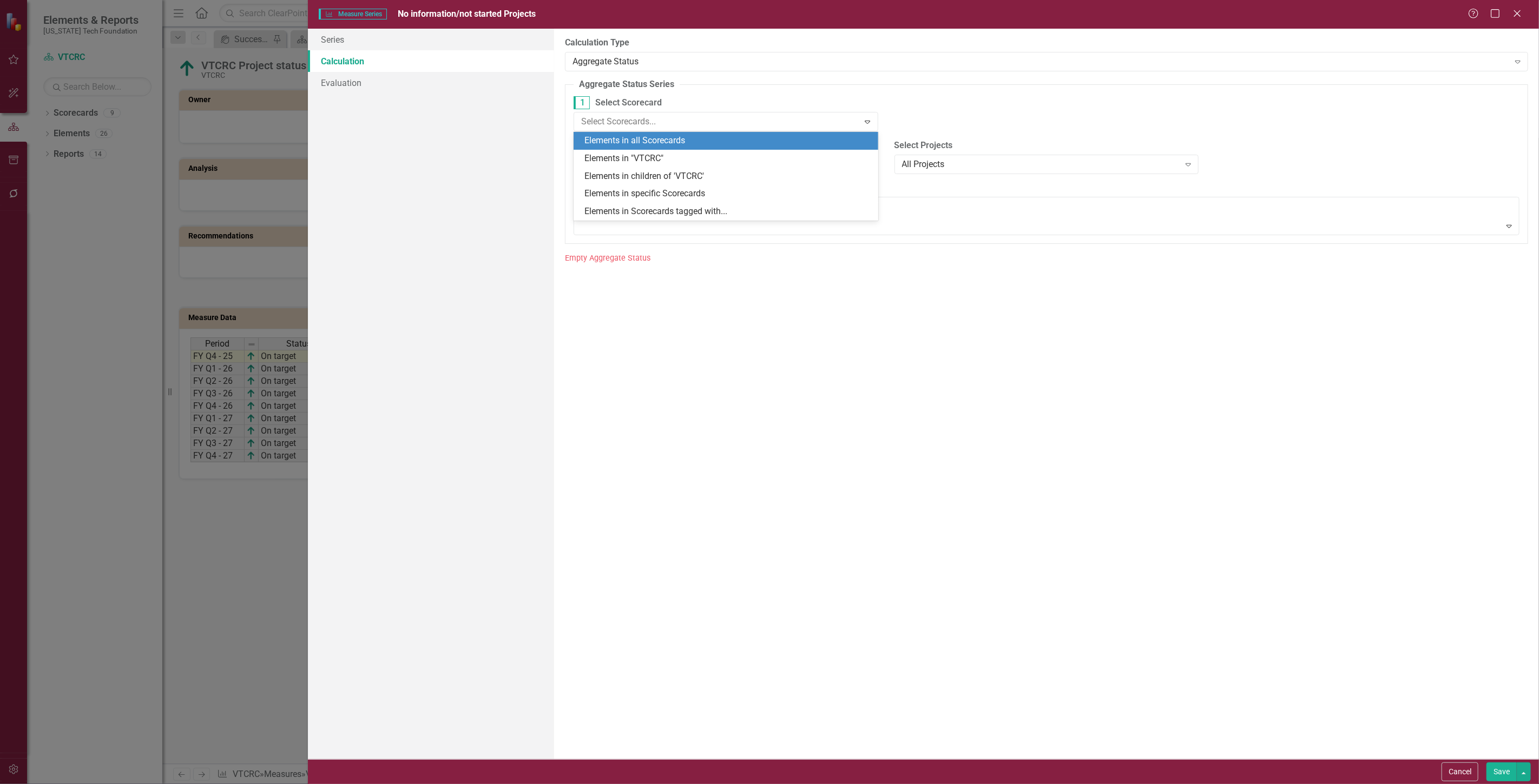
click at [645, 141] on div "Elements in all Scorecards" at bounding box center [728, 141] width 287 height 13
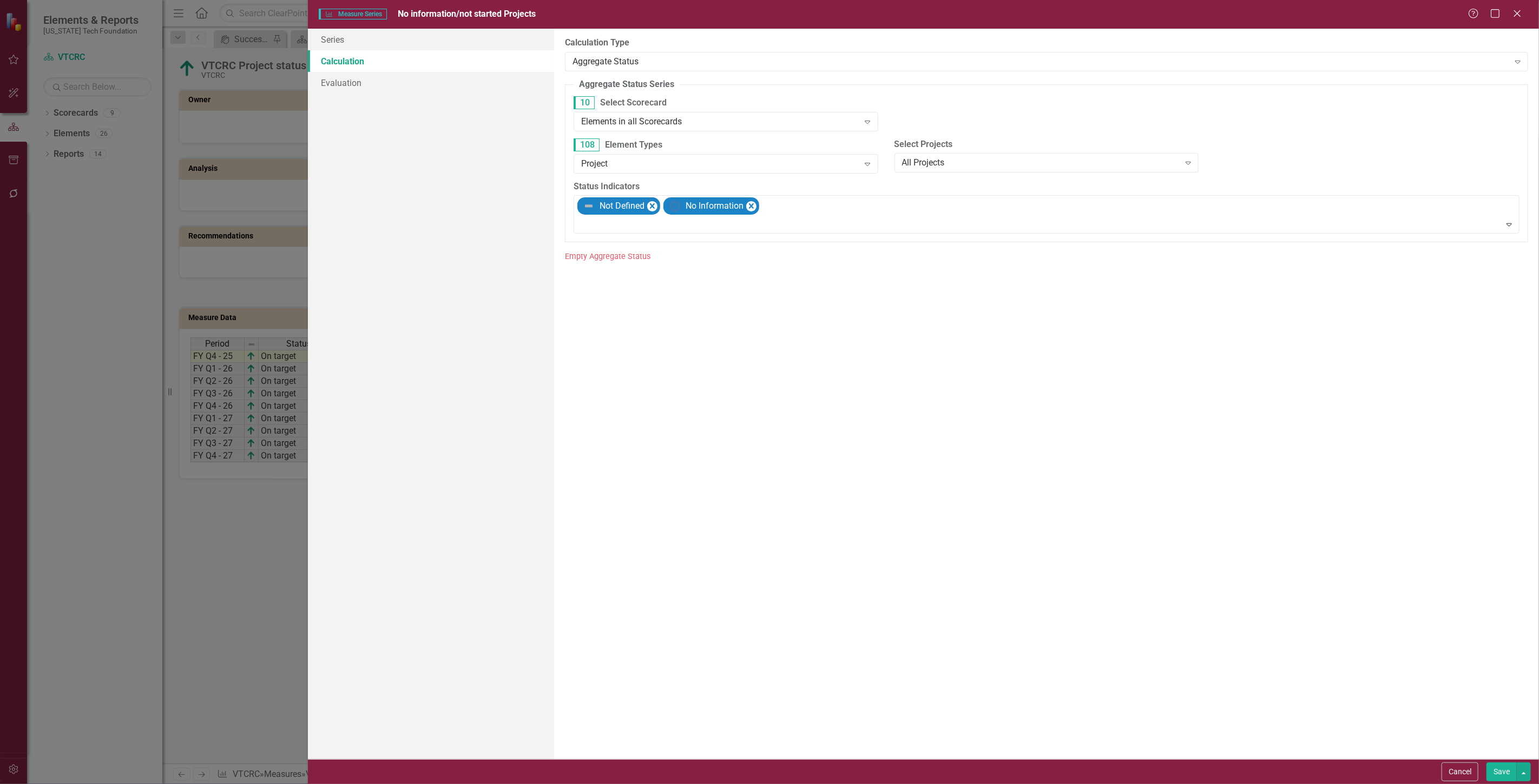
click at [1490, 761] on div "Cancel Save" at bounding box center [923, 772] width 1231 height 25
click at [1491, 771] on button "Save" at bounding box center [1501, 772] width 30 height 19
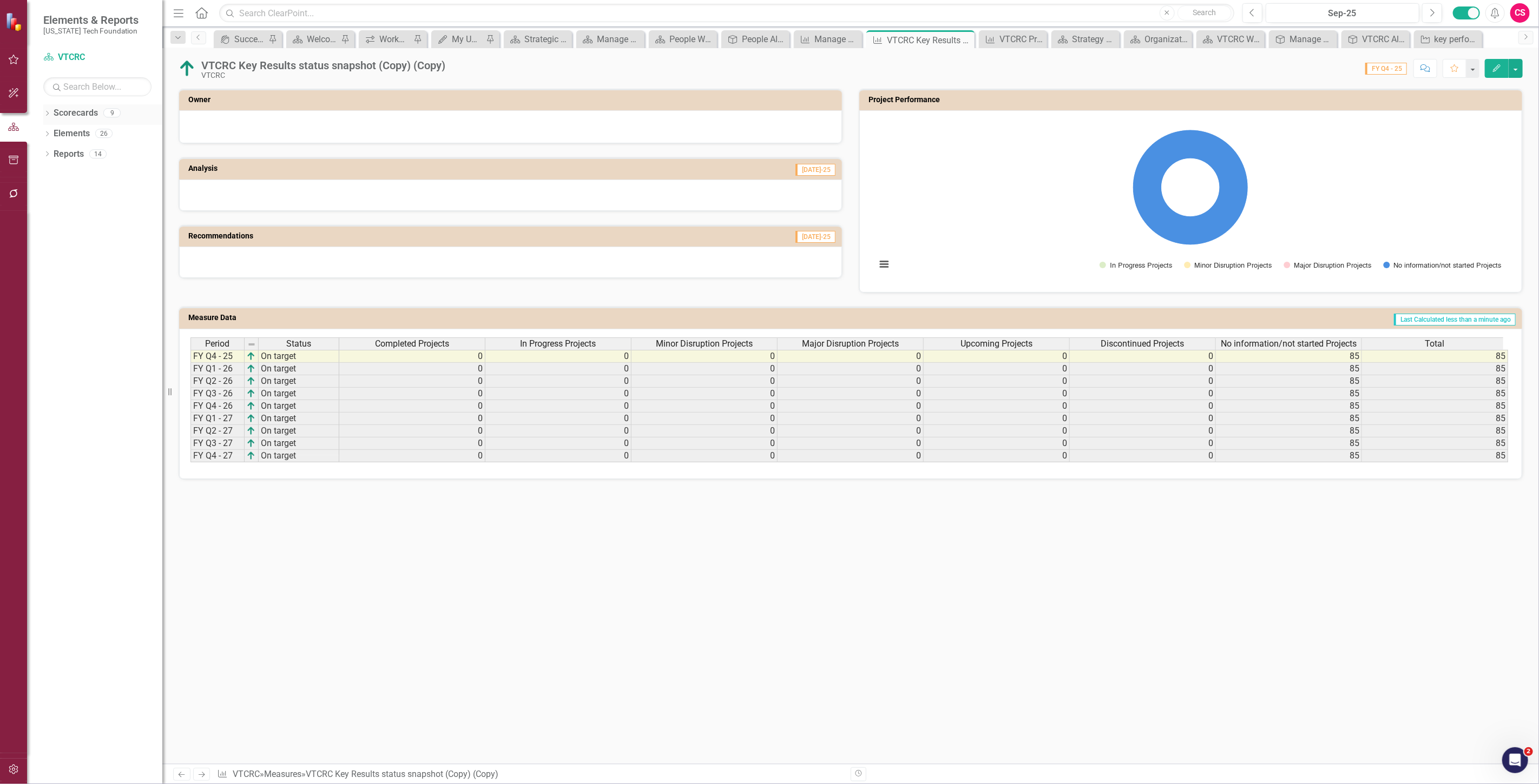
click at [67, 112] on link "Scorecards" at bounding box center [76, 113] width 44 height 13
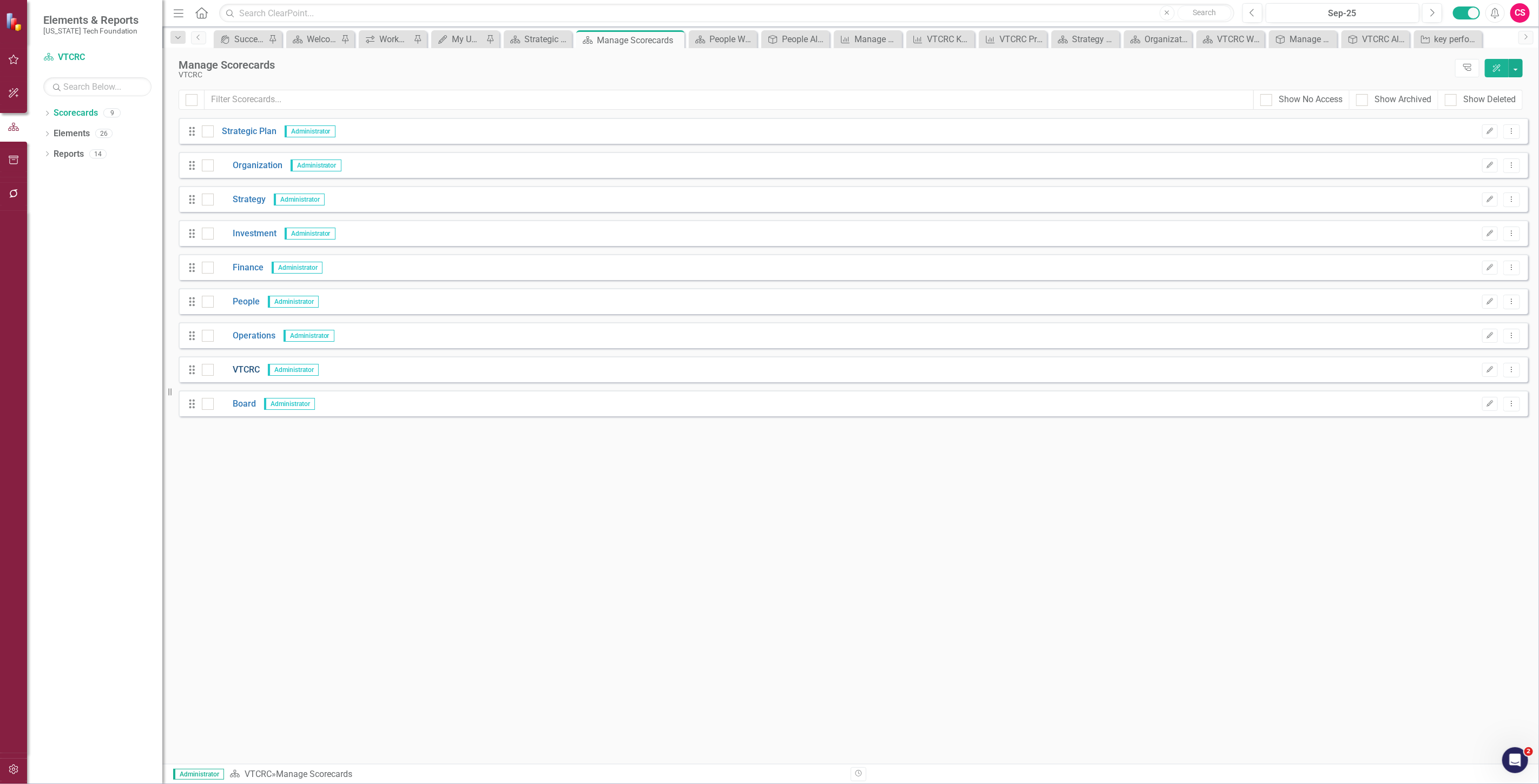
click at [256, 366] on link "VTCRC" at bounding box center [237, 370] width 46 height 13
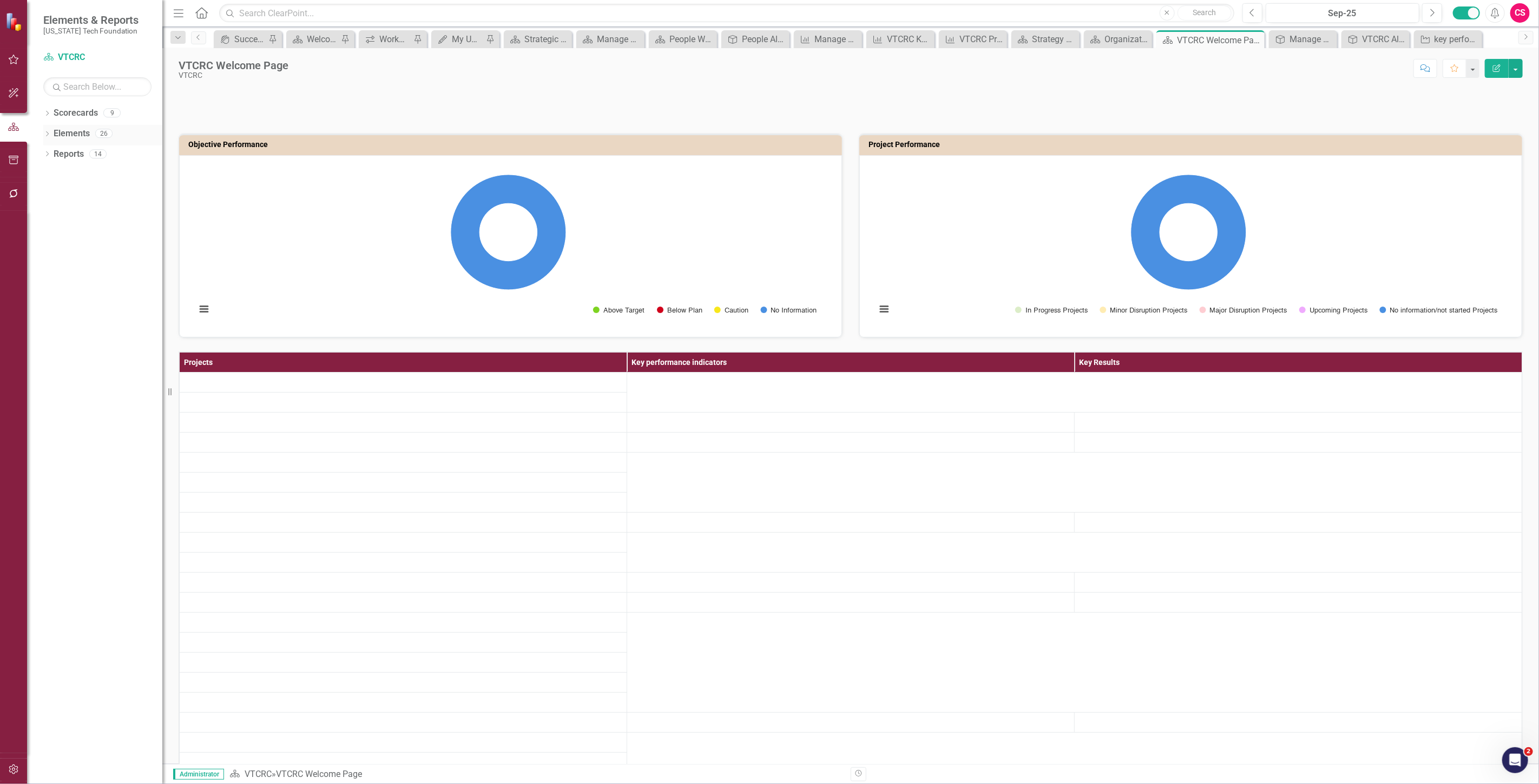
click at [61, 137] on link "Elements" at bounding box center [72, 134] width 36 height 13
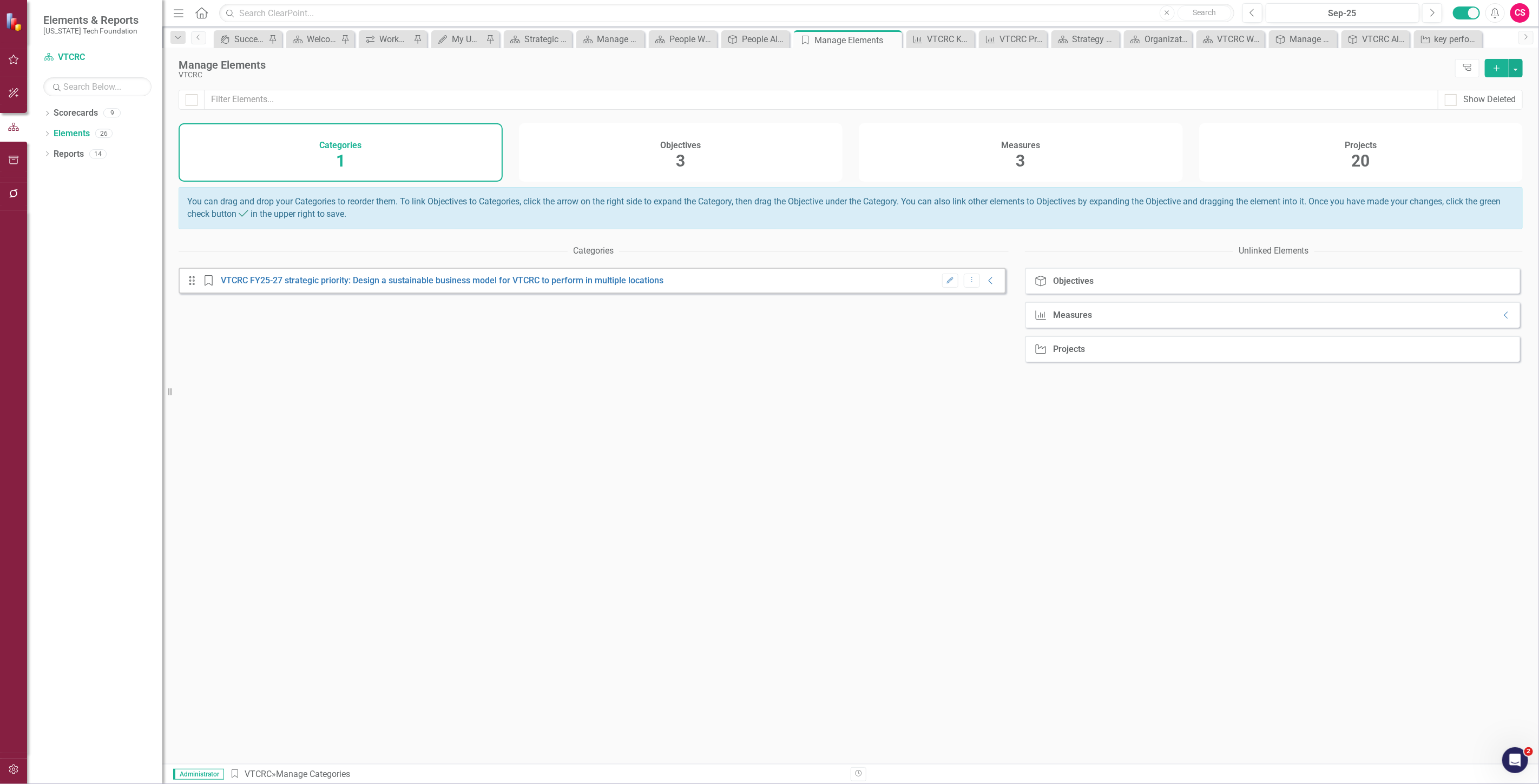
click at [666, 165] on div "Objectives 3" at bounding box center [681, 153] width 324 height 59
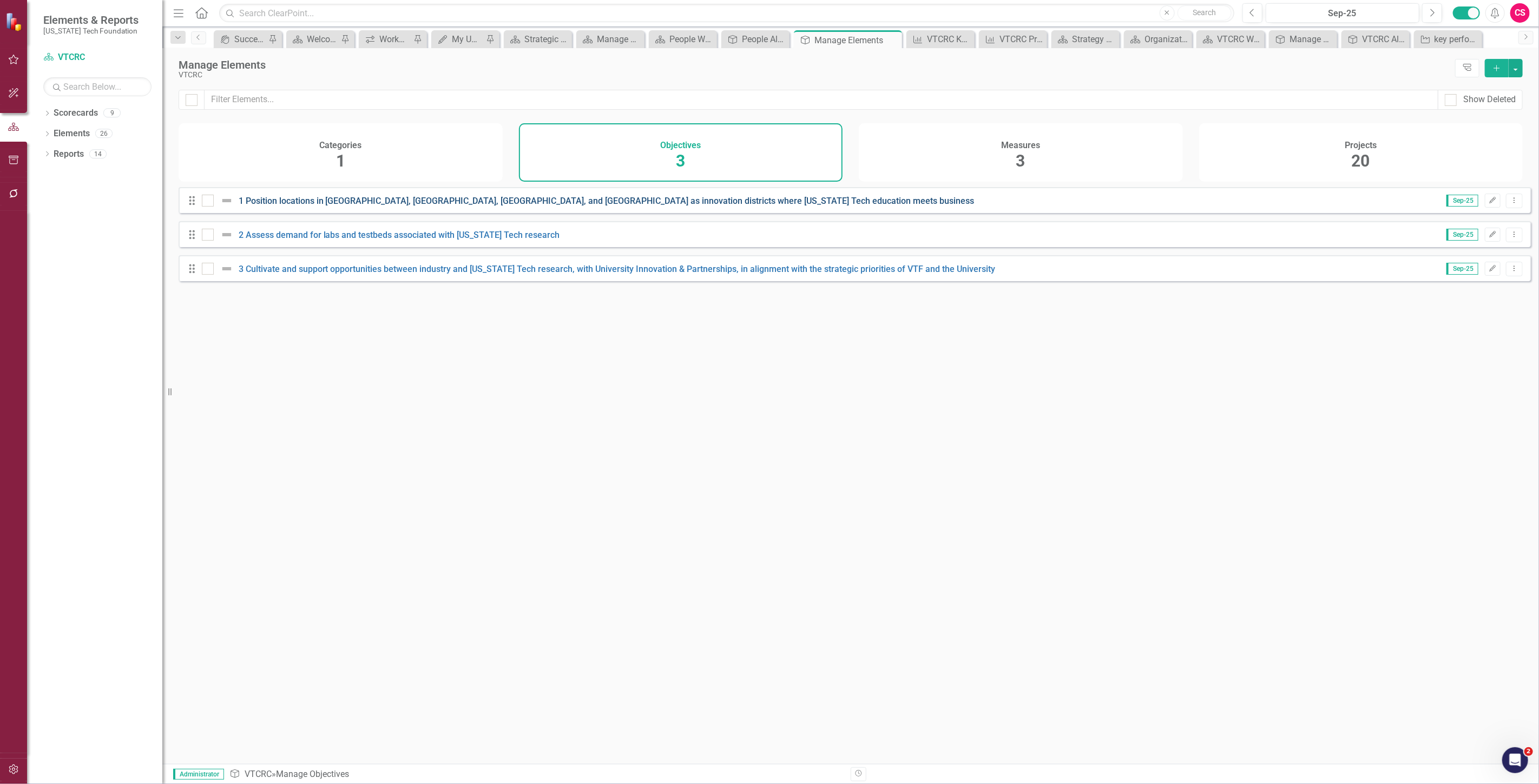
click at [315, 206] on link "1 Position locations in [GEOGRAPHIC_DATA], [GEOGRAPHIC_DATA], [GEOGRAPHIC_DATA]…" at bounding box center [606, 201] width 736 height 10
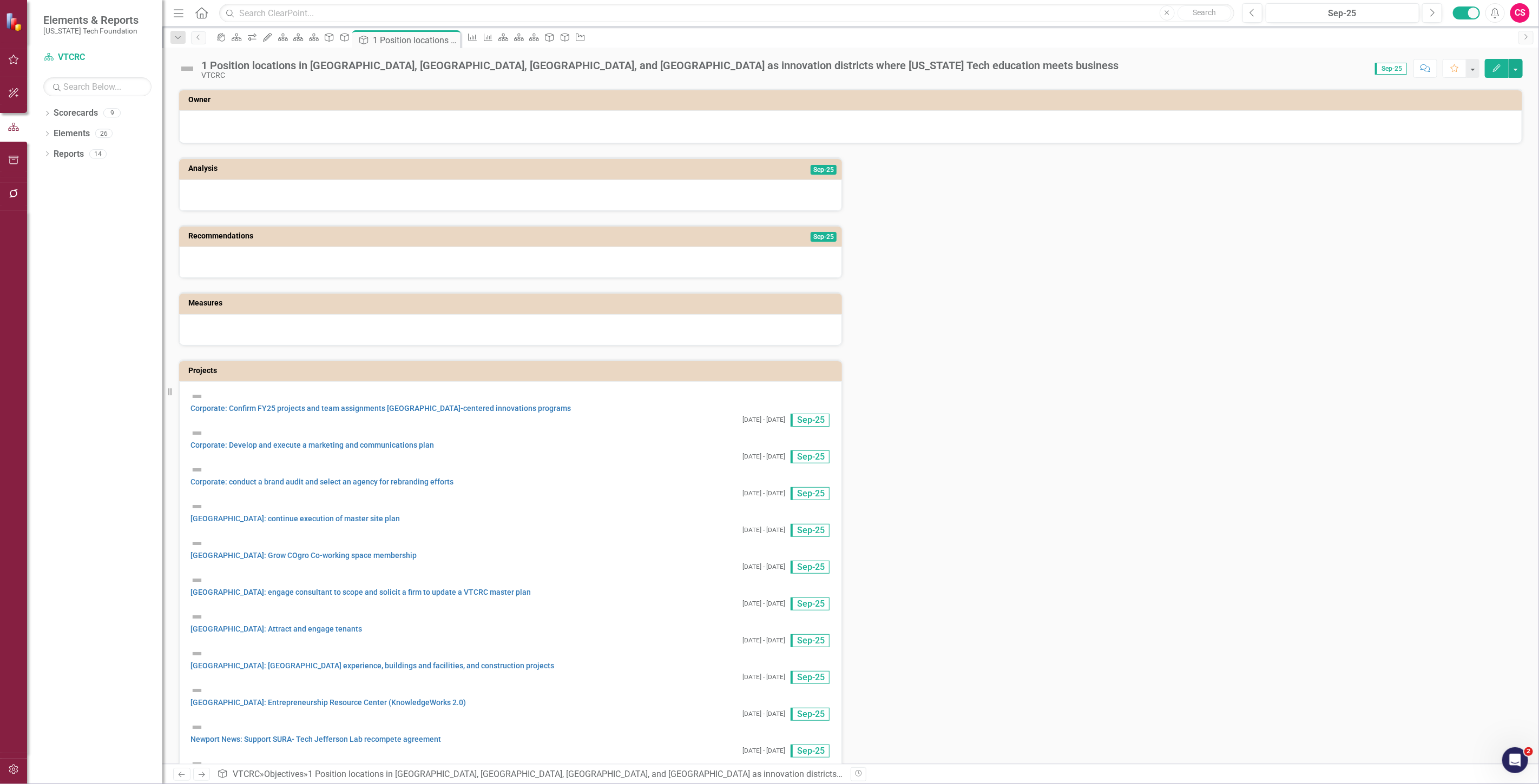
click at [190, 73] on img at bounding box center [187, 69] width 17 height 17
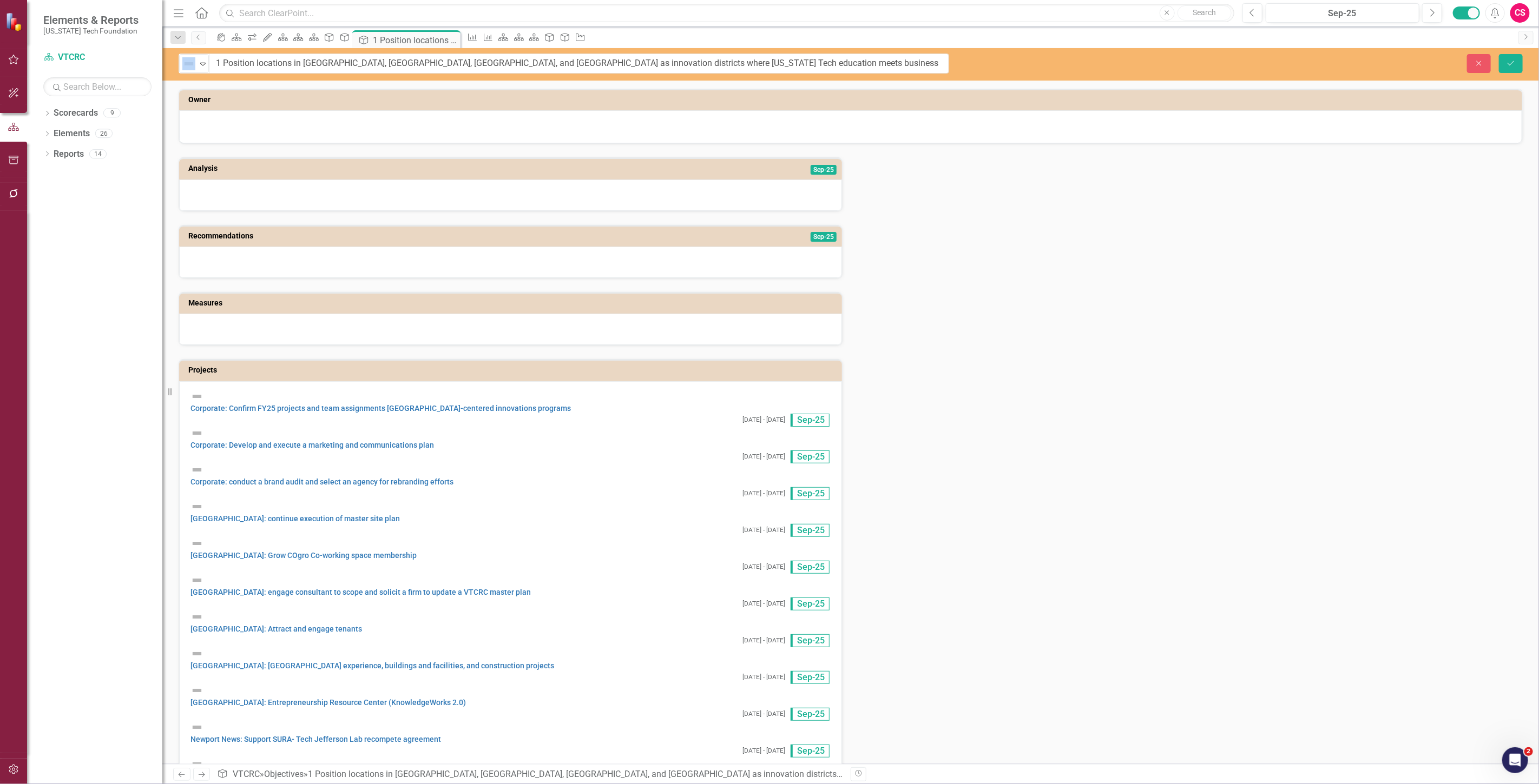
click at [190, 73] on div "Not Defined Expand 1 Position locations in Blacksburg, Roanoke, Newport News, a…" at bounding box center [851, 64] width 1376 height 32
click at [190, 73] on div "Not Defined Expand" at bounding box center [194, 64] width 31 height 20
click at [197, 57] on div "Not Defined" at bounding box center [189, 63] width 16 height 15
click at [1476, 72] on button "Close" at bounding box center [1479, 64] width 24 height 19
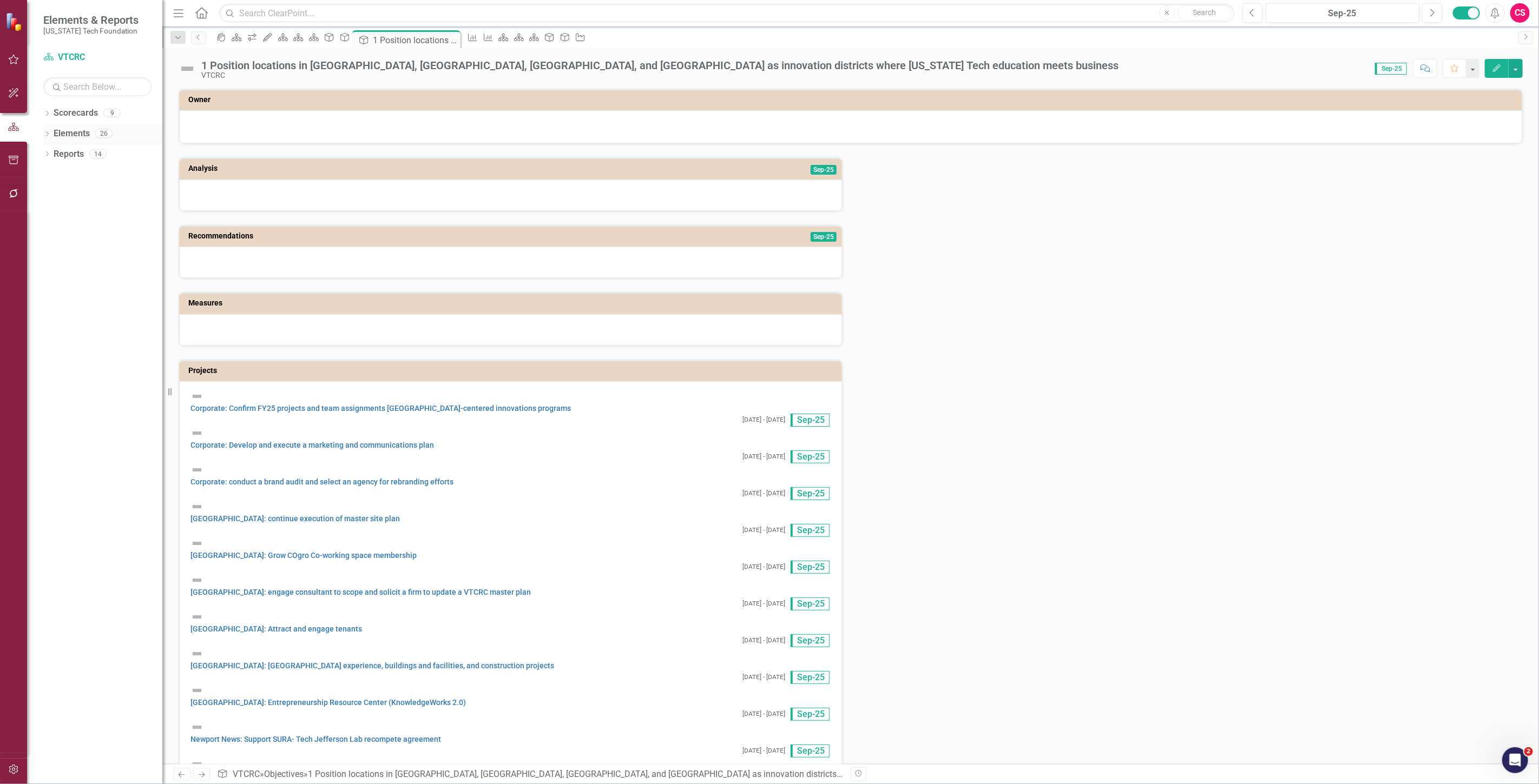
click at [77, 128] on link "Elements" at bounding box center [72, 134] width 36 height 13
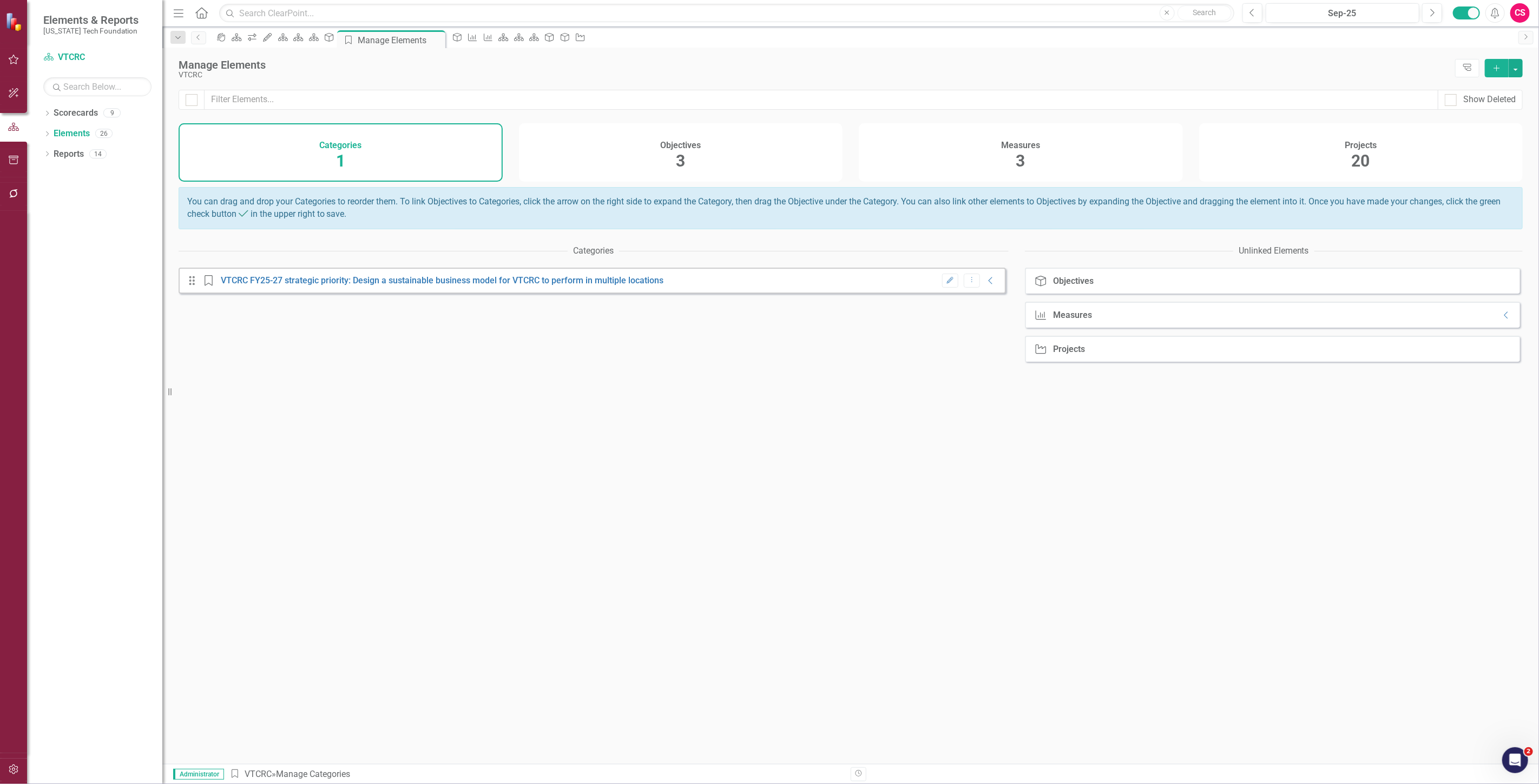
click at [1041, 180] on div "Measures 3" at bounding box center [1020, 153] width 324 height 59
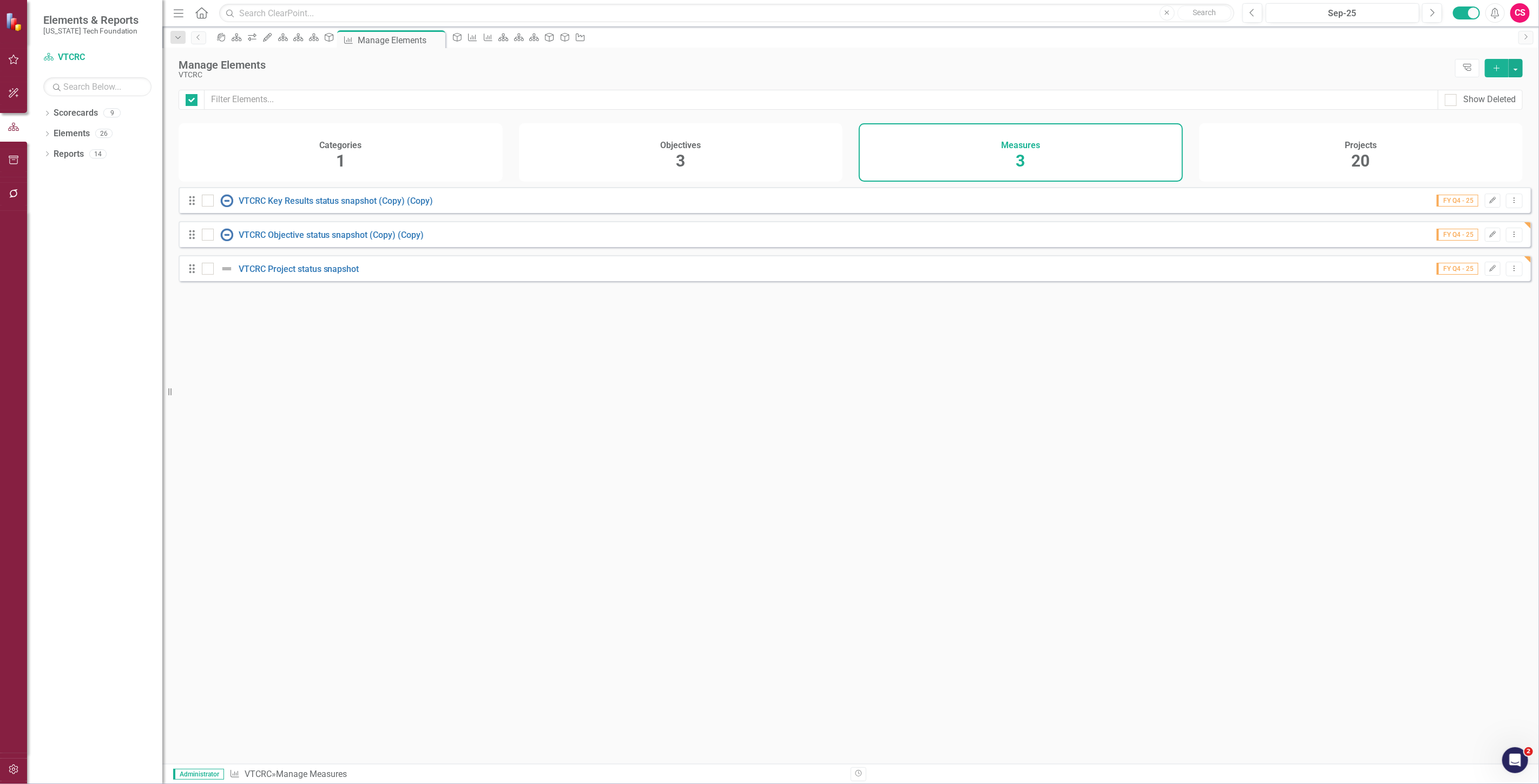
checkbox input "false"
click at [1510, 238] on icon "Dropdown Menu" at bounding box center [1514, 235] width 9 height 7
click at [1472, 318] on link "Trash Delete Measure" at bounding box center [1466, 321] width 97 height 20
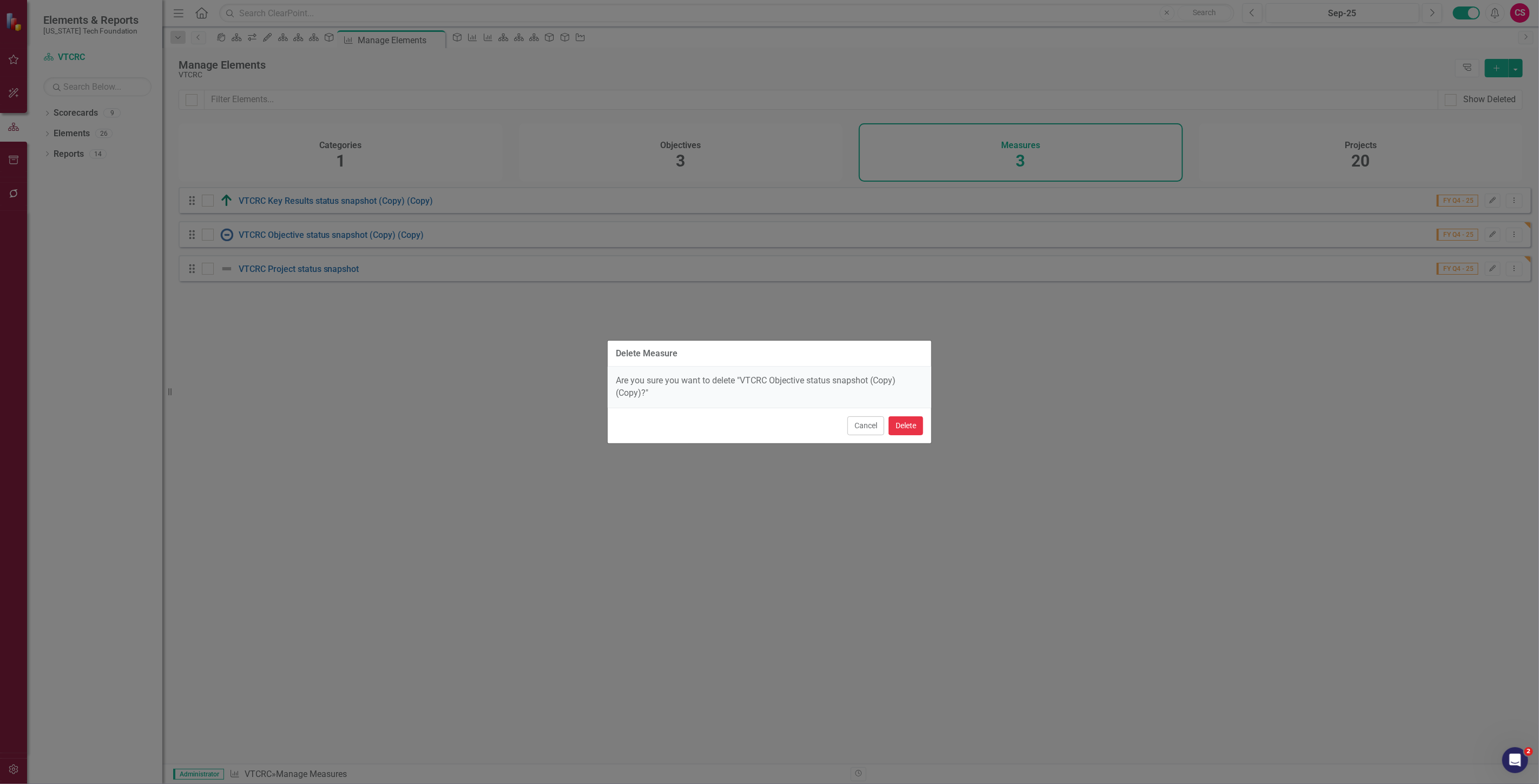
click at [910, 428] on button "Delete" at bounding box center [906, 426] width 35 height 19
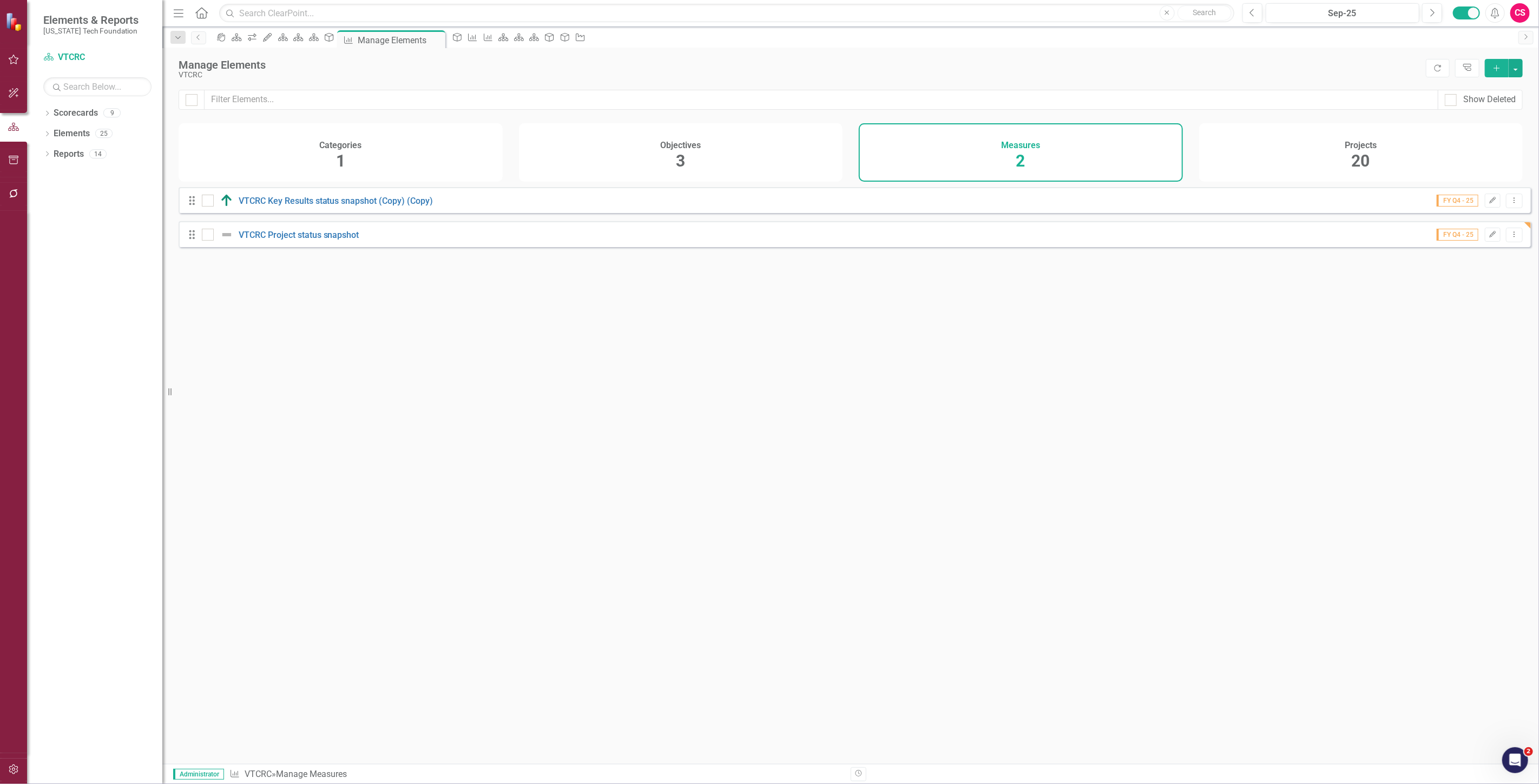
click at [1469, 207] on span "FY Q4 - 25" at bounding box center [1458, 201] width 42 height 12
click at [1489, 204] on icon "Edit" at bounding box center [1493, 201] width 8 height 7
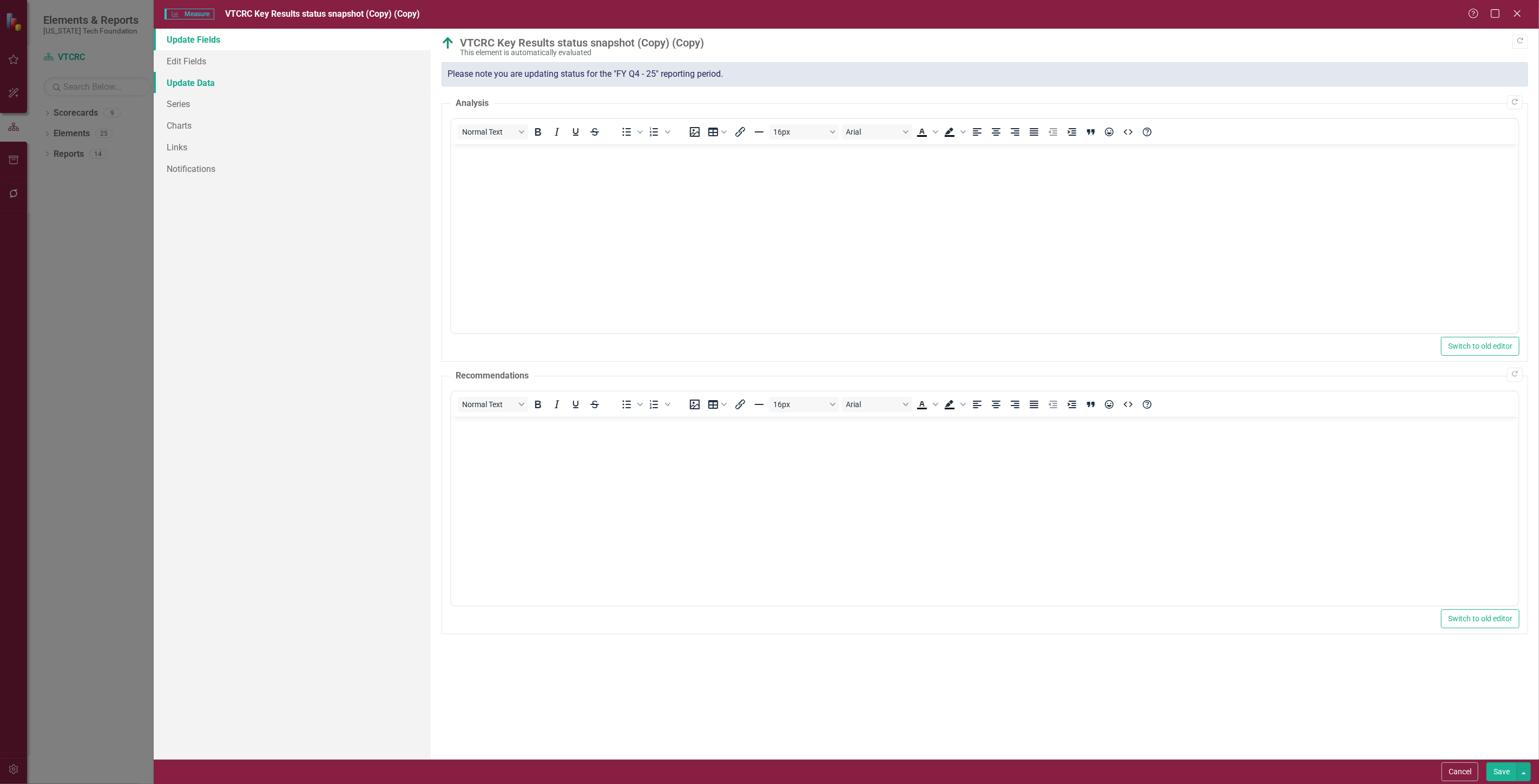
click at [227, 73] on link "Update Data" at bounding box center [292, 82] width 277 height 21
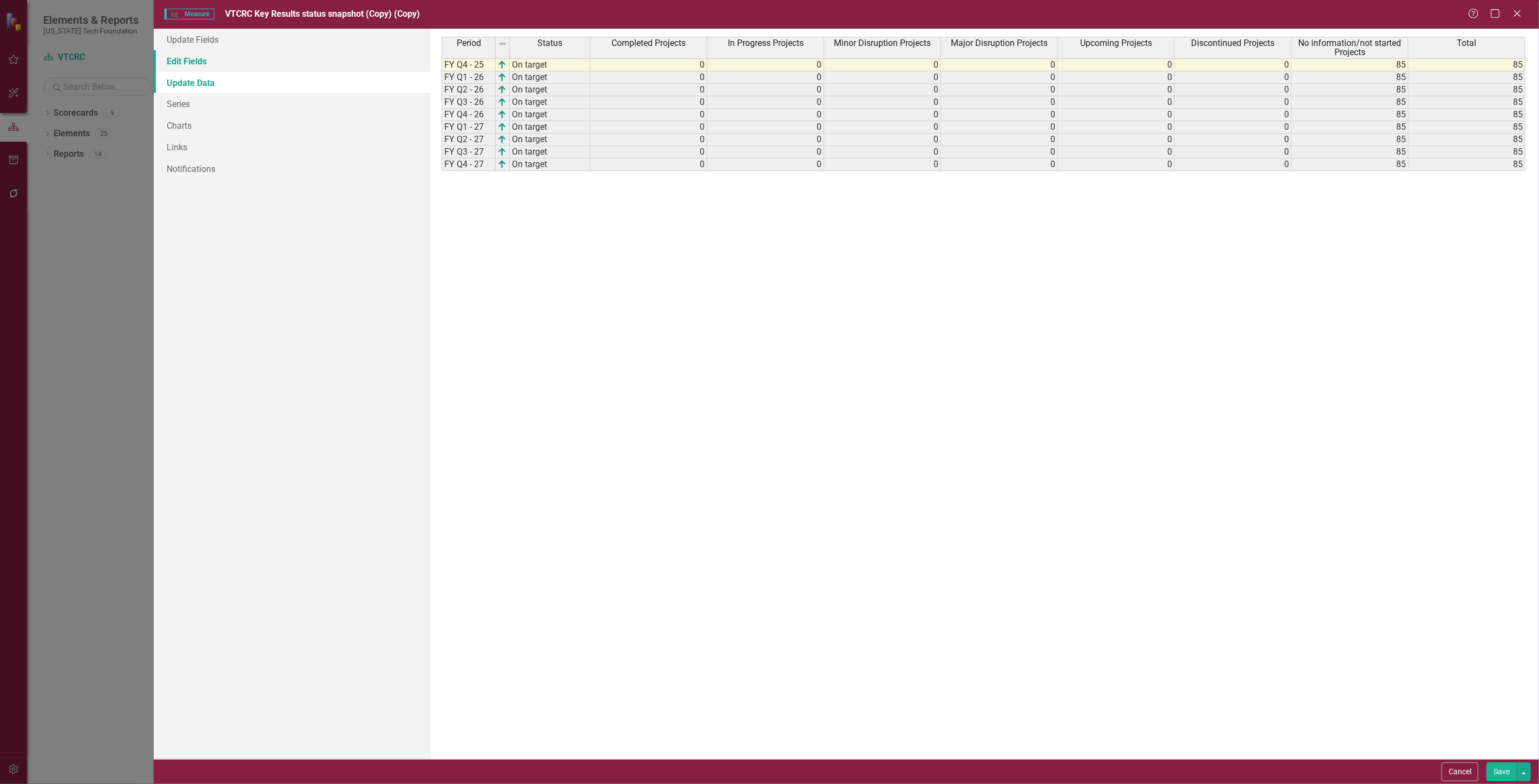
click at [222, 59] on link "Edit Fields" at bounding box center [292, 61] width 277 height 21
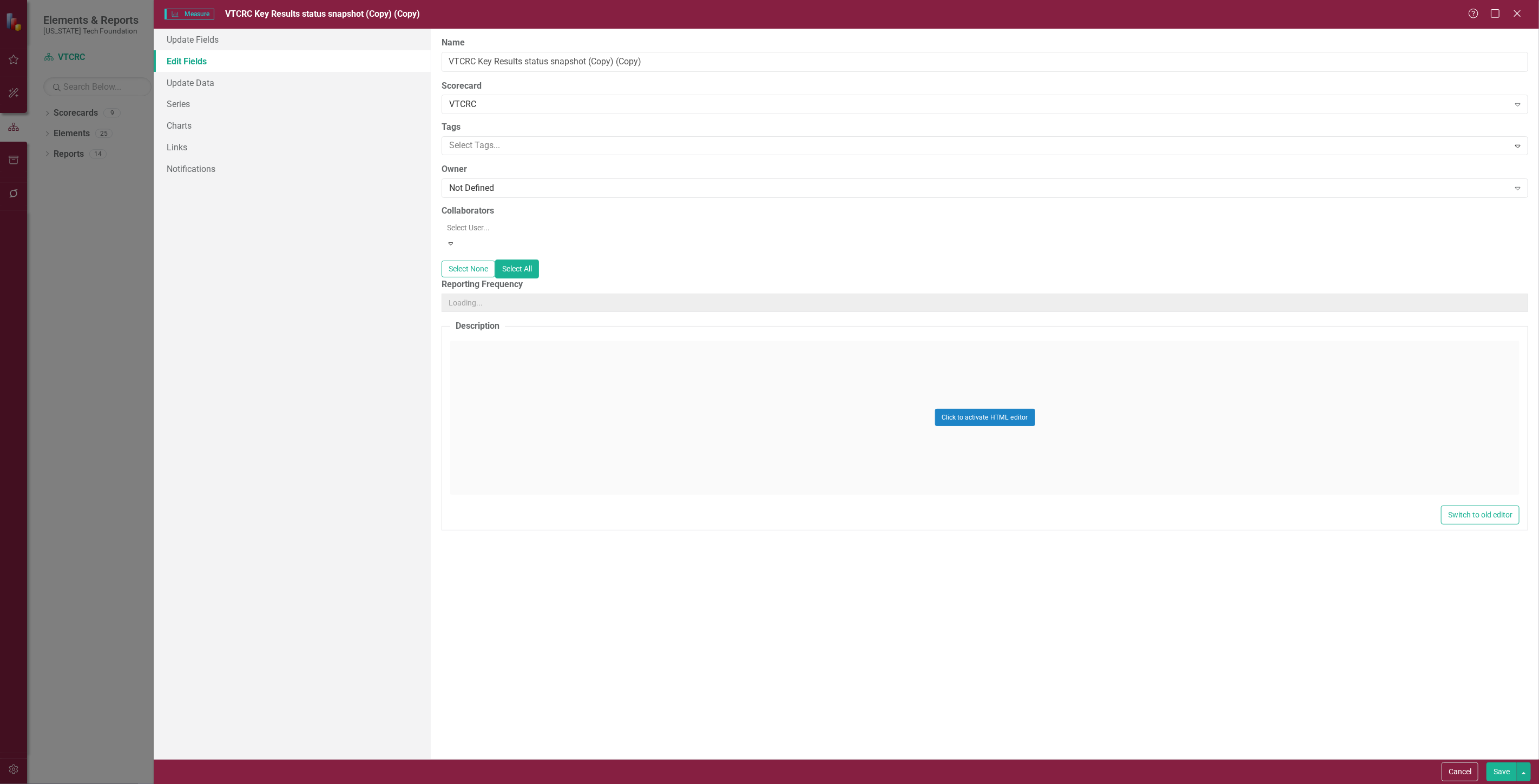
drag, startPoint x: 687, startPoint y: 73, endPoint x: 649, endPoint y: 77, distance: 38.2
click at [649, 77] on div "ClearPoint Can Do More! How ClearPoint Can Help Close Enterprise plans can auto…" at bounding box center [985, 394] width 1108 height 731
drag, startPoint x: 659, startPoint y: 60, endPoint x: 587, endPoint y: 72, distance: 73.0
click at [587, 72] on div "ClearPoint Can Do More! How ClearPoint Can Help Close Enterprise plans can auto…" at bounding box center [985, 394] width 1108 height 731
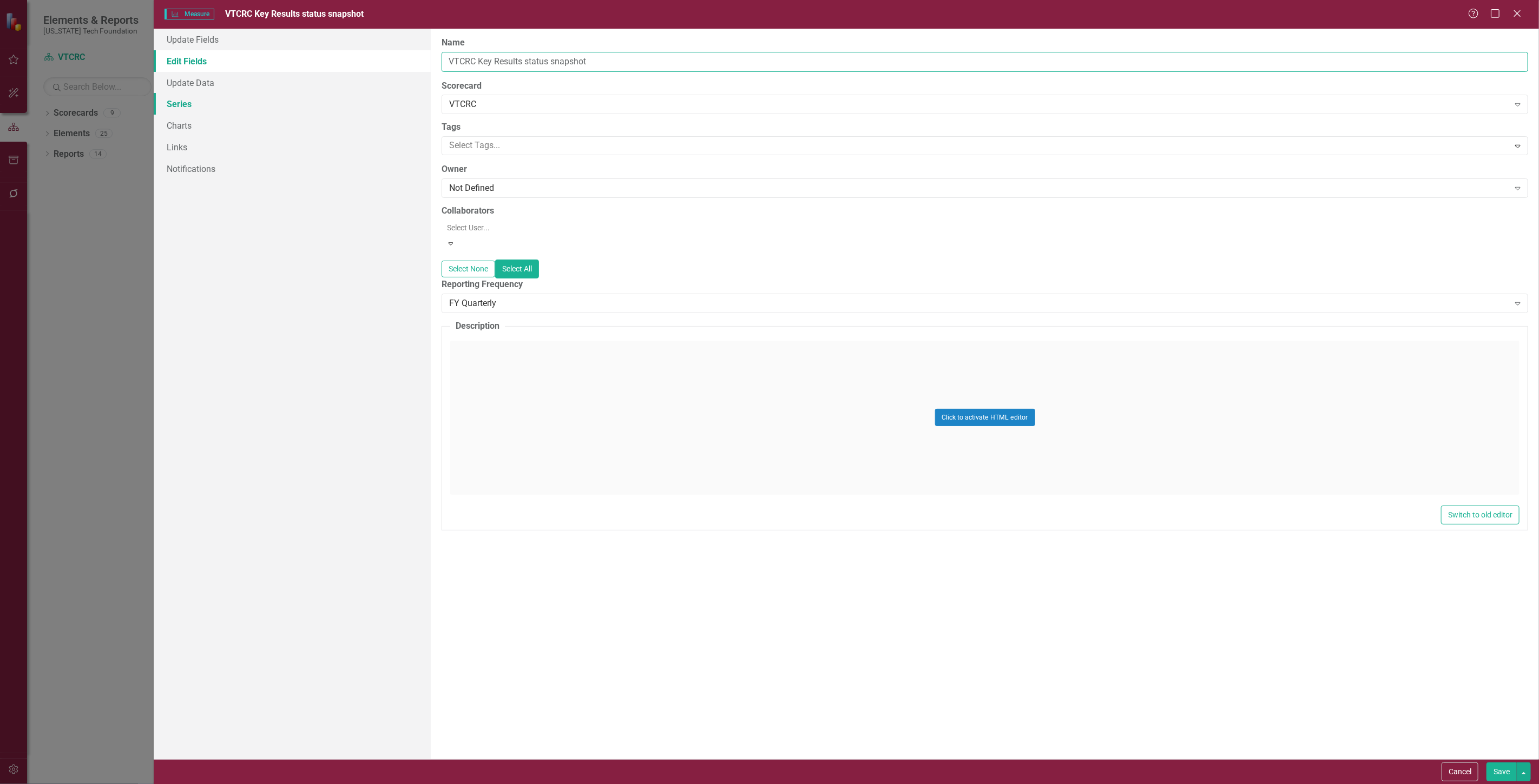
type input "VTCRC Key Results status snapshot"
click at [332, 110] on link "Series" at bounding box center [292, 104] width 277 height 21
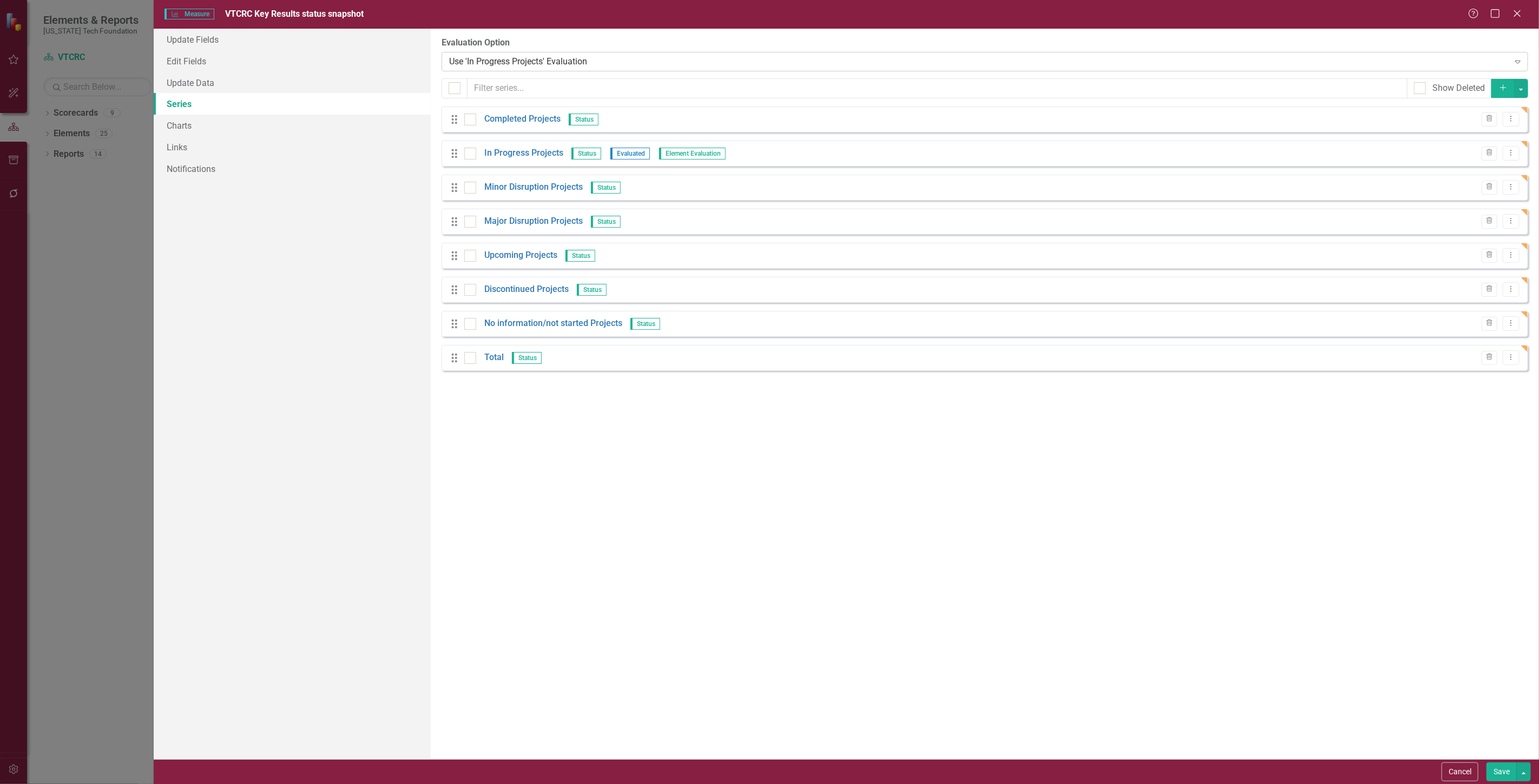
drag, startPoint x: 466, startPoint y: 67, endPoint x: 461, endPoint y: 63, distance: 6.4
click at [461, 63] on div "Use 'In Progress Projects' Evaluation" at bounding box center [979, 61] width 1059 height 13
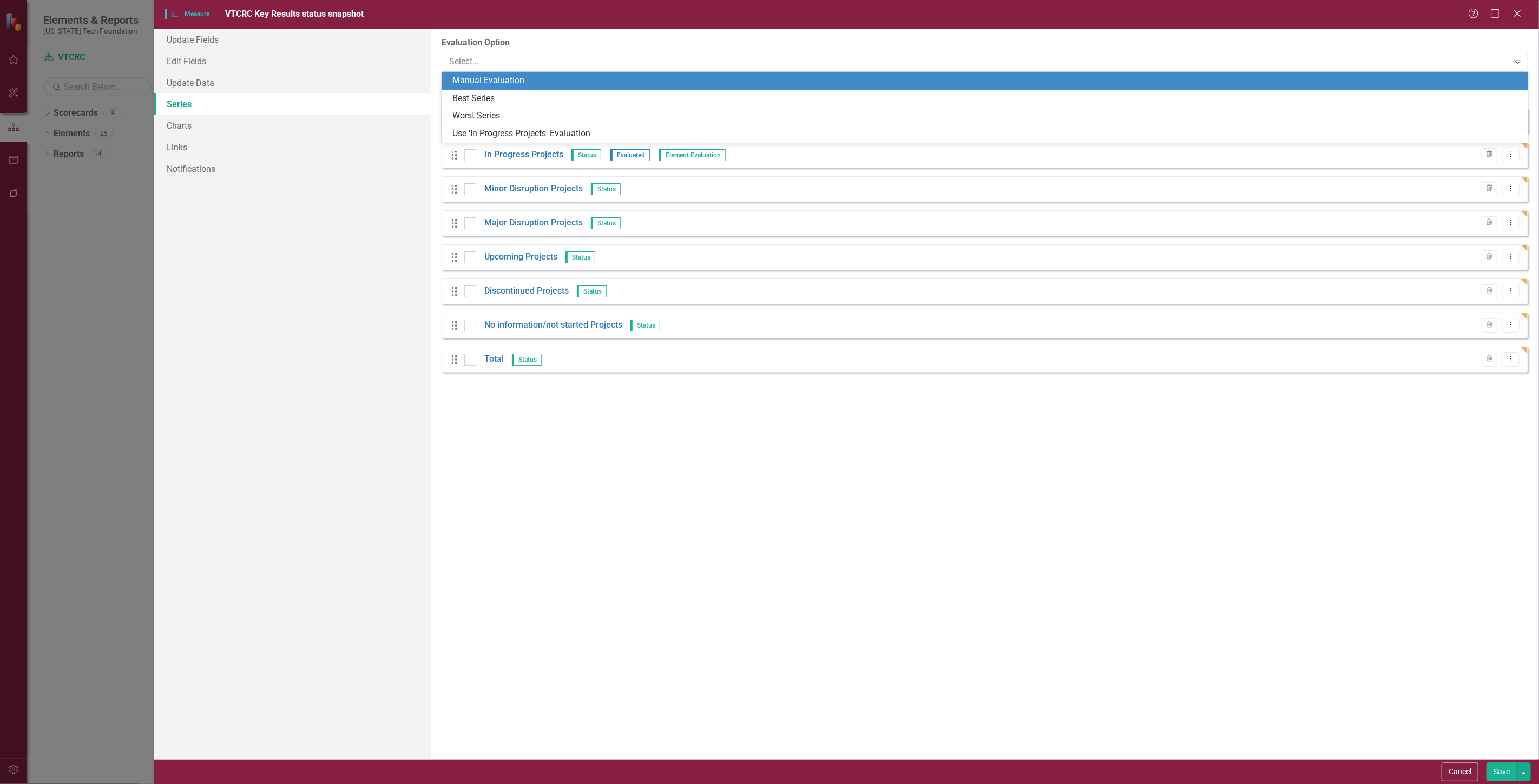
click at [474, 75] on div "Manual Evaluation" at bounding box center [987, 81] width 1069 height 13
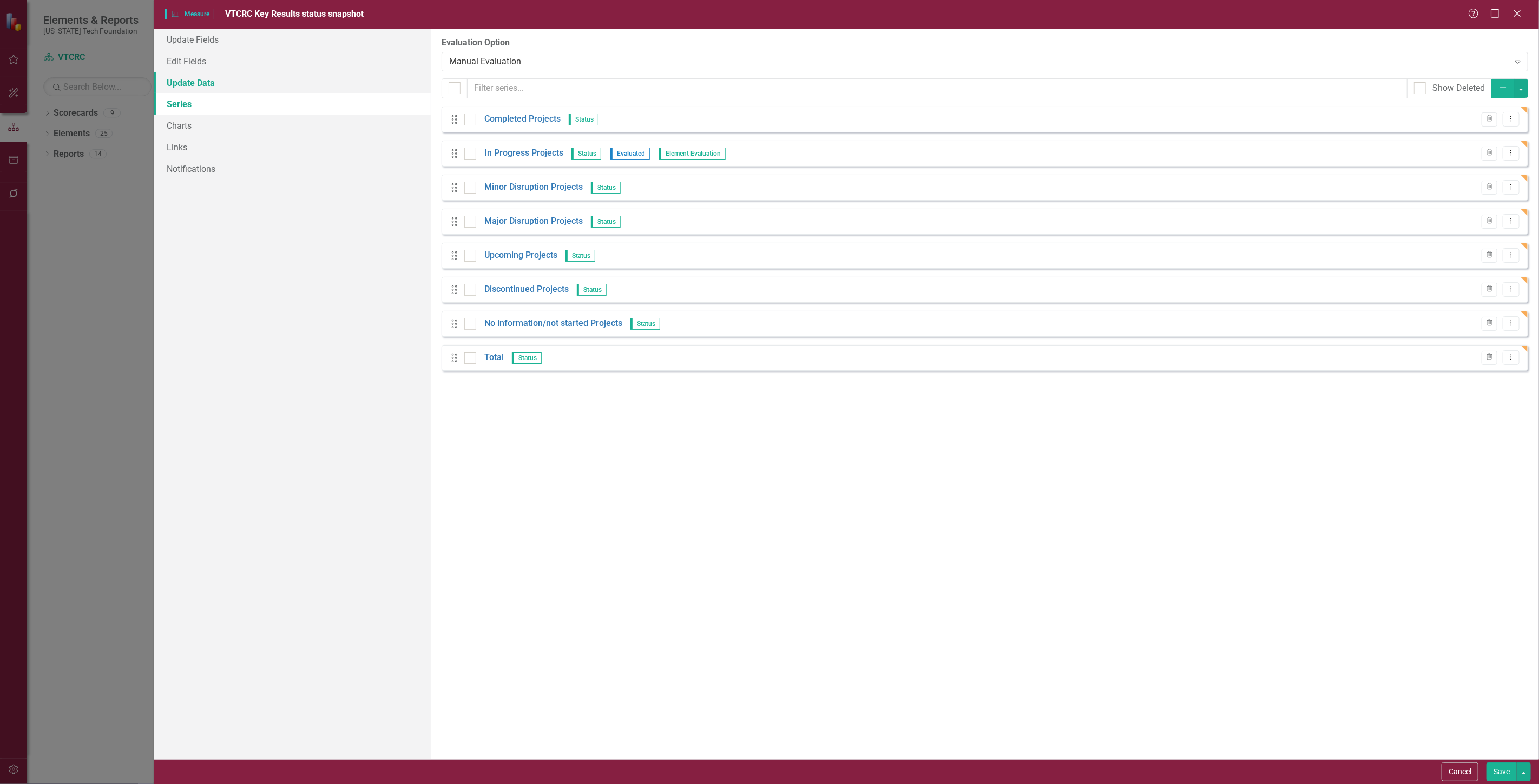
click at [304, 85] on link "Update Data" at bounding box center [292, 82] width 277 height 21
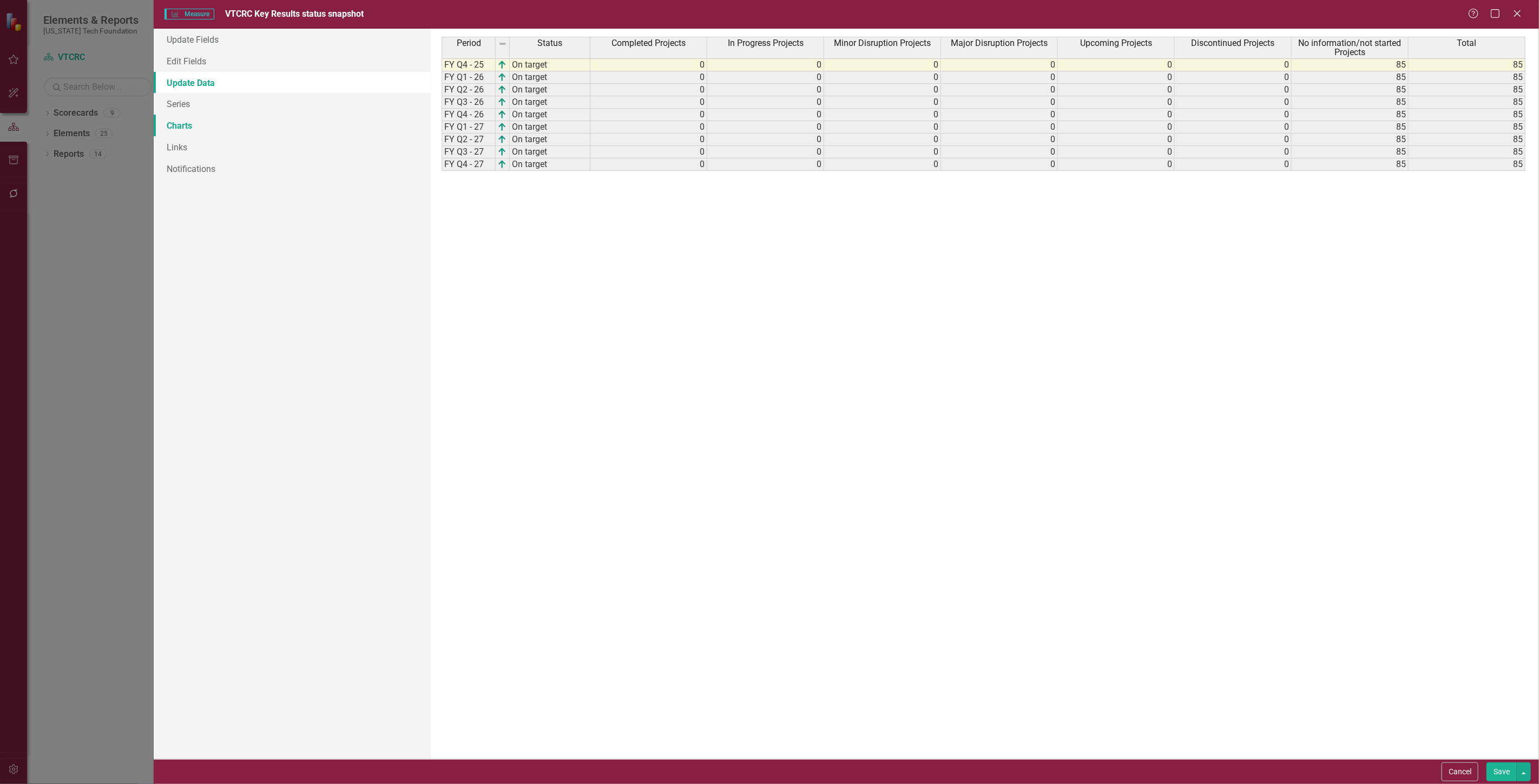
click at [295, 130] on link "Charts" at bounding box center [292, 125] width 277 height 21
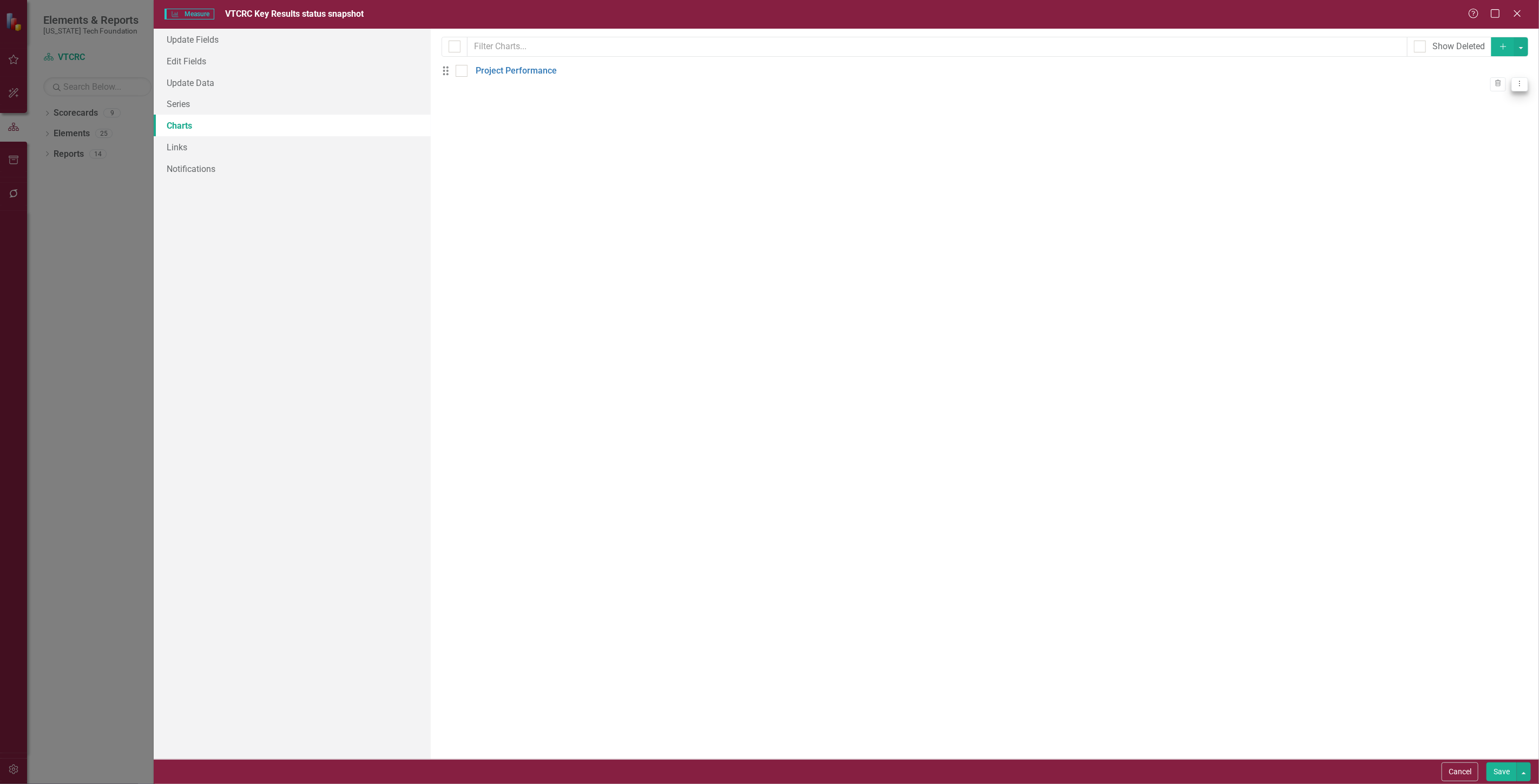
click at [1512, 84] on button "Dropdown Menu" at bounding box center [1520, 85] width 17 height 14
click at [1456, 98] on link "Edit Edit Chart" at bounding box center [1476, 96] width 85 height 20
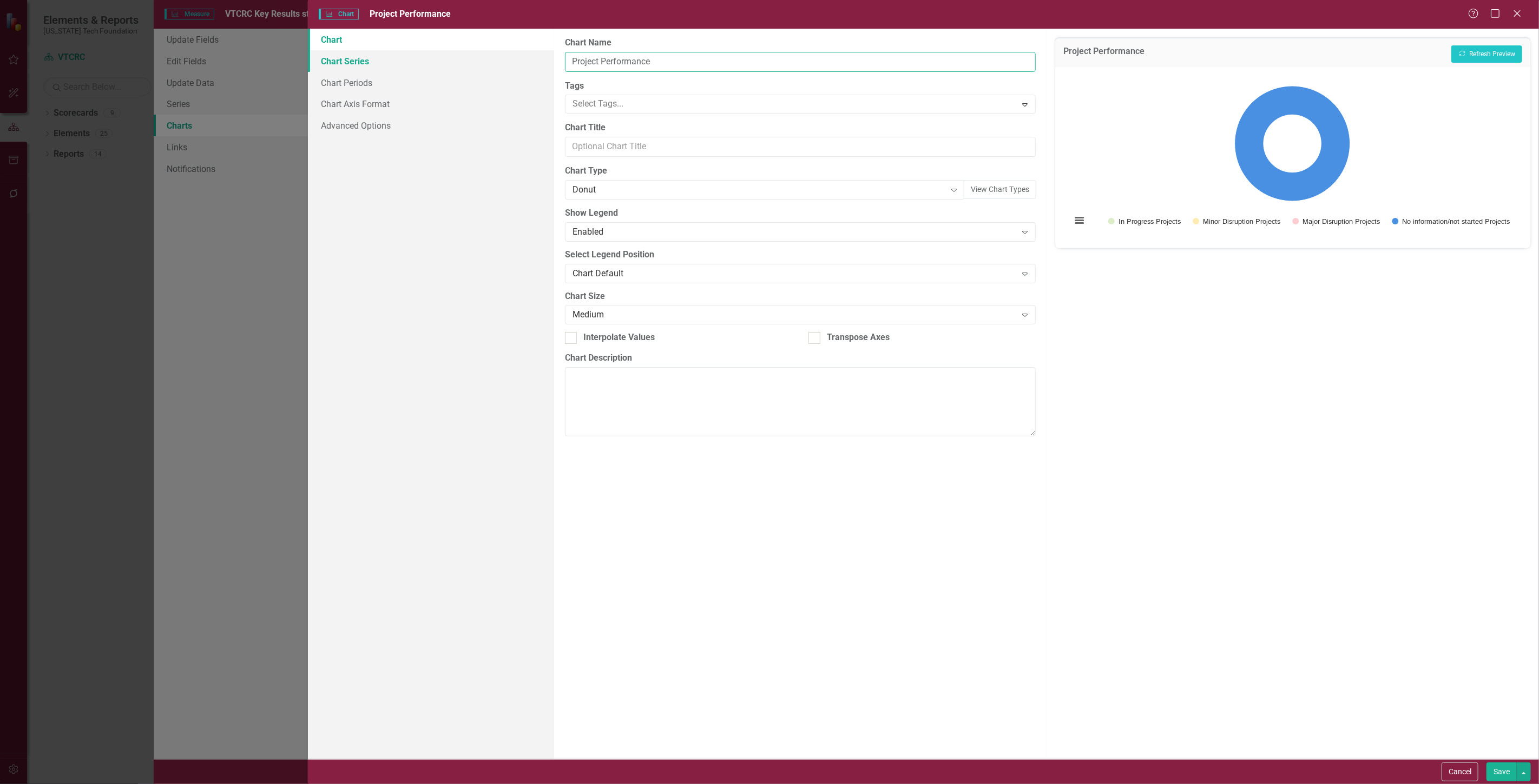
drag, startPoint x: 600, startPoint y: 62, endPoint x: 310, endPoint y: 63, distance: 290.0
click at [310, 63] on div "Chart Chart Series Chart Periods Chart Axis Format Advanced Options From this p…" at bounding box center [923, 394] width 1231 height 731
type input "VTCRC Key Result Performance"
drag, startPoint x: 1497, startPoint y: 774, endPoint x: 1501, endPoint y: 769, distance: 6.4
click at [1501, 772] on button "Save" at bounding box center [1501, 772] width 30 height 19
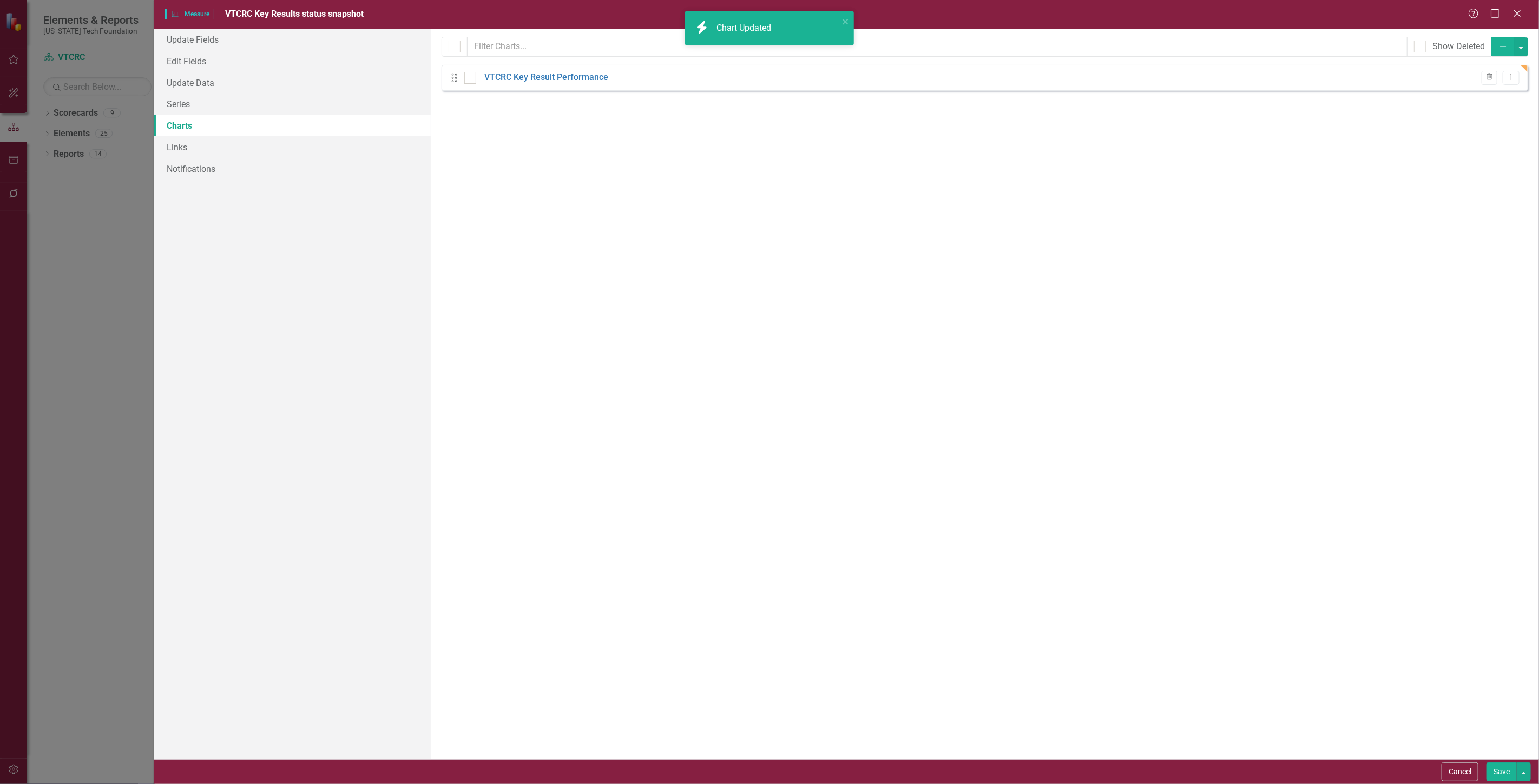
click at [1500, 769] on button "Save" at bounding box center [1501, 772] width 30 height 19
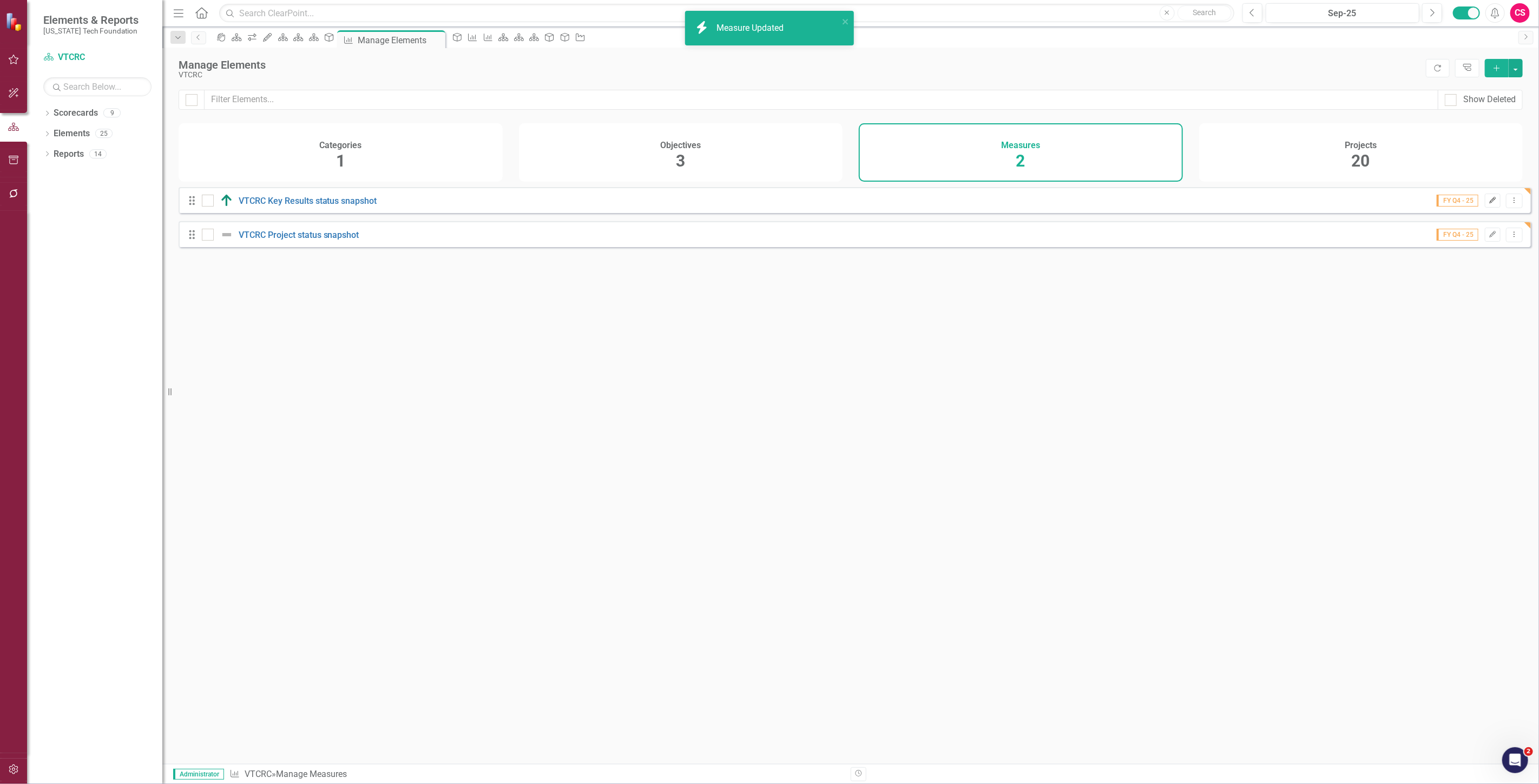
click at [1489, 204] on icon "Edit" at bounding box center [1493, 201] width 8 height 7
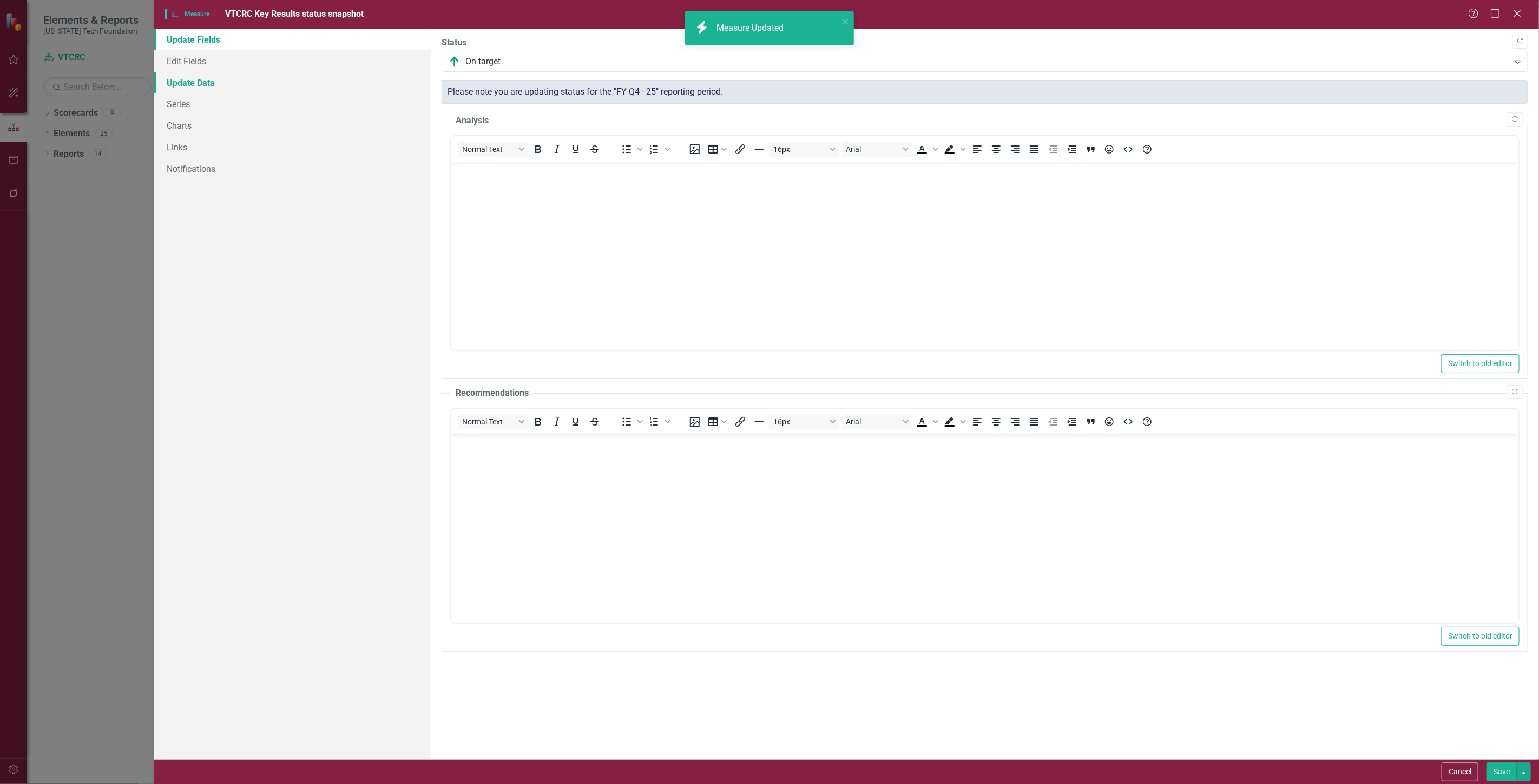
click at [198, 79] on link "Update Data" at bounding box center [292, 82] width 277 height 21
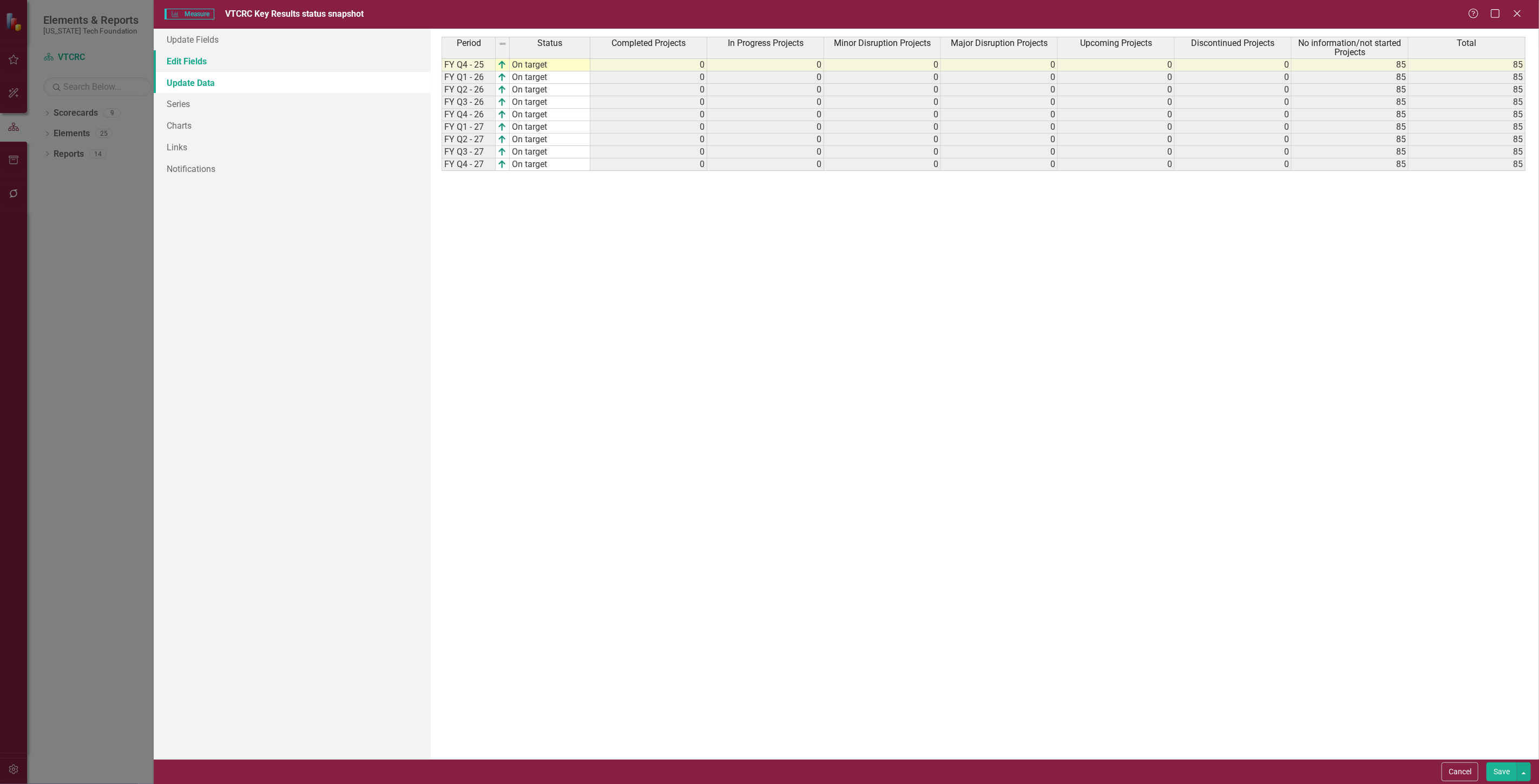
click at [307, 60] on link "Edit Fields" at bounding box center [292, 61] width 277 height 21
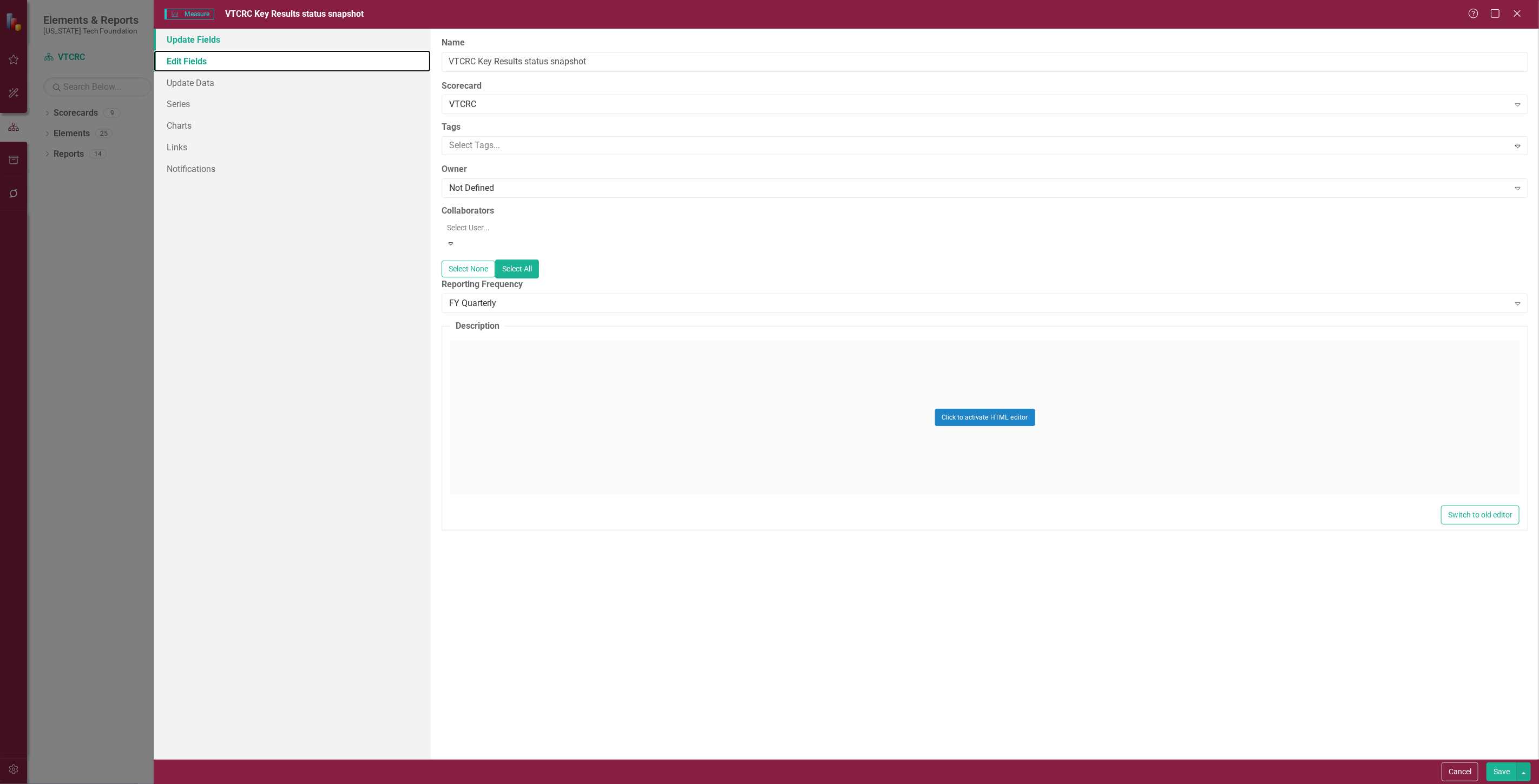
click at [348, 49] on div "Update Fields Edit Fields Update Data Series Charts Links Notifications" at bounding box center [292, 394] width 277 height 731
click at [365, 37] on link "Update Fields" at bounding box center [292, 39] width 277 height 21
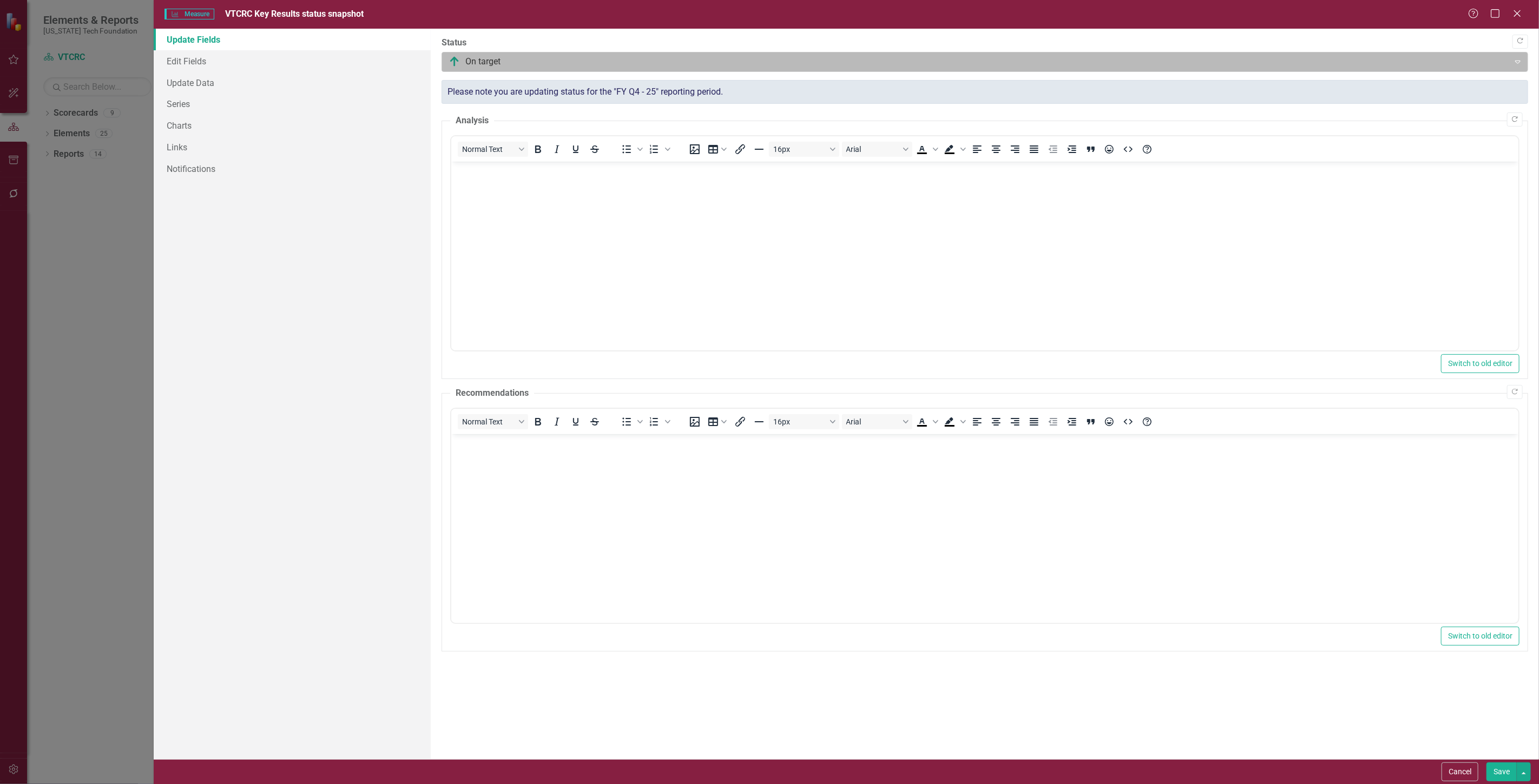
drag, startPoint x: 458, startPoint y: 63, endPoint x: 456, endPoint y: 58, distance: 5.4
click at [458, 61] on div at bounding box center [976, 62] width 1053 height 14
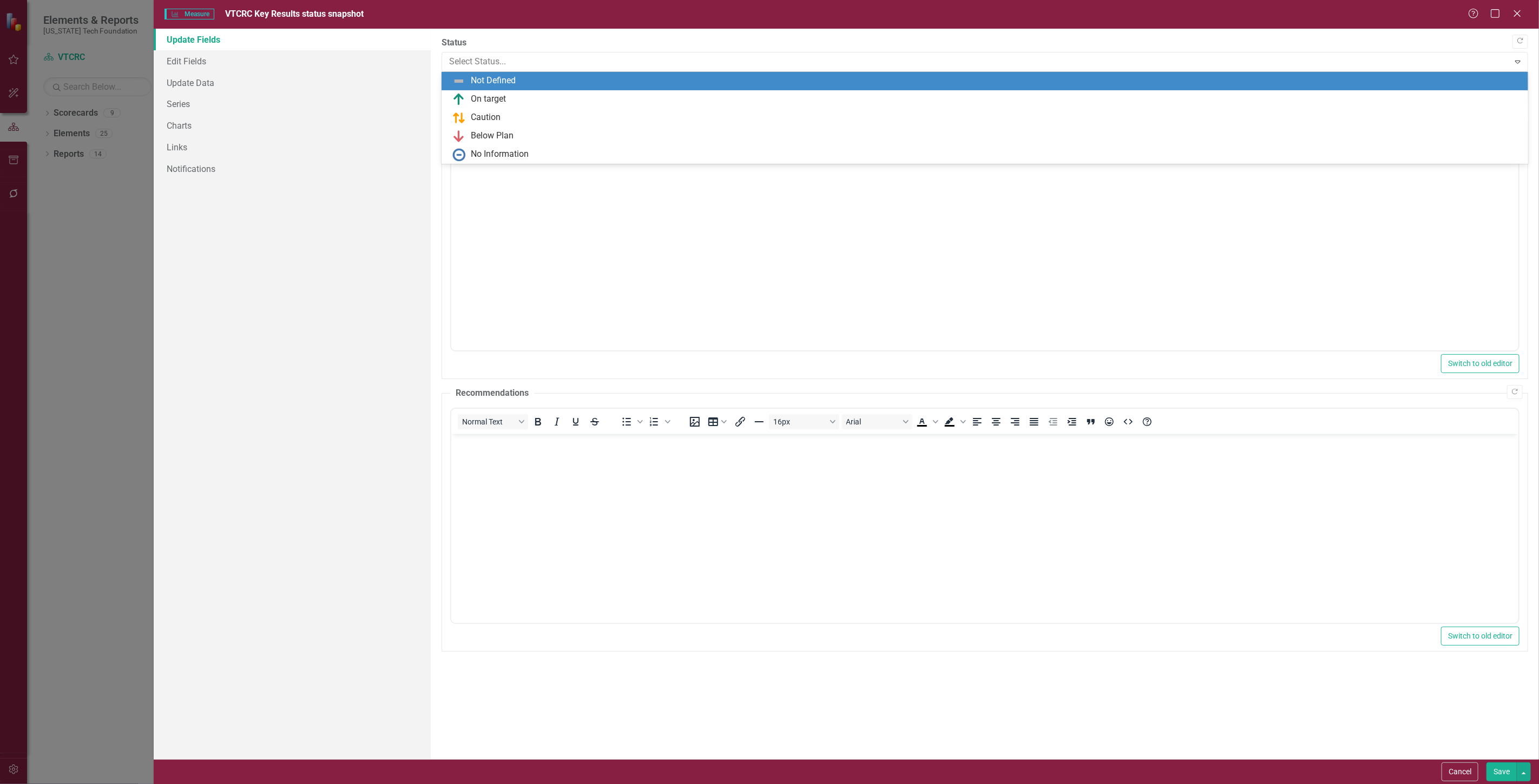
click at [472, 83] on div "Not Defined" at bounding box center [493, 81] width 45 height 13
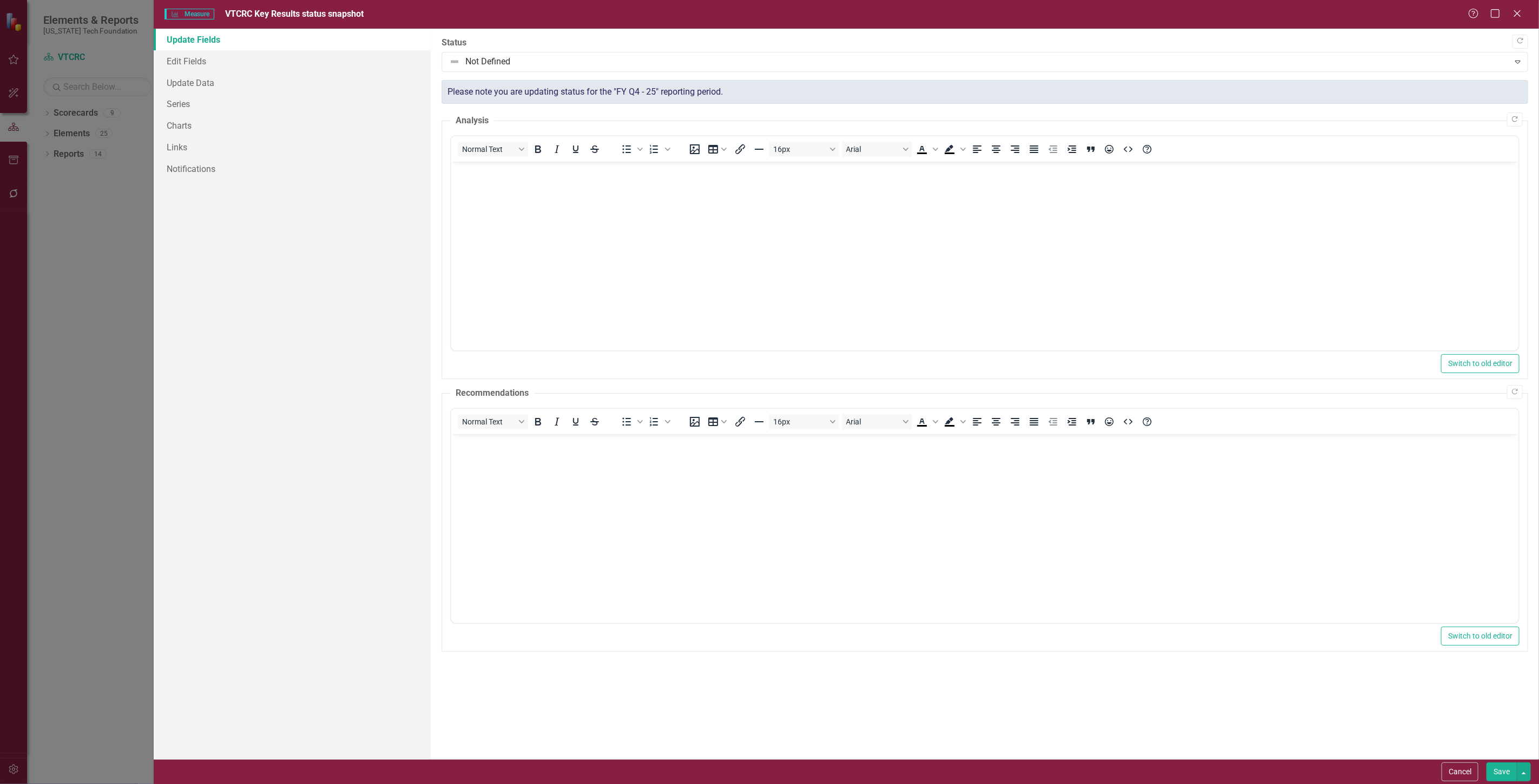
click at [1503, 763] on button "Save" at bounding box center [1501, 772] width 30 height 19
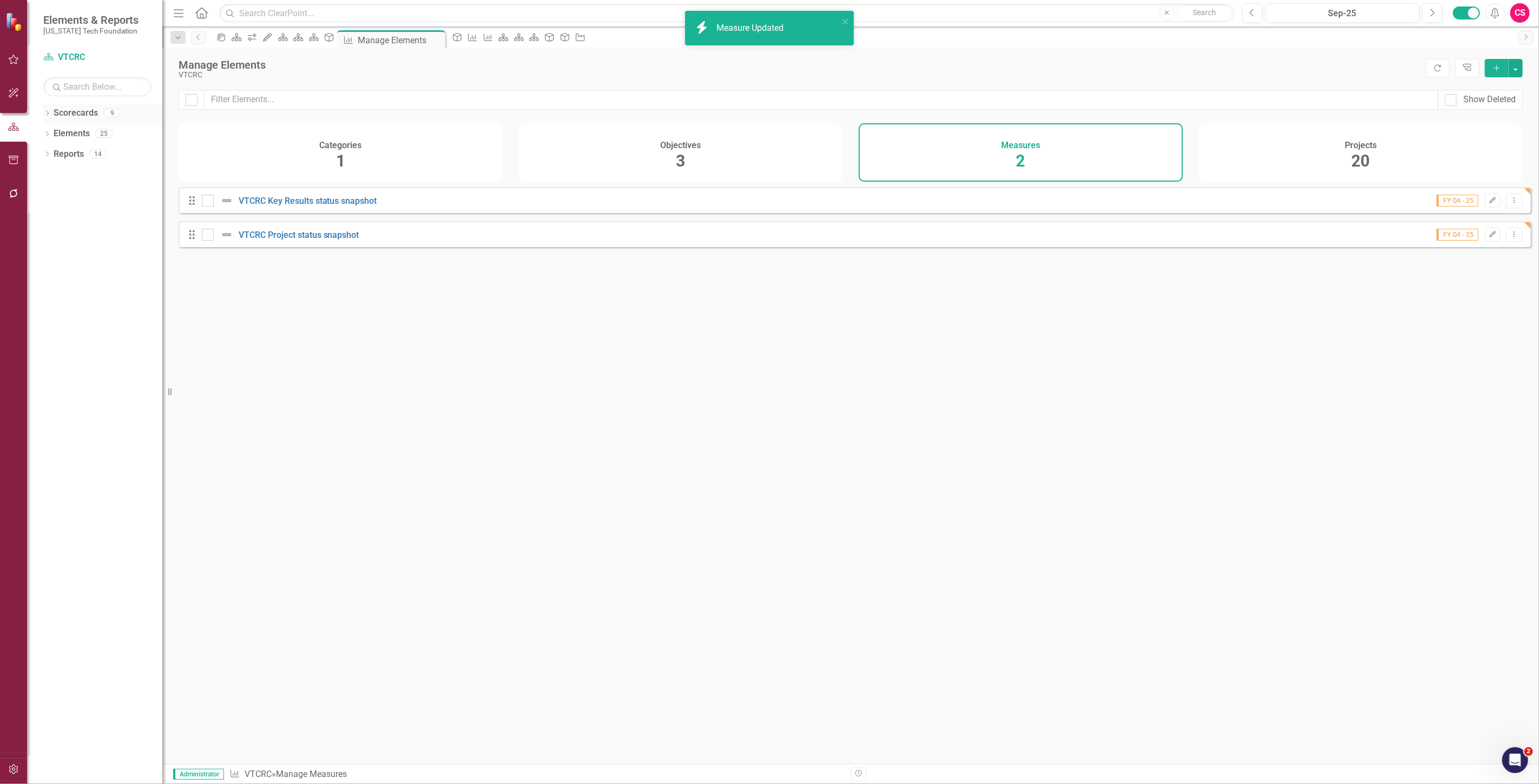
click at [68, 113] on link "Scorecards" at bounding box center [76, 113] width 44 height 13
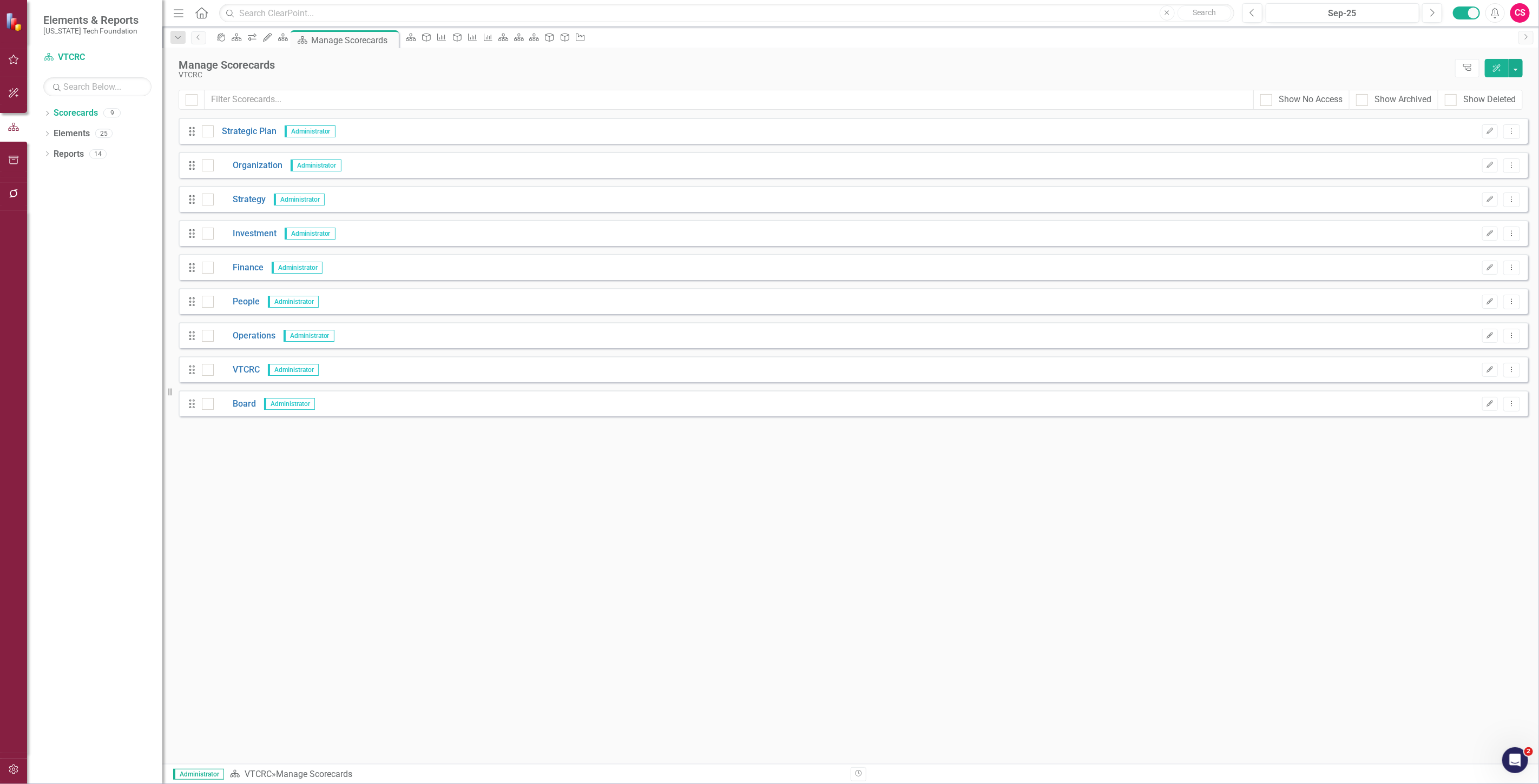
click at [242, 290] on div "Drag People Administrator Edit Dropdown Menu" at bounding box center [853, 301] width 1350 height 26
click at [250, 299] on link "People" at bounding box center [237, 302] width 46 height 13
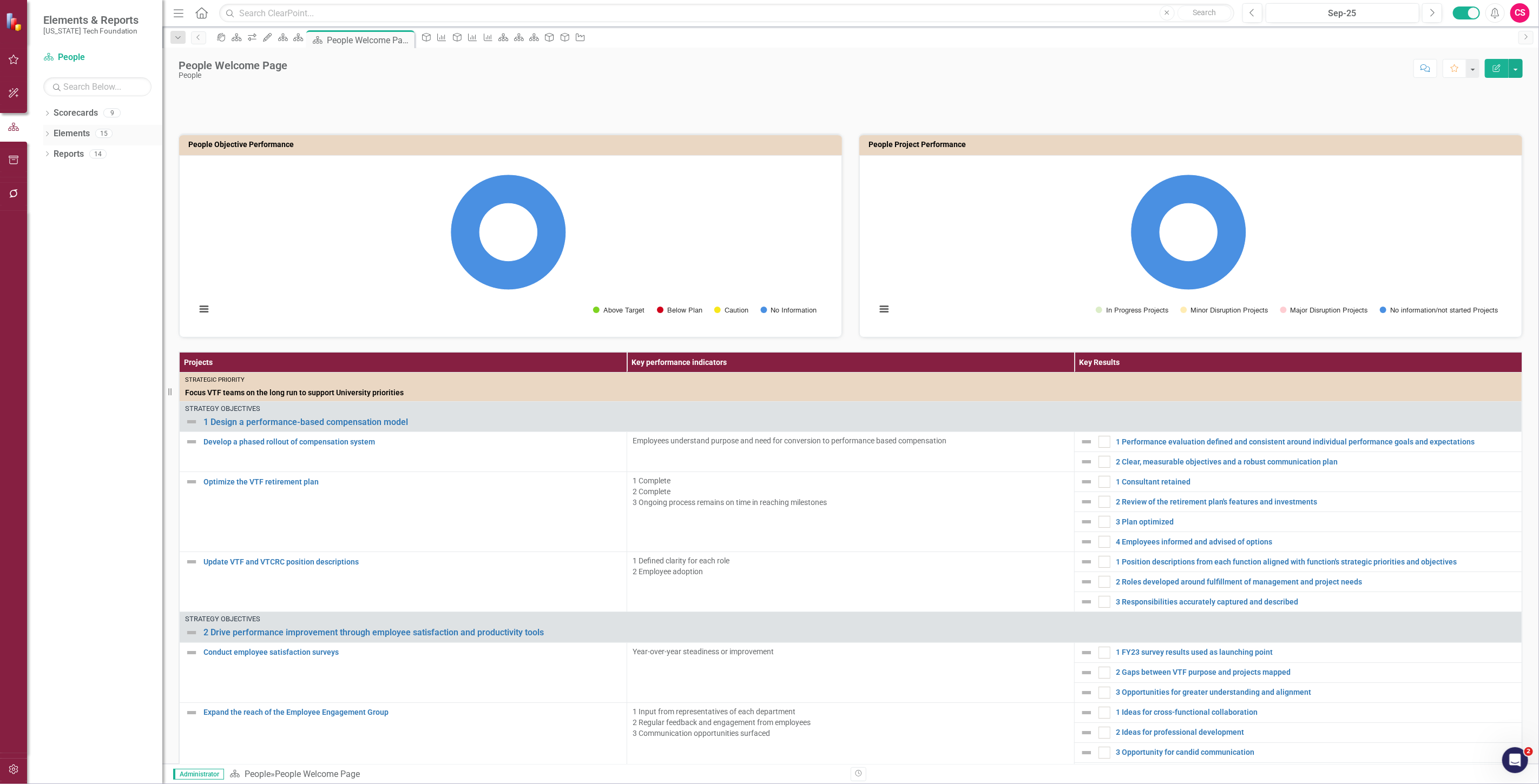
click at [74, 128] on link "Elements" at bounding box center [72, 134] width 36 height 13
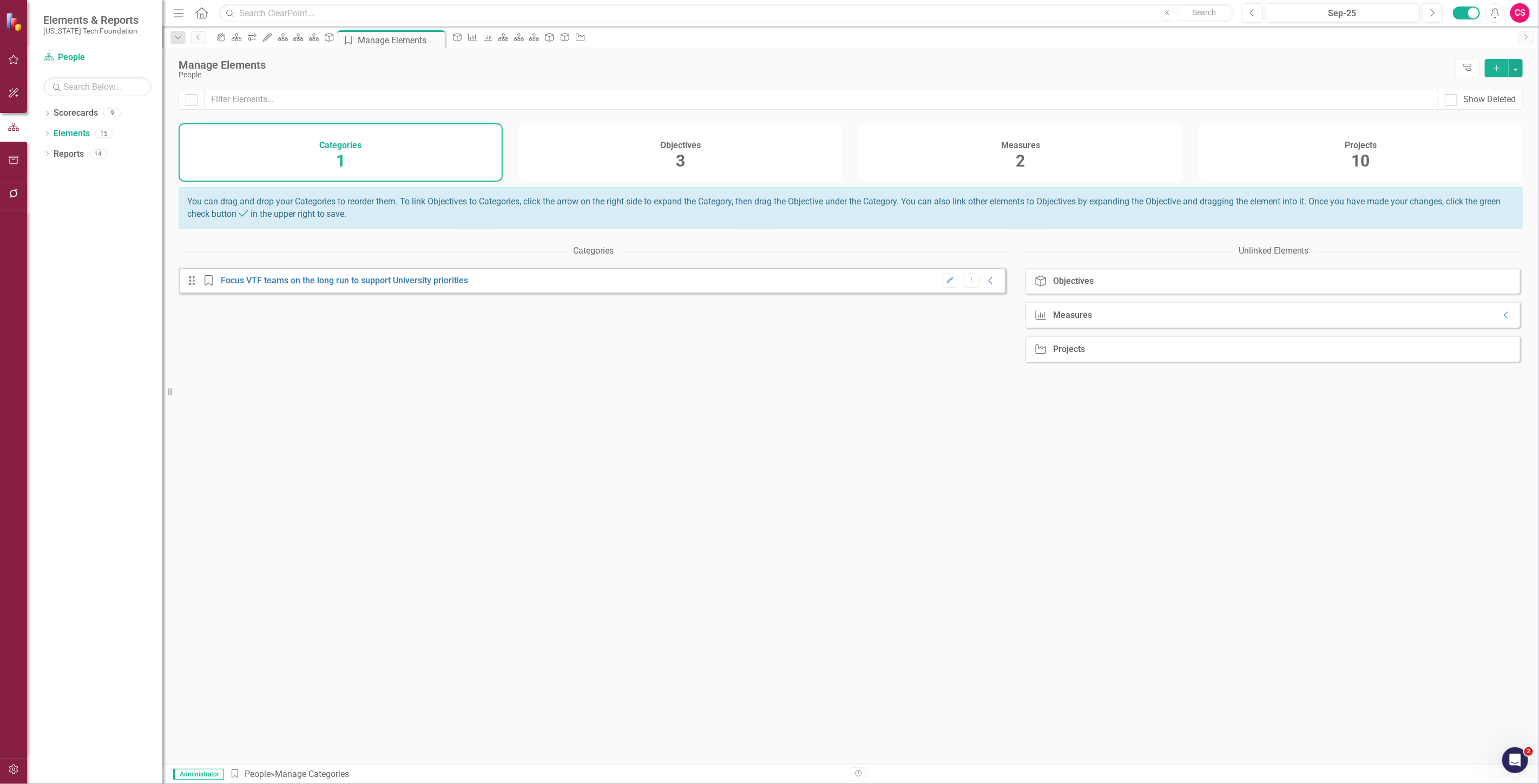
click at [991, 159] on div "Measures 2" at bounding box center [1020, 153] width 324 height 59
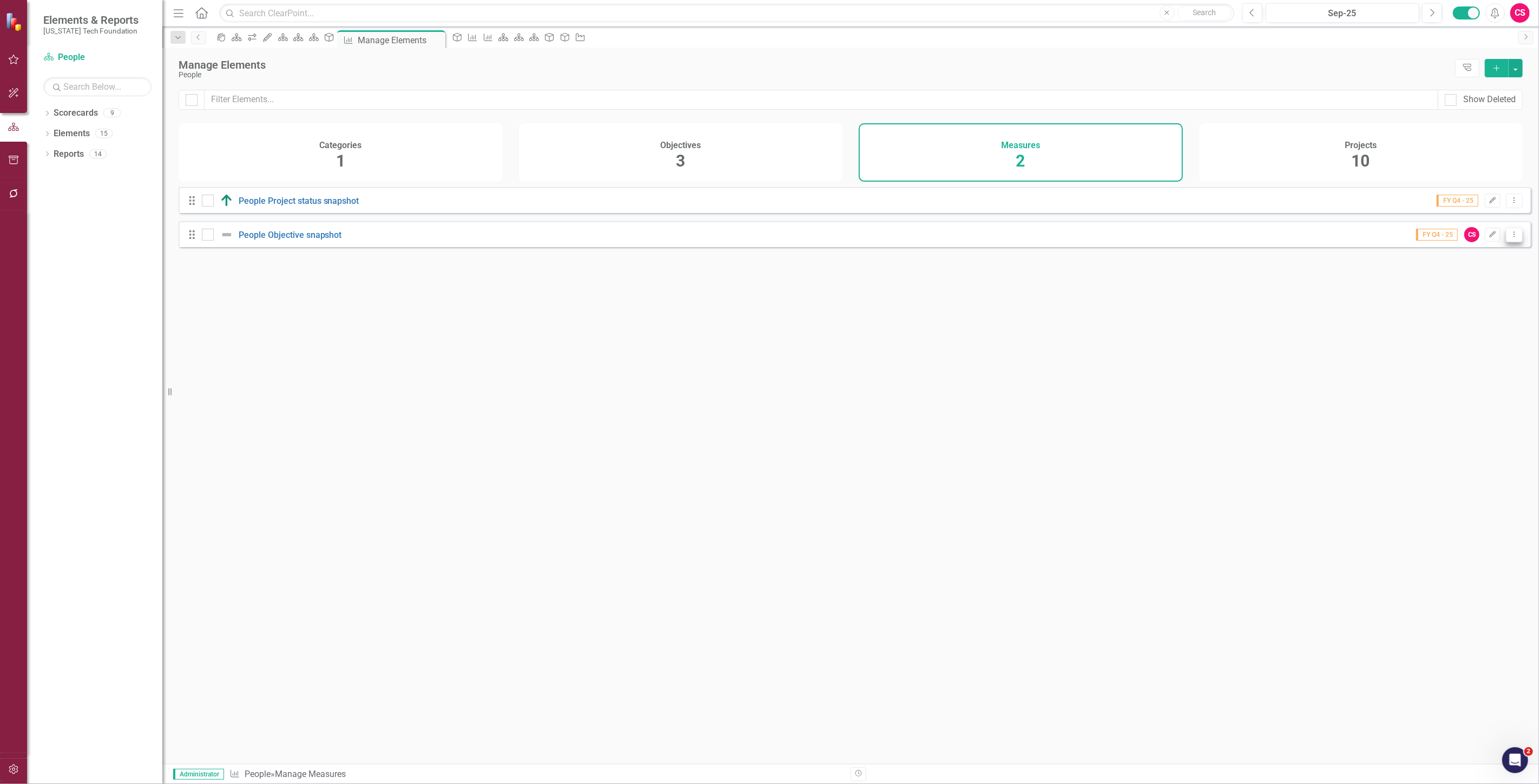
click at [1510, 238] on icon "Dropdown Menu" at bounding box center [1514, 235] width 9 height 7
click at [1495, 300] on link "Copy Duplicate Measure" at bounding box center [1466, 300] width 97 height 20
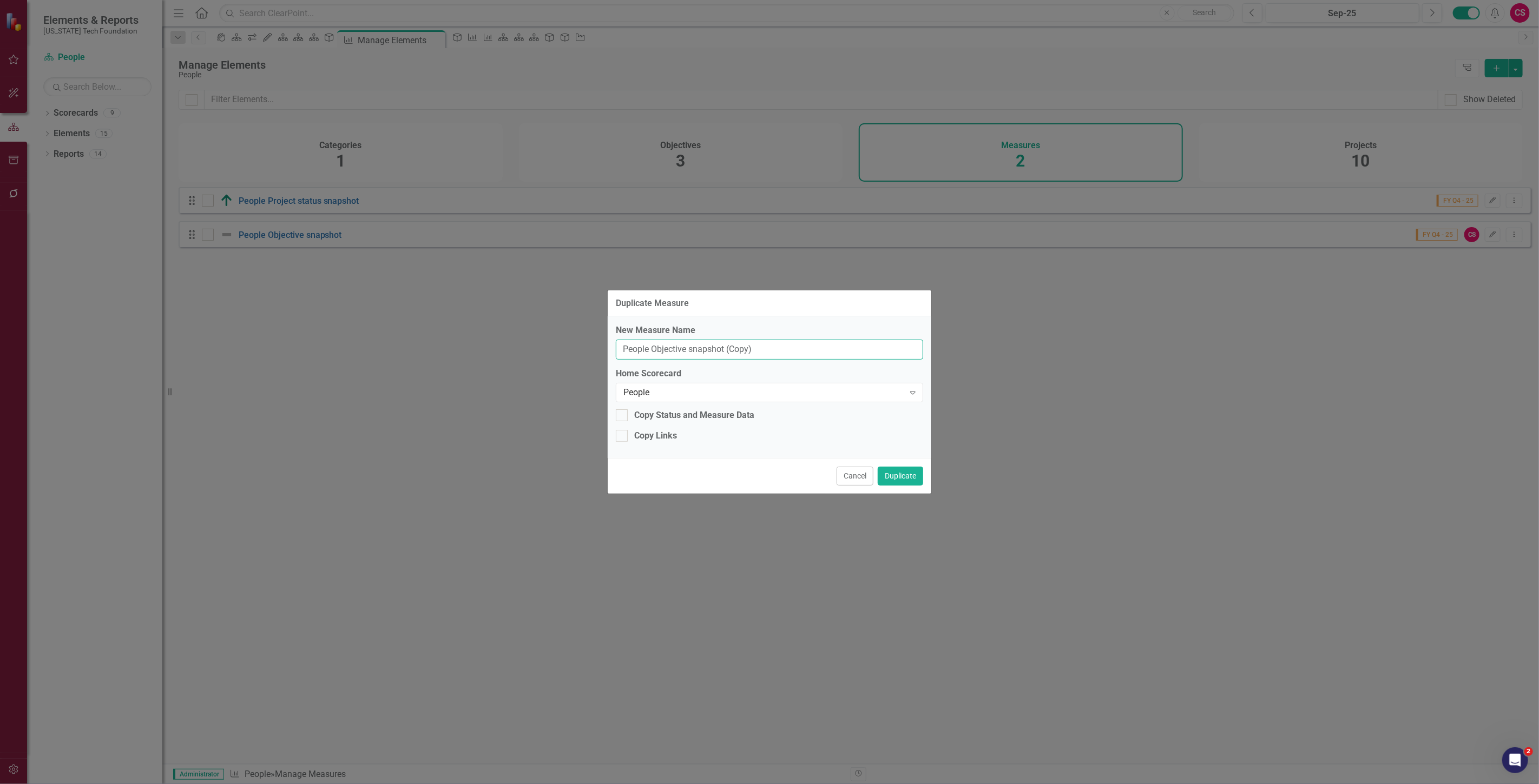
drag, startPoint x: 652, startPoint y: 352, endPoint x: 484, endPoint y: 342, distance: 168.3
click at [485, 342] on div "Duplicate Measure New Measure Name People Objective snapshot (Copy) Home Scorec…" at bounding box center [770, 392] width 1539 height 784
click at [767, 352] on input "VTCRC Objective snapshot (Copy)" at bounding box center [770, 350] width 307 height 20
type input "VTCRC Objective snapshot"
click at [739, 384] on div "People Expand" at bounding box center [770, 392] width 307 height 20
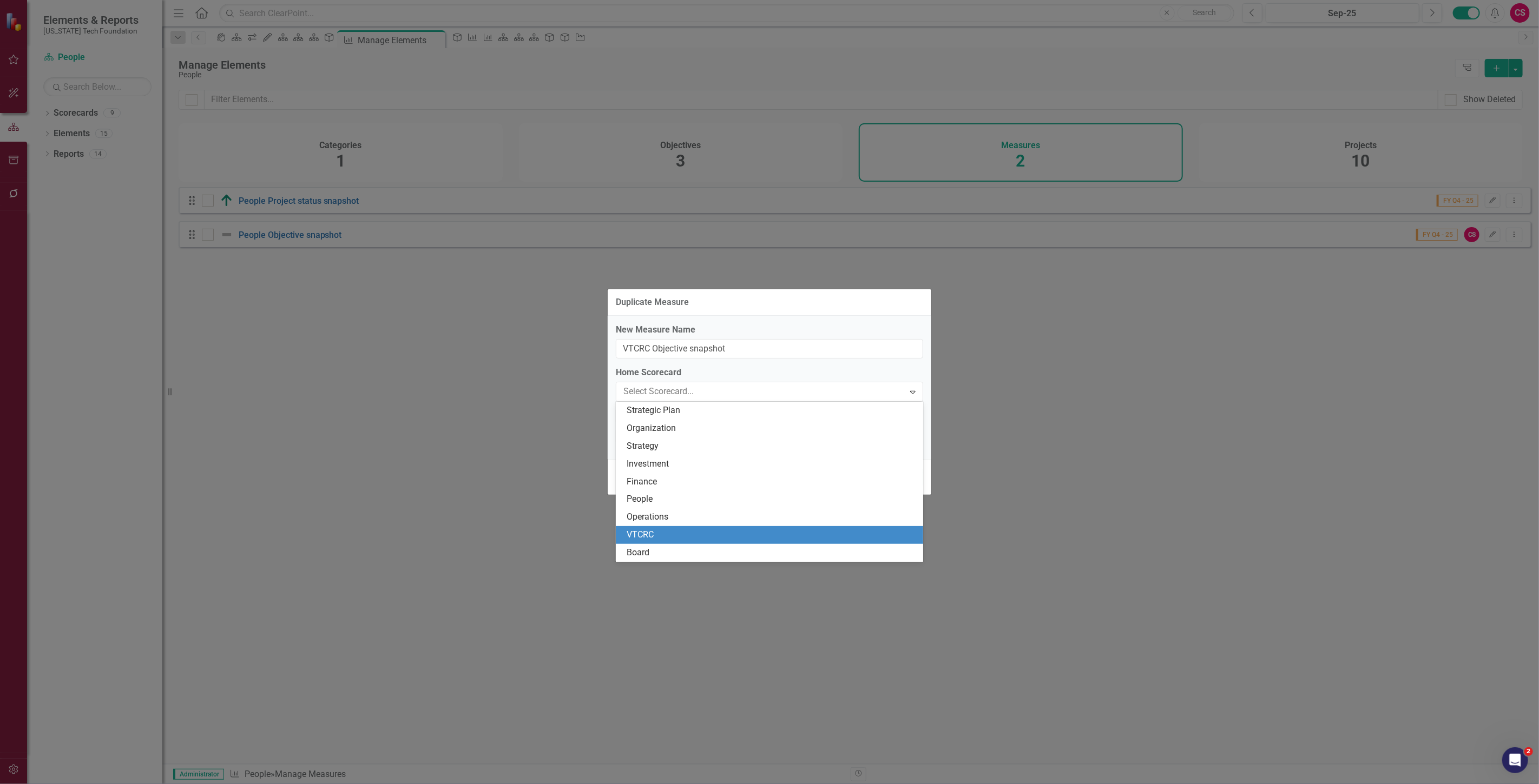
click at [697, 529] on div "VTCRC" at bounding box center [771, 535] width 290 height 13
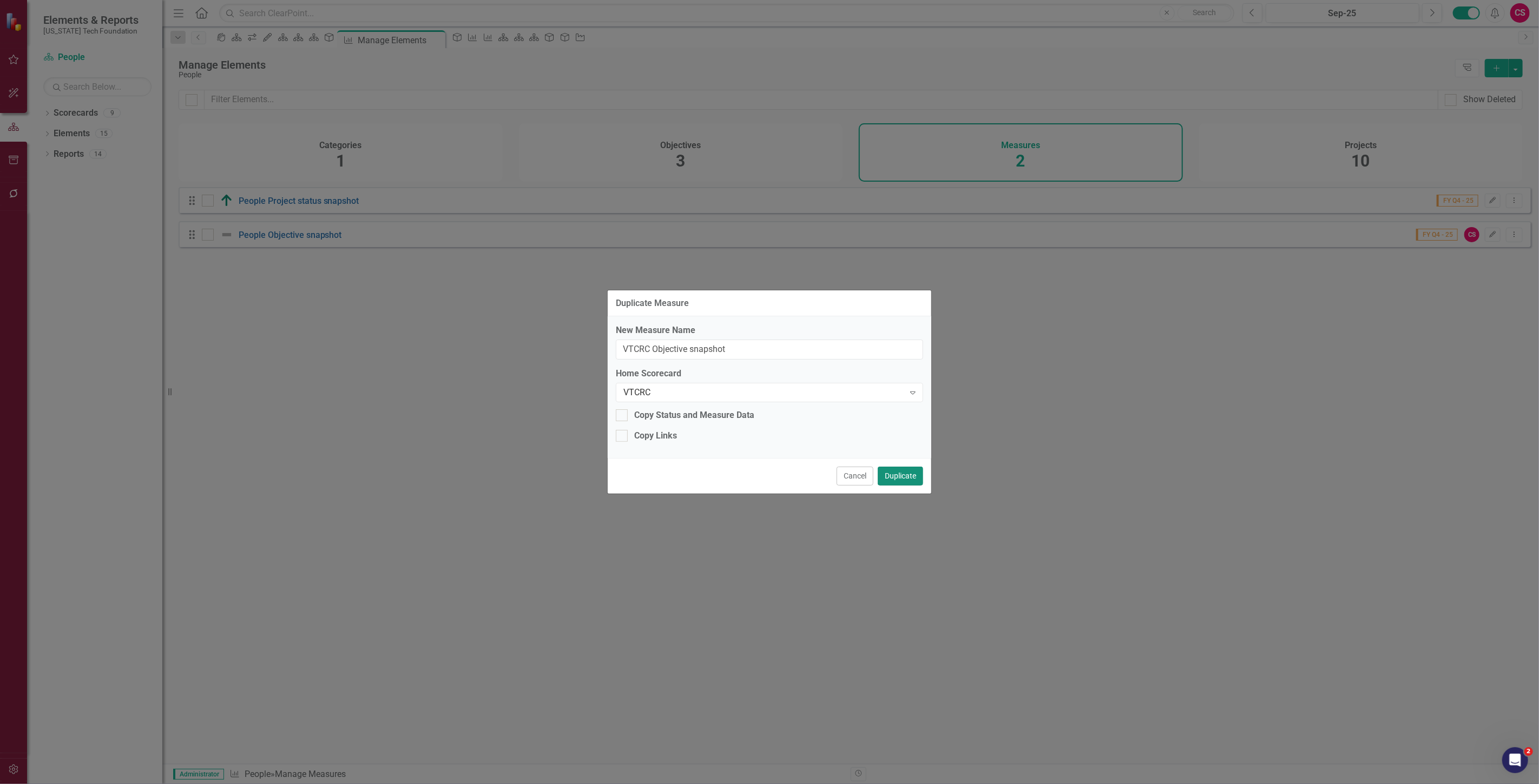
click at [901, 474] on button "Duplicate" at bounding box center [900, 476] width 45 height 19
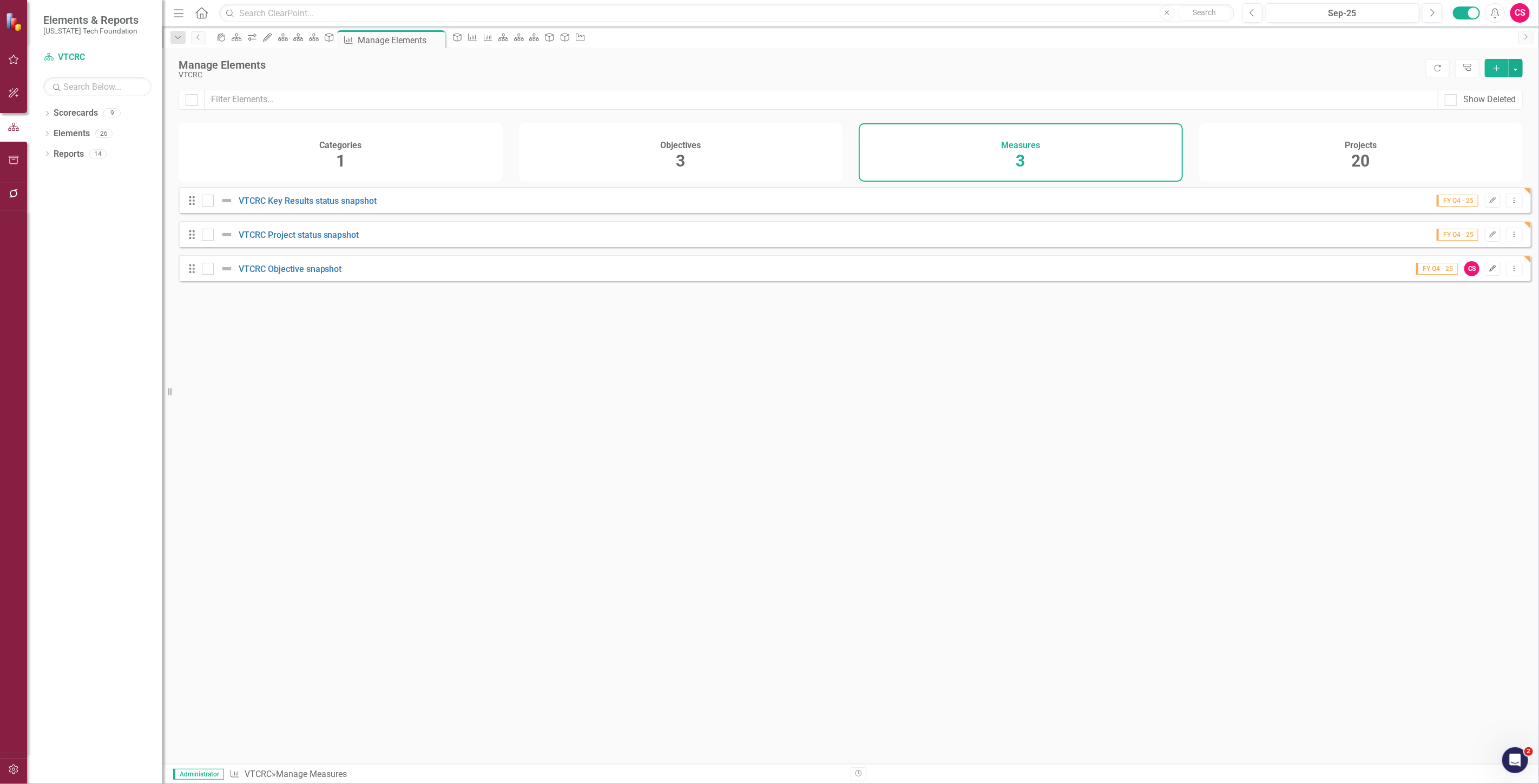
click at [1489, 272] on icon "Edit" at bounding box center [1493, 269] width 8 height 7
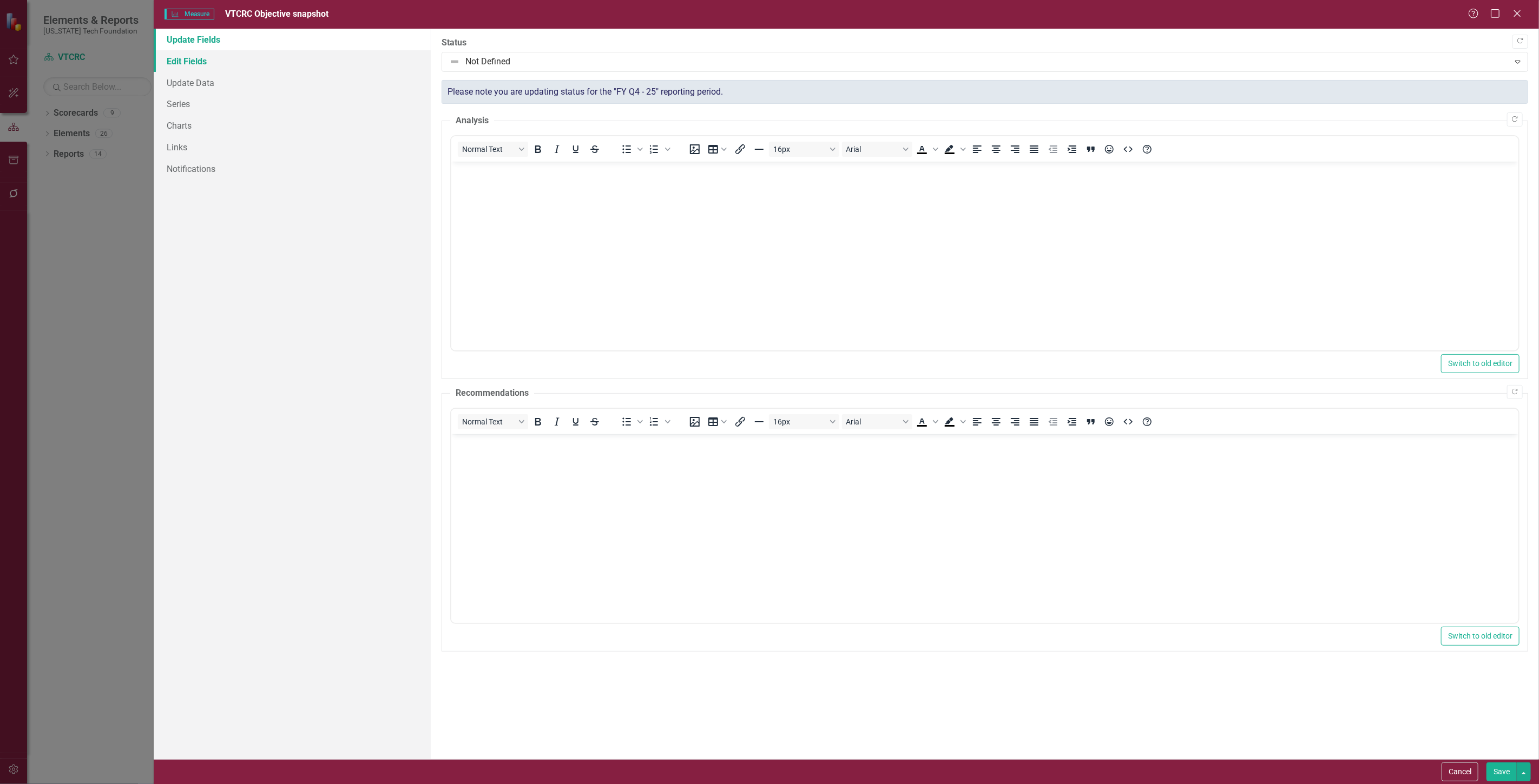
click at [203, 61] on link "Edit Fields" at bounding box center [292, 61] width 277 height 21
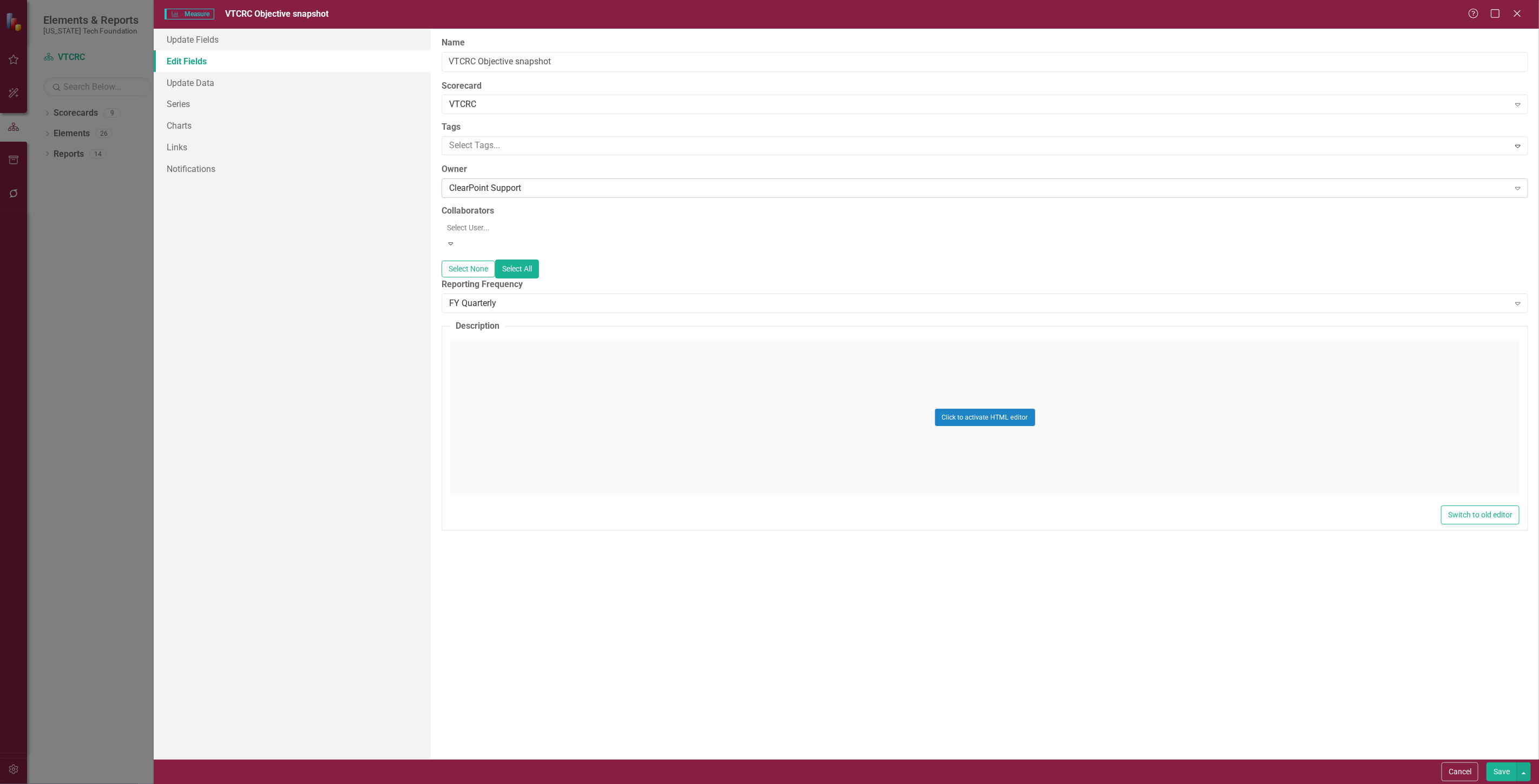
click at [529, 196] on div "ClearPoint Support Expand" at bounding box center [985, 188] width 1087 height 20
click at [548, 783] on div "Not Defined" at bounding box center [771, 793] width 1522 height 13
click at [1492, 772] on button "Save" at bounding box center [1501, 772] width 30 height 19
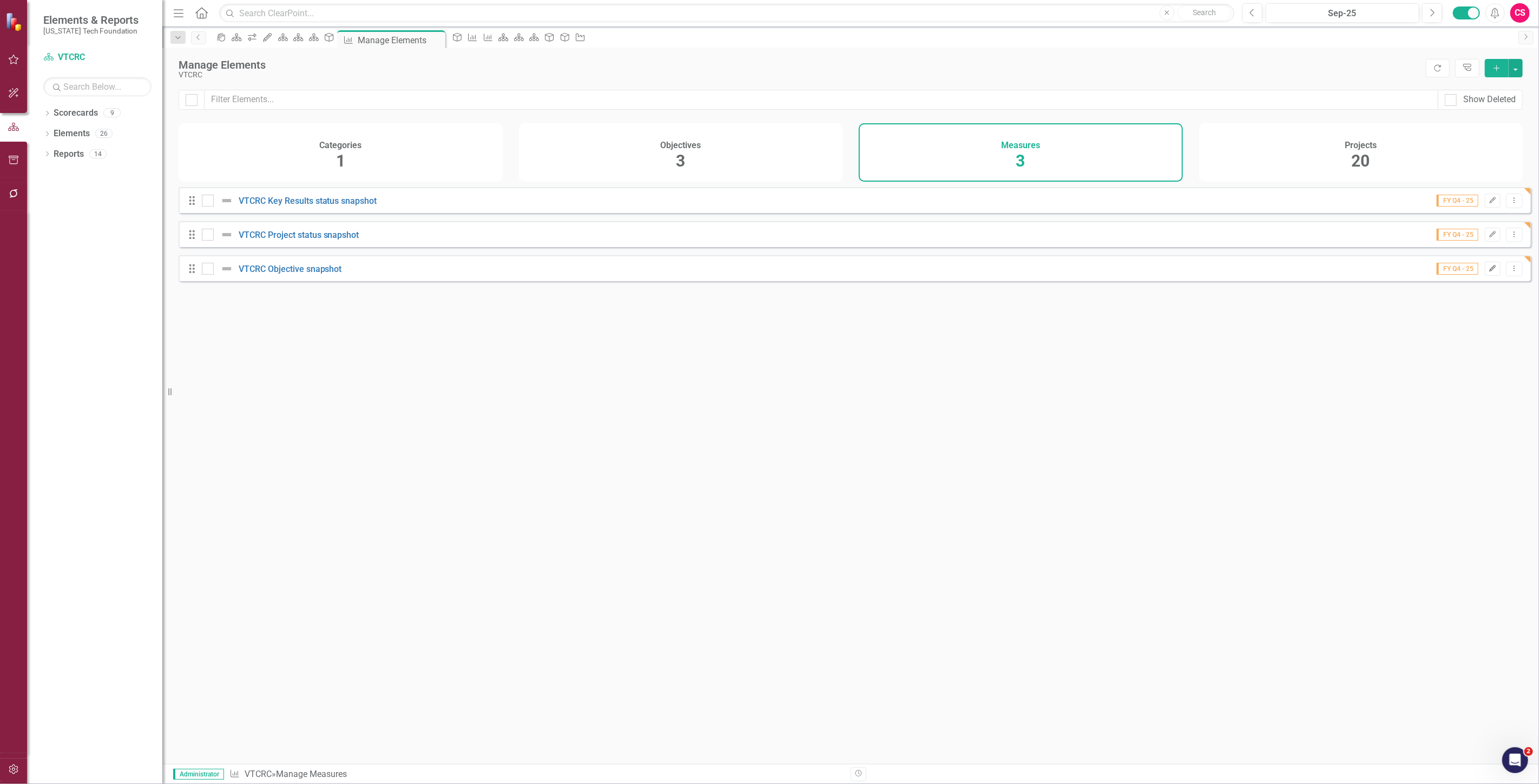
click at [1490, 276] on button "Edit" at bounding box center [1492, 269] width 16 height 14
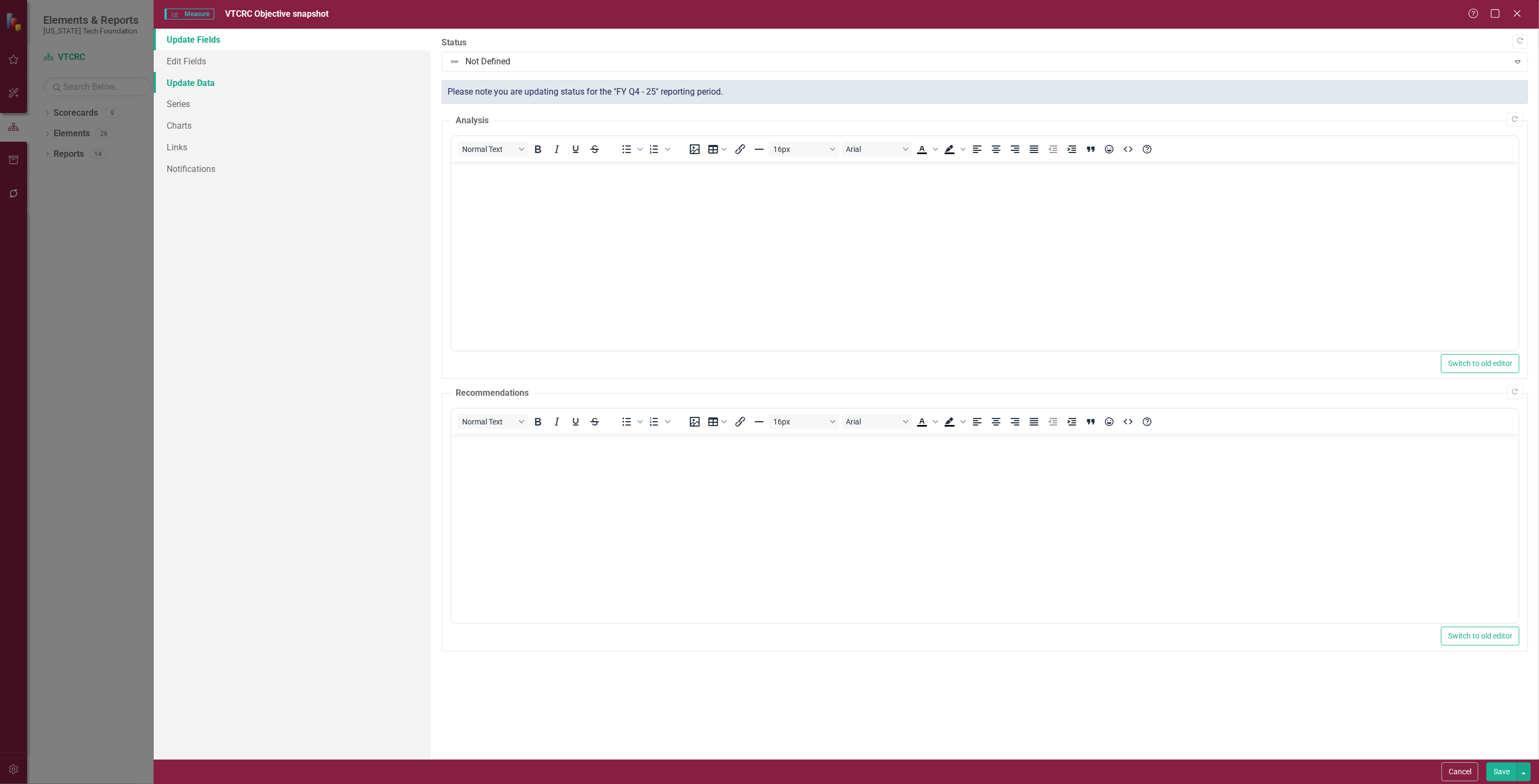
click at [226, 72] on link "Update Data" at bounding box center [292, 82] width 277 height 21
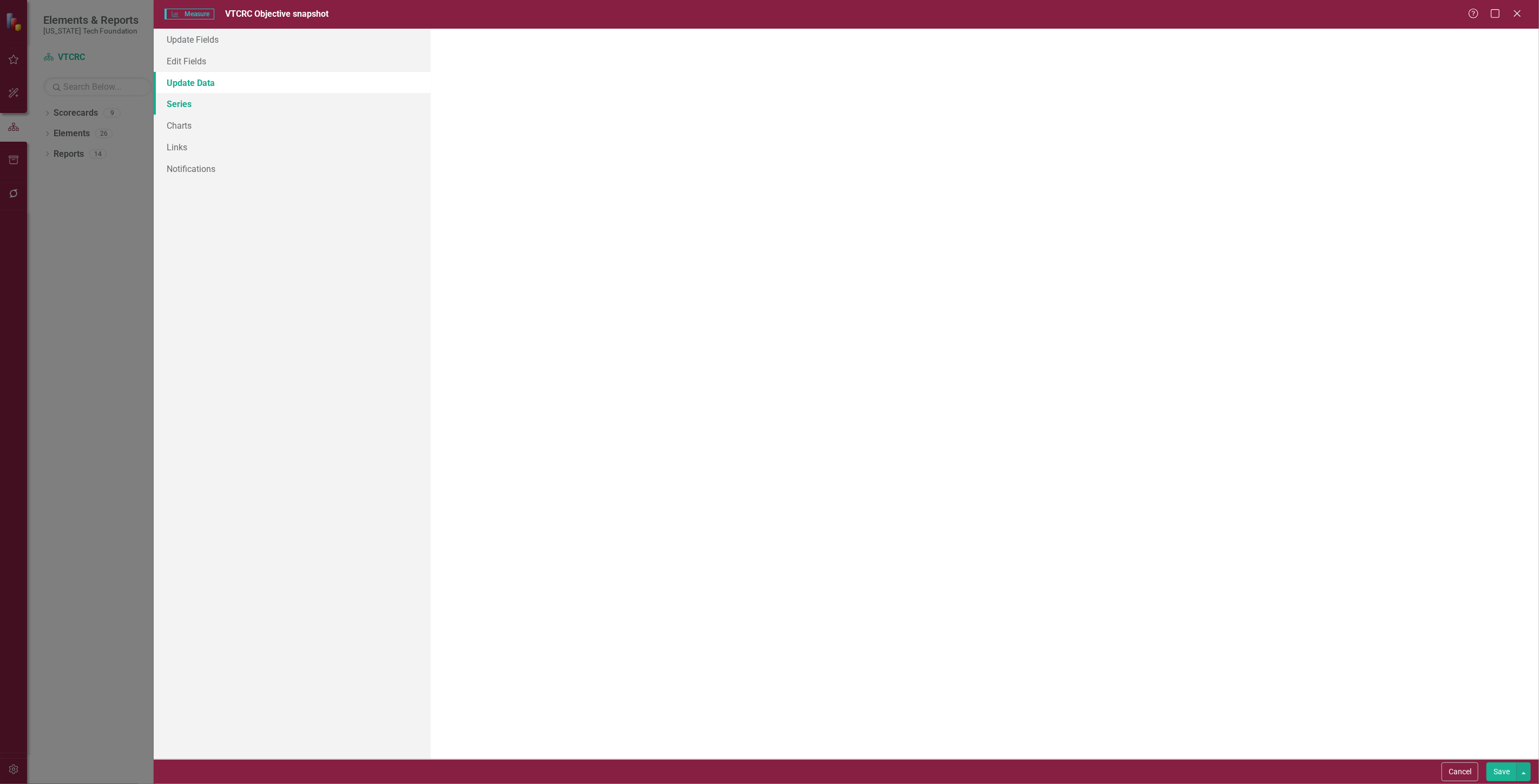
click at [216, 112] on link "Series" at bounding box center [292, 104] width 277 height 21
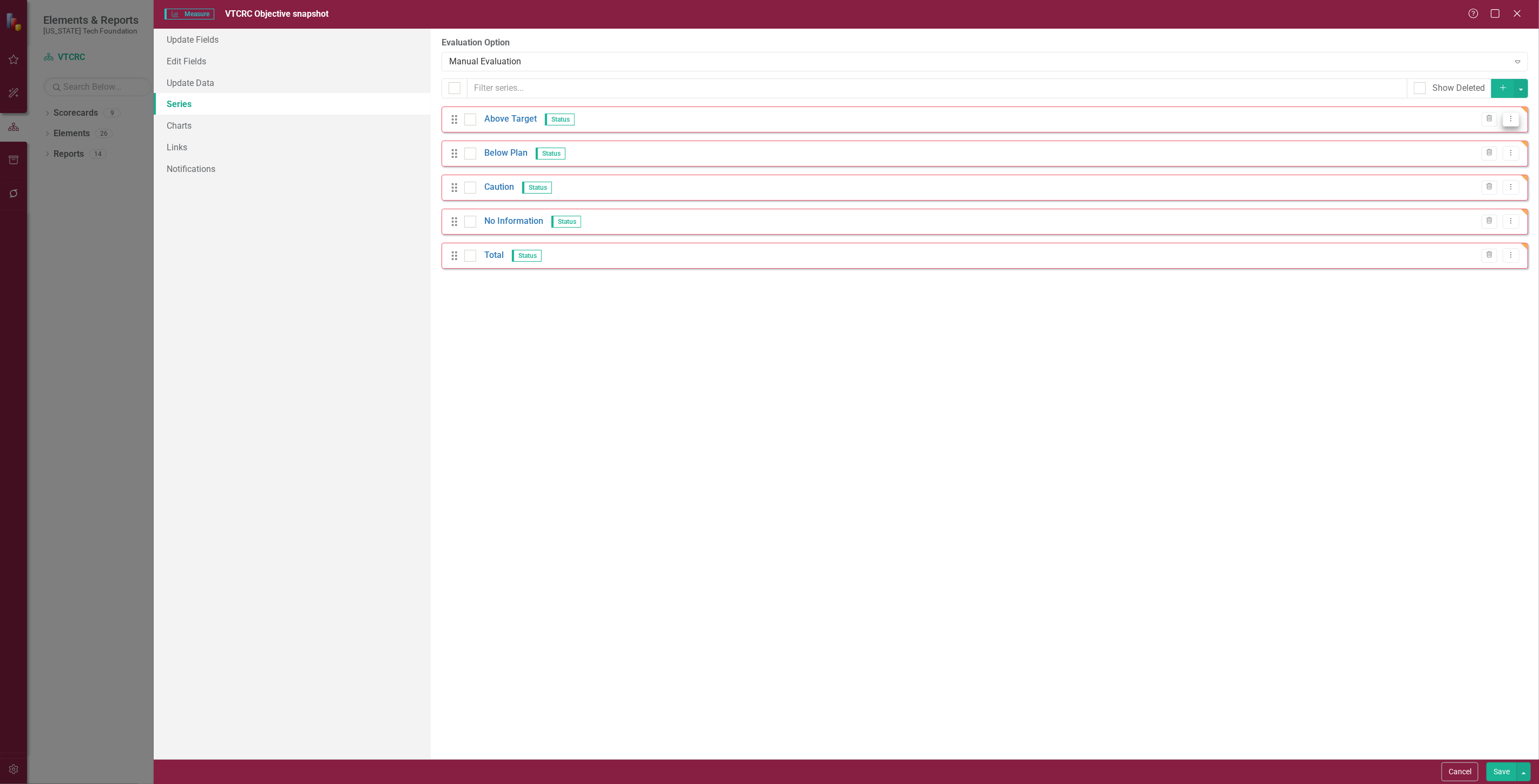
click at [1519, 120] on button "Dropdown Menu" at bounding box center [1511, 119] width 17 height 14
click at [1494, 133] on link "Edit Edit Measure Series" at bounding box center [1458, 137] width 123 height 20
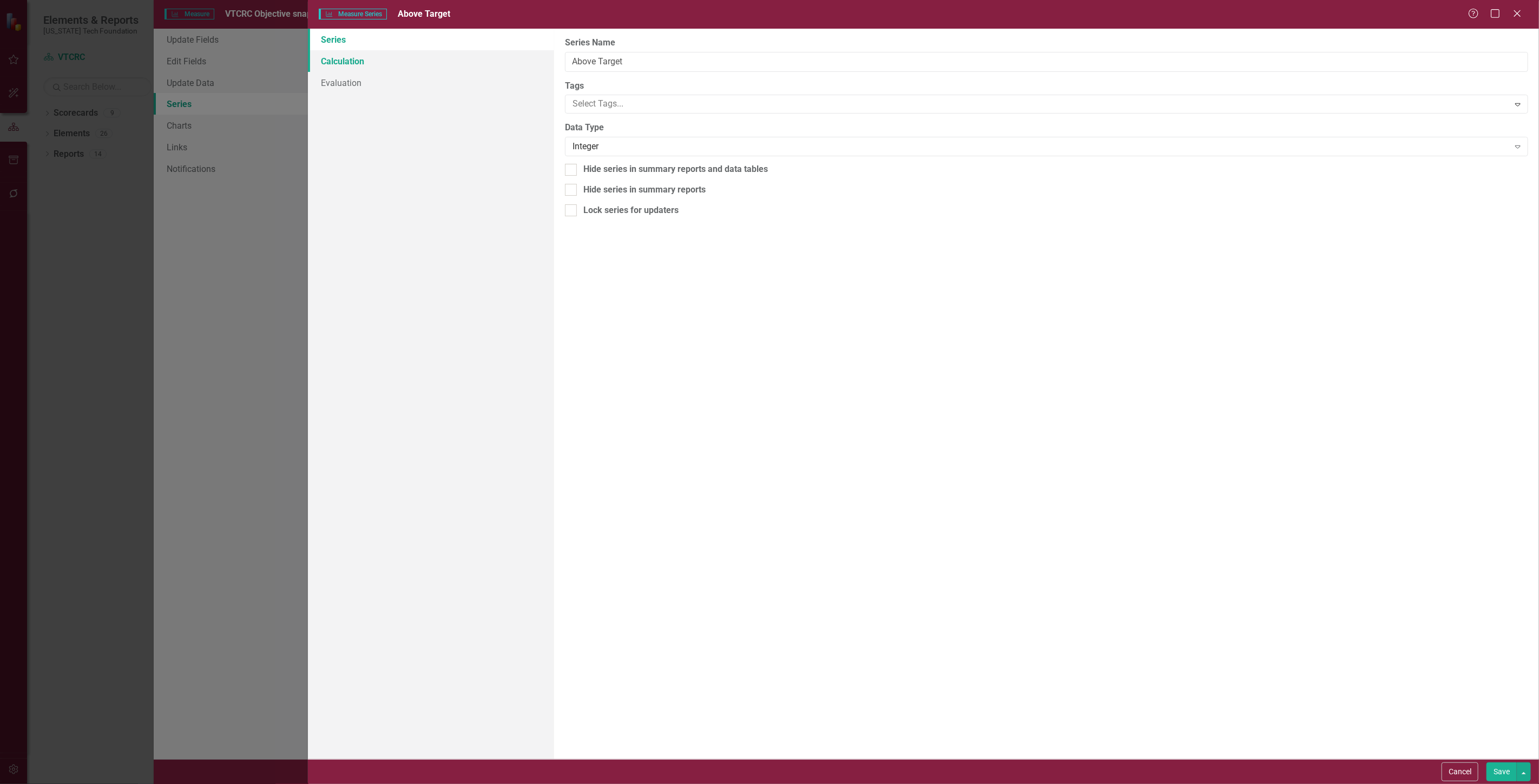
click at [409, 66] on link "Calculation" at bounding box center [431, 61] width 246 height 21
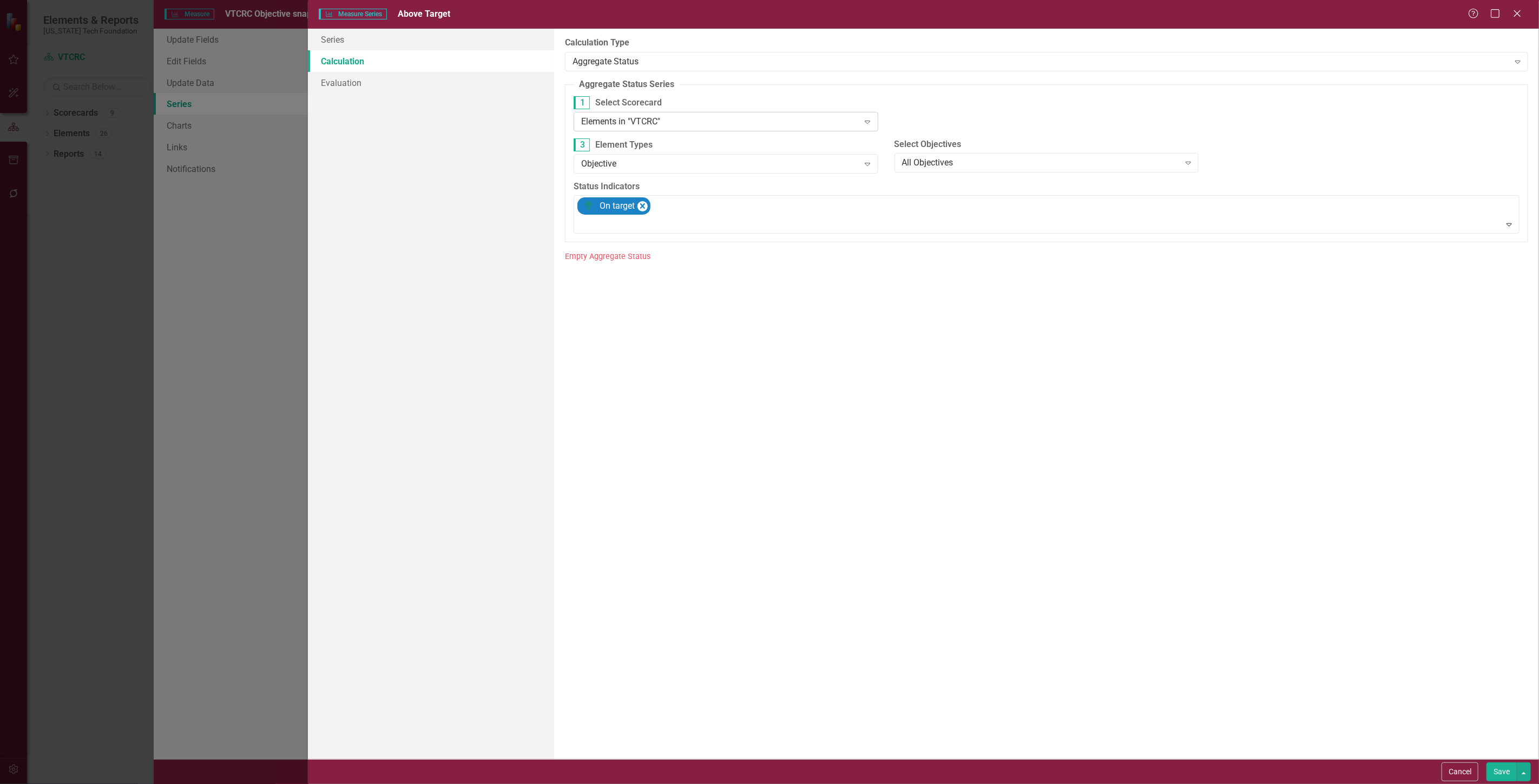
click at [596, 117] on div "Elements in "VTCRC"" at bounding box center [720, 121] width 278 height 13
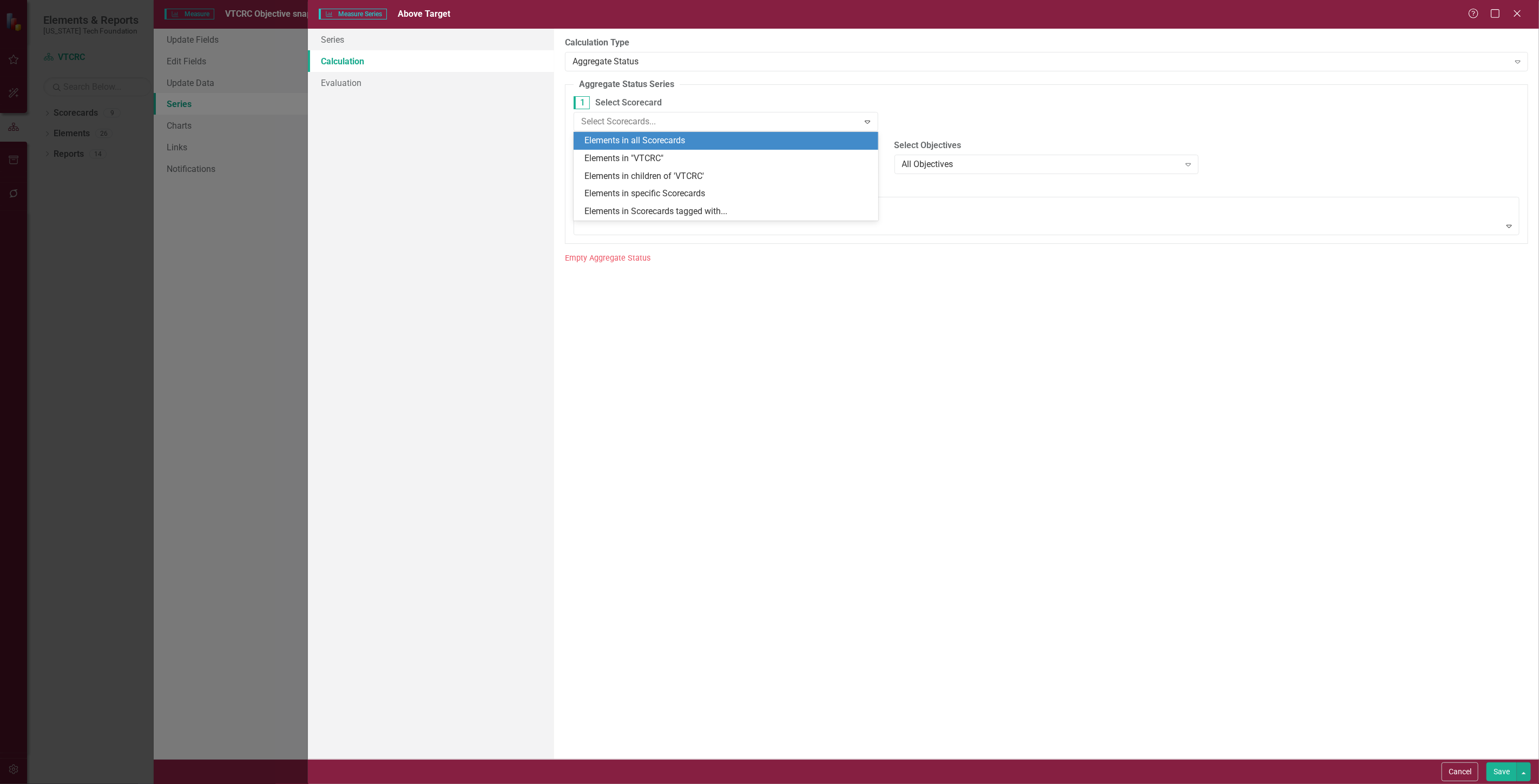
click at [610, 140] on div "Elements in all Scorecards" at bounding box center [728, 141] width 287 height 13
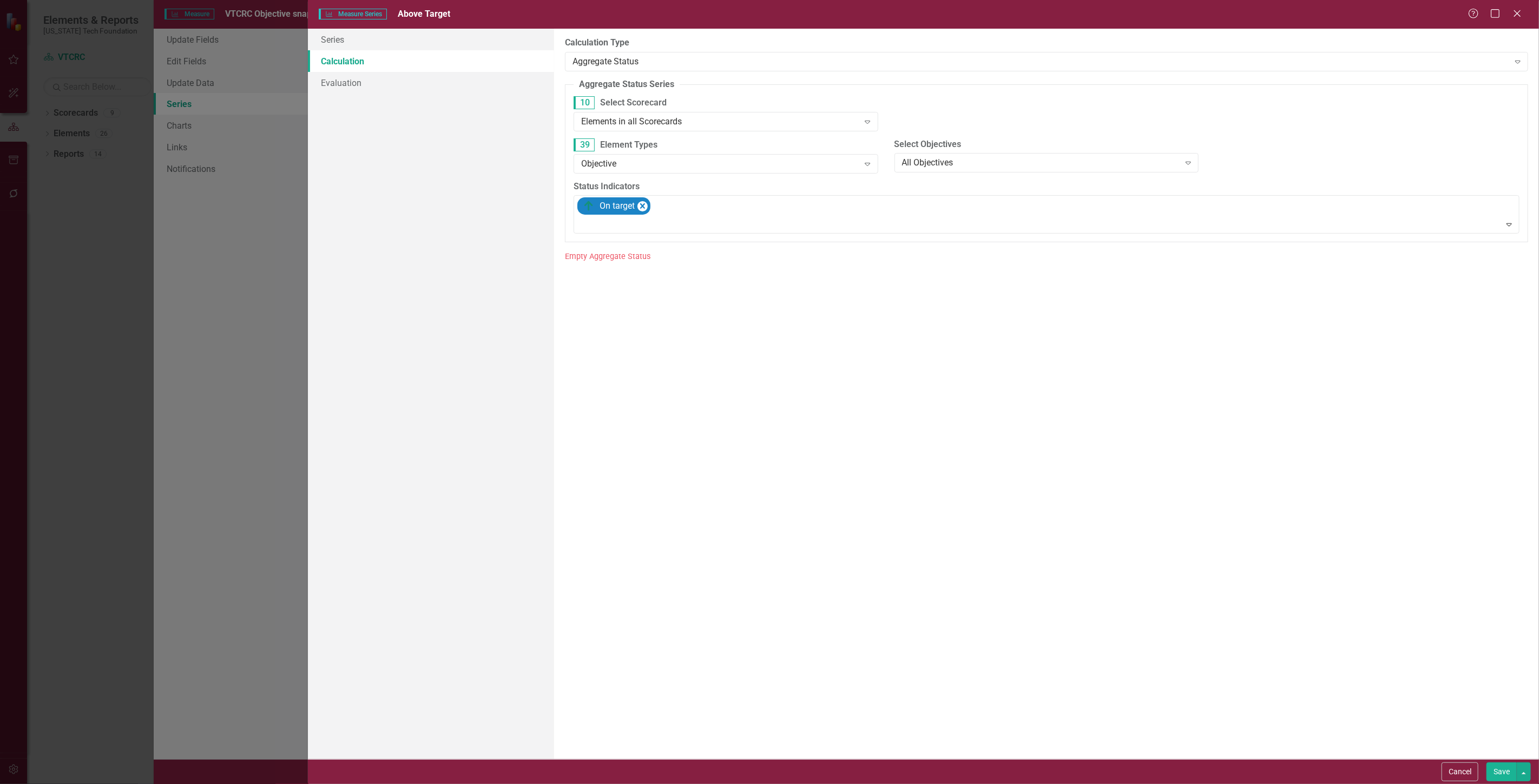
click at [1496, 766] on button "Save" at bounding box center [1501, 772] width 30 height 19
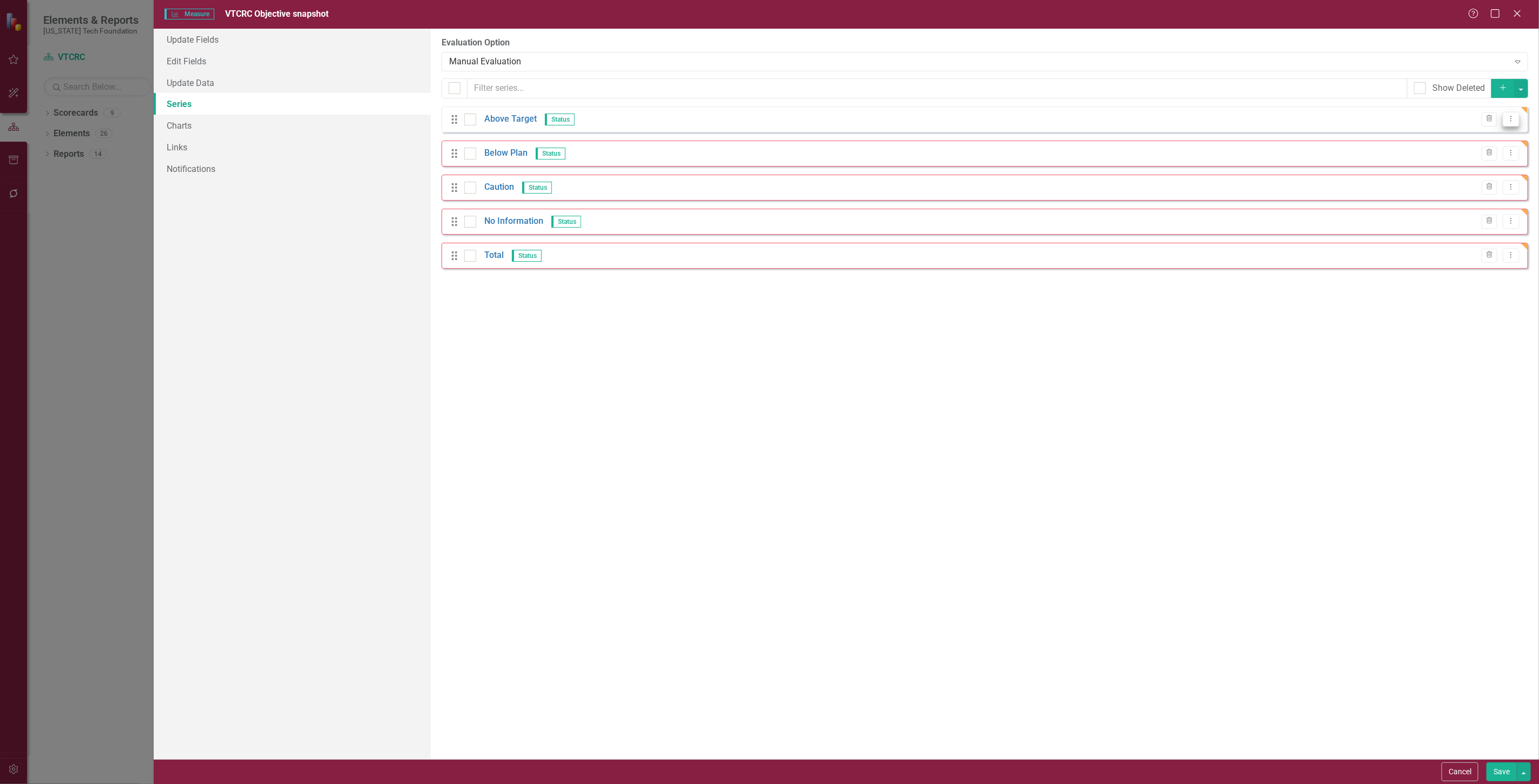
click at [1510, 121] on icon "Dropdown Menu" at bounding box center [1511, 119] width 9 height 7
click at [1448, 129] on link "Edit Edit Measure Series" at bounding box center [1458, 137] width 123 height 20
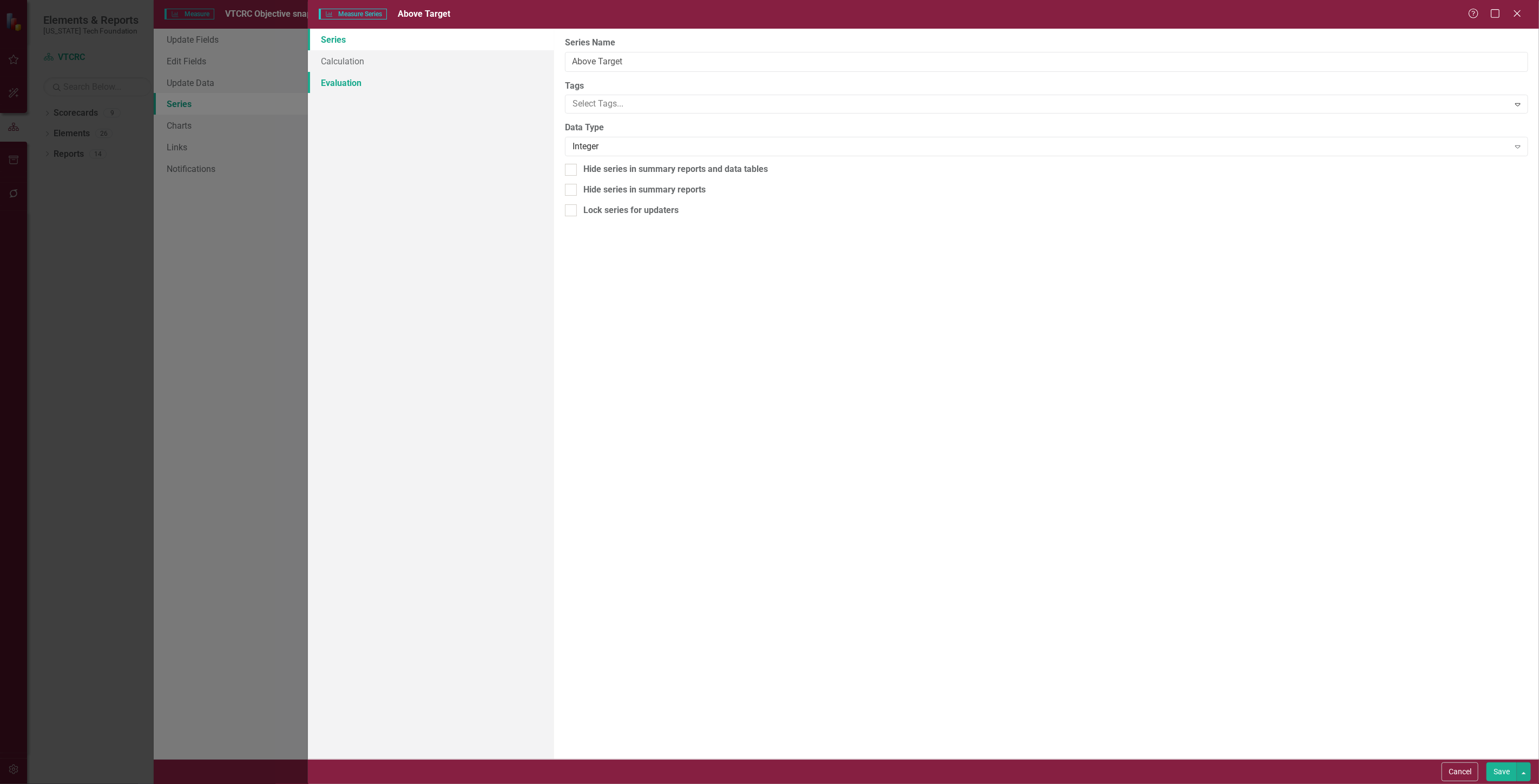
click at [471, 81] on link "Evaluation" at bounding box center [431, 82] width 246 height 21
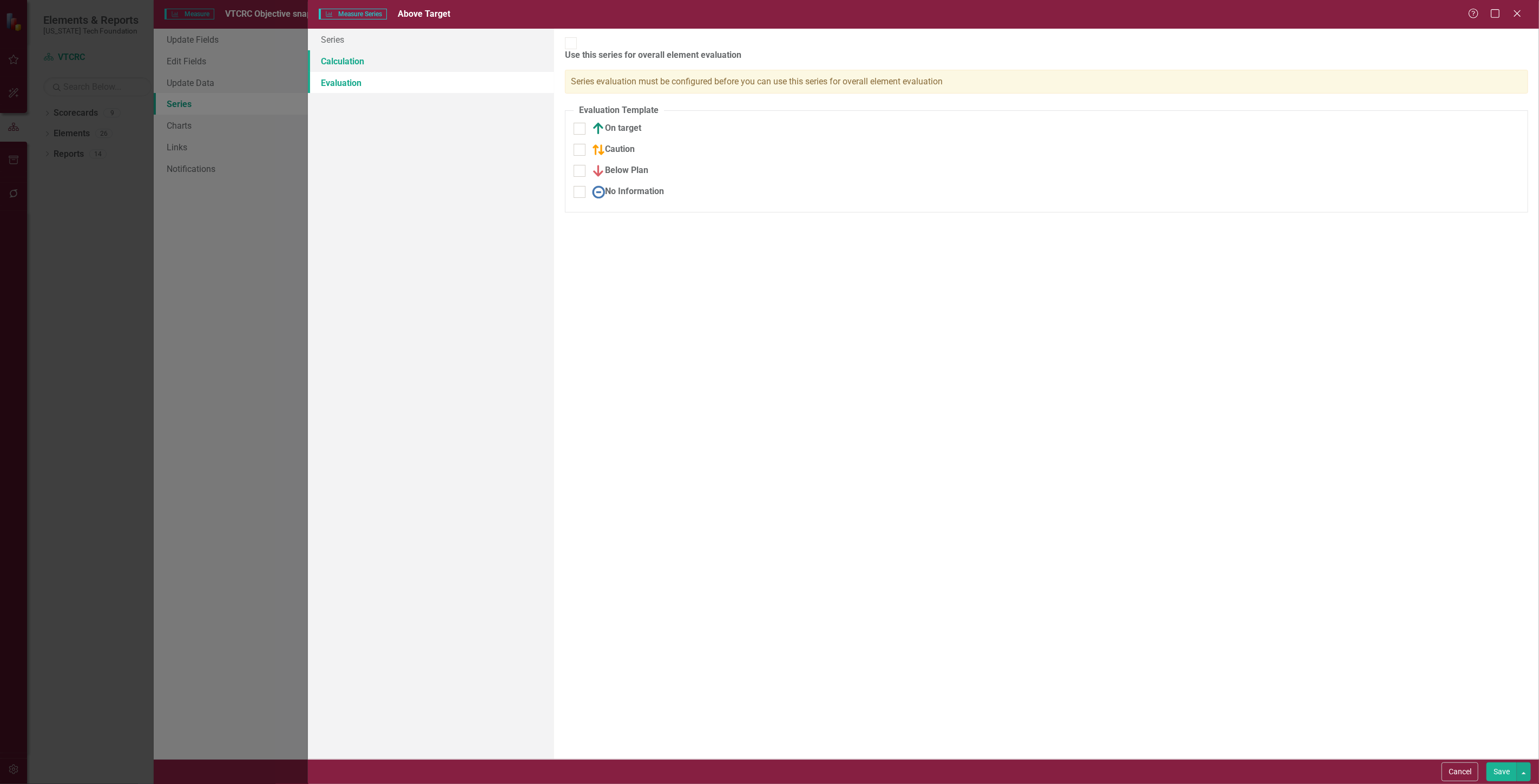
click at [449, 62] on link "Calculation" at bounding box center [431, 61] width 246 height 21
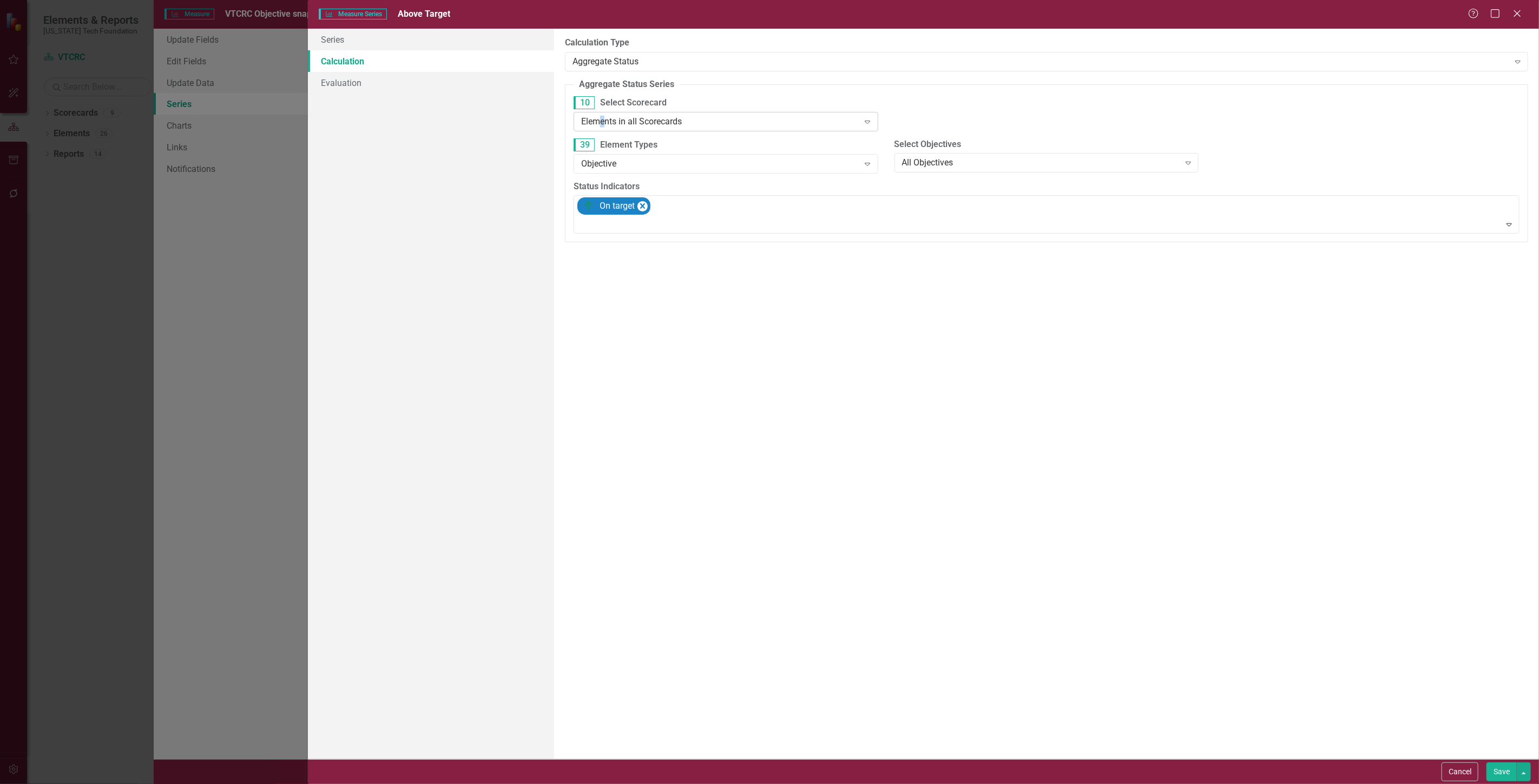
click at [603, 117] on div "Elements in all Scorecards" at bounding box center [720, 121] width 278 height 13
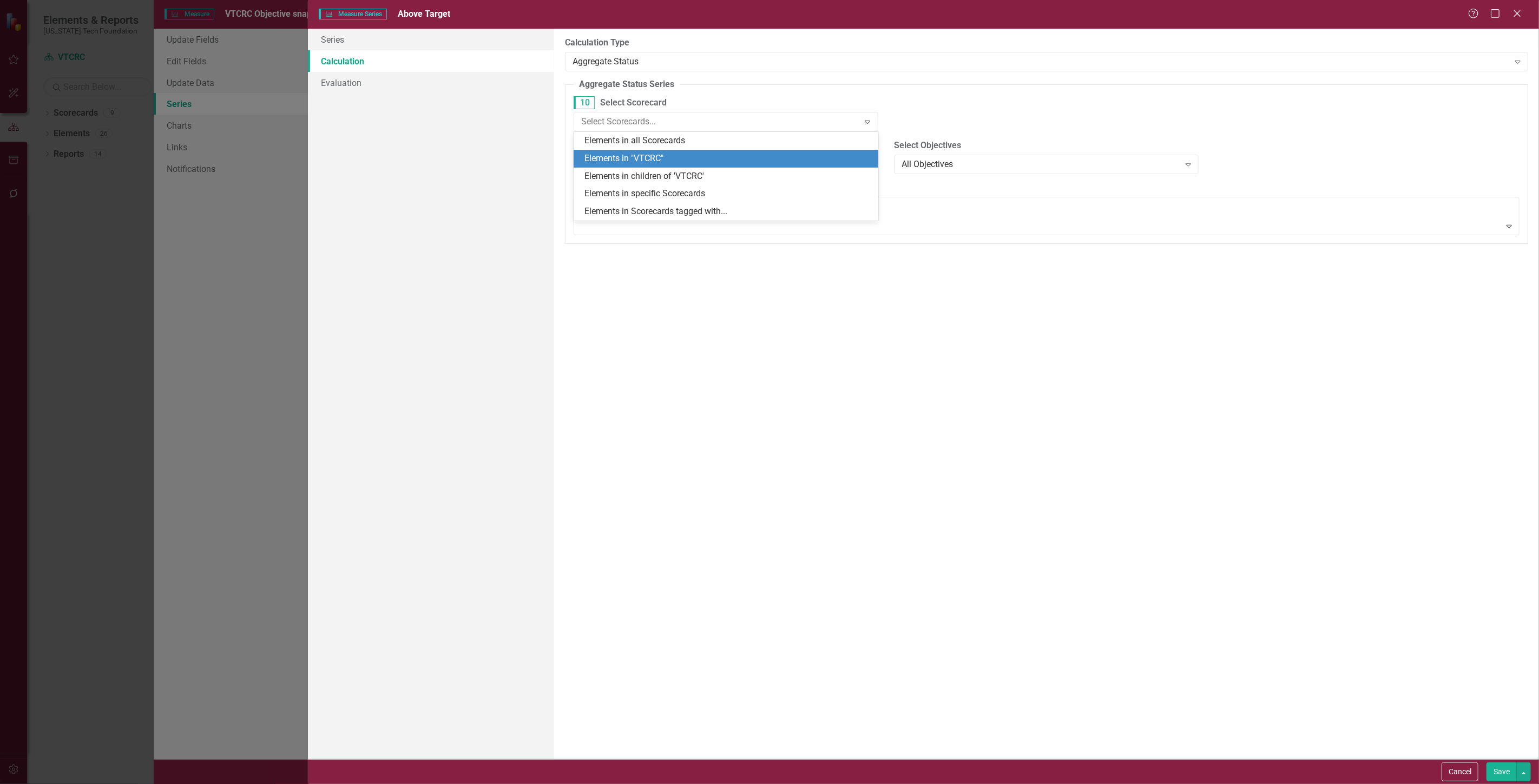
click at [620, 161] on div "Elements in "VTCRC"" at bounding box center [728, 158] width 287 height 13
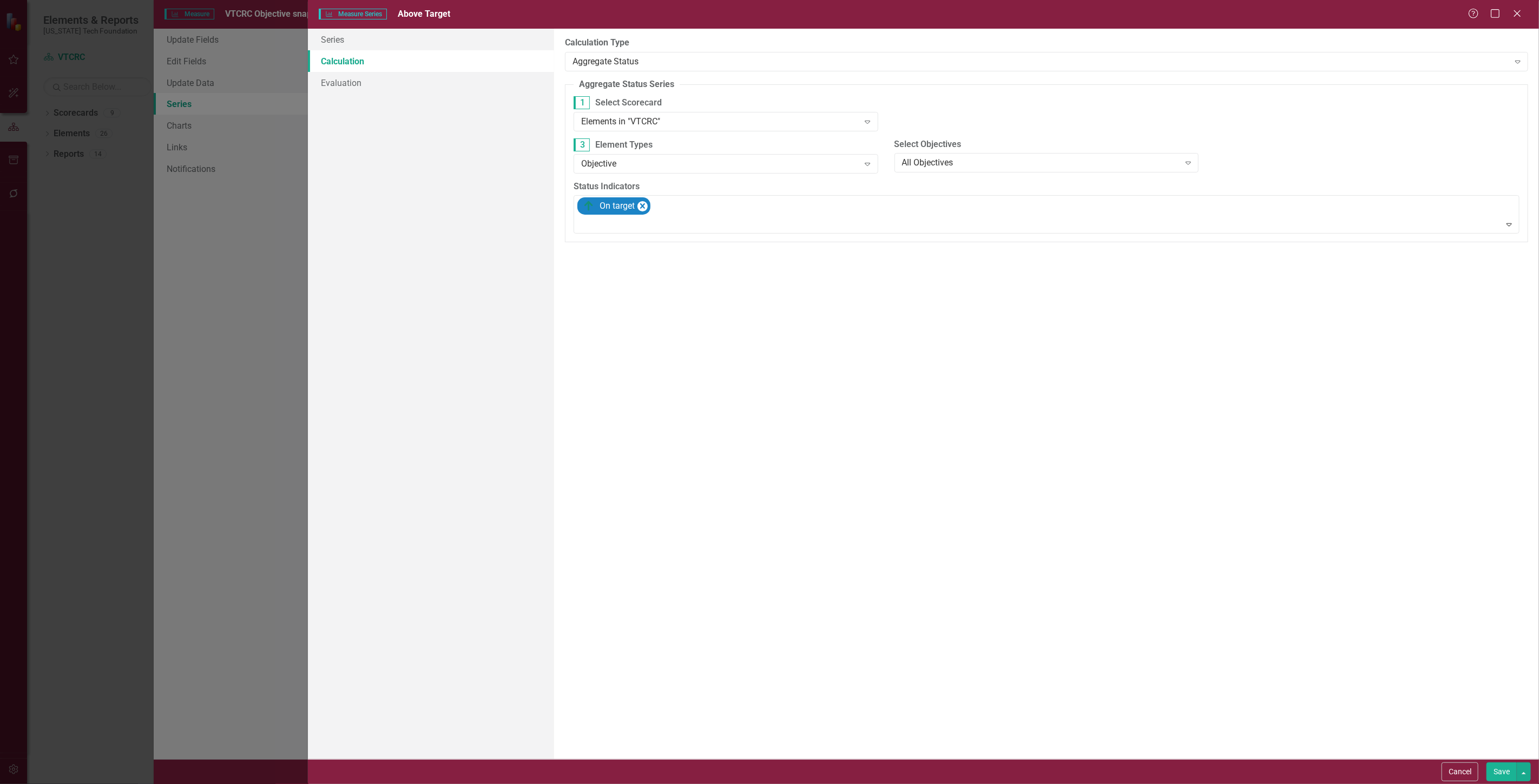
click at [1494, 775] on button "Save" at bounding box center [1501, 772] width 30 height 19
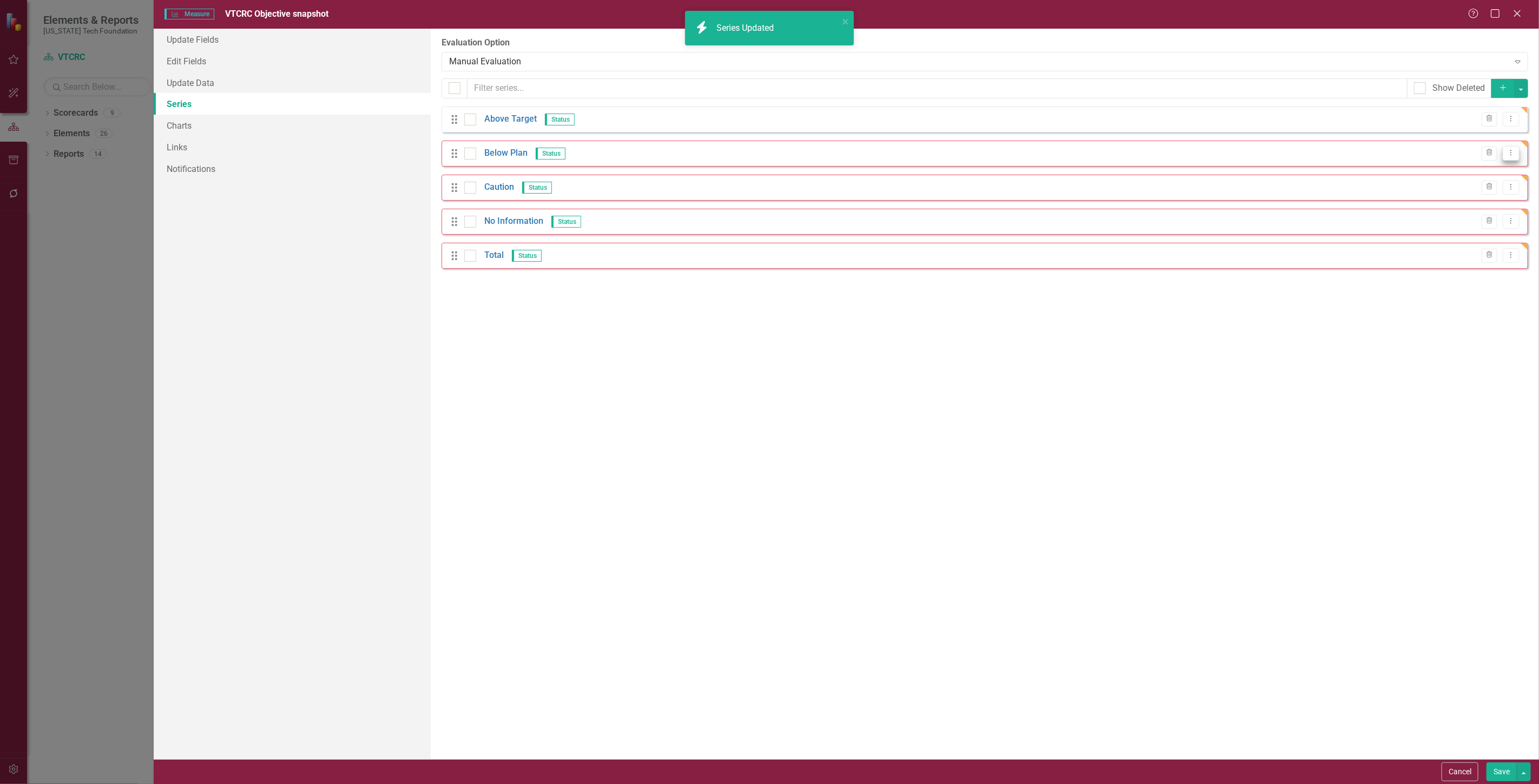
click at [1507, 160] on button "Dropdown Menu" at bounding box center [1511, 153] width 17 height 14
click at [1447, 170] on link "Edit Edit Measure Series" at bounding box center [1458, 172] width 123 height 20
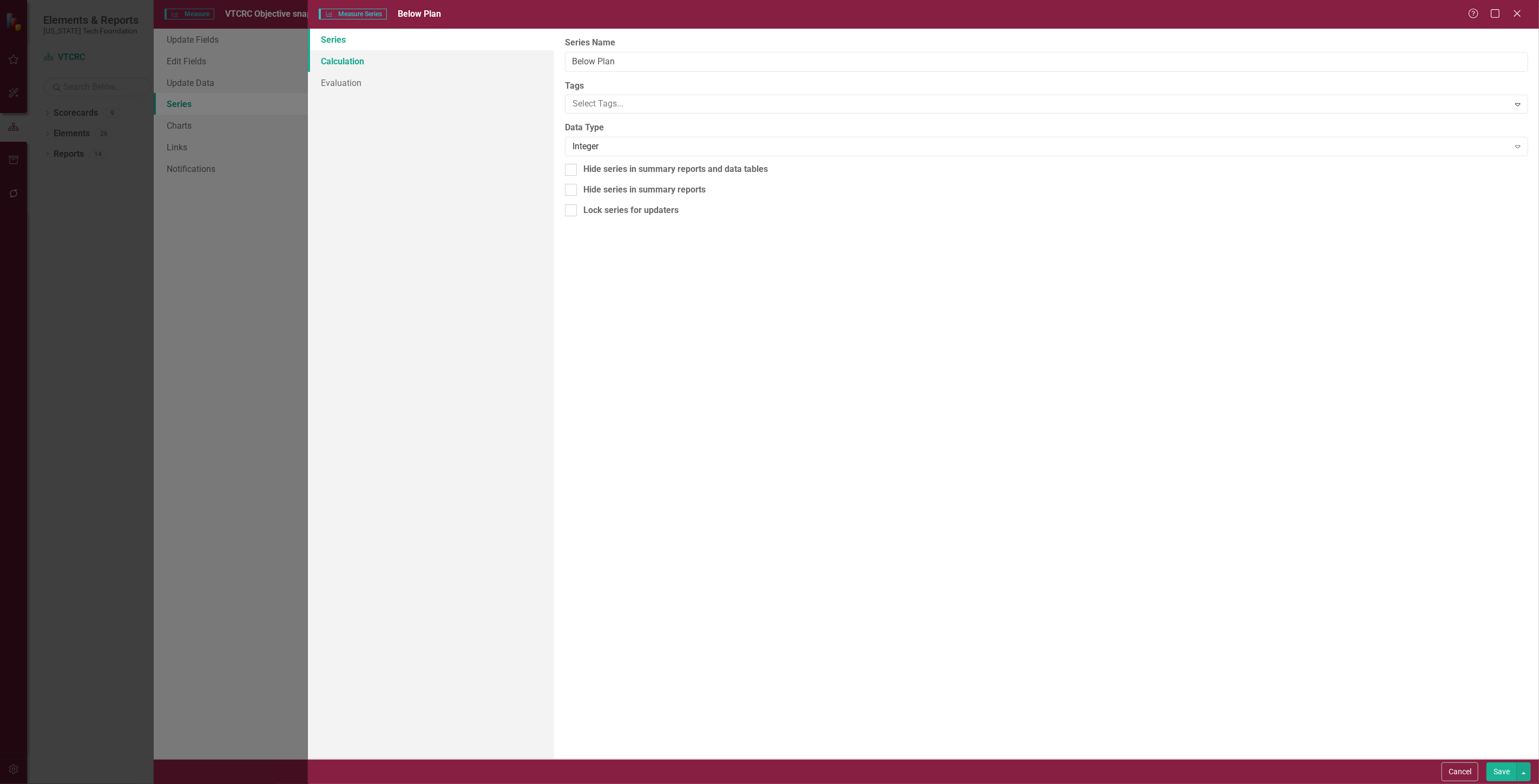
click at [434, 56] on link "Calculation" at bounding box center [431, 61] width 246 height 21
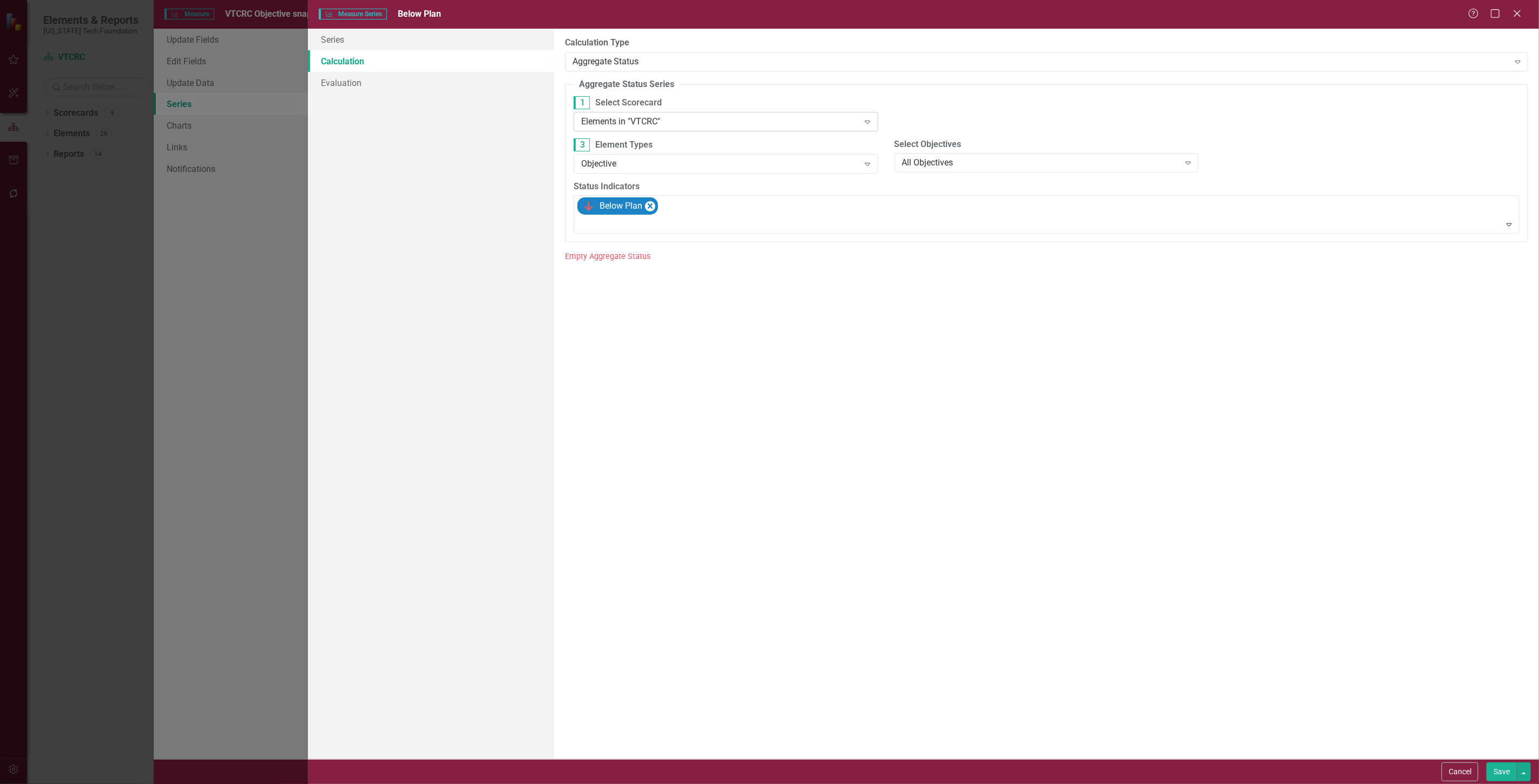
click at [646, 129] on div "Elements in "VTCRC" Expand" at bounding box center [726, 121] width 305 height 20
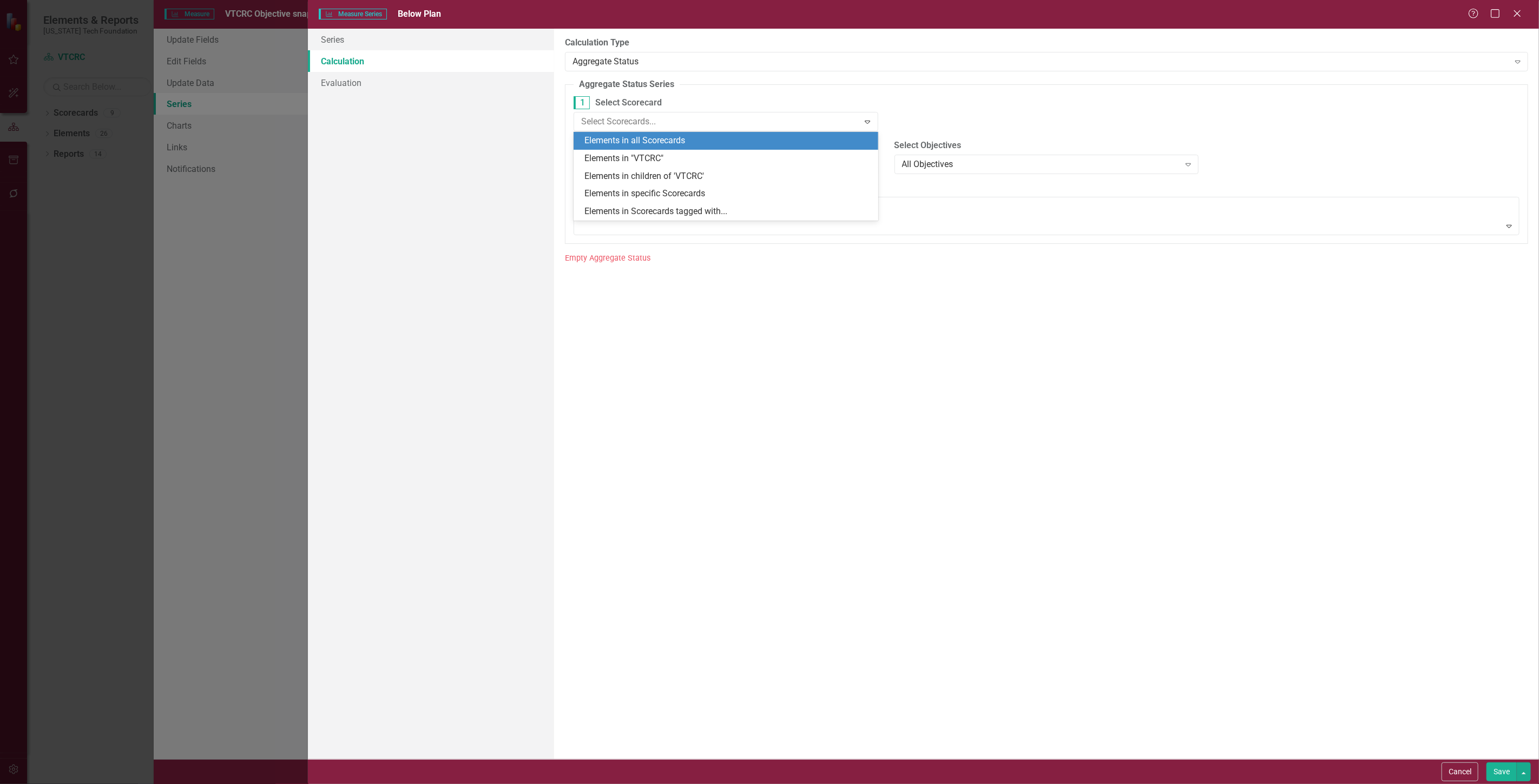
drag, startPoint x: 646, startPoint y: 139, endPoint x: 718, endPoint y: 174, distance: 80.1
click at [646, 139] on div "Elements in all Scorecards" at bounding box center [728, 141] width 287 height 13
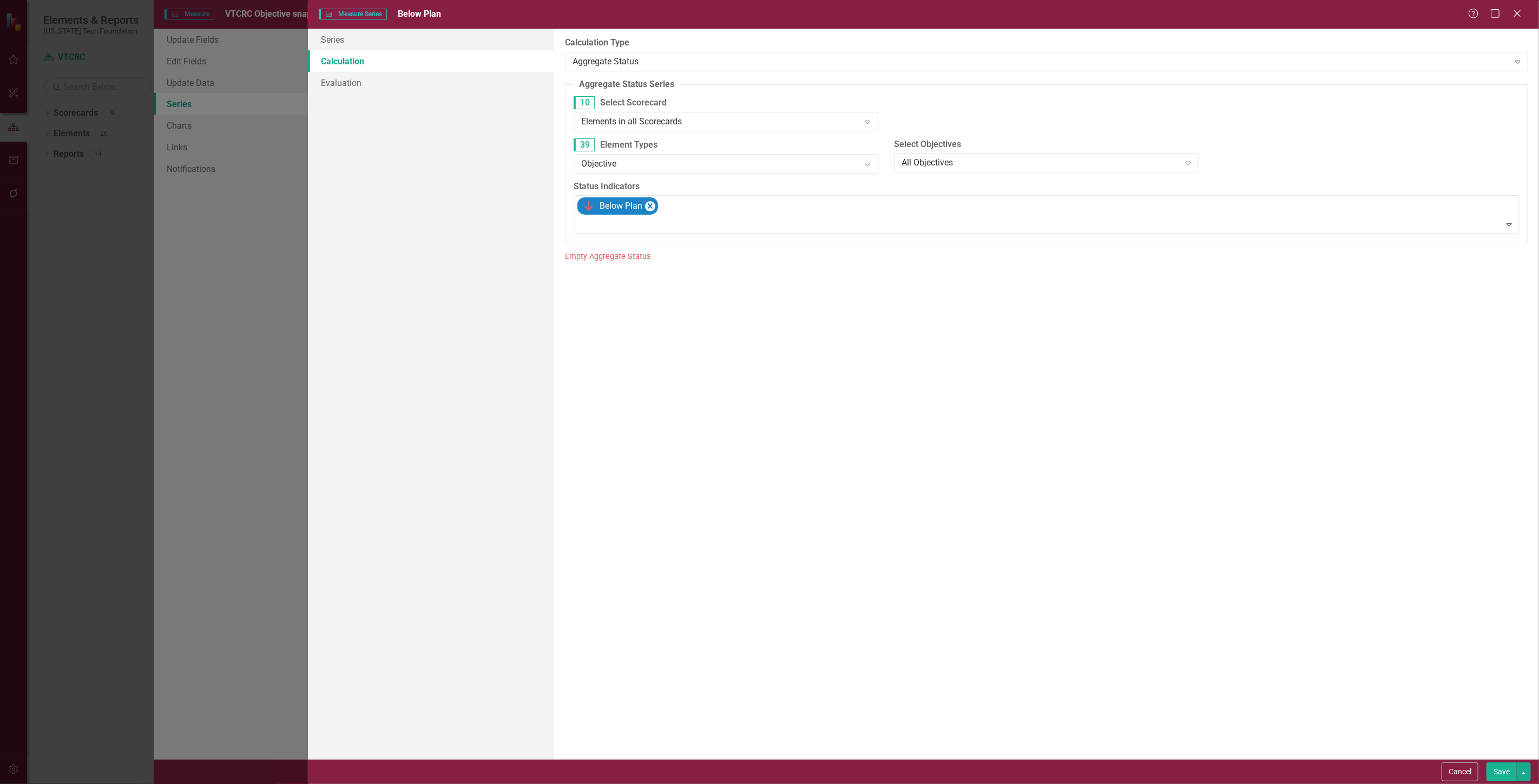
click at [1503, 771] on button "Save" at bounding box center [1501, 772] width 30 height 19
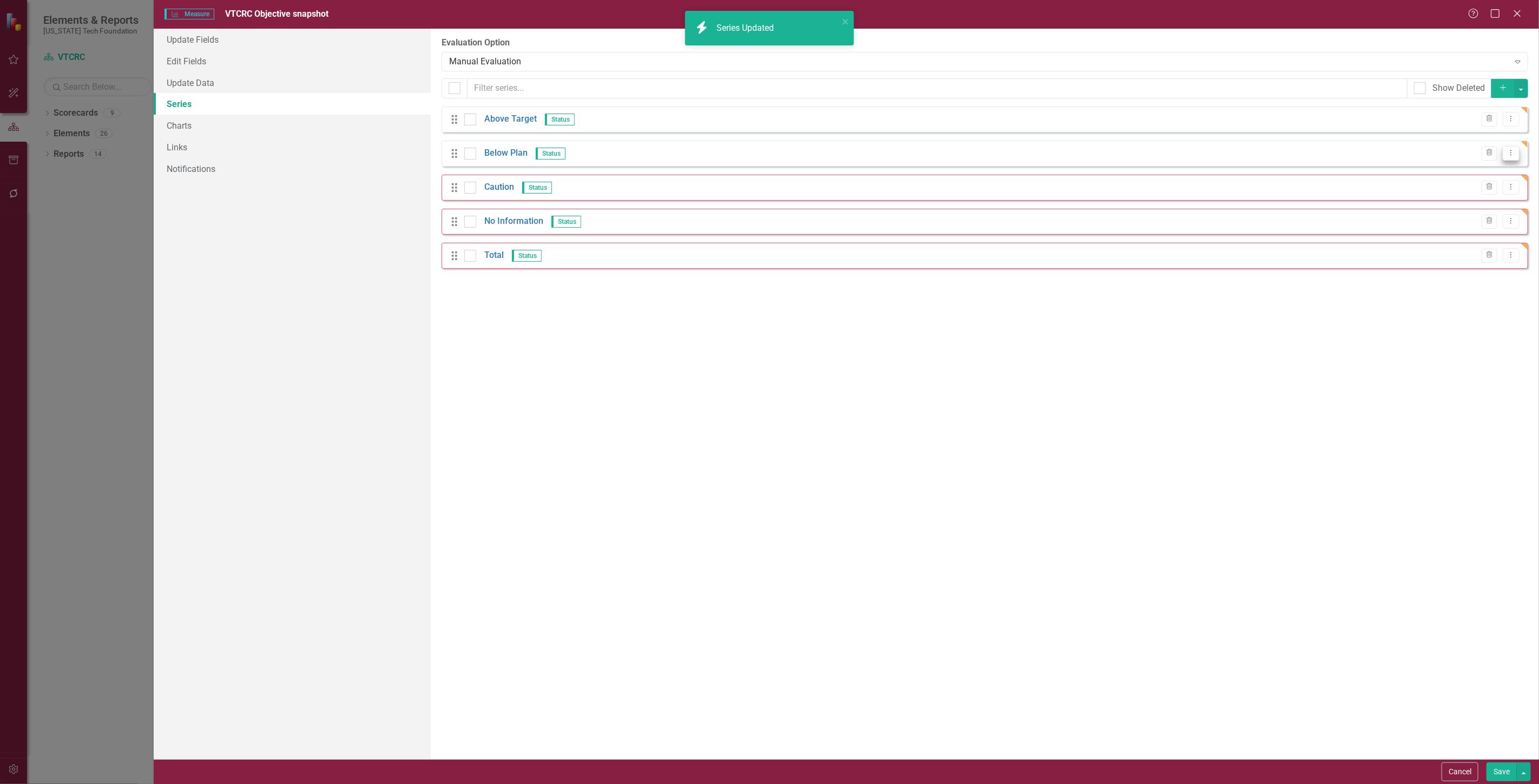
click at [1503, 147] on button "Dropdown Menu" at bounding box center [1511, 153] width 17 height 14
click at [1469, 171] on link "Edit Edit Measure Series" at bounding box center [1458, 172] width 123 height 20
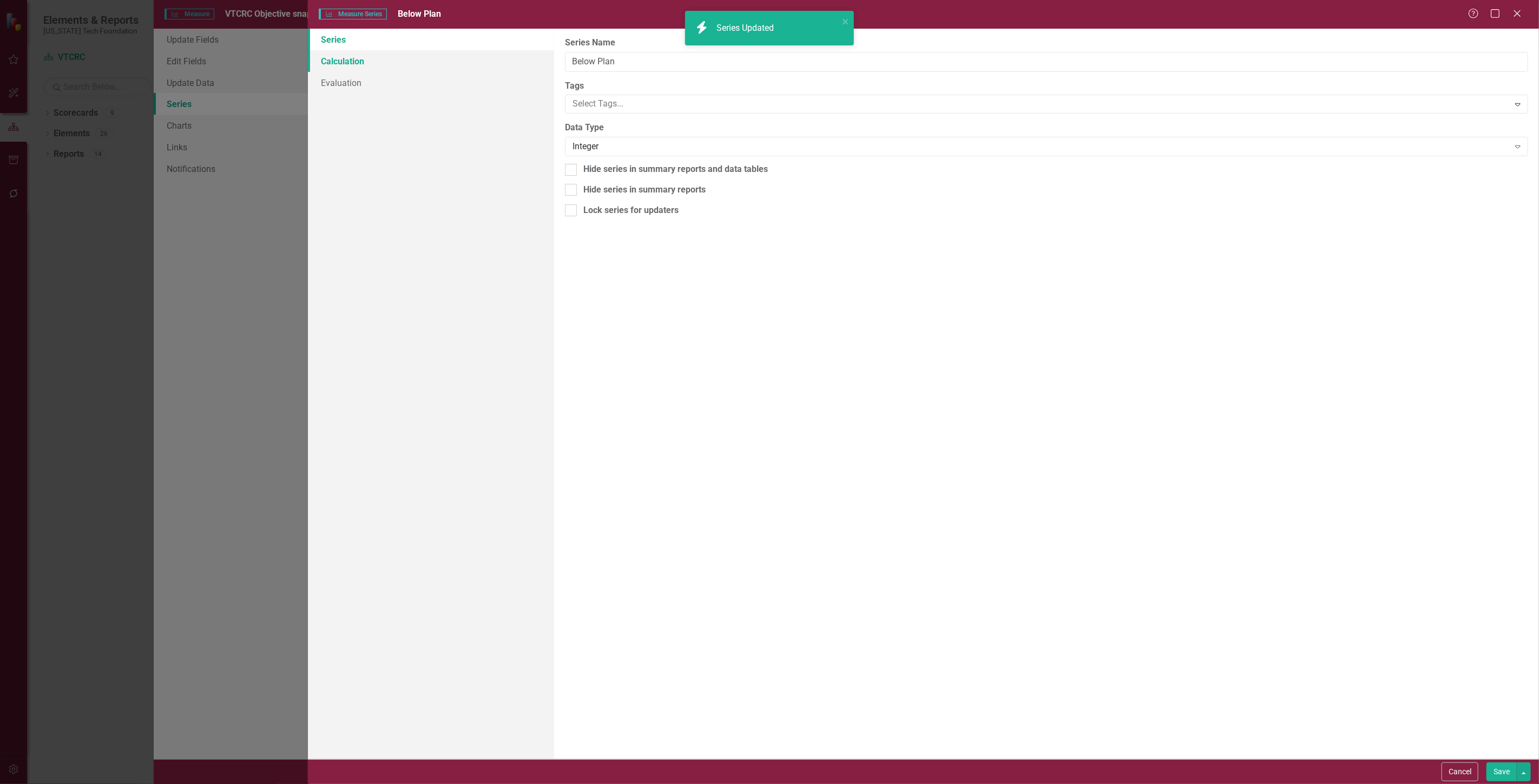
click at [439, 69] on link "Calculation" at bounding box center [431, 61] width 246 height 21
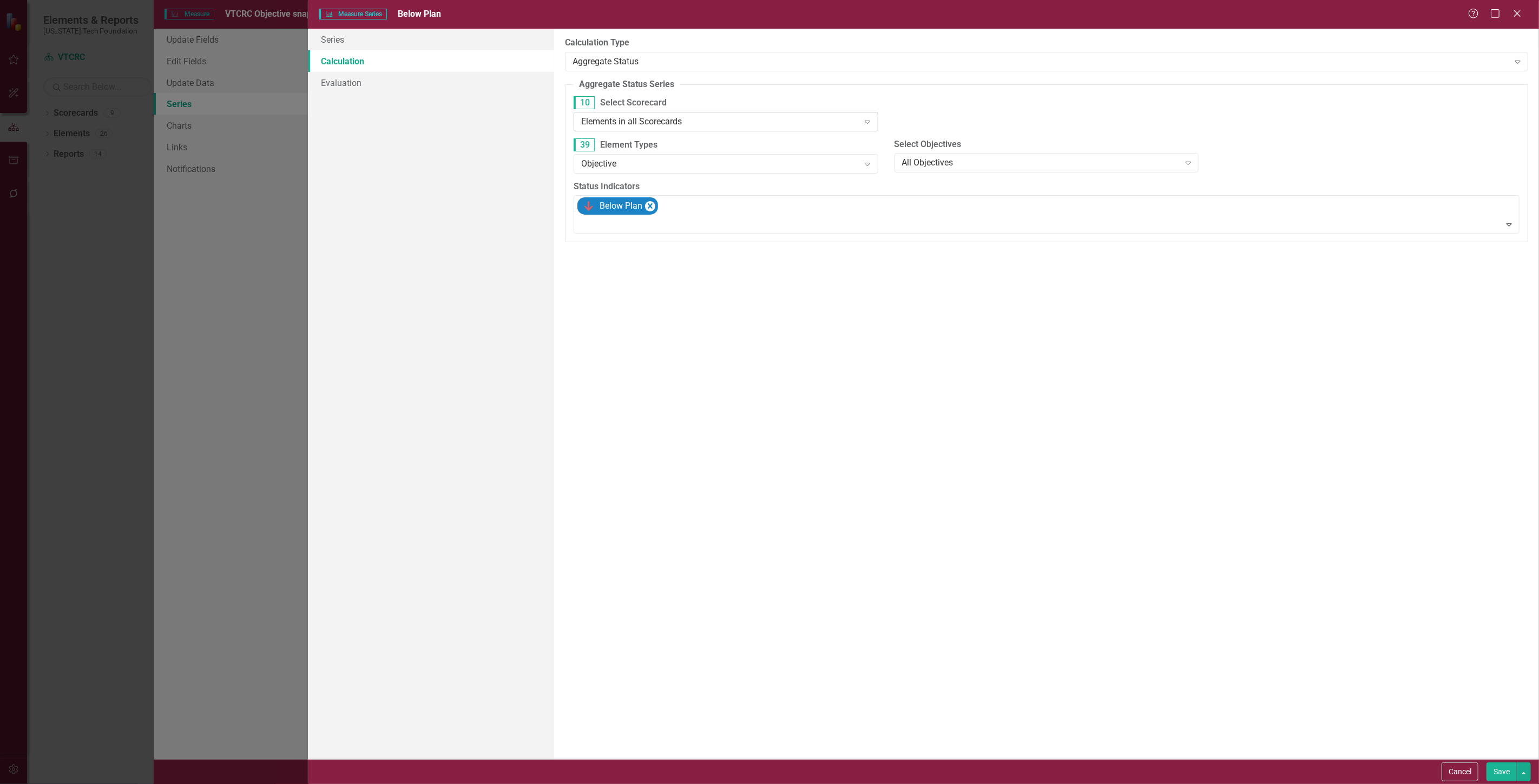
click at [625, 124] on div "Elements in all Scorecards" at bounding box center [720, 121] width 278 height 13
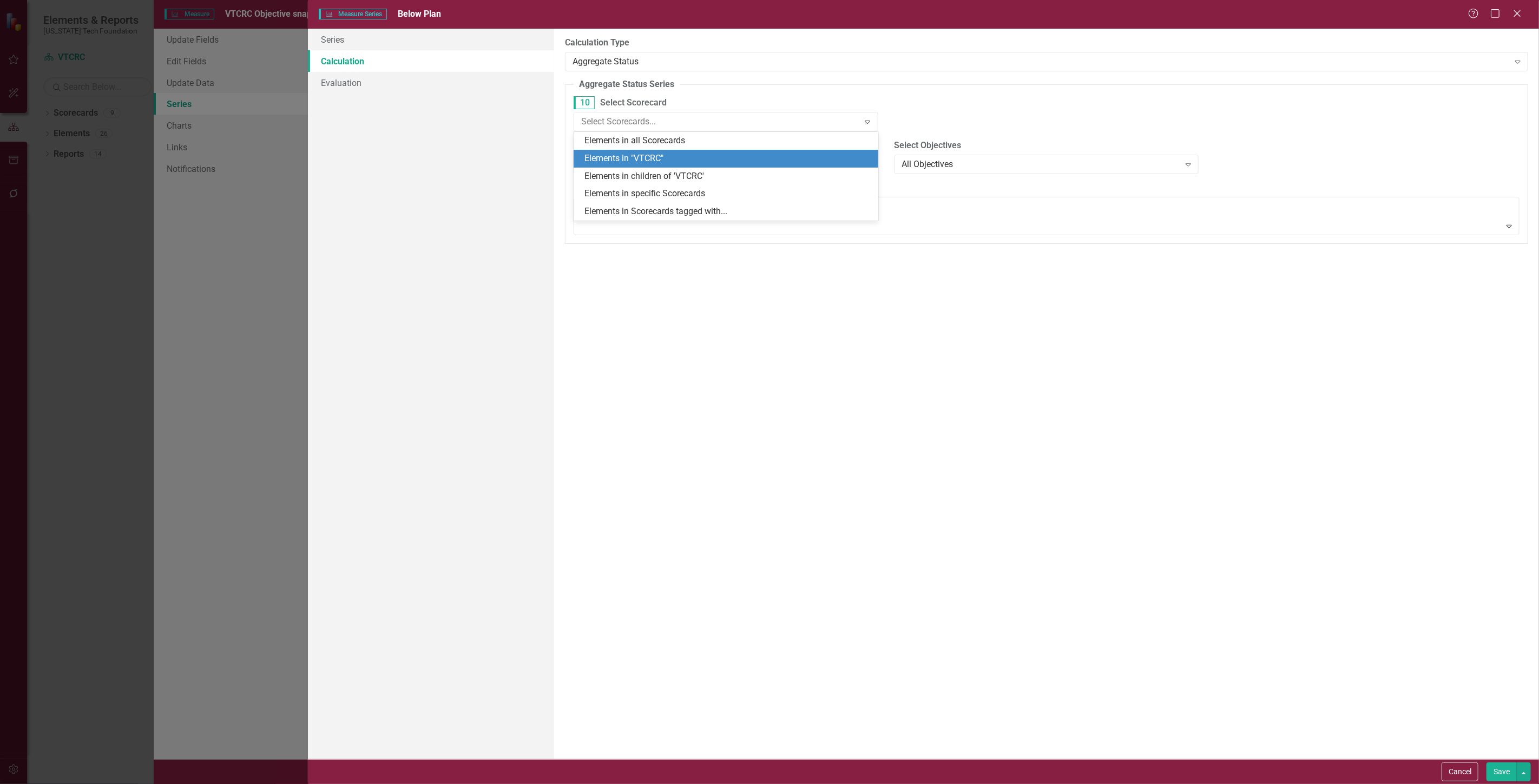
click at [637, 161] on div "Elements in "VTCRC"" at bounding box center [728, 158] width 287 height 13
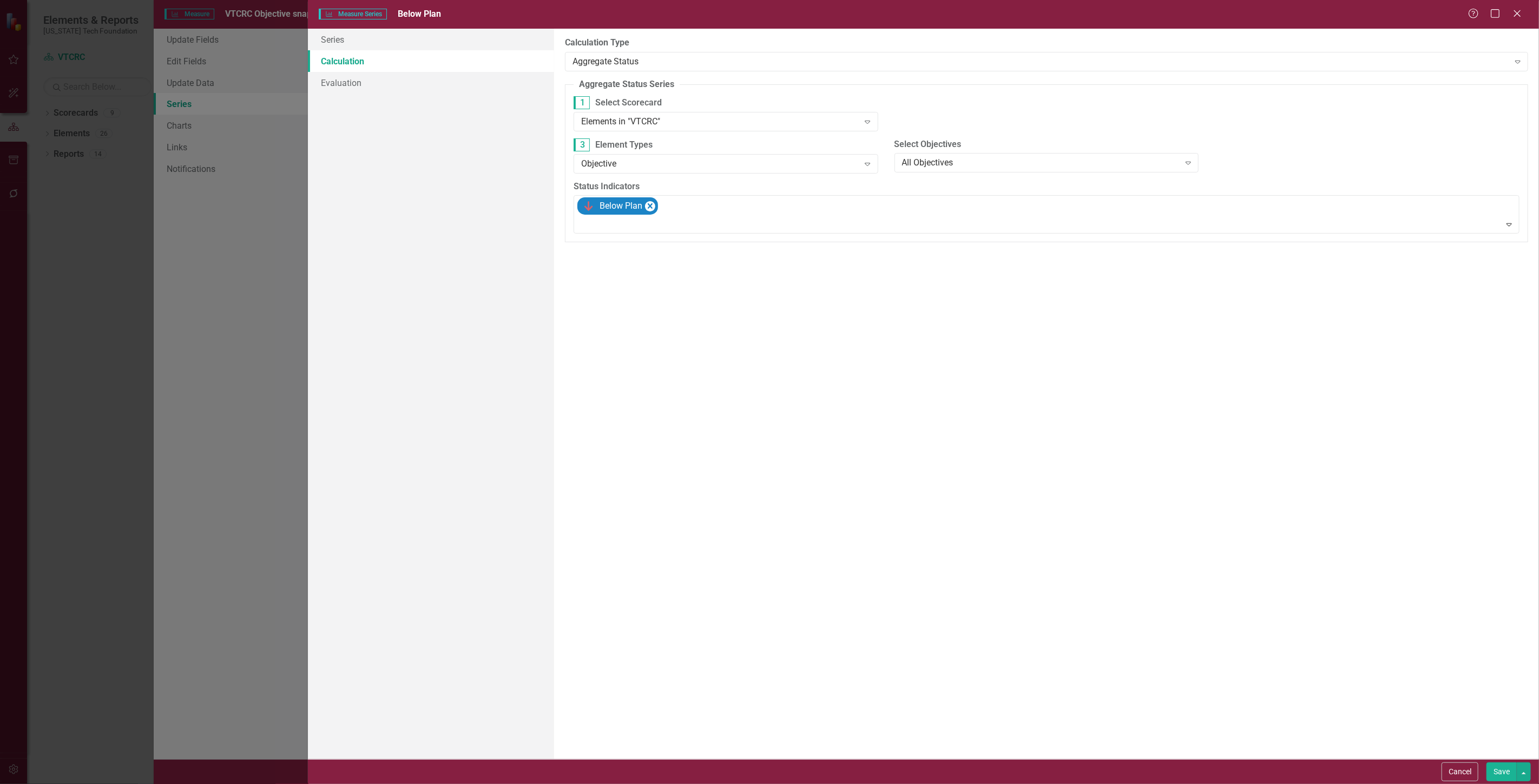
click at [1494, 770] on button "Save" at bounding box center [1501, 772] width 30 height 19
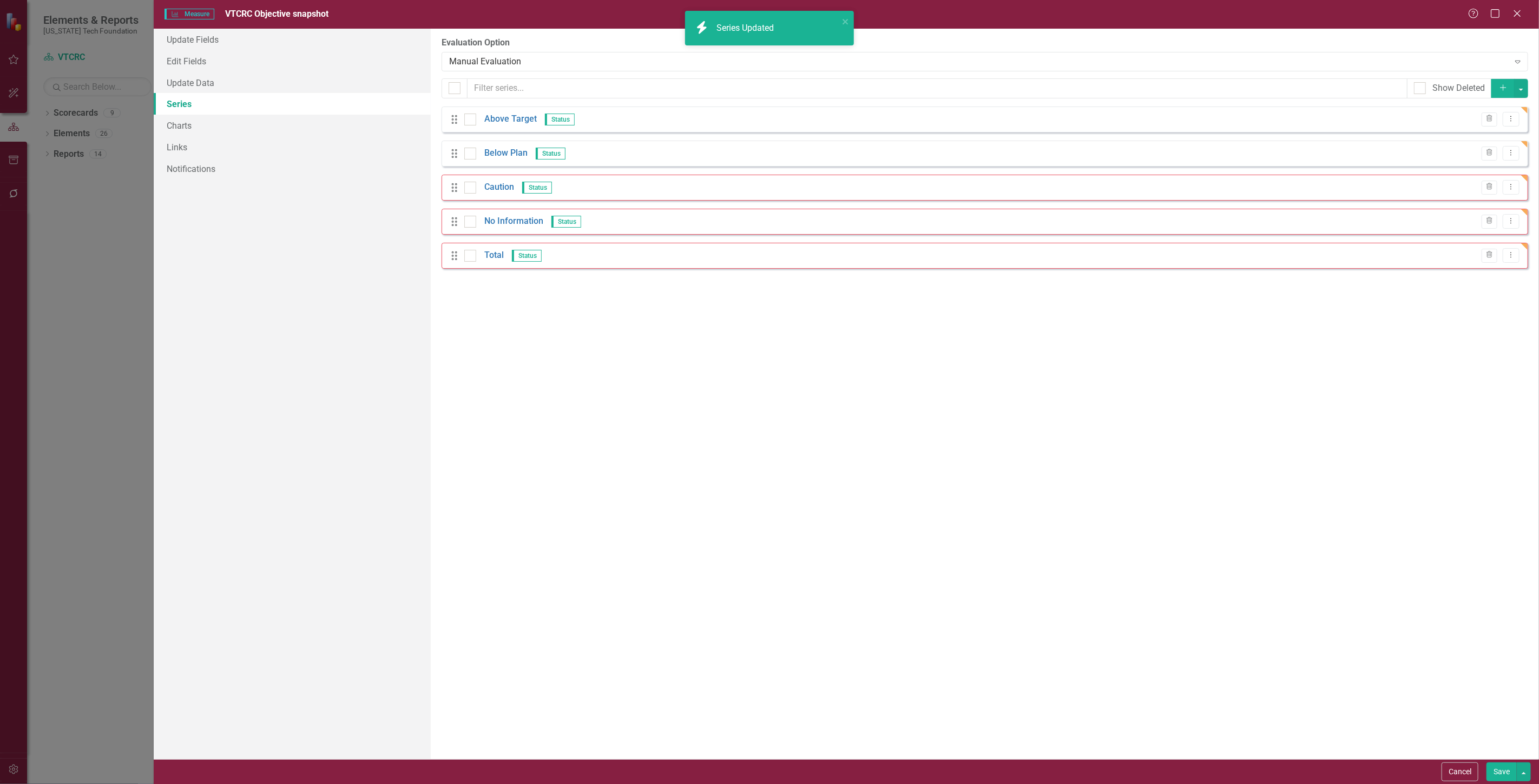
click at [1513, 179] on div "Drag Caution Status Trash Dropdown Menu" at bounding box center [985, 187] width 1087 height 26
click at [1513, 187] on icon "Dropdown Menu" at bounding box center [1511, 187] width 9 height 7
click at [1490, 202] on link "Edit Edit Measure Series" at bounding box center [1458, 205] width 123 height 20
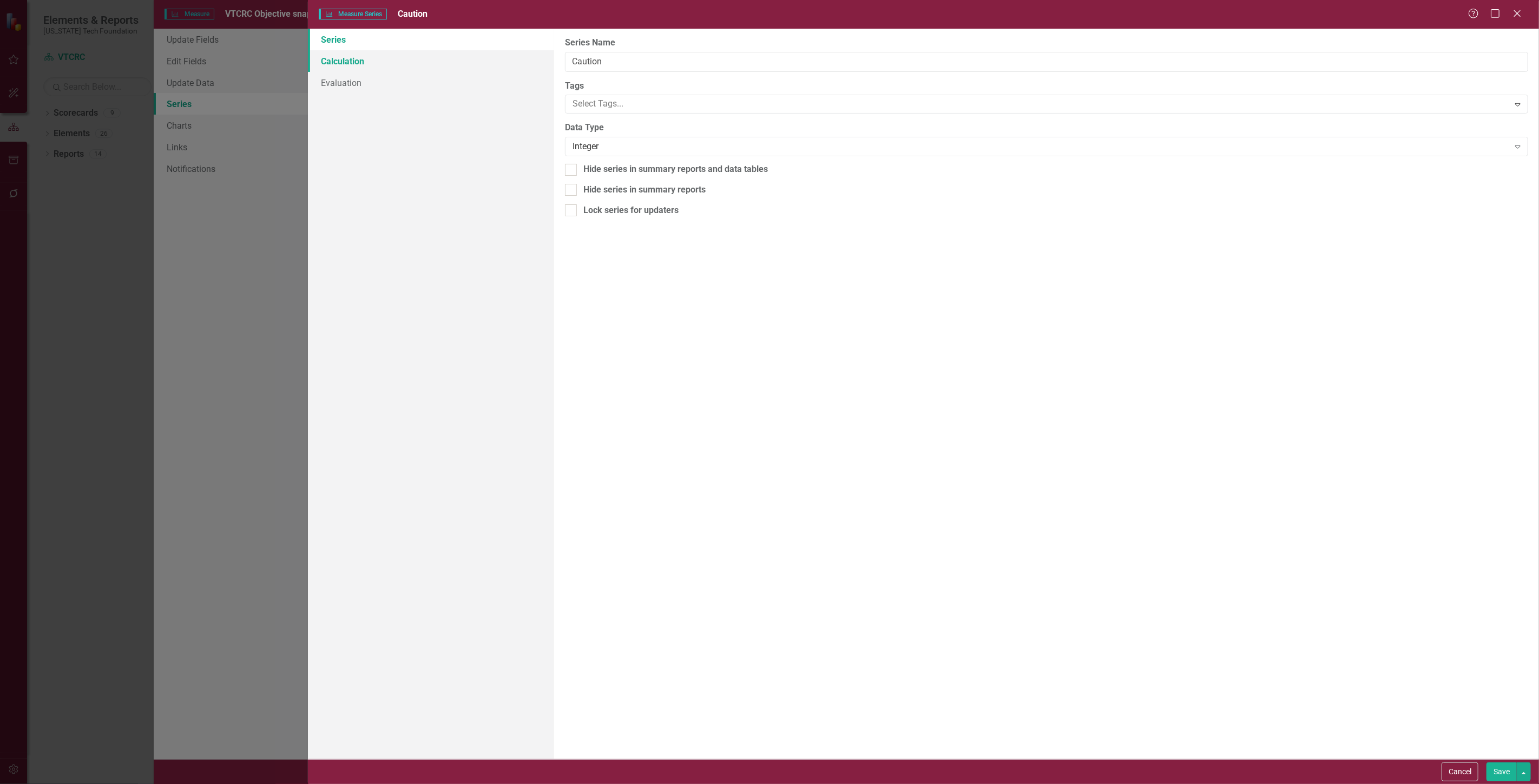
click at [445, 56] on link "Calculation" at bounding box center [431, 61] width 246 height 21
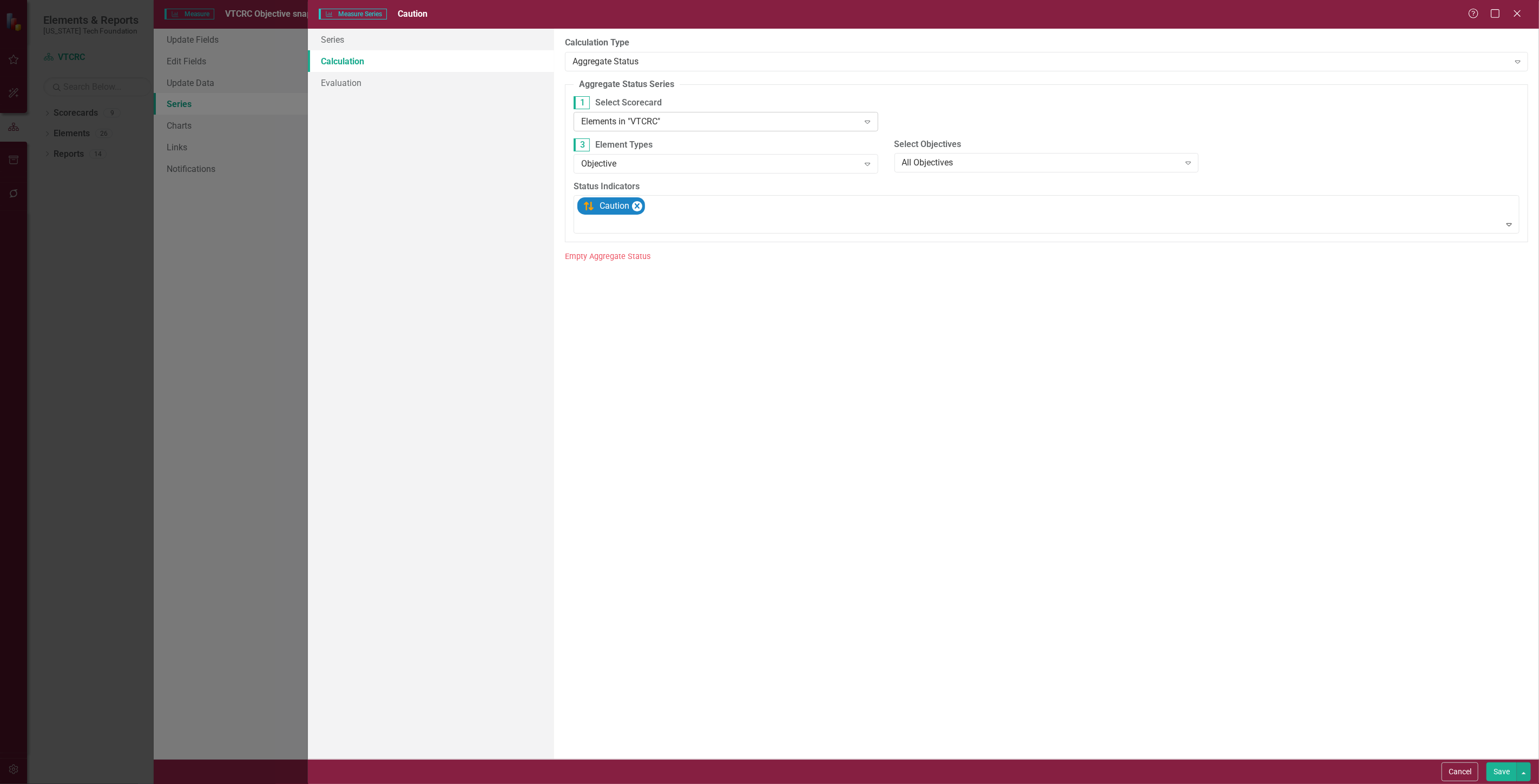
click at [624, 125] on div "Elements in "VTCRC"" at bounding box center [720, 121] width 278 height 13
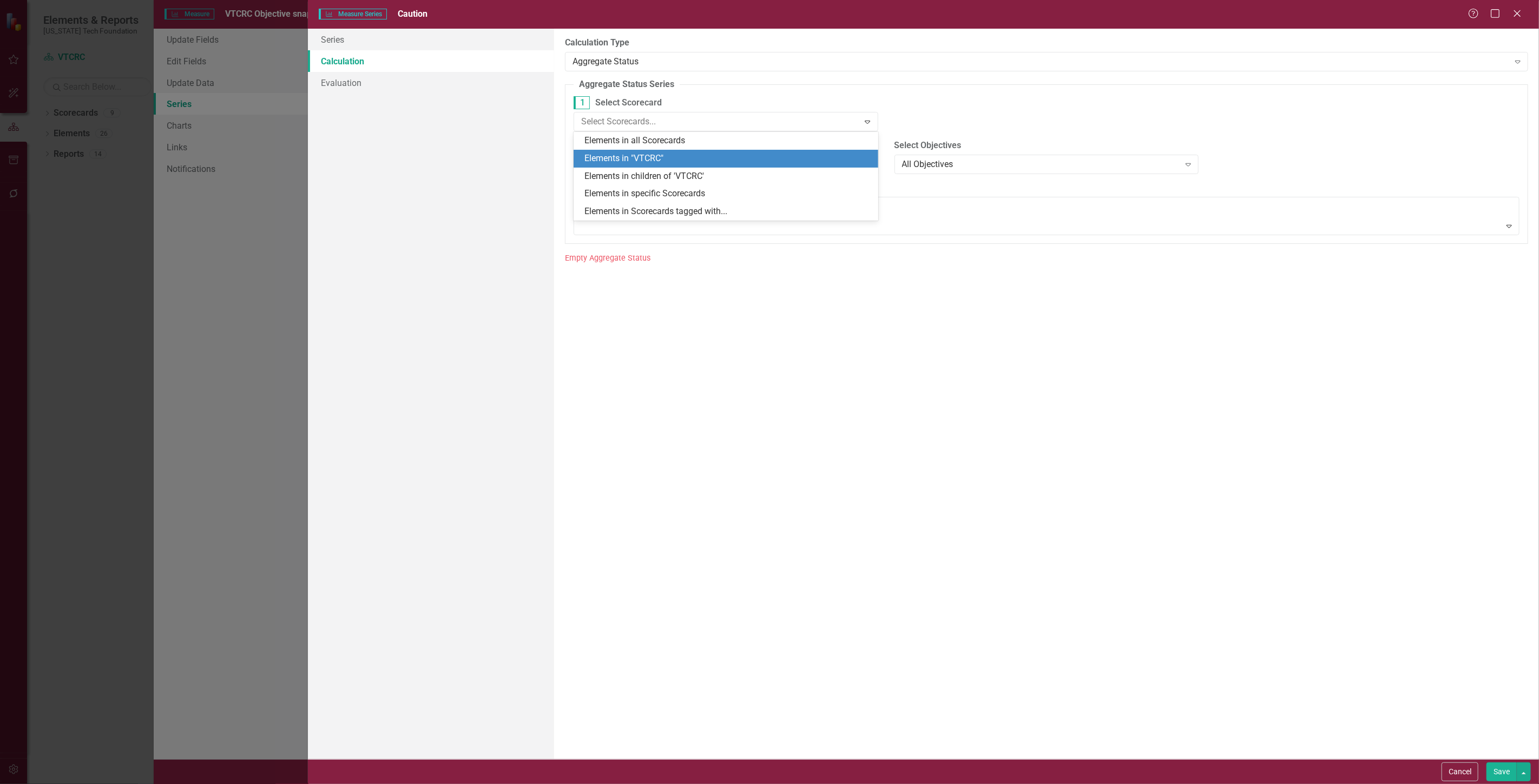
click at [629, 136] on div "Elements in all Scorecards" at bounding box center [728, 141] width 287 height 13
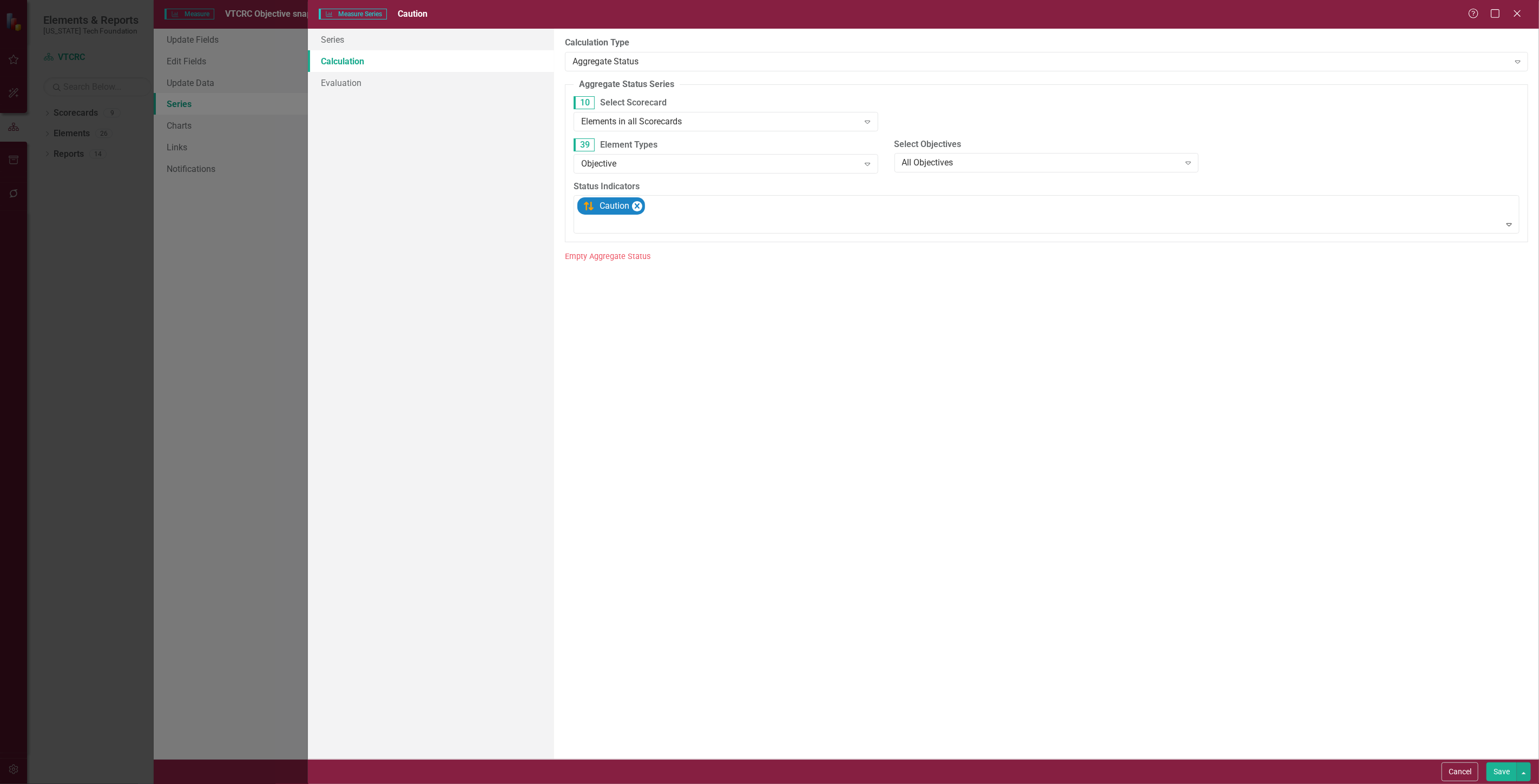
click at [1495, 760] on div "Cancel Save" at bounding box center [923, 772] width 1231 height 25
click at [1499, 765] on button "Save" at bounding box center [1501, 772] width 30 height 19
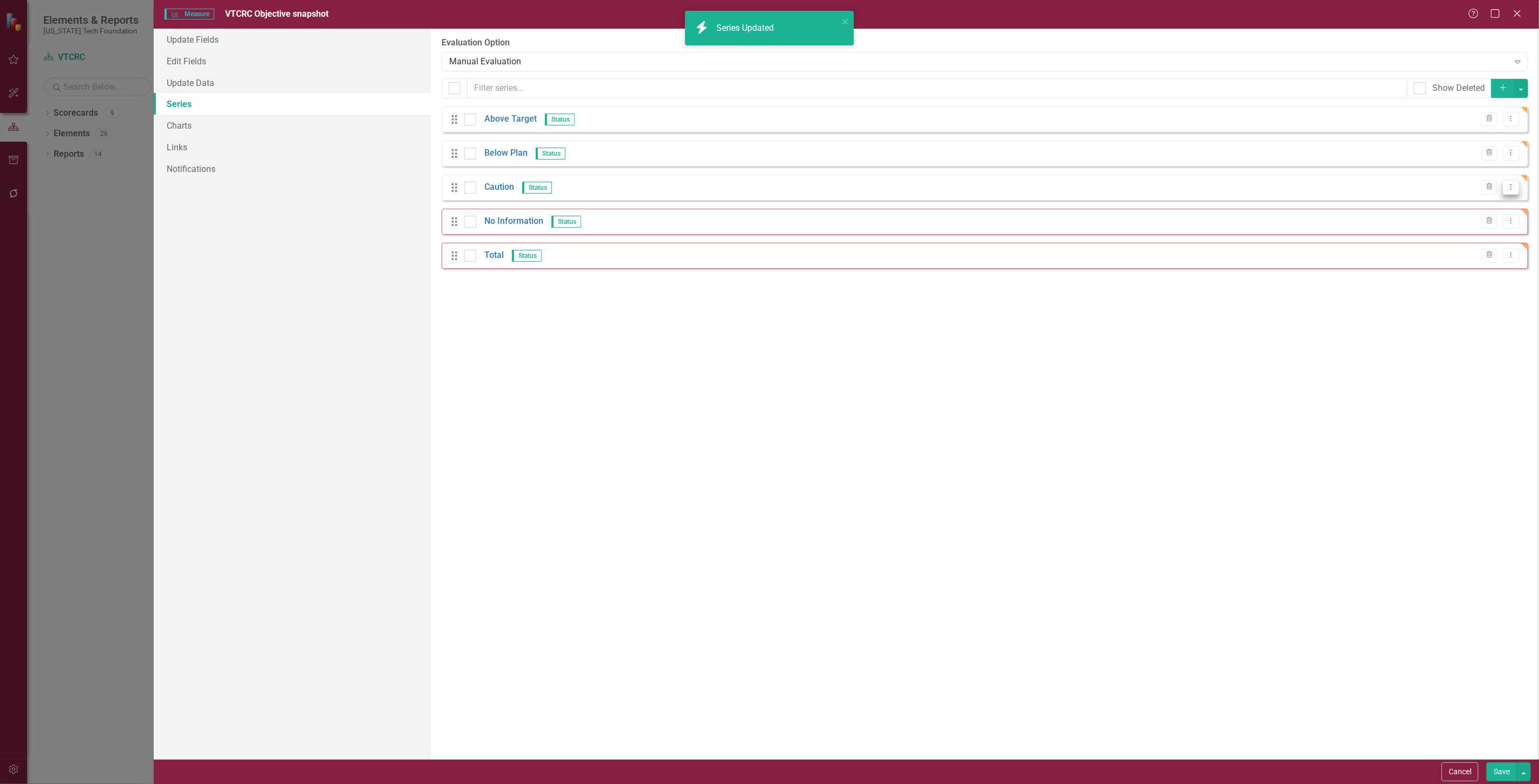
click at [1514, 186] on icon "Dropdown Menu" at bounding box center [1511, 187] width 9 height 7
click at [1494, 198] on link "Edit Edit Measure Series" at bounding box center [1458, 205] width 123 height 20
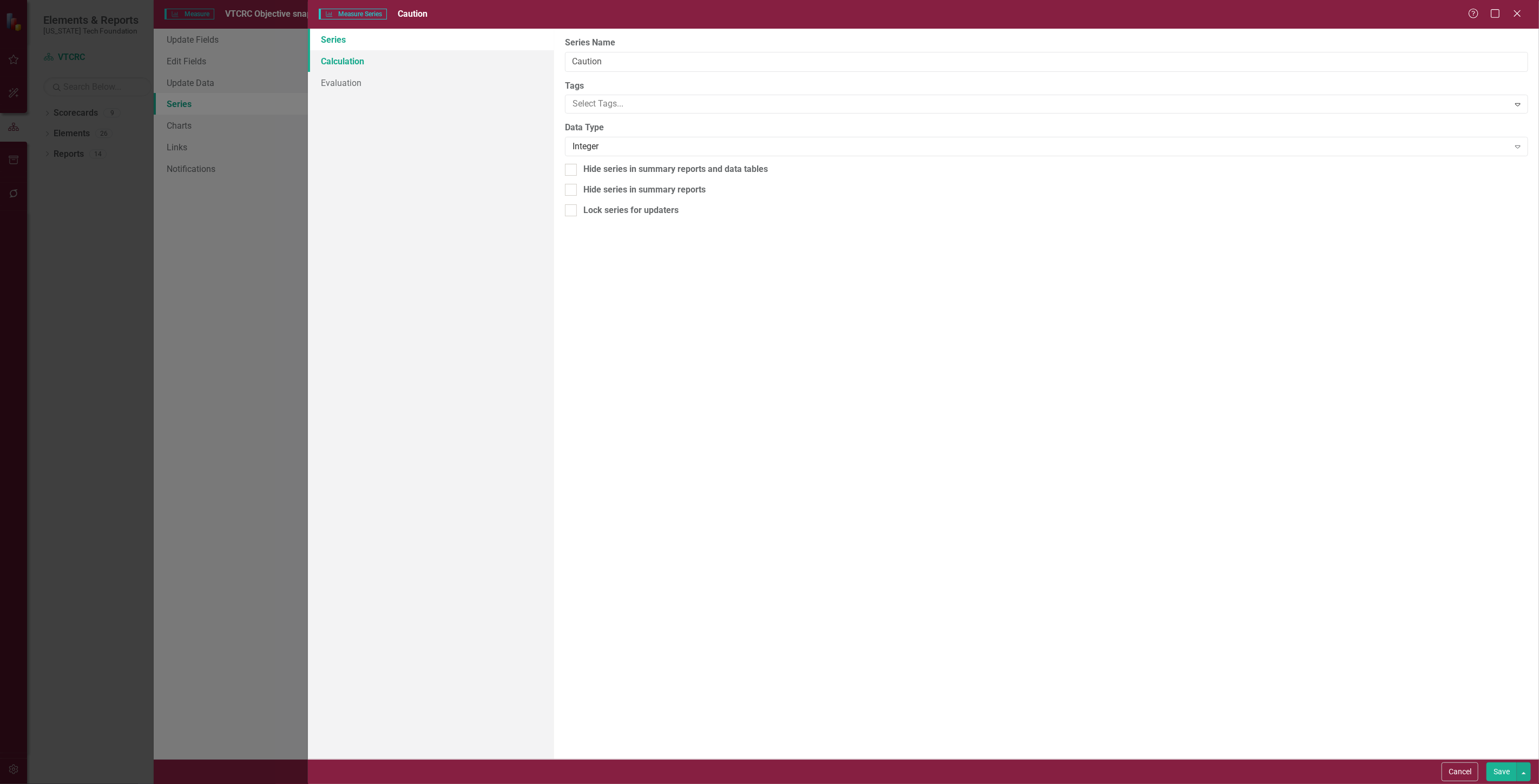
click at [344, 57] on link "Calculation" at bounding box center [431, 61] width 246 height 21
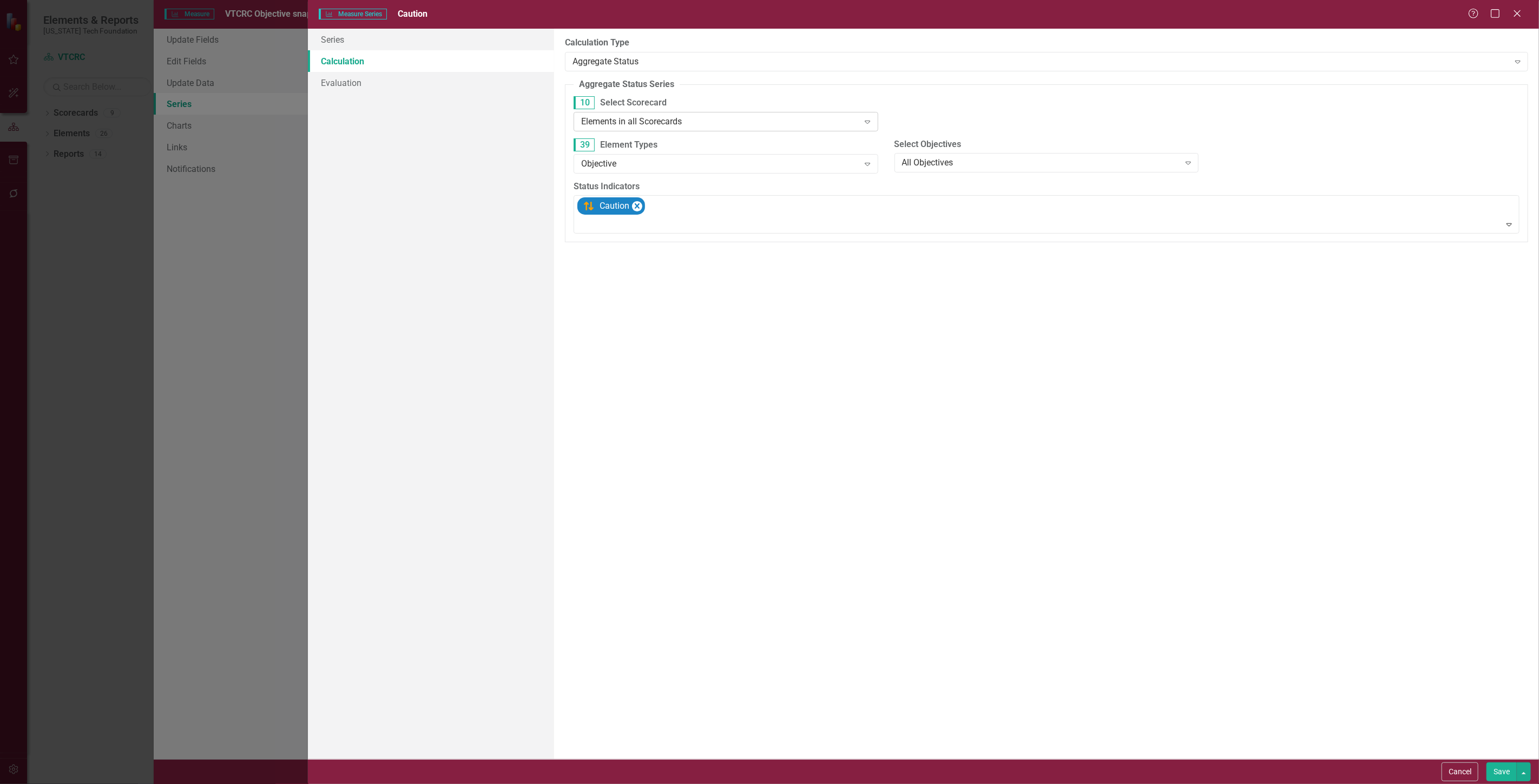
click at [653, 121] on div "Elements in all Scorecards" at bounding box center [720, 121] width 278 height 13
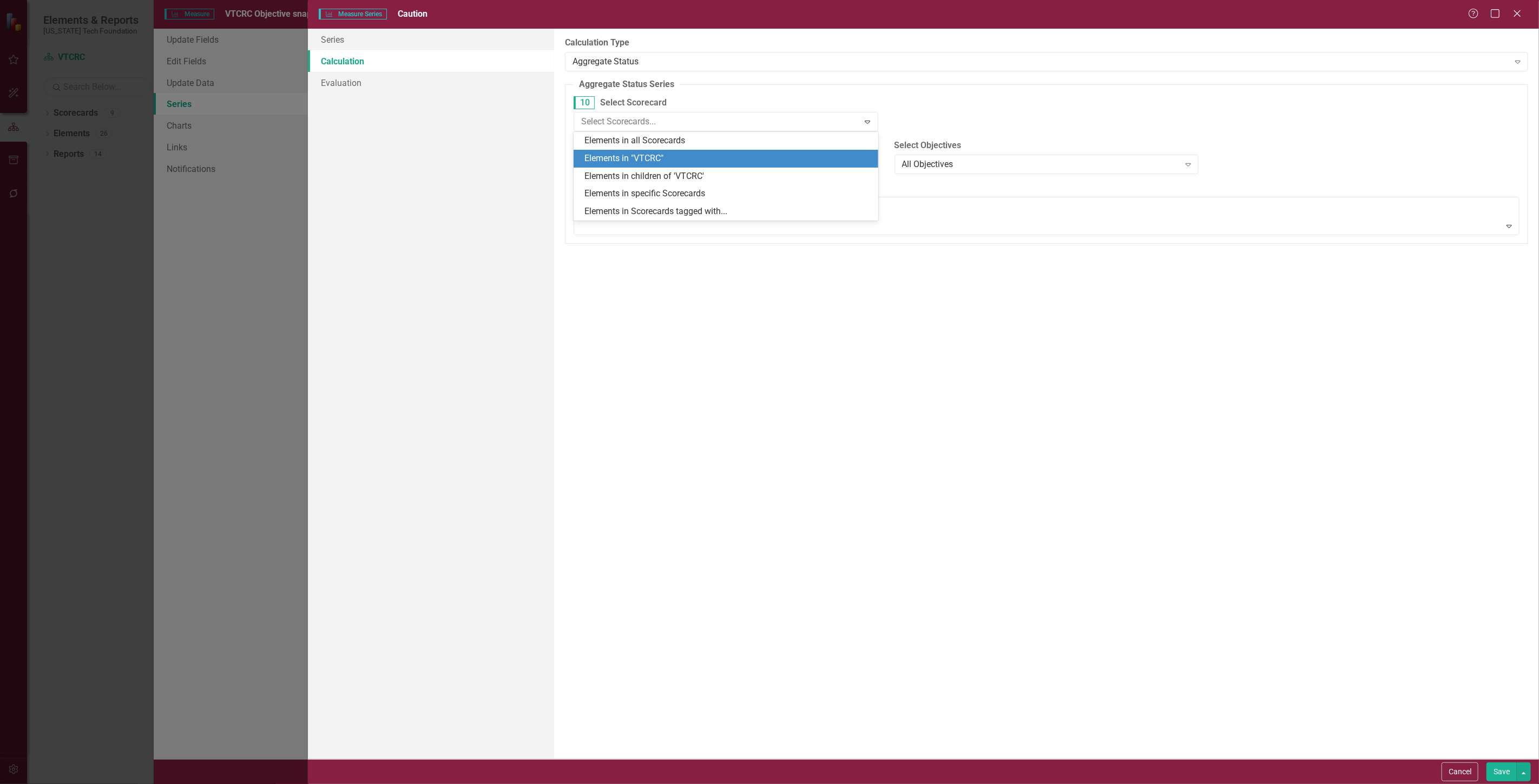
click at [662, 153] on div "Elements in "VTCRC"" at bounding box center [728, 158] width 287 height 13
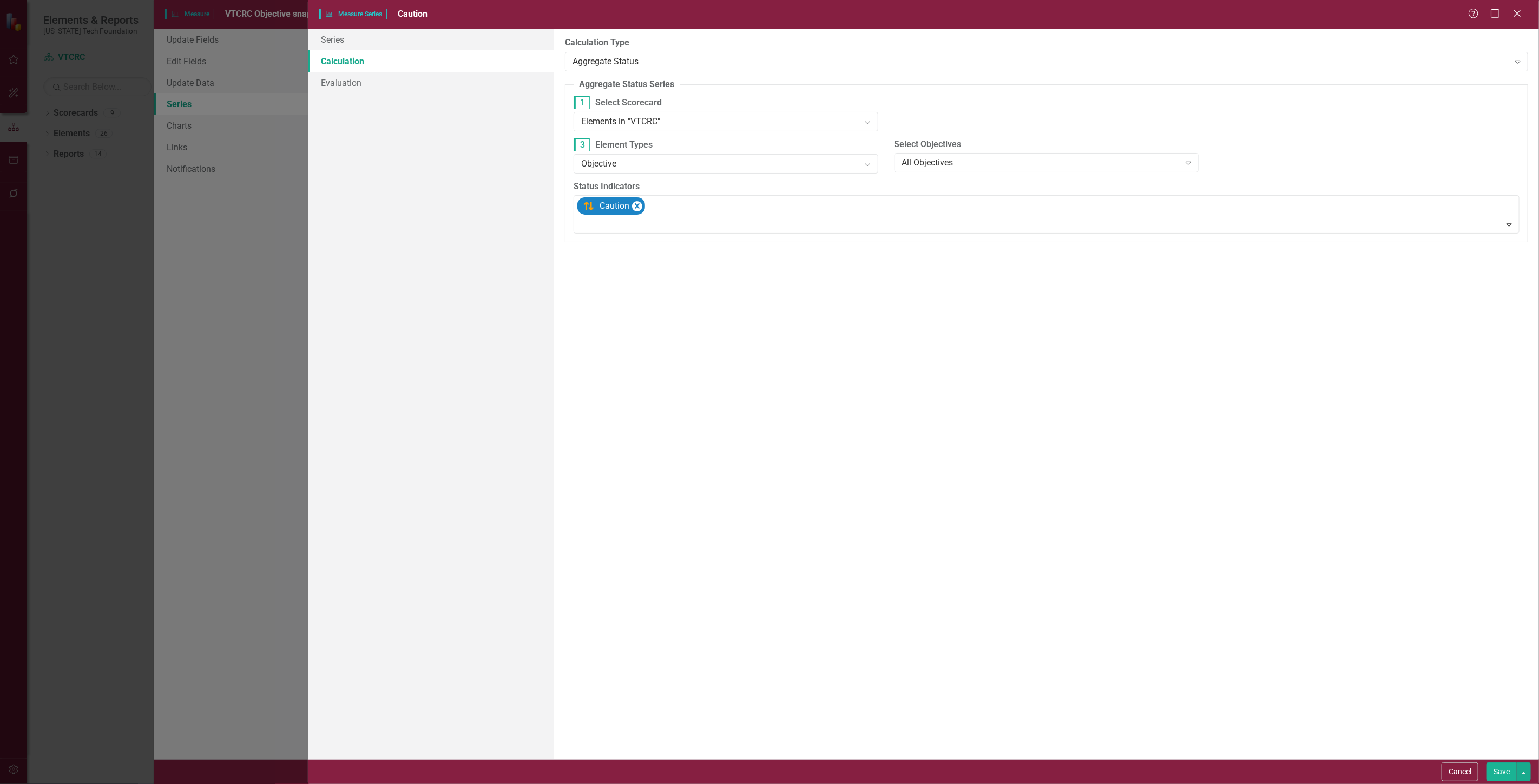
click at [1492, 764] on button "Save" at bounding box center [1501, 772] width 30 height 19
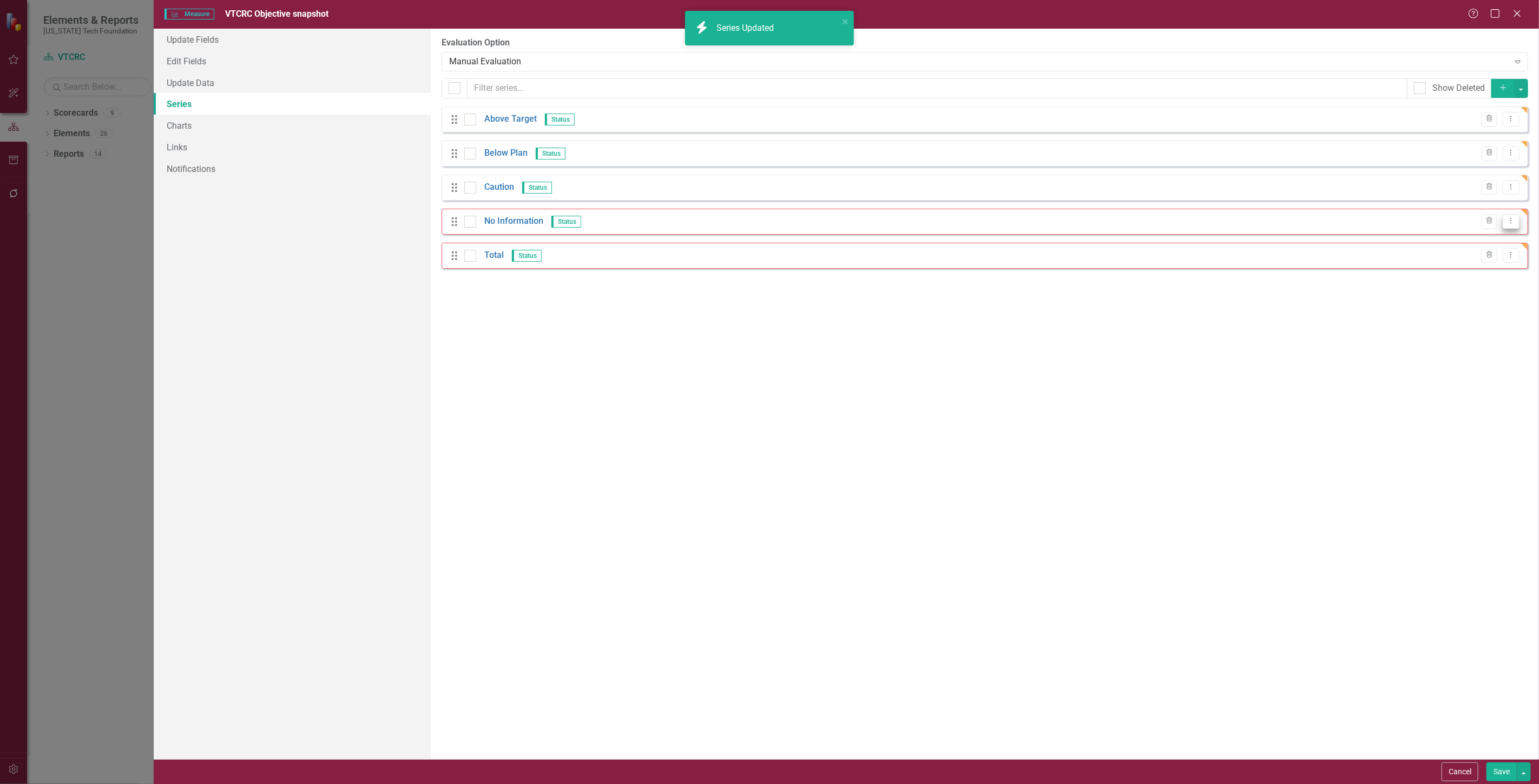
click at [1508, 228] on button "Dropdown Menu" at bounding box center [1511, 222] width 17 height 14
click at [1479, 236] on link "Edit Edit Measure Series" at bounding box center [1458, 239] width 123 height 20
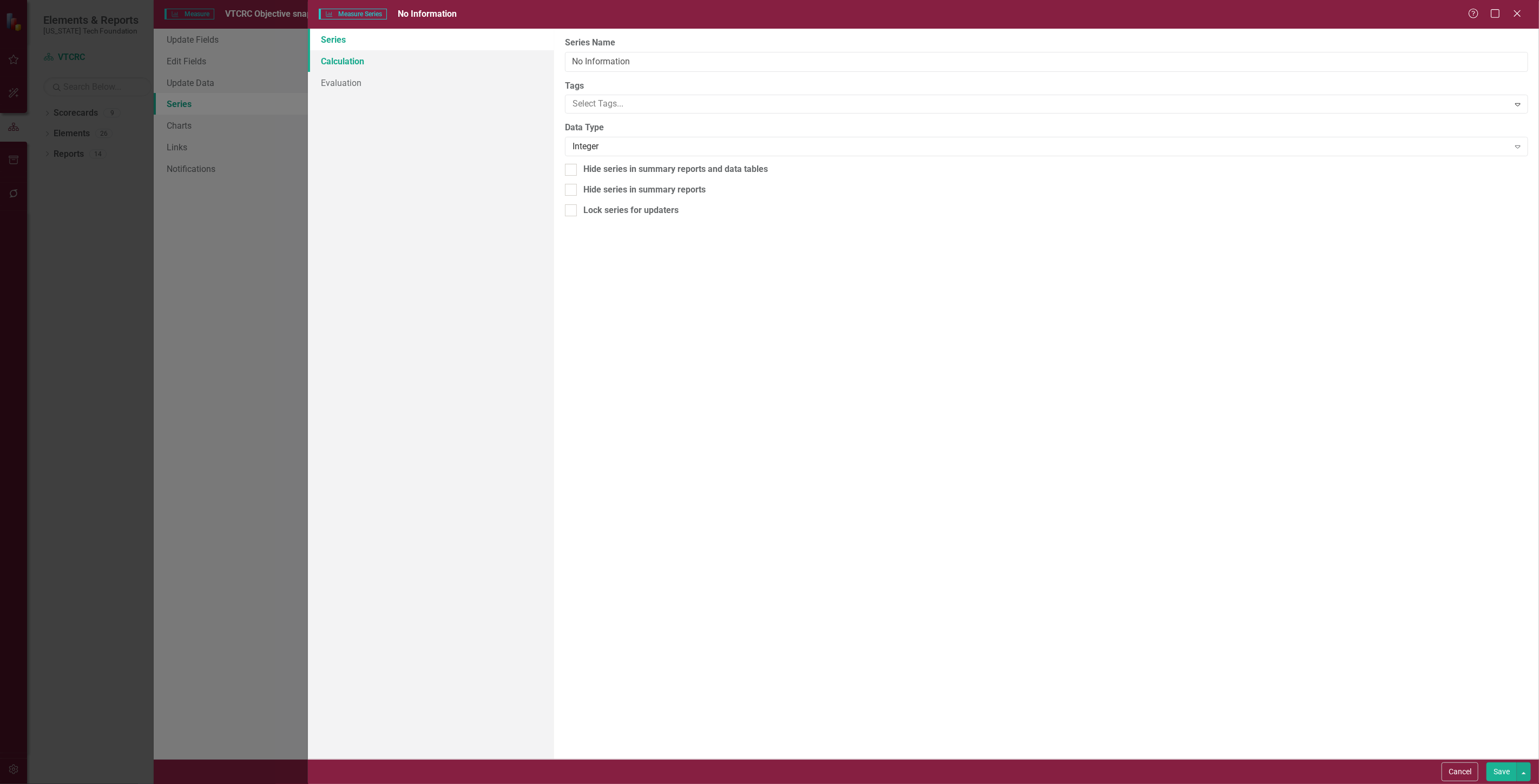
click at [403, 60] on link "Calculation" at bounding box center [431, 61] width 246 height 21
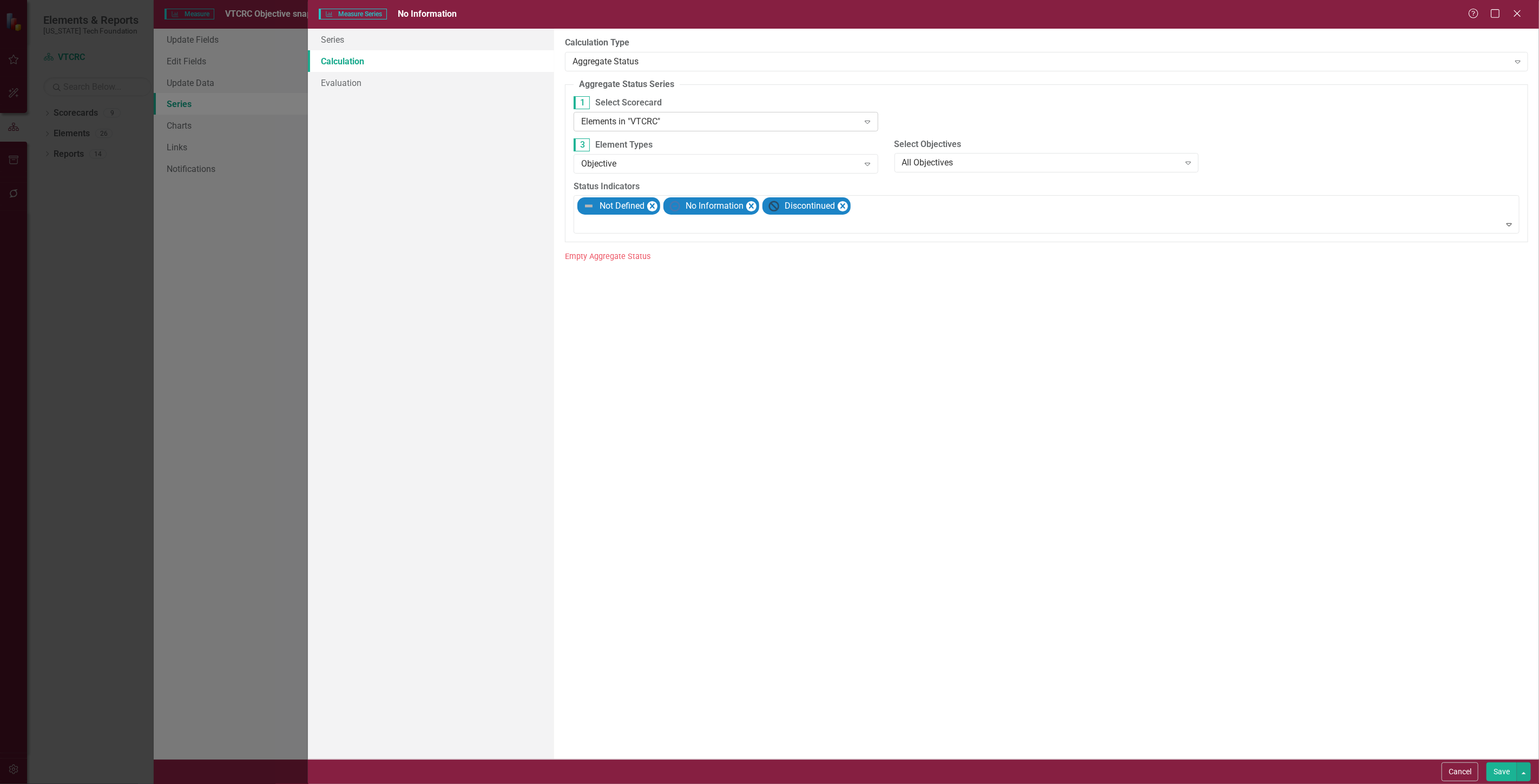
click at [623, 124] on div "Elements in "VTCRC"" at bounding box center [720, 121] width 278 height 13
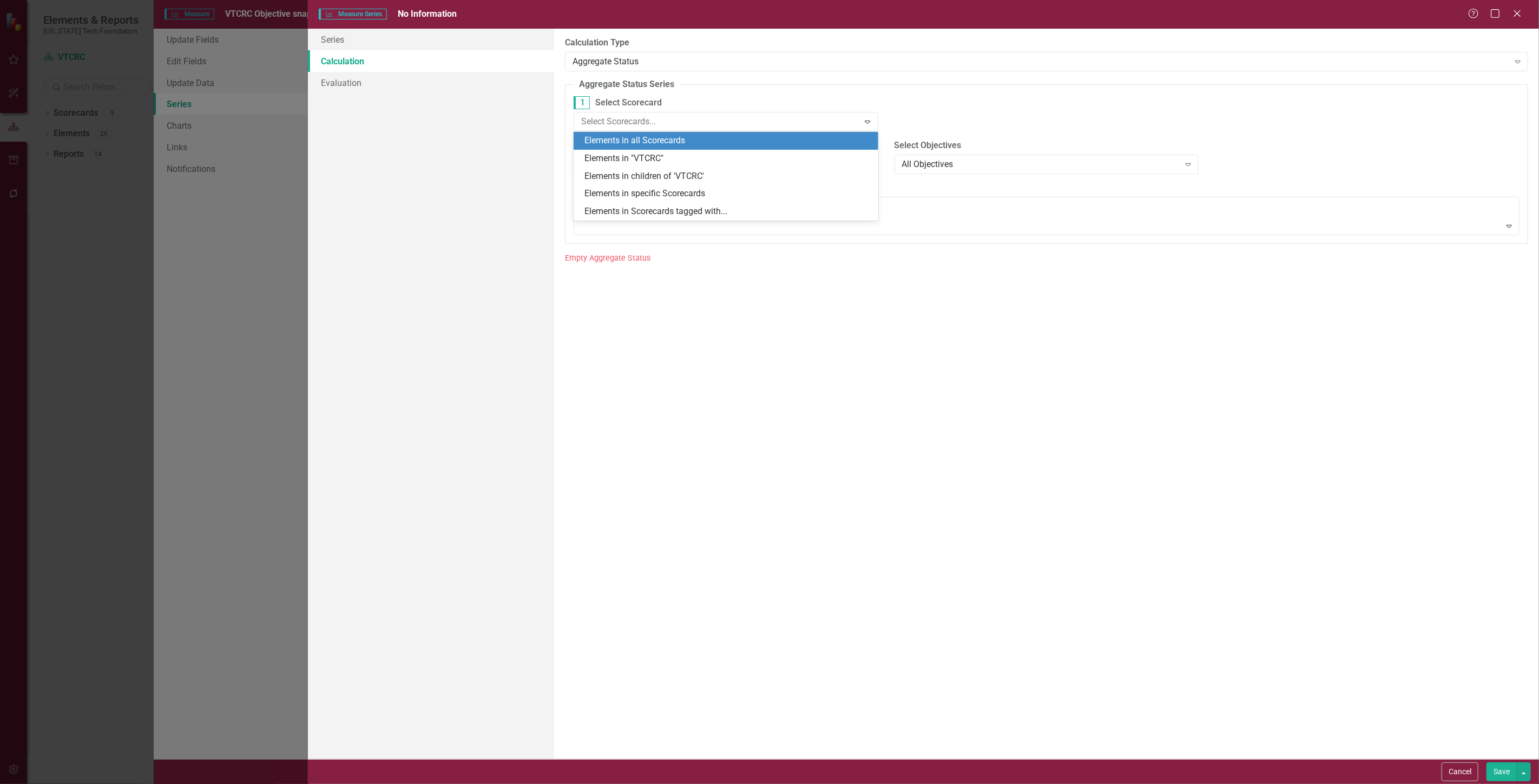
click at [629, 142] on div "Elements in all Scorecards" at bounding box center [728, 141] width 287 height 13
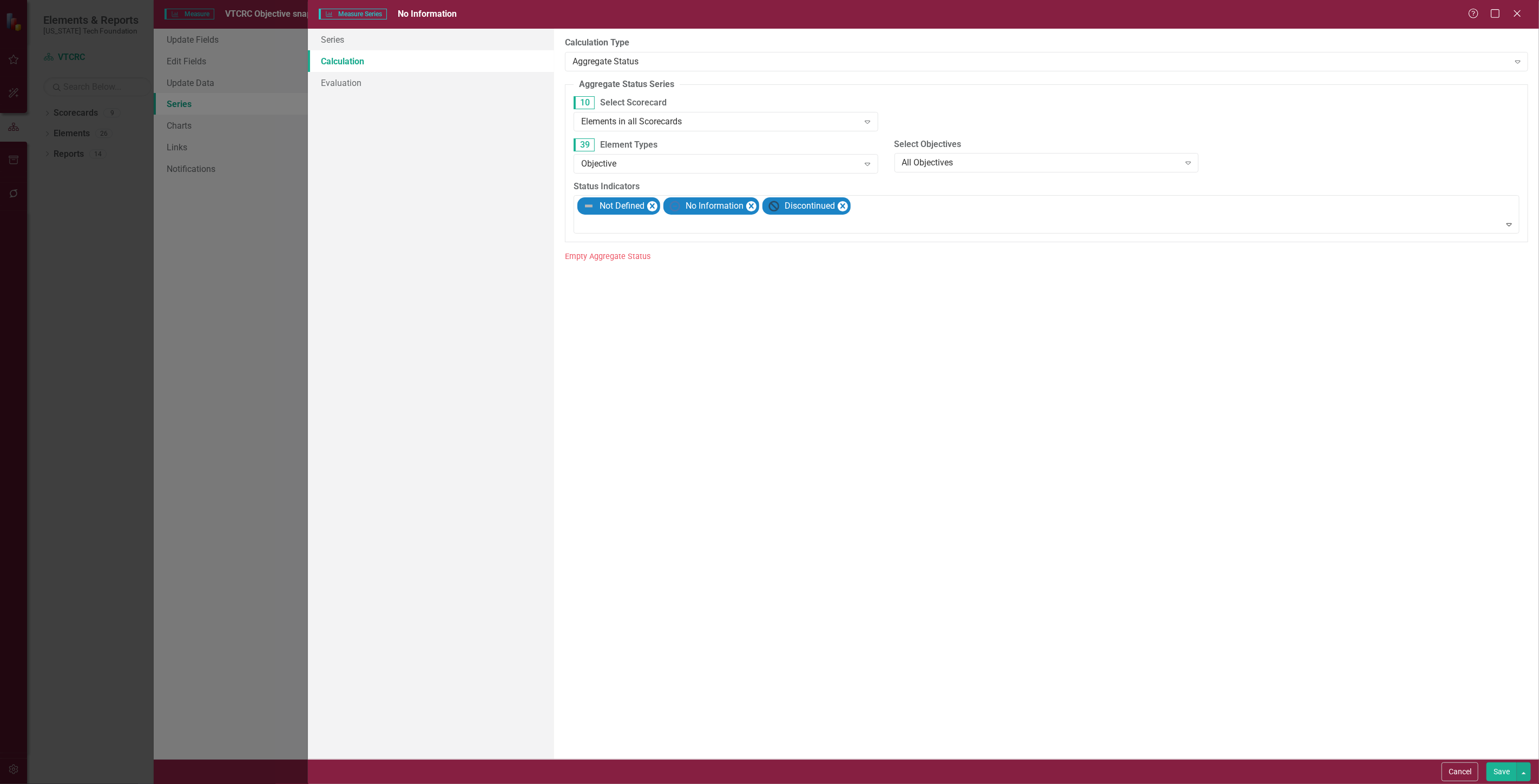
click at [1497, 770] on button "Save" at bounding box center [1501, 772] width 30 height 19
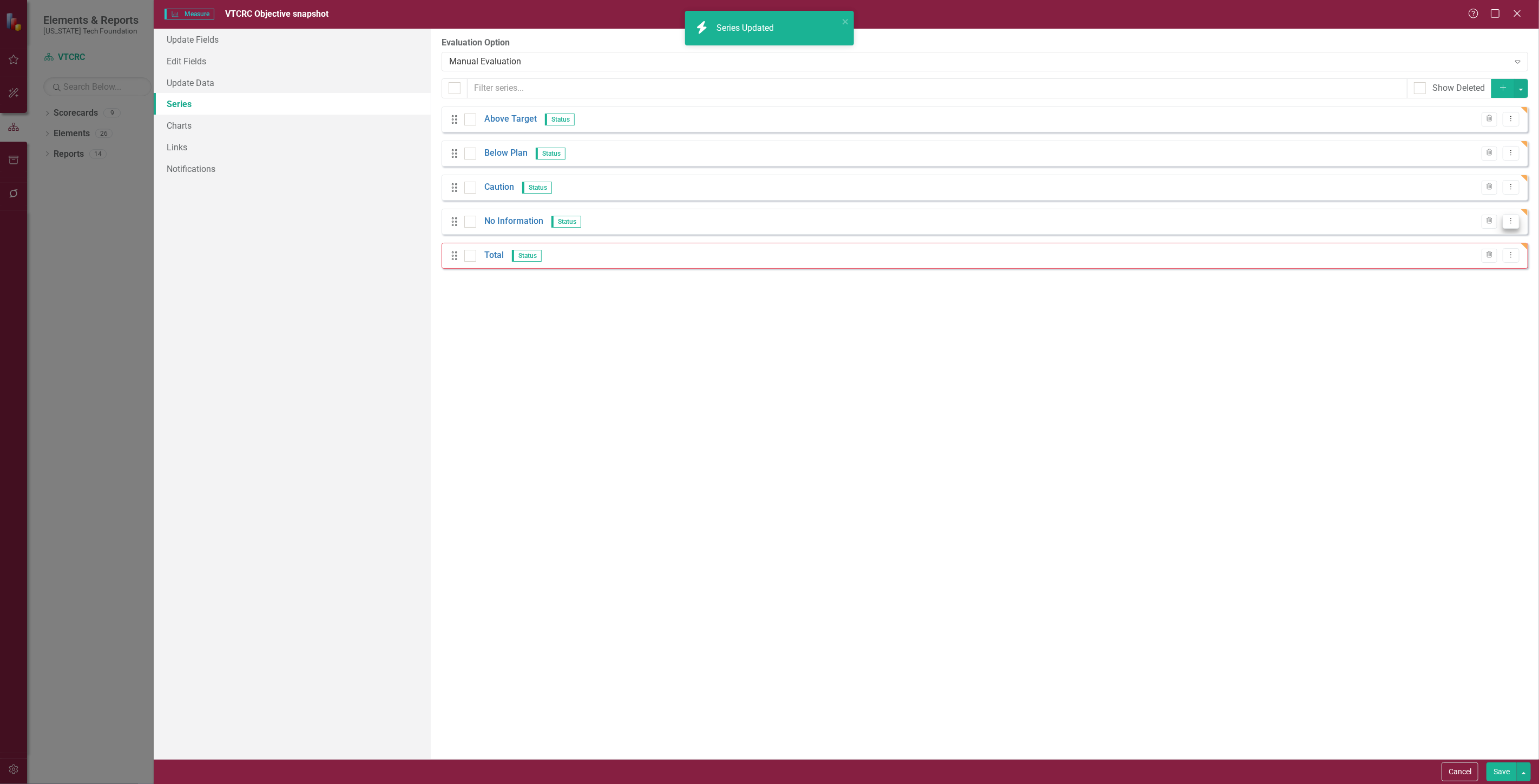
click at [1515, 225] on button "Dropdown Menu" at bounding box center [1511, 222] width 17 height 14
click at [1492, 237] on link "Edit Edit Measure Series" at bounding box center [1458, 239] width 123 height 20
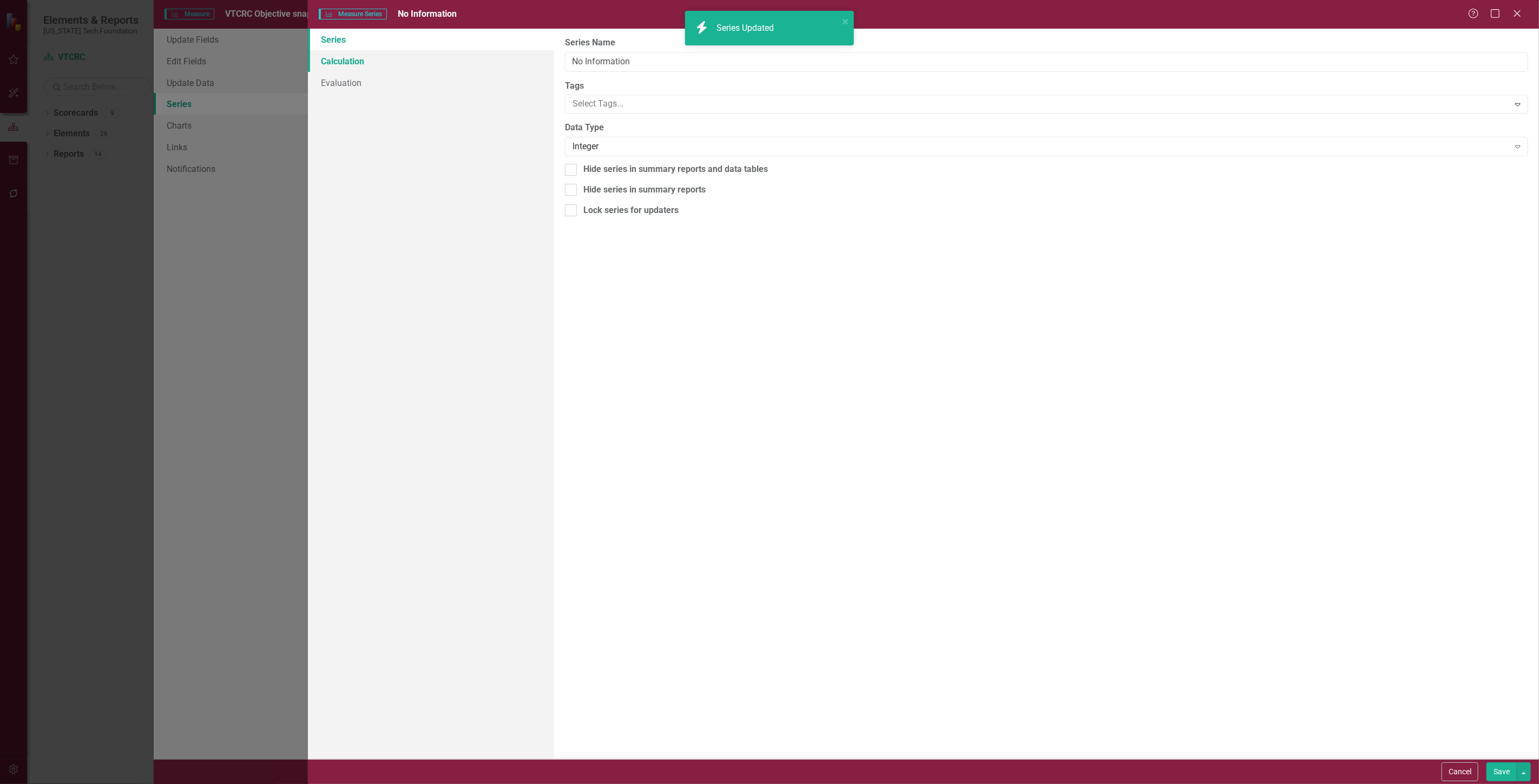
click at [379, 50] on link "Calculation" at bounding box center [431, 61] width 246 height 21
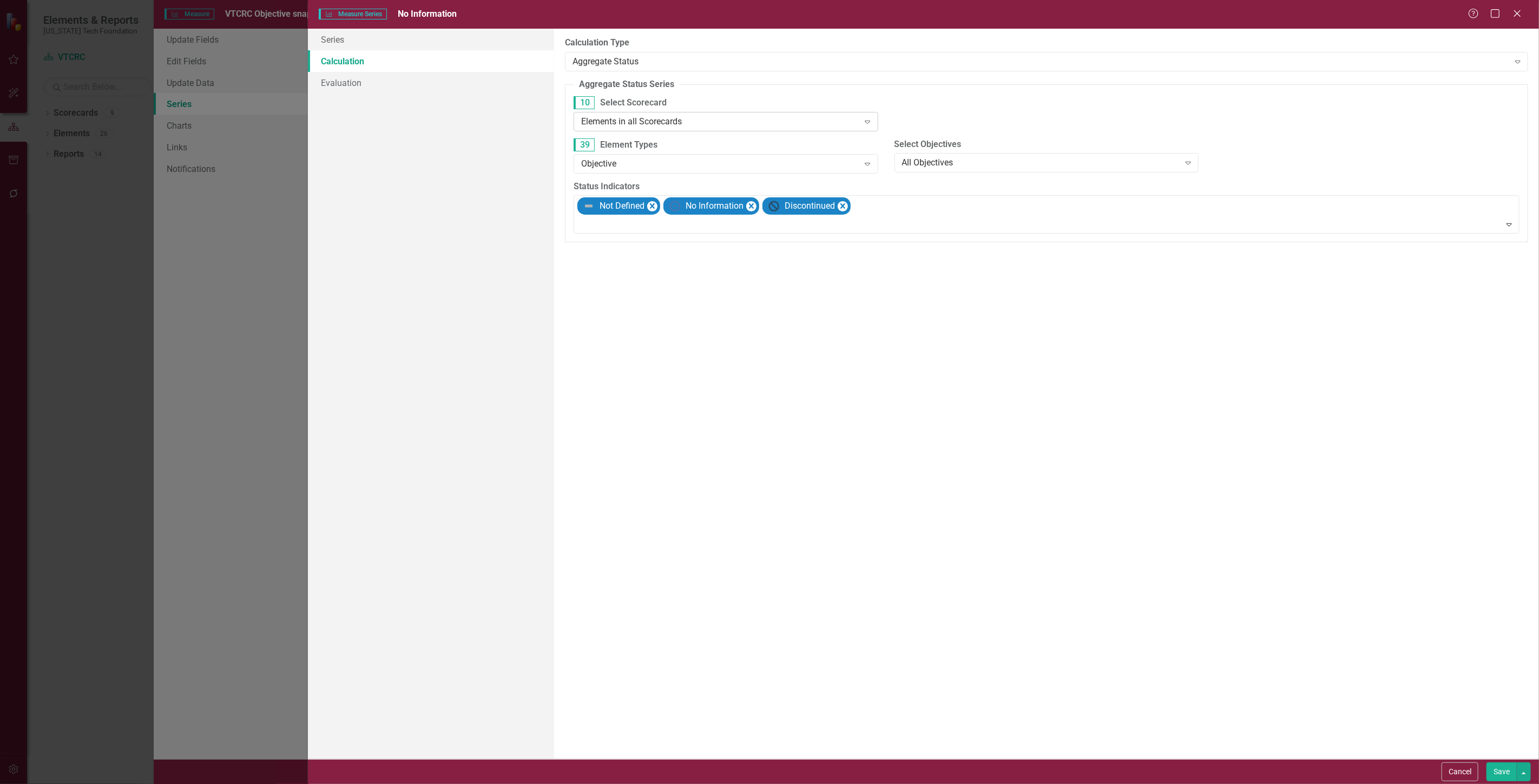
click at [666, 123] on div "Elements in all Scorecards" at bounding box center [720, 121] width 278 height 13
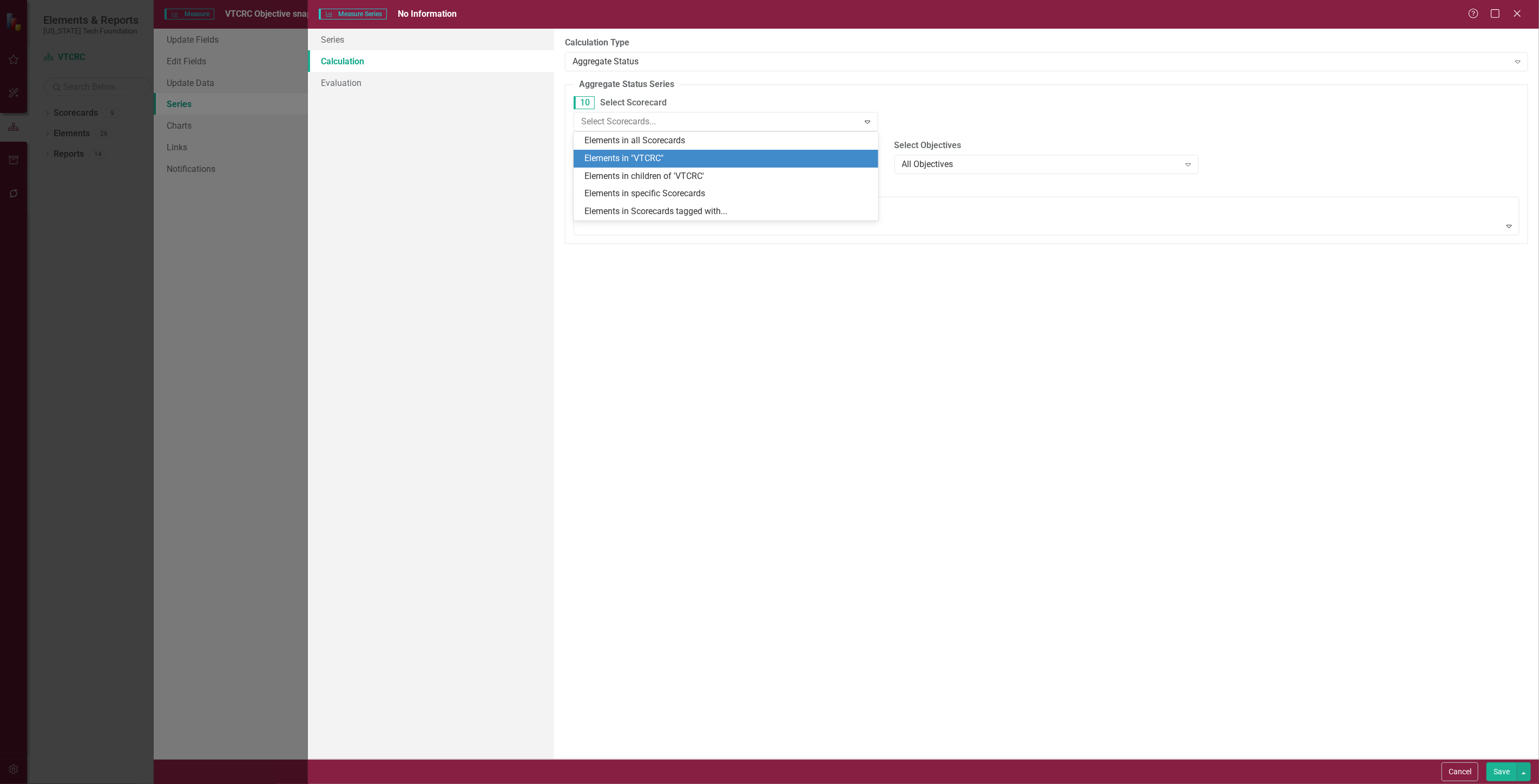
click at [664, 159] on div "Elements in "VTCRC"" at bounding box center [728, 158] width 287 height 13
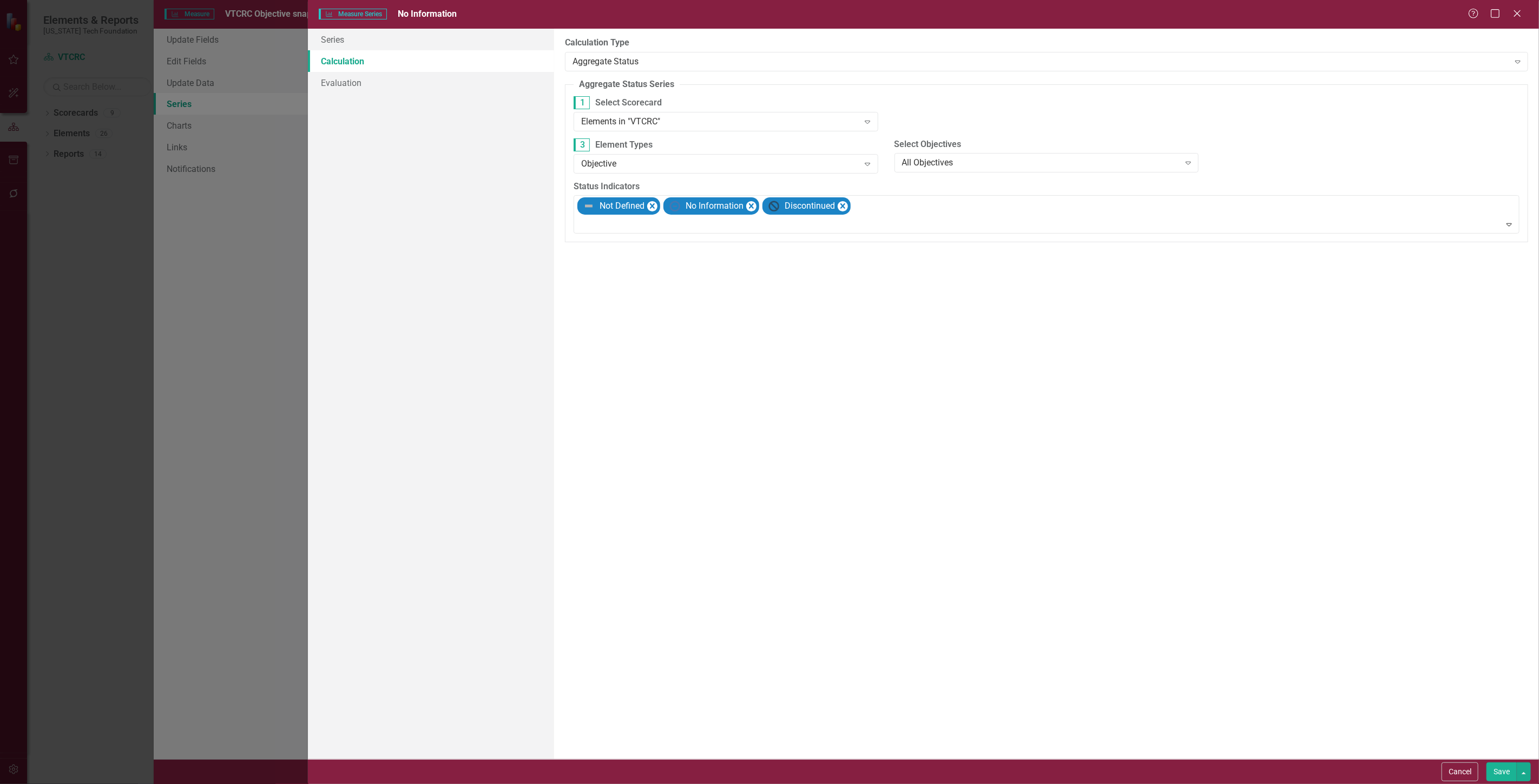
click at [1495, 771] on button "Save" at bounding box center [1501, 772] width 30 height 19
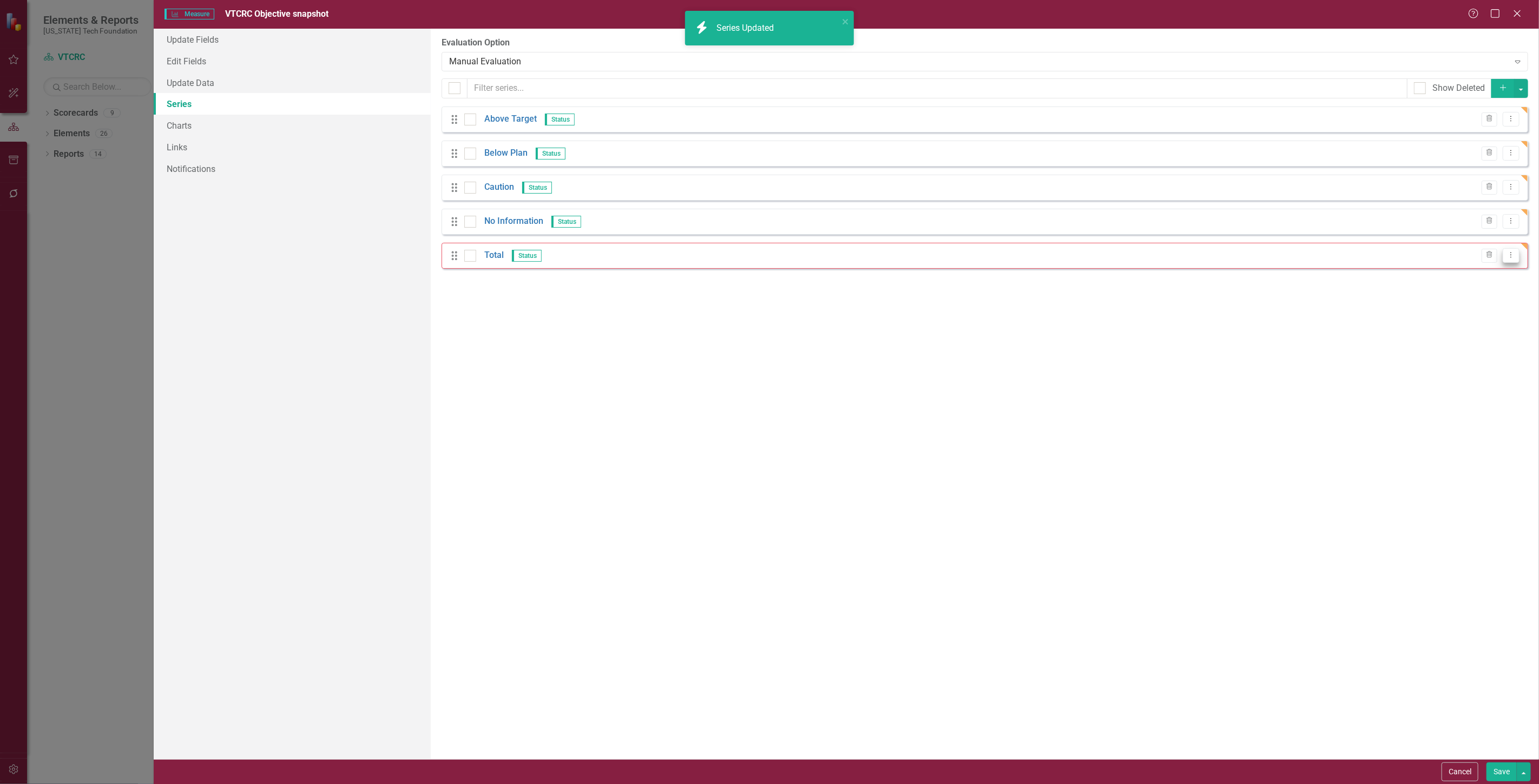
click at [1515, 261] on button "Dropdown Menu" at bounding box center [1511, 256] width 17 height 14
click at [1495, 272] on link "Edit Edit Measure Series" at bounding box center [1458, 274] width 123 height 20
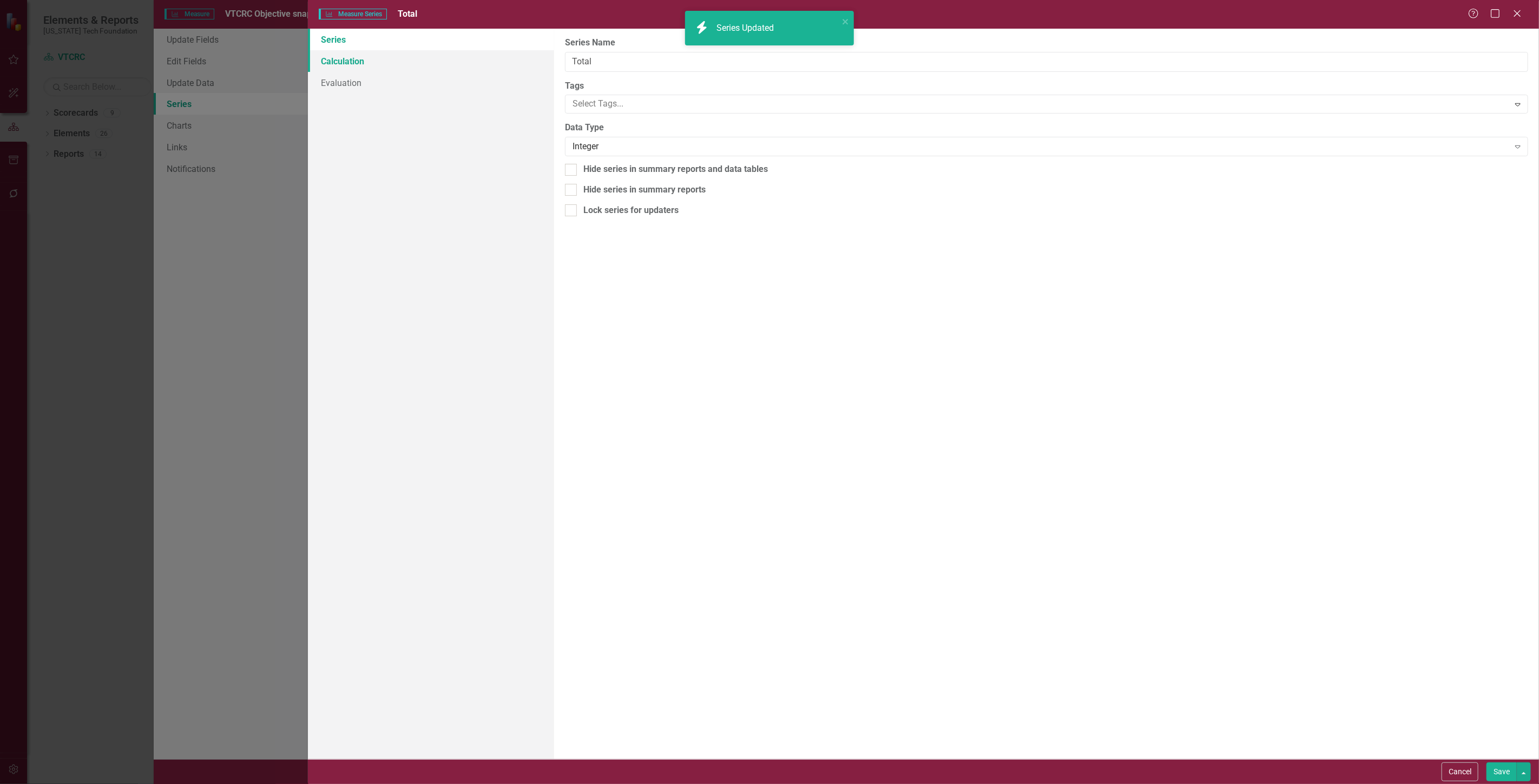
click at [434, 55] on link "Calculation" at bounding box center [431, 61] width 246 height 21
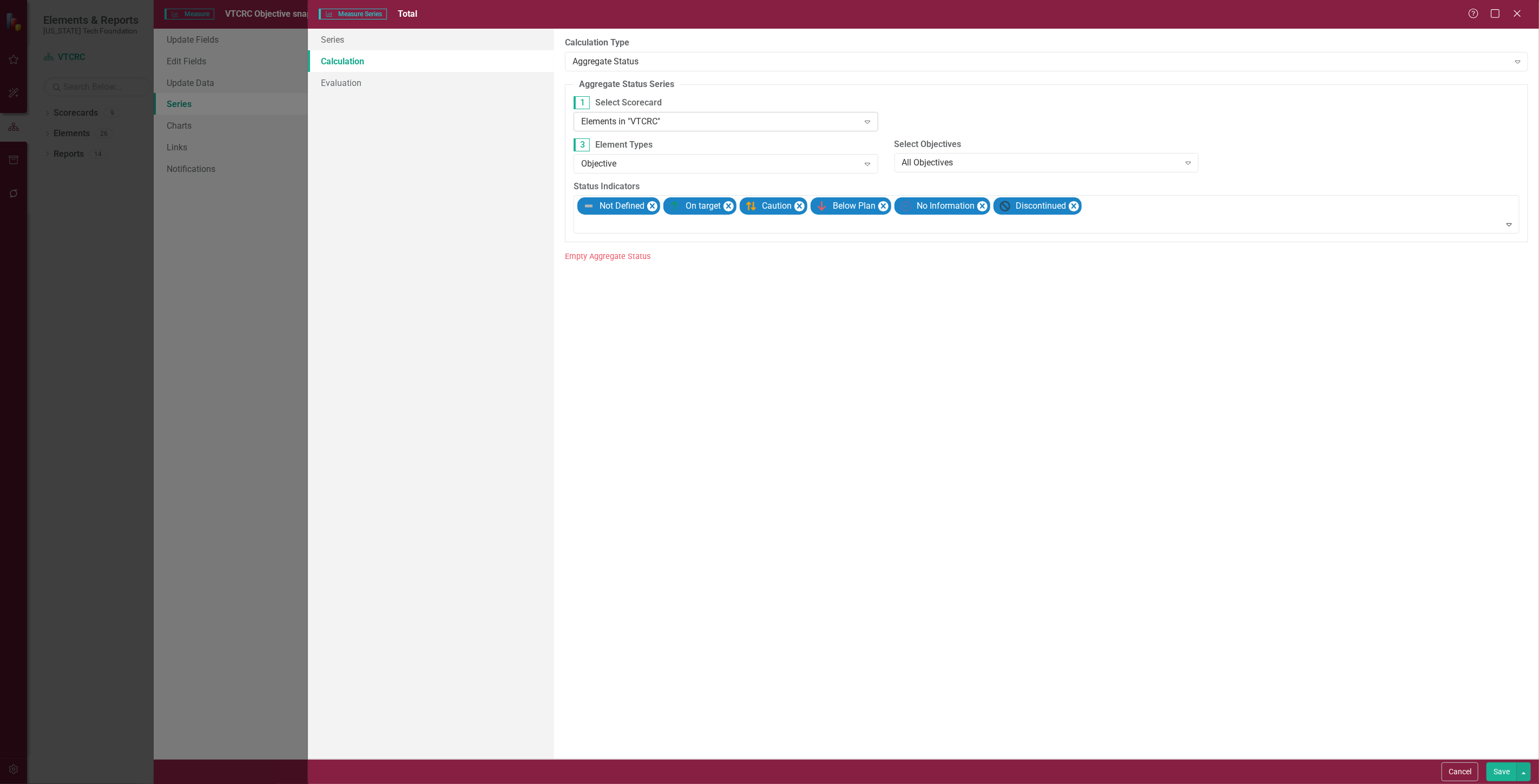
click at [720, 117] on div "Elements in "VTCRC"" at bounding box center [720, 121] width 278 height 13
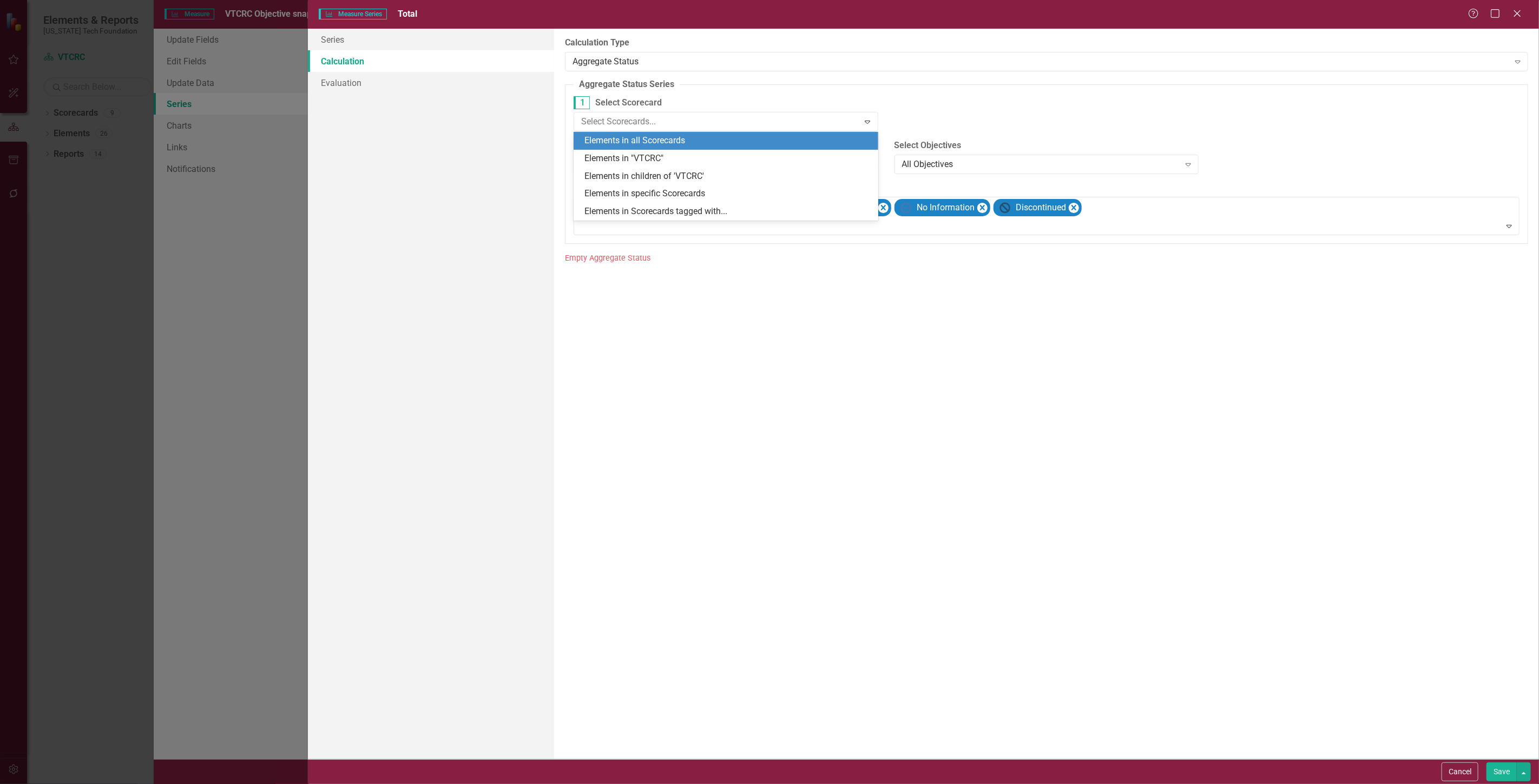
click at [718, 147] on div "Elements in all Scorecards" at bounding box center [726, 141] width 305 height 18
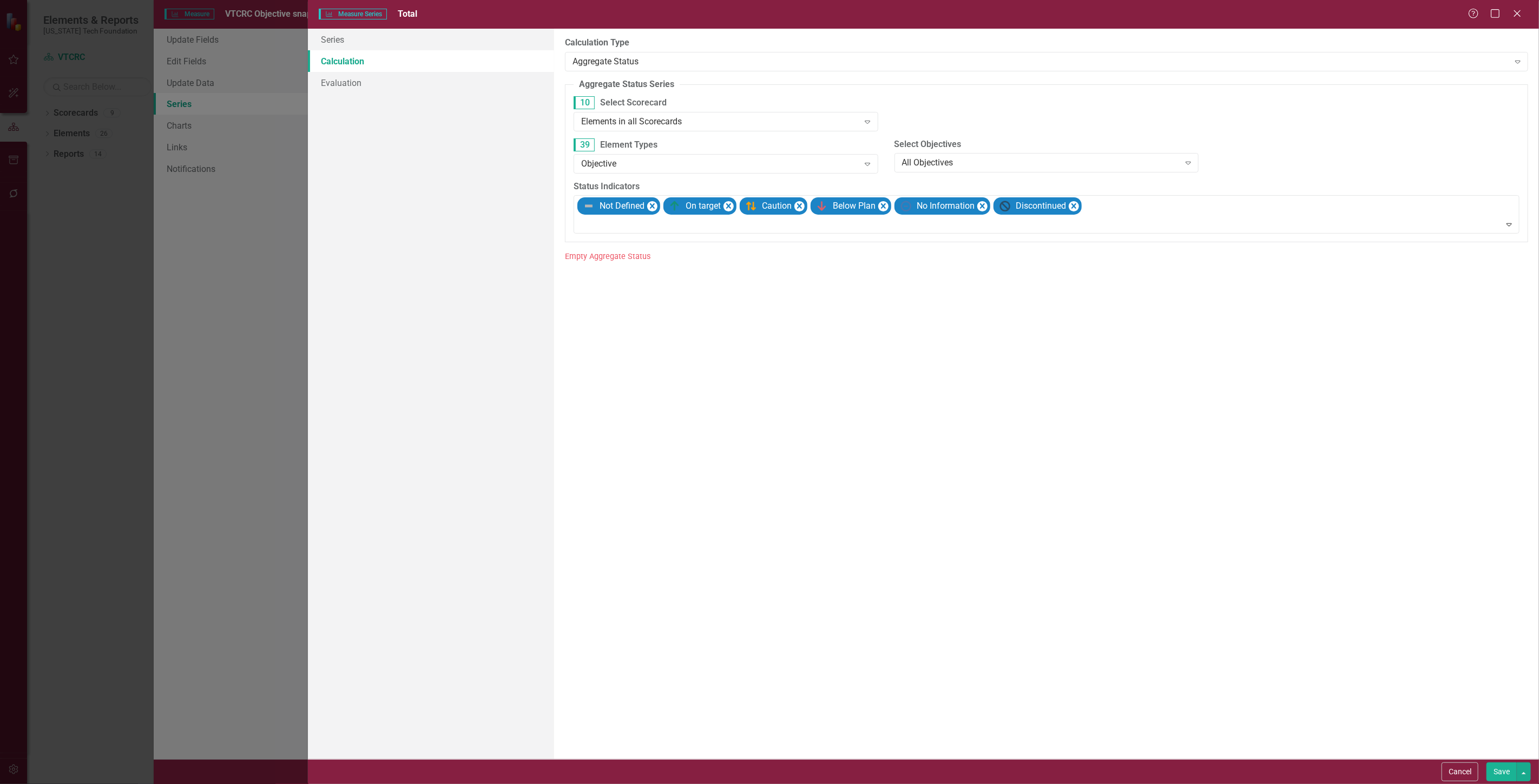
click at [1503, 780] on button "Save" at bounding box center [1501, 772] width 30 height 19
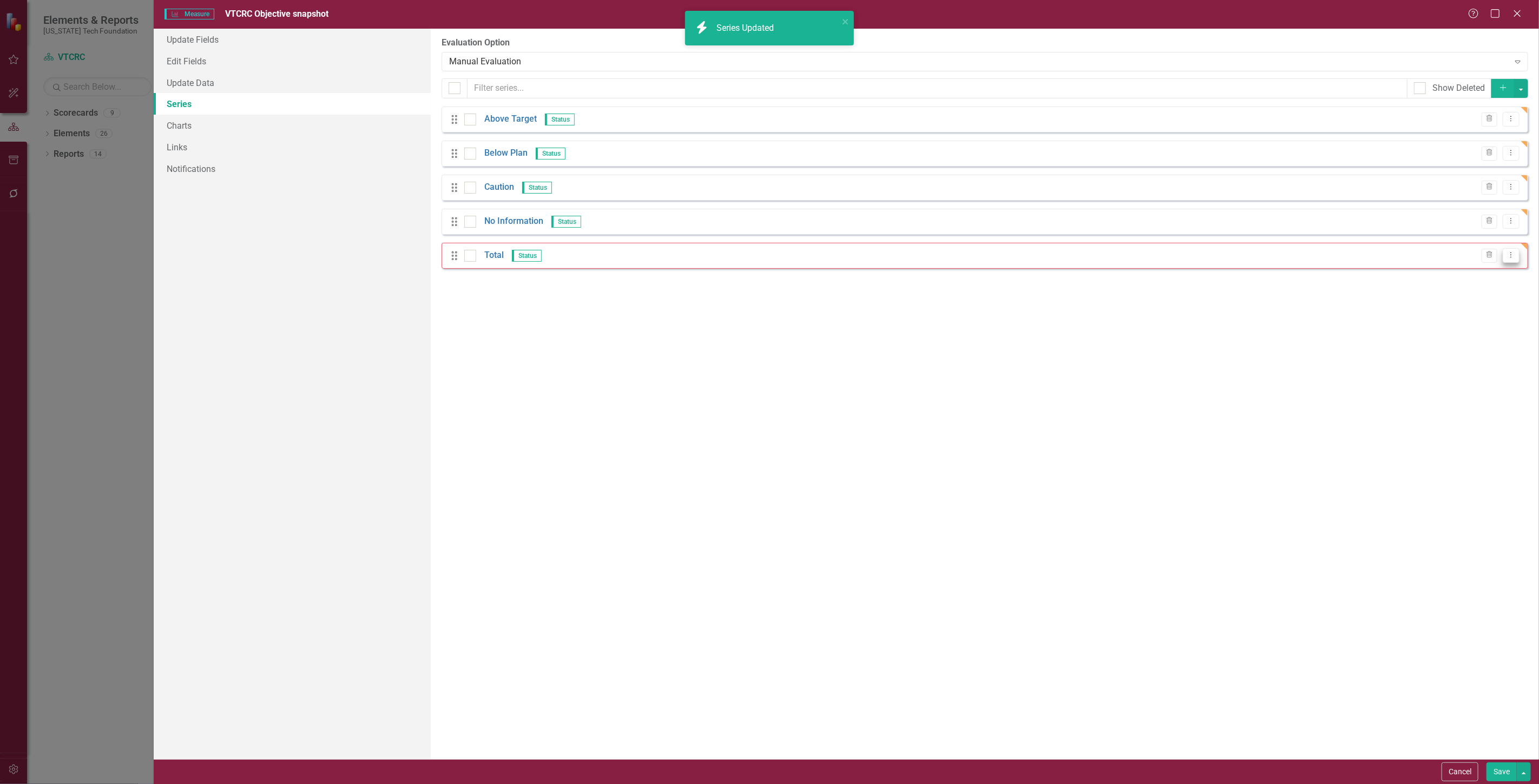
click at [1510, 254] on icon "Dropdown Menu" at bounding box center [1511, 255] width 9 height 7
click at [1459, 269] on link "Edit Edit Measure Series" at bounding box center [1458, 274] width 123 height 20
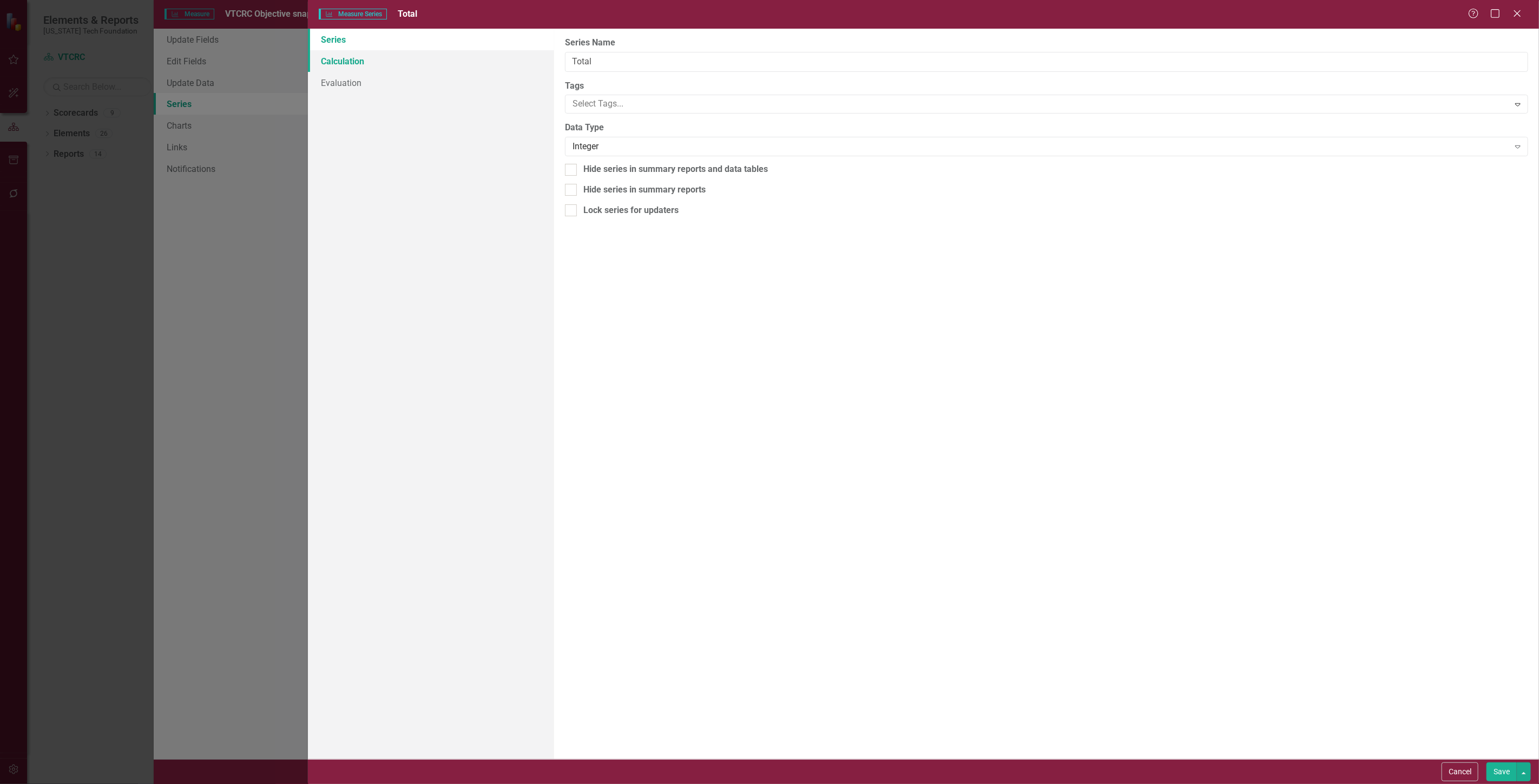
click at [418, 57] on link "Calculation" at bounding box center [431, 61] width 246 height 21
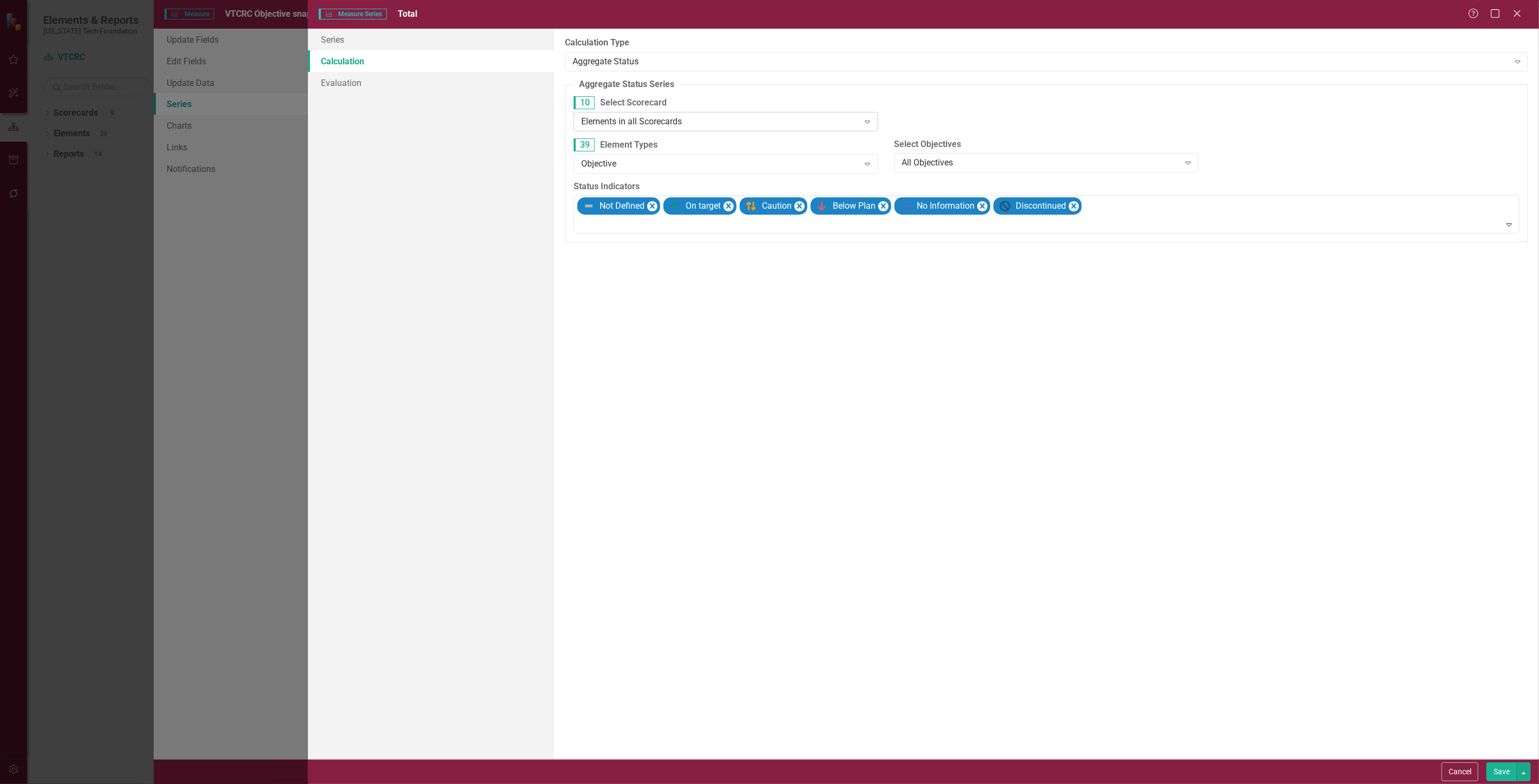
click at [649, 130] on div "Elements in all Scorecards Expand" at bounding box center [726, 121] width 305 height 20
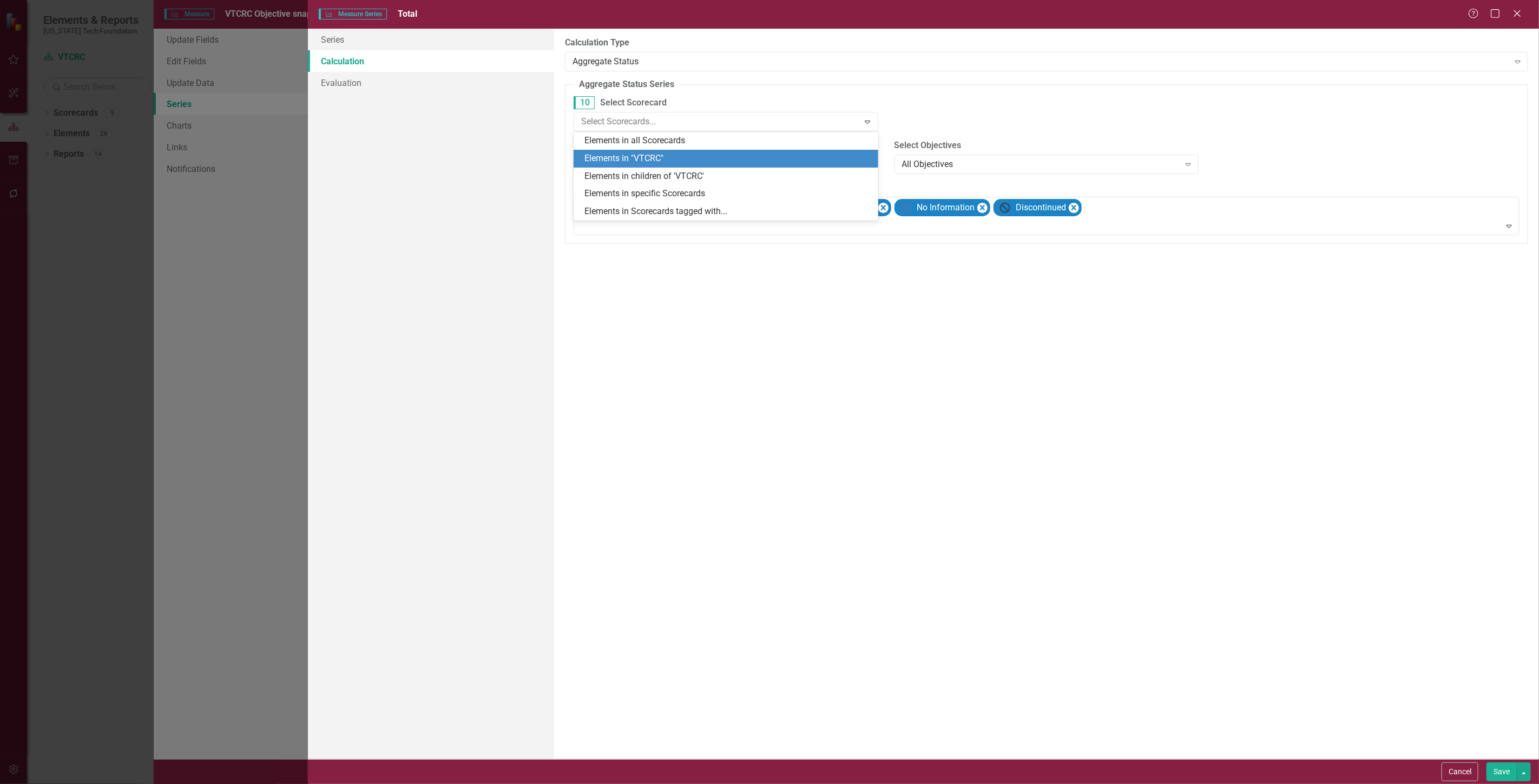
click at [655, 156] on div "Elements in "VTCRC"" at bounding box center [728, 158] width 287 height 13
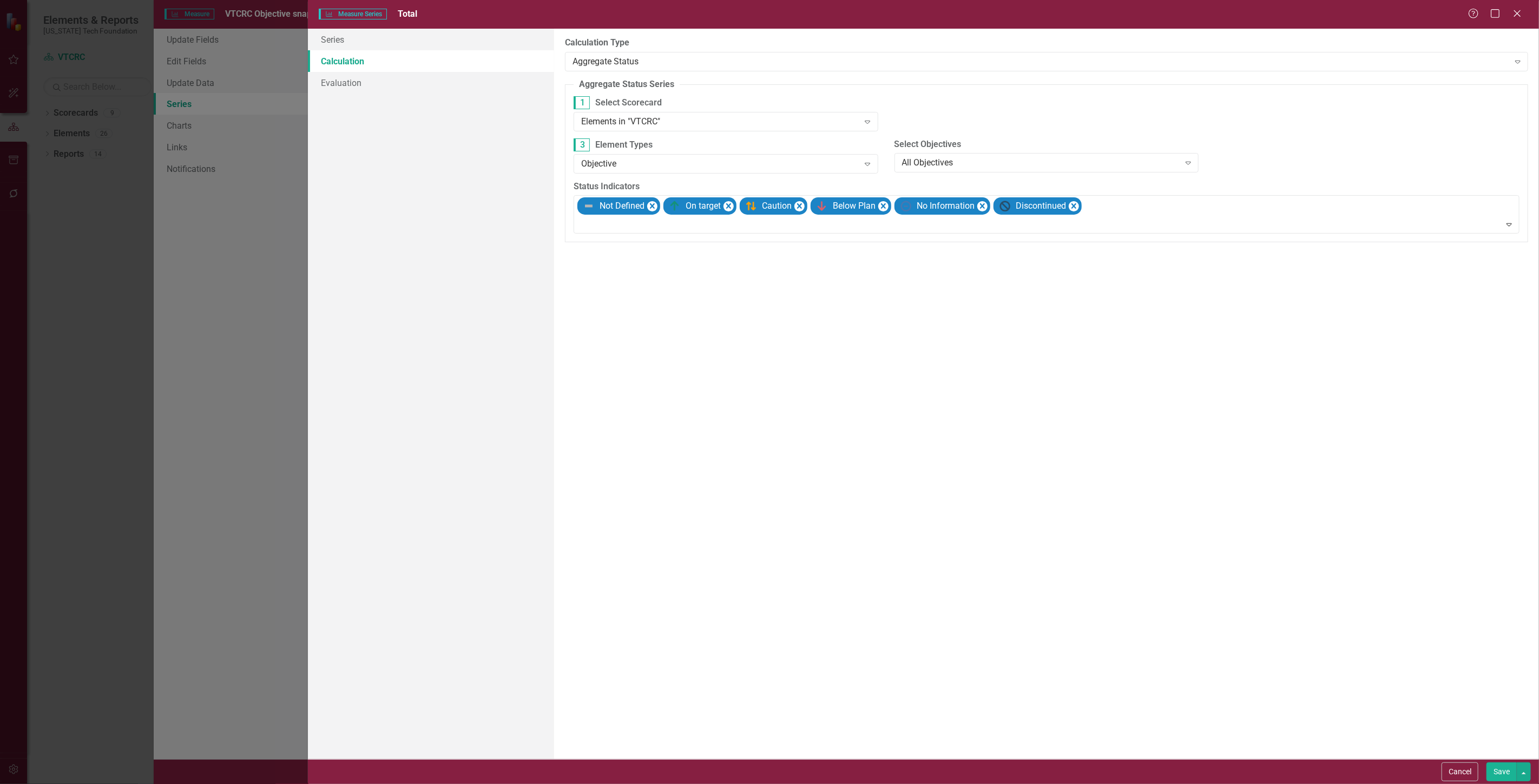
click at [1492, 768] on button "Save" at bounding box center [1501, 772] width 30 height 19
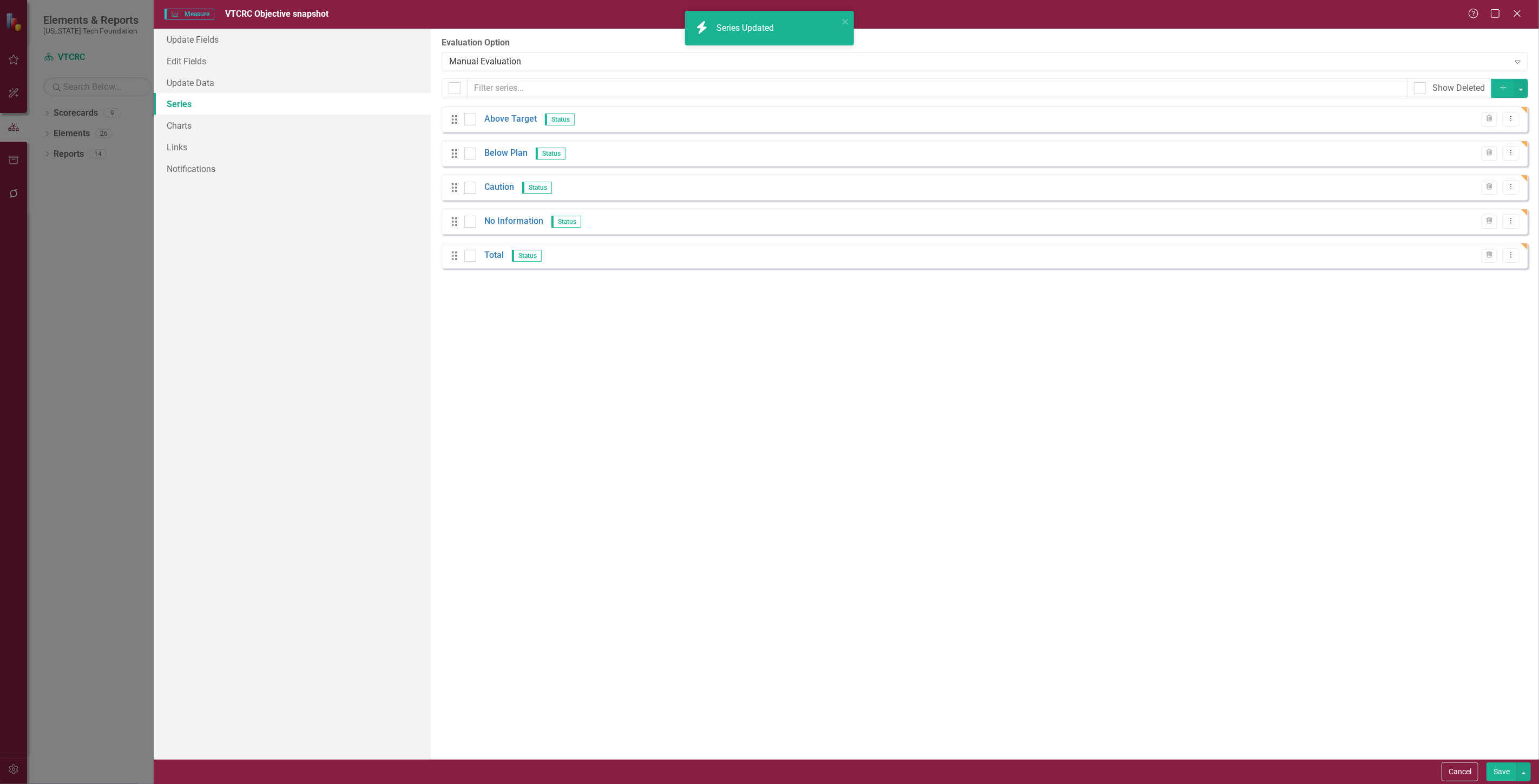
drag, startPoint x: 1492, startPoint y: 768, endPoint x: 471, endPoint y: 290, distance: 1127.4
click at [508, 290] on form "Measure Measure VTCRC Objective snapshot Help Maximize Close Update Fields Edit…" at bounding box center [846, 392] width 1385 height 784
click at [239, 126] on link "Charts" at bounding box center [292, 125] width 277 height 21
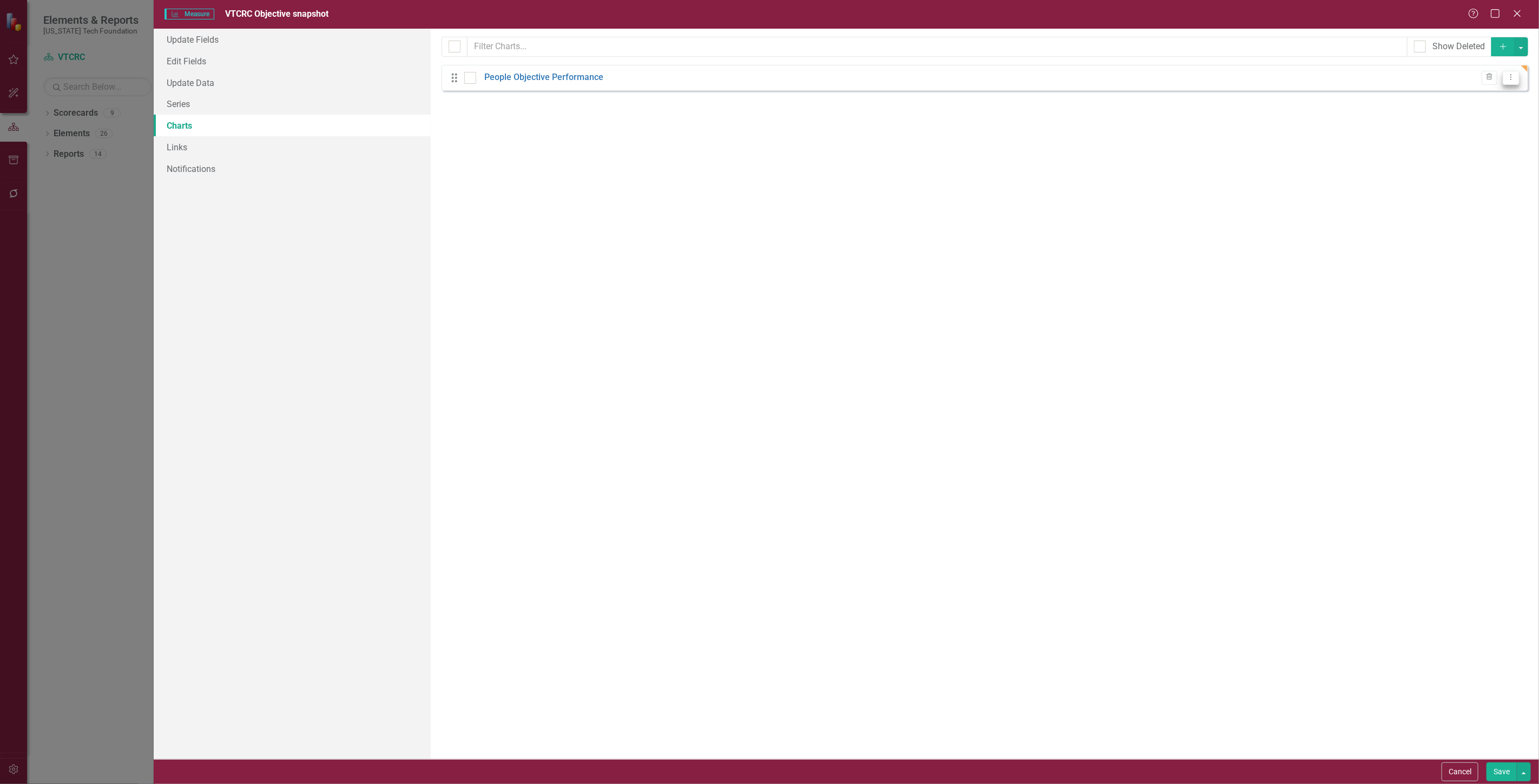
click at [1510, 71] on button "Dropdown Menu" at bounding box center [1511, 78] width 17 height 14
click at [1484, 90] on link "Edit Edit Chart" at bounding box center [1476, 96] width 85 height 20
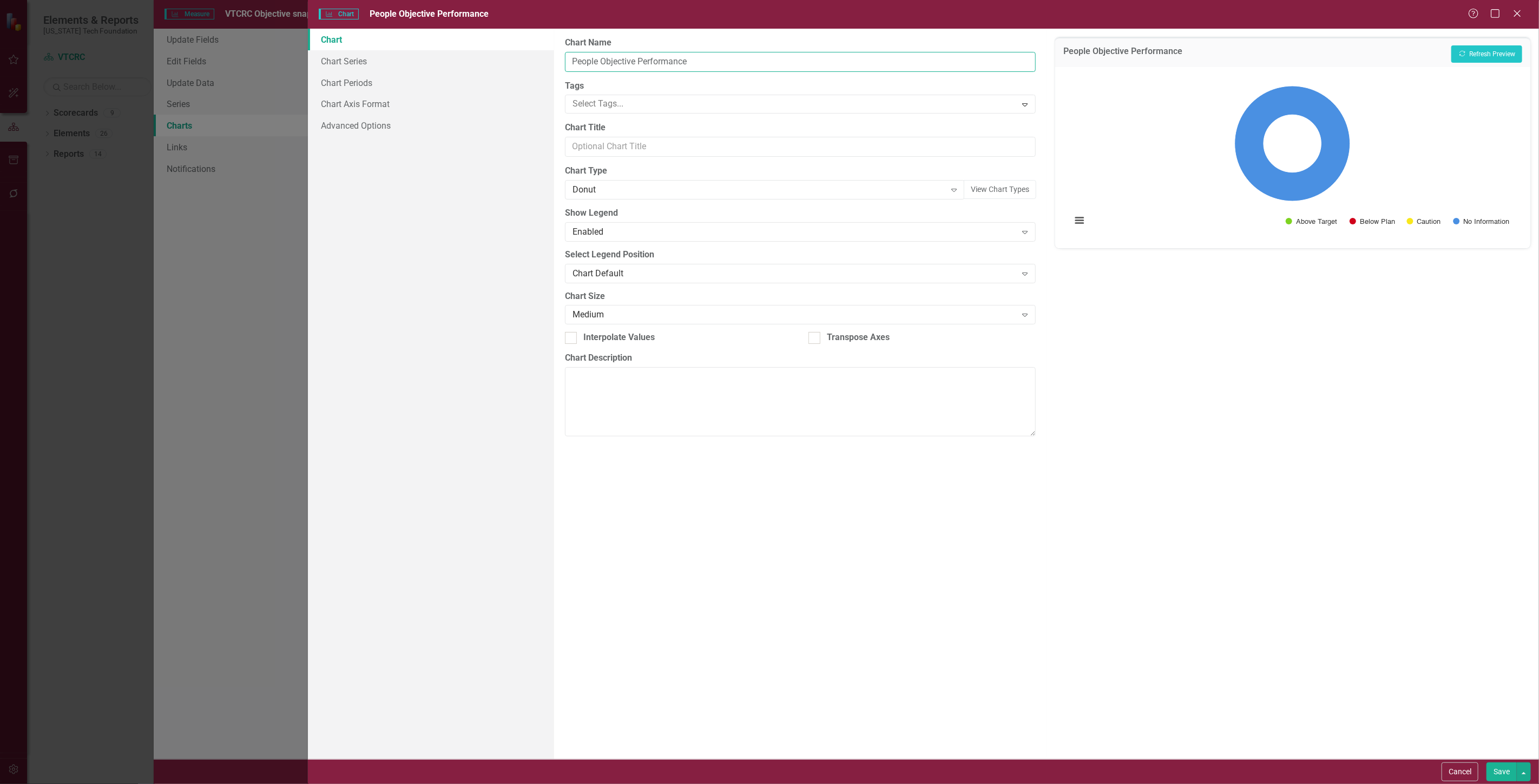
click at [585, 61] on input "People Objective Performance" at bounding box center [801, 62] width 471 height 20
type input "VTCRC Objective Performance"
click at [1500, 771] on button "Save" at bounding box center [1501, 772] width 30 height 19
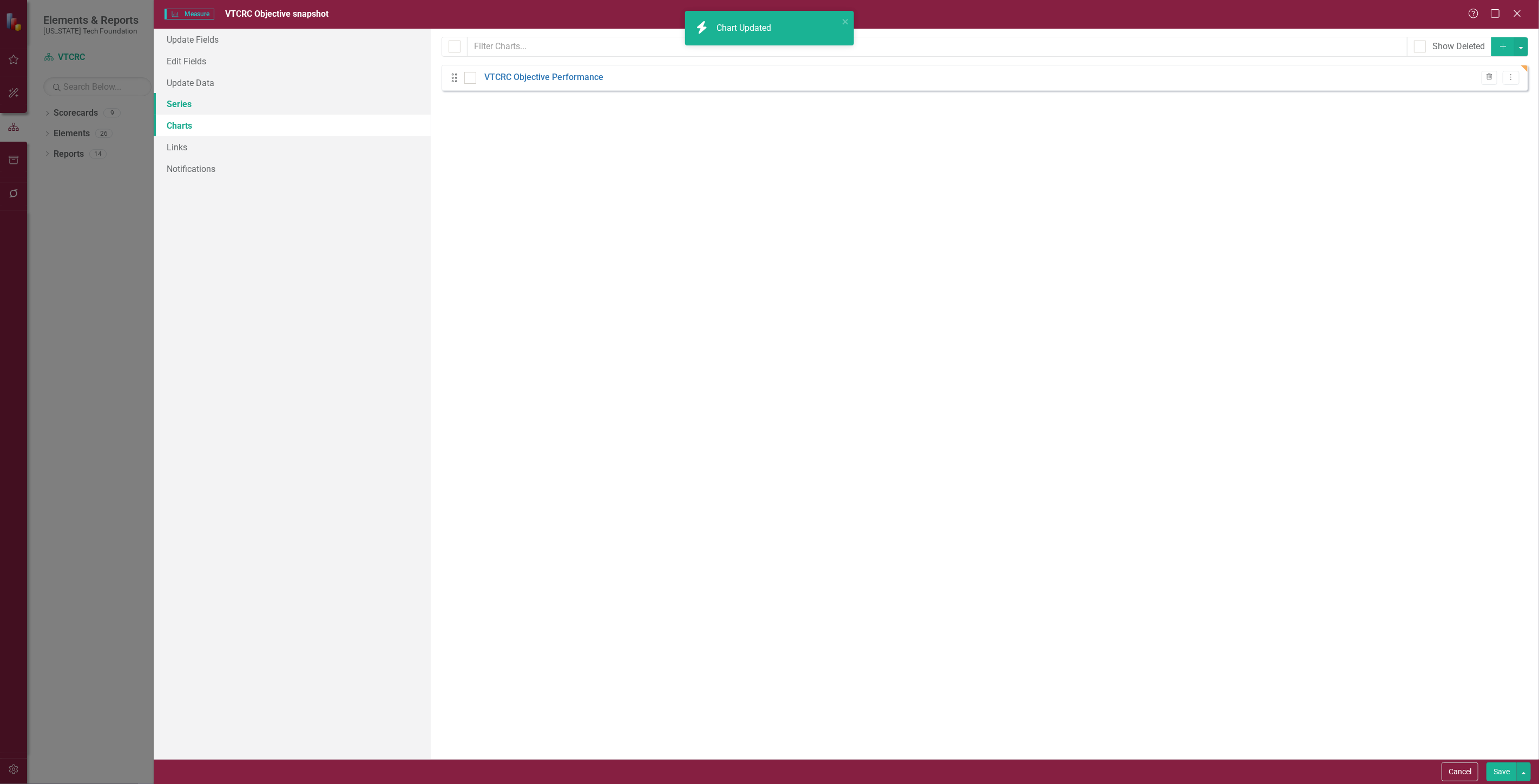
click at [306, 106] on link "Series" at bounding box center [292, 104] width 277 height 21
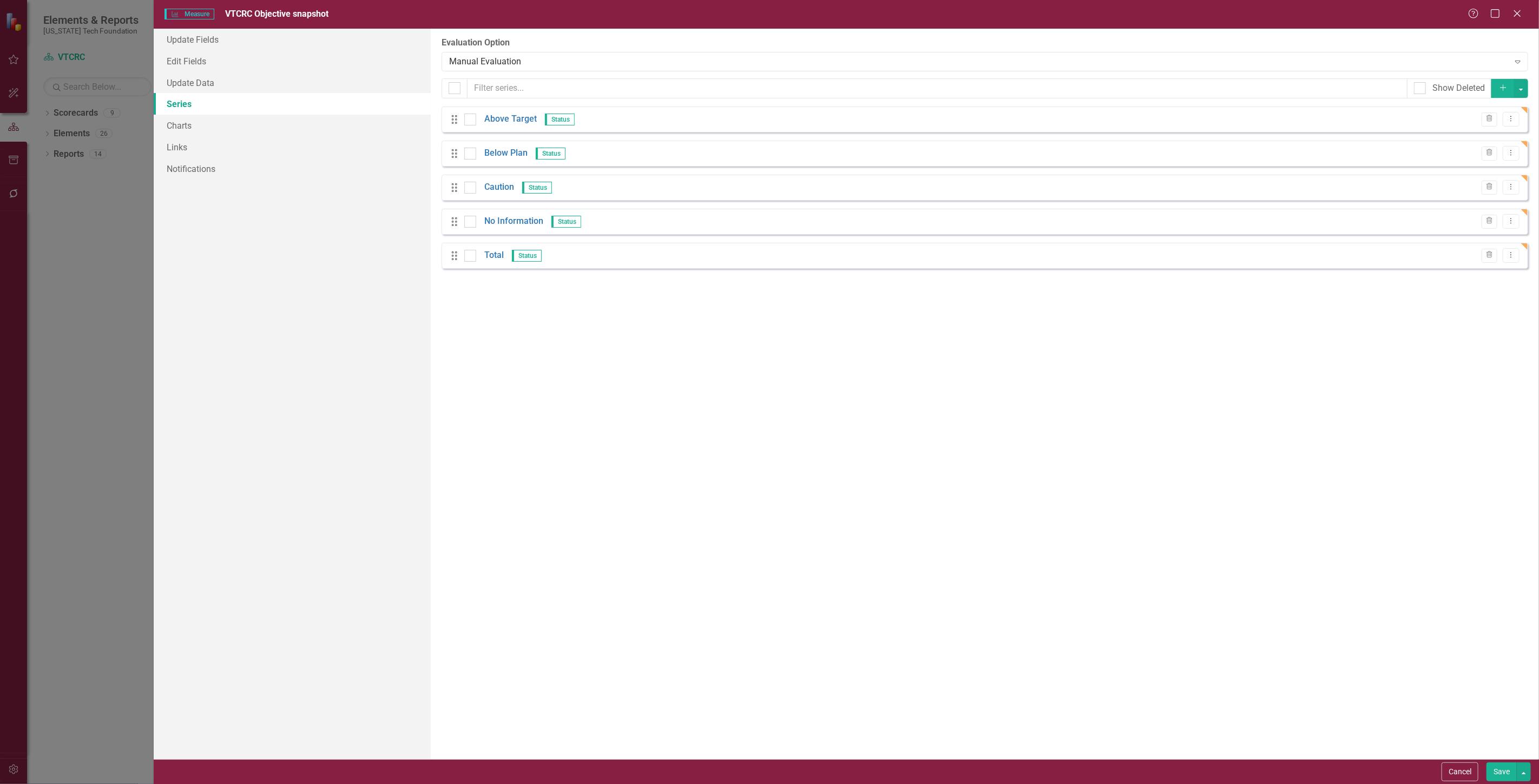
click at [1491, 776] on button "Save" at bounding box center [1501, 772] width 30 height 19
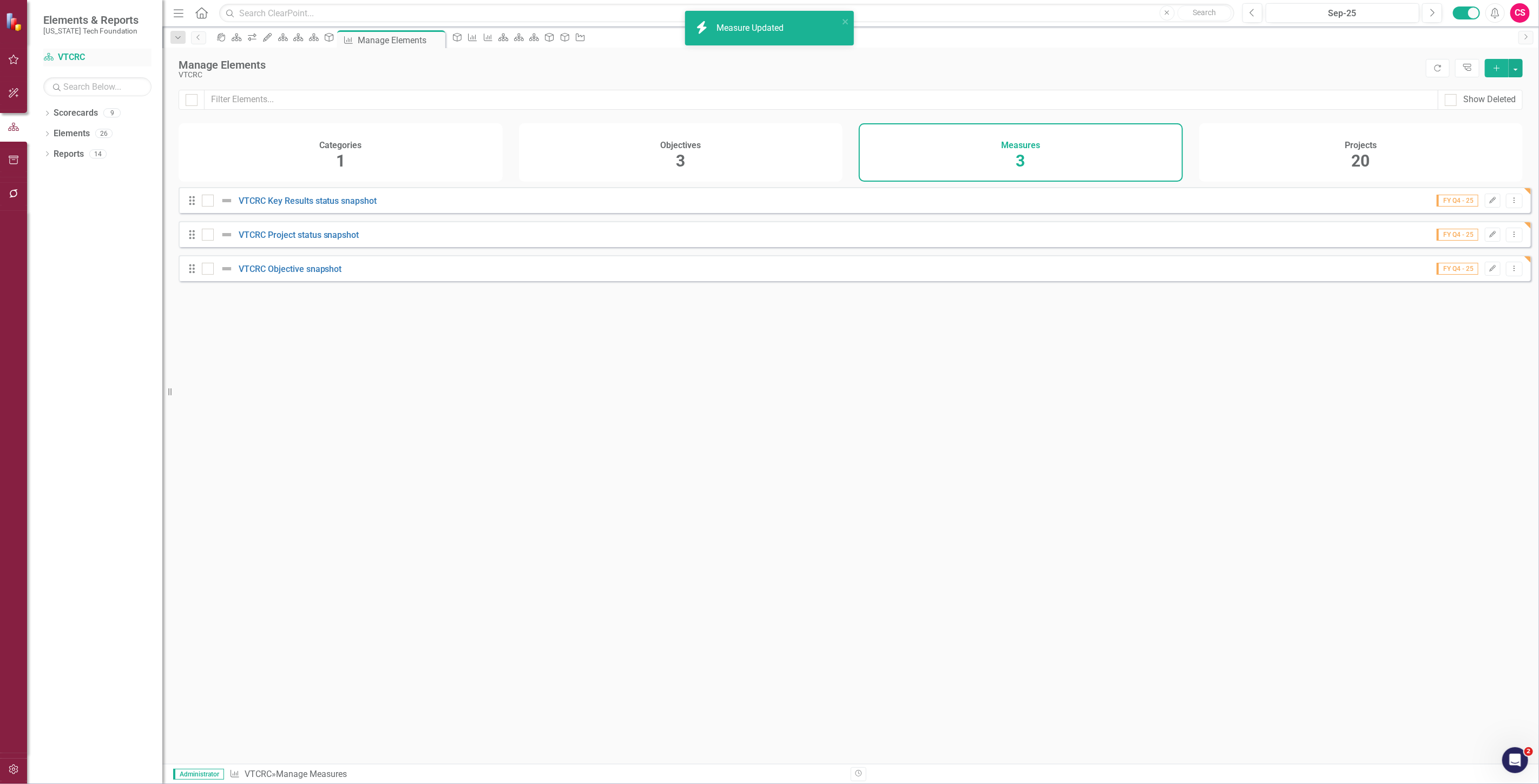
click at [70, 54] on link "Scorecard VTCRC" at bounding box center [97, 57] width 108 height 13
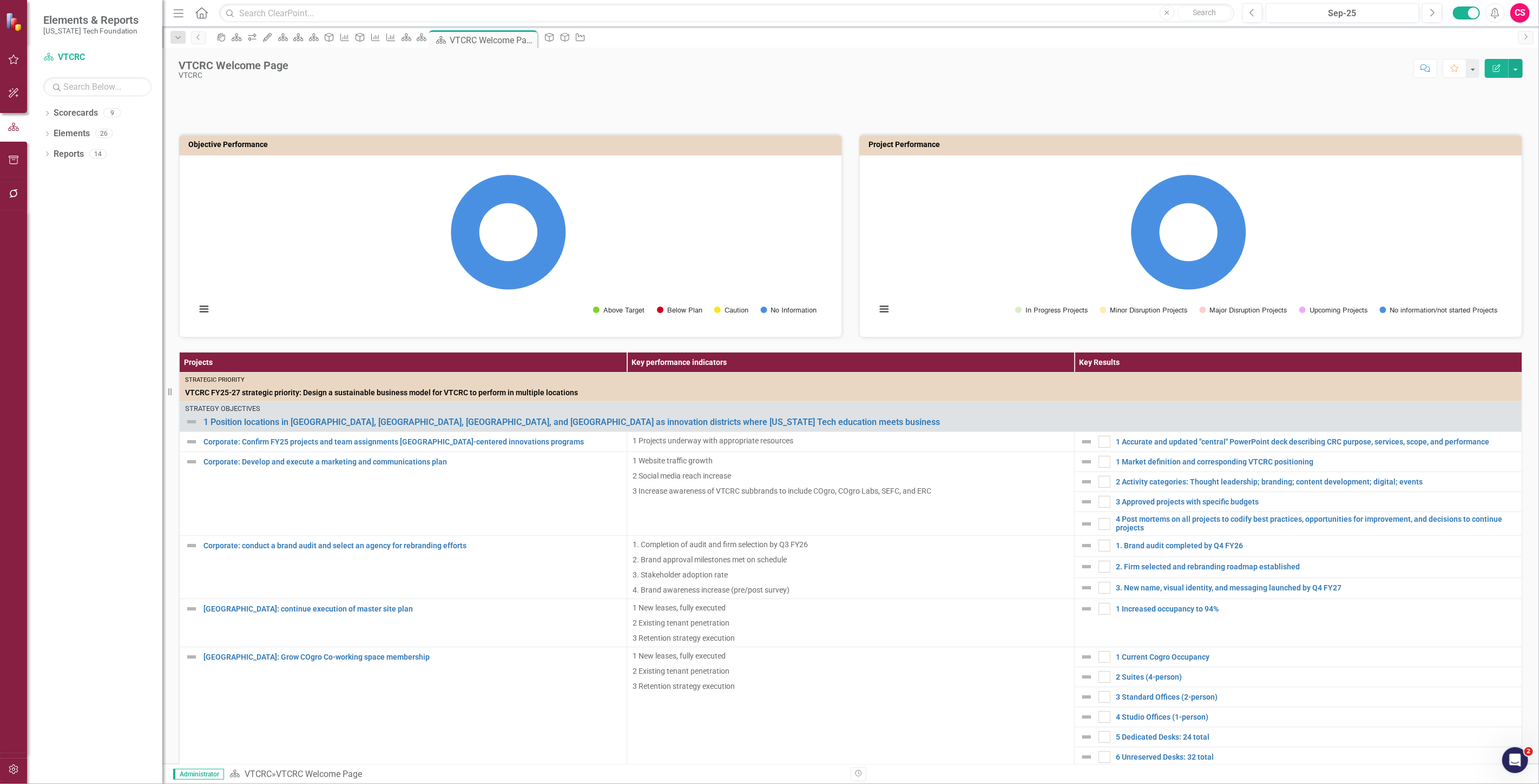
click at [1523, 69] on div "VTCRC Welcome Page VTCRC Score: N/A Sep-25 Completed Comment Favorite Edit Repo…" at bounding box center [851, 64] width 1376 height 32
click at [1516, 70] on button "button" at bounding box center [1516, 69] width 14 height 19
click at [1500, 106] on link "Edit Report Edit Layout" at bounding box center [1478, 109] width 88 height 20
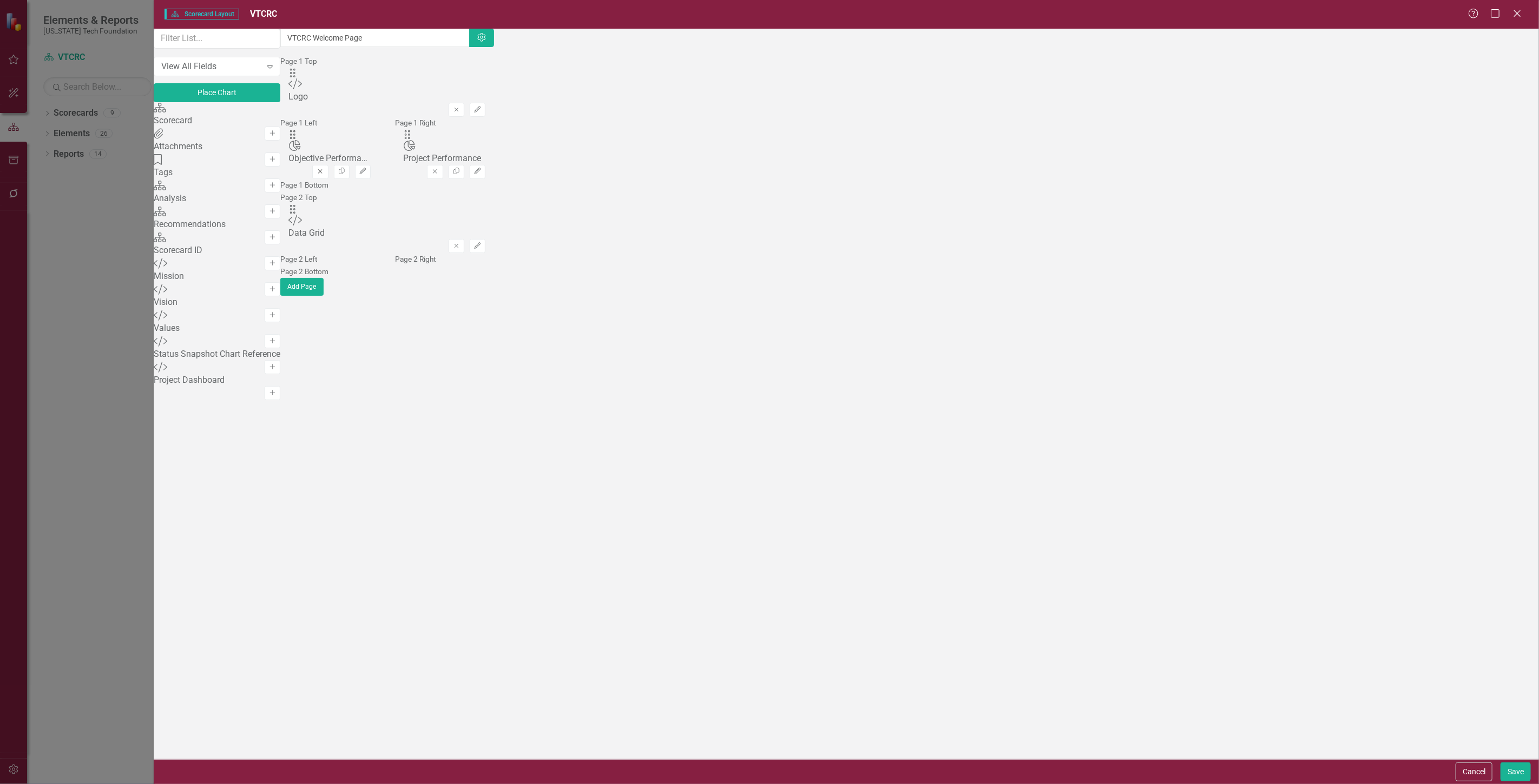
click at [328, 174] on button "Remove" at bounding box center [320, 172] width 16 height 14
click at [376, 170] on button "Remove" at bounding box center [369, 172] width 16 height 14
click at [261, 100] on button "Place Chart" at bounding box center [217, 93] width 127 height 19
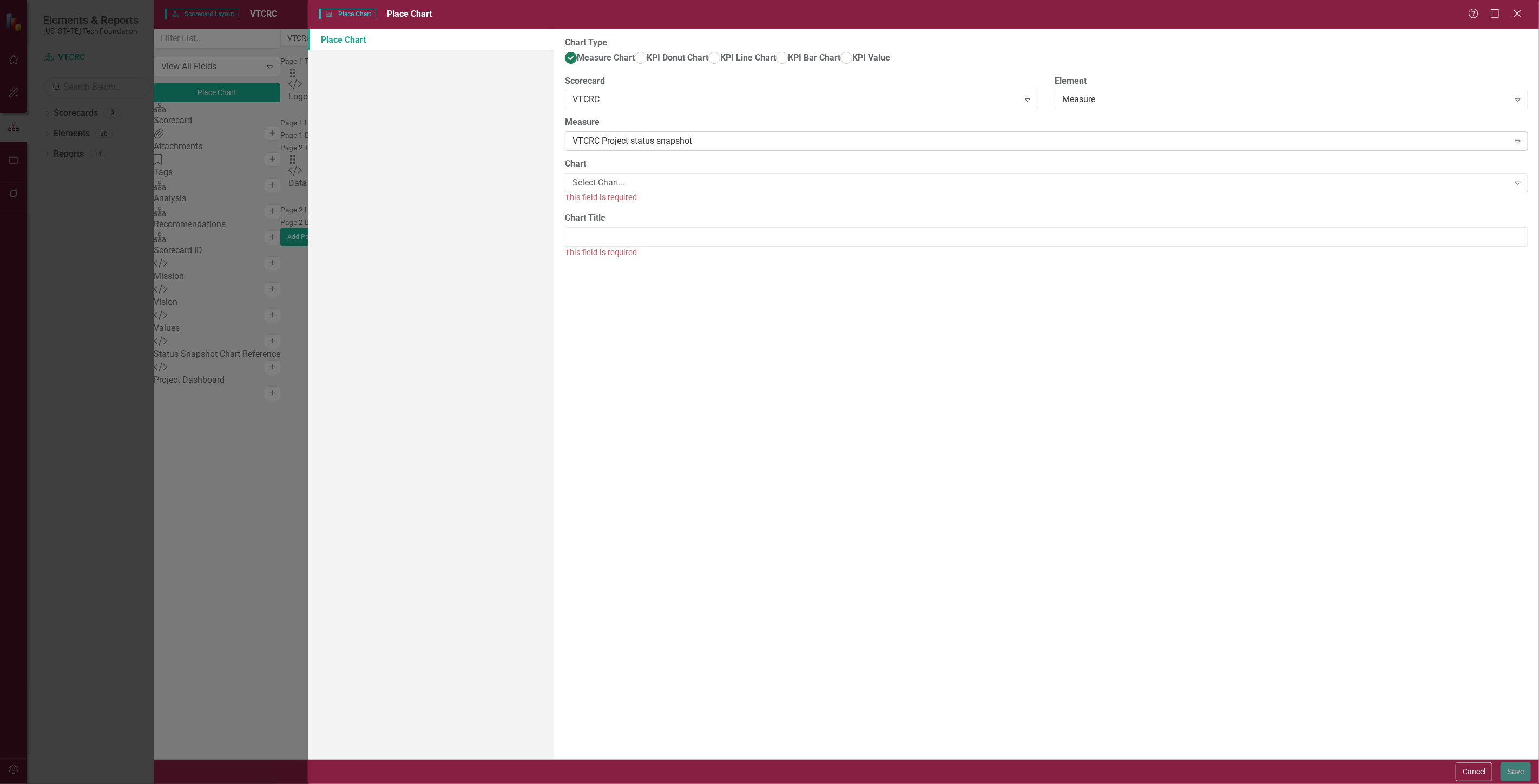
click at [621, 147] on div "VTCRC Project status snapshot" at bounding box center [1041, 141] width 937 height 13
click at [623, 189] on div "Select Chart... Expand" at bounding box center [1047, 183] width 963 height 20
click at [604, 783] on div "VTCRC Project Performance" at bounding box center [771, 793] width 1522 height 13
click at [597, 247] on div "This field is required" at bounding box center [1047, 241] width 963 height 13
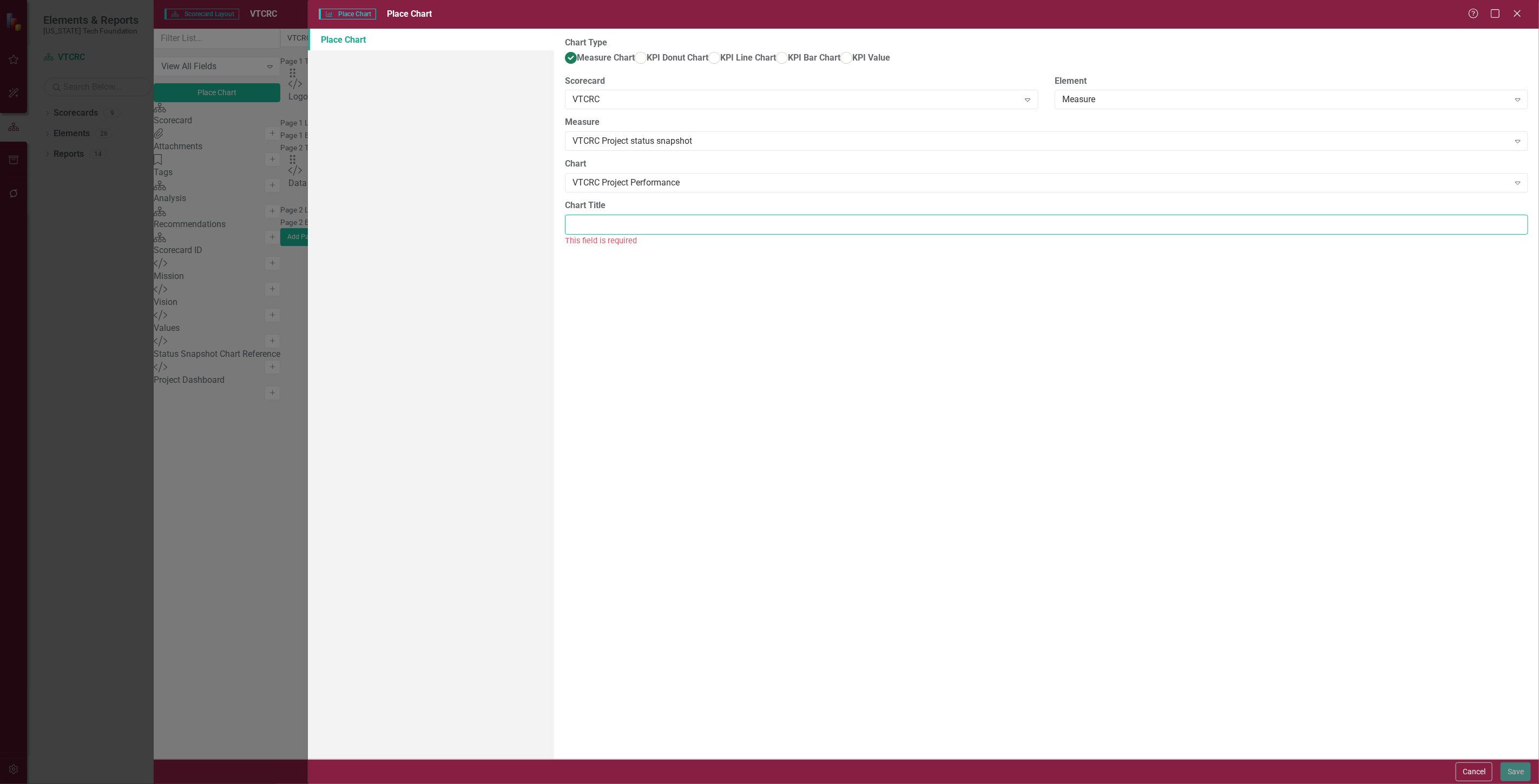
click at [591, 235] on input "Chart Title" at bounding box center [1047, 225] width 963 height 20
type input "VTCRC Project Performance"
click at [1505, 771] on button "Save" at bounding box center [1516, 772] width 30 height 19
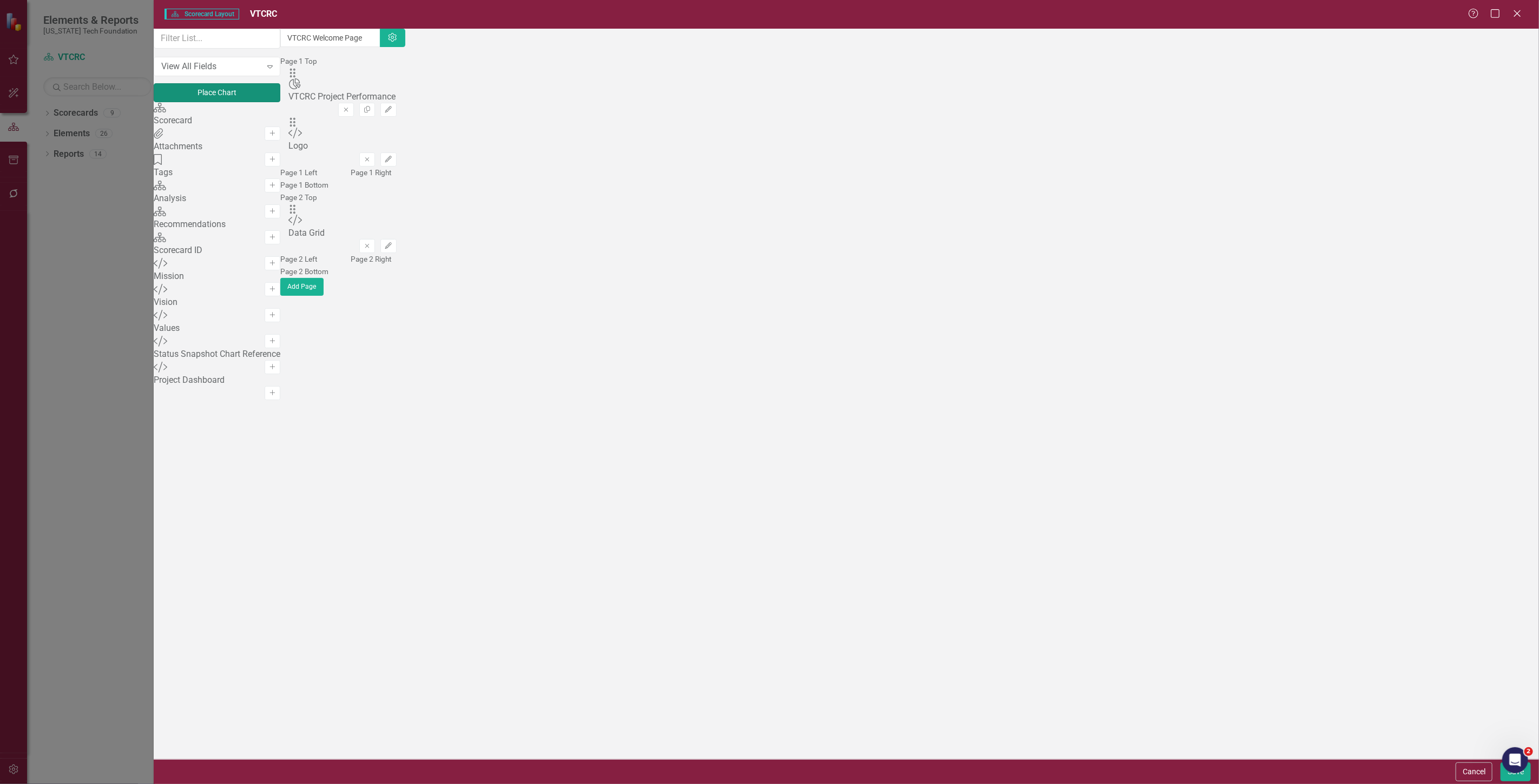
click at [280, 102] on button "Place Chart" at bounding box center [217, 93] width 127 height 19
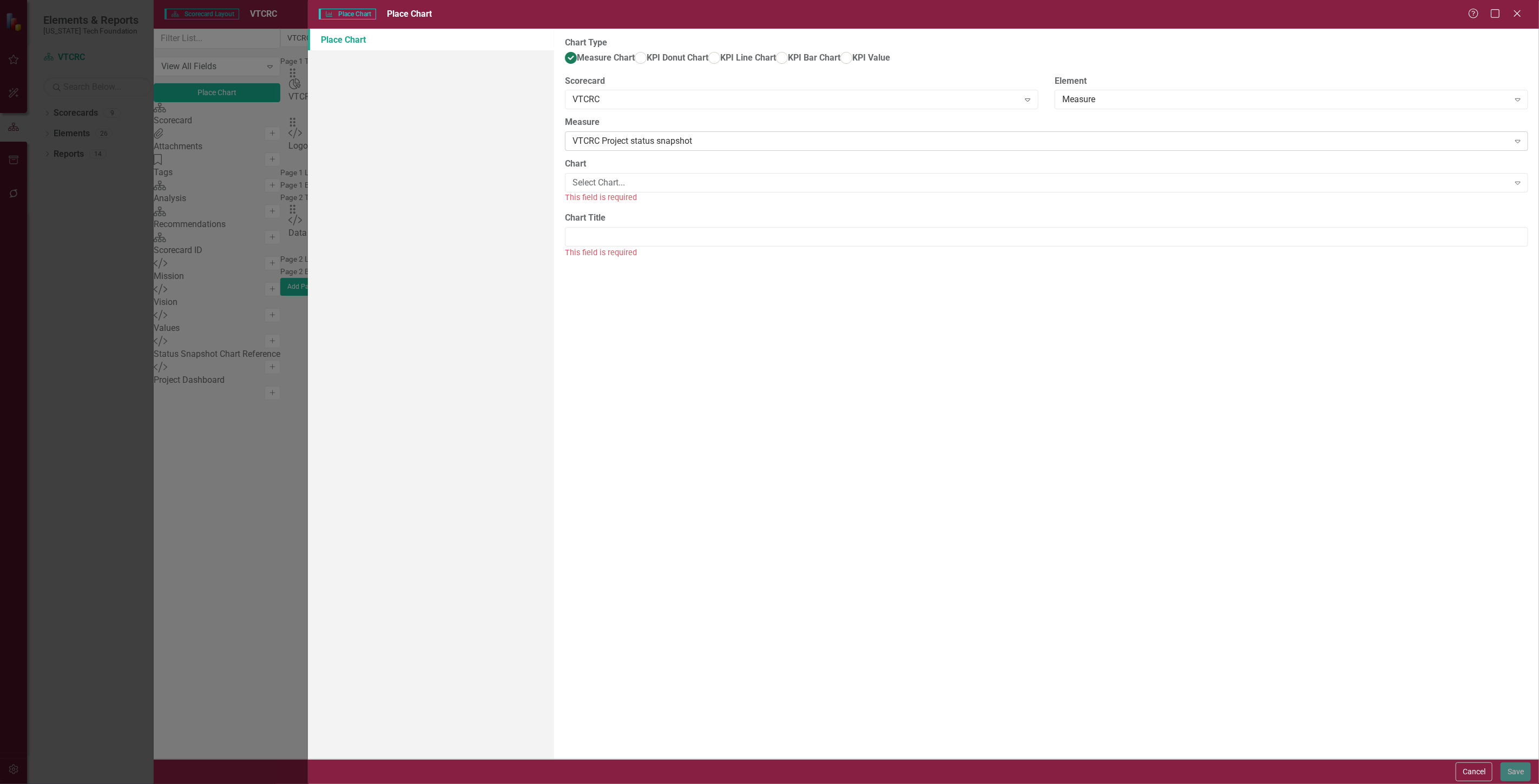
click at [603, 147] on div "VTCRC Project status snapshot" at bounding box center [1041, 141] width 937 height 13
click at [601, 189] on div "Select Chart..." at bounding box center [1041, 183] width 937 height 13
drag, startPoint x: 601, startPoint y: 204, endPoint x: 605, endPoint y: 209, distance: 6.4
click at [605, 204] on div "This field is required" at bounding box center [1047, 198] width 963 height 13
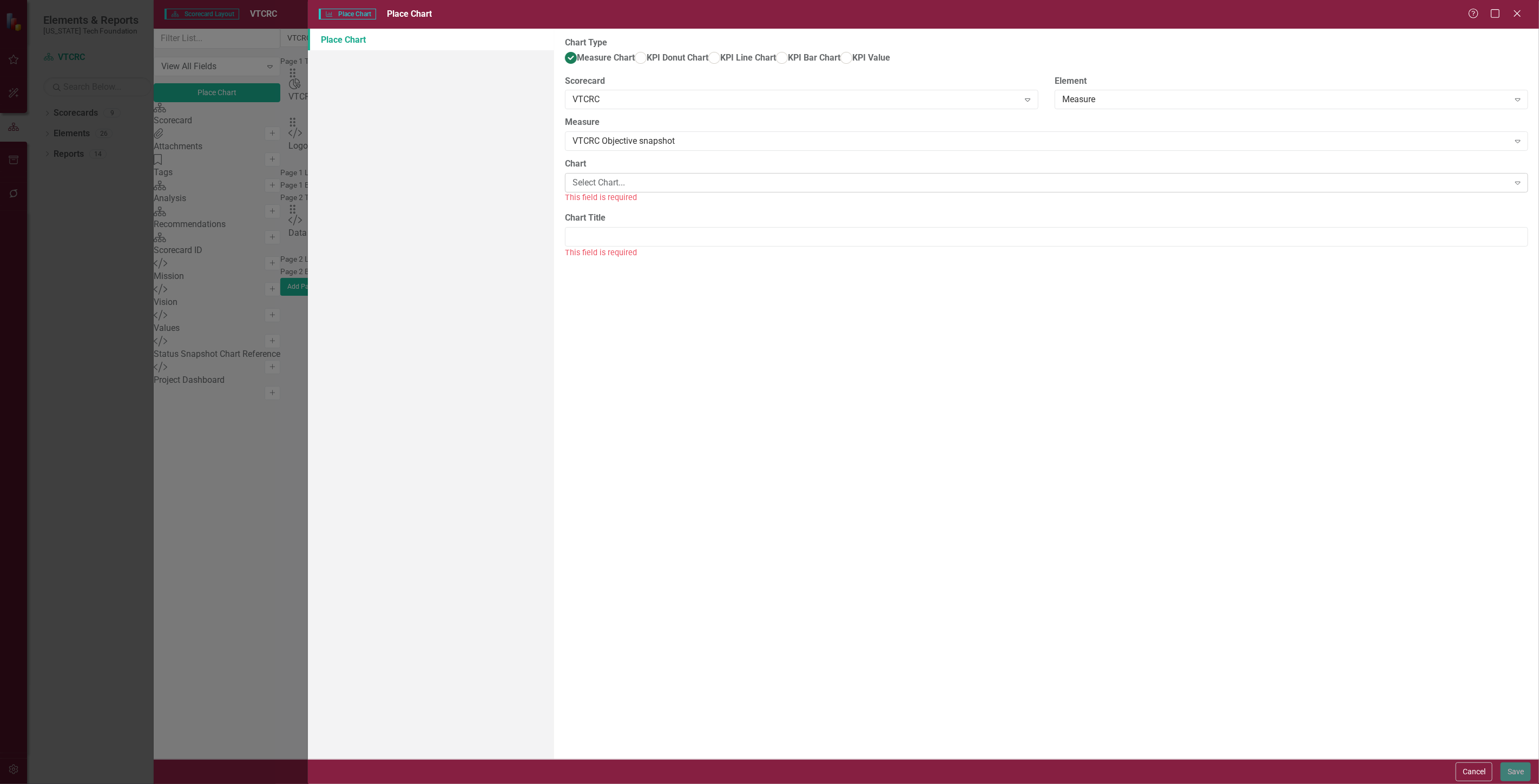
click at [605, 192] on div "Select Chart... Expand" at bounding box center [1047, 183] width 963 height 20
click at [609, 783] on div "VTCRC Objective Performance" at bounding box center [771, 793] width 1522 height 13
click at [612, 235] on input "Chart Title" at bounding box center [1047, 225] width 963 height 20
type input "VTCRC Objective Performance"
click at [1519, 772] on button "Save" at bounding box center [1516, 772] width 30 height 19
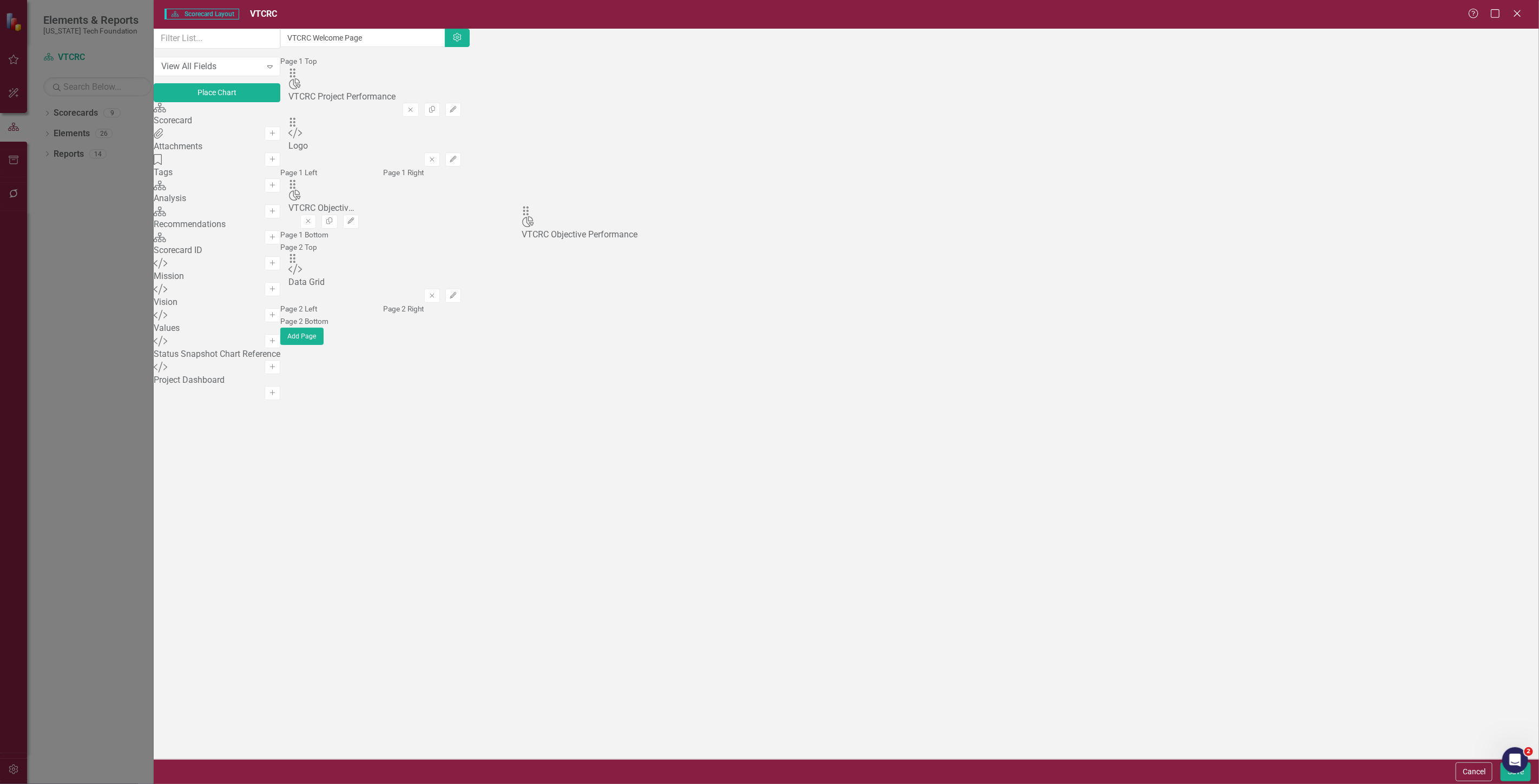
drag, startPoint x: 535, startPoint y: 104, endPoint x: 540, endPoint y: 215, distance: 111.1
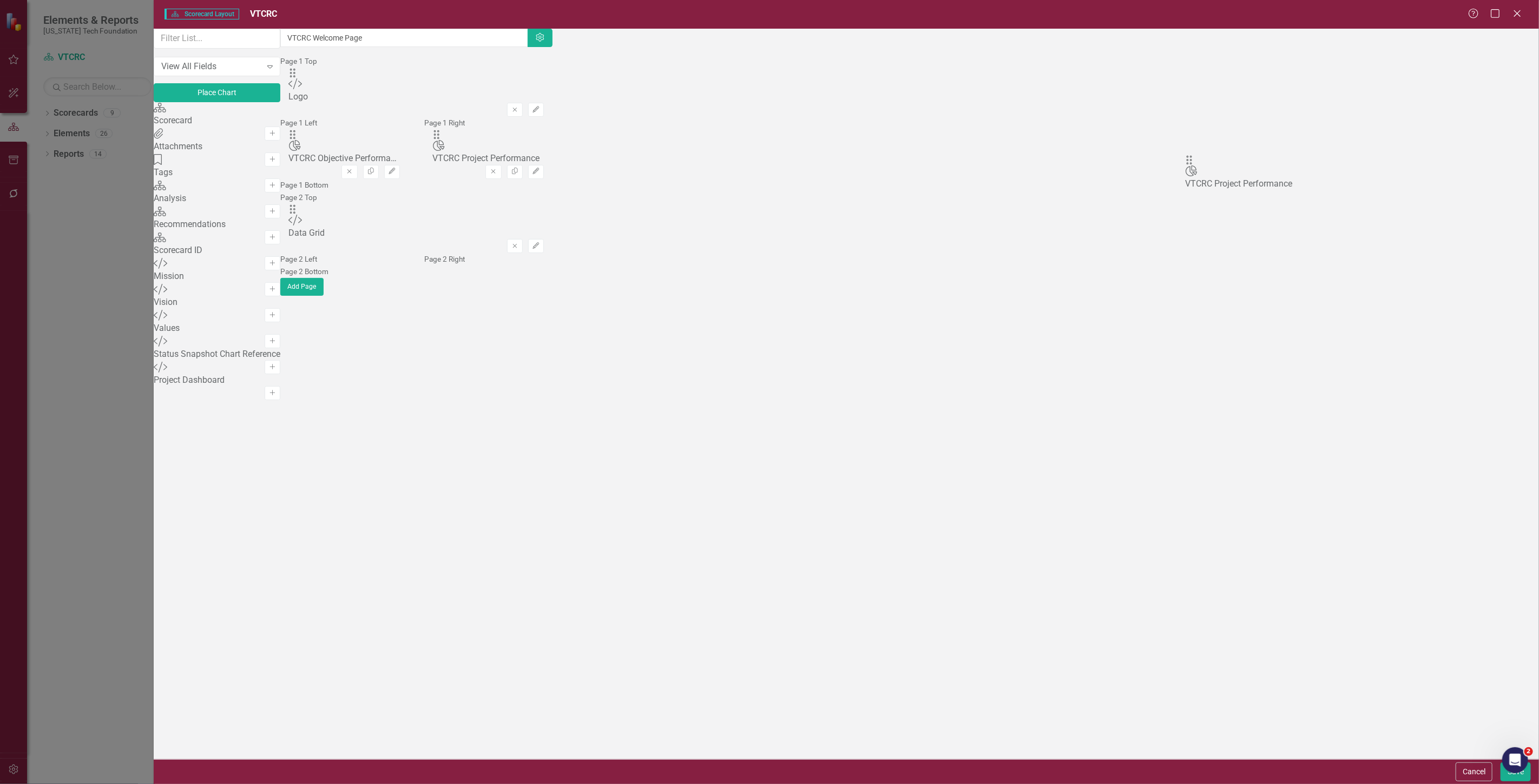
drag, startPoint x: 532, startPoint y: 102, endPoint x: 1224, endPoint y: 188, distance: 697.3
click at [1504, 776] on button "Save" at bounding box center [1516, 772] width 30 height 19
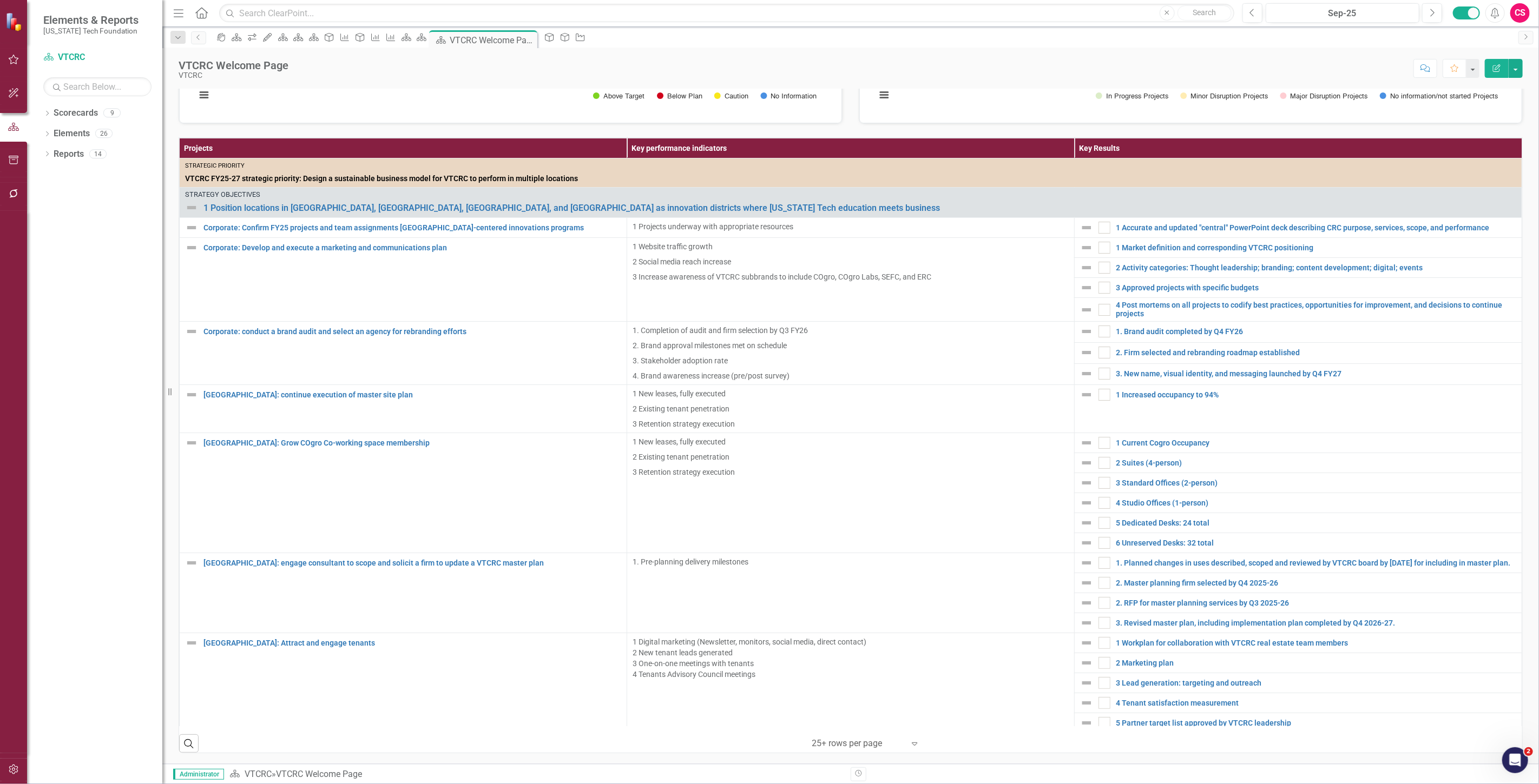
drag, startPoint x: 791, startPoint y: 545, endPoint x: 845, endPoint y: 103, distance: 445.3
click at [845, 103] on div "VTCRC Objective Performance Loading... Chart Pie chart with 4 slices. VTCRC Obj…" at bounding box center [851, 307] width 1344 height 893
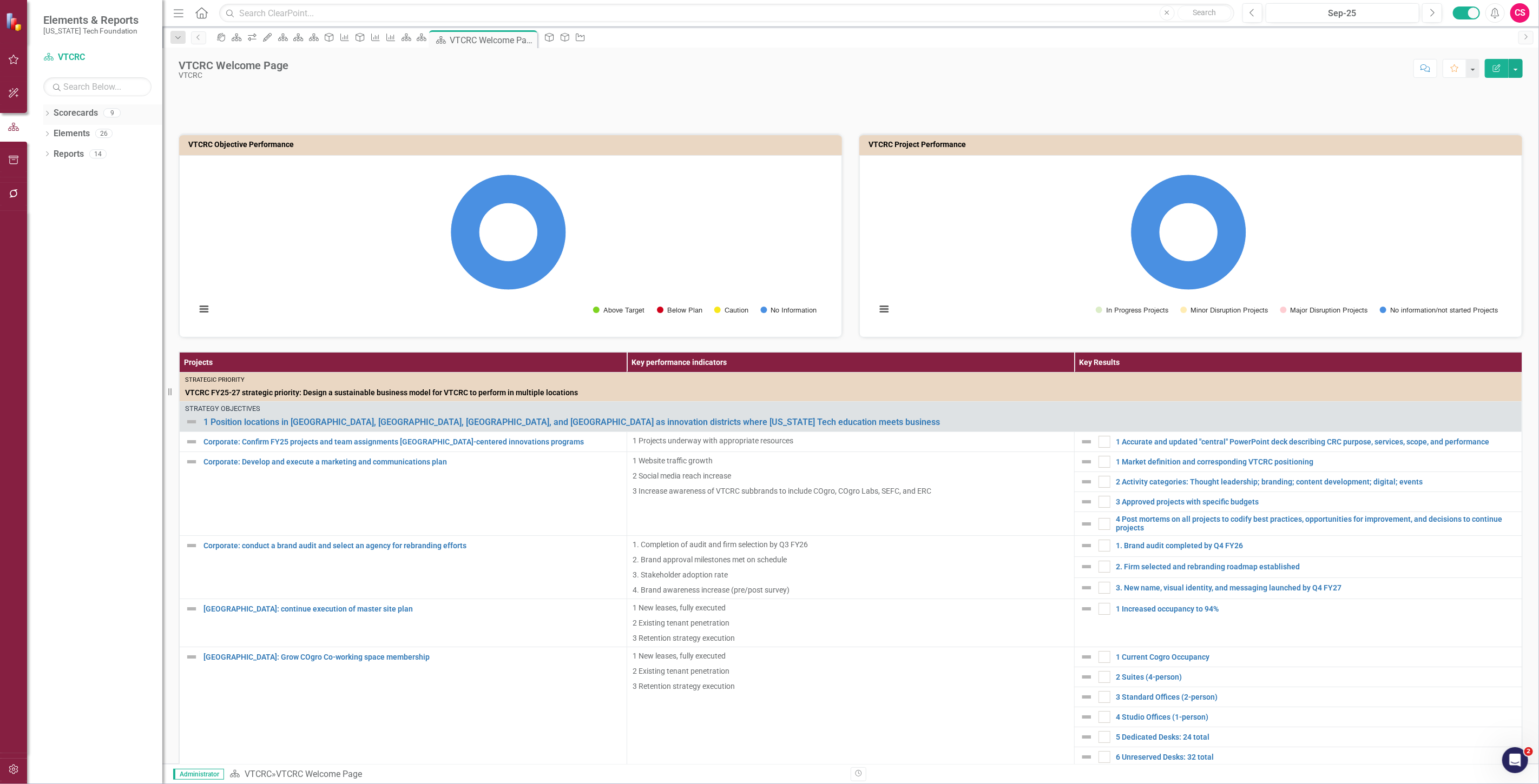
click at [73, 115] on link "Scorecards" at bounding box center [76, 113] width 44 height 13
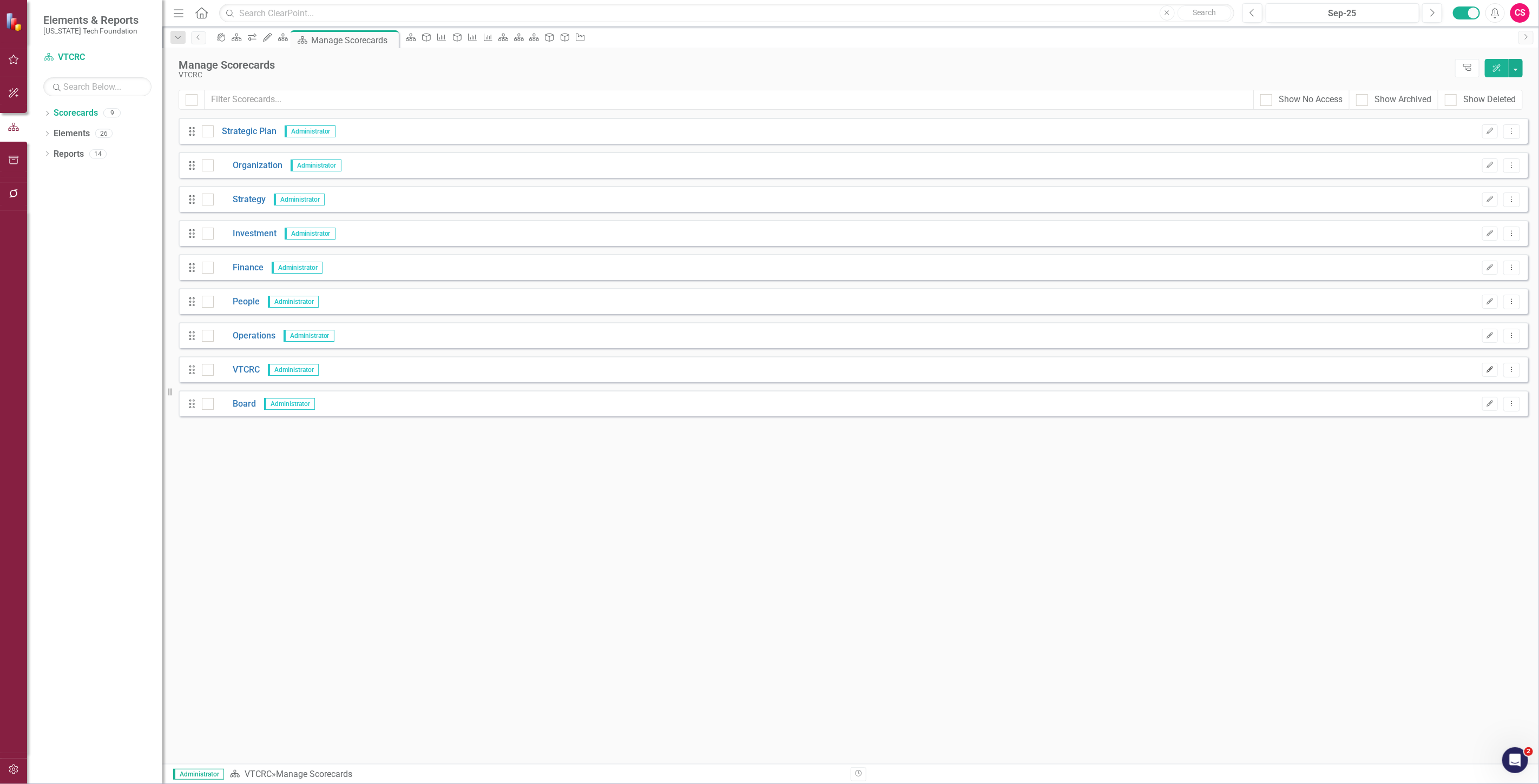
click at [1491, 368] on icon "Edit" at bounding box center [1490, 370] width 8 height 7
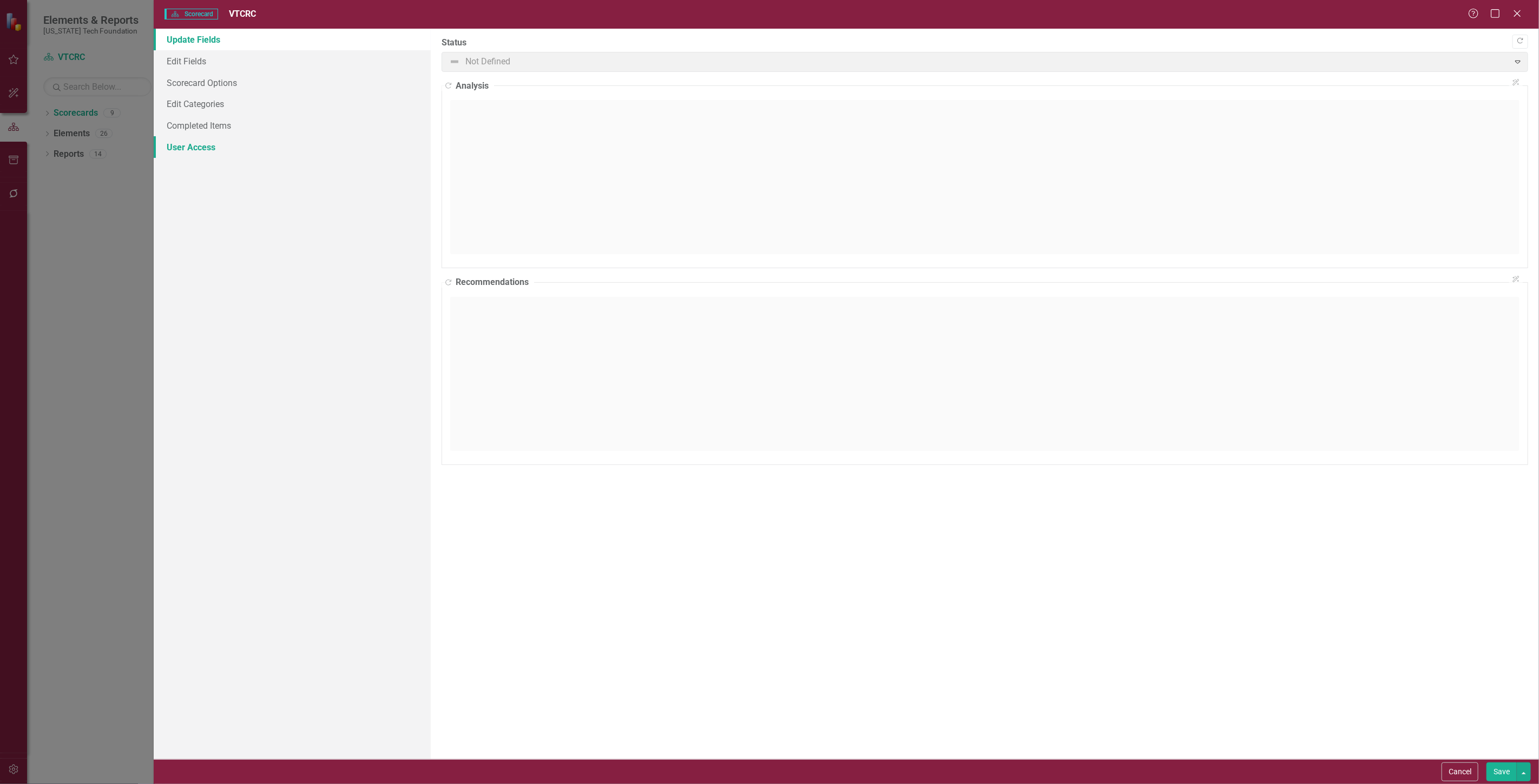
click at [267, 155] on link "User Access" at bounding box center [292, 147] width 277 height 21
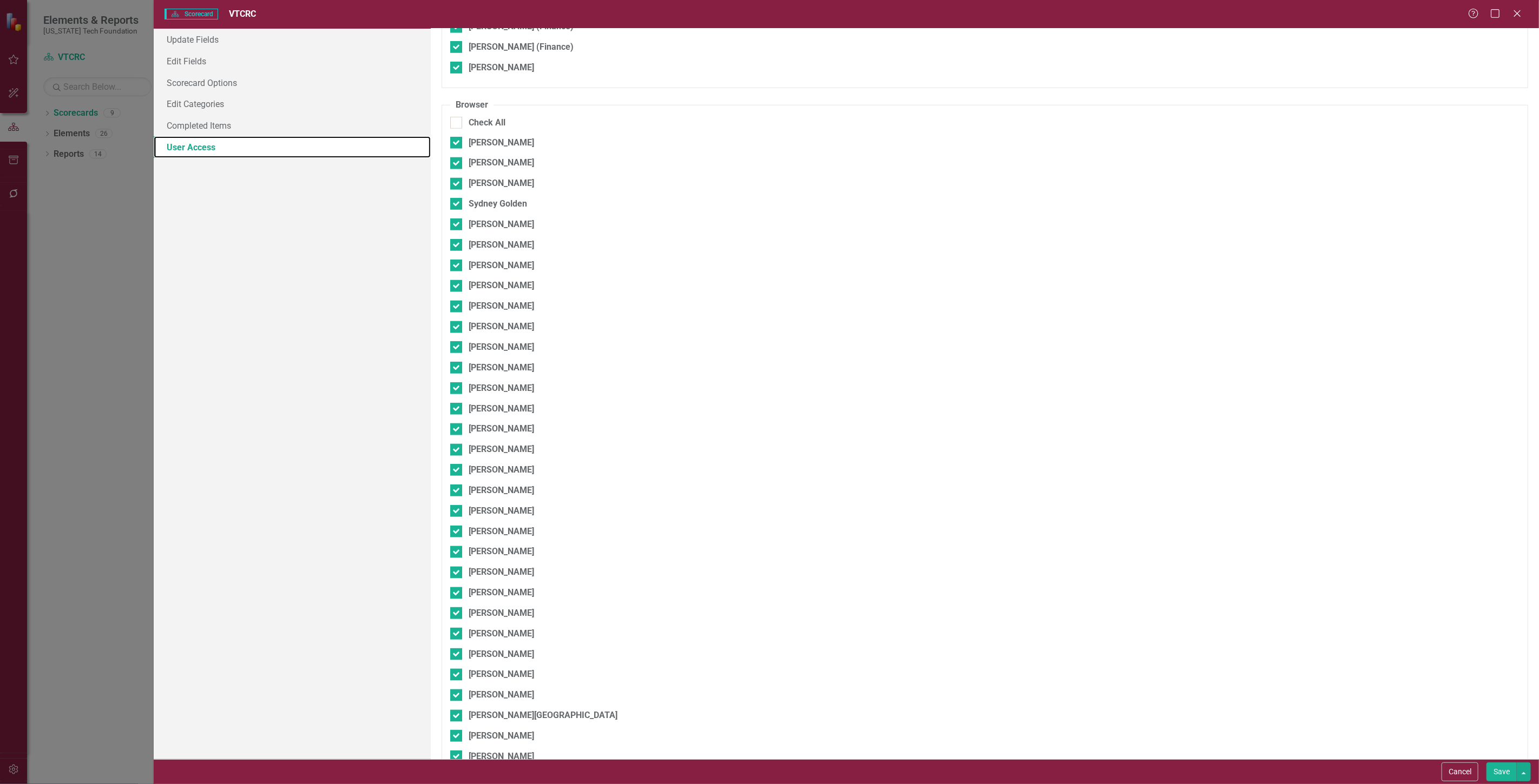
scroll to position [801, 0]
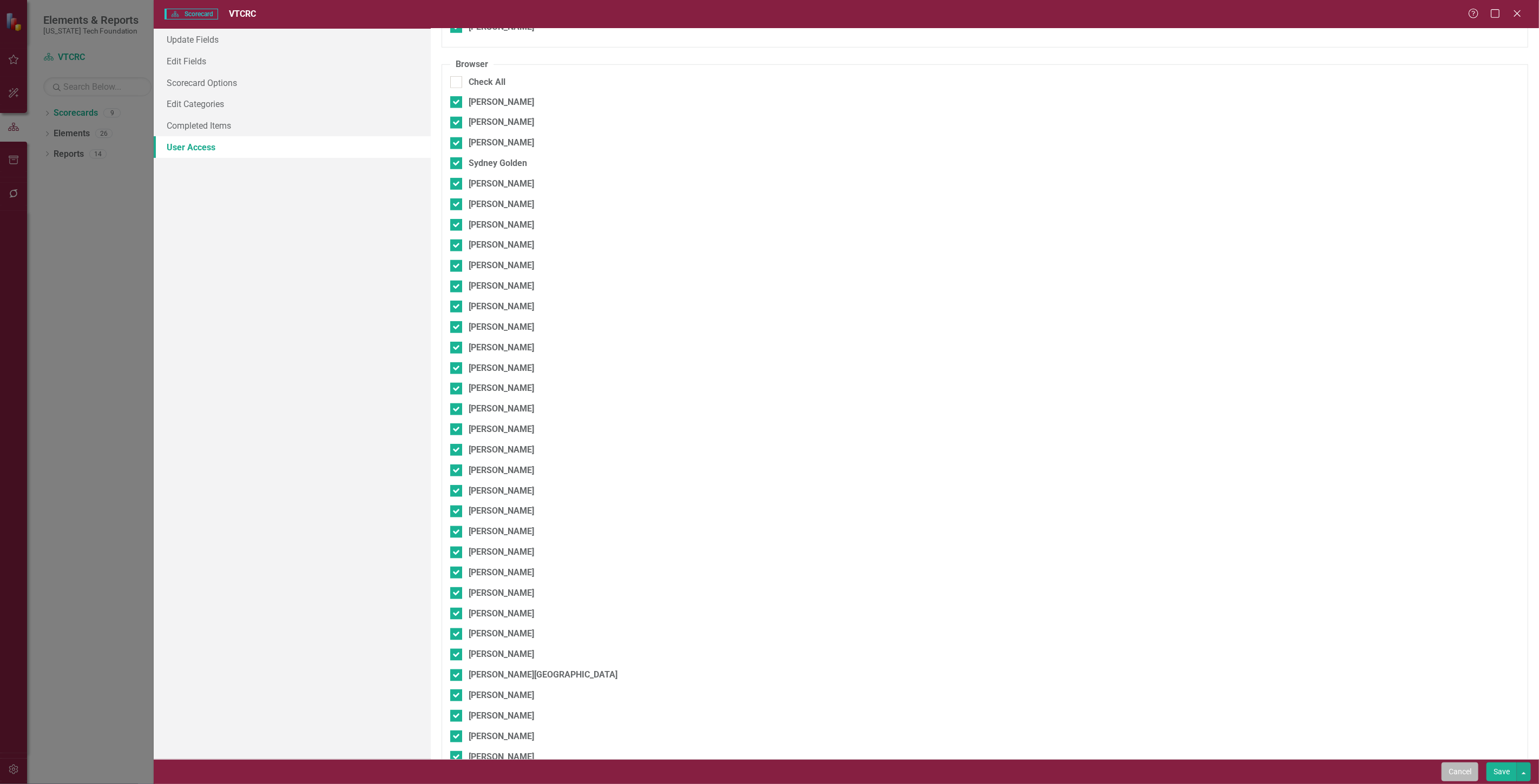
click at [1442, 774] on button "Cancel" at bounding box center [1460, 772] width 37 height 19
